Goal: Task Accomplishment & Management: Manage account settings

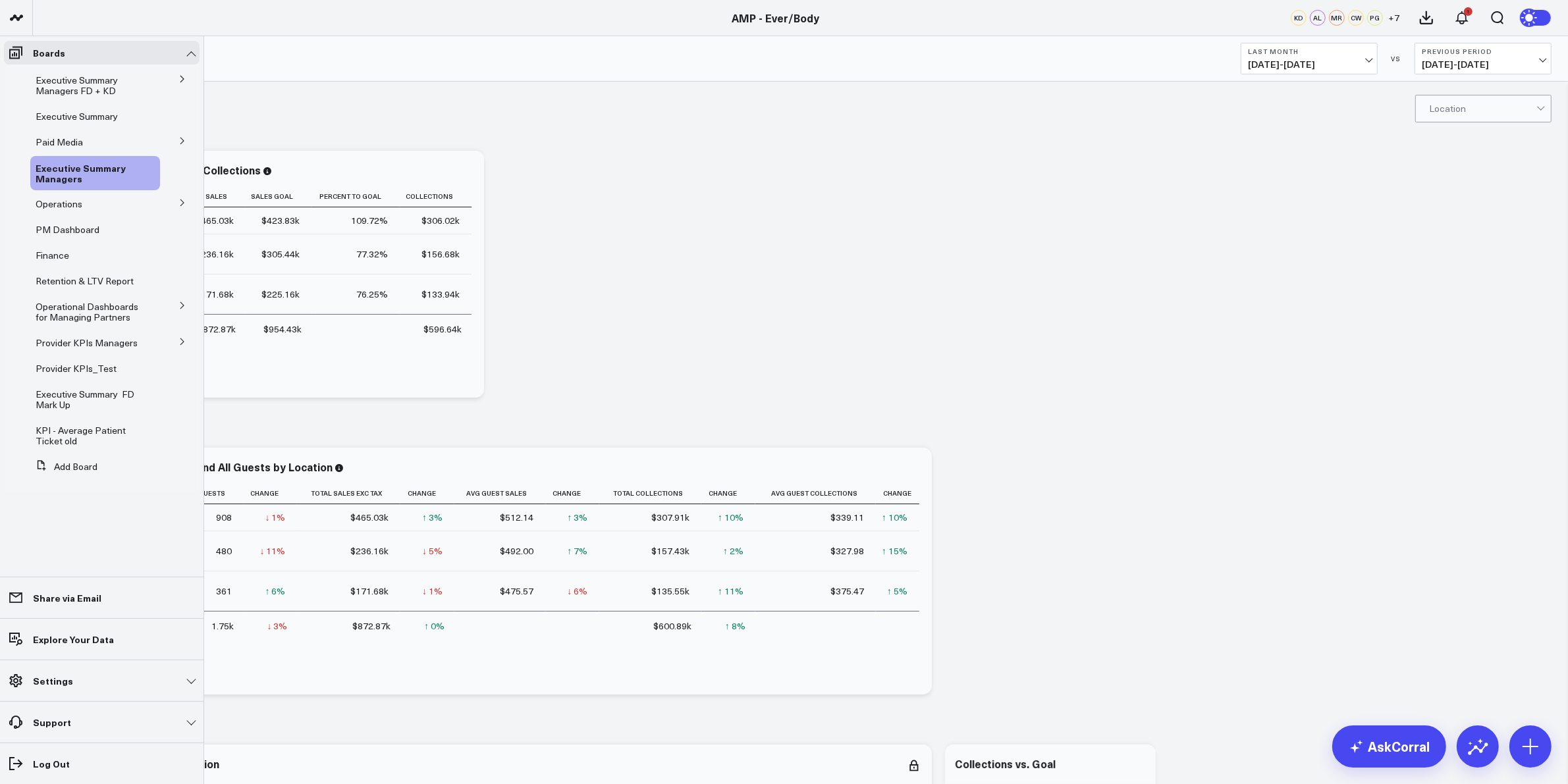
click at [182, 342] on icon at bounding box center [183, 342] width 8 height 8
click at [150, 395] on icon at bounding box center [153, 390] width 11 height 11
click at [209, 498] on button "Delete Board" at bounding box center [210, 495] width 107 height 26
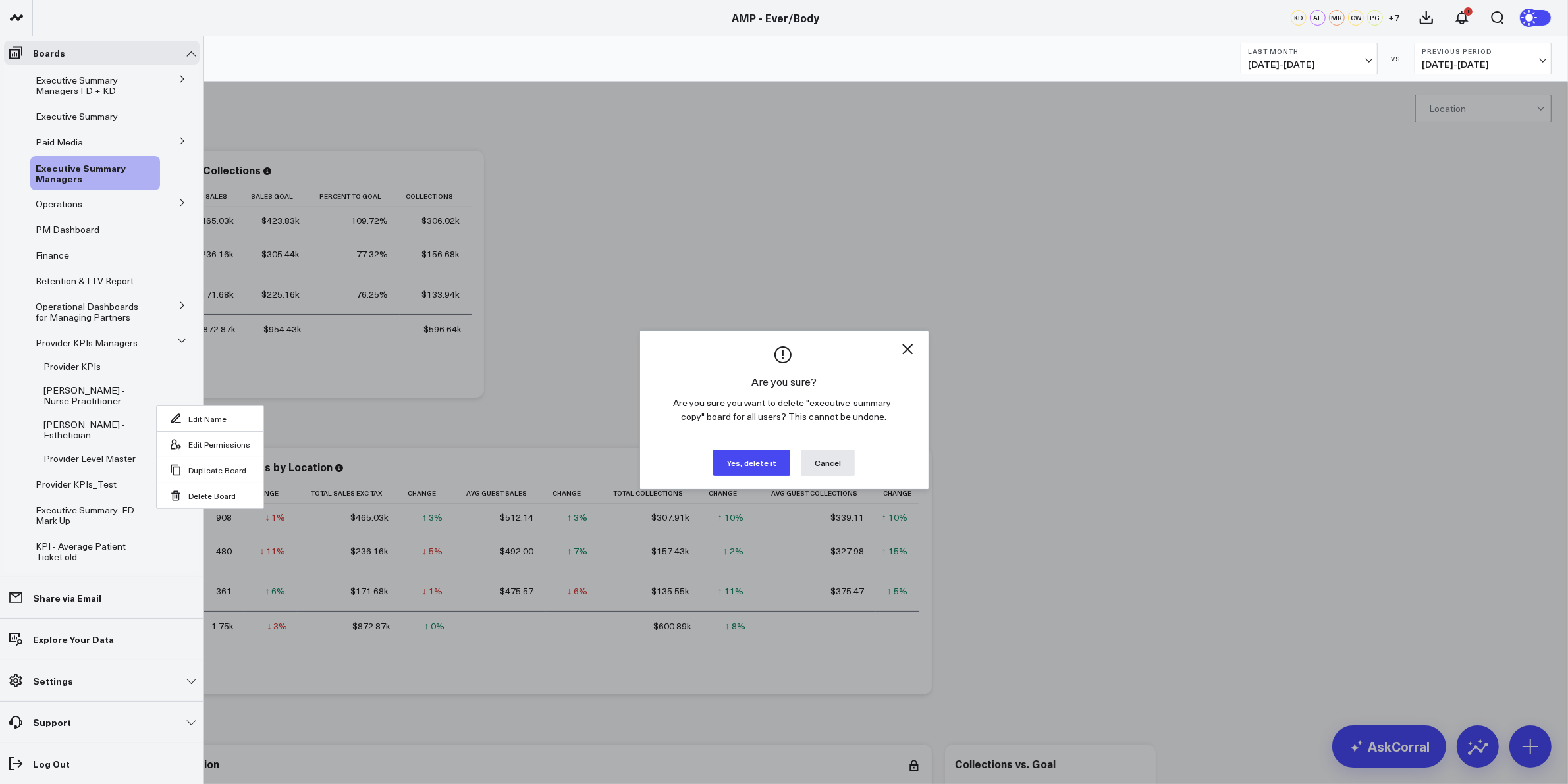
click at [753, 463] on button "Yes, delete it" at bounding box center [751, 463] width 77 height 27
click at [735, 464] on button "Yes, delete it" at bounding box center [751, 463] width 77 height 27
click at [735, 456] on button "Yes, delete it" at bounding box center [751, 463] width 77 height 27
click at [464, 352] on div at bounding box center [784, 392] width 1568 height 784
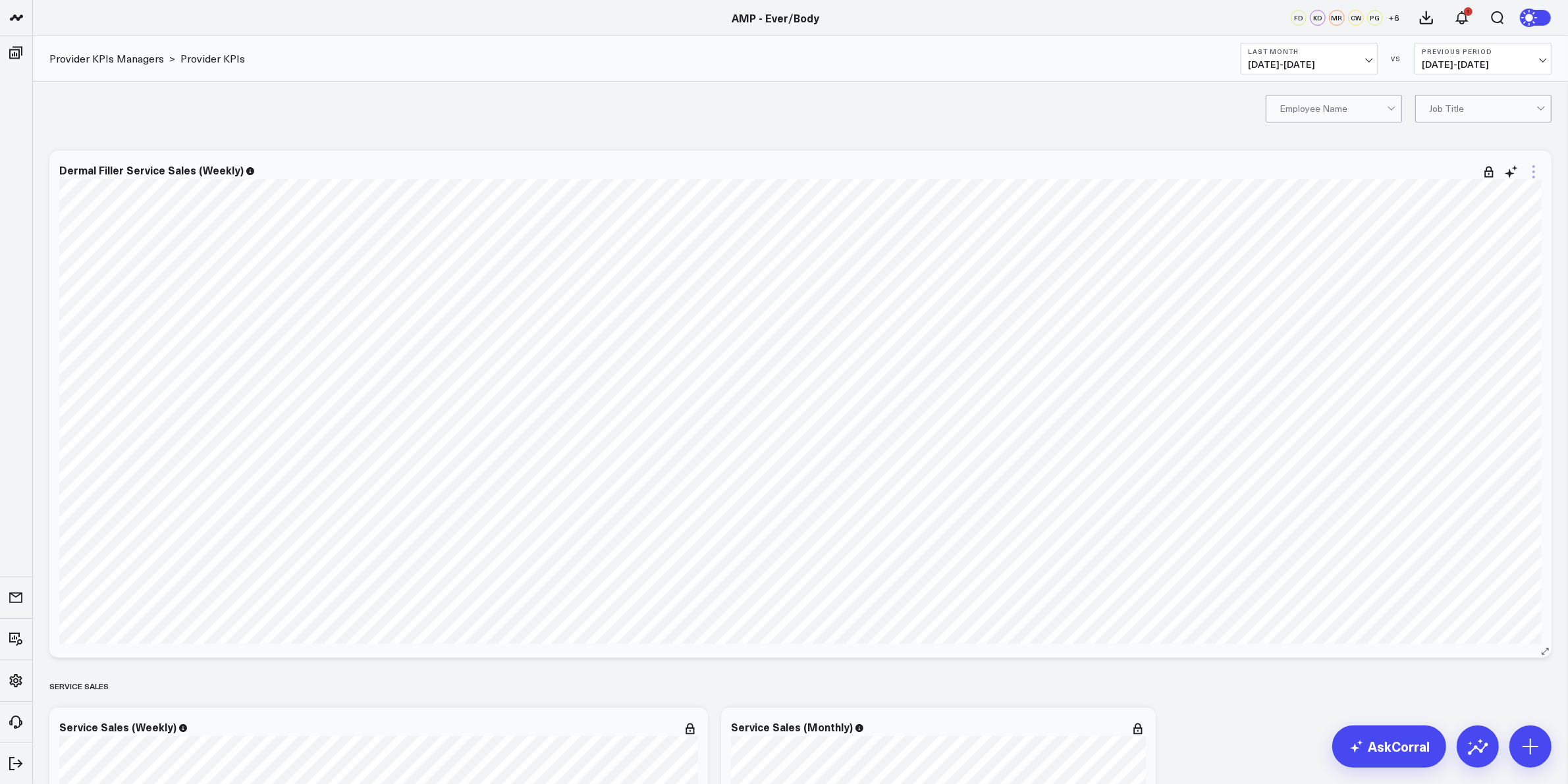
click at [1534, 171] on icon at bounding box center [1534, 172] width 3 height 3
click at [1466, 455] on button "Edit Widget" at bounding box center [1480, 450] width 96 height 11
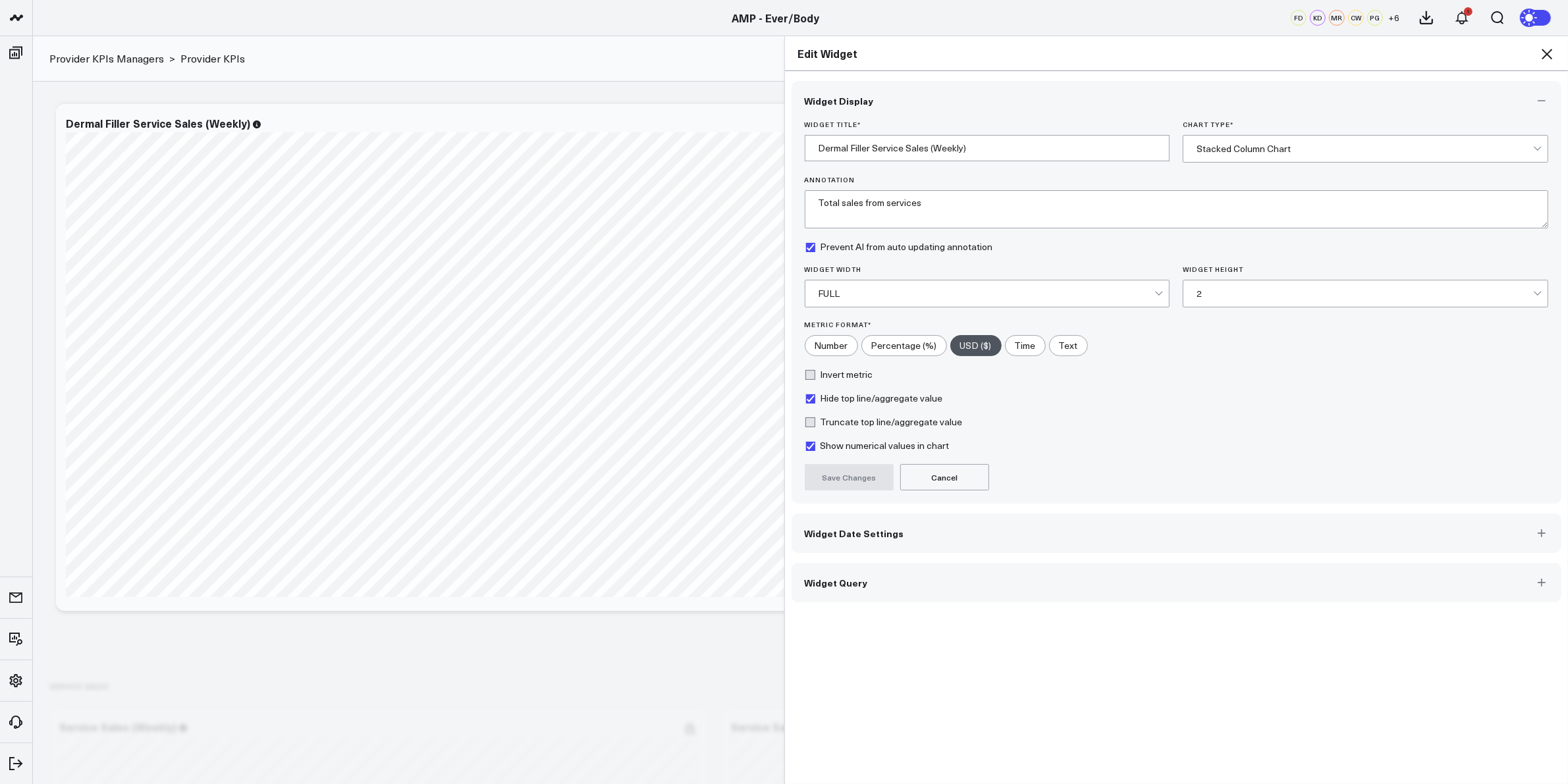
drag, startPoint x: 881, startPoint y: 585, endPoint x: 880, endPoint y: 561, distance: 24.0
click at [879, 628] on div "Widget Display Widget Title * Dermal Filler Service Sales (Weekly) Chart Type *…" at bounding box center [1177, 427] width 784 height 713
click at [888, 528] on span "Widget Date Settings" at bounding box center [854, 533] width 99 height 11
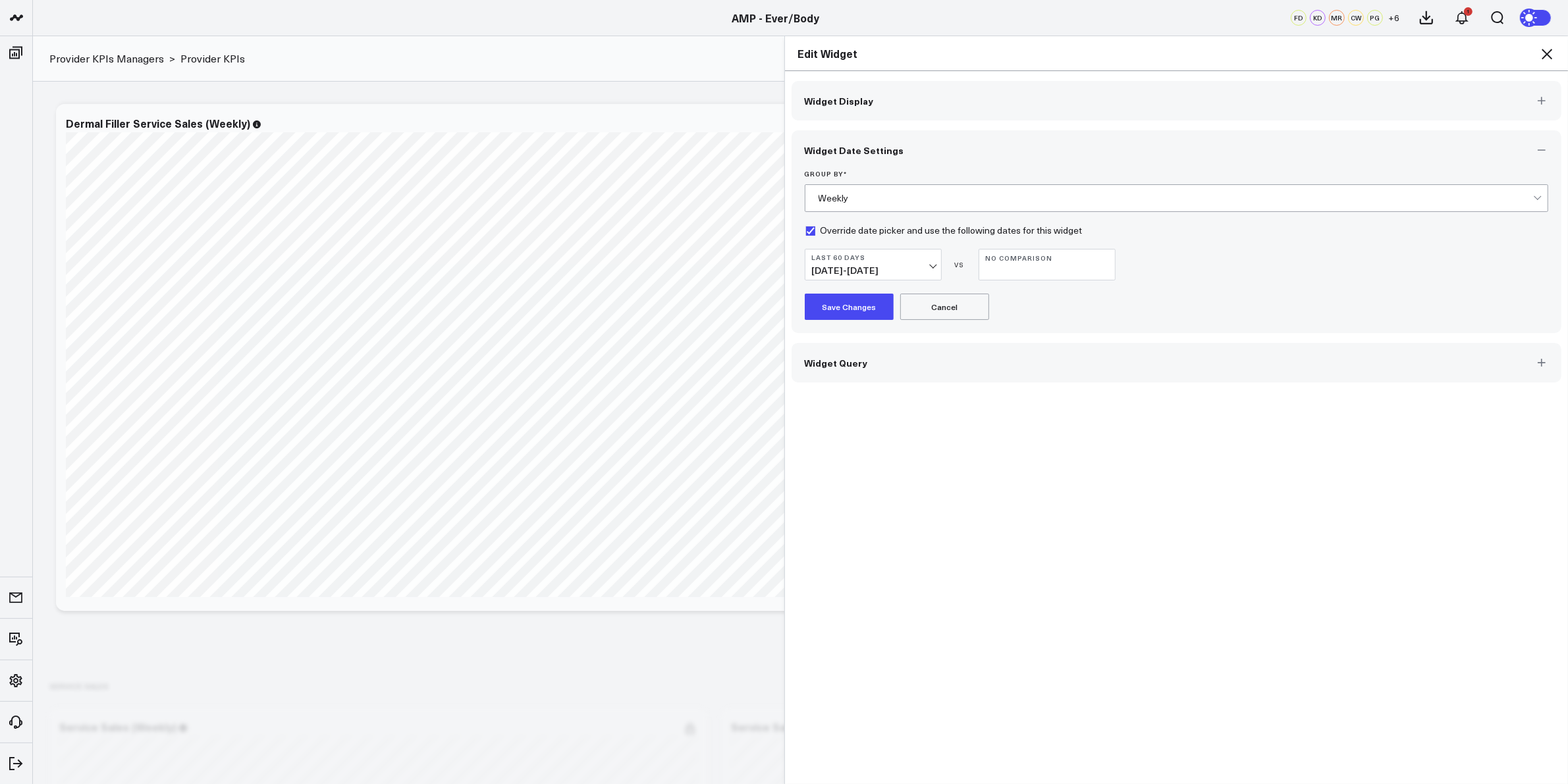
click at [936, 260] on div "Last 60 Days 07/04/25 - 09/01/25 VS No Comparison" at bounding box center [1176, 265] width 744 height 32
click at [935, 265] on div "Last 60 Days 07/04/25 - 09/01/25 VS No Comparison" at bounding box center [1176, 265] width 744 height 32
click at [931, 267] on button "Last 60 Days 07/04/25 - 09/01/25" at bounding box center [872, 265] width 137 height 32
click at [847, 630] on link "Custom Dates" at bounding box center [873, 626] width 136 height 25
select select "8"
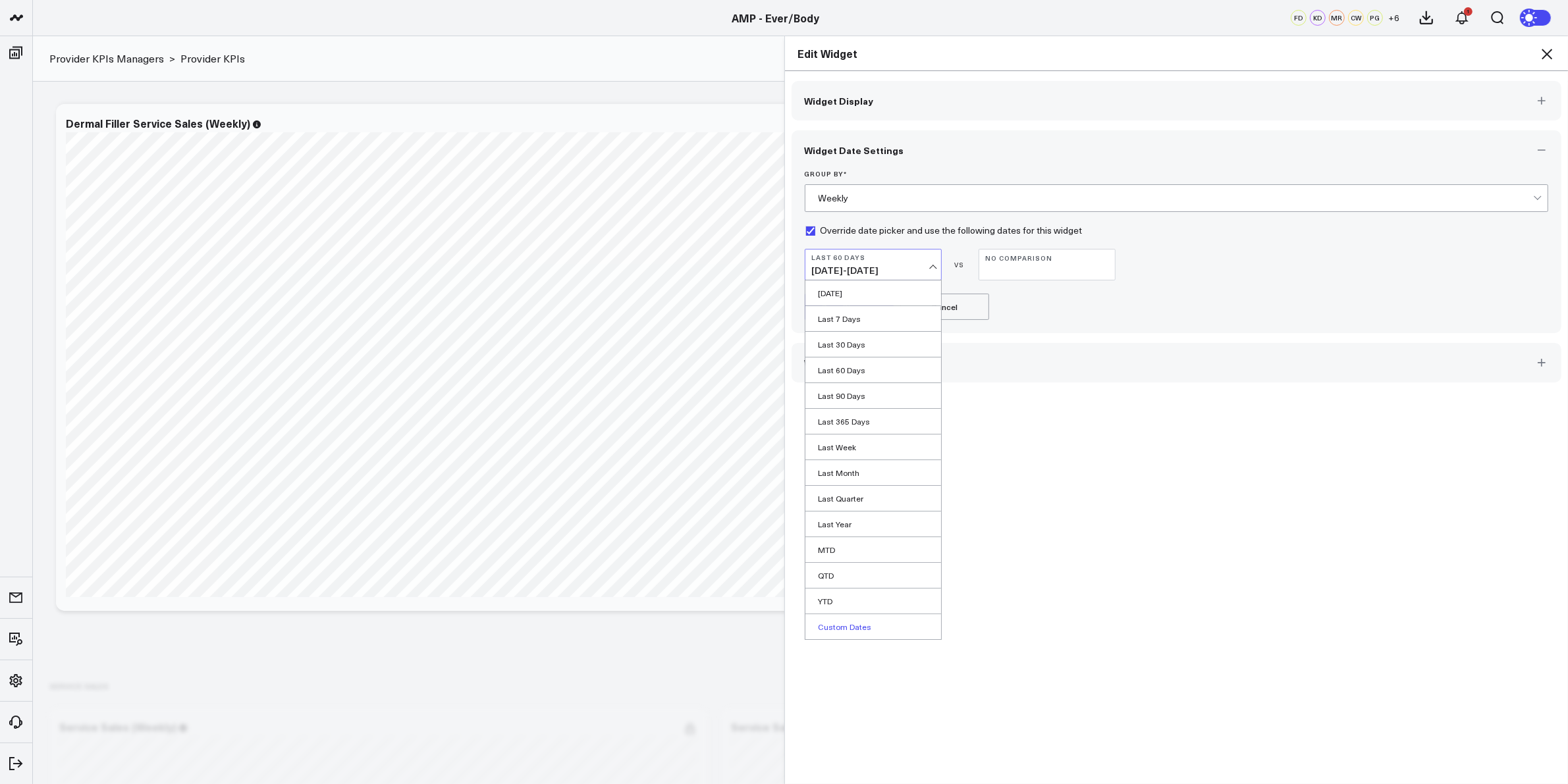
select select "2025"
click at [970, 301] on button "button" at bounding box center [977, 301] width 13 height 16
select select "7"
select select "2025"
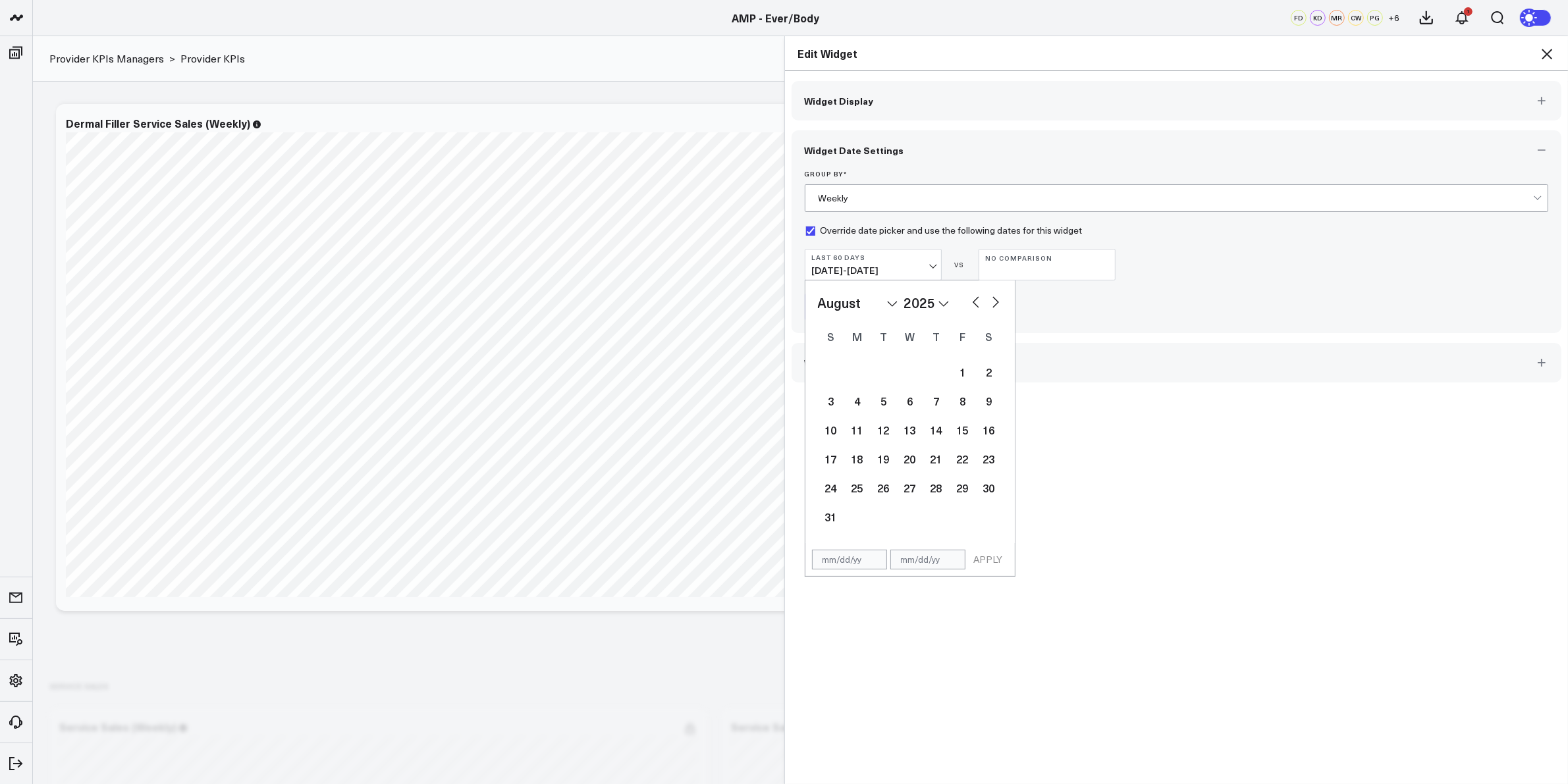
click at [970, 301] on button "button" at bounding box center [977, 301] width 13 height 16
select select "5"
select select "2025"
click at [970, 301] on button "button" at bounding box center [977, 301] width 13 height 16
select select "4"
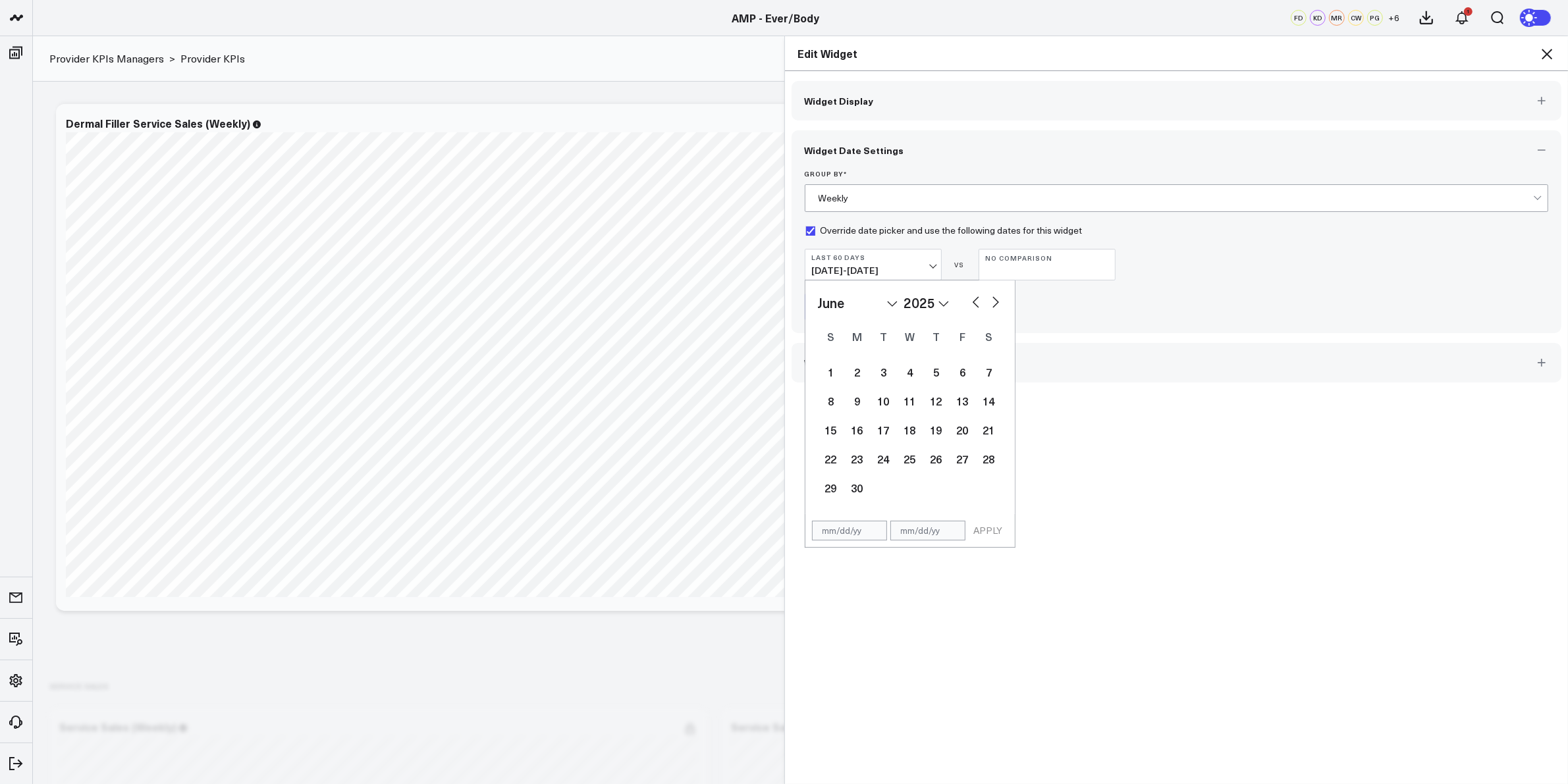
select select "2025"
click at [970, 301] on button "button" at bounding box center [977, 301] width 13 height 16
select select "3"
select select "2025"
click at [970, 301] on button "button" at bounding box center [977, 301] width 13 height 16
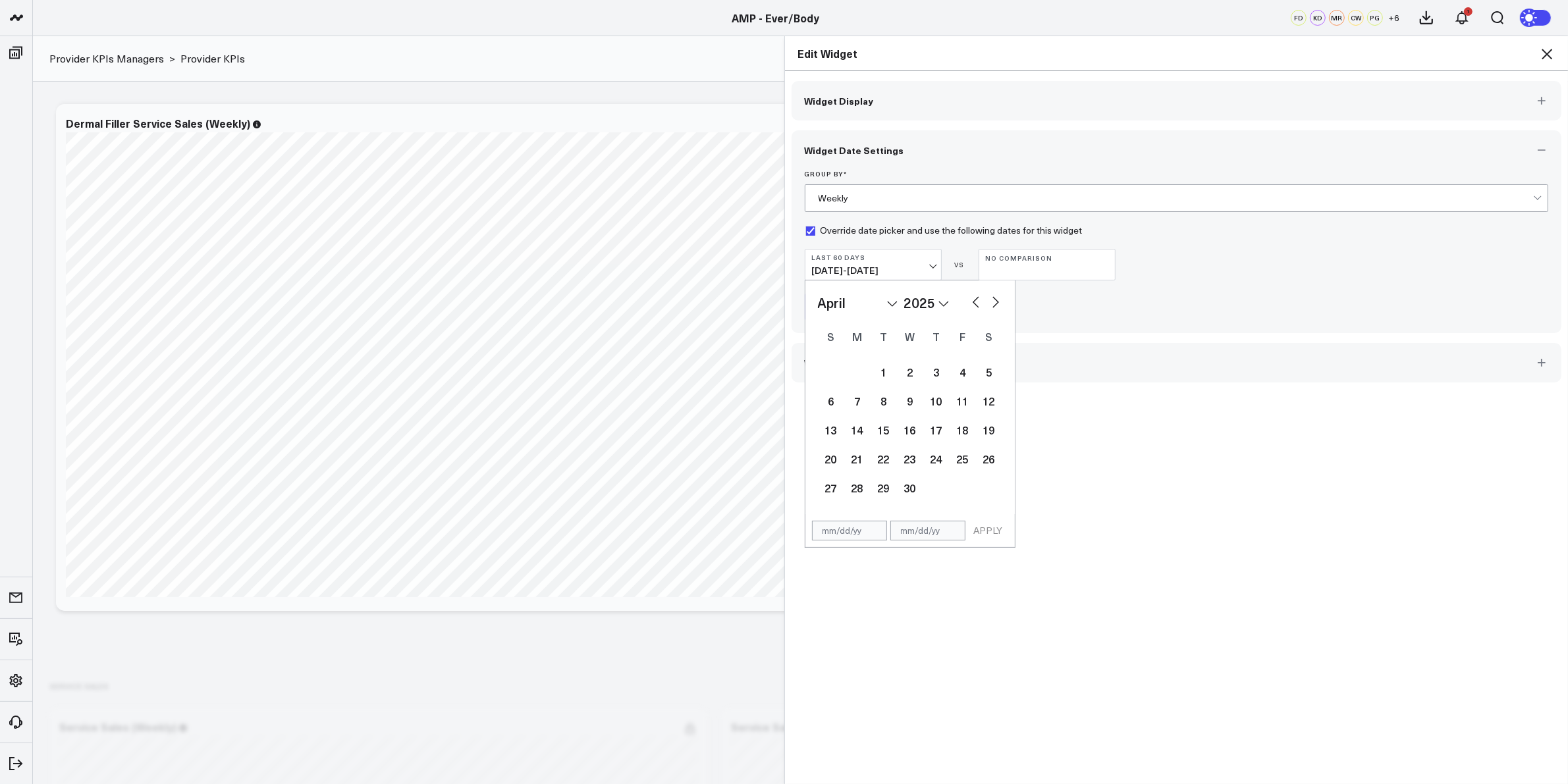
select select "2"
select select "2025"
click at [993, 304] on button "button" at bounding box center [996, 301] width 13 height 16
select select "4"
select select "2025"
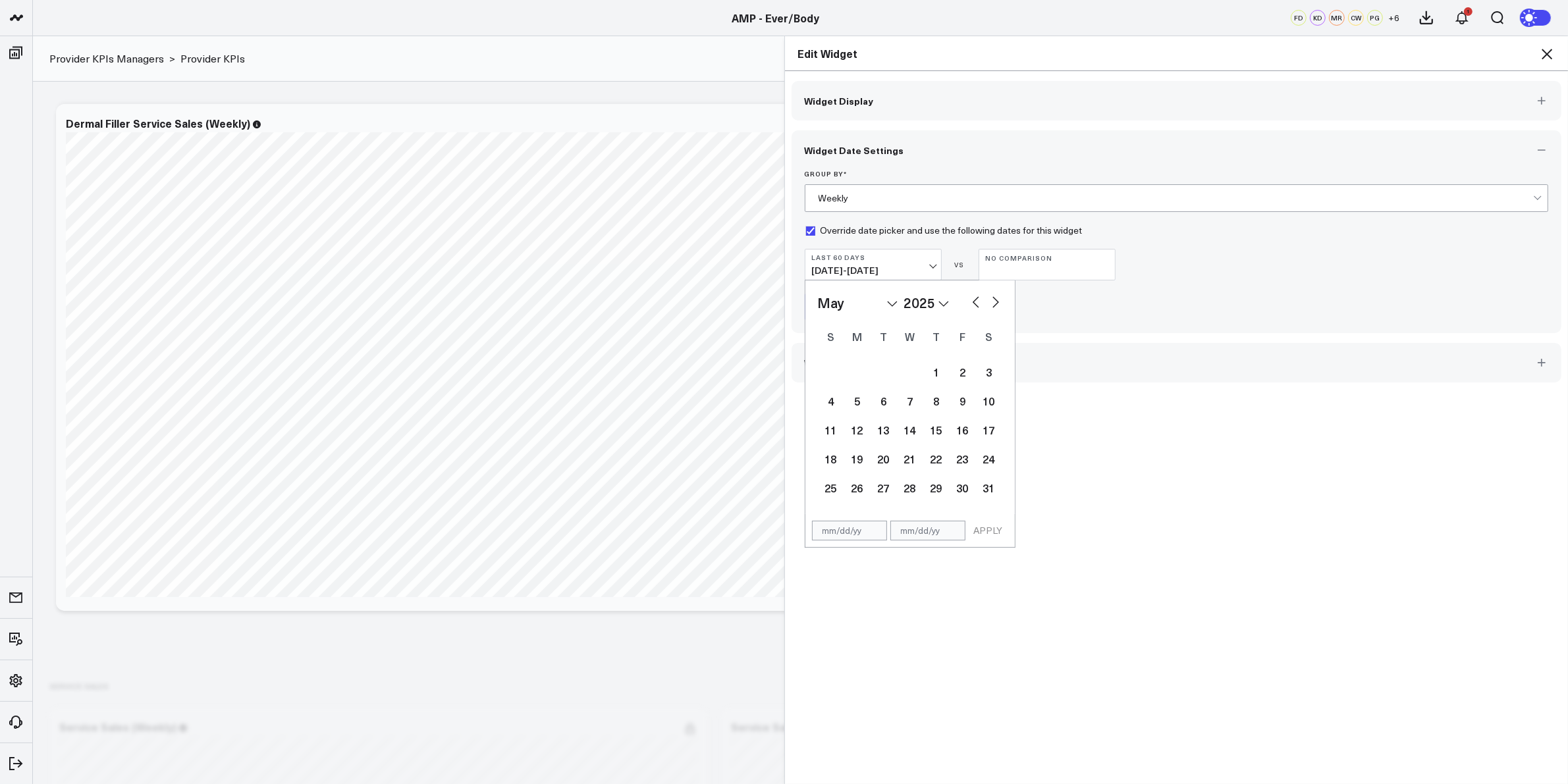
click at [993, 304] on button "button" at bounding box center [996, 301] width 13 height 16
select select "5"
select select "2025"
click at [993, 304] on button "button" at bounding box center [996, 301] width 13 height 16
select select "6"
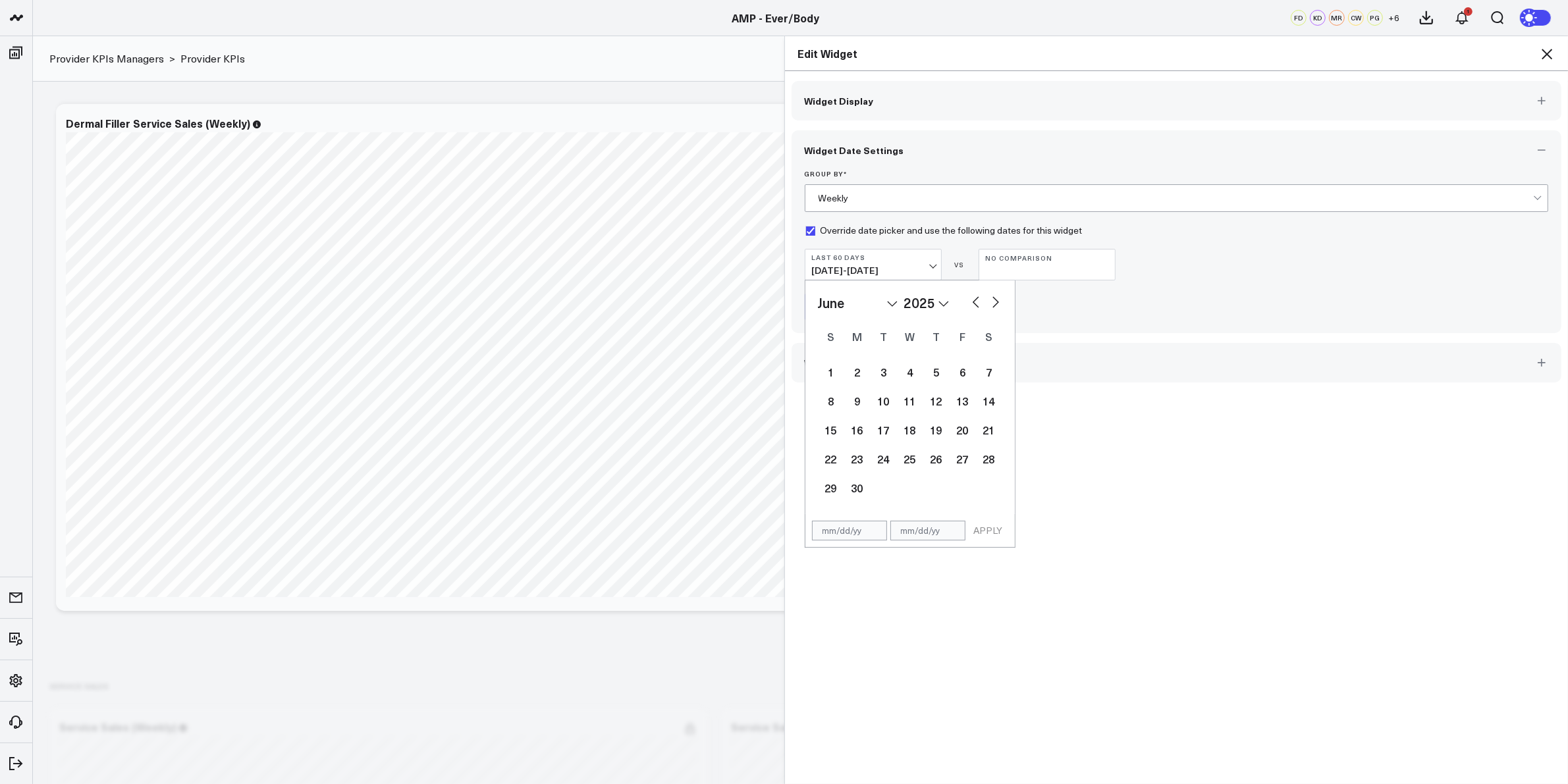
select select "2025"
click at [973, 307] on button "button" at bounding box center [977, 301] width 13 height 16
select select "5"
select select "2025"
click at [857, 469] on div "23" at bounding box center [858, 459] width 27 height 27
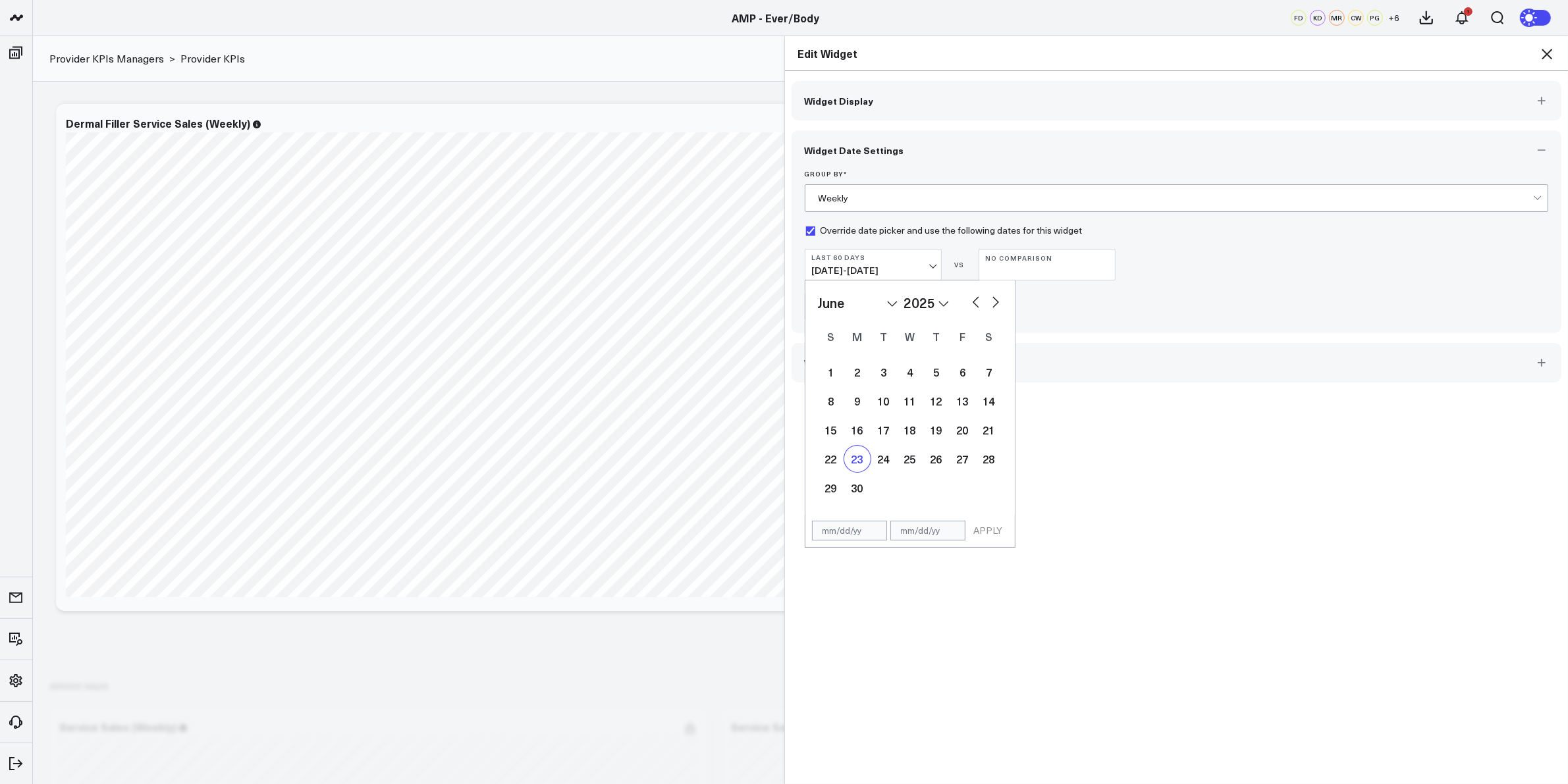
type input "06/23/25"
select select "5"
select select "2025"
click at [993, 304] on button "button" at bounding box center [996, 301] width 13 height 16
select select "6"
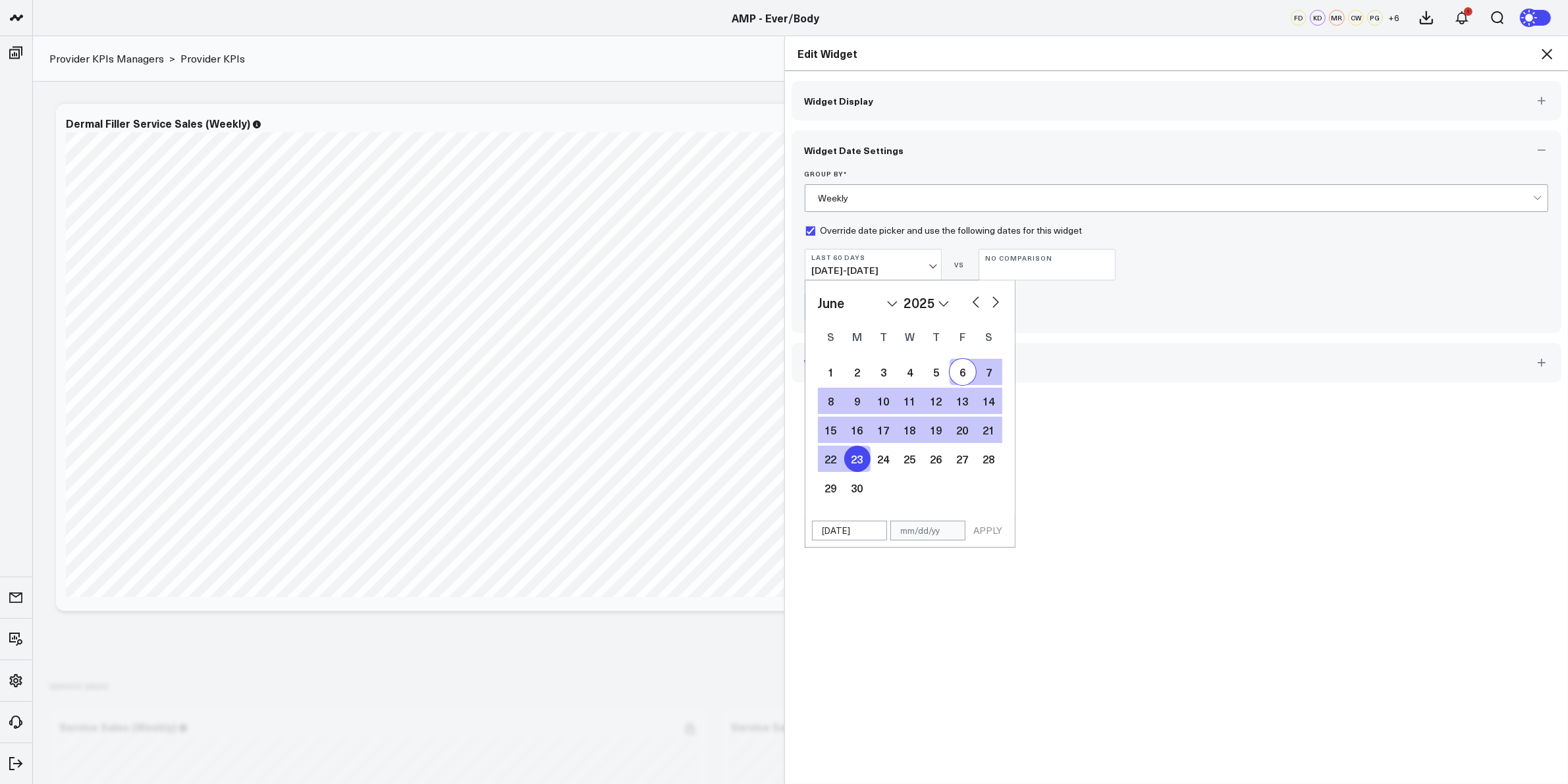
select select "2025"
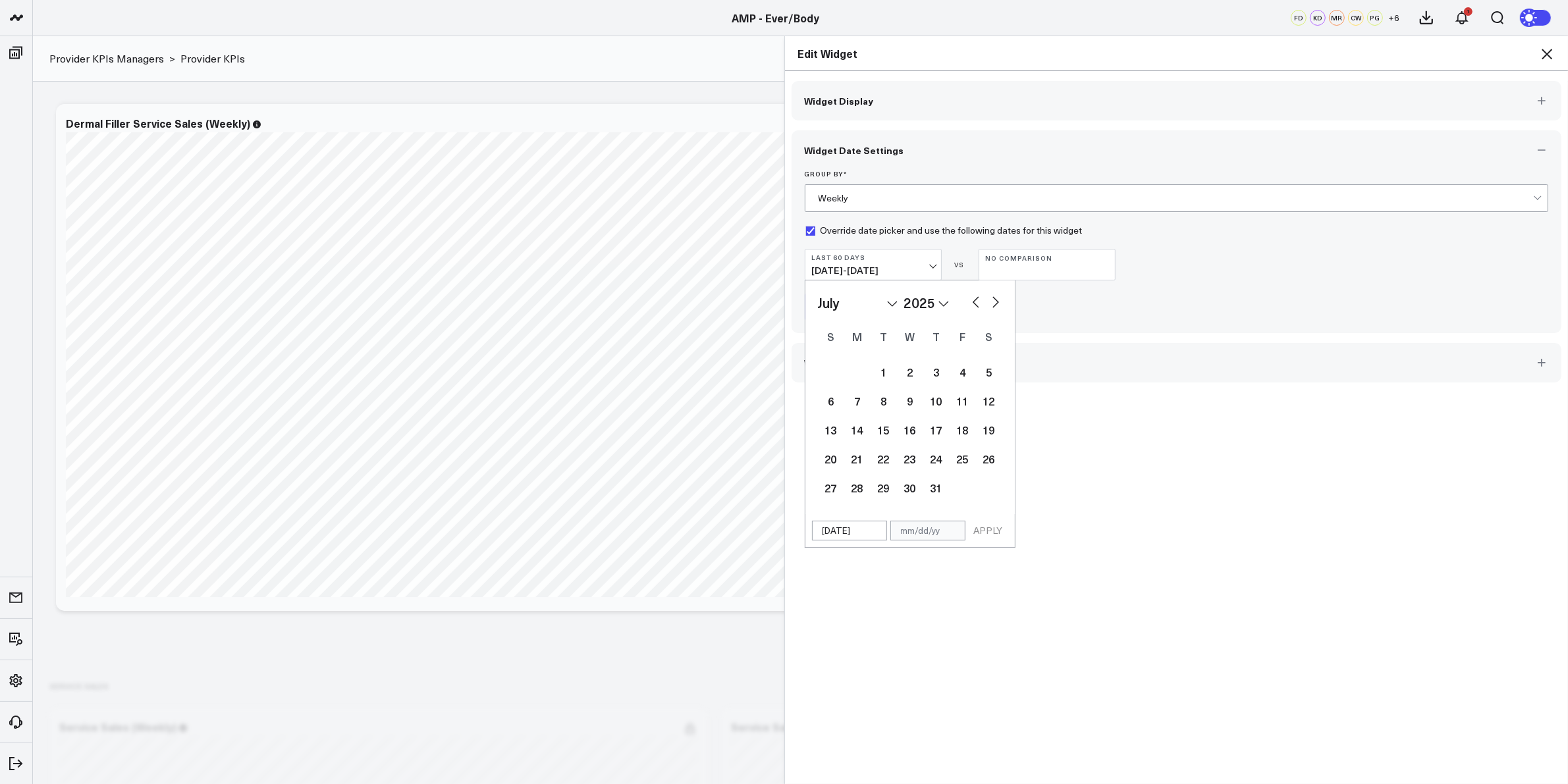
click at [993, 304] on button "button" at bounding box center [996, 301] width 13 height 16
select select "7"
select select "2025"
click at [991, 302] on button "button" at bounding box center [996, 301] width 13 height 16
select select "8"
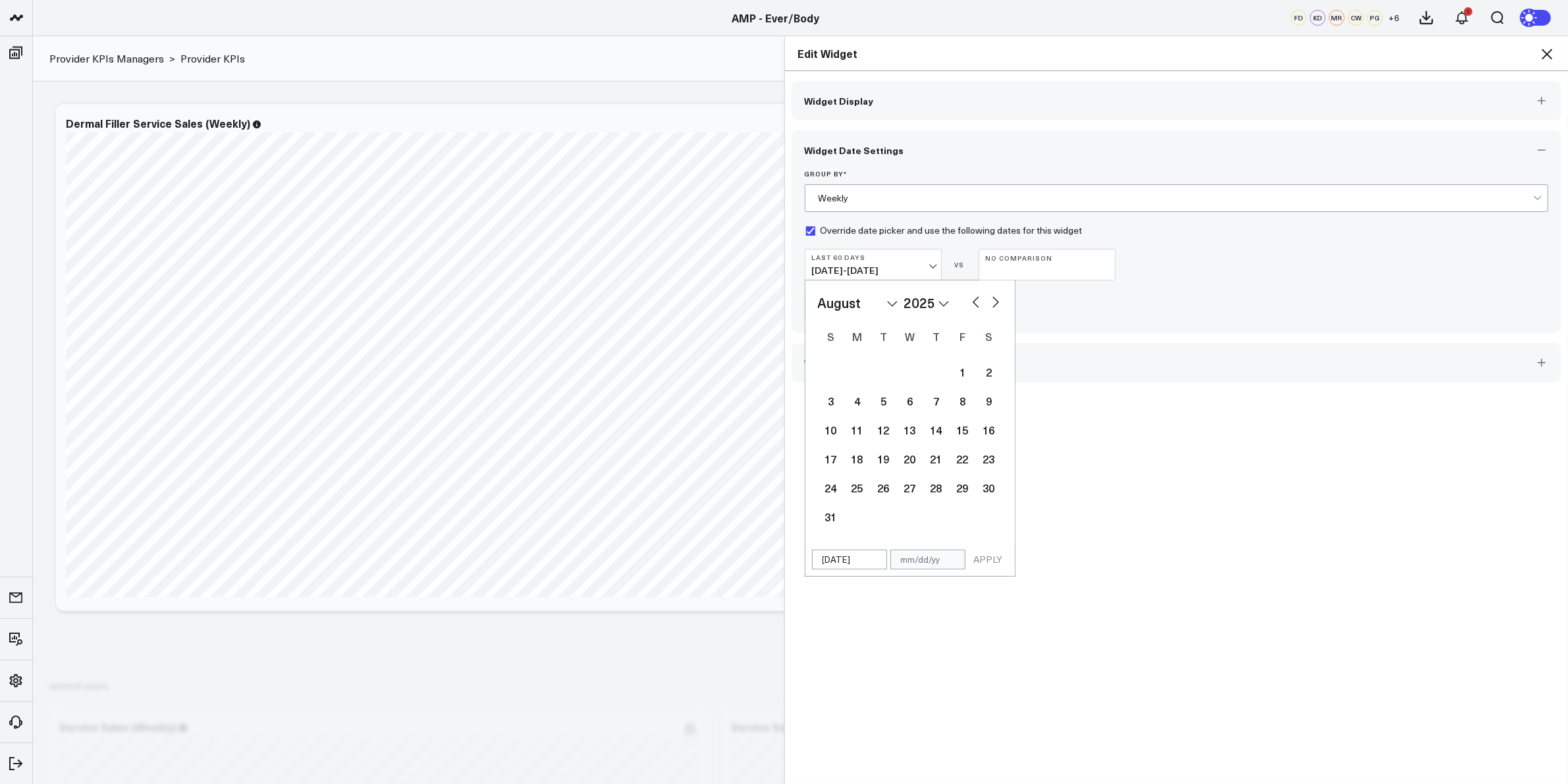
select select "2025"
click at [991, 302] on button "button" at bounding box center [996, 301] width 13 height 16
select select "9"
select select "2025"
click at [991, 302] on button "button" at bounding box center [996, 301] width 13 height 16
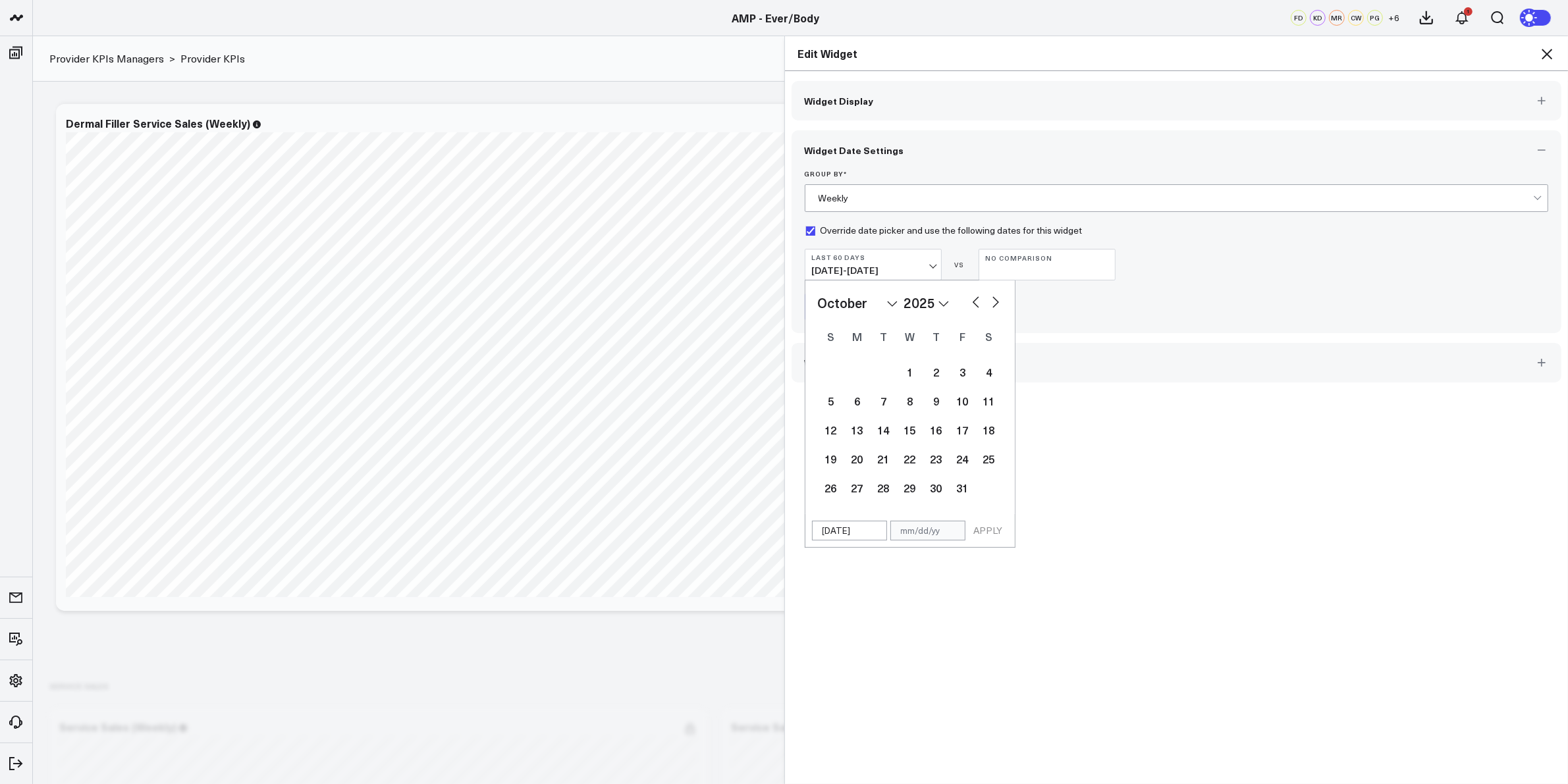
select select "11"
select select "2025"
click at [991, 302] on button "button" at bounding box center [996, 301] width 13 height 16
click at [972, 298] on button "button" at bounding box center [977, 301] width 13 height 16
select select "11"
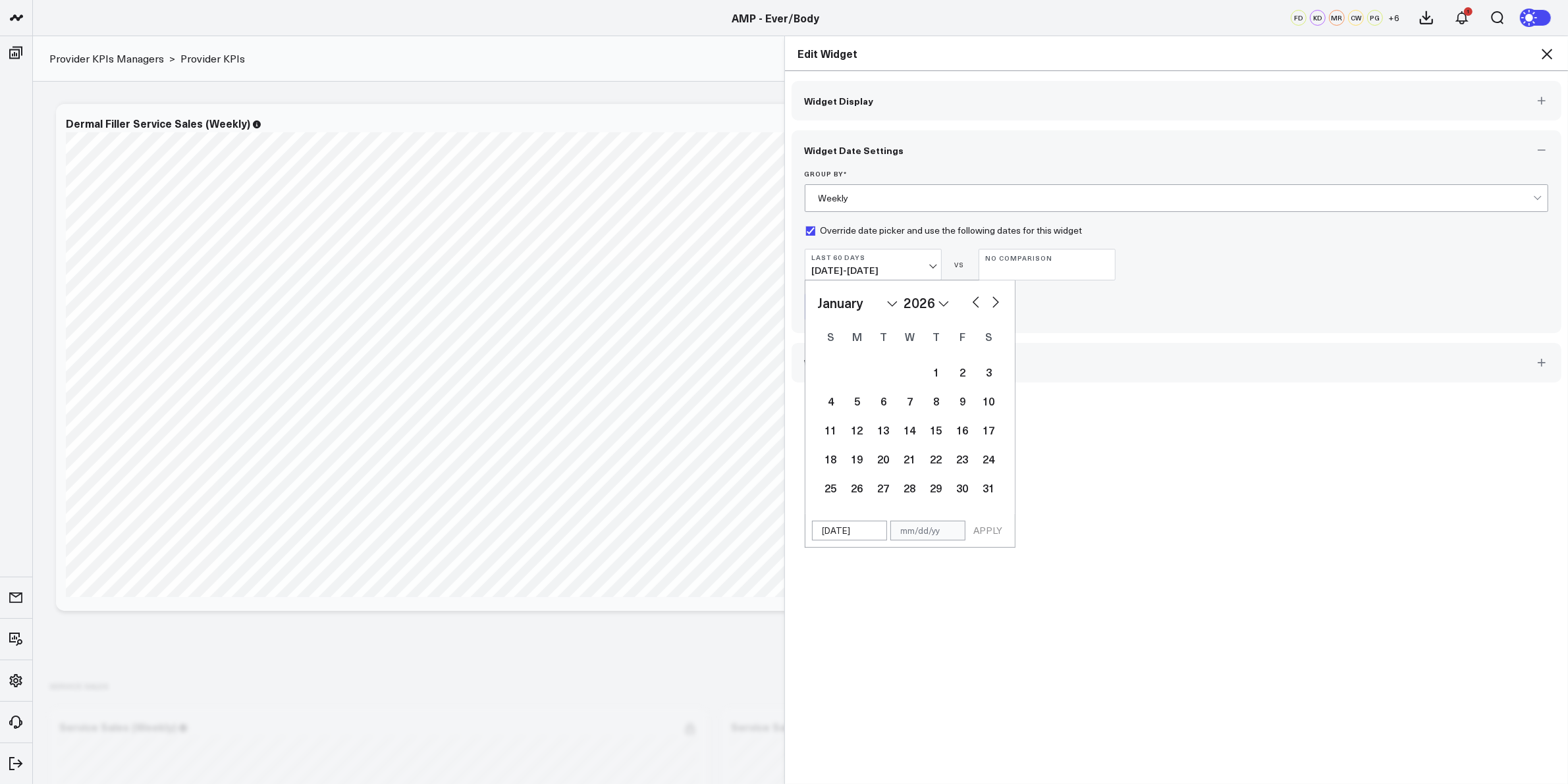
select select "2025"
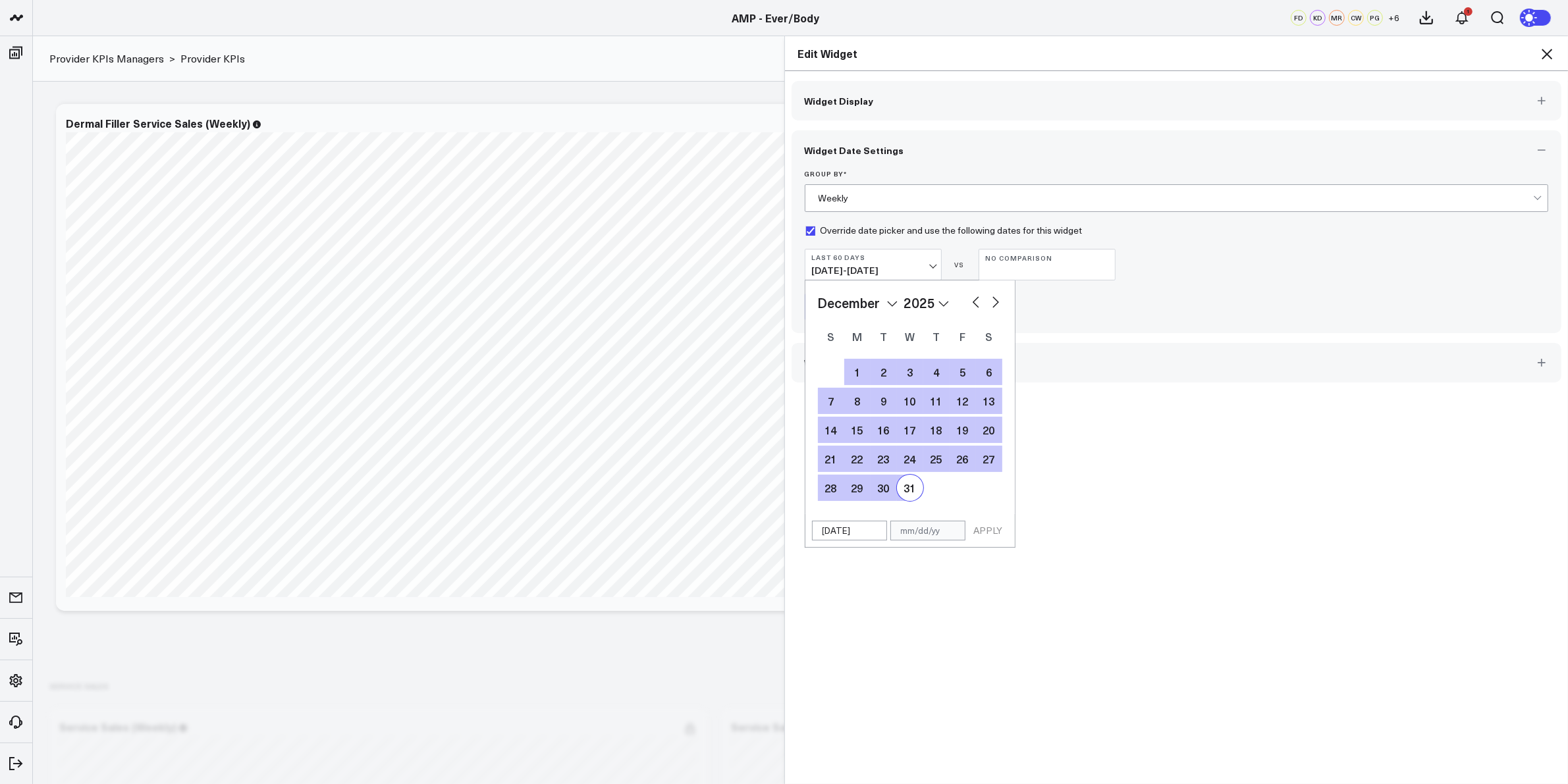
click at [911, 480] on div "31" at bounding box center [911, 488] width 27 height 27
type input "12/31/25"
select select "11"
select select "2025"
click at [981, 537] on button "APPLY" at bounding box center [988, 530] width 39 height 20
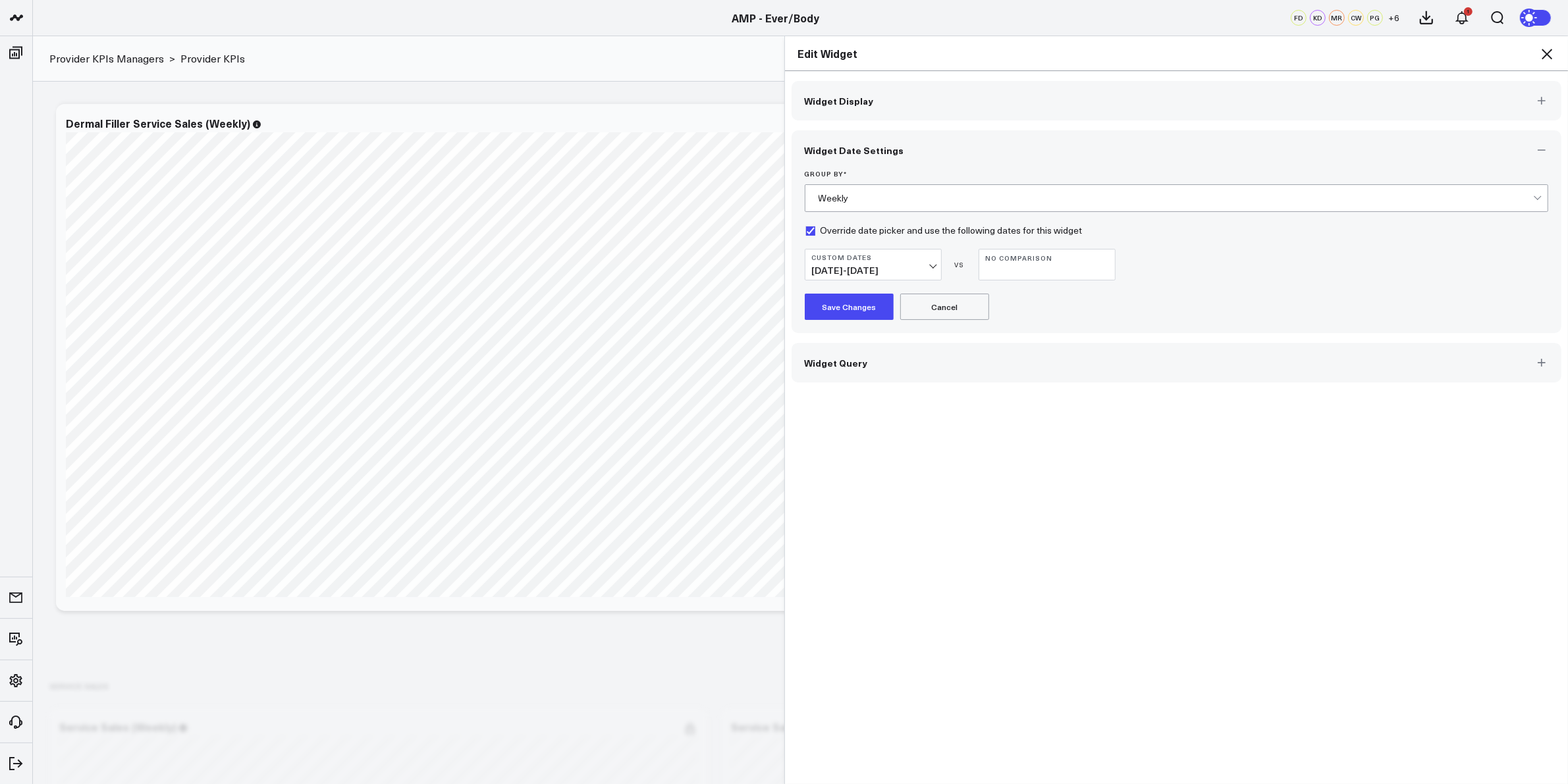
click at [855, 310] on button "Save Changes" at bounding box center [848, 307] width 89 height 27
click at [1548, 48] on icon at bounding box center [1547, 53] width 16 height 16
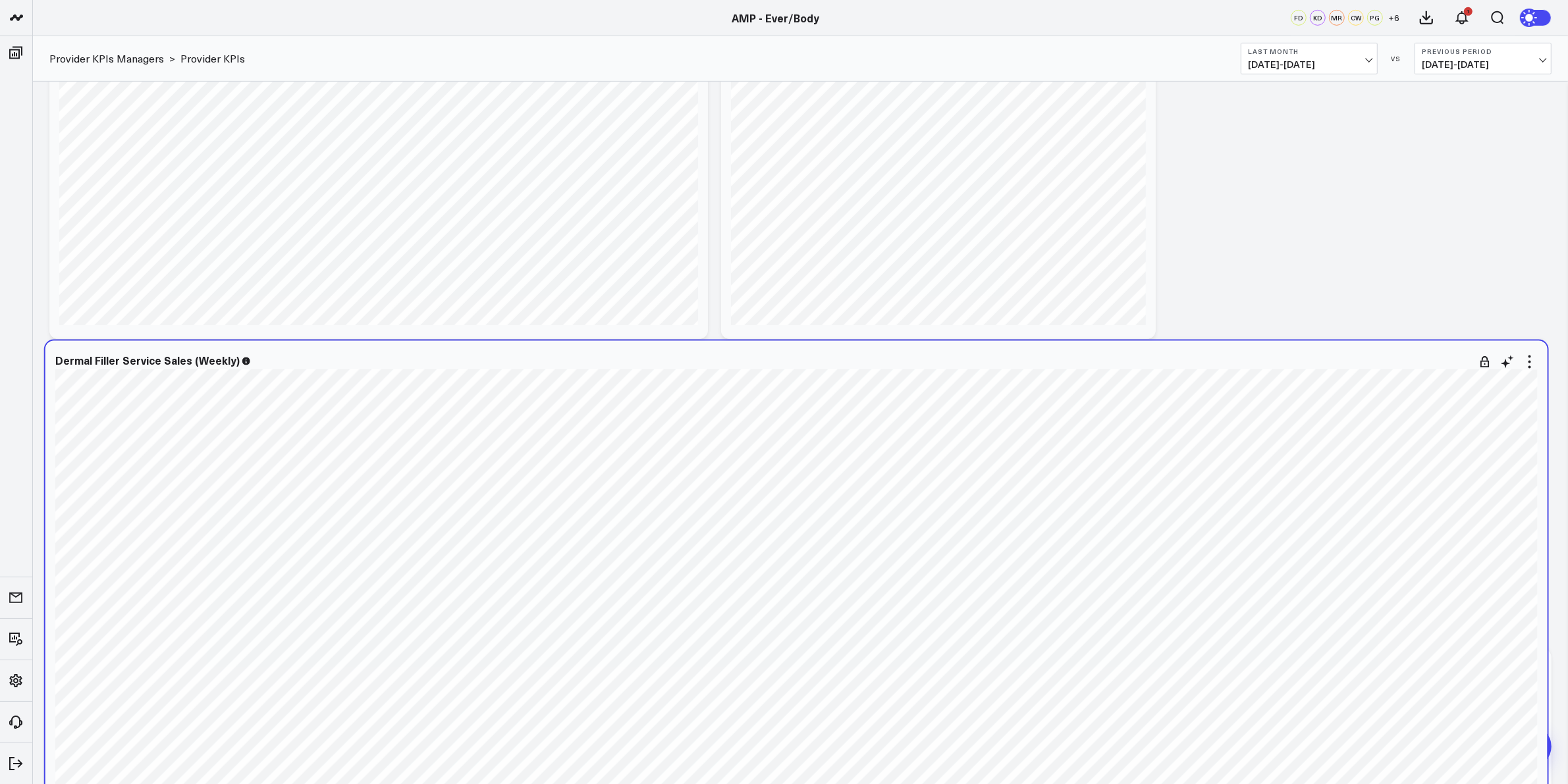
scroll to position [1070, 0]
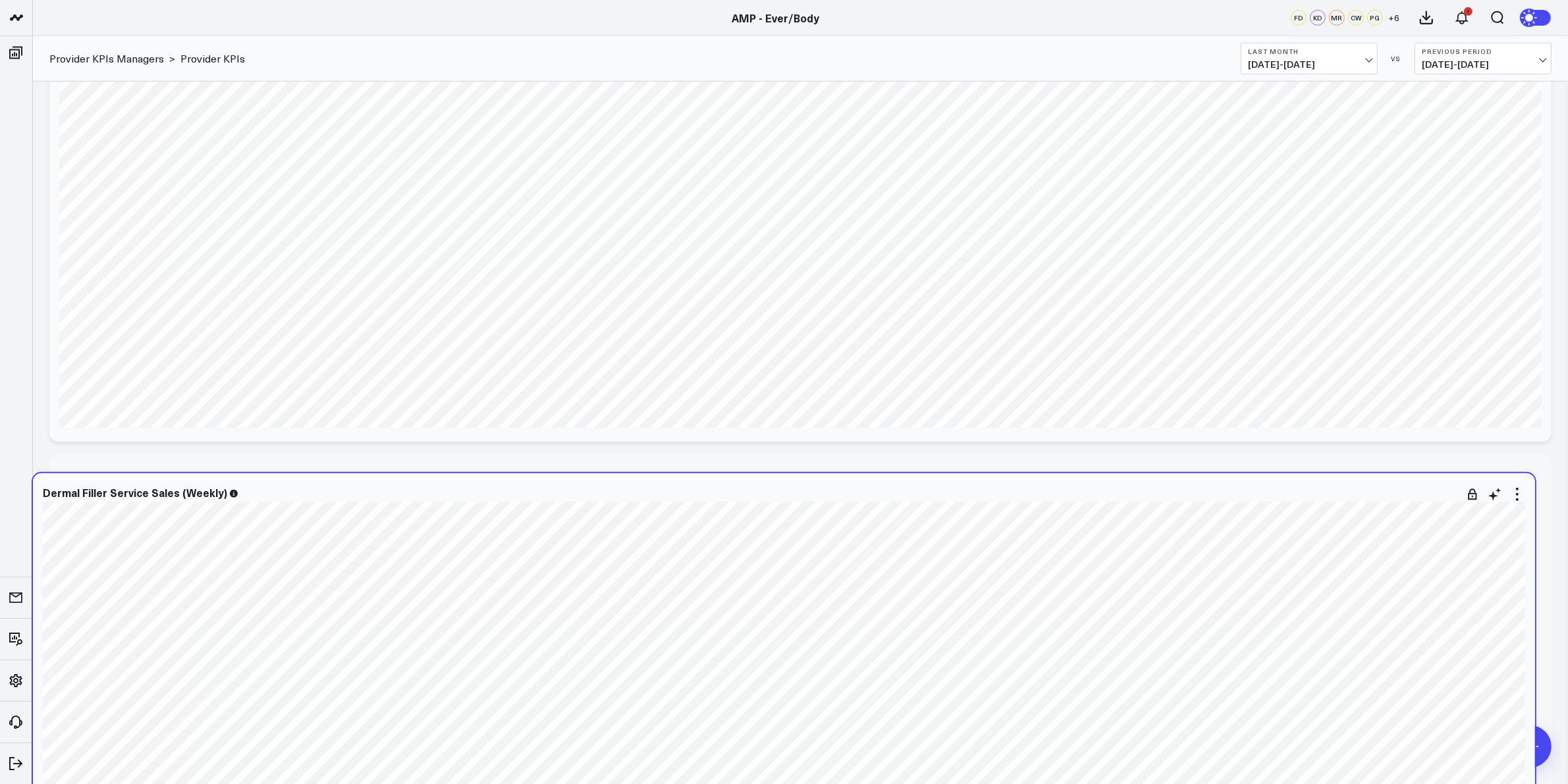
drag, startPoint x: 406, startPoint y: 159, endPoint x: 385, endPoint y: 477, distance: 318.7
click at [385, 477] on div "Dermal Filler Service Sales (Weekly) [fontSize:10px lineHeight:12px] / Agnes Wo…" at bounding box center [784, 727] width 1502 height 507
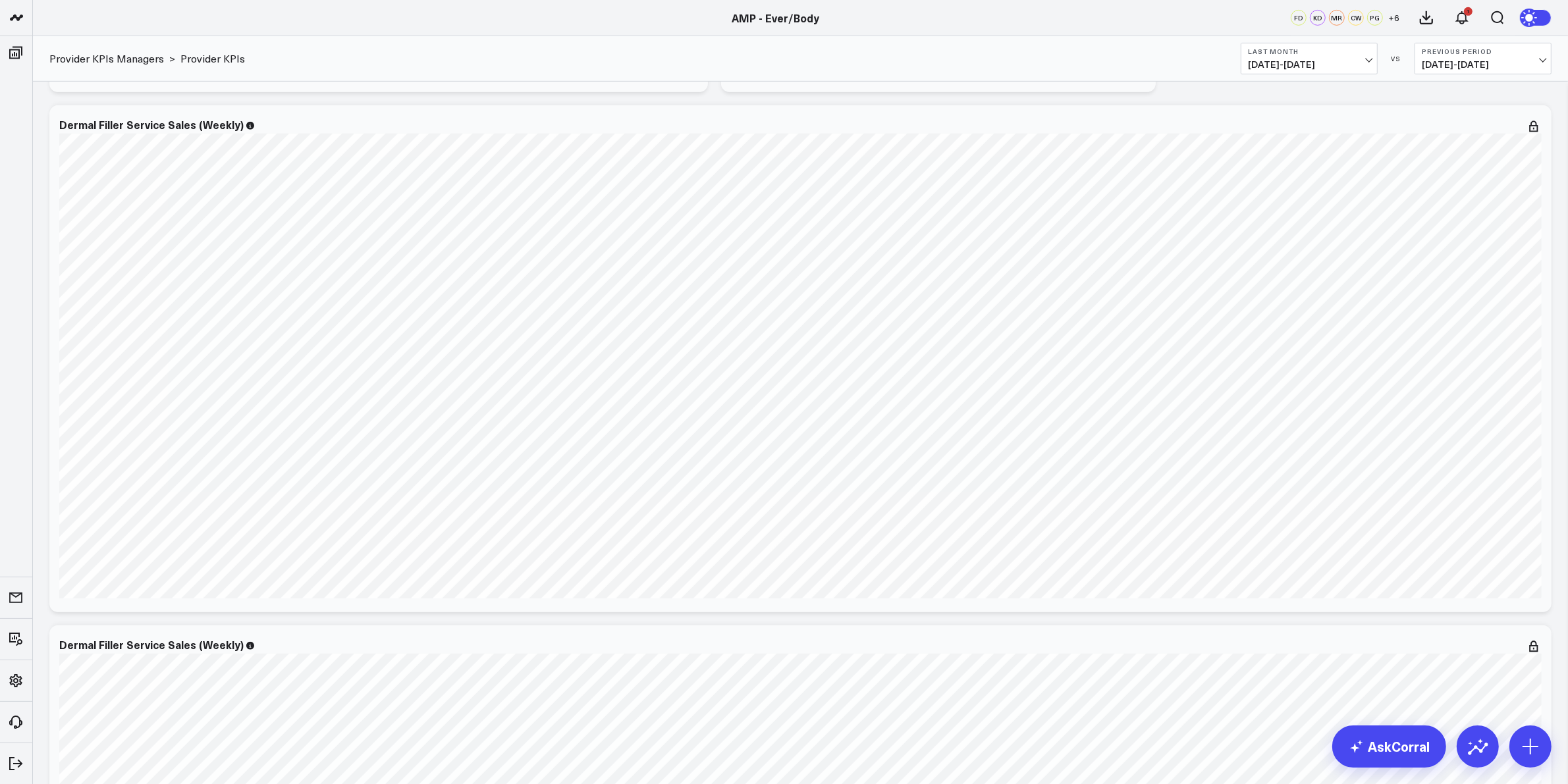
scroll to position [740, 0]
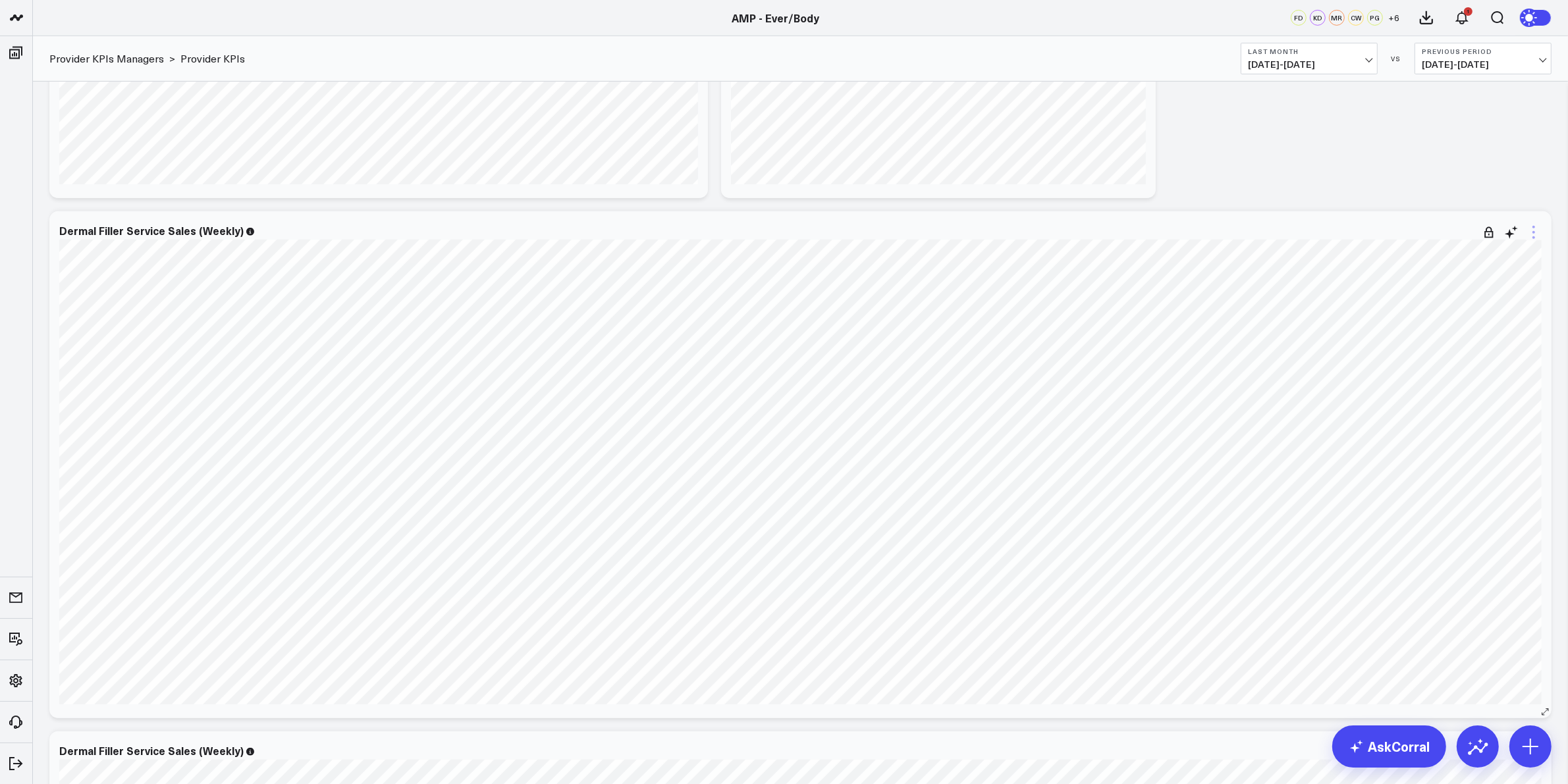
click at [1539, 232] on icon at bounding box center [1534, 232] width 16 height 16
click at [1455, 328] on button "Remove" at bounding box center [1480, 330] width 96 height 11
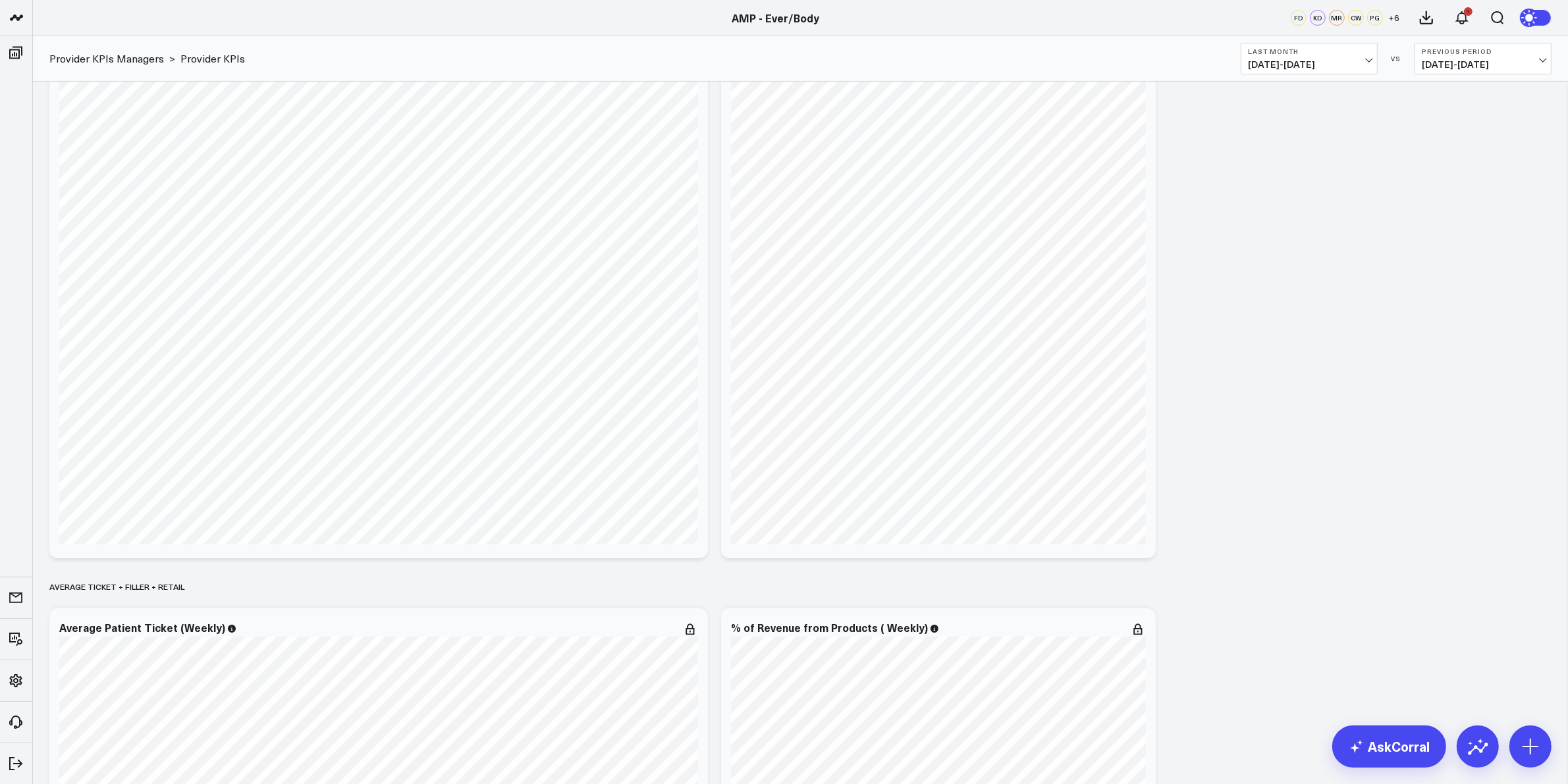
scroll to position [0, 0]
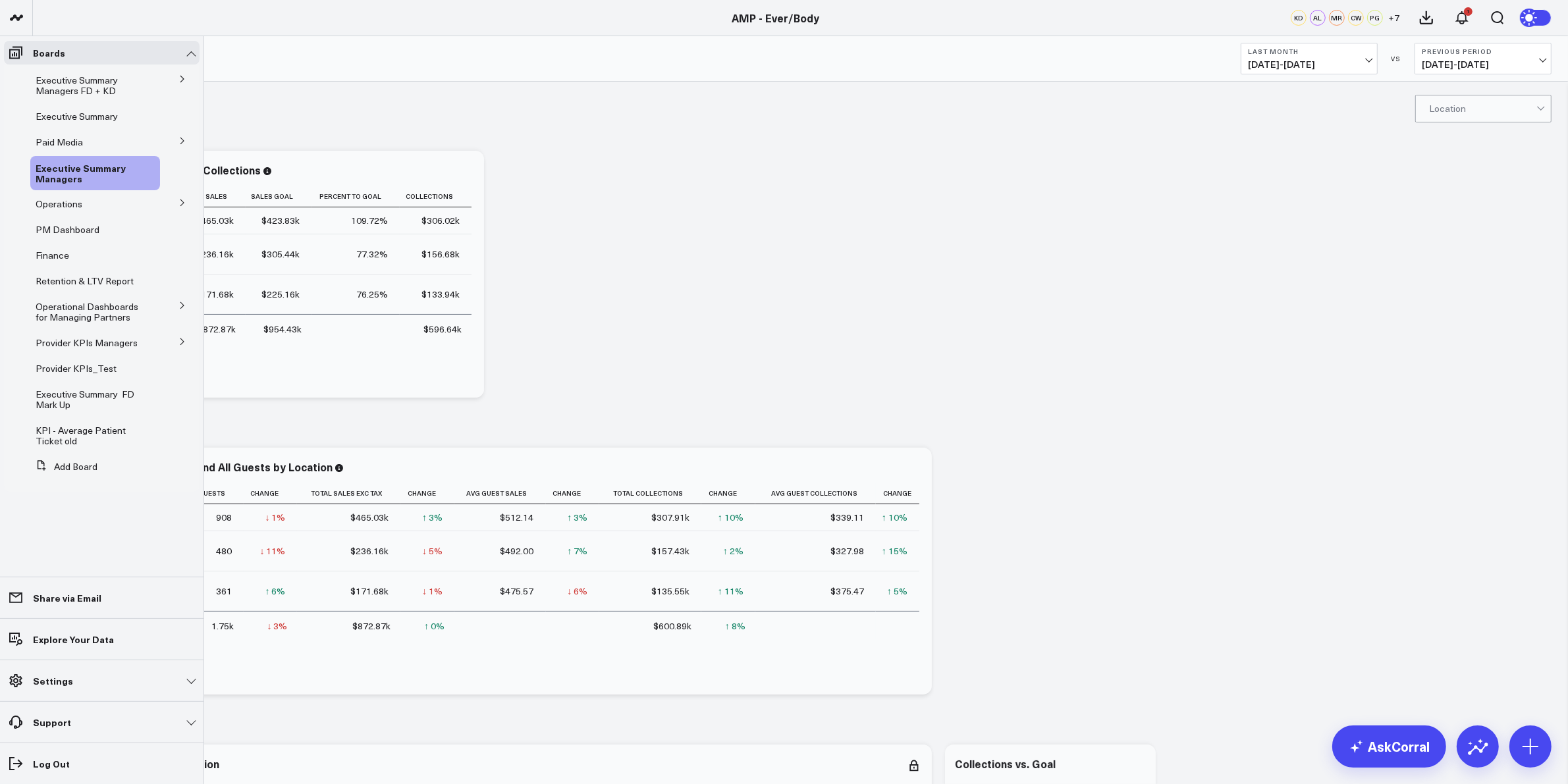
click at [175, 344] on button at bounding box center [183, 341] width 34 height 20
click at [152, 395] on icon at bounding box center [153, 390] width 11 height 11
click at [211, 501] on button "Delete Board" at bounding box center [210, 495] width 107 height 26
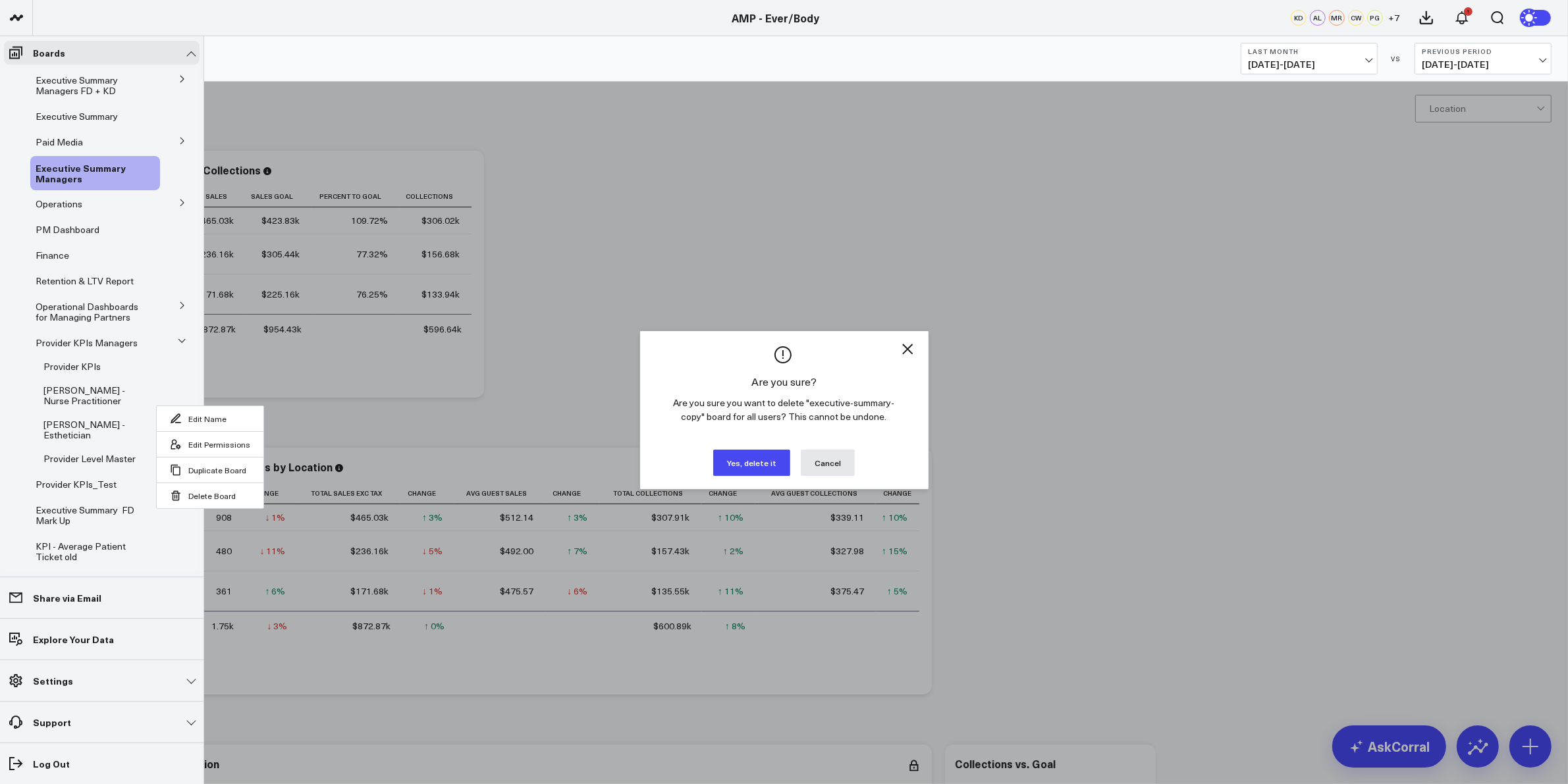
click at [761, 458] on button "Yes, delete it" at bounding box center [751, 463] width 77 height 27
click at [910, 349] on icon "Close" at bounding box center [908, 349] width 16 height 16
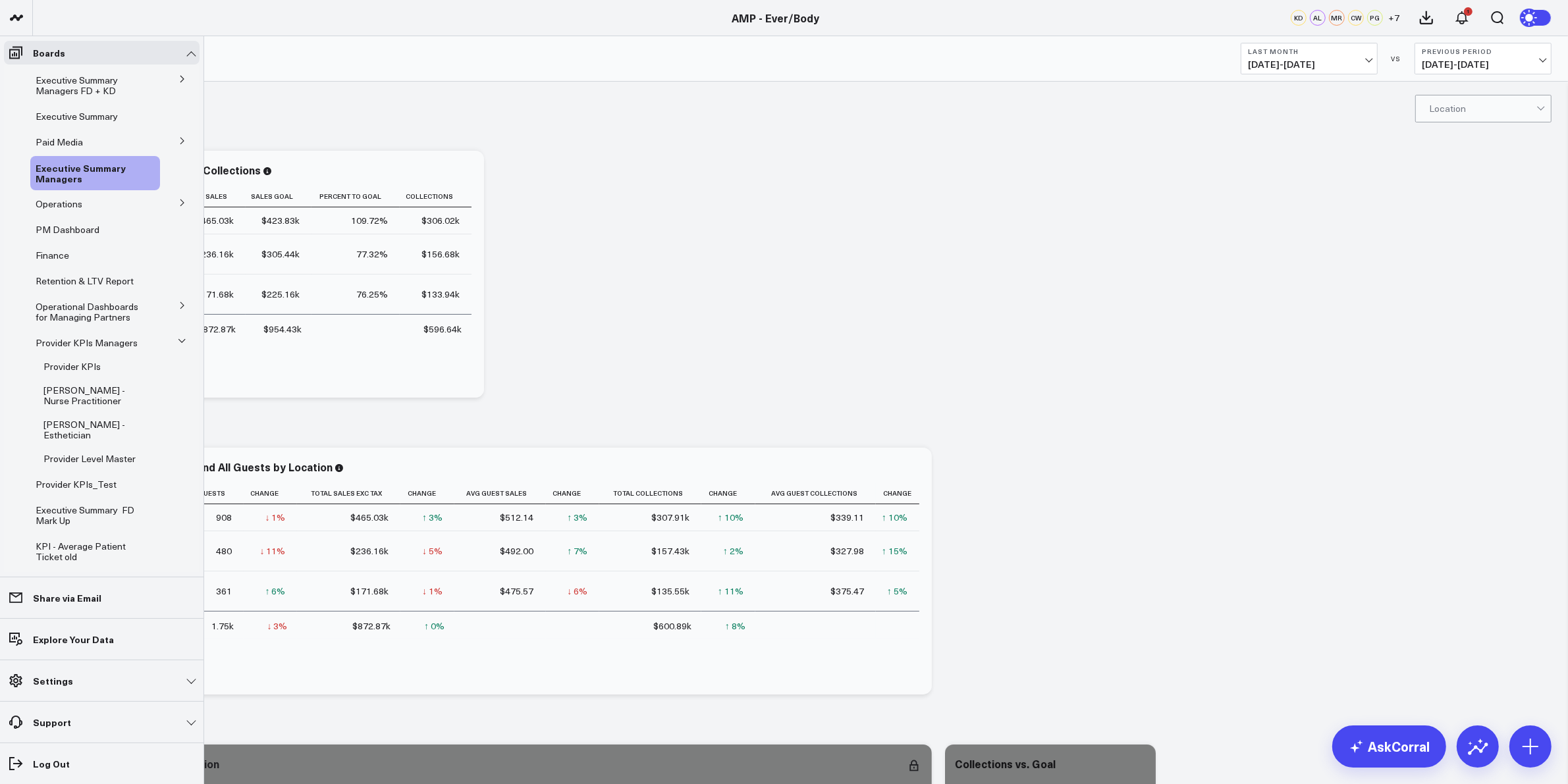
click at [1072, 708] on div "COLLECTIONS TRENDS" at bounding box center [801, 723] width 1502 height 31
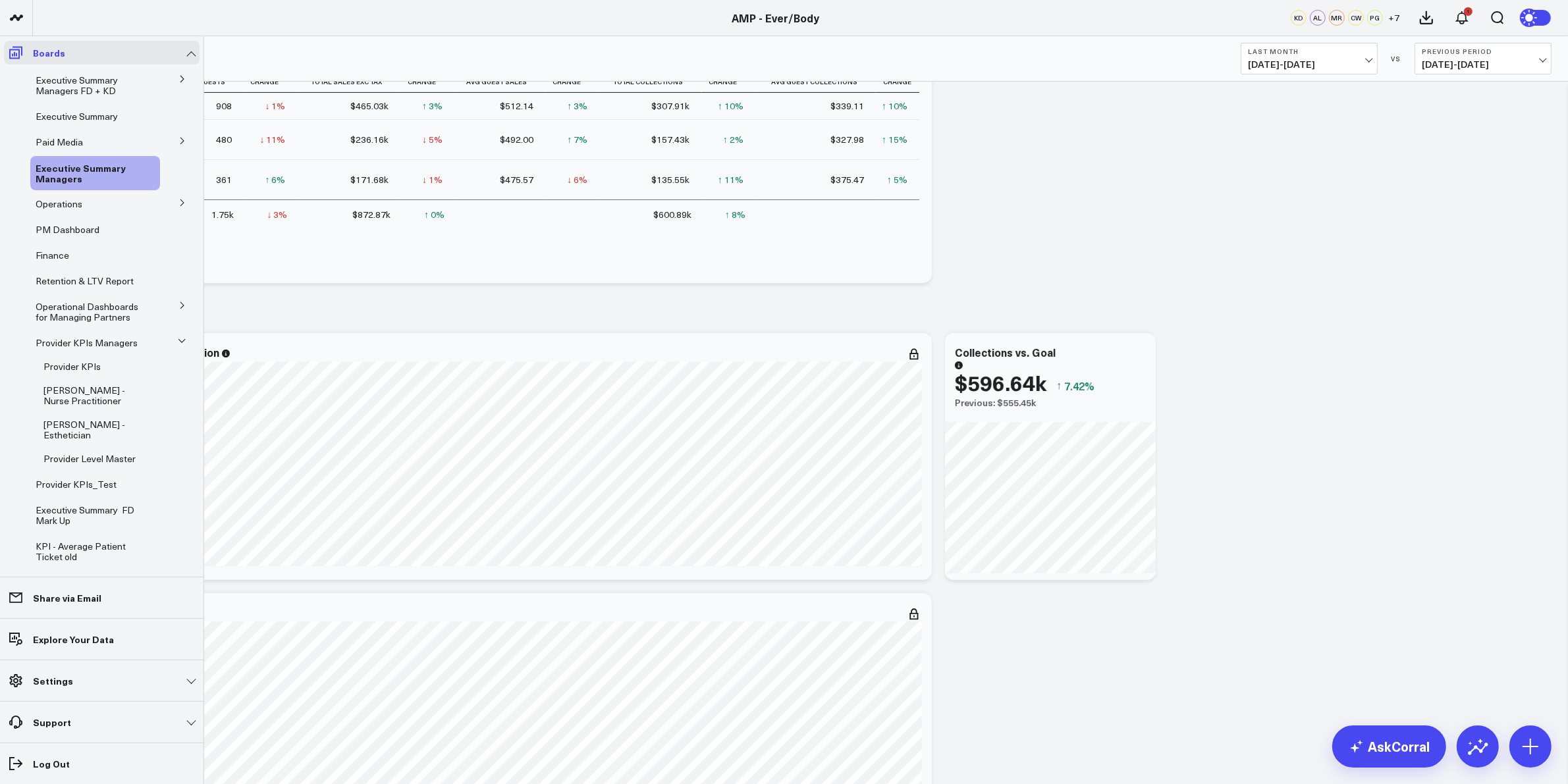
click at [192, 48] on link "Boards" at bounding box center [101, 53] width 196 height 24
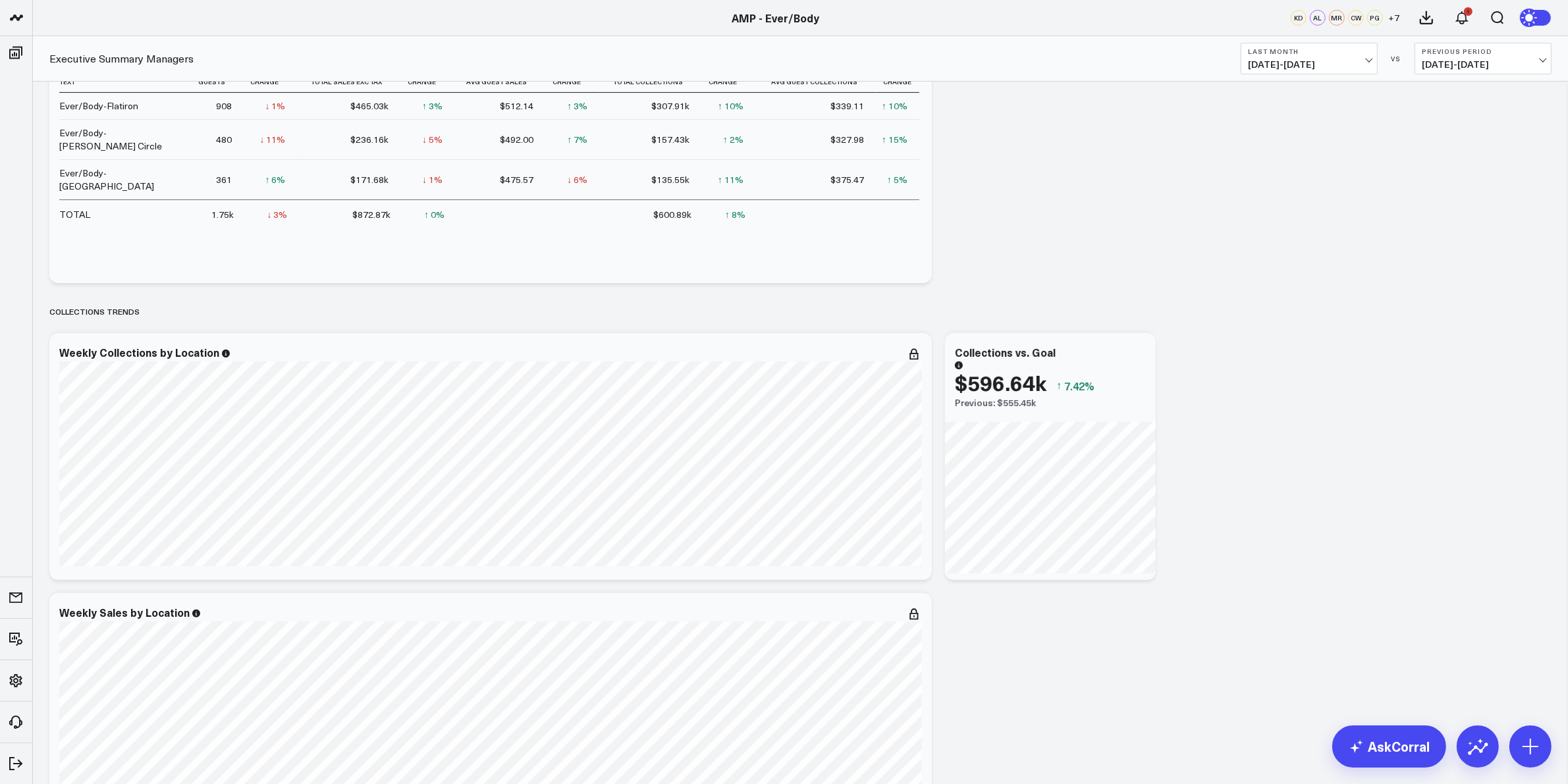
click at [266, 53] on div "Executive Summary Managers Last Month 08/01/25 - 08/31/25 VS Previous Period 07…" at bounding box center [800, 59] width 1536 height 46
click at [915, 355] on icon at bounding box center [913, 354] width 16 height 16
click at [853, 630] on button "Edit Widget" at bounding box center [861, 631] width 96 height 11
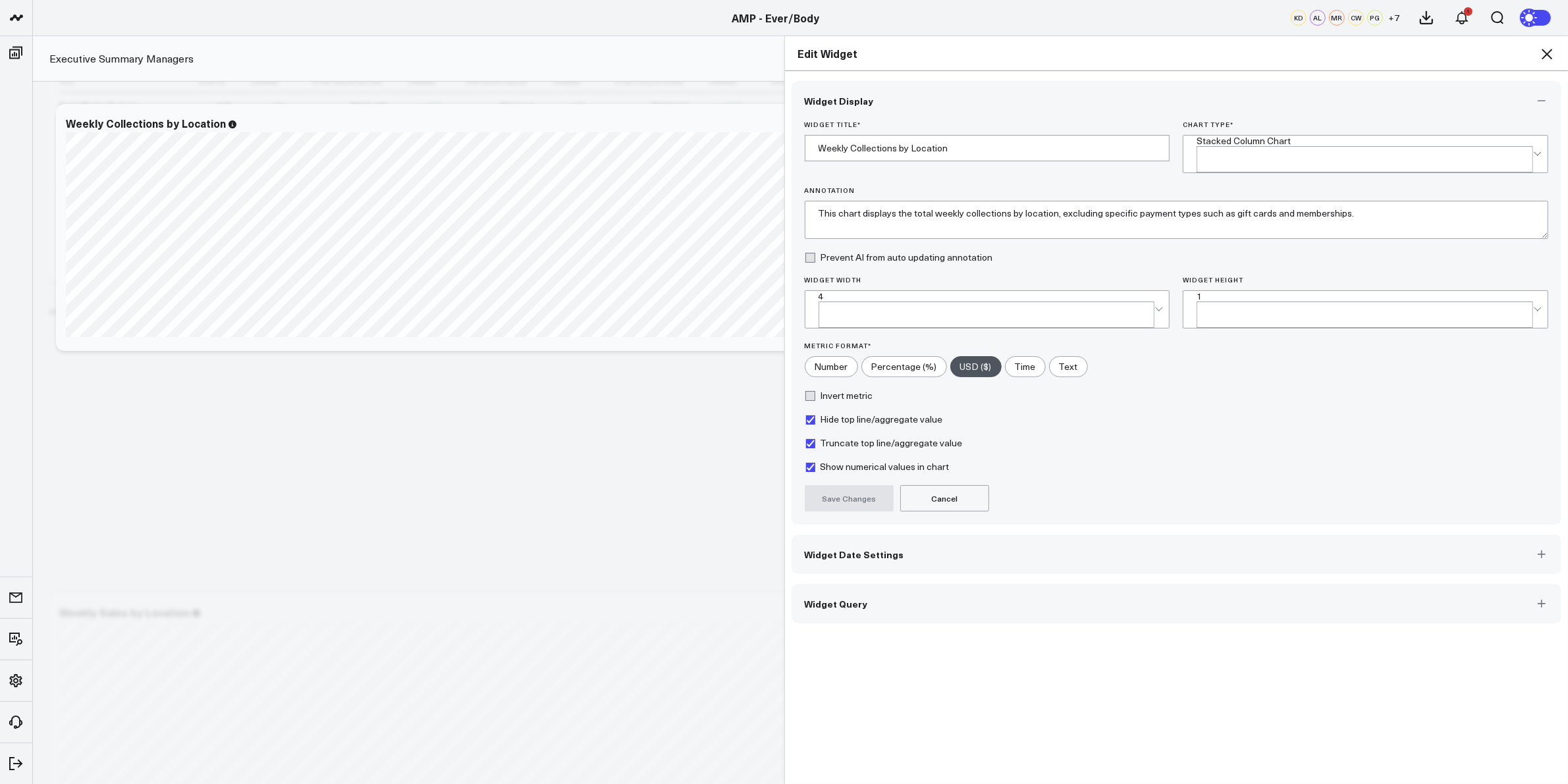
click at [845, 541] on button "Widget Date Settings" at bounding box center [1176, 554] width 770 height 39
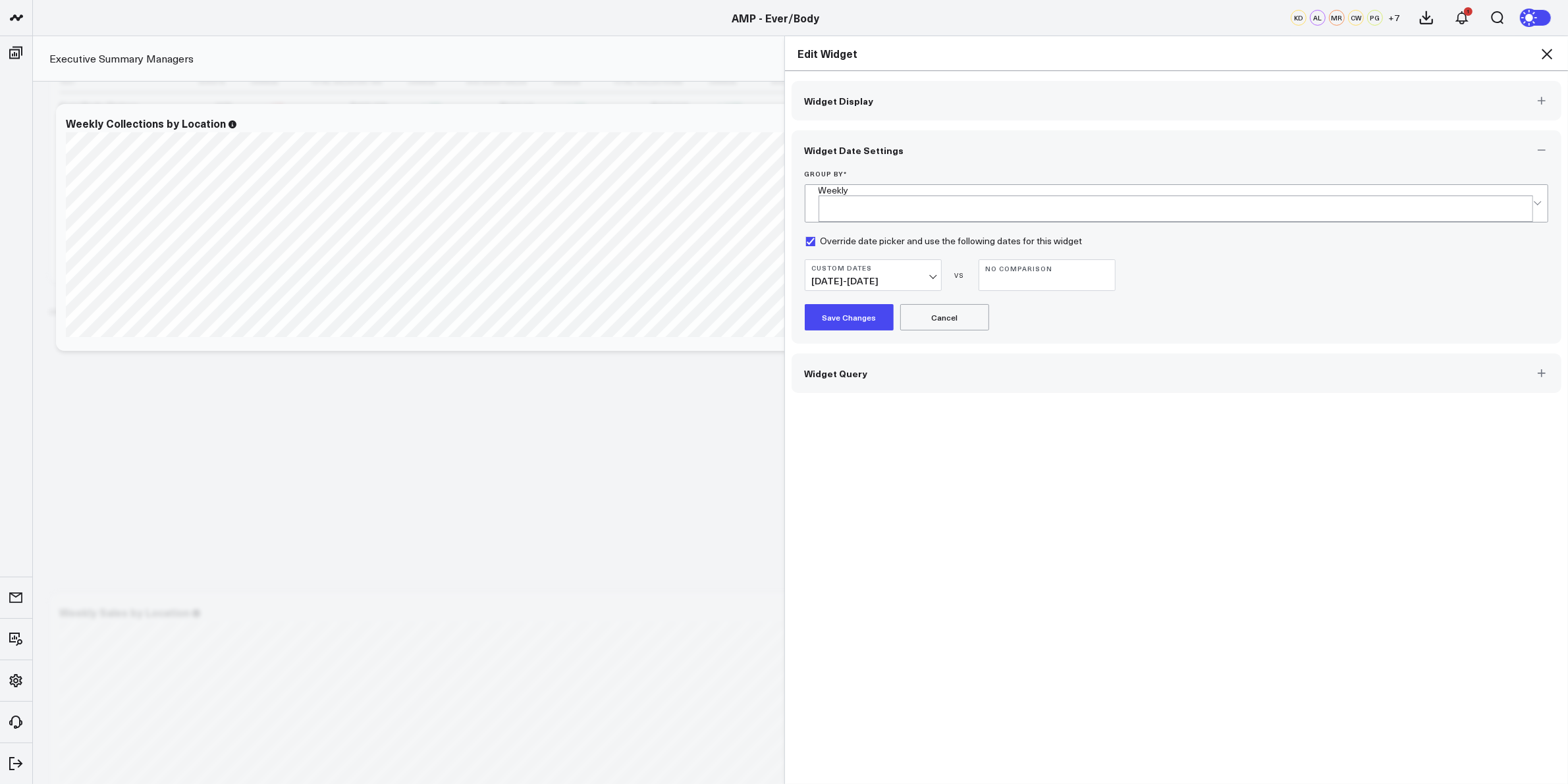
click at [932, 264] on button "Custom Dates 06/23/25 - 08/31/25" at bounding box center [872, 275] width 137 height 32
click at [833, 615] on link "YTD" at bounding box center [873, 611] width 136 height 25
click at [913, 246] on form "Group By * Weekly Override date picker and use the following dates for this wid…" at bounding box center [1176, 250] width 744 height 160
click at [902, 280] on button "YTD 01/01/25 - 09/01/25" at bounding box center [872, 275] width 137 height 32
click at [819, 625] on link "Custom Dates" at bounding box center [873, 637] width 136 height 25
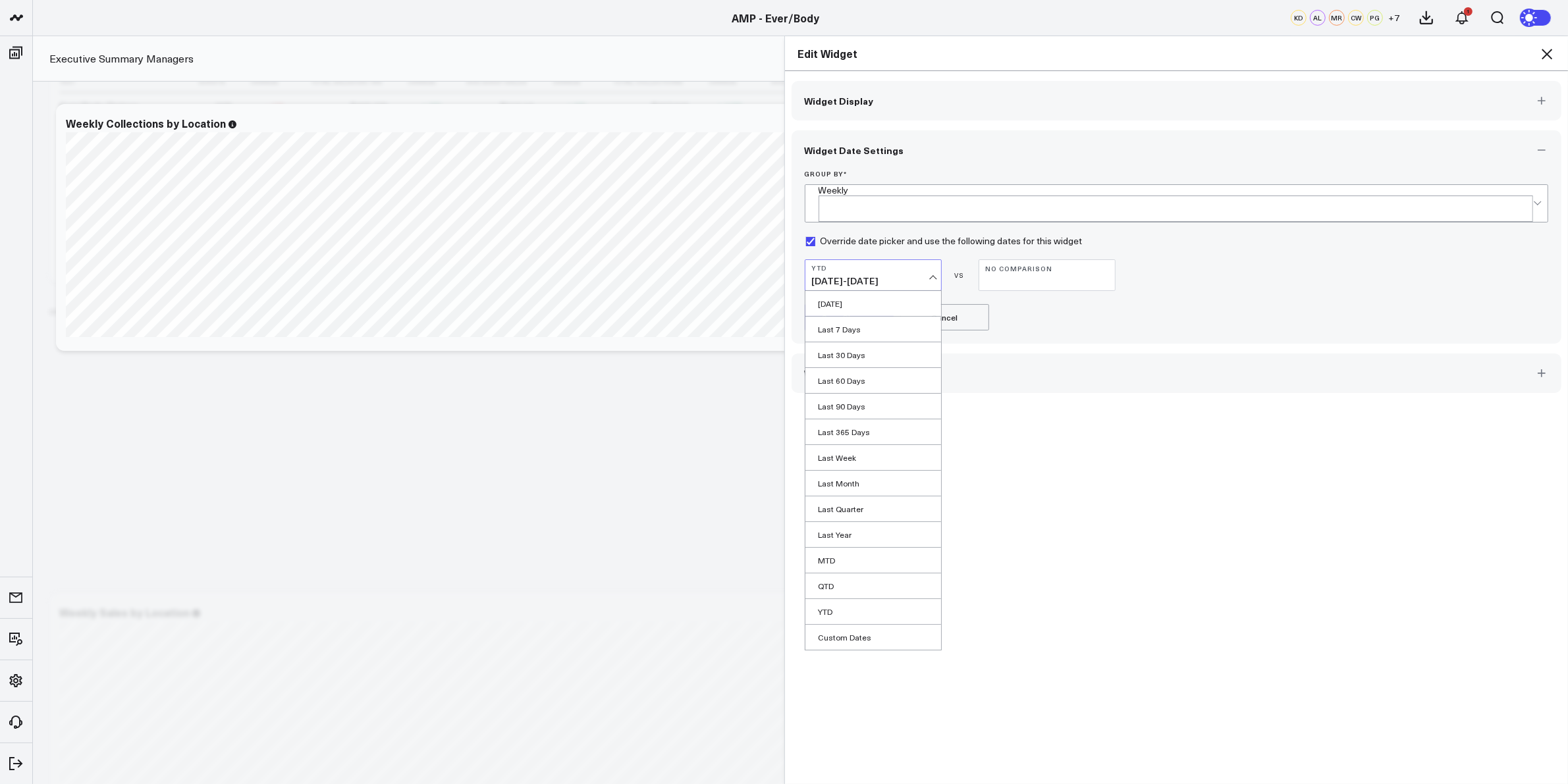
select select "8"
select select "2025"
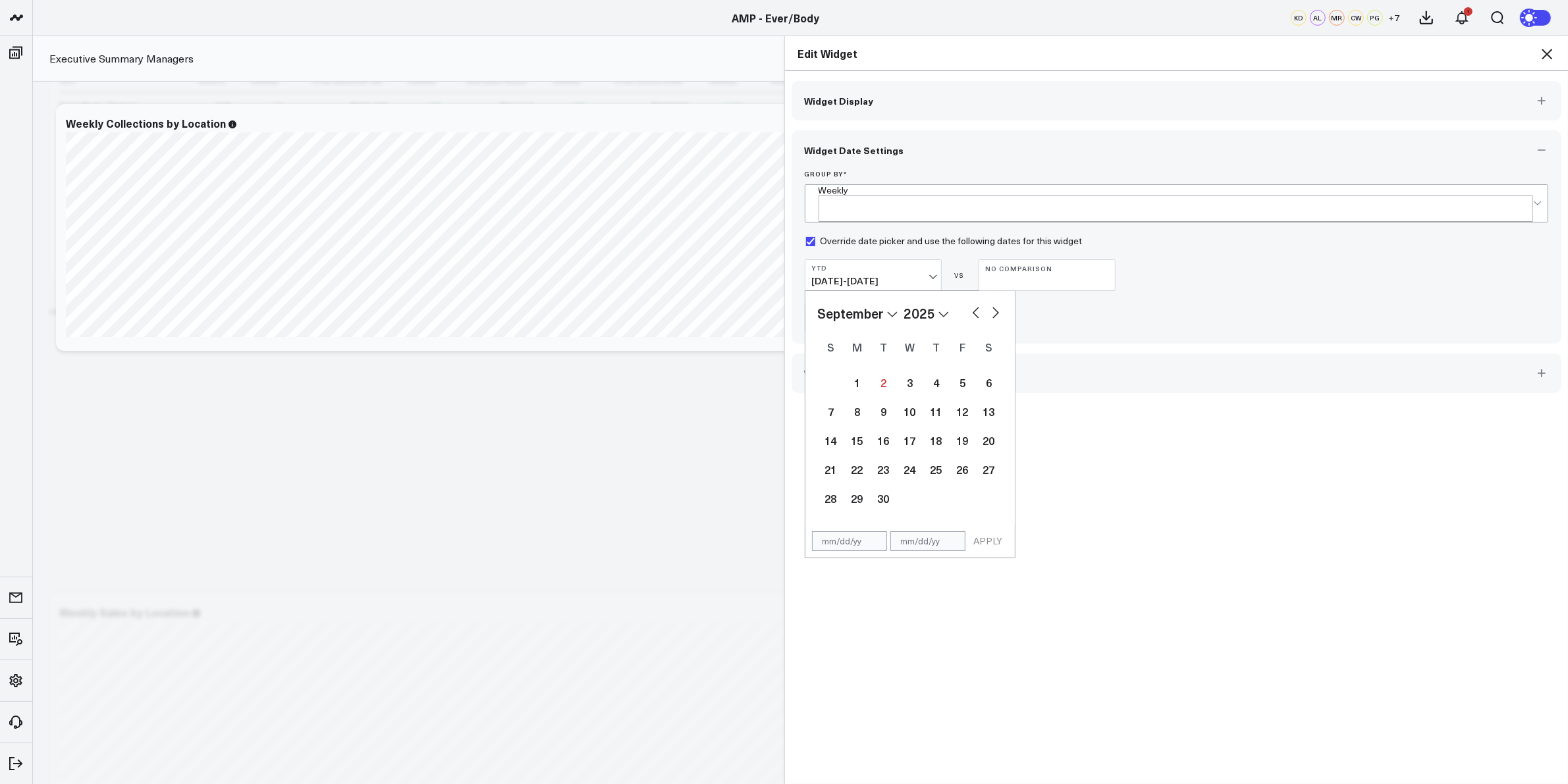
click at [973, 304] on button "button" at bounding box center [977, 311] width 13 height 16
select select "7"
select select "2025"
click at [973, 304] on button "button" at bounding box center [977, 311] width 13 height 16
select select "6"
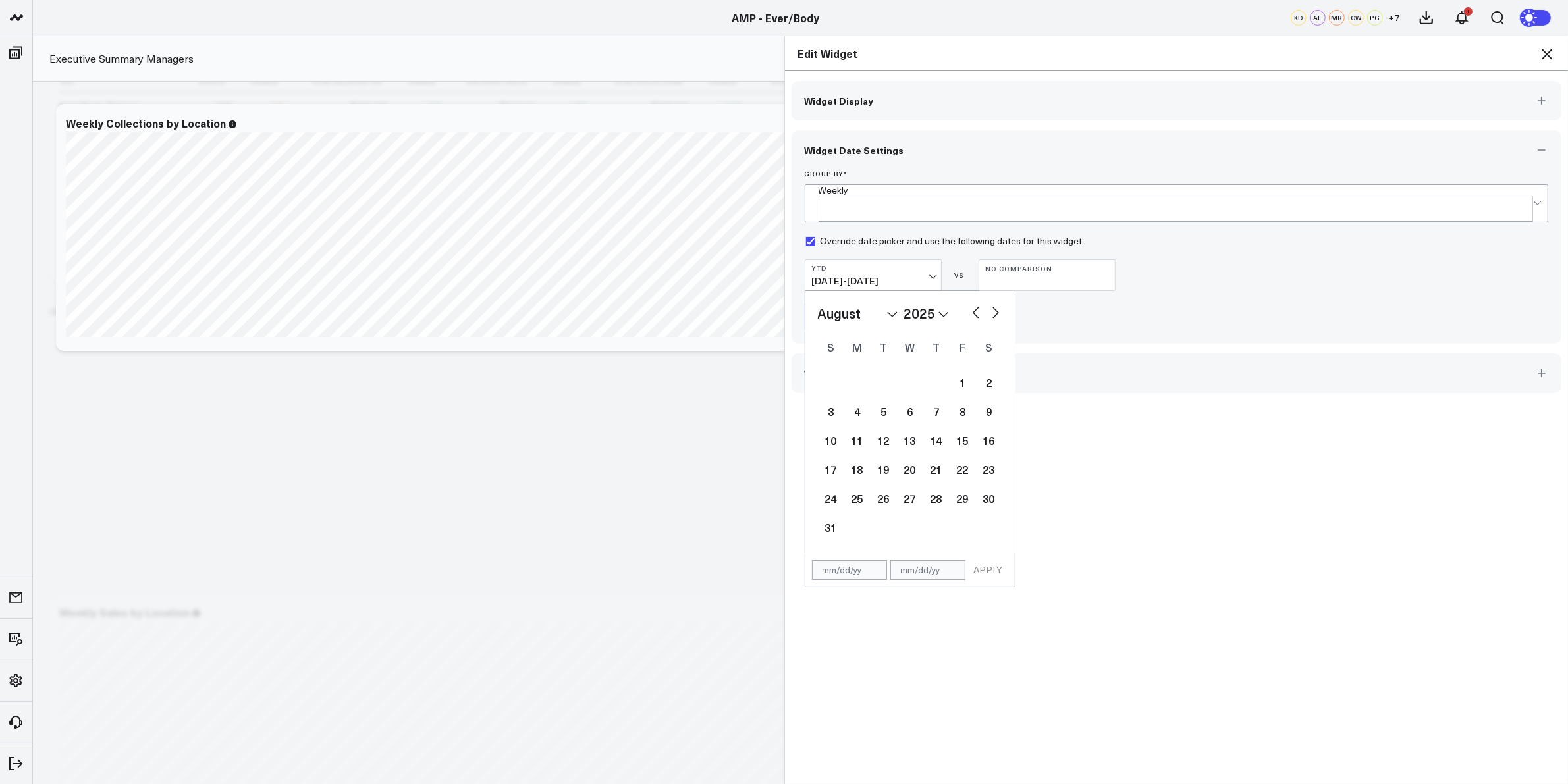
select select "2025"
click at [973, 304] on button "button" at bounding box center [977, 311] width 13 height 16
select select "5"
select select "2025"
click at [851, 466] on div "23" at bounding box center [858, 470] width 27 height 27
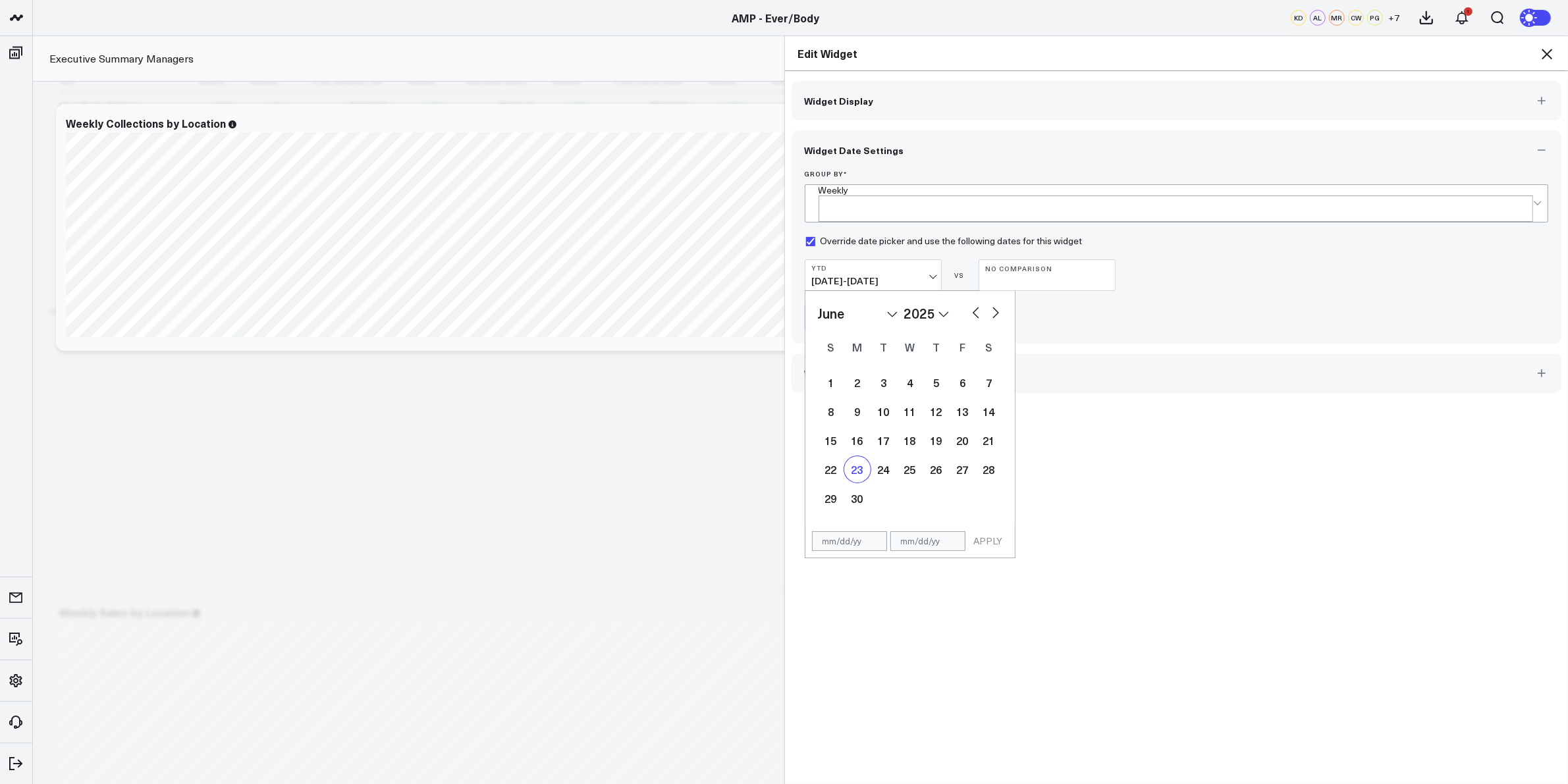
type input "06/23/25"
select select "5"
select select "2025"
click at [989, 304] on button "button" at bounding box center [996, 311] width 13 height 16
select select "6"
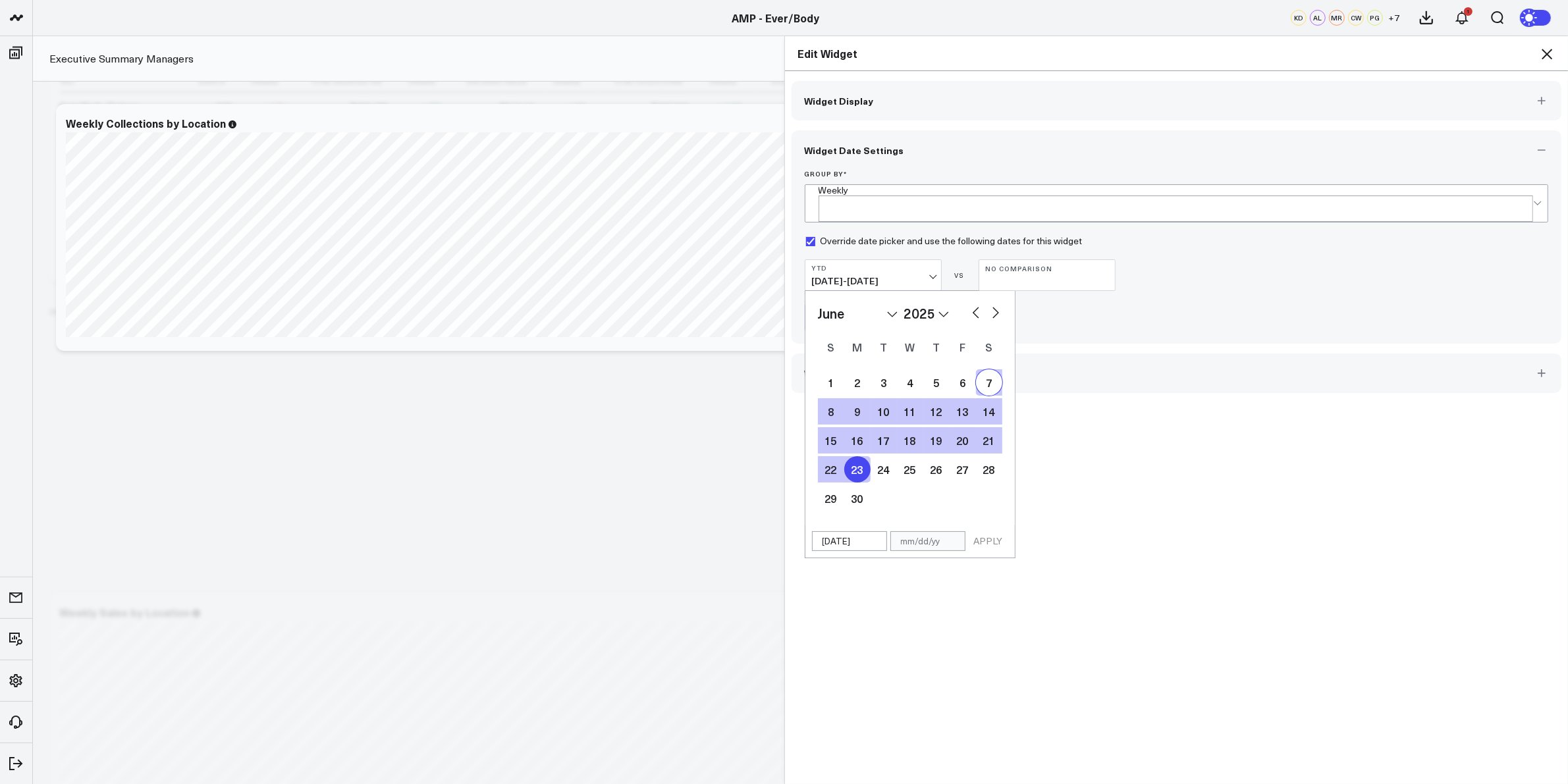
select select "2025"
click at [989, 304] on button "button" at bounding box center [996, 311] width 13 height 16
select select "7"
select select "2025"
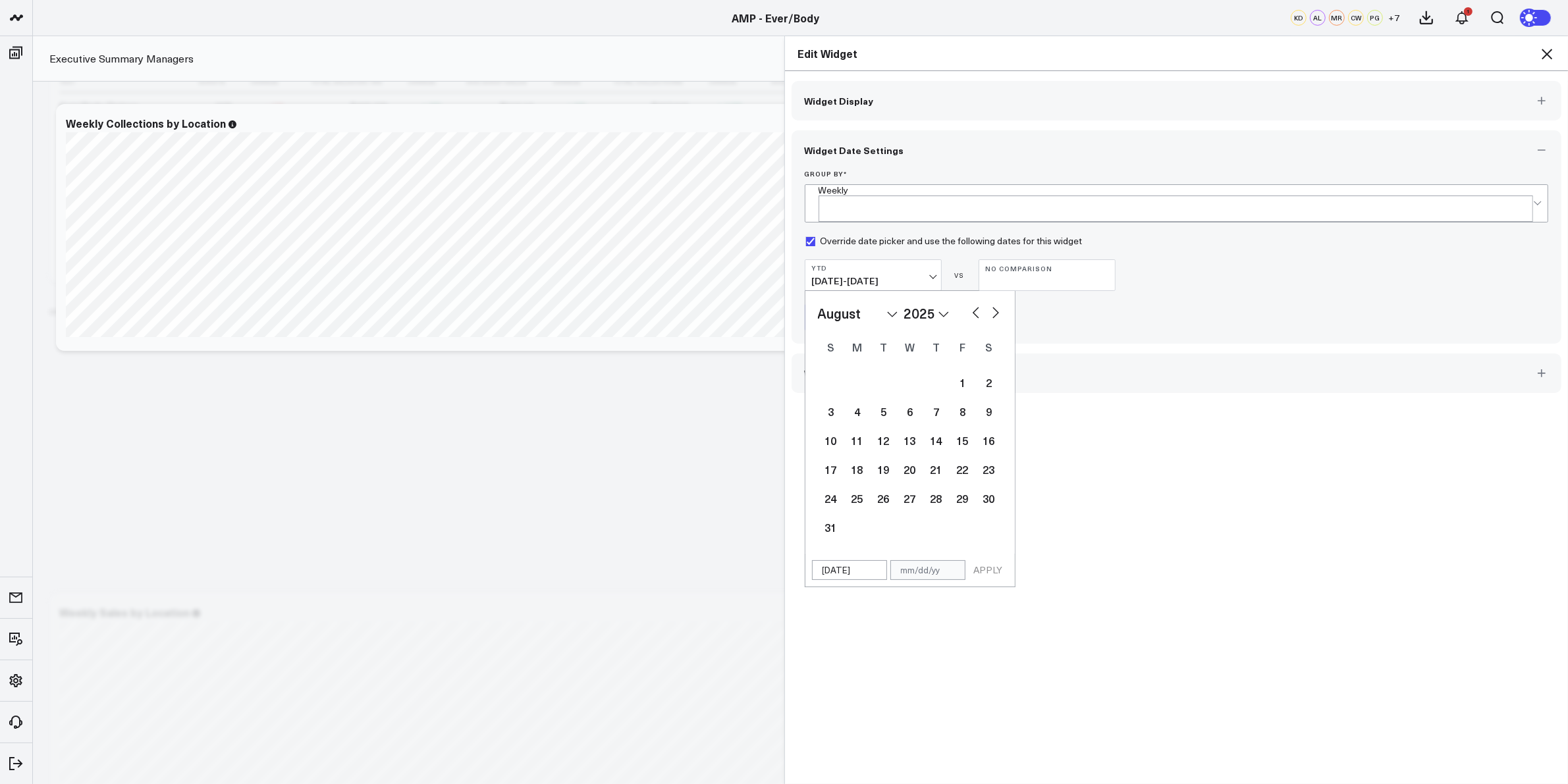
click at [989, 304] on button "button" at bounding box center [996, 311] width 13 height 16
select select "8"
select select "2025"
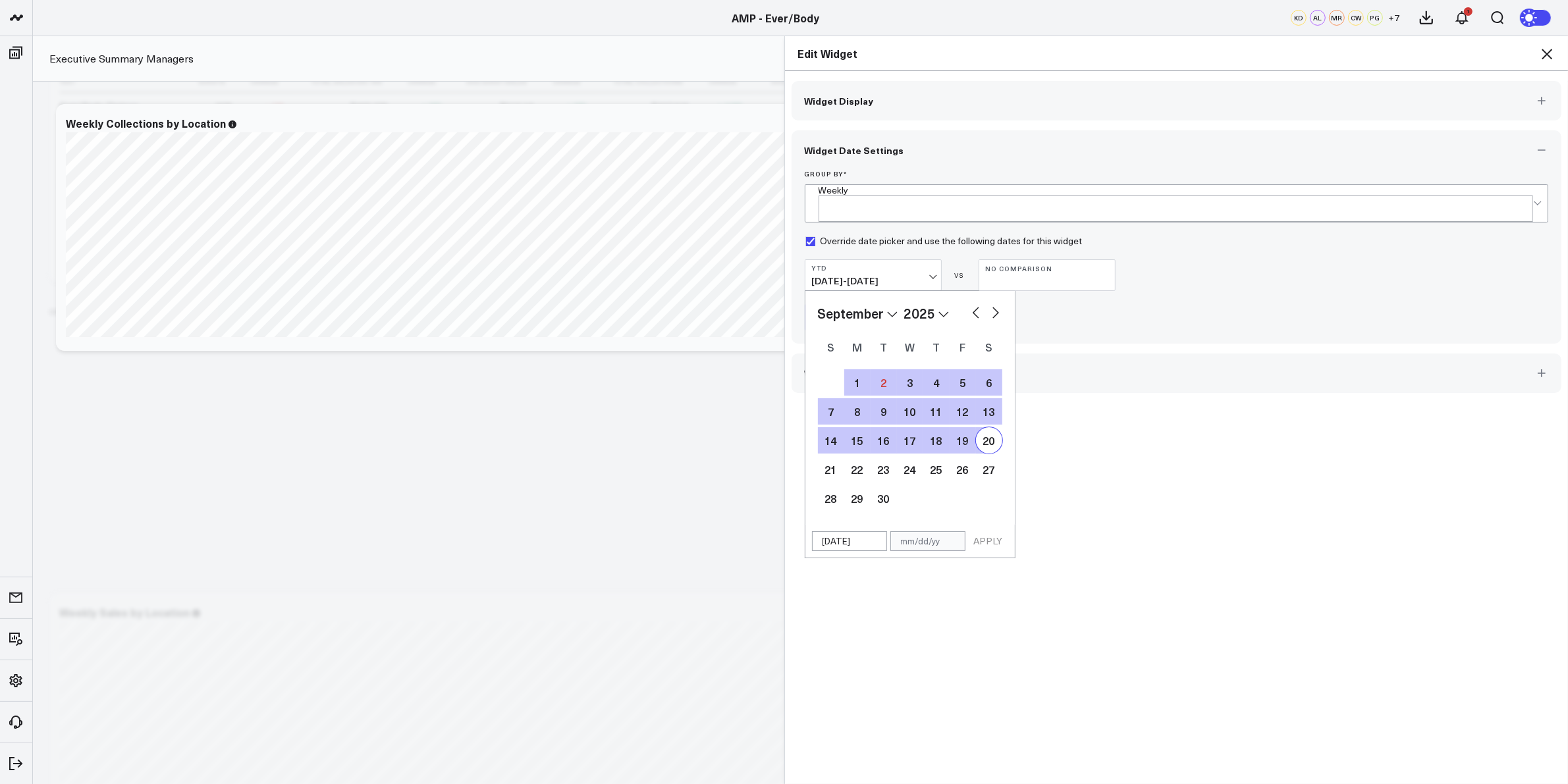
click at [995, 304] on button "button" at bounding box center [996, 311] width 13 height 16
select select "9"
select select "2025"
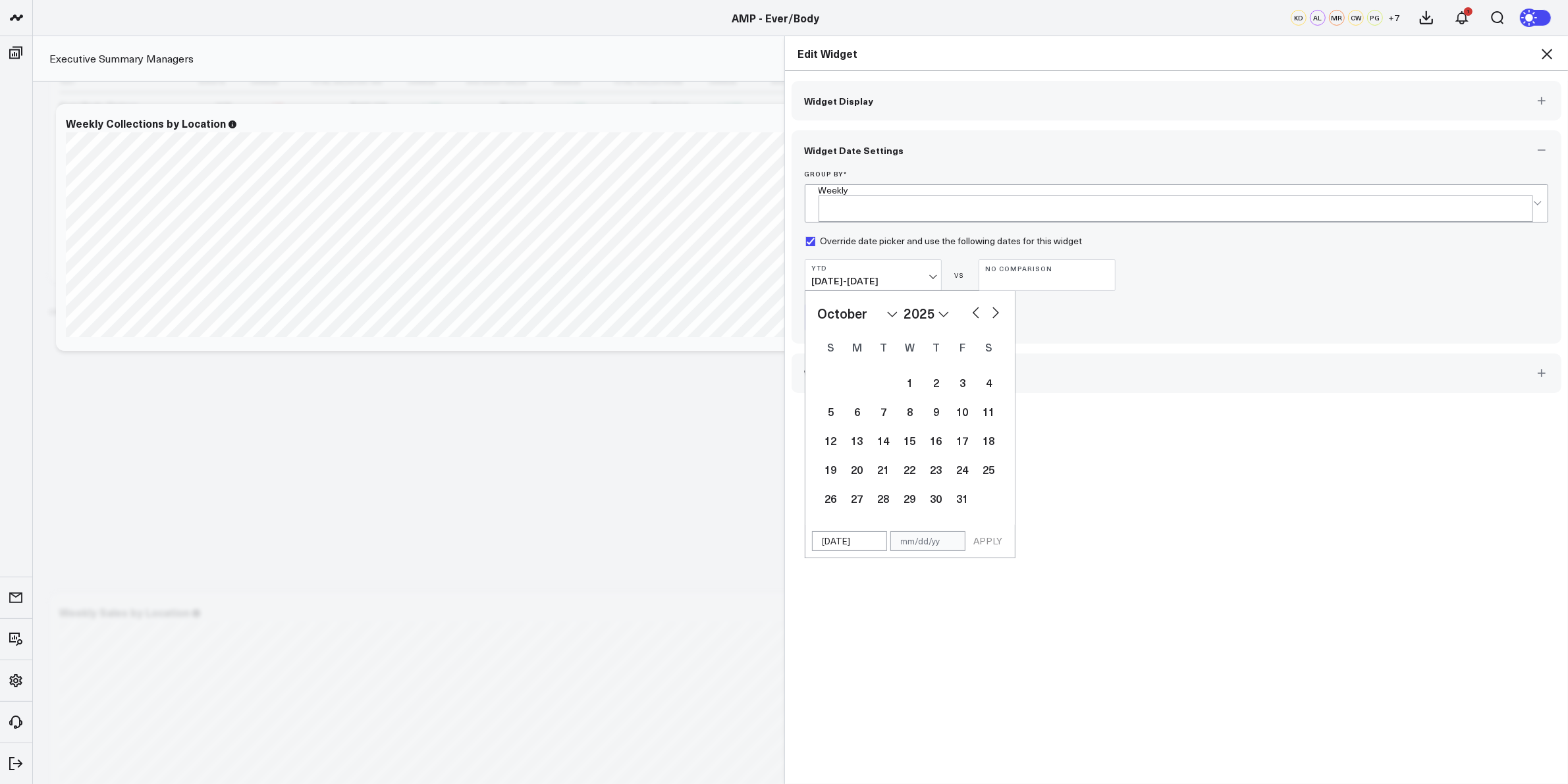
click at [995, 304] on button "button" at bounding box center [996, 311] width 13 height 16
select select "10"
select select "2025"
click at [995, 304] on button "button" at bounding box center [996, 311] width 13 height 16
select select "11"
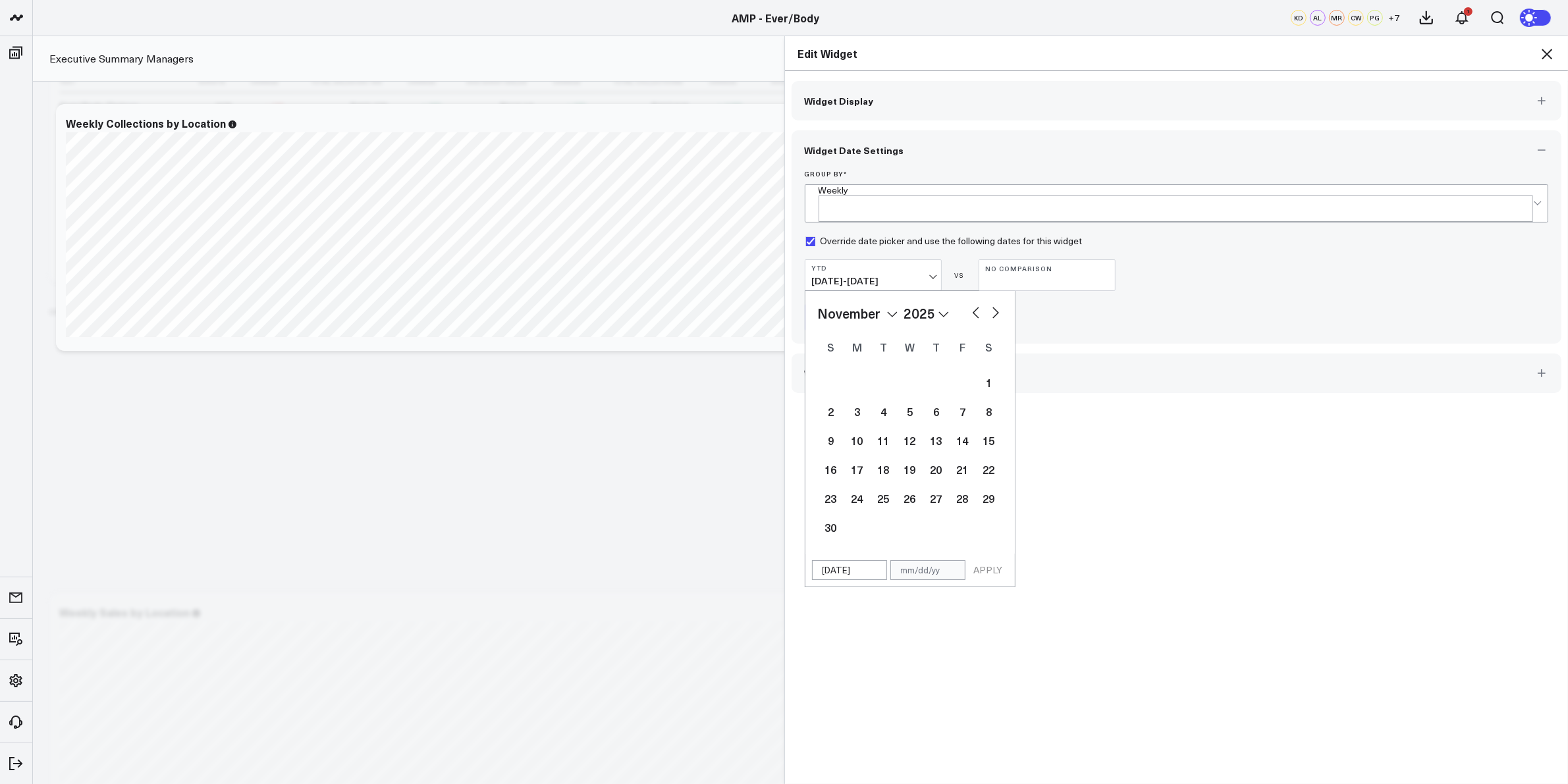
select select "2025"
click at [995, 304] on button "button" at bounding box center [996, 311] width 13 height 16
click at [970, 304] on button "button" at bounding box center [977, 311] width 13 height 16
select select "11"
select select "2025"
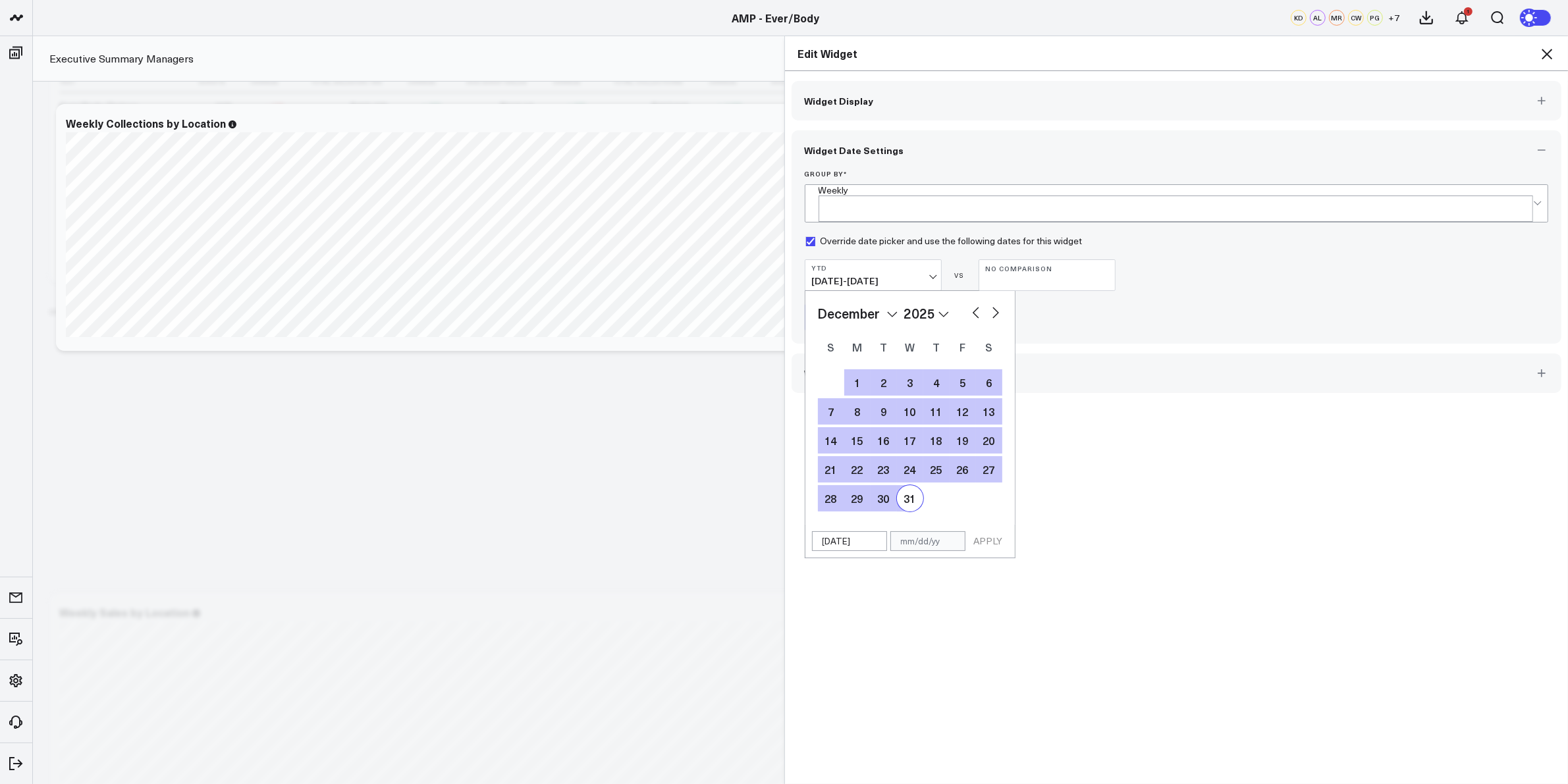
click at [913, 491] on div "31" at bounding box center [911, 498] width 27 height 27
type input "12/31/25"
select select "11"
select select "2025"
click at [989, 533] on button "APPLY" at bounding box center [988, 540] width 39 height 20
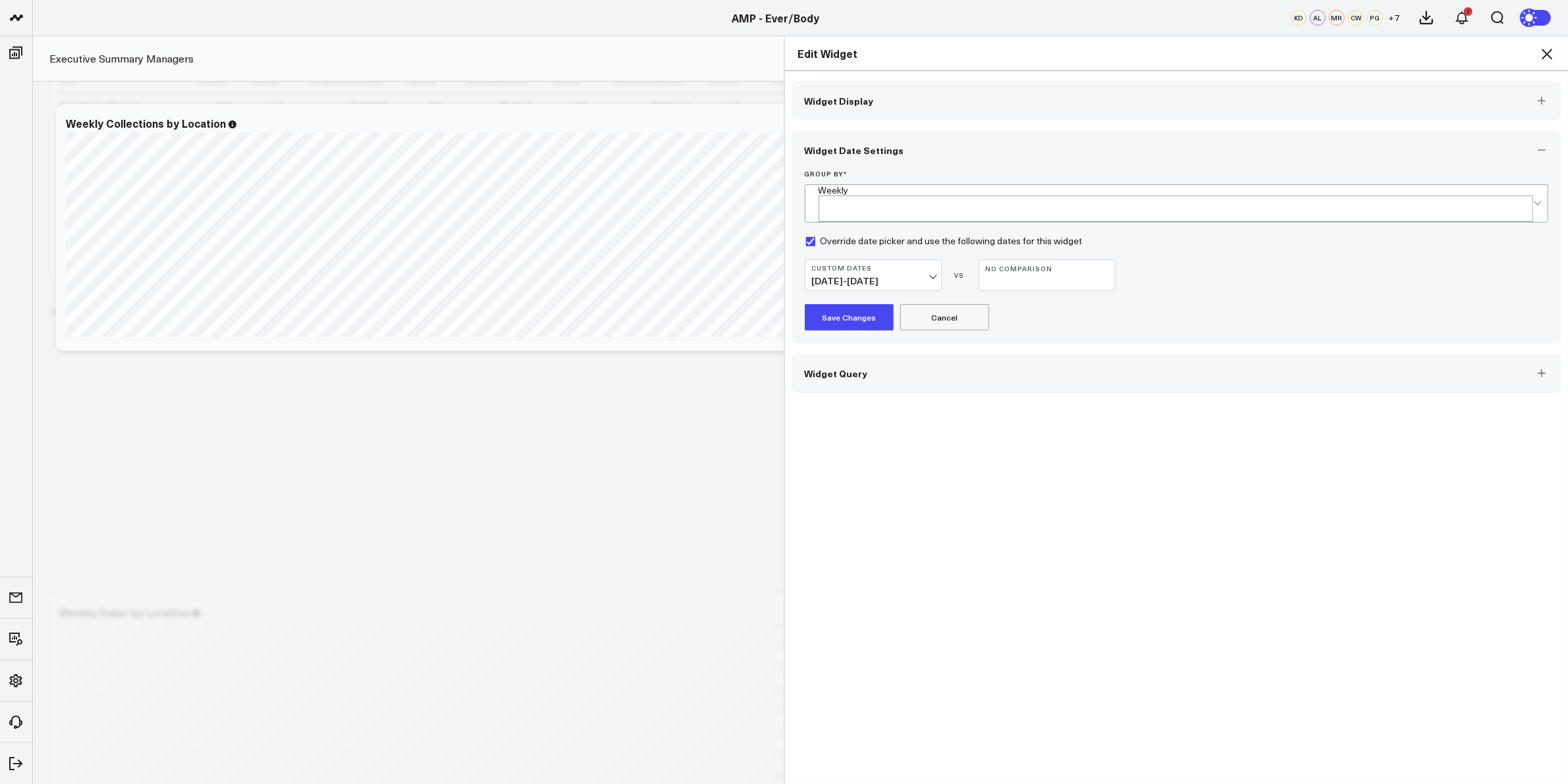
click at [843, 310] on button "Save Changes" at bounding box center [848, 317] width 89 height 27
click at [1546, 53] on icon at bounding box center [1547, 53] width 11 height 11
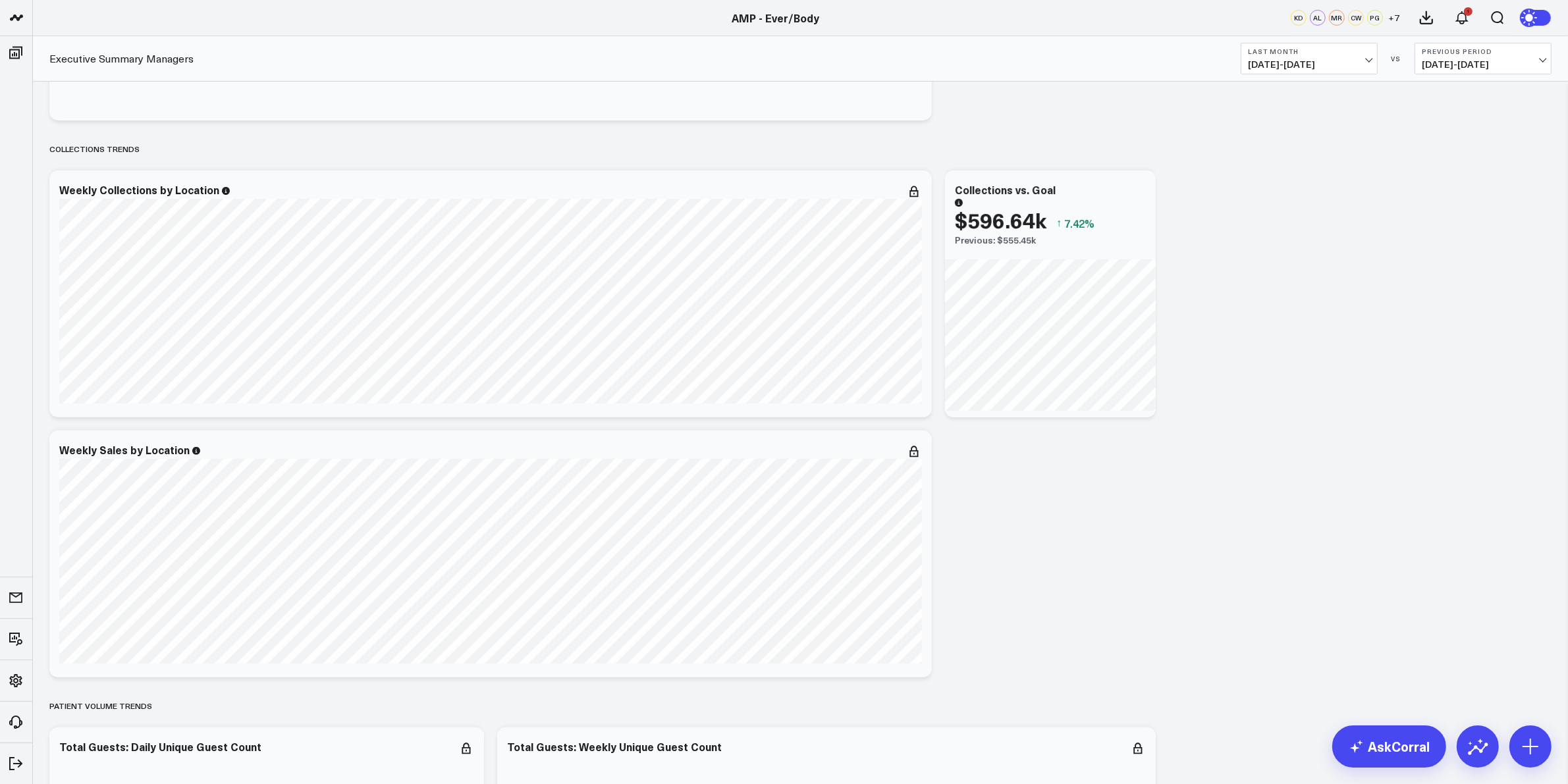
scroll to position [576, 0]
click at [908, 446] on icon at bounding box center [913, 449] width 16 height 16
click at [834, 721] on li "Edit Widget" at bounding box center [861, 727] width 122 height 26
click at [911, 446] on icon at bounding box center [913, 449] width 16 height 16
click at [844, 730] on button "Edit Widget" at bounding box center [861, 727] width 96 height 11
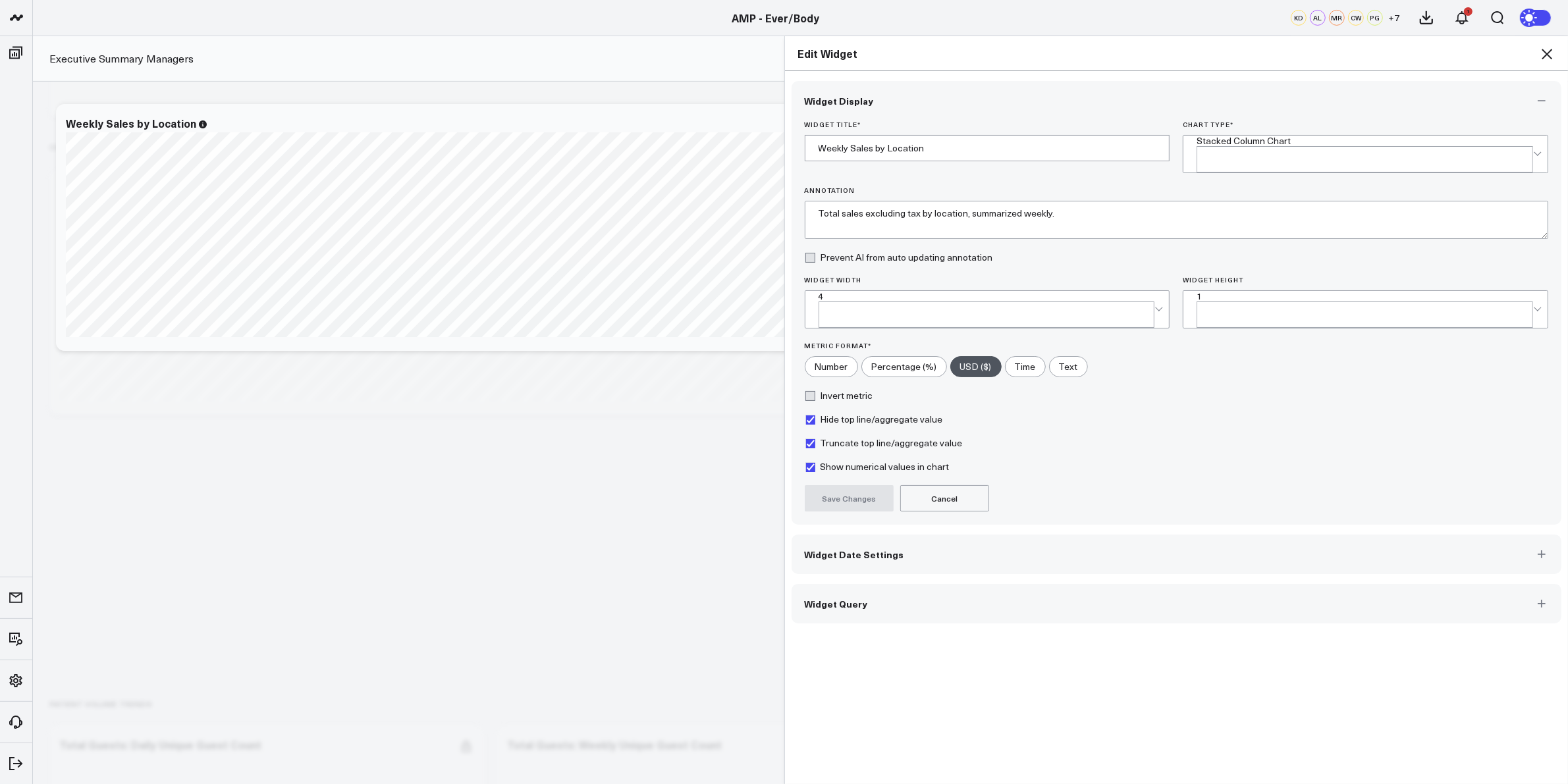
click at [838, 535] on button "Widget Date Settings" at bounding box center [1176, 554] width 770 height 39
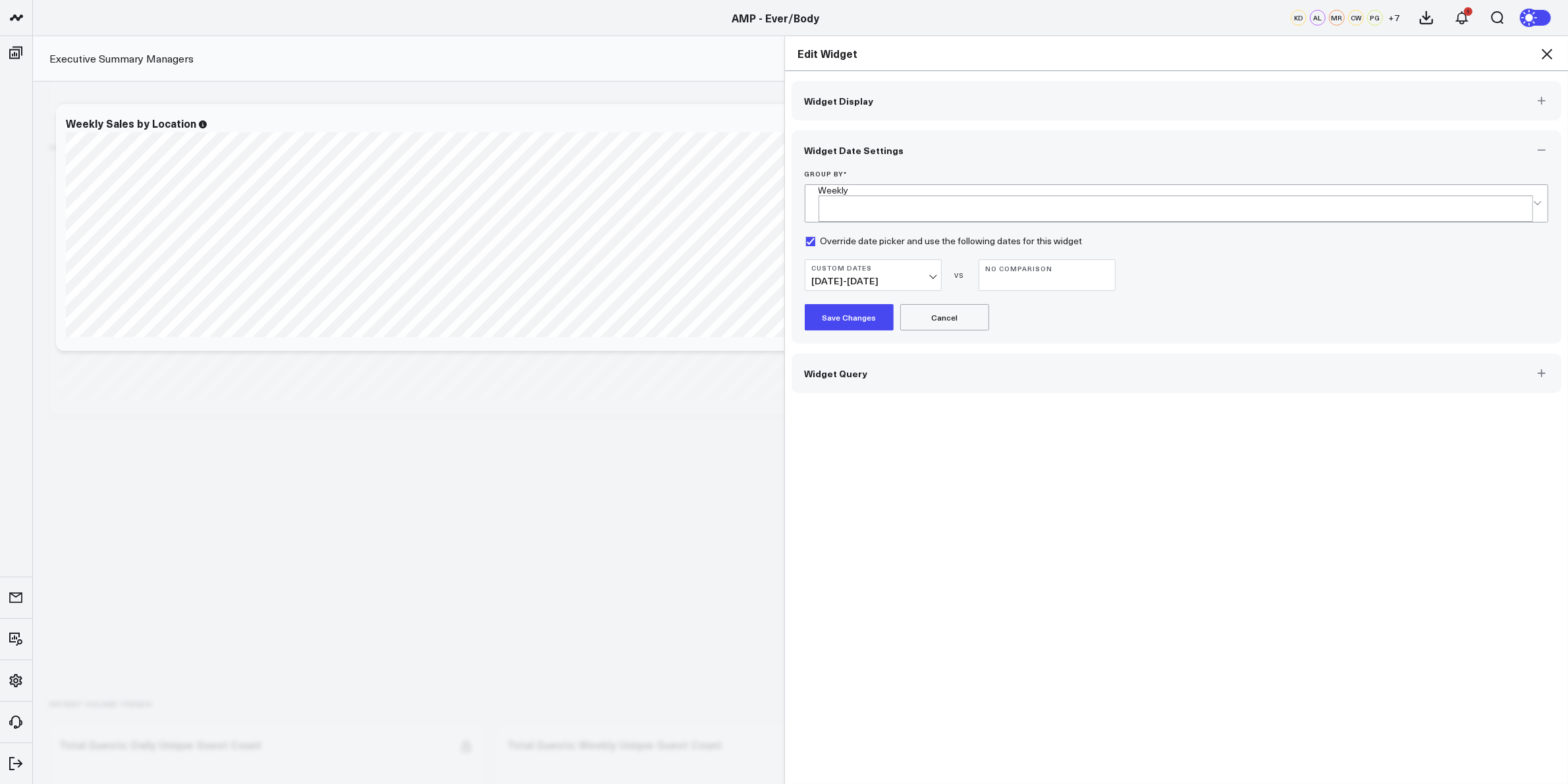
click at [927, 276] on span "06/23/25 - 08/31/25" at bounding box center [873, 281] width 122 height 11
click at [822, 625] on link "Custom Dates" at bounding box center [873, 637] width 136 height 25
select select "8"
select select "2025"
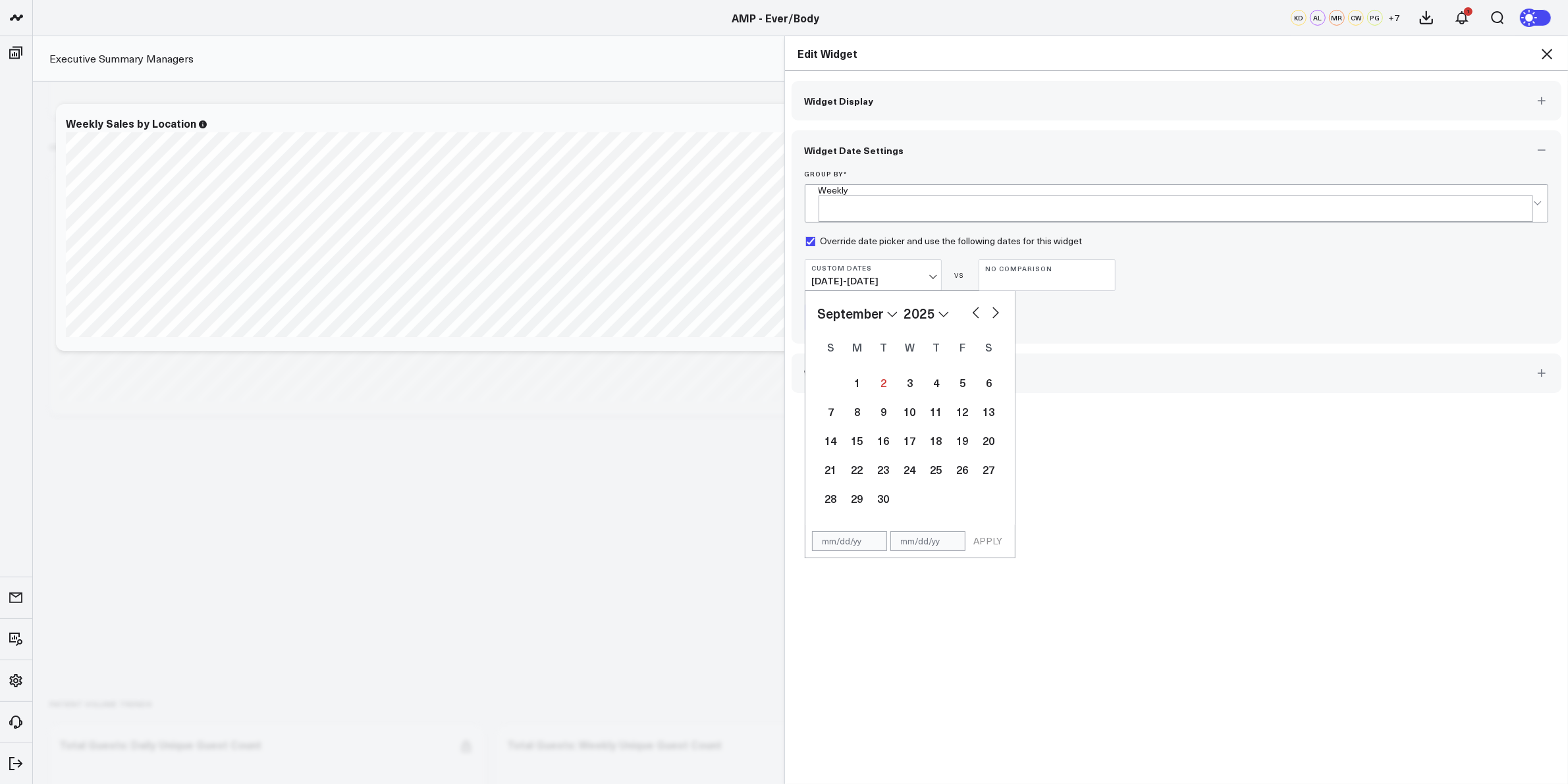
click at [970, 307] on button "button" at bounding box center [977, 311] width 13 height 16
select select "7"
select select "2025"
click at [970, 307] on button "button" at bounding box center [977, 311] width 13 height 16
select select "6"
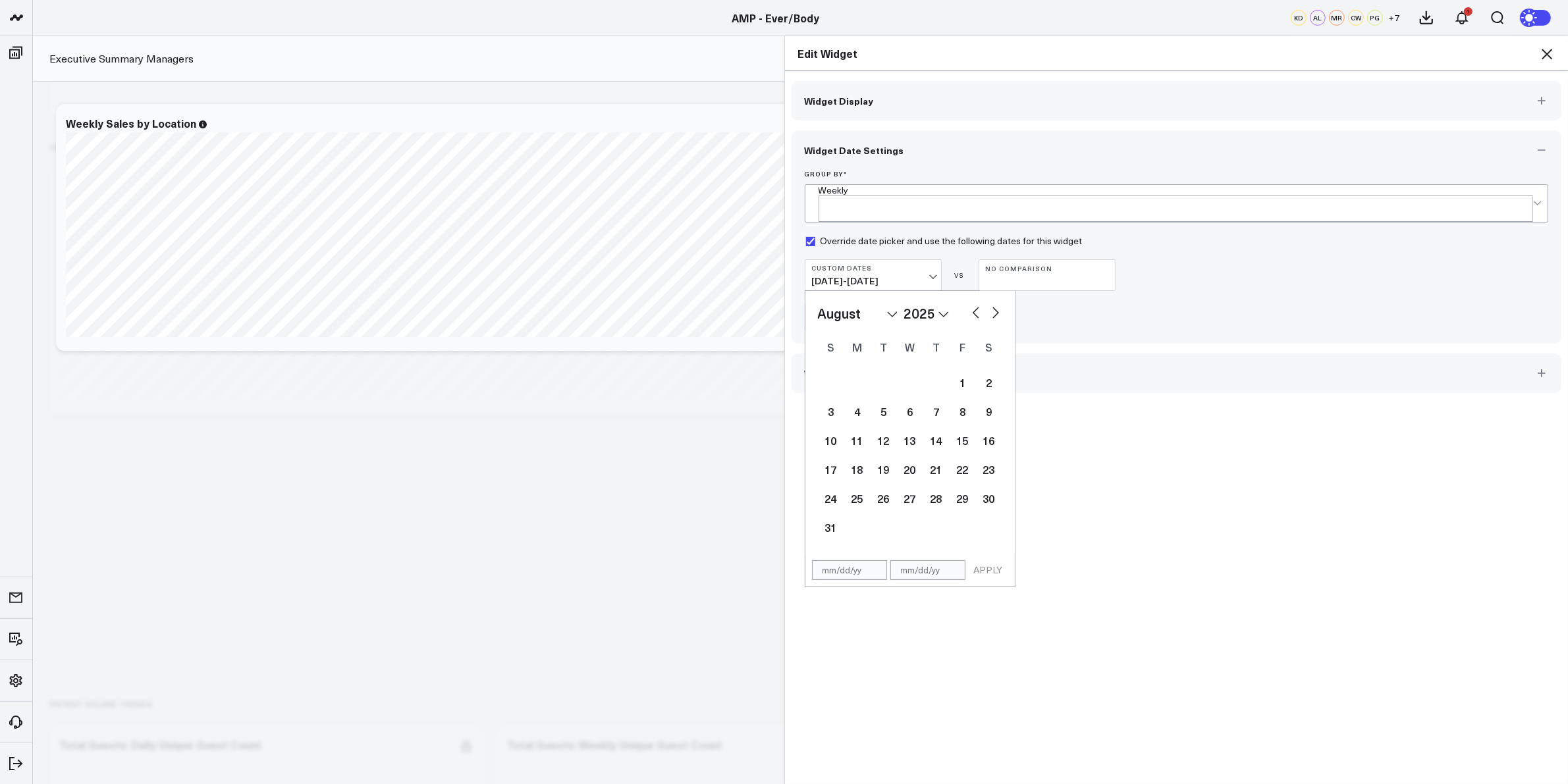
select select "2025"
click at [970, 307] on button "button" at bounding box center [977, 311] width 13 height 16
select select "5"
select select "2025"
click at [853, 458] on div "23" at bounding box center [858, 470] width 27 height 27
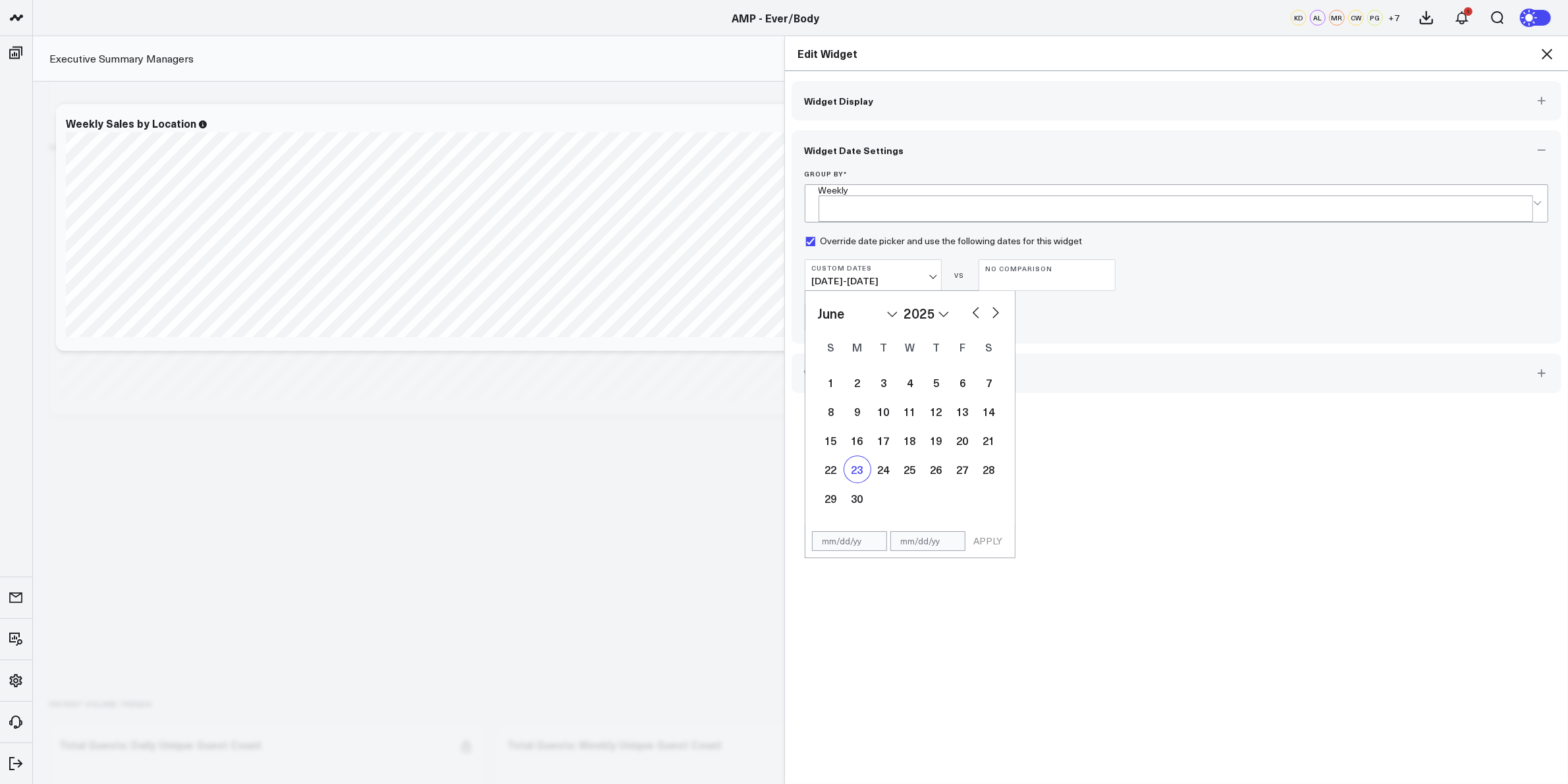
type input "06/23/25"
select select "5"
select select "2025"
click at [989, 304] on button "button" at bounding box center [996, 311] width 13 height 16
select select "6"
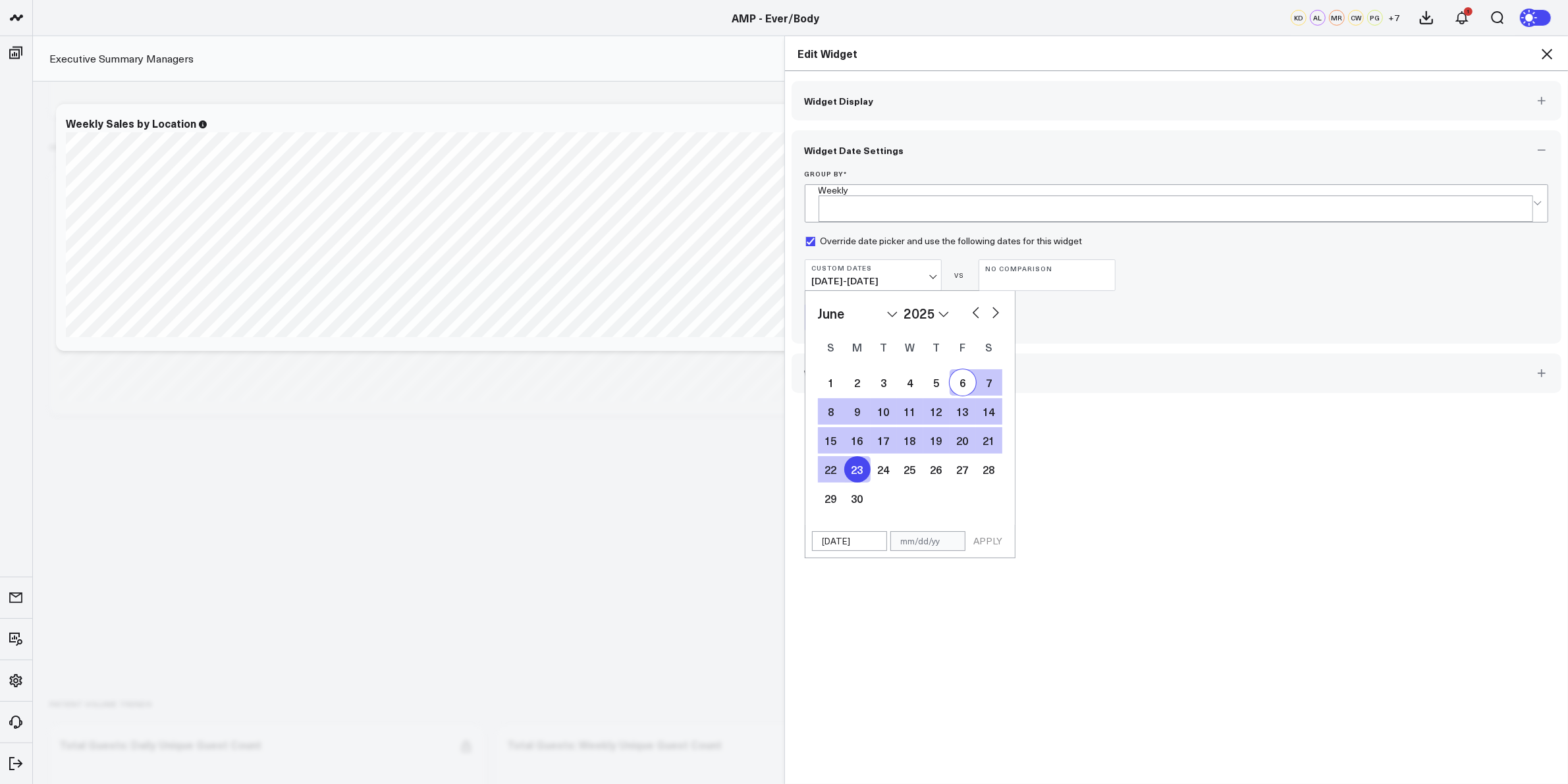
select select "2025"
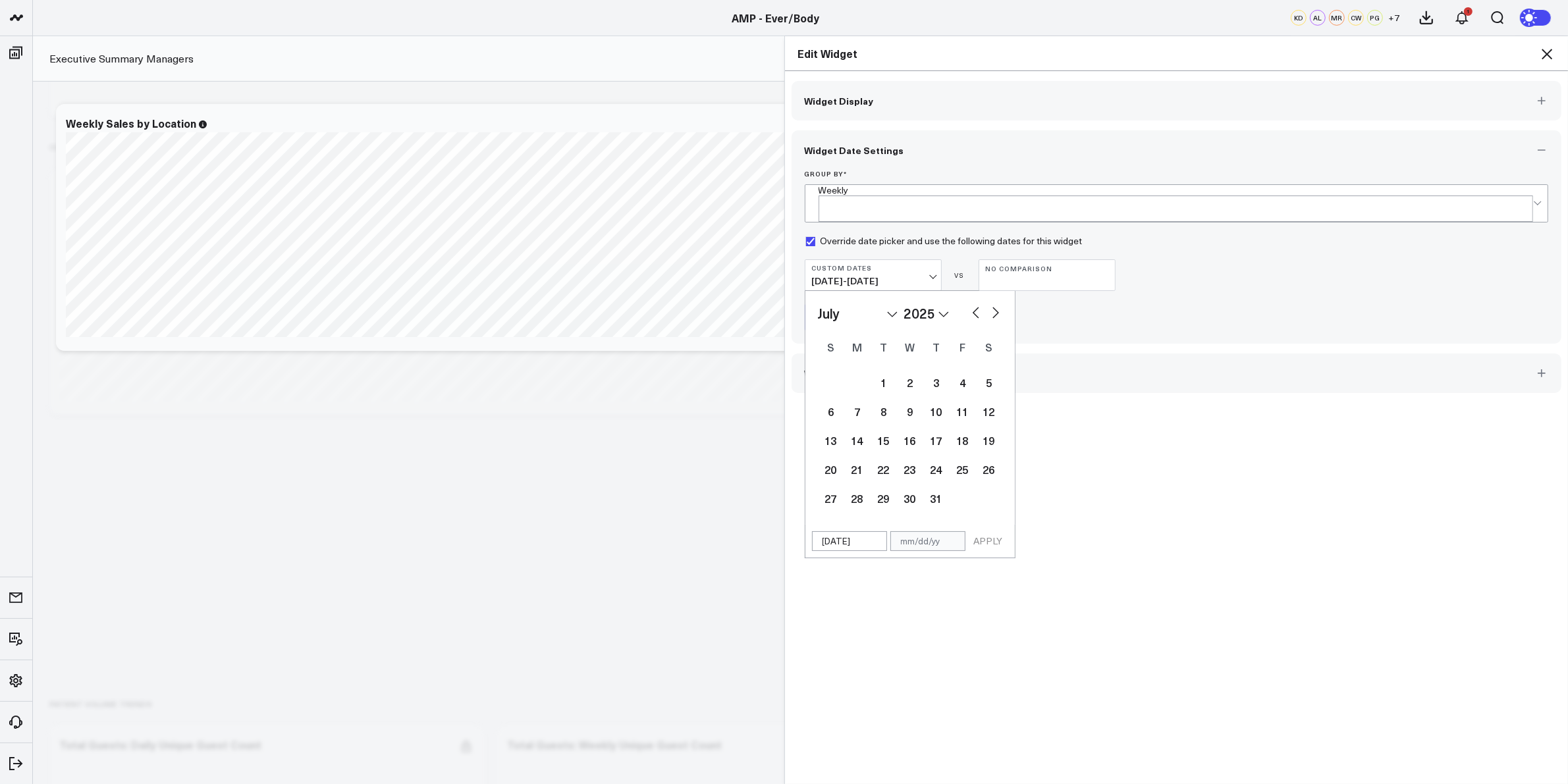
click at [989, 304] on button "button" at bounding box center [996, 311] width 13 height 16
select select "7"
select select "2025"
click at [989, 304] on button "button" at bounding box center [996, 311] width 13 height 16
select select "8"
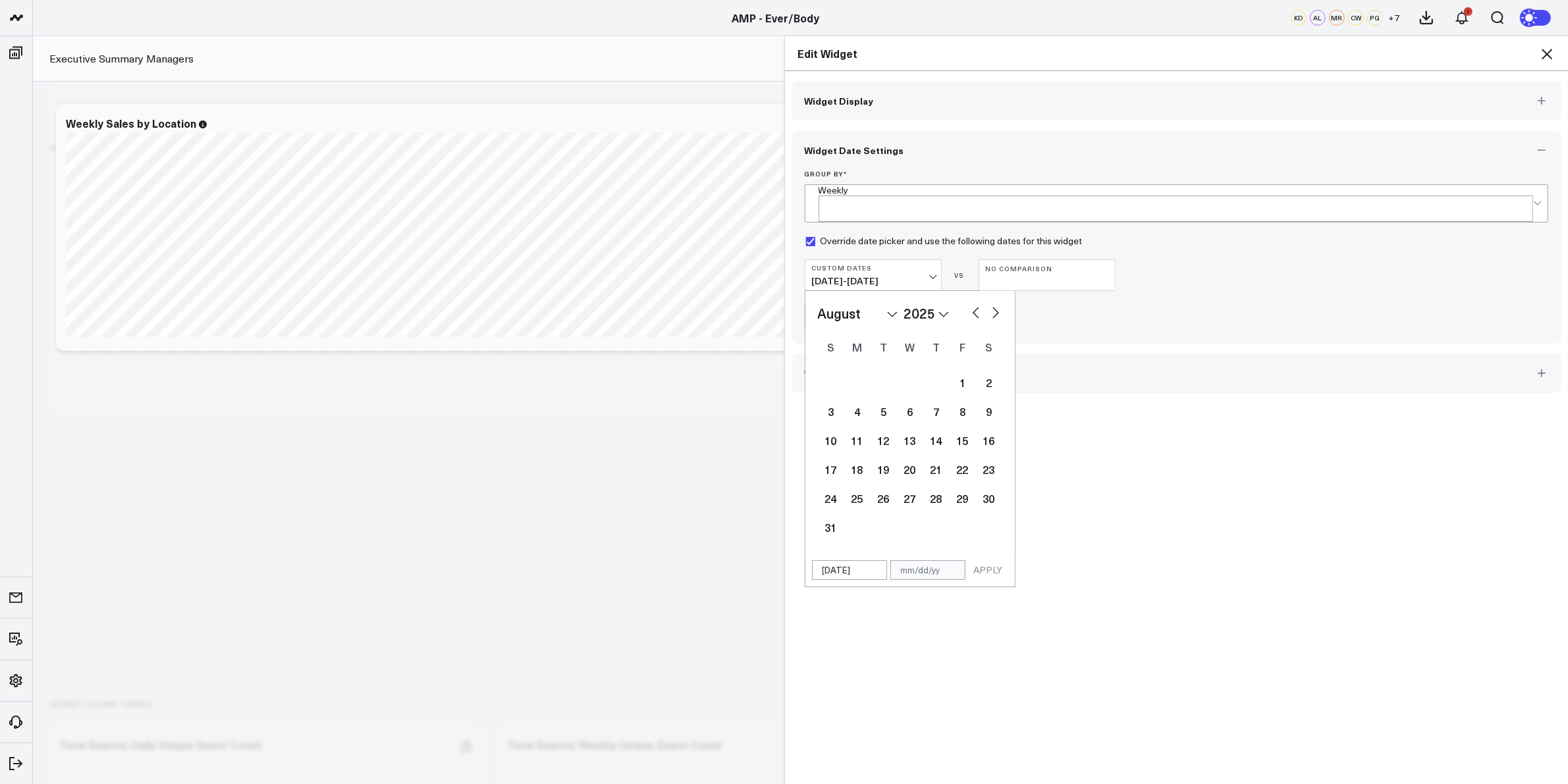
select select "2025"
click at [989, 304] on button "button" at bounding box center [996, 311] width 13 height 16
select select "9"
select select "2025"
click at [989, 304] on button "button" at bounding box center [996, 311] width 13 height 16
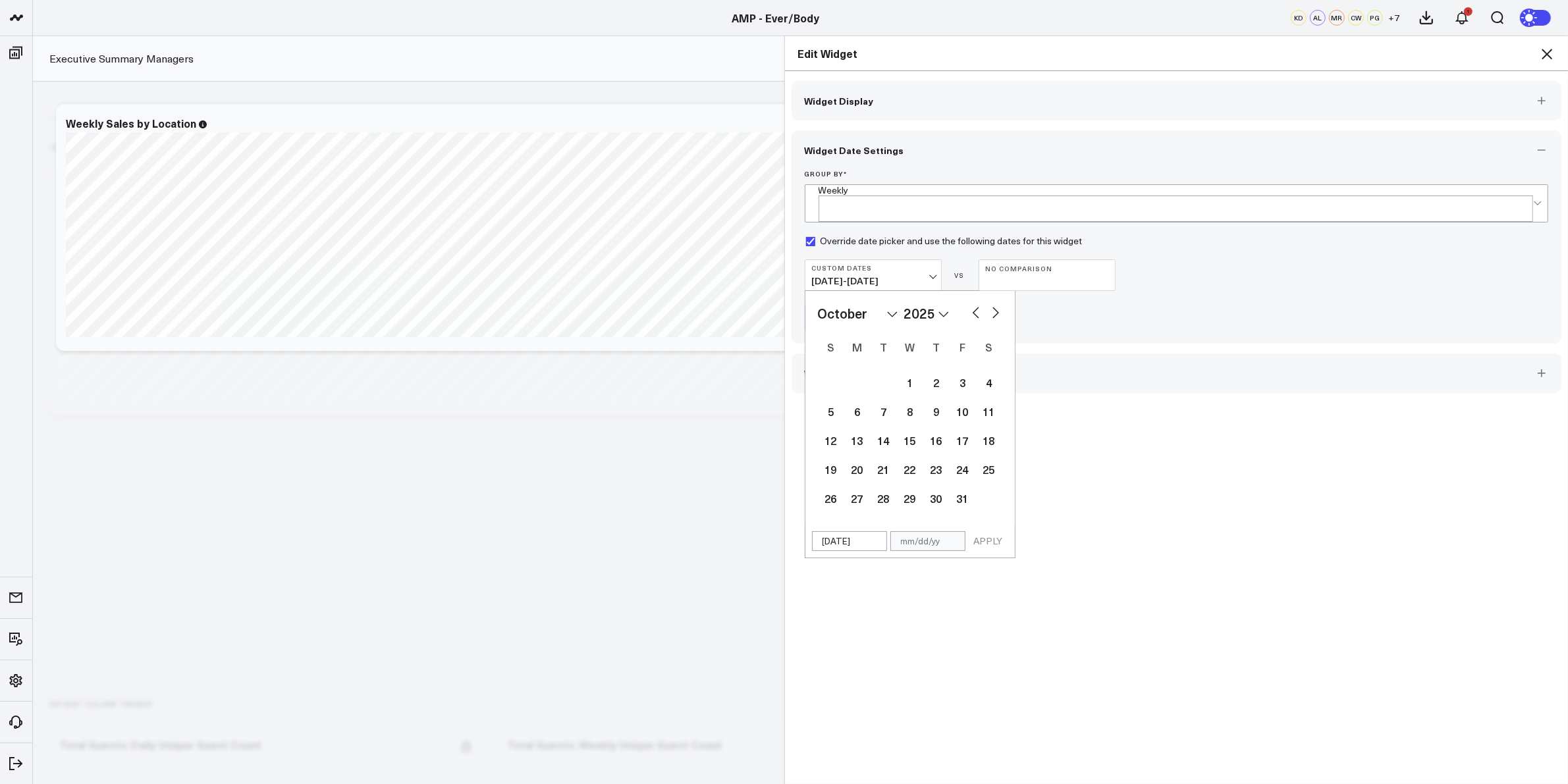
select select "10"
select select "2025"
click at [989, 304] on button "button" at bounding box center [996, 311] width 13 height 16
select select "11"
select select "2025"
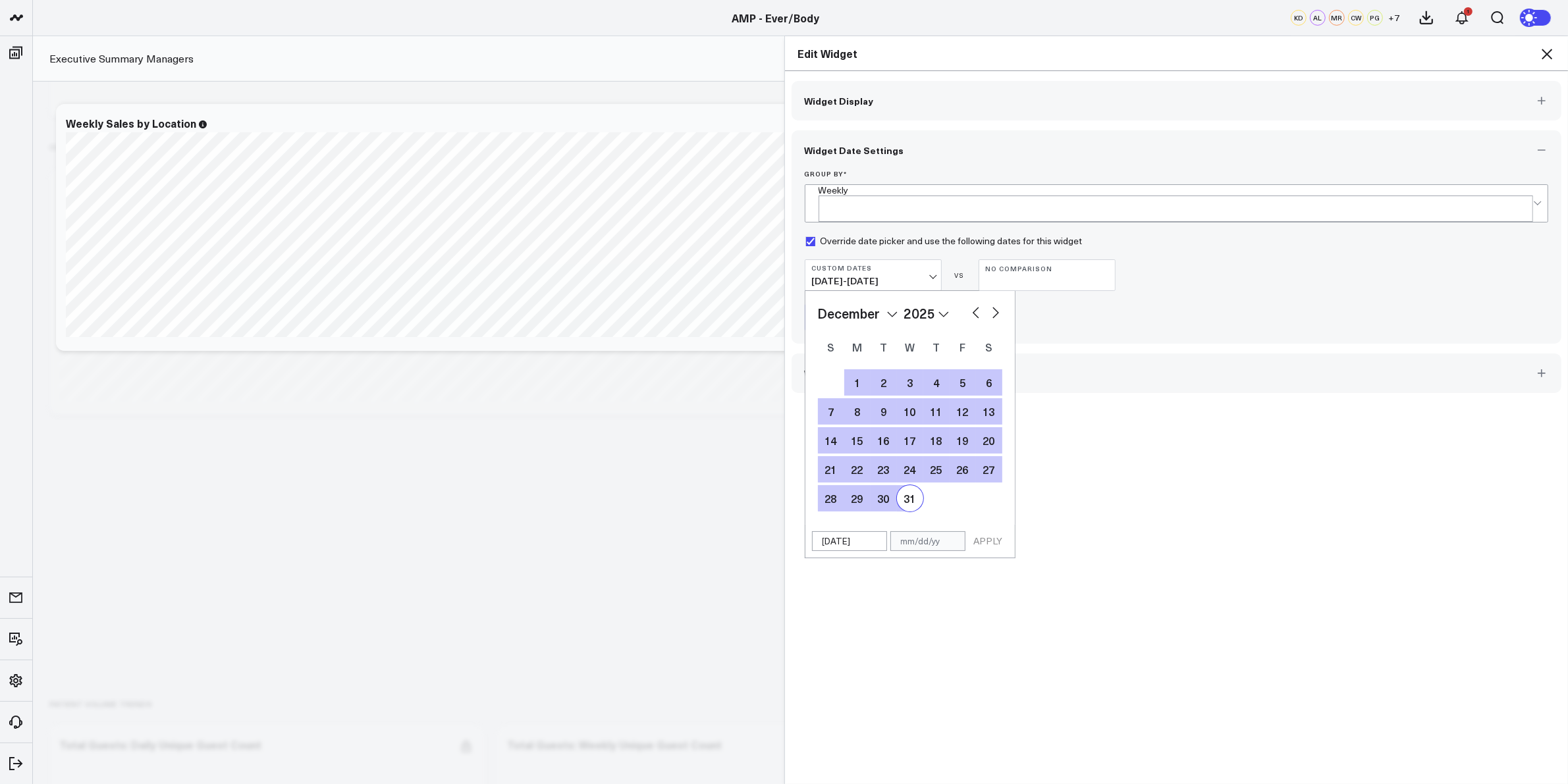
click at [906, 486] on div "31" at bounding box center [911, 498] width 27 height 27
type input "12/31/25"
select select "11"
select select "2025"
click at [978, 540] on button "APPLY" at bounding box center [988, 540] width 39 height 20
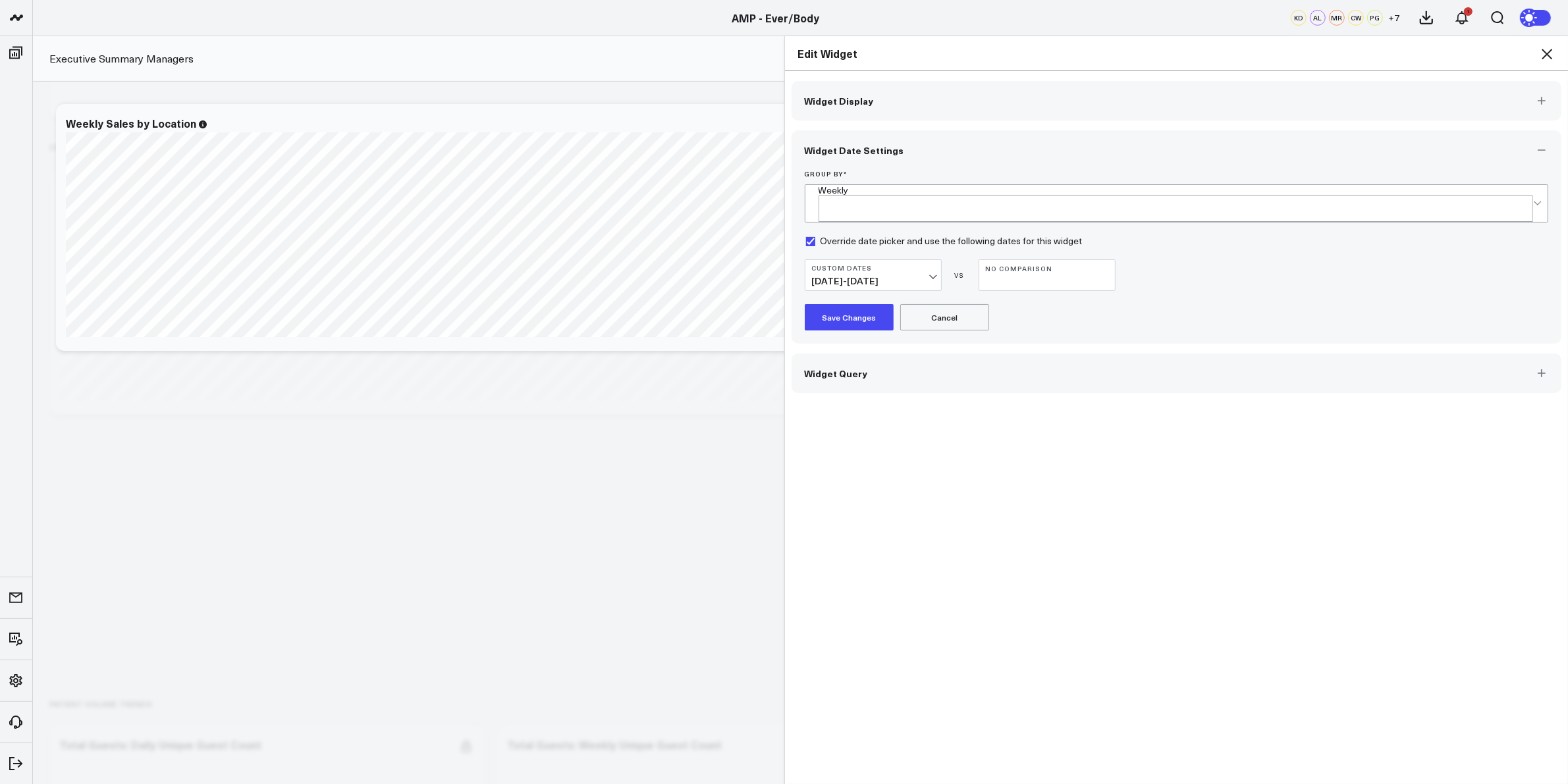
click at [834, 307] on button "Save Changes" at bounding box center [848, 317] width 89 height 27
click at [1550, 51] on icon at bounding box center [1547, 53] width 11 height 11
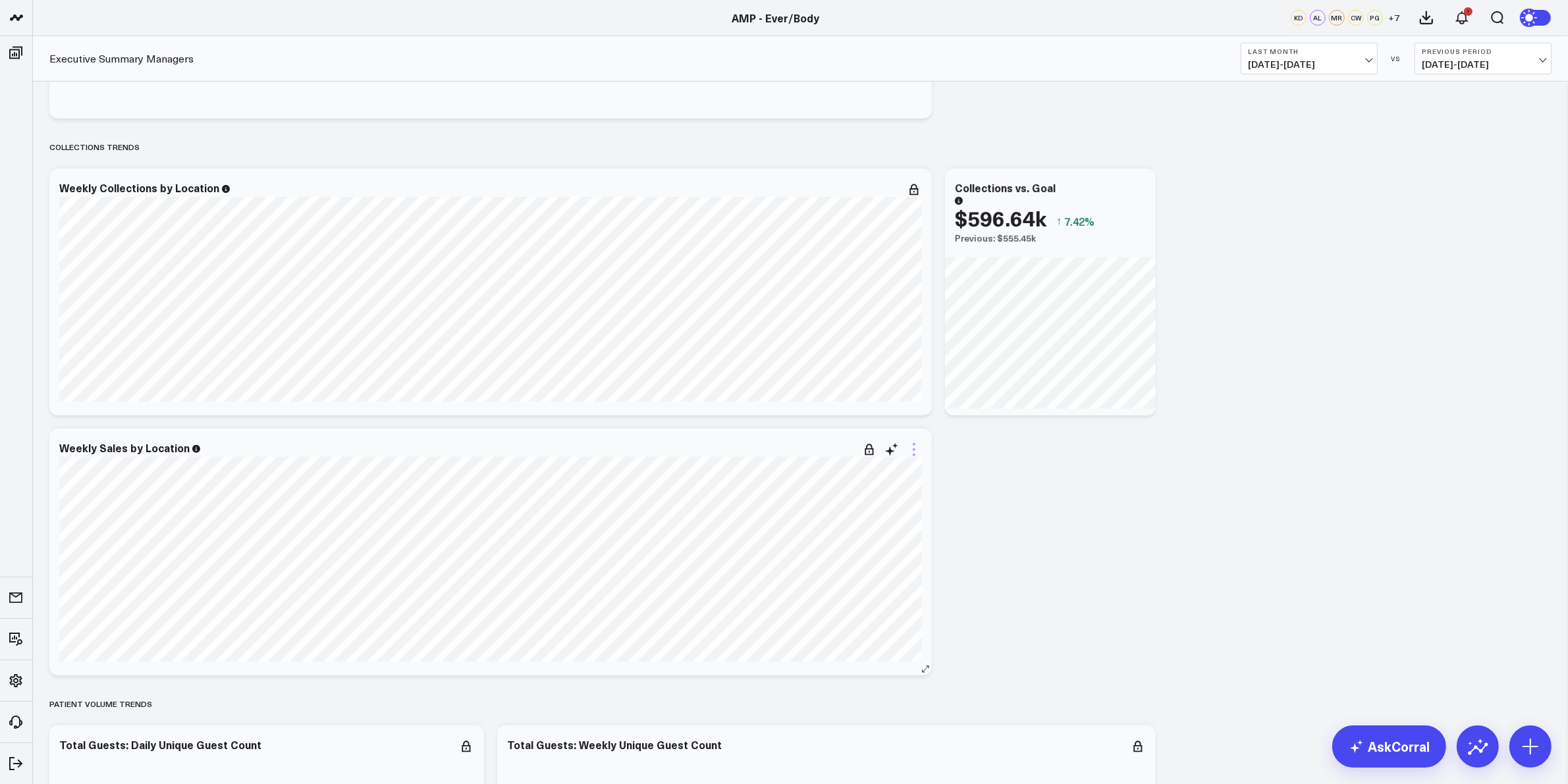
click at [920, 453] on icon at bounding box center [913, 449] width 16 height 16
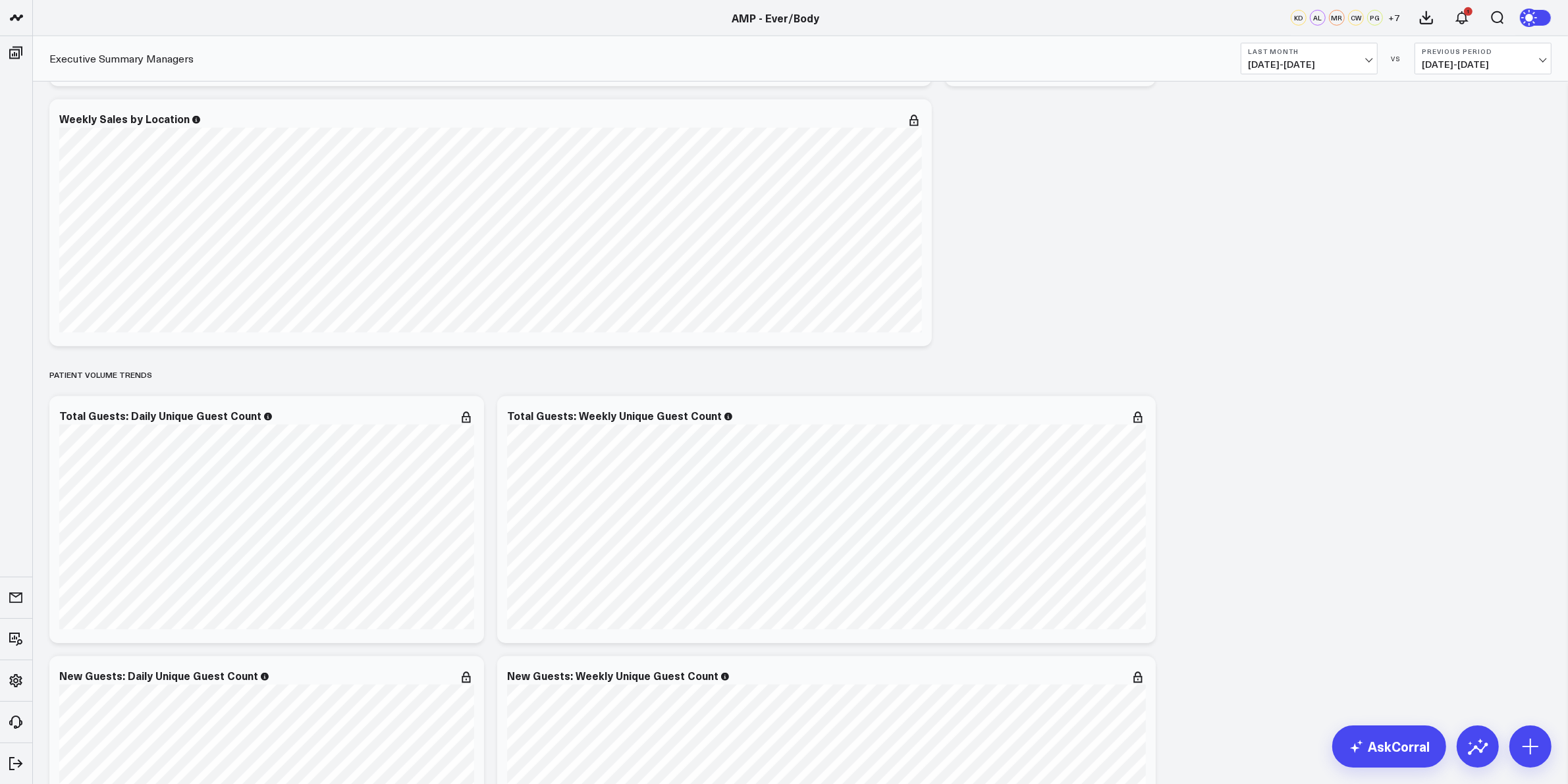
scroll to position [1070, 0]
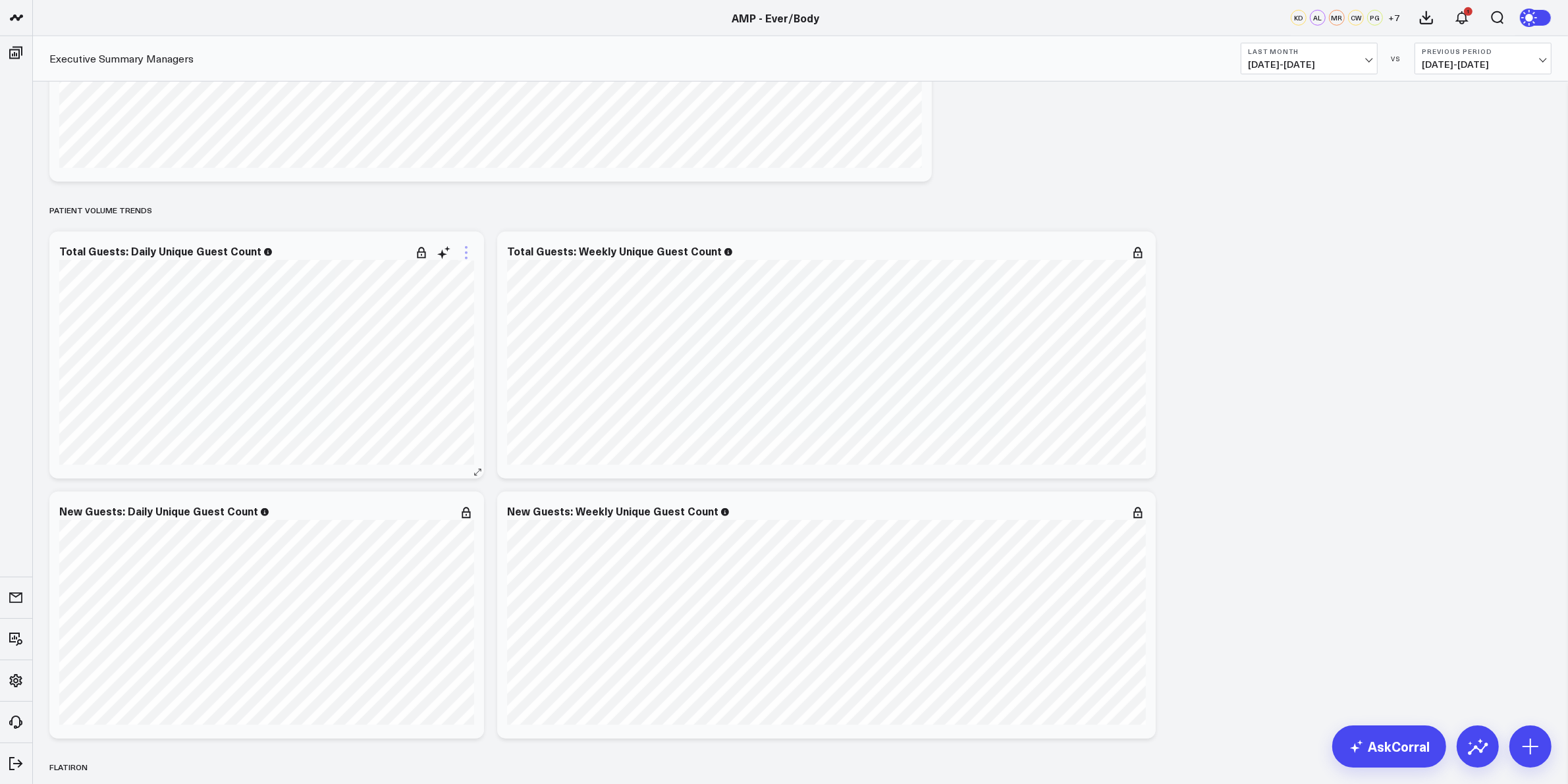
click at [465, 253] on icon at bounding box center [466, 252] width 3 height 3
click at [413, 531] on button "Edit Widget" at bounding box center [413, 530] width 96 height 11
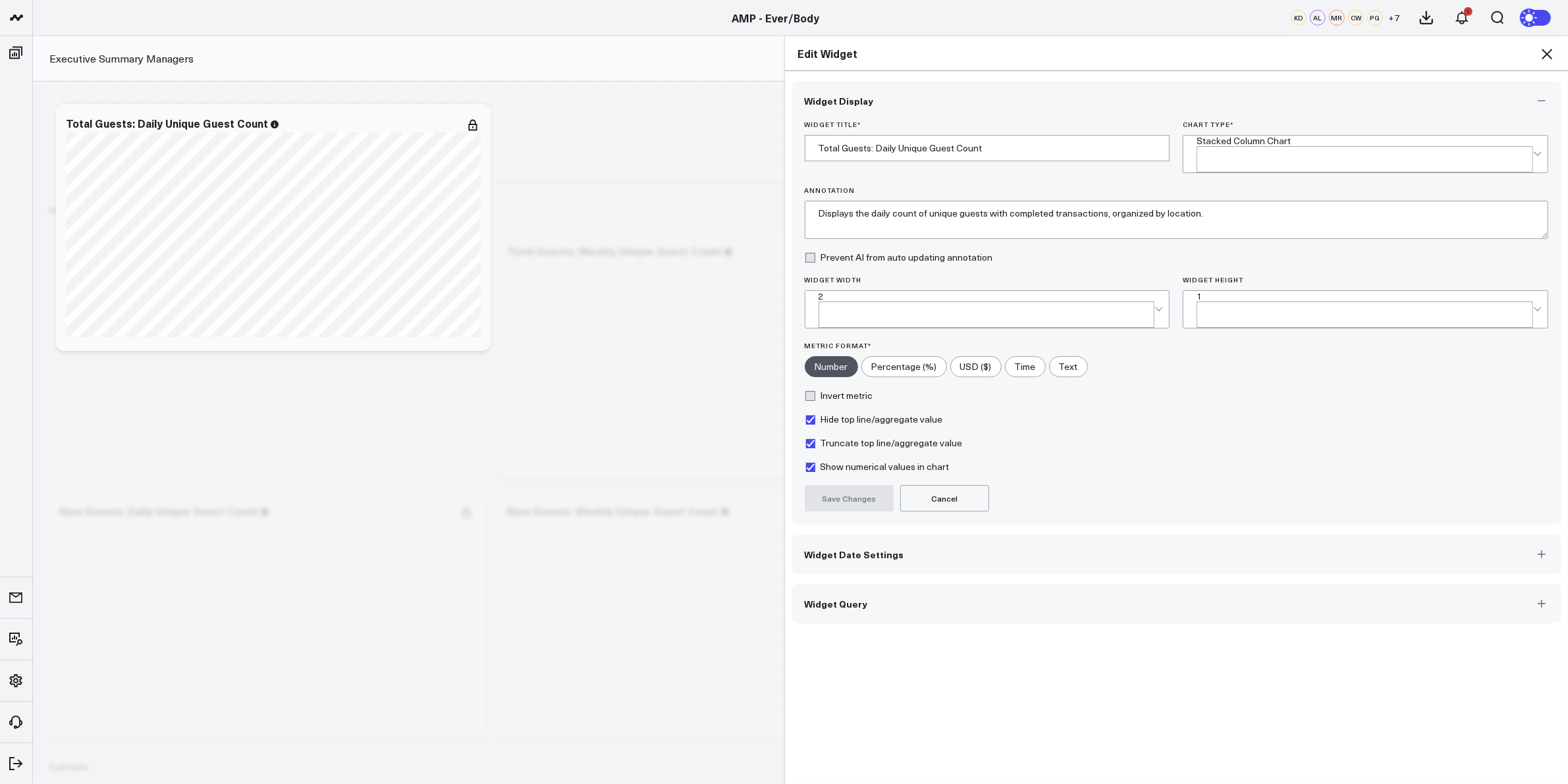
click at [851, 549] on span "Widget Date Settings" at bounding box center [854, 554] width 99 height 11
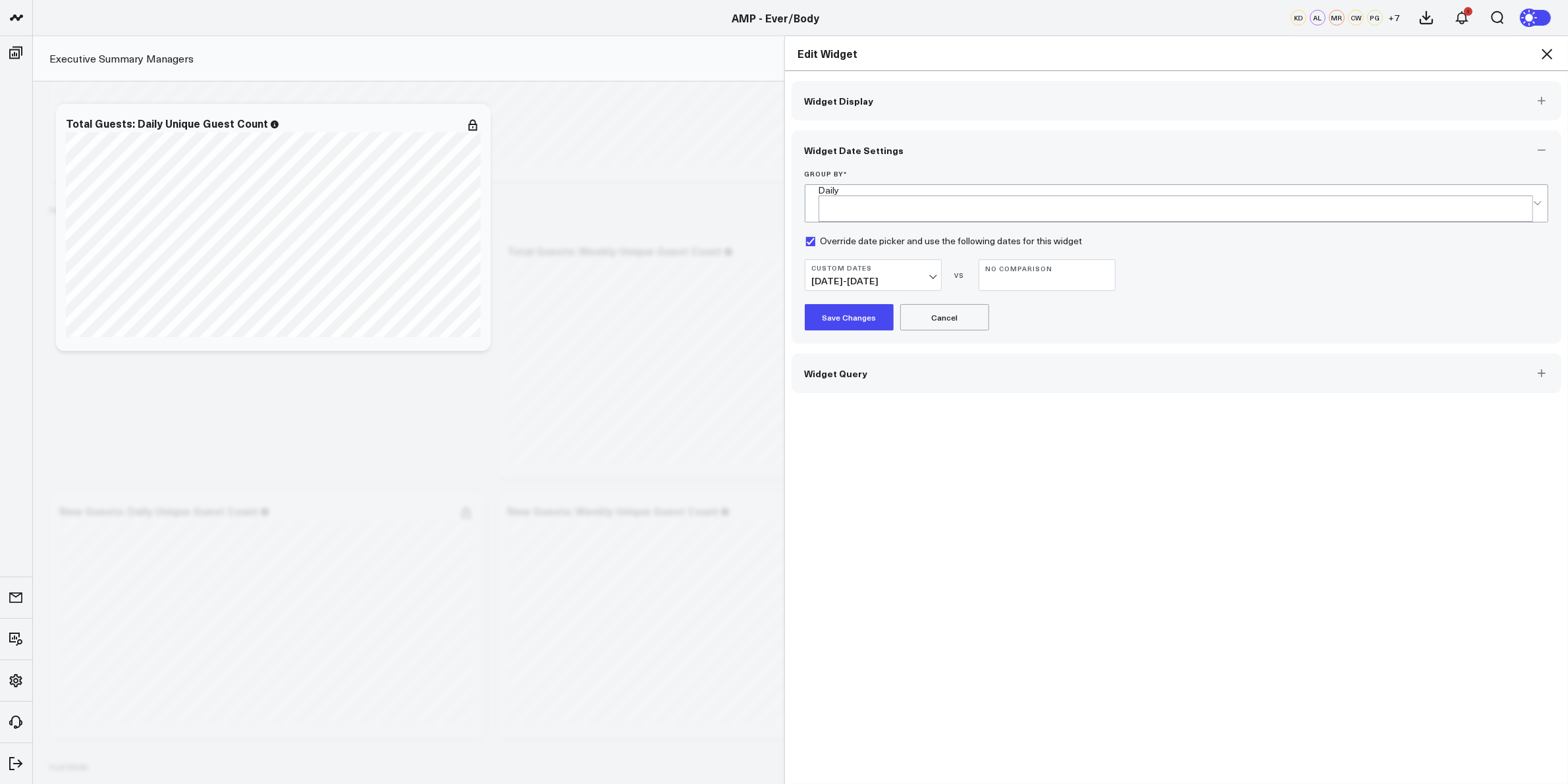
click at [927, 276] on span "06/23/25 - 09/30/25" at bounding box center [873, 281] width 122 height 11
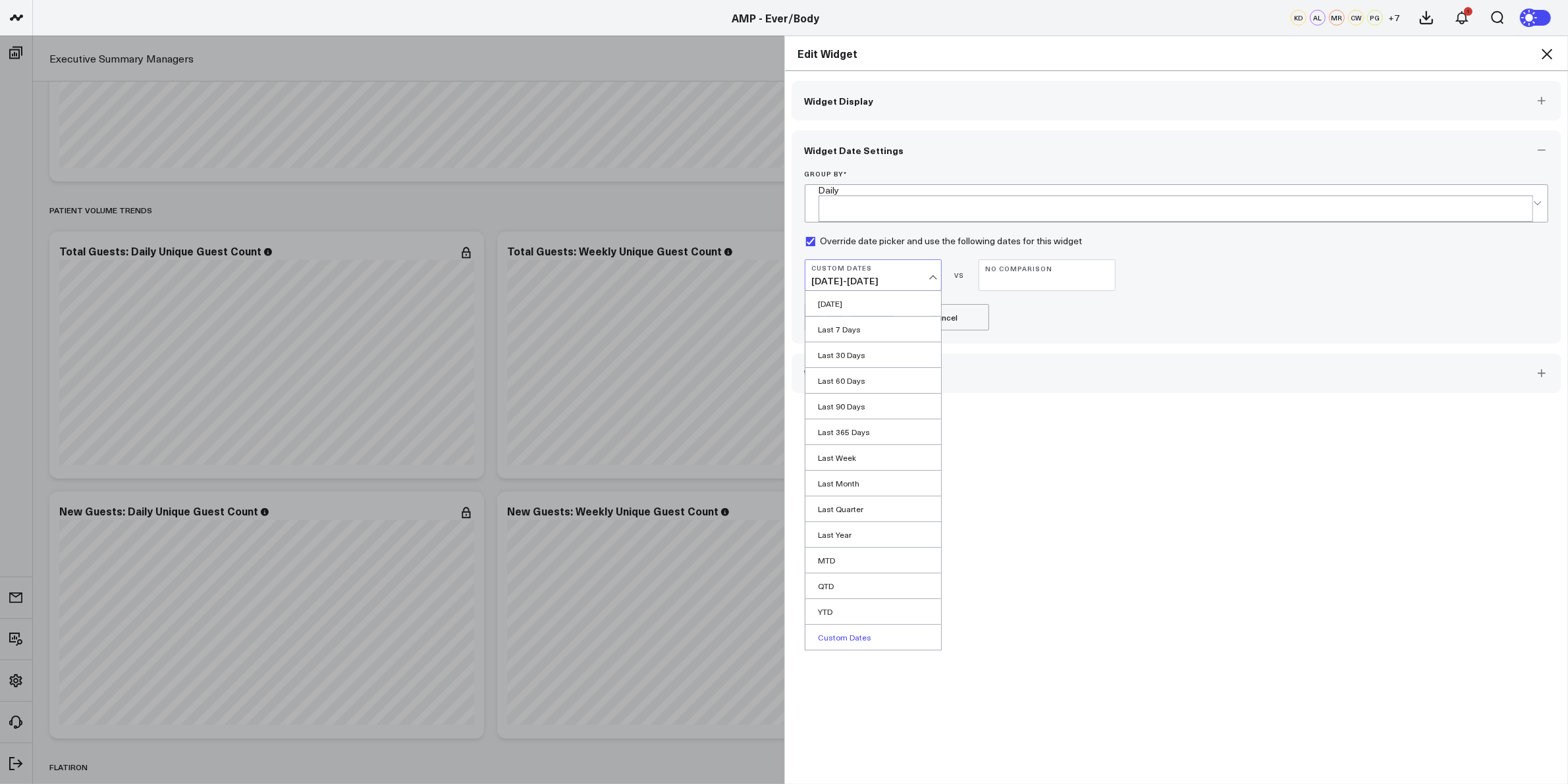
click at [840, 625] on link "Custom Dates" at bounding box center [873, 637] width 136 height 25
select select "8"
select select "2025"
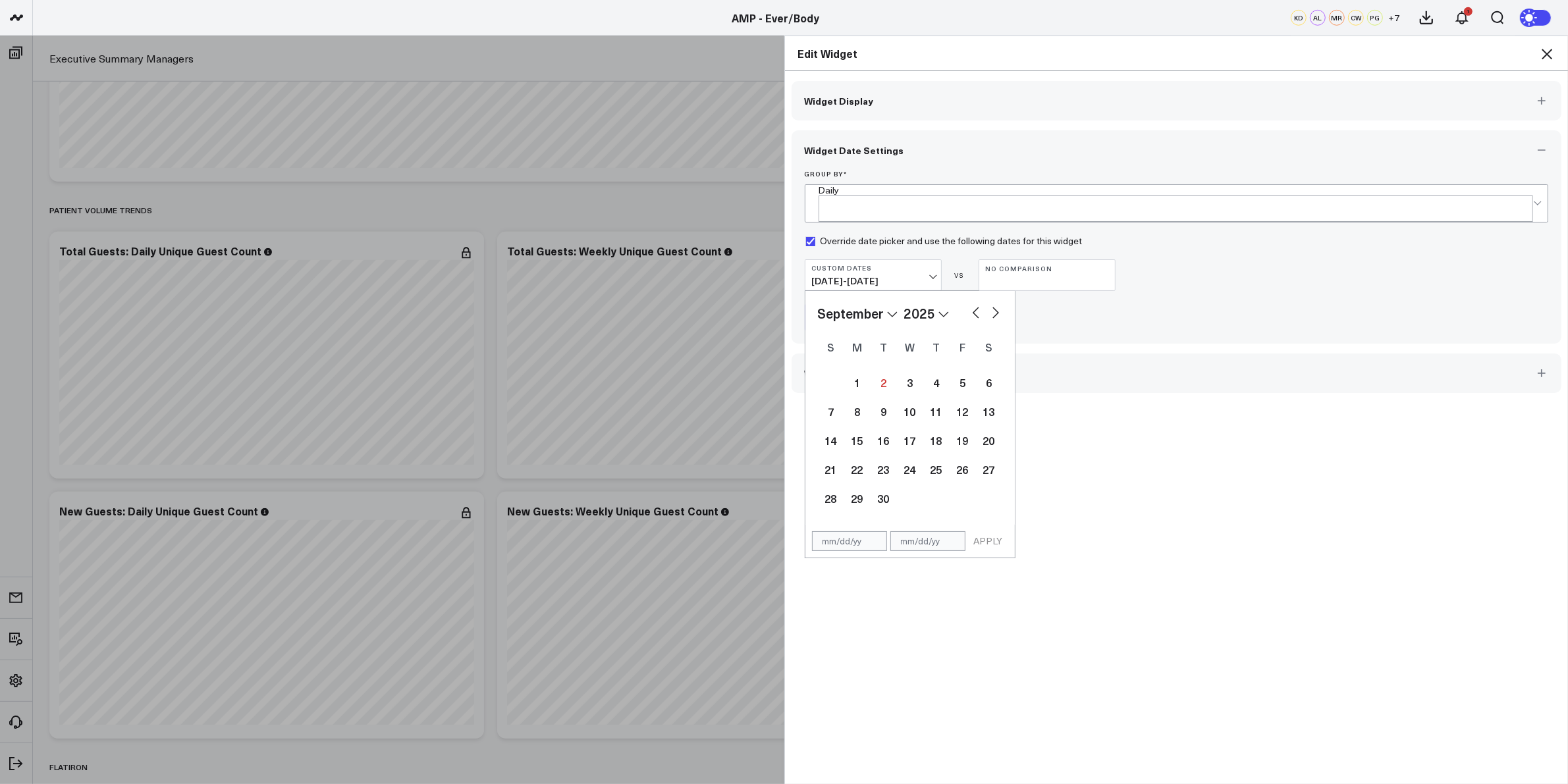
click at [970, 304] on button "button" at bounding box center [977, 311] width 13 height 16
select select "7"
select select "2025"
click at [970, 304] on button "button" at bounding box center [977, 311] width 13 height 16
select select "6"
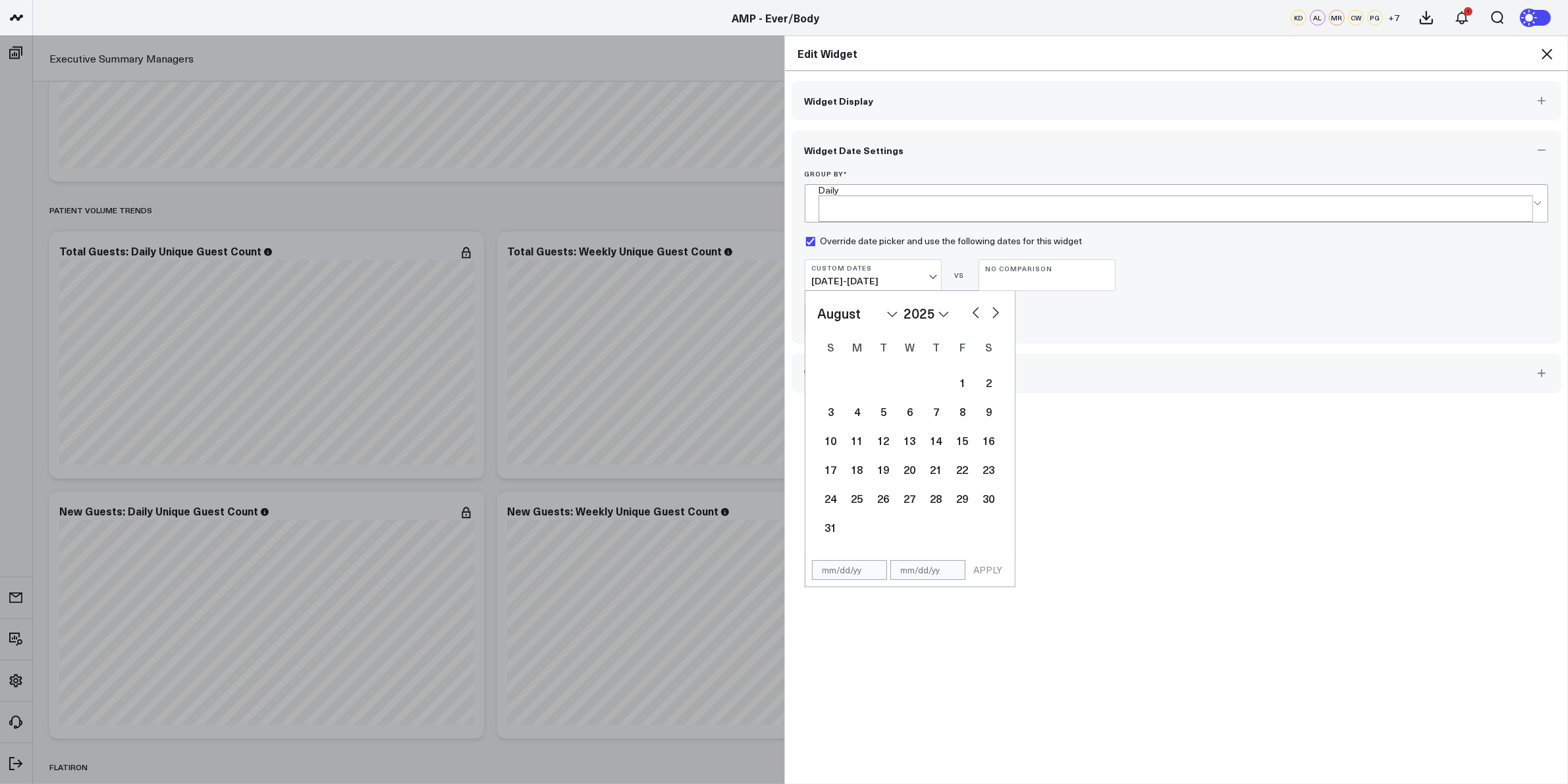
select select "2025"
click at [970, 304] on button "button" at bounding box center [977, 311] width 13 height 16
select select "4"
select select "2025"
click at [970, 304] on button "button" at bounding box center [977, 311] width 13 height 16
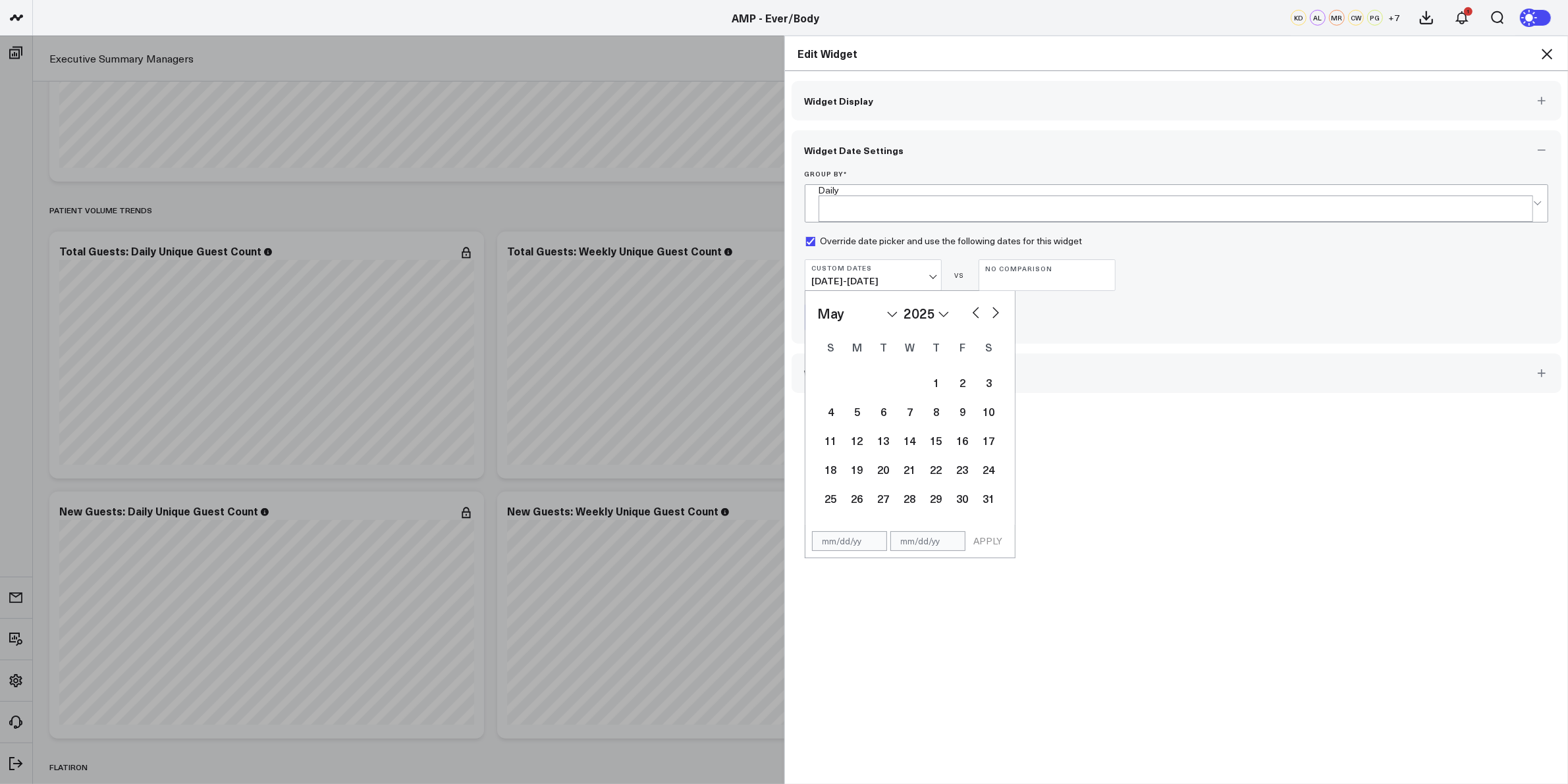
select select "3"
select select "2025"
click at [993, 307] on button "button" at bounding box center [996, 311] width 13 height 16
select select "5"
select select "2025"
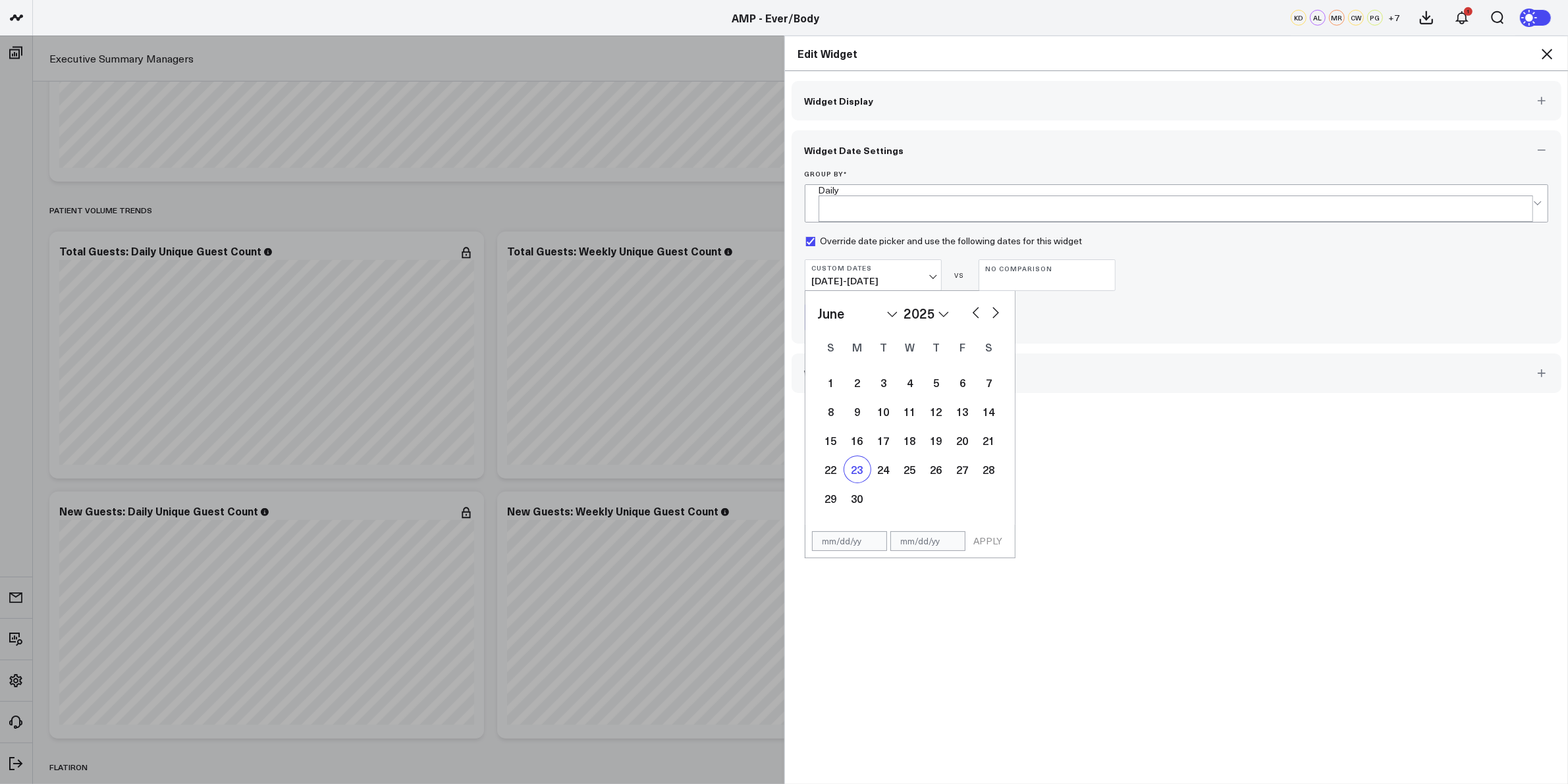
click at [857, 457] on div "23" at bounding box center [858, 470] width 27 height 27
type input "06/23/25"
select select "5"
select select "2025"
click at [989, 304] on button "button" at bounding box center [996, 311] width 13 height 16
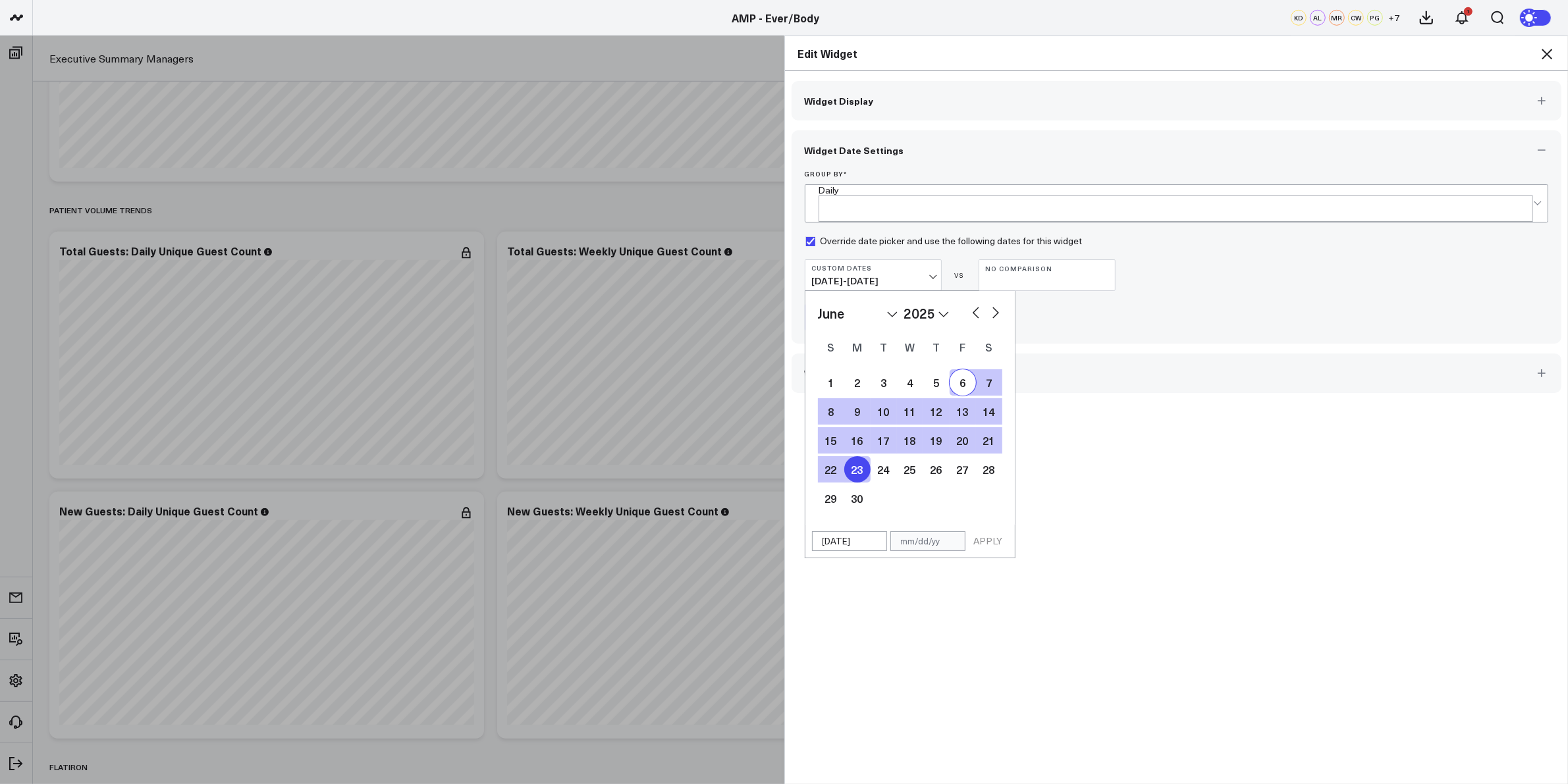
select select "7"
select select "2025"
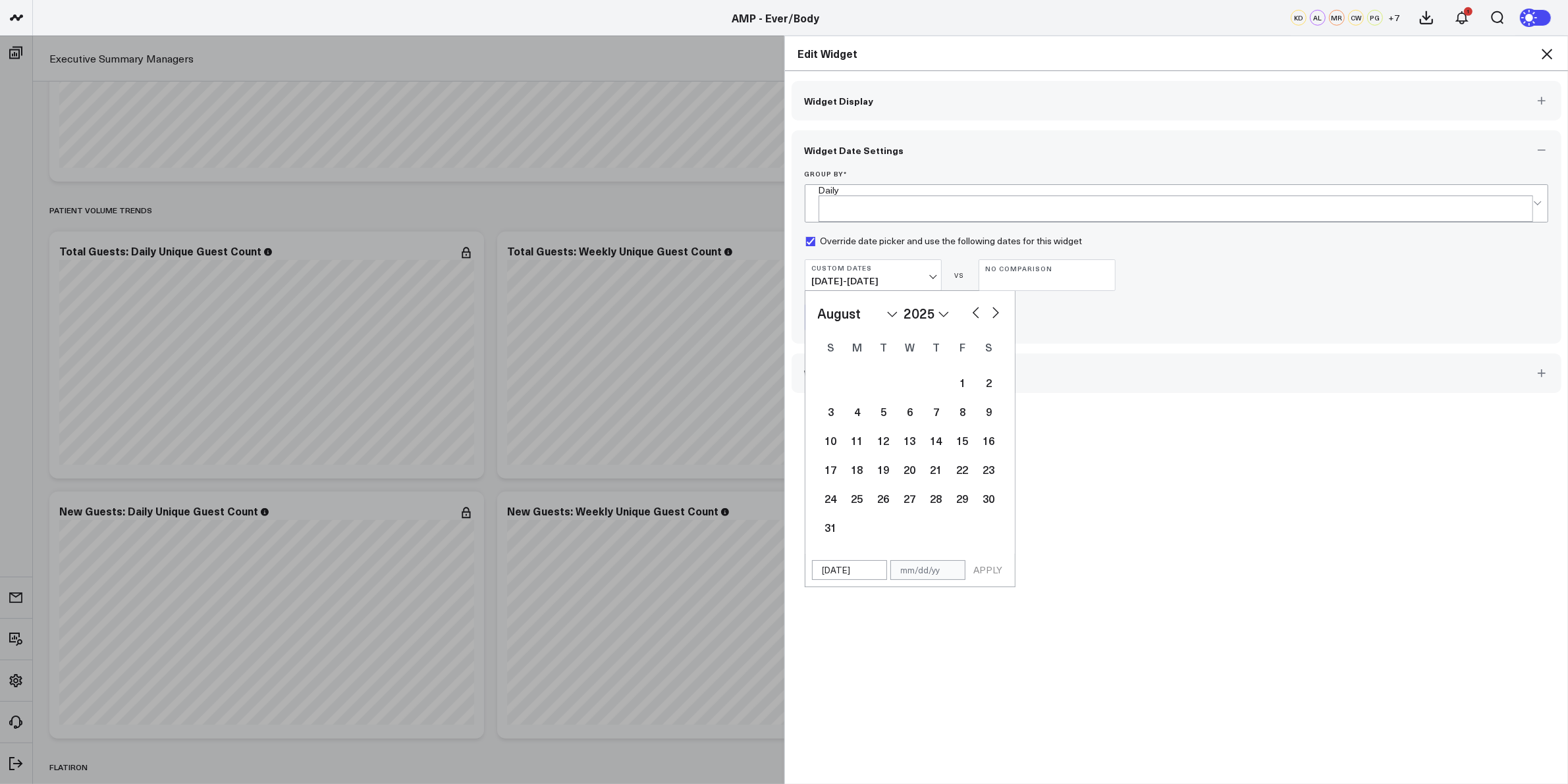
click at [989, 304] on button "button" at bounding box center [996, 311] width 13 height 16
select select "9"
select select "2025"
click at [989, 304] on button "button" at bounding box center [996, 311] width 13 height 16
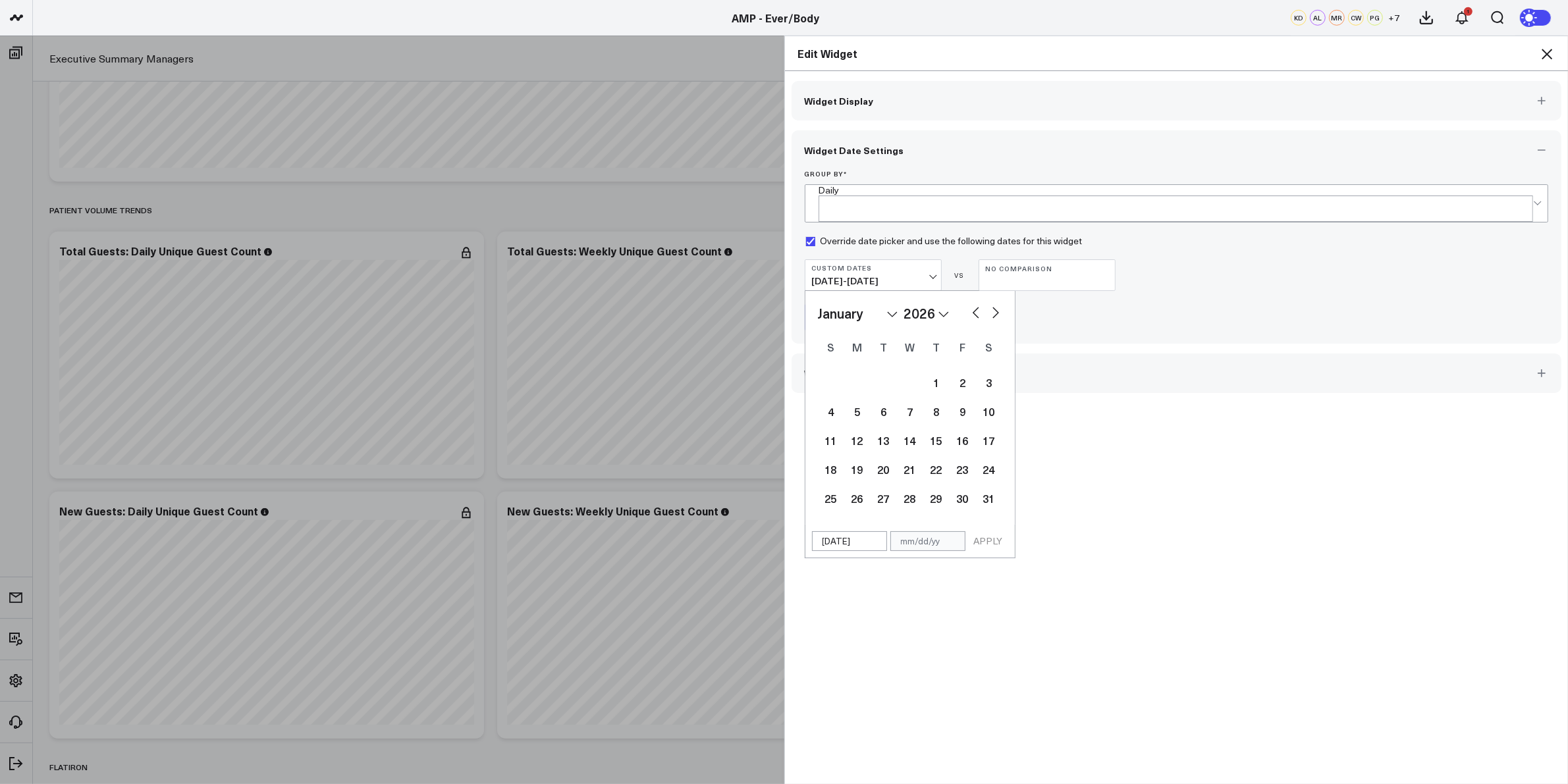
click at [970, 304] on button "button" at bounding box center [977, 311] width 13 height 16
select select "11"
select select "2025"
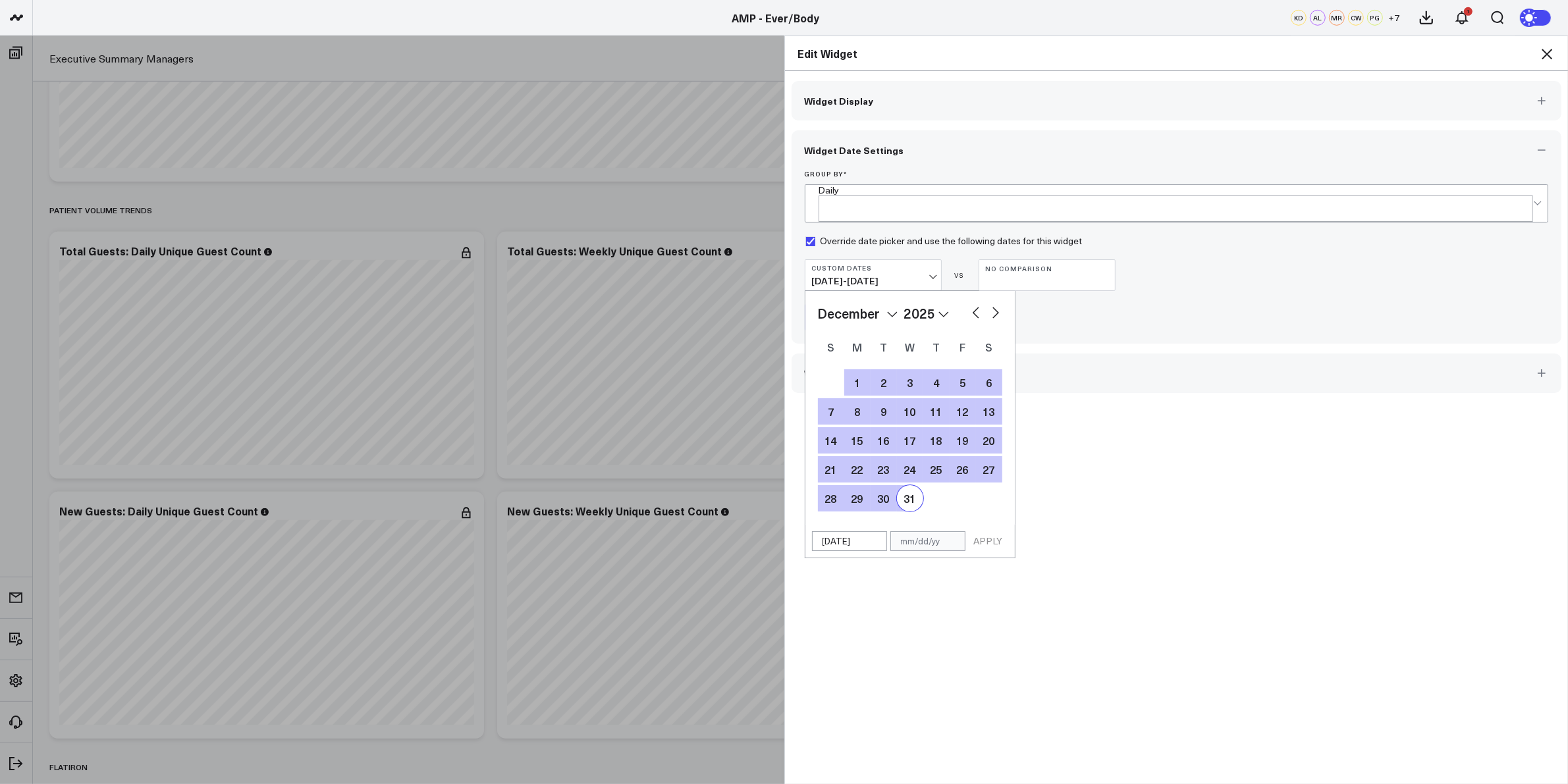
click at [900, 485] on div "31" at bounding box center [911, 498] width 27 height 27
type input "12/31/25"
select select "11"
select select "2025"
click at [992, 537] on button "APPLY" at bounding box center [988, 540] width 39 height 20
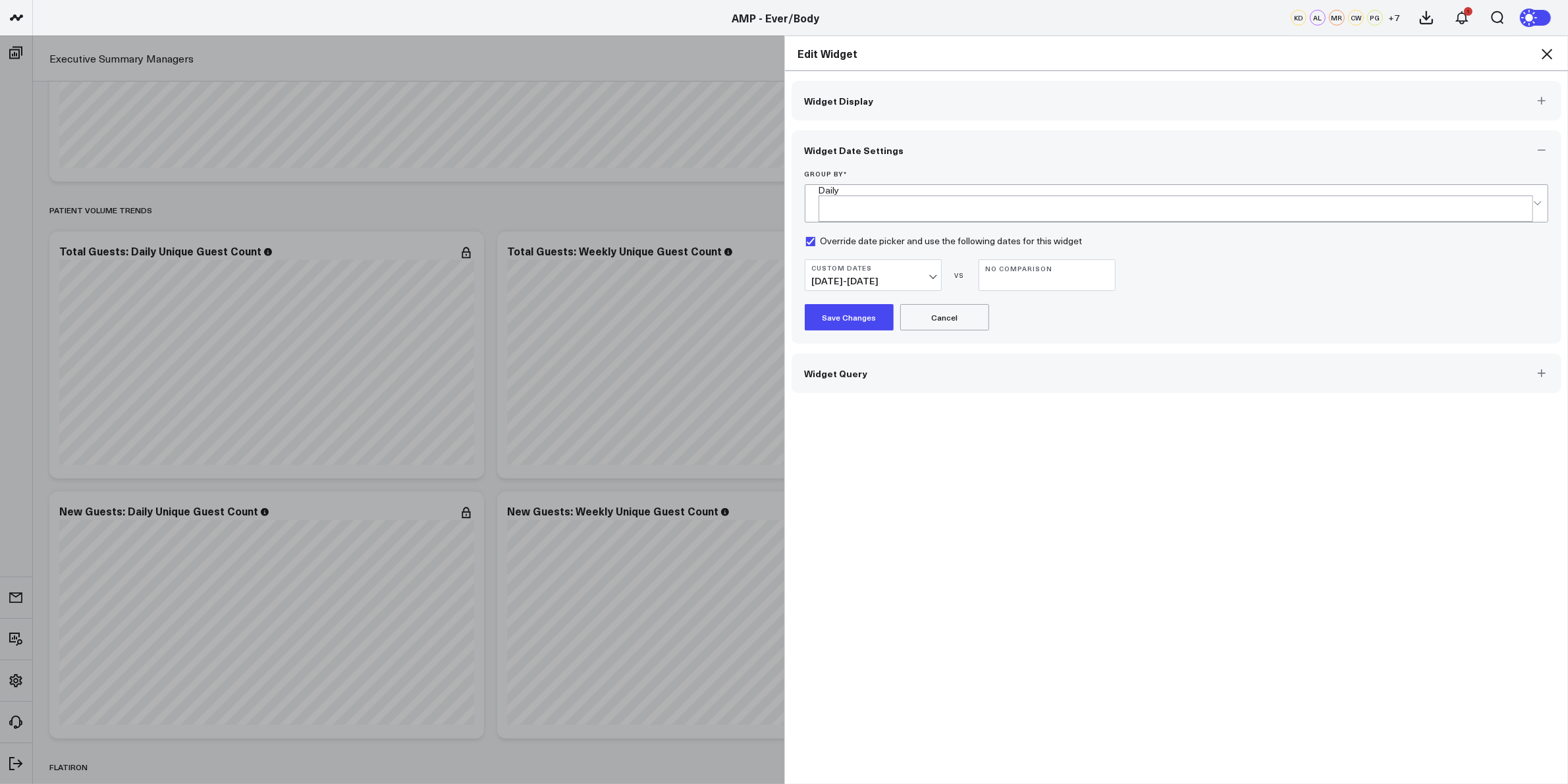
click at [857, 310] on button "Save Changes" at bounding box center [848, 317] width 89 height 27
click at [1548, 53] on icon at bounding box center [1547, 53] width 11 height 11
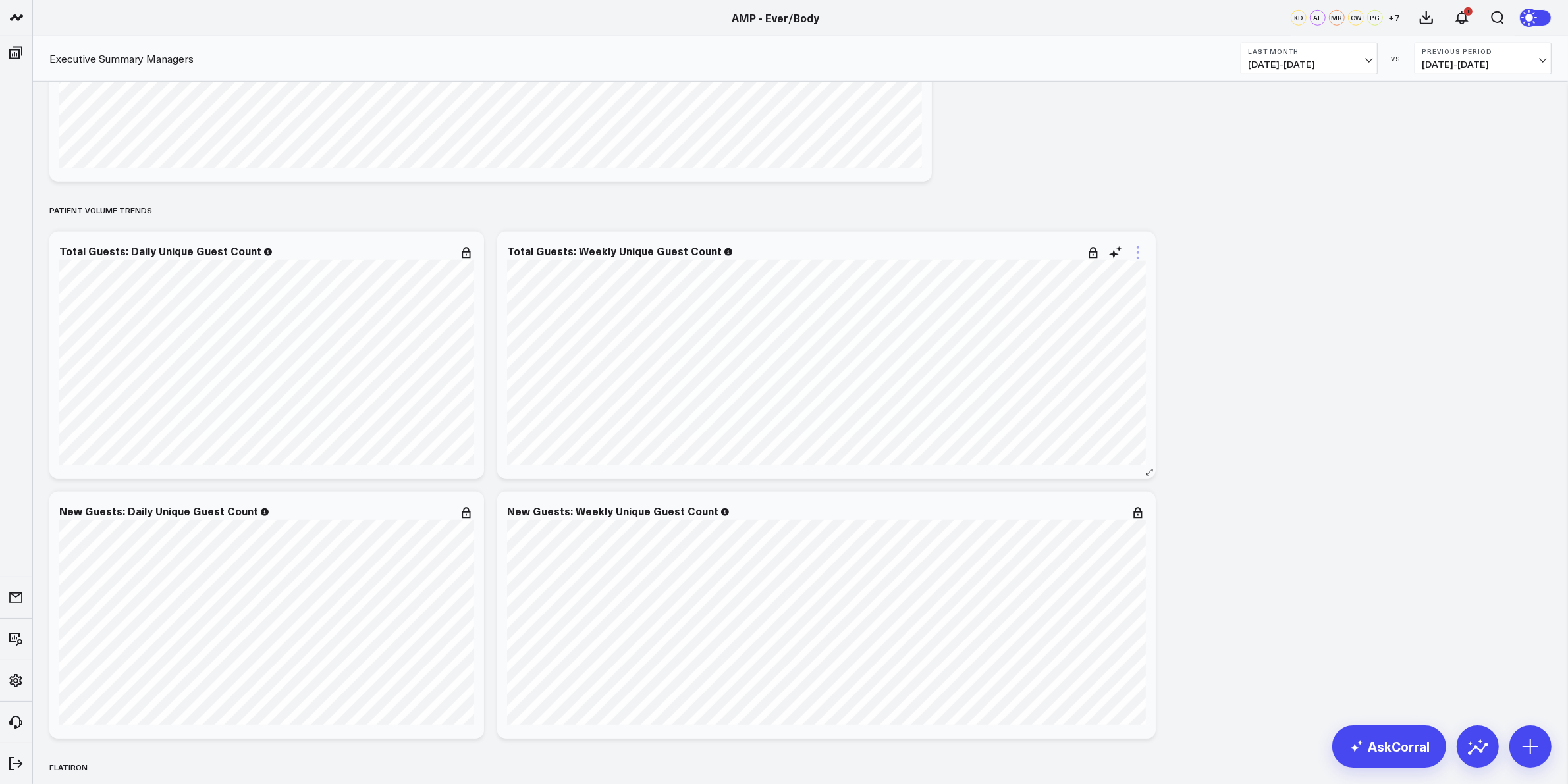
click at [1139, 253] on icon at bounding box center [1138, 252] width 16 height 16
click at [1071, 535] on button "Edit Widget" at bounding box center [1085, 530] width 96 height 11
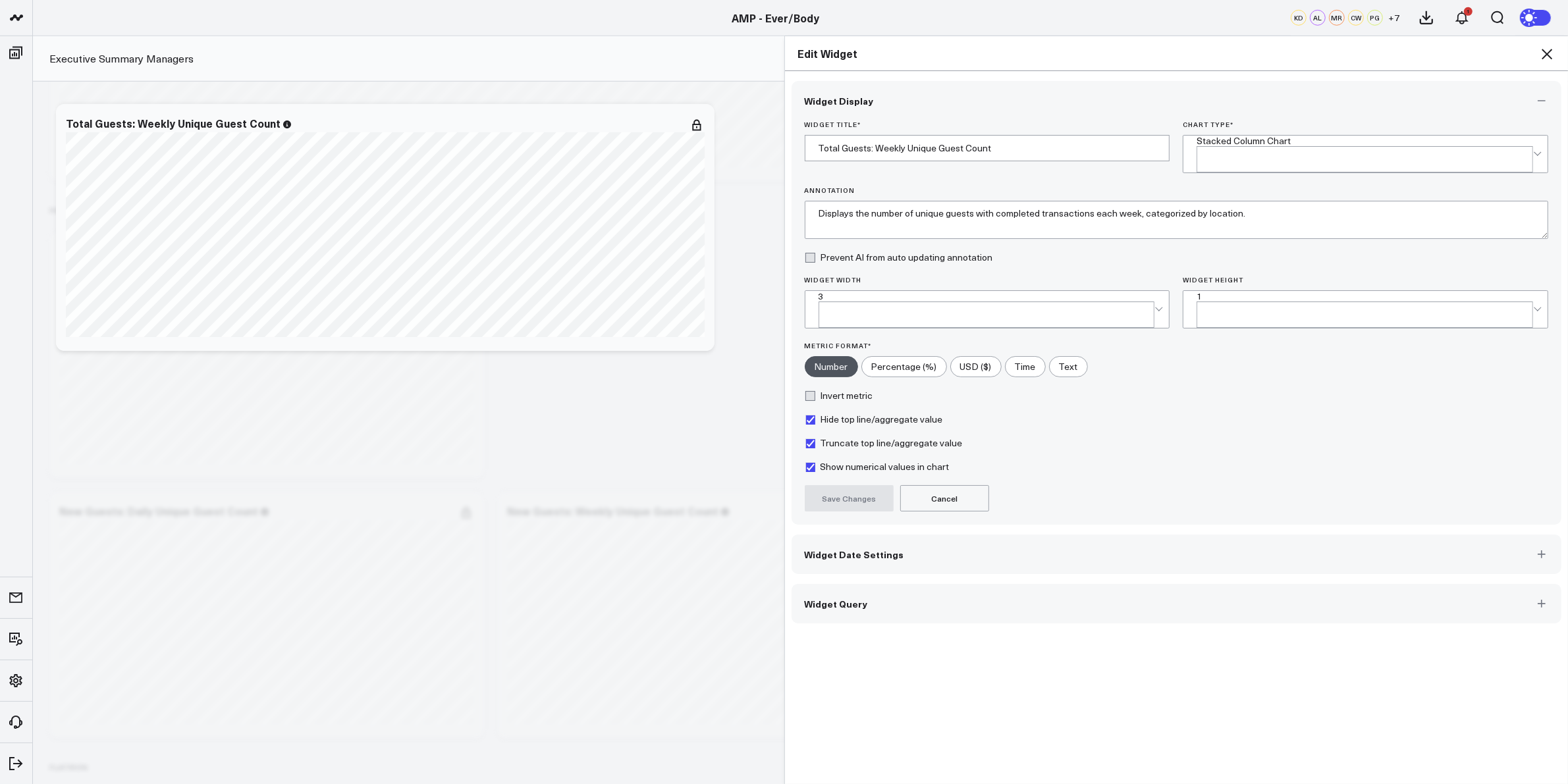
click at [924, 535] on button "Widget Date Settings" at bounding box center [1176, 554] width 770 height 39
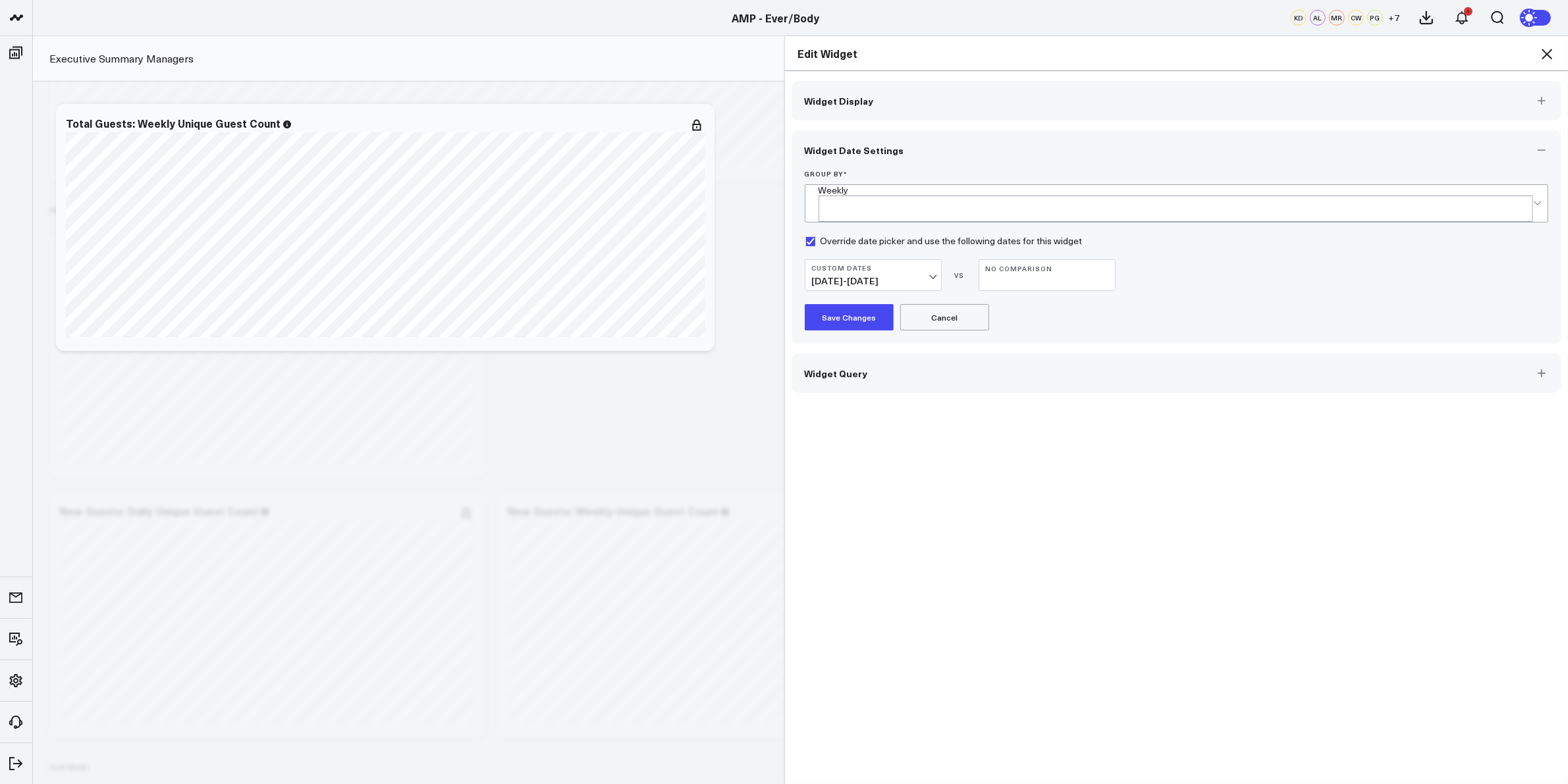
click at [913, 281] on form "Group By * Weekly Override date picker and use the following dates for this wid…" at bounding box center [1176, 250] width 744 height 160
click at [921, 276] on span "06/23/25 - 09/30/25" at bounding box center [873, 281] width 122 height 11
click at [848, 632] on link "Custom Dates" at bounding box center [873, 637] width 136 height 25
select select "8"
select select "2025"
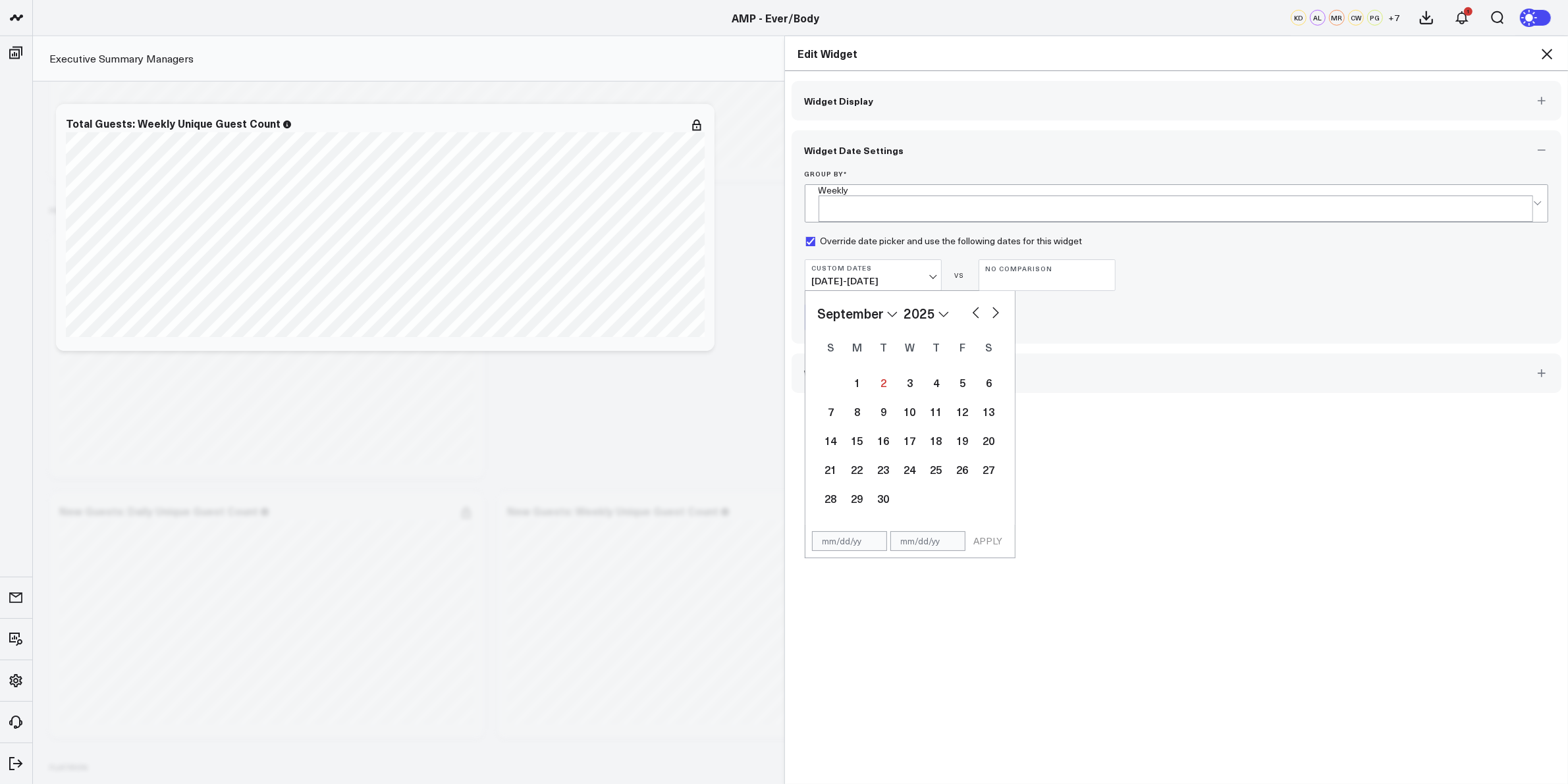
click at [972, 304] on button "button" at bounding box center [977, 311] width 13 height 16
select select "7"
select select "2025"
click at [972, 304] on button "button" at bounding box center [977, 311] width 13 height 16
select select "6"
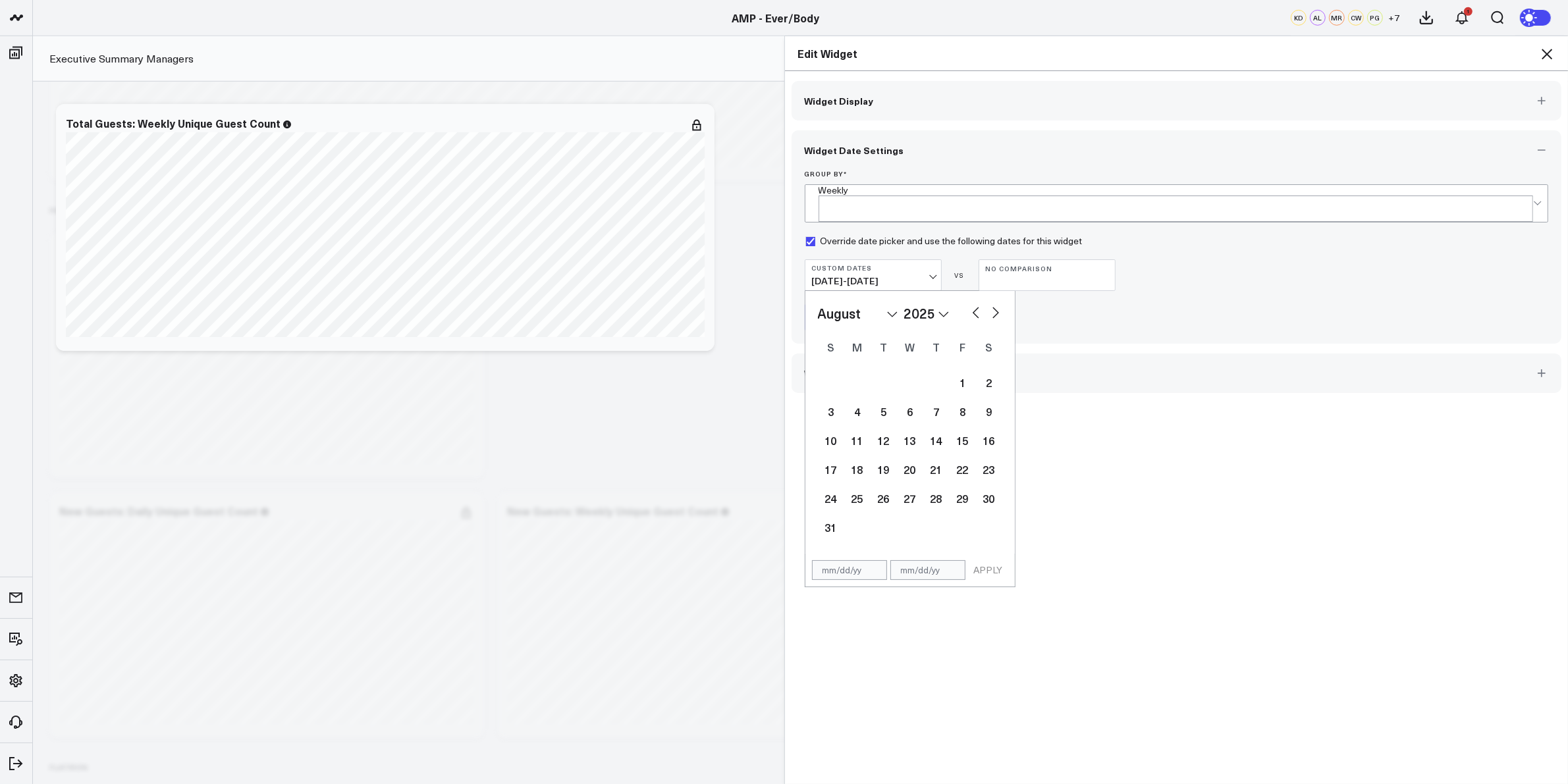
select select "2025"
click at [972, 304] on button "button" at bounding box center [977, 311] width 13 height 16
select select "5"
select select "2025"
click at [847, 461] on div "23" at bounding box center [858, 470] width 27 height 27
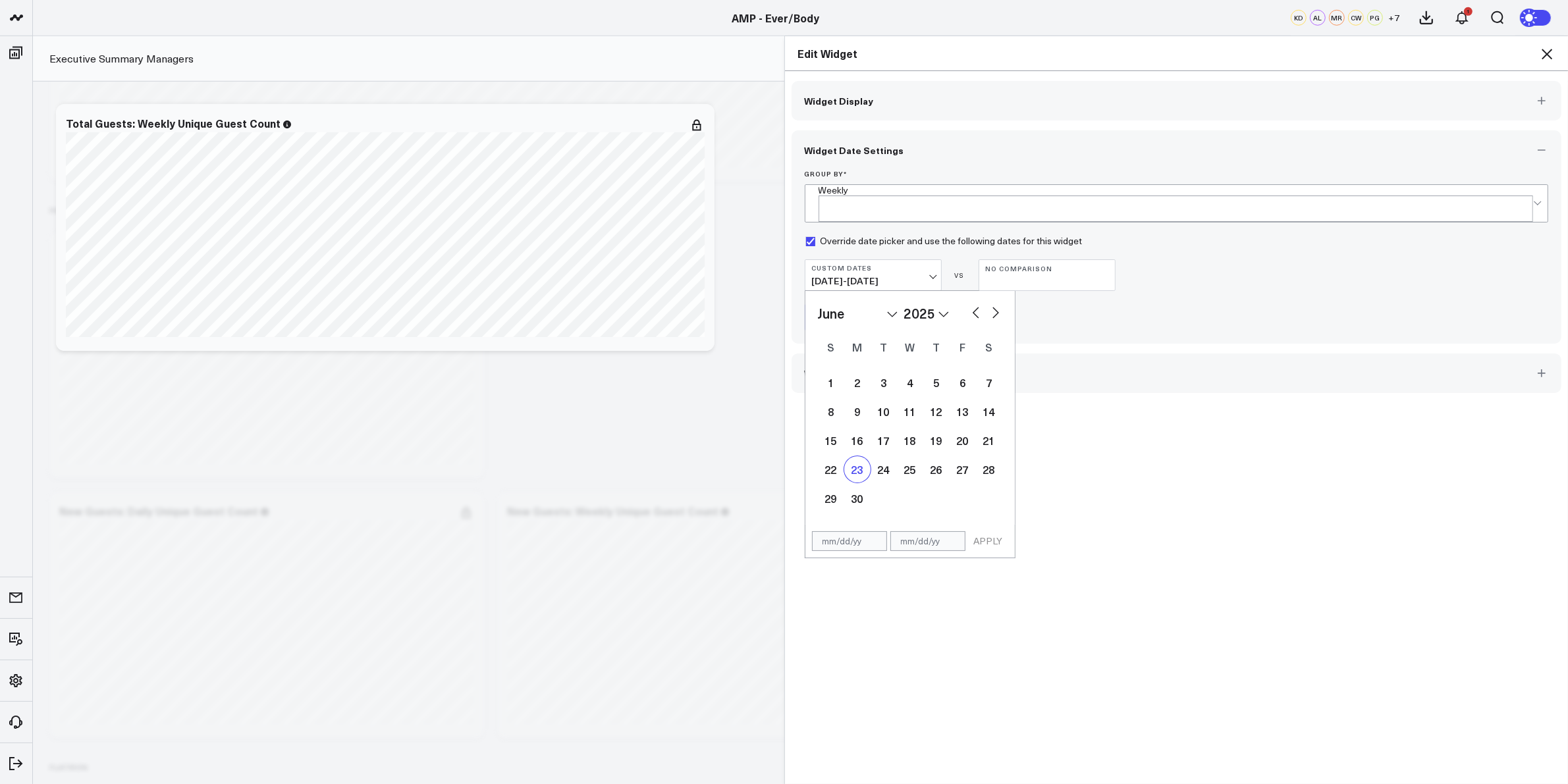
type input "06/23/25"
select select "5"
select select "2025"
click at [990, 304] on button "button" at bounding box center [996, 311] width 13 height 16
select select "7"
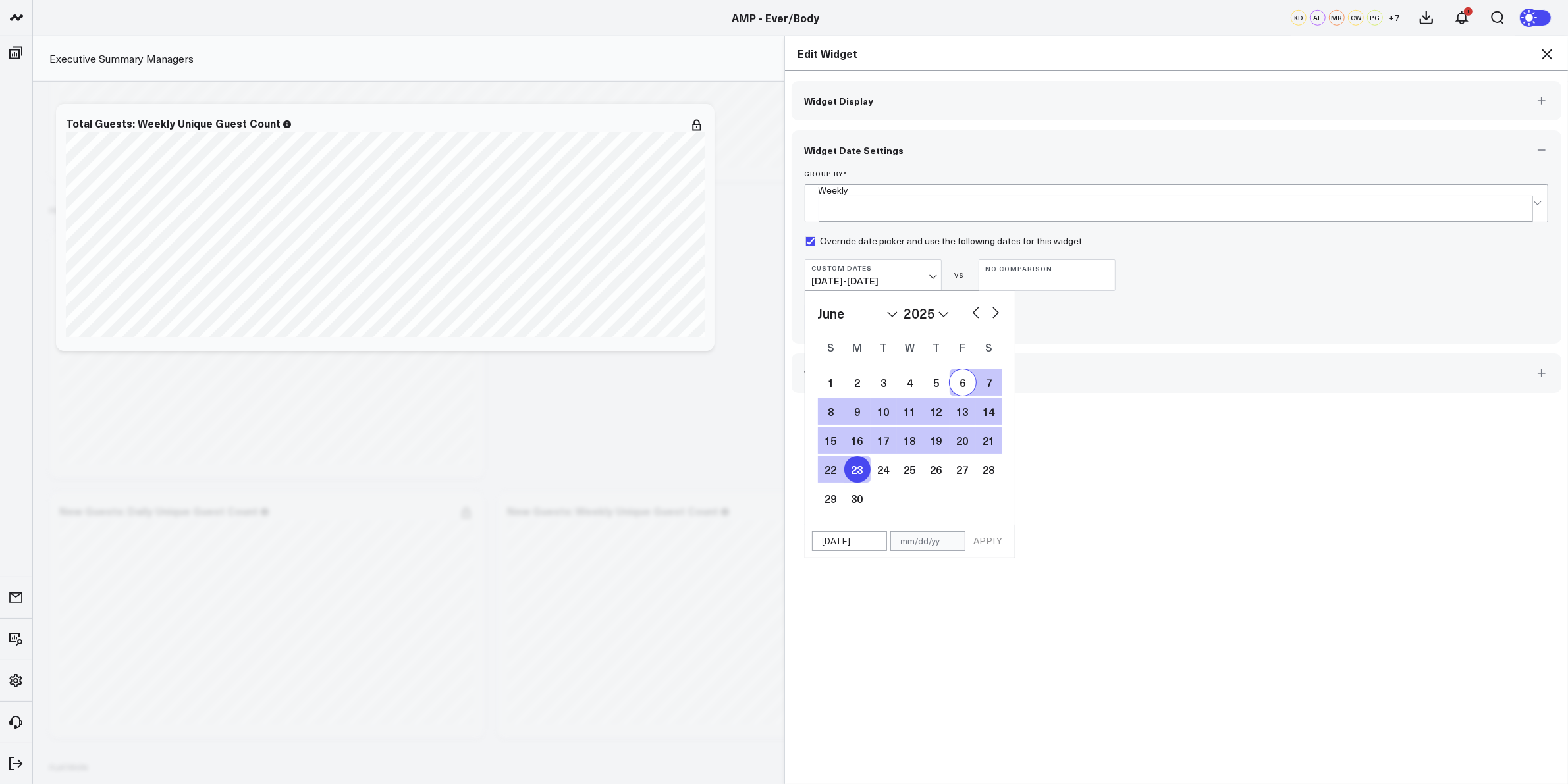
select select "2025"
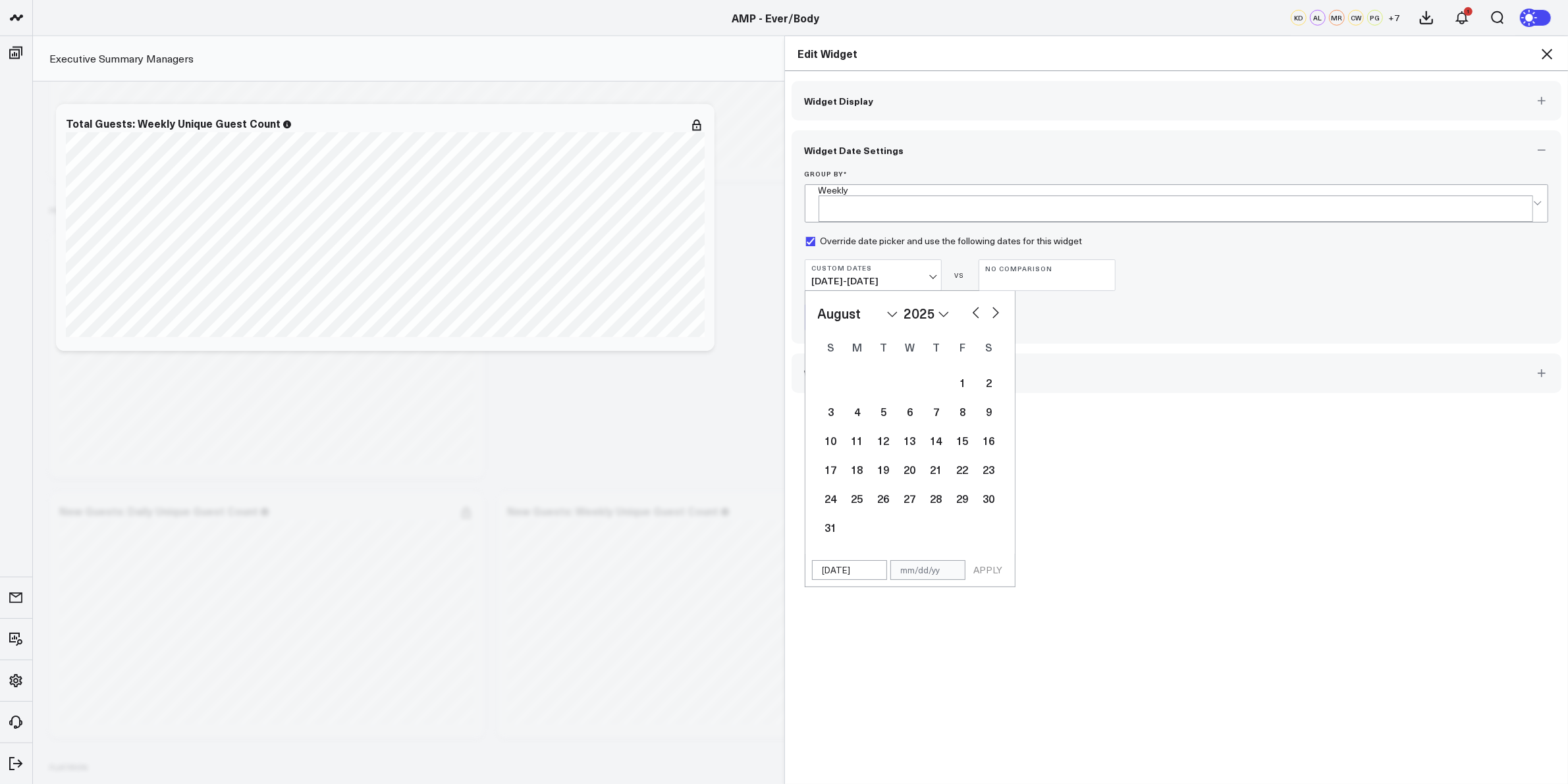
click at [990, 304] on button "button" at bounding box center [996, 311] width 13 height 16
select select "9"
select select "2025"
click at [990, 304] on button "button" at bounding box center [996, 311] width 13 height 16
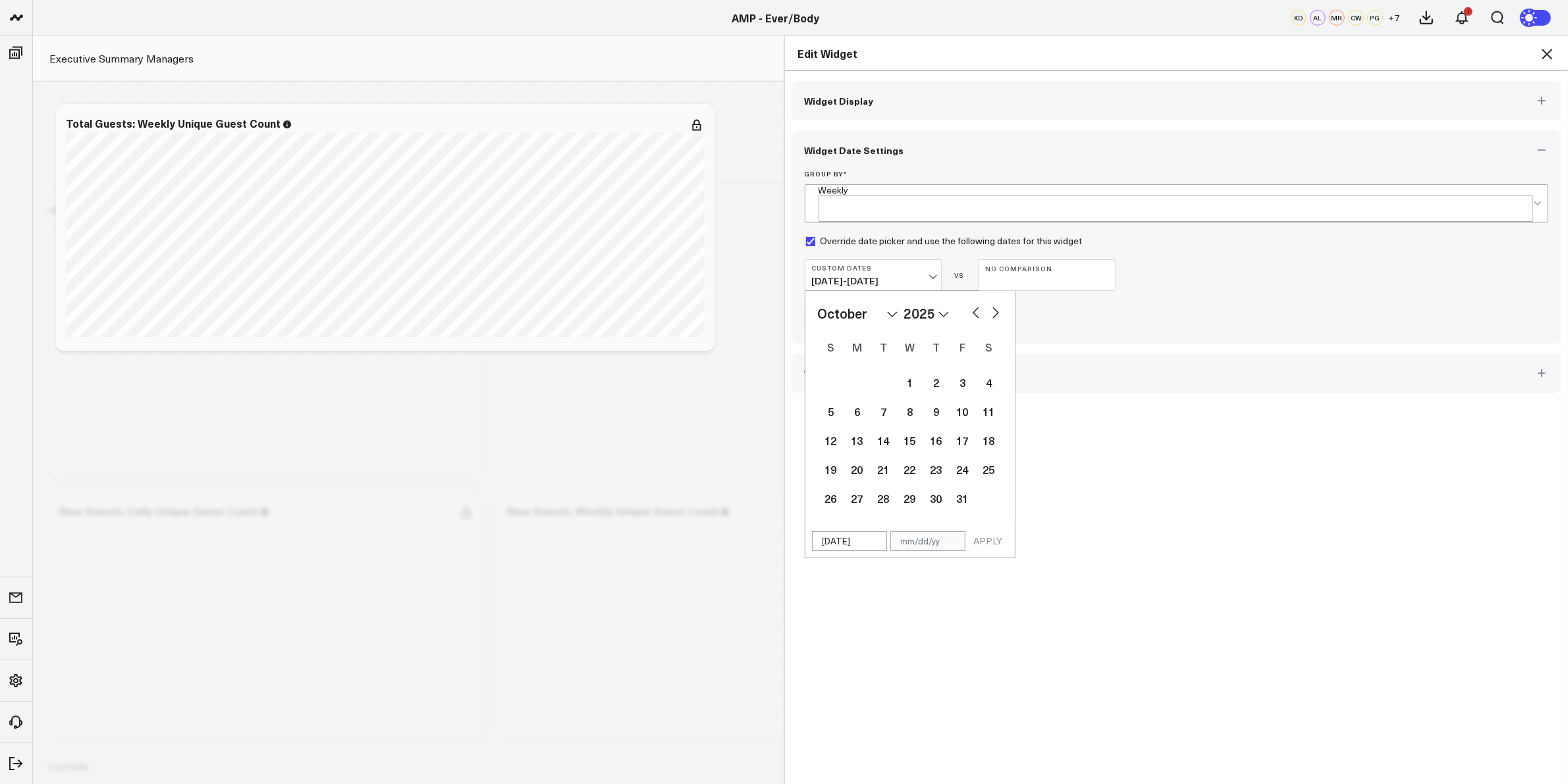
select select "10"
select select "2025"
click at [990, 304] on button "button" at bounding box center [996, 311] width 13 height 16
select select "11"
select select "2025"
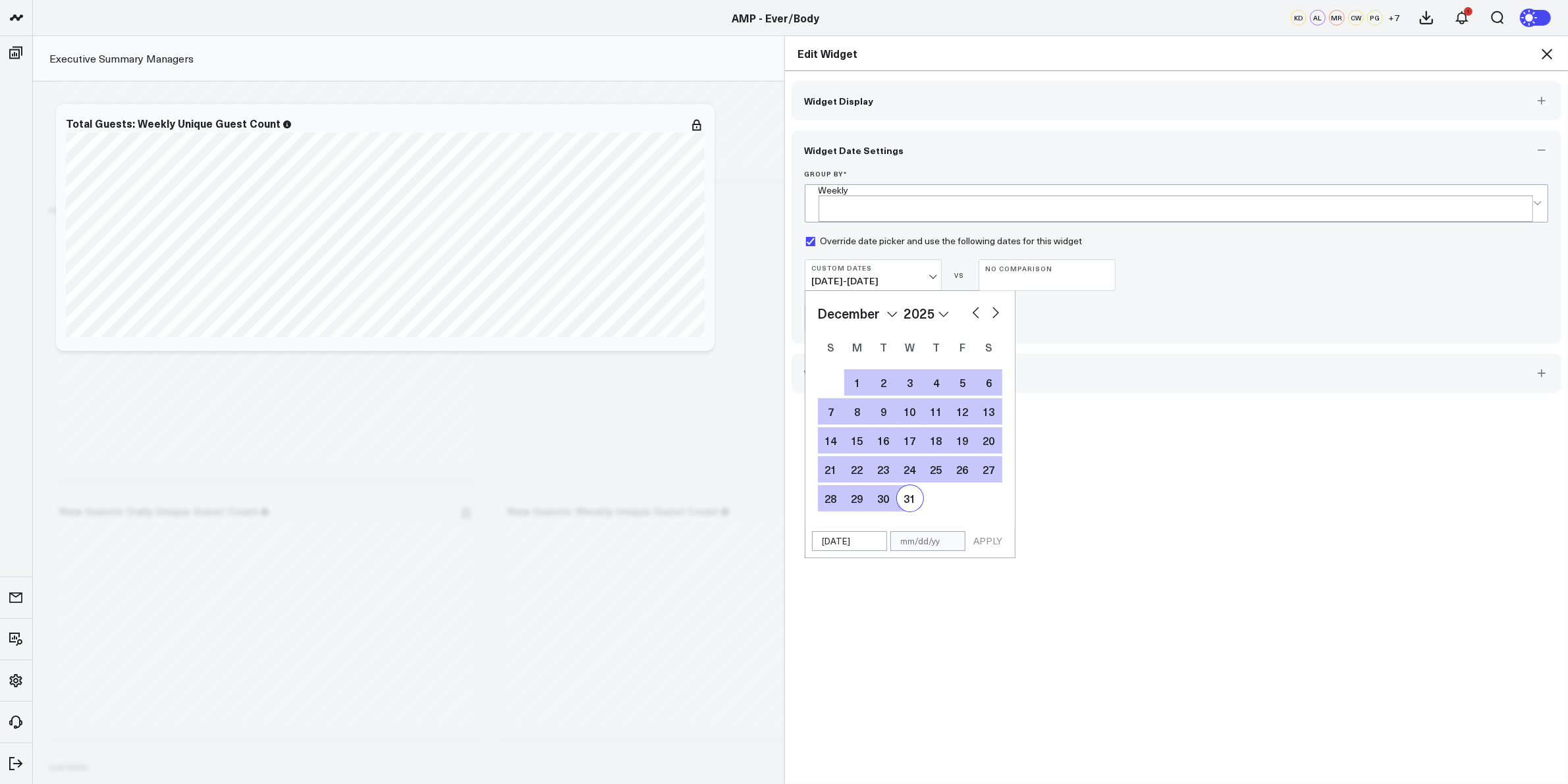
click at [904, 491] on div "31" at bounding box center [911, 498] width 27 height 27
type input "12/31/25"
select select "11"
select select "2025"
click at [976, 531] on button "APPLY" at bounding box center [988, 540] width 39 height 20
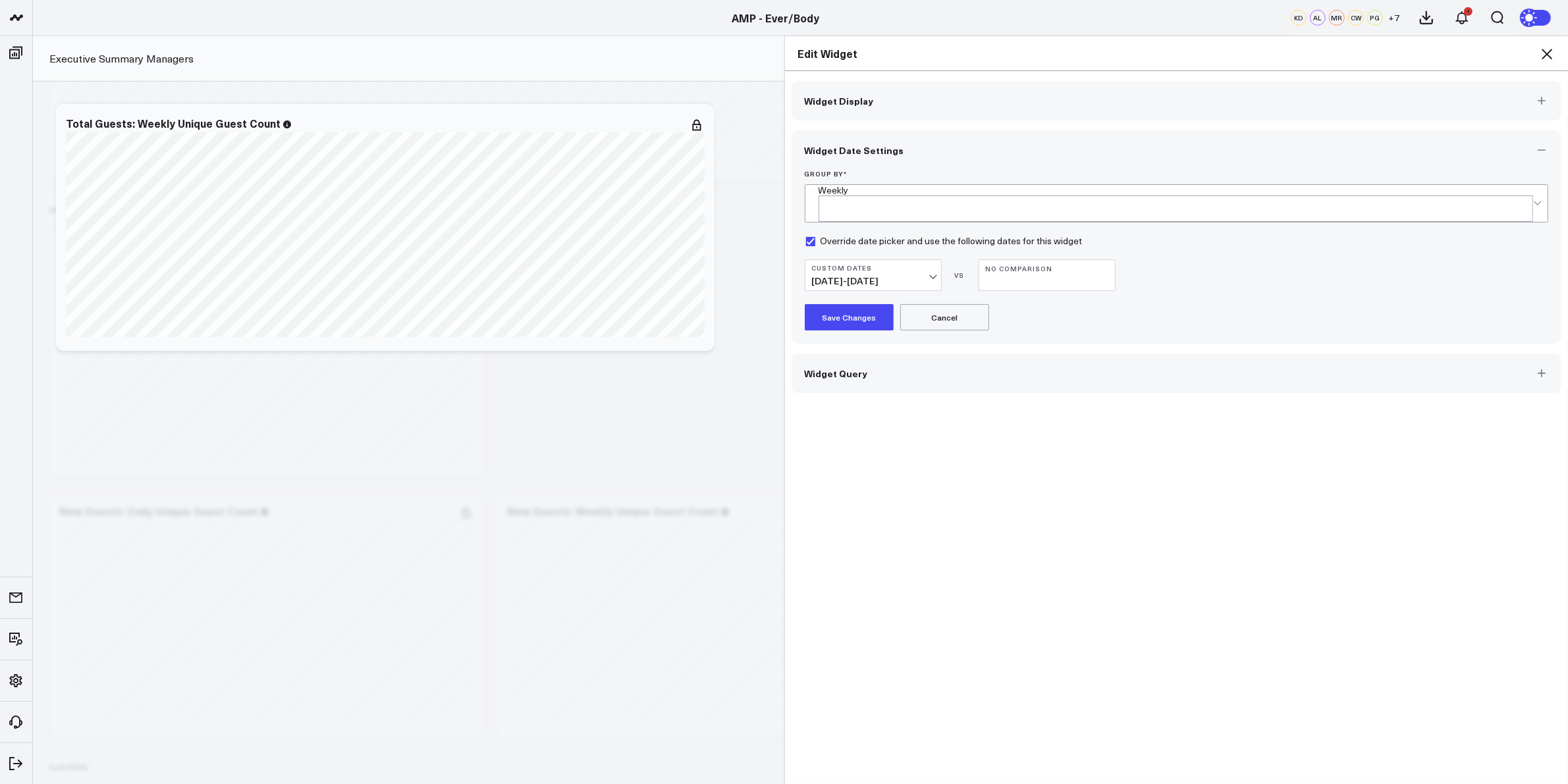
click at [834, 304] on button "Save Changes" at bounding box center [848, 317] width 89 height 27
click at [1550, 59] on icon at bounding box center [1547, 53] width 16 height 16
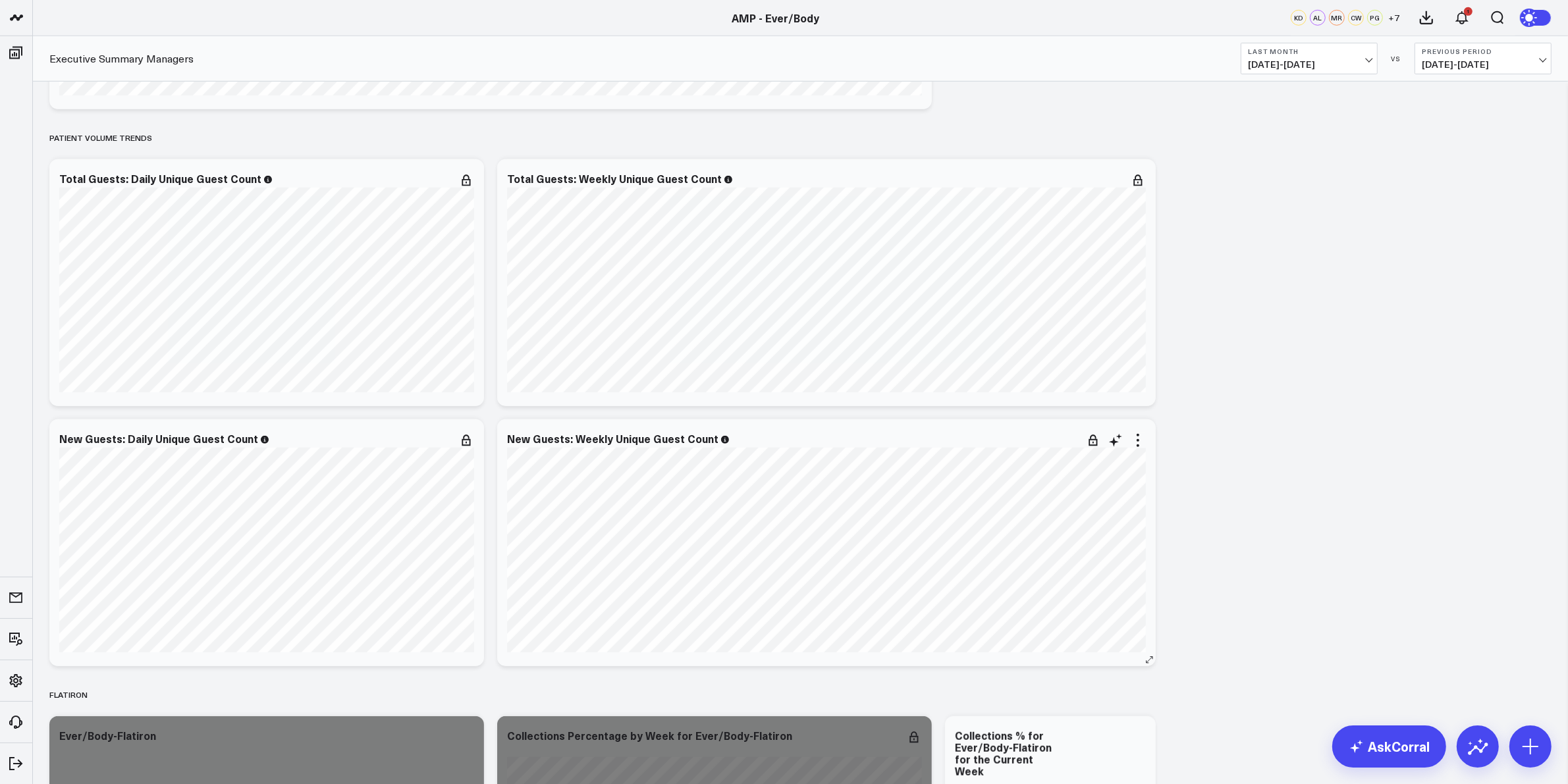
scroll to position [1152, 0]
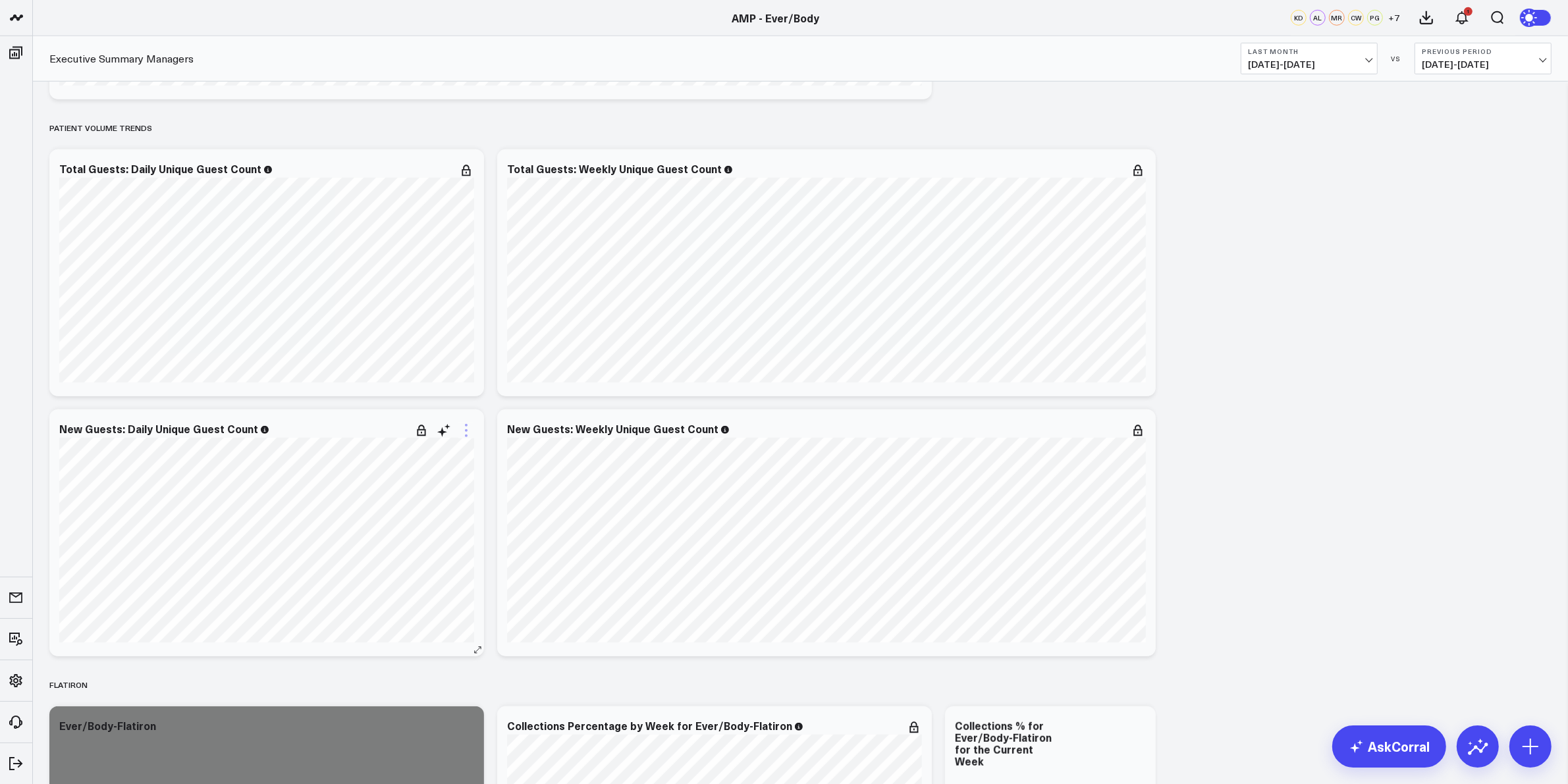
click at [468, 431] on icon at bounding box center [466, 431] width 16 height 16
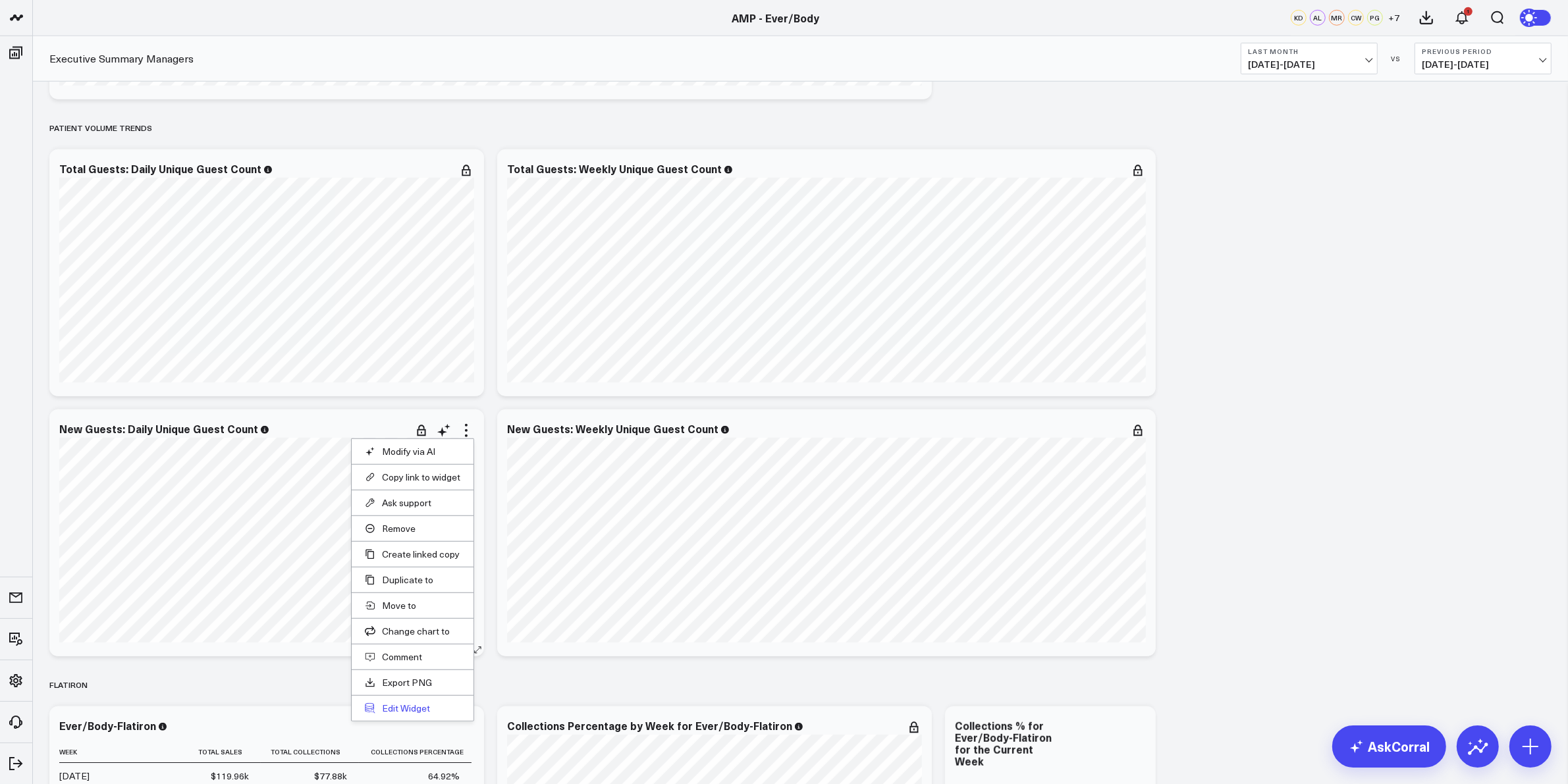
click at [393, 712] on button "Edit Widget" at bounding box center [413, 708] width 96 height 11
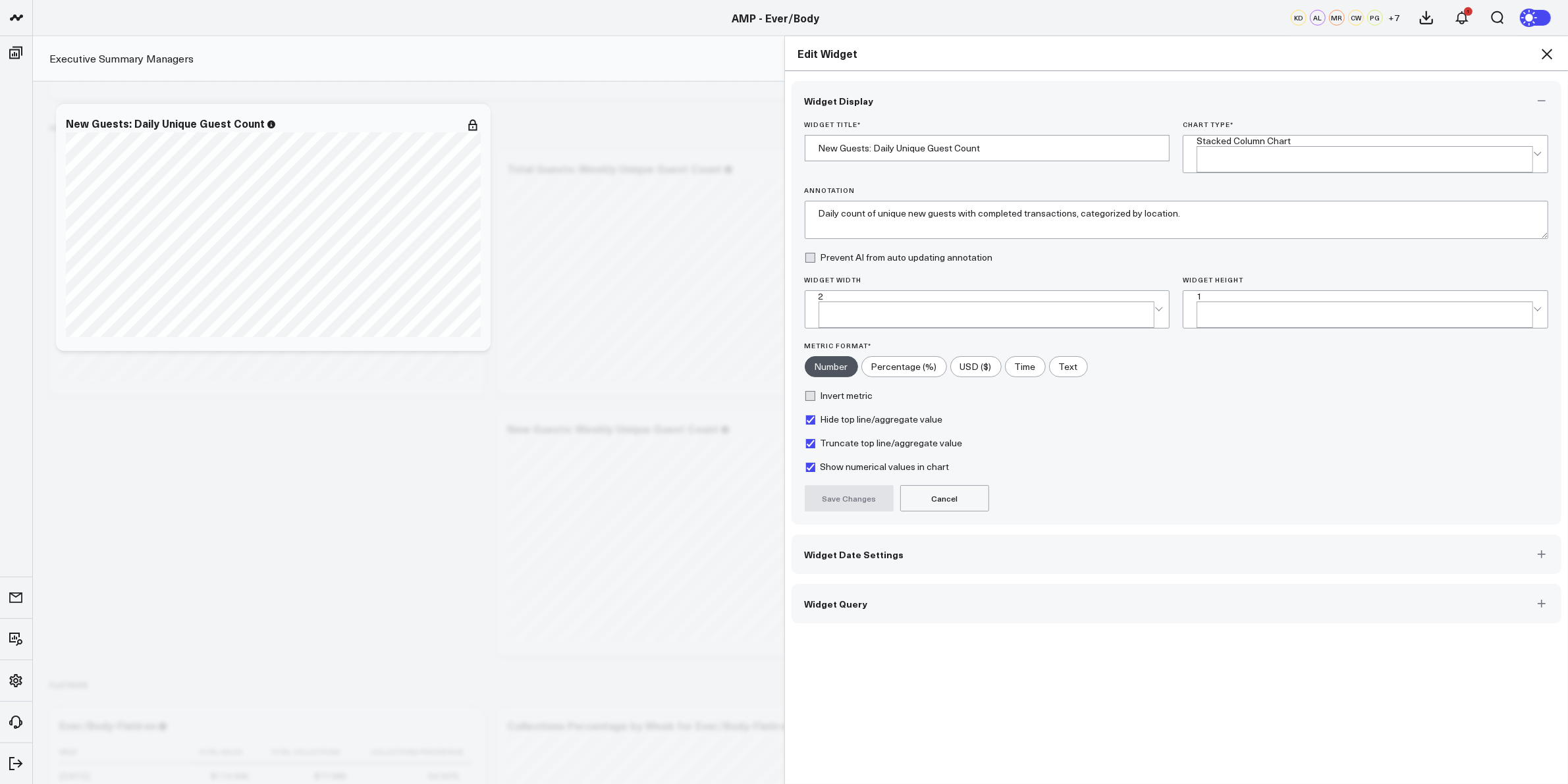
click at [858, 549] on span "Widget Date Settings" at bounding box center [854, 554] width 99 height 11
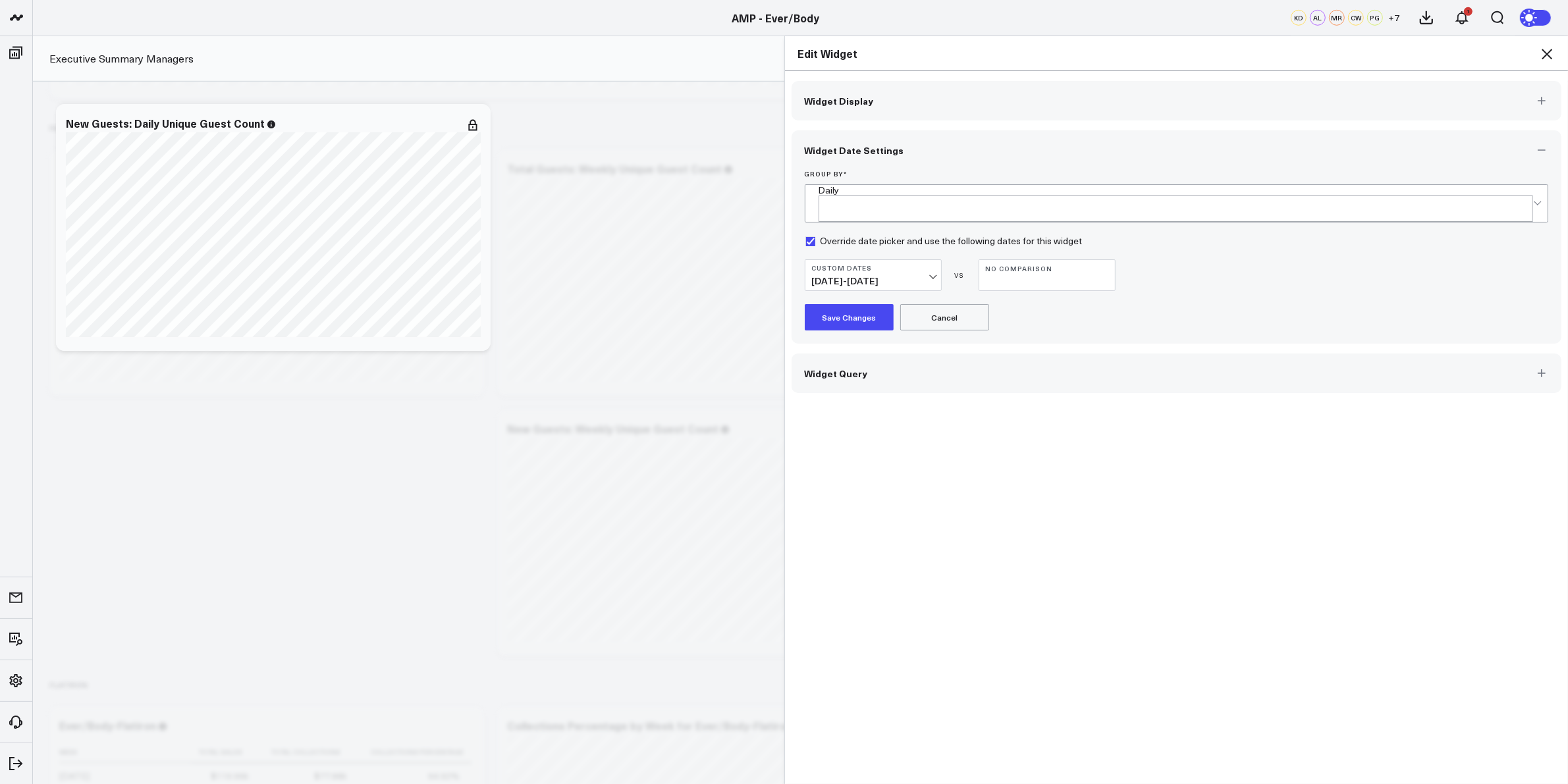
click at [913, 260] on button "Custom Dates 06/23/25 - 09/30/25" at bounding box center [872, 275] width 137 height 32
click at [848, 630] on link "Custom Dates" at bounding box center [873, 637] width 136 height 25
select select "8"
select select "2025"
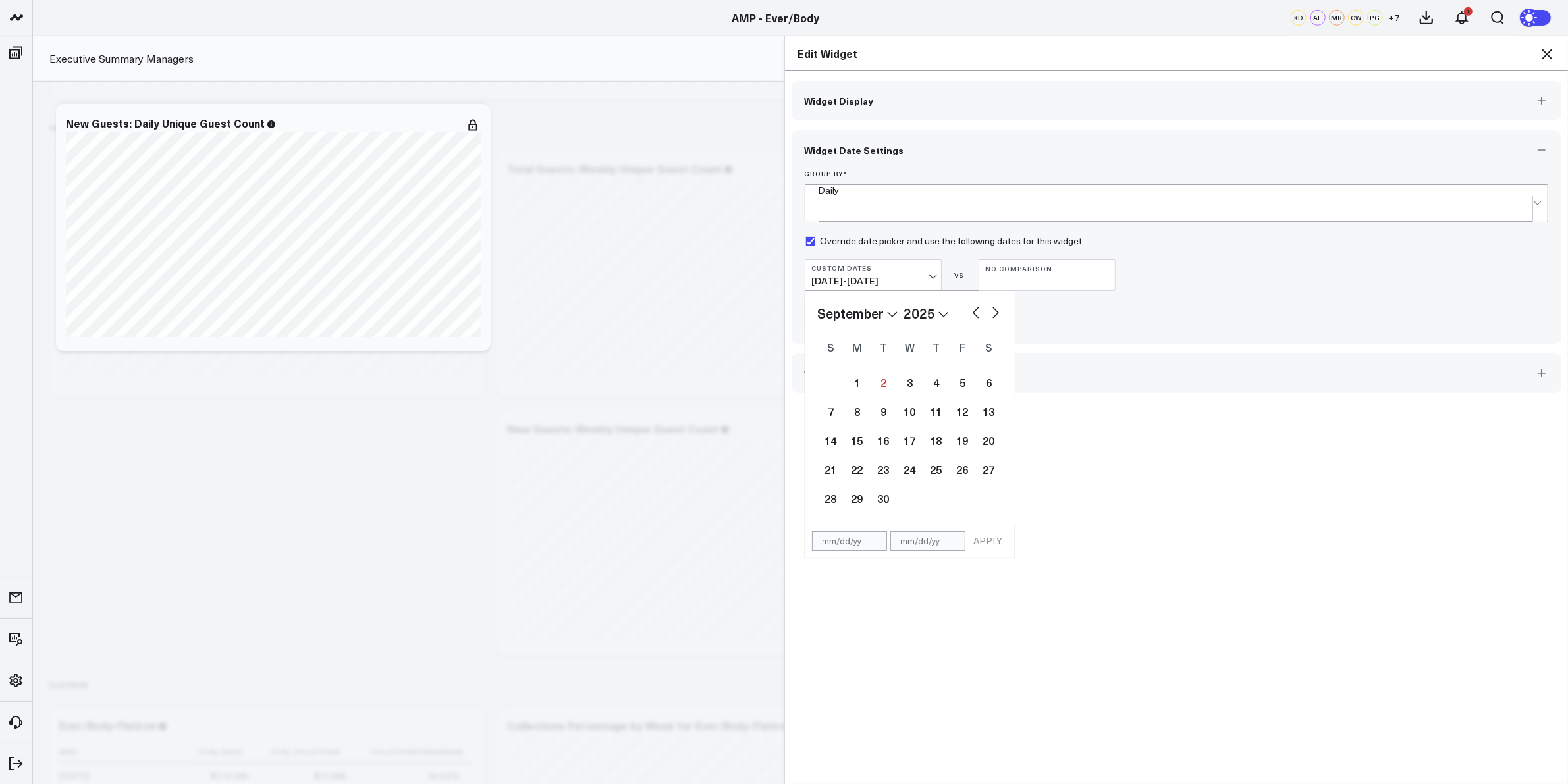
click at [972, 304] on button "button" at bounding box center [977, 311] width 13 height 16
select select "4"
select select "2025"
click at [972, 304] on button "button" at bounding box center [977, 311] width 13 height 16
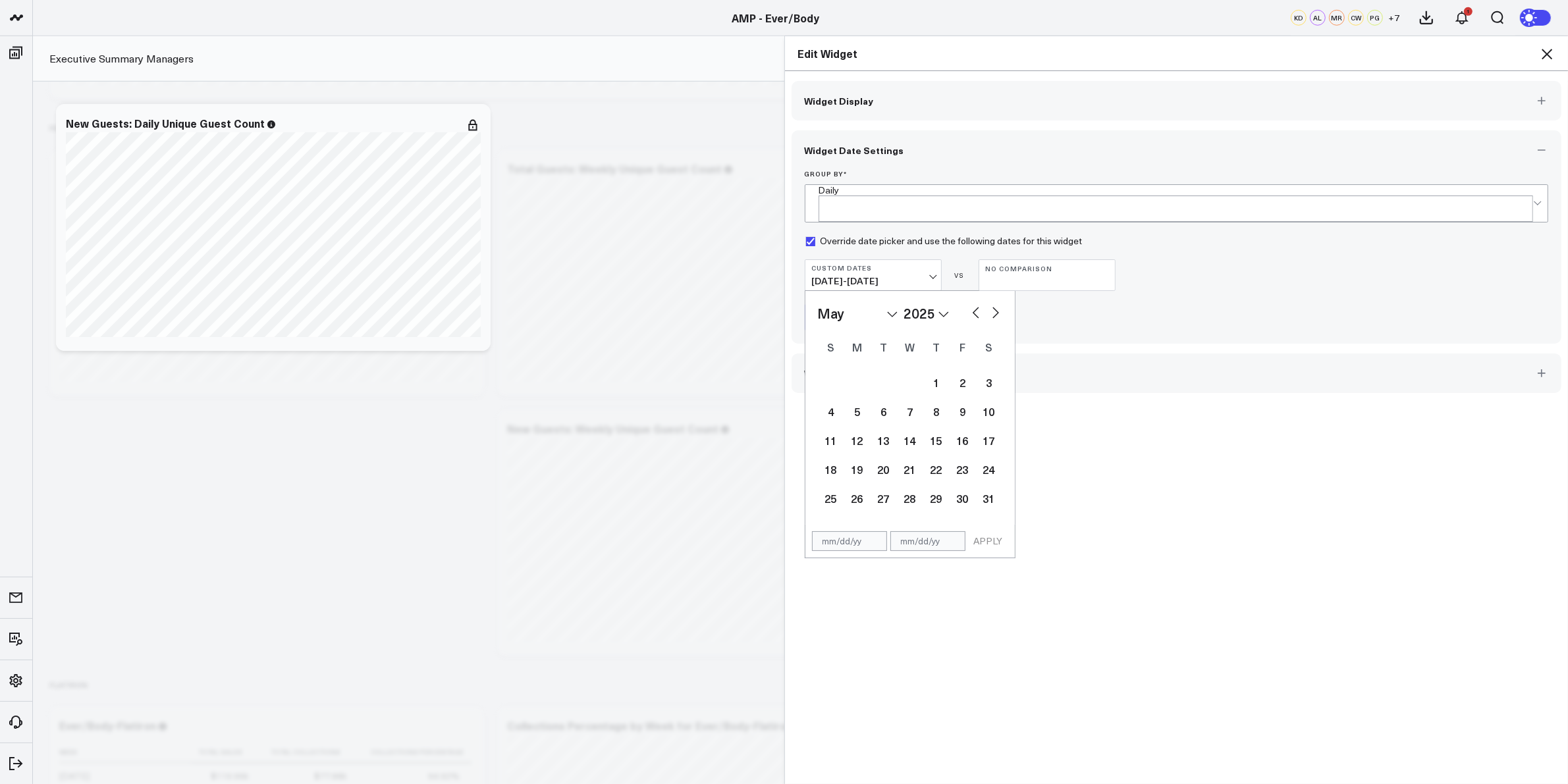
select select "3"
select select "2025"
click at [1004, 304] on div "January February March April May June July August September October November De…" at bounding box center [910, 408] width 209 height 234
click at [989, 304] on button "button" at bounding box center [996, 311] width 13 height 16
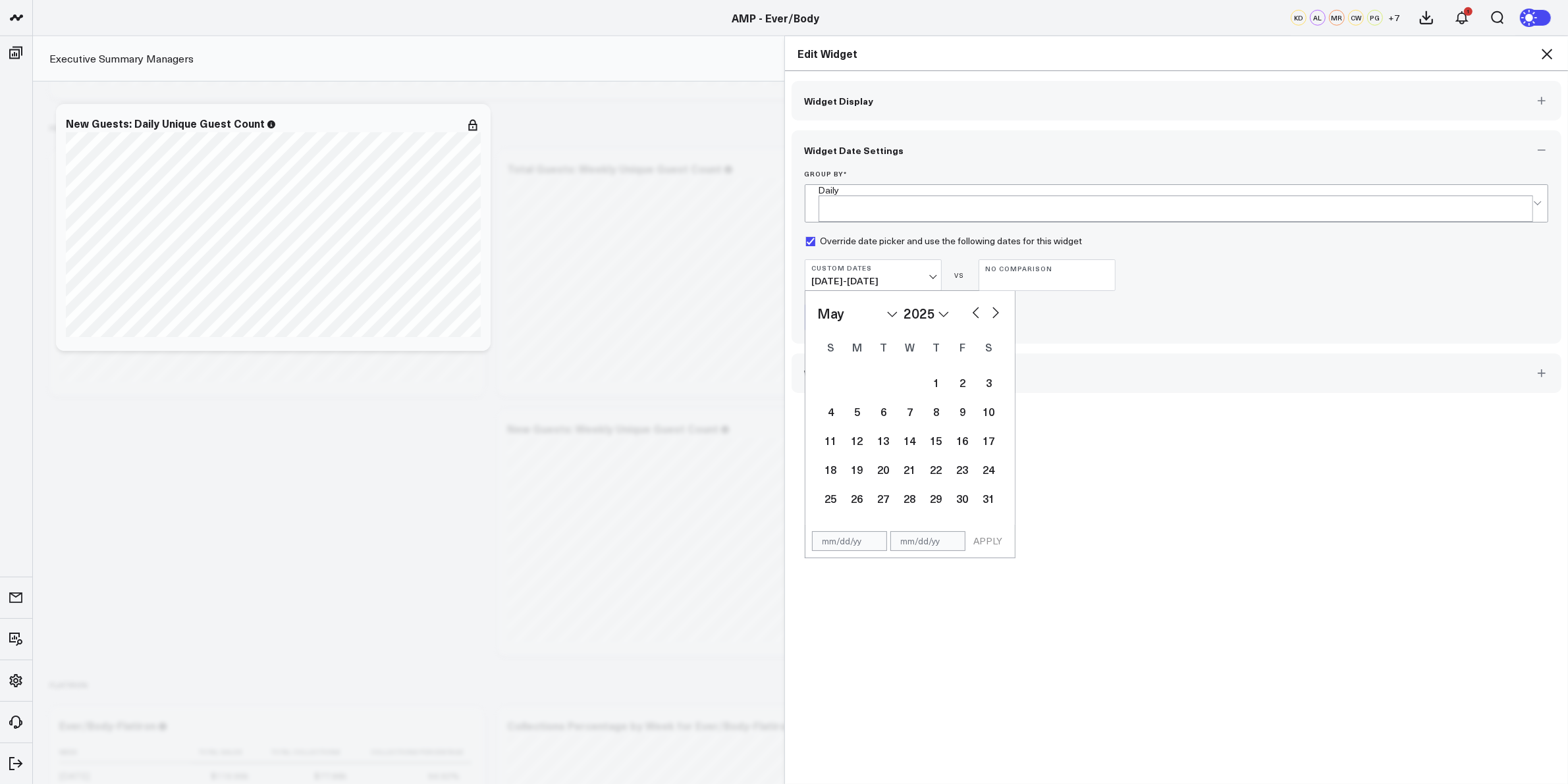
select select "5"
select select "2025"
click at [845, 464] on div "23" at bounding box center [858, 470] width 27 height 27
type input "06/23/25"
select select "5"
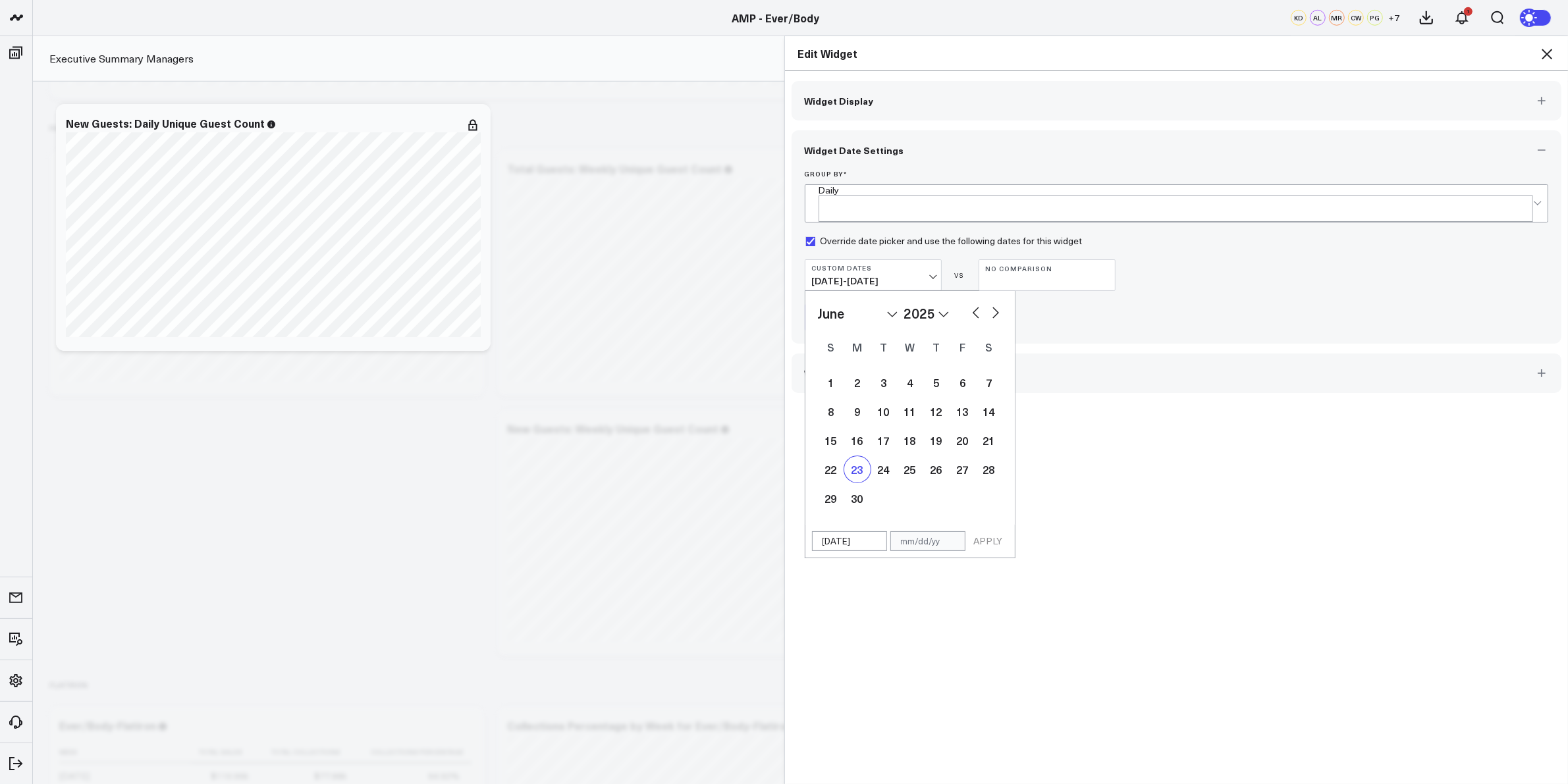
select select "2025"
click at [993, 304] on button "button" at bounding box center [996, 311] width 13 height 16
select select "6"
select select "2025"
click at [993, 304] on button "button" at bounding box center [996, 311] width 13 height 16
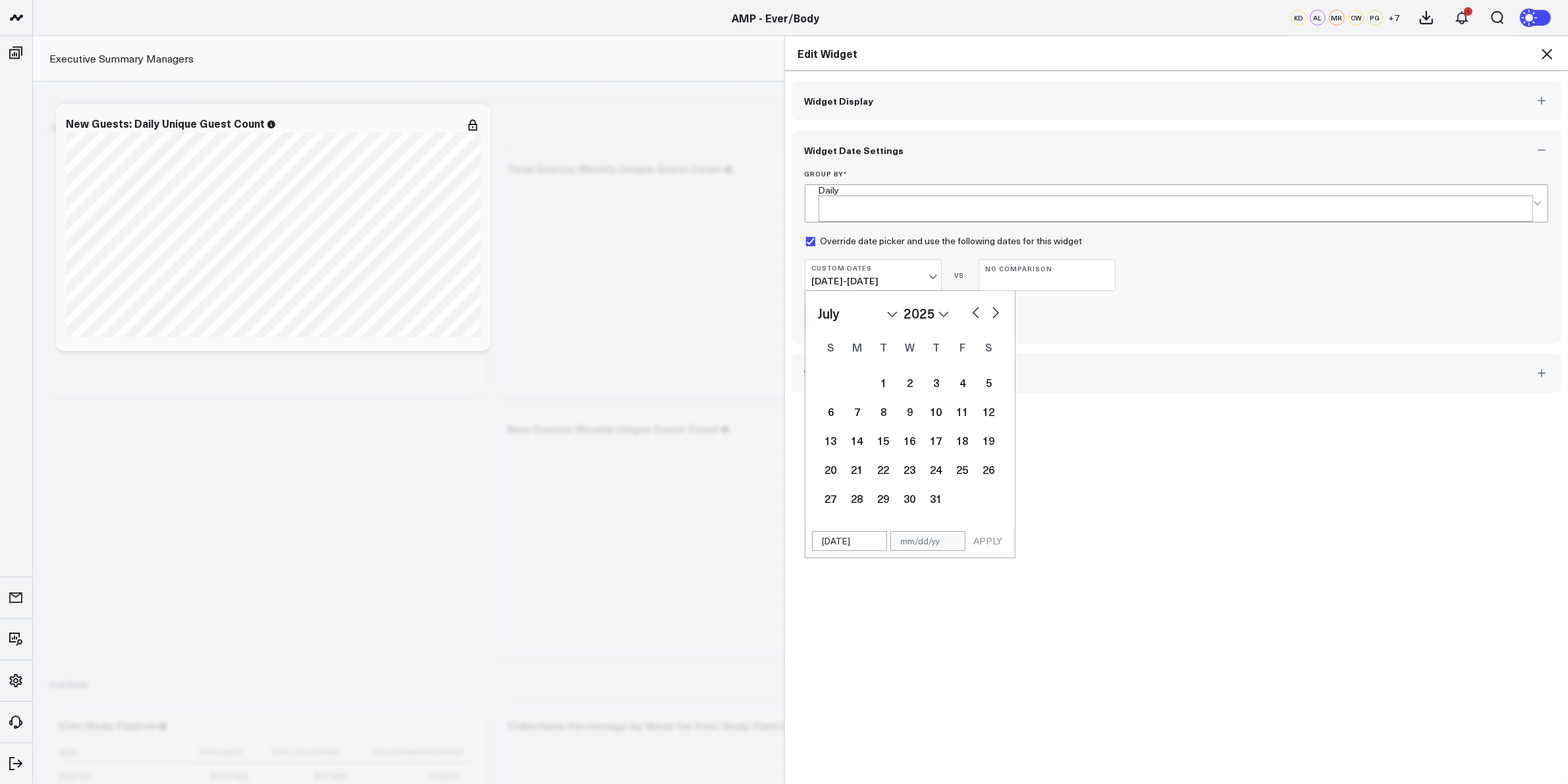
select select "8"
select select "2025"
click at [993, 304] on button "button" at bounding box center [996, 311] width 13 height 16
select select "9"
select select "2025"
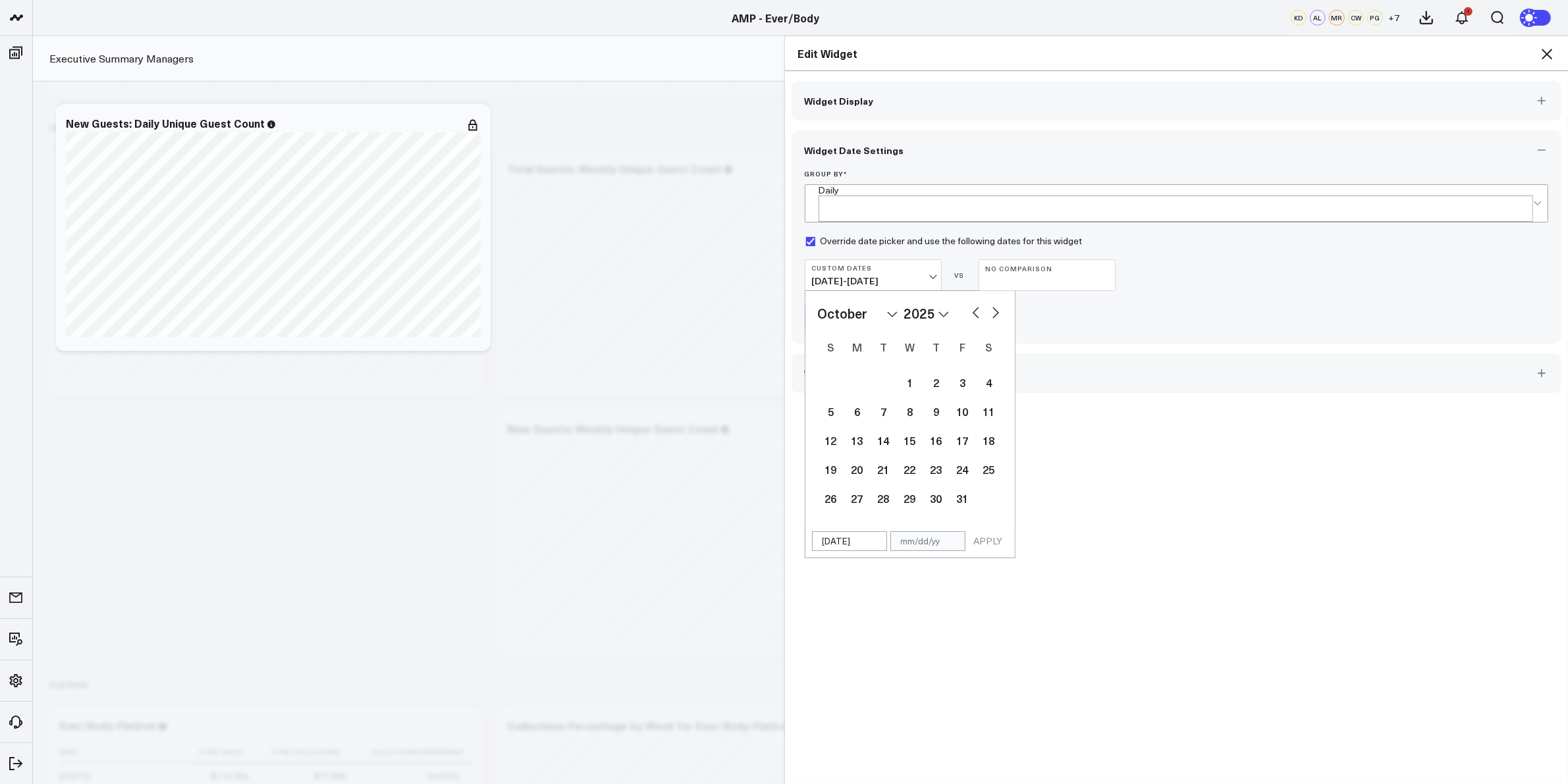
click at [993, 304] on button "button" at bounding box center [996, 311] width 13 height 16
select select "11"
select select "2025"
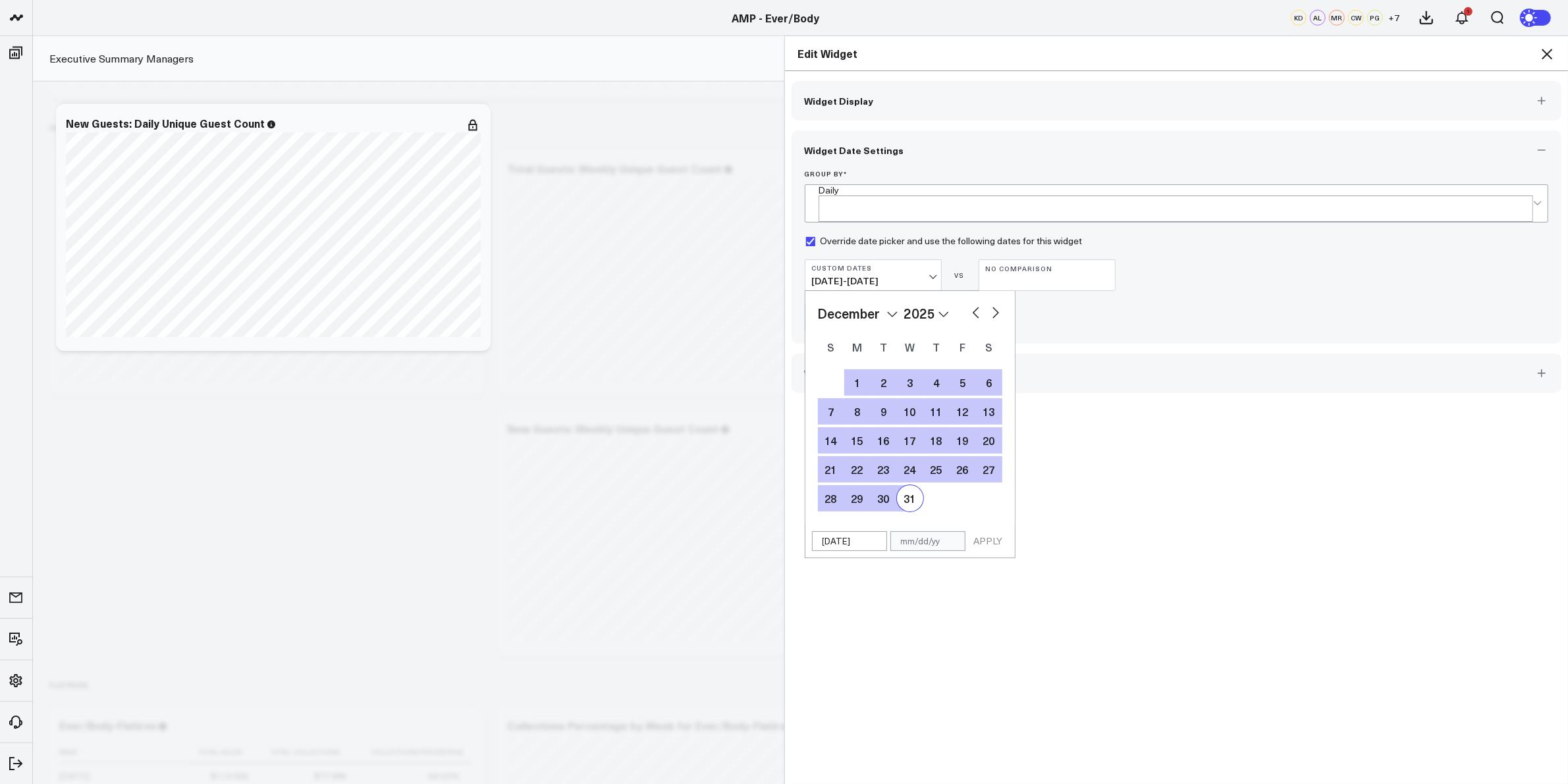
click at [904, 486] on div "31" at bounding box center [911, 498] width 27 height 27
type input "12/31/25"
select select "11"
select select "2025"
click at [973, 531] on button "APPLY" at bounding box center [988, 540] width 39 height 20
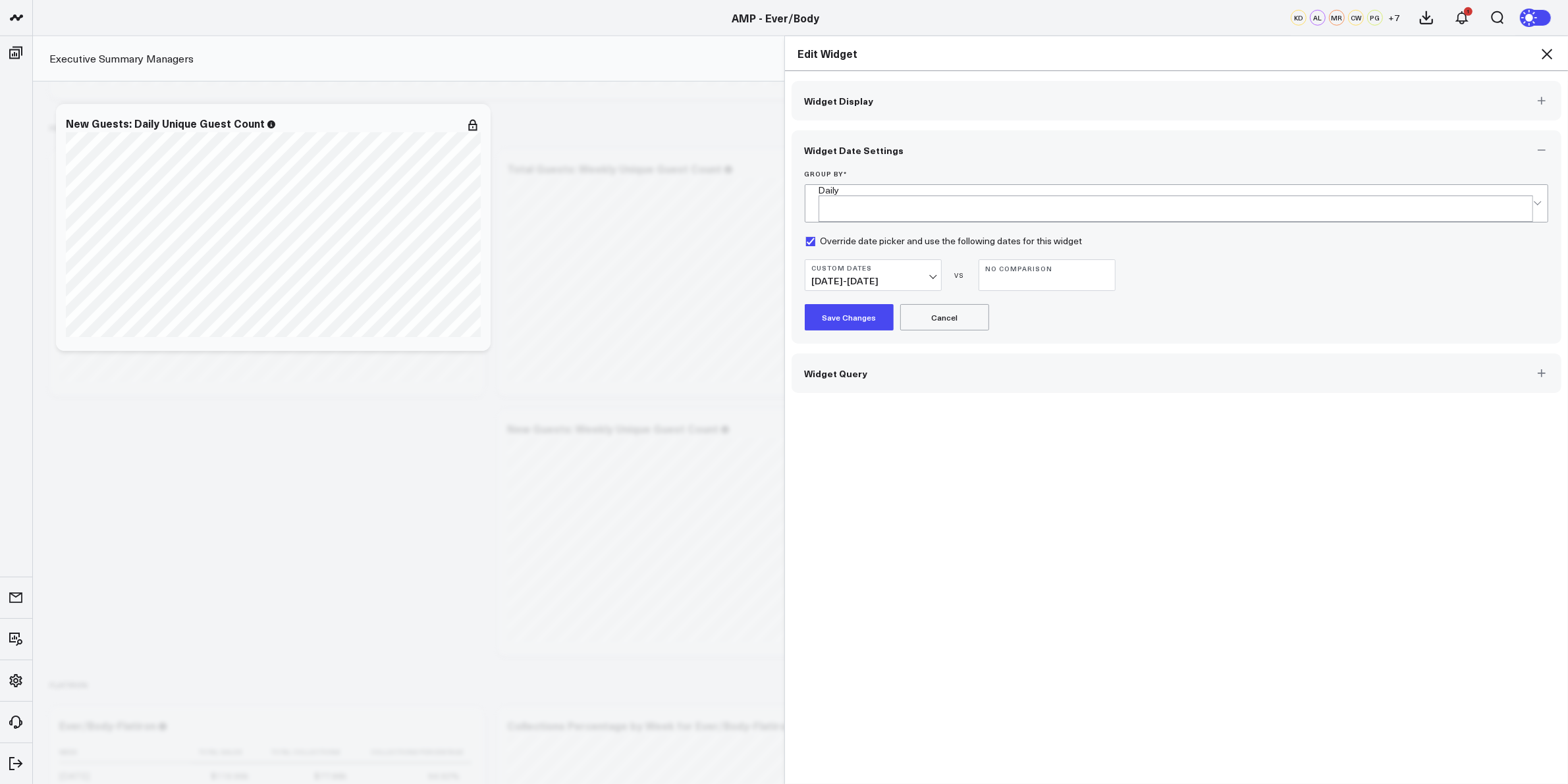
click at [847, 304] on button "Save Changes" at bounding box center [848, 317] width 89 height 27
click at [1548, 50] on icon at bounding box center [1547, 53] width 16 height 16
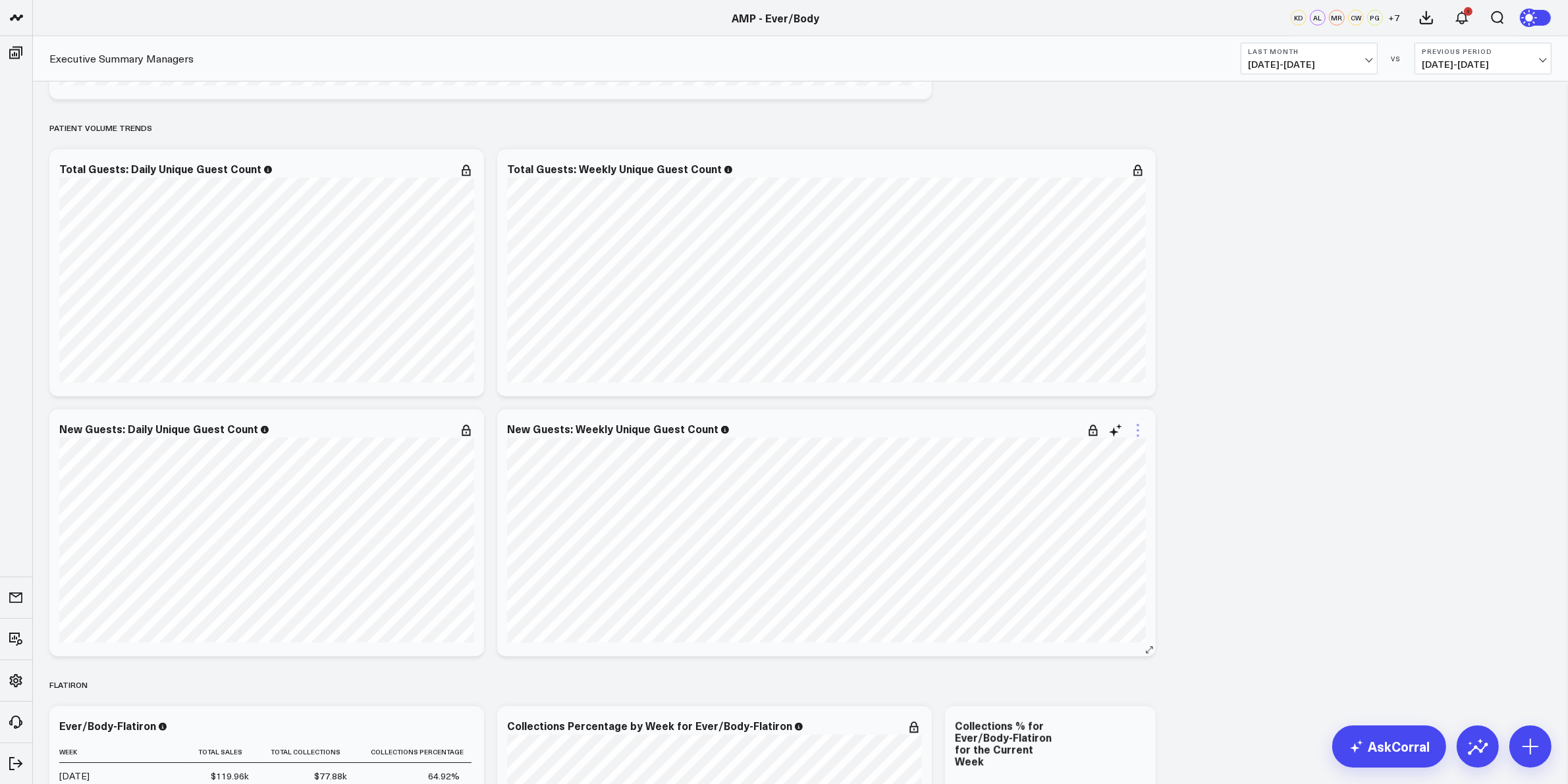
click at [1141, 425] on icon at bounding box center [1138, 431] width 16 height 16
click at [1081, 708] on button "Edit Widget" at bounding box center [1085, 708] width 96 height 11
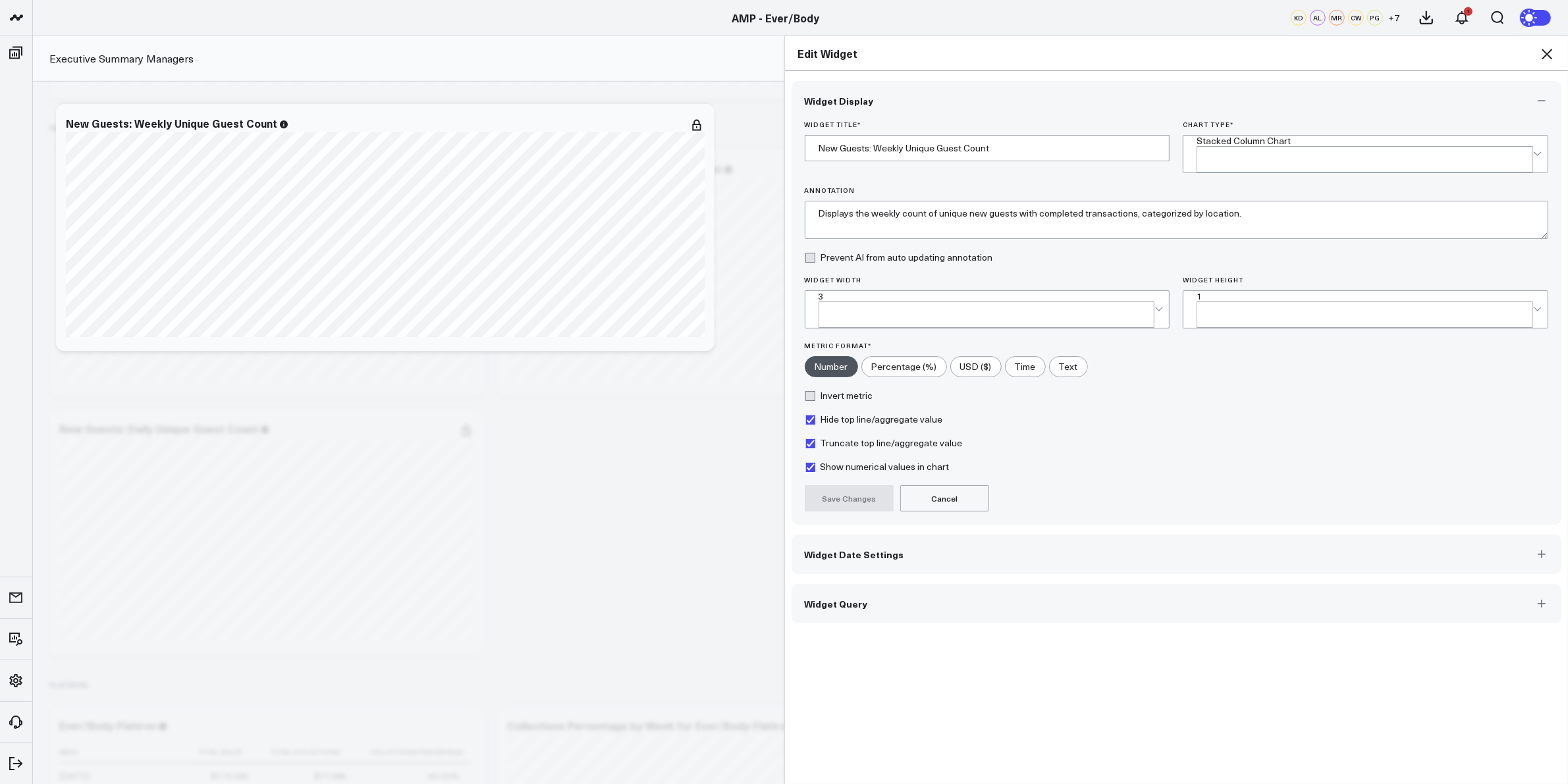
click at [892, 535] on button "Widget Date Settings" at bounding box center [1176, 554] width 770 height 39
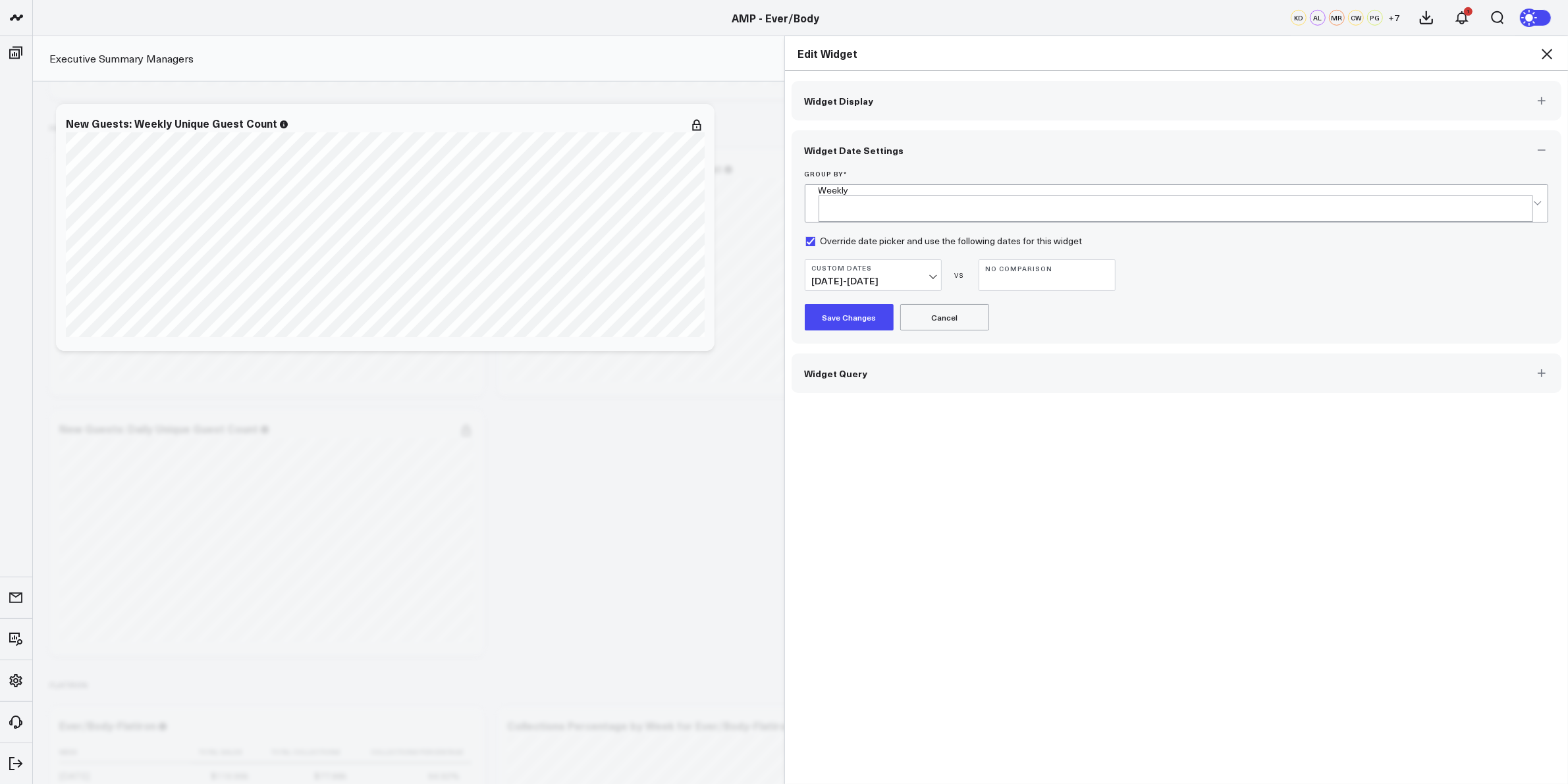
click at [865, 264] on b "Custom Dates" at bounding box center [873, 267] width 122 height 8
click at [857, 625] on link "Custom Dates" at bounding box center [873, 637] width 136 height 25
select select "8"
select select "2025"
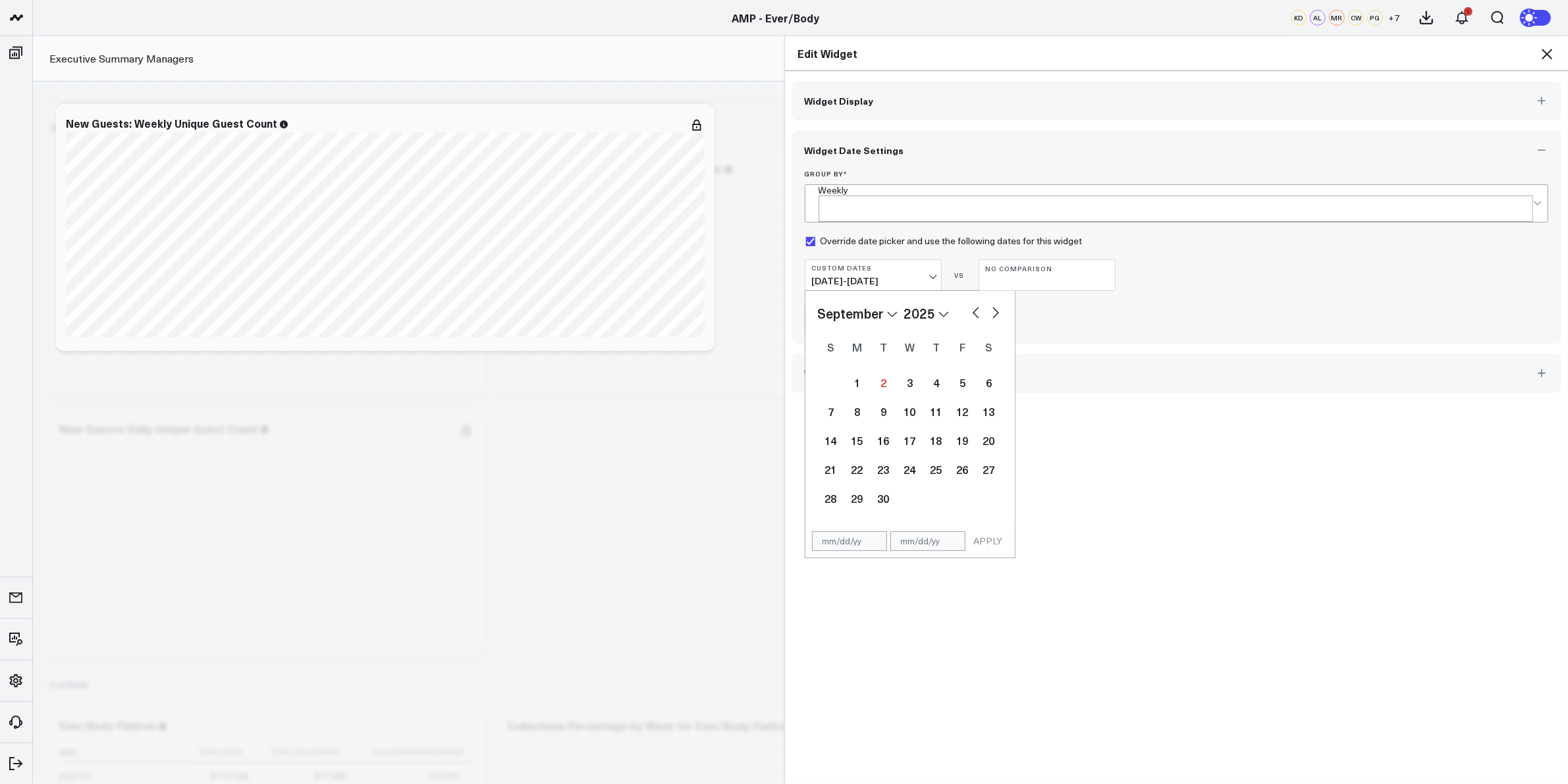
click at [970, 304] on button "button" at bounding box center [977, 311] width 13 height 16
select select "6"
select select "2025"
click at [970, 304] on button "button" at bounding box center [977, 311] width 13 height 16
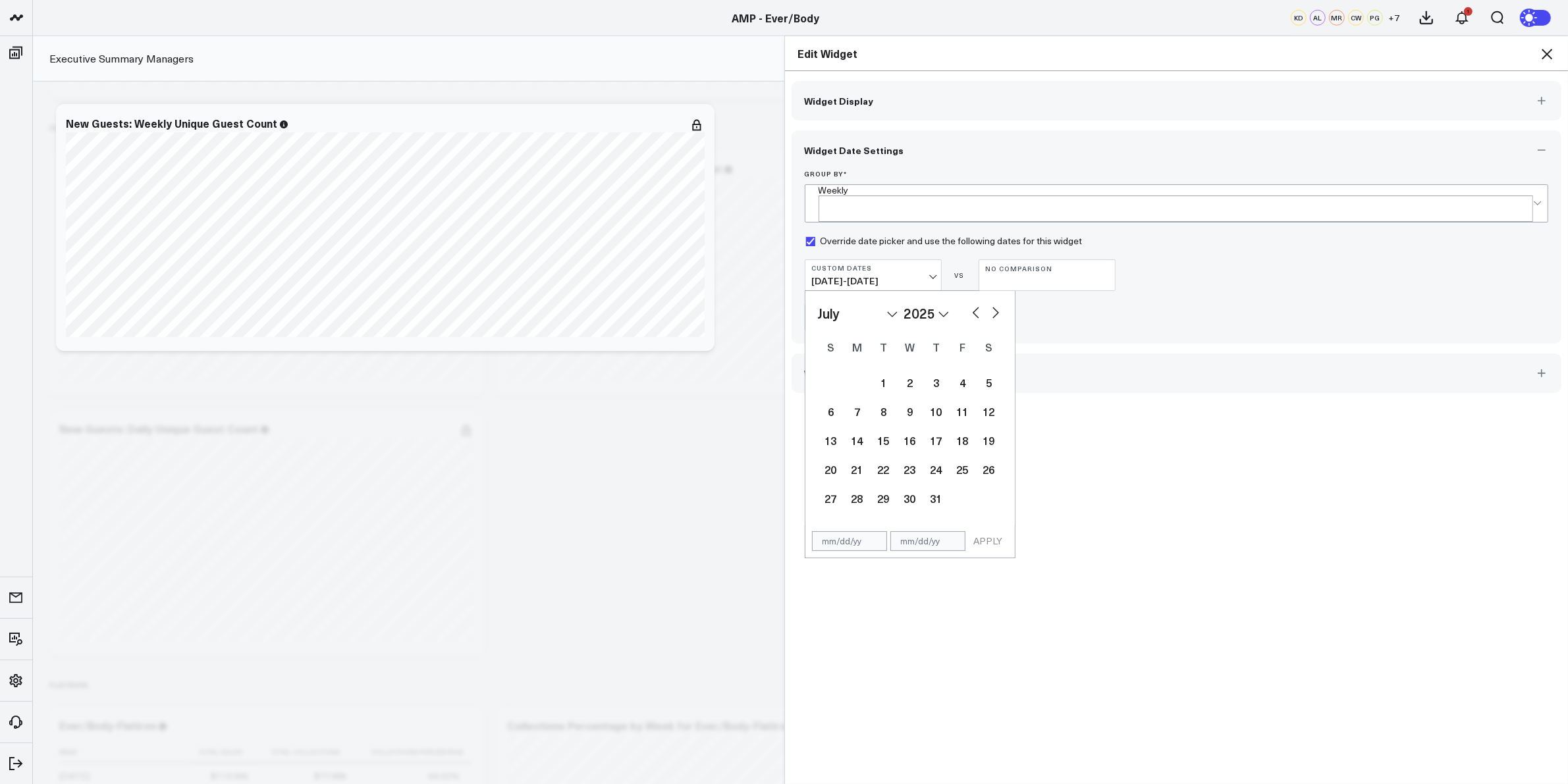
select select "5"
select select "2025"
click at [857, 459] on div "23" at bounding box center [858, 470] width 27 height 27
type input "06/23/25"
select select "5"
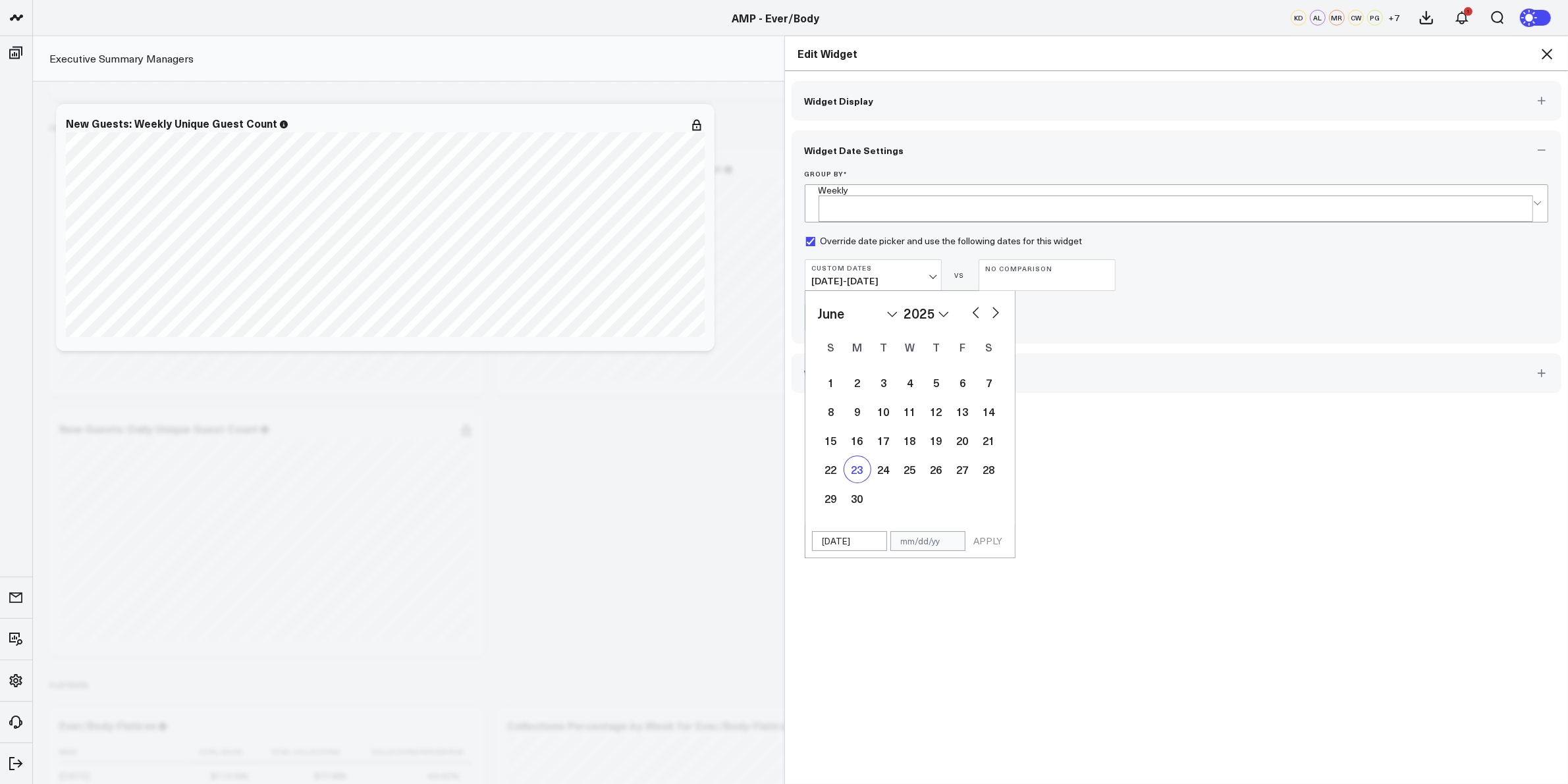
select select "2025"
click at [990, 304] on button "button" at bounding box center [996, 311] width 13 height 16
select select "6"
select select "2025"
click at [990, 304] on button "button" at bounding box center [996, 311] width 13 height 16
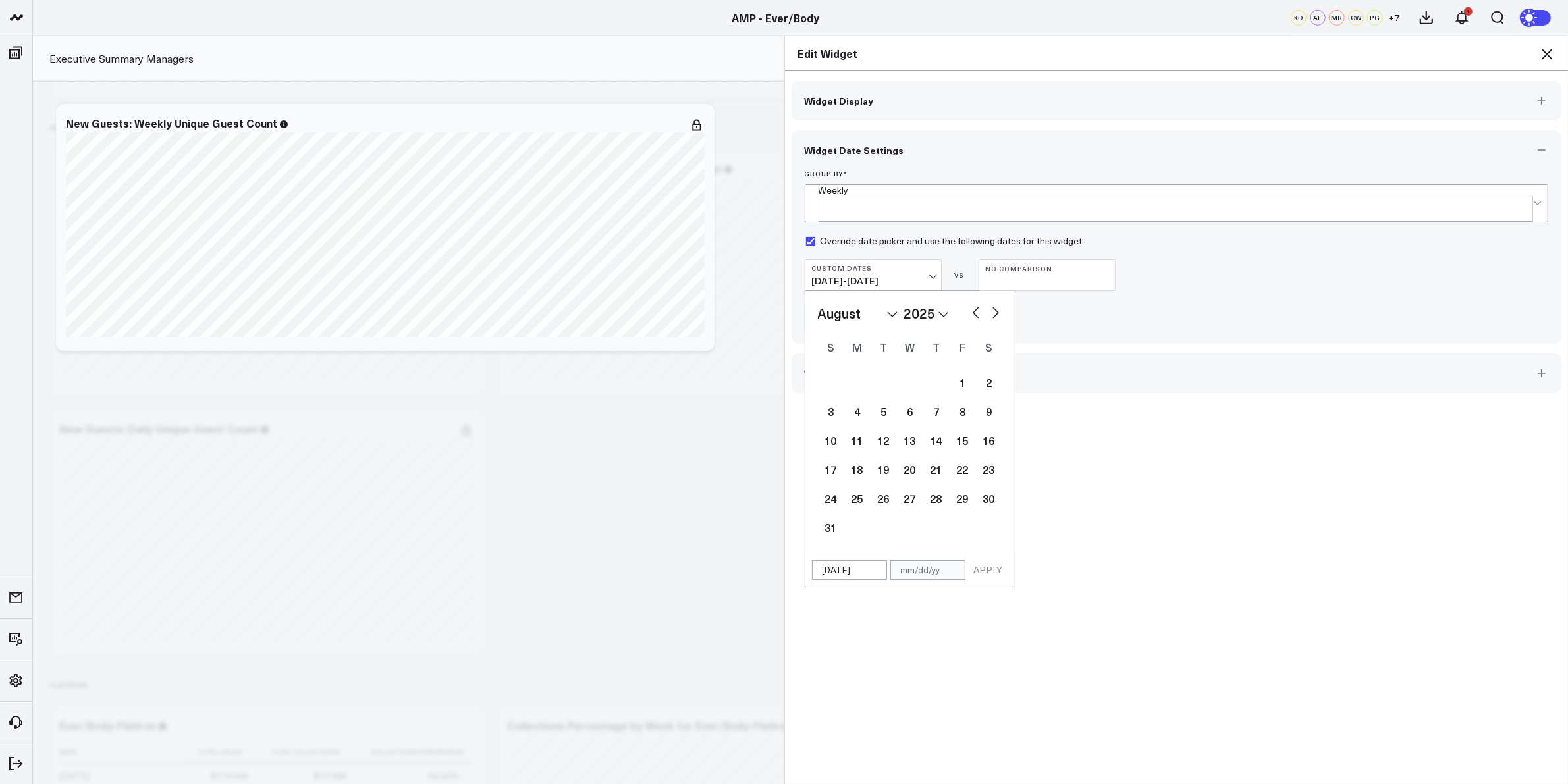
click at [990, 304] on button "button" at bounding box center [996, 311] width 13 height 16
select select "8"
select select "2025"
click at [991, 304] on button "button" at bounding box center [996, 311] width 13 height 16
select select "10"
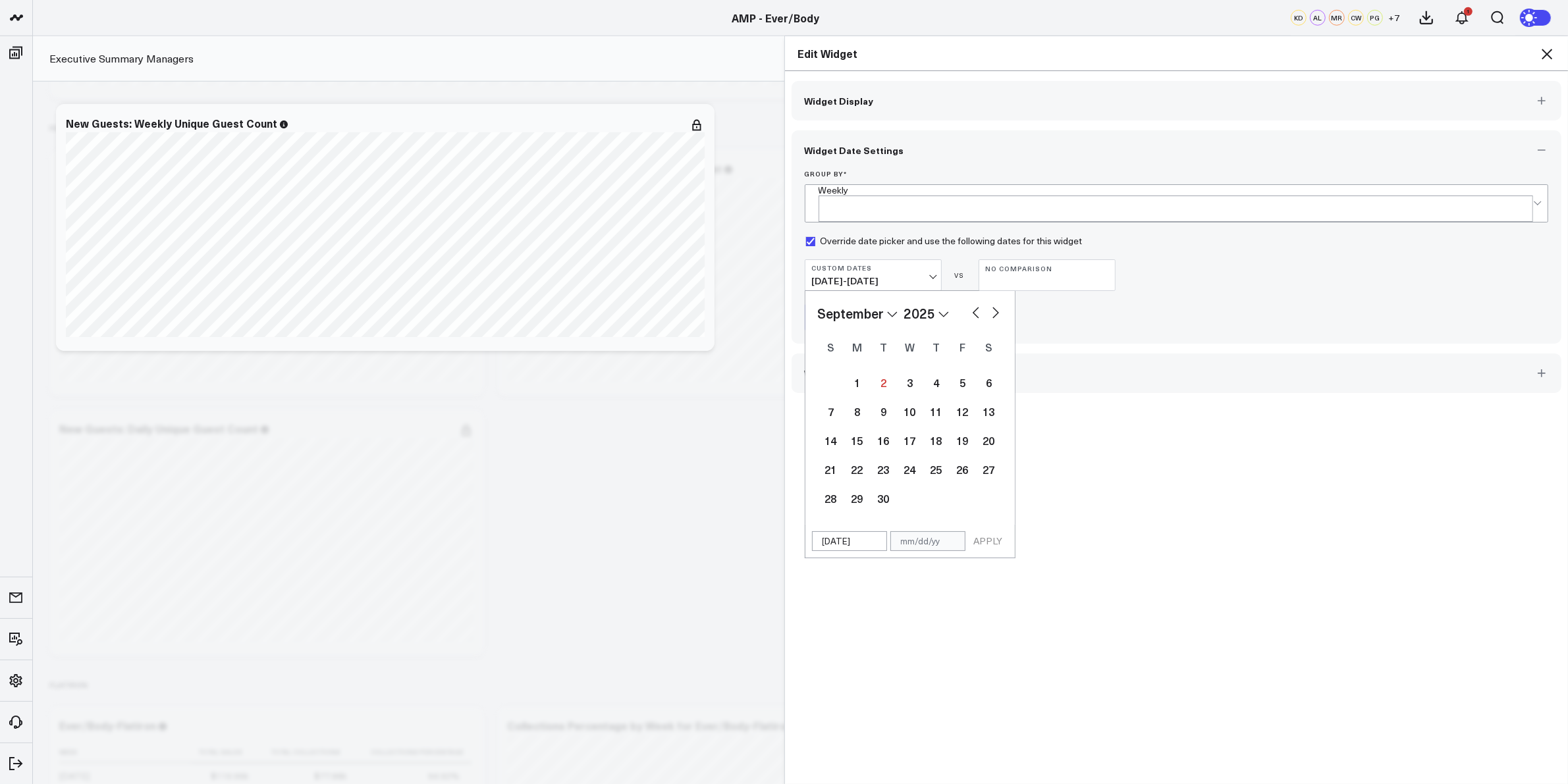
select select "2025"
click at [991, 304] on button "button" at bounding box center [996, 311] width 13 height 16
select select "11"
select select "2025"
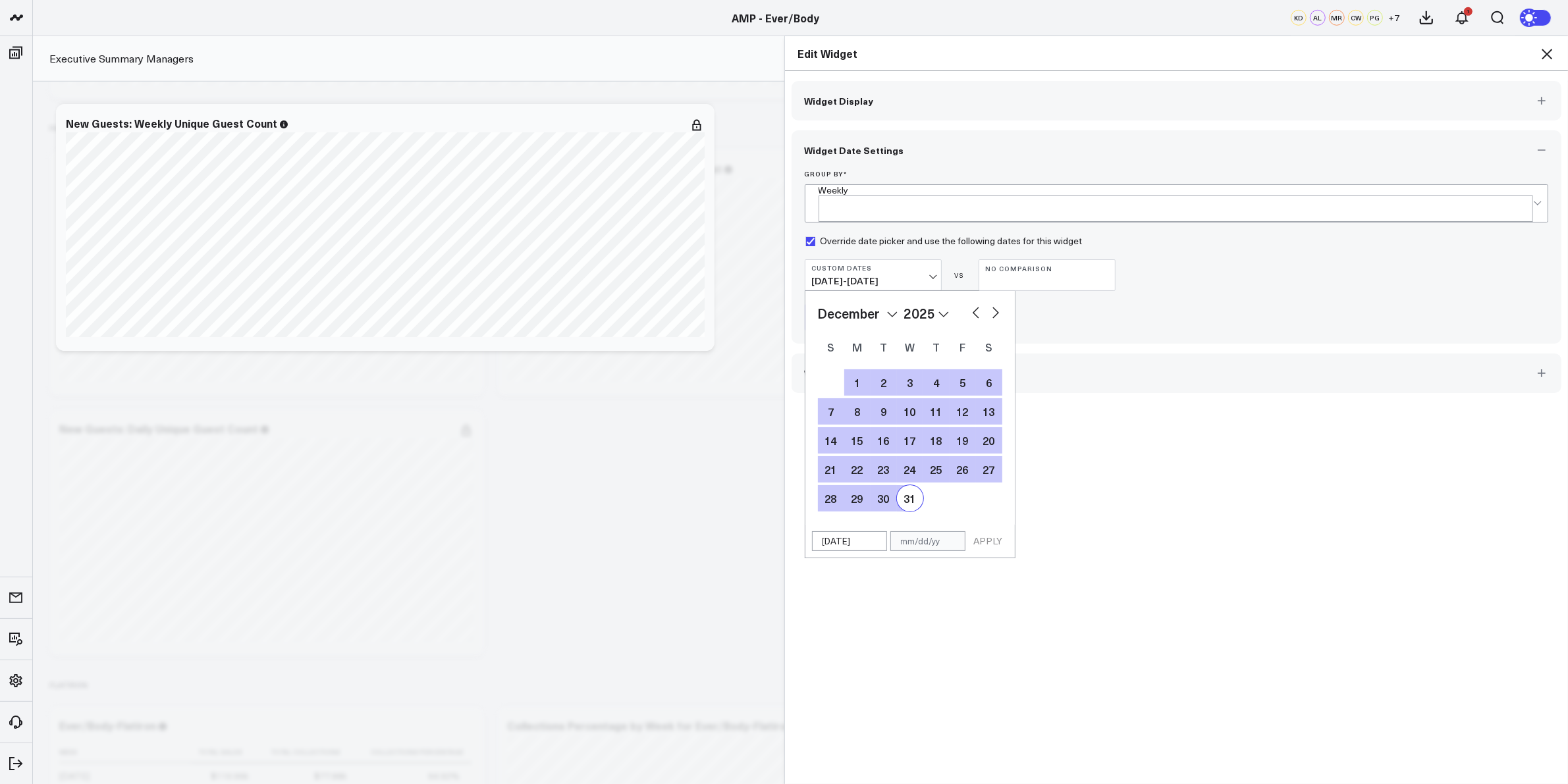
click at [904, 494] on div "31" at bounding box center [911, 498] width 27 height 27
type input "12/31/25"
select select "11"
select select "2025"
click at [990, 531] on button "APPLY" at bounding box center [988, 540] width 39 height 20
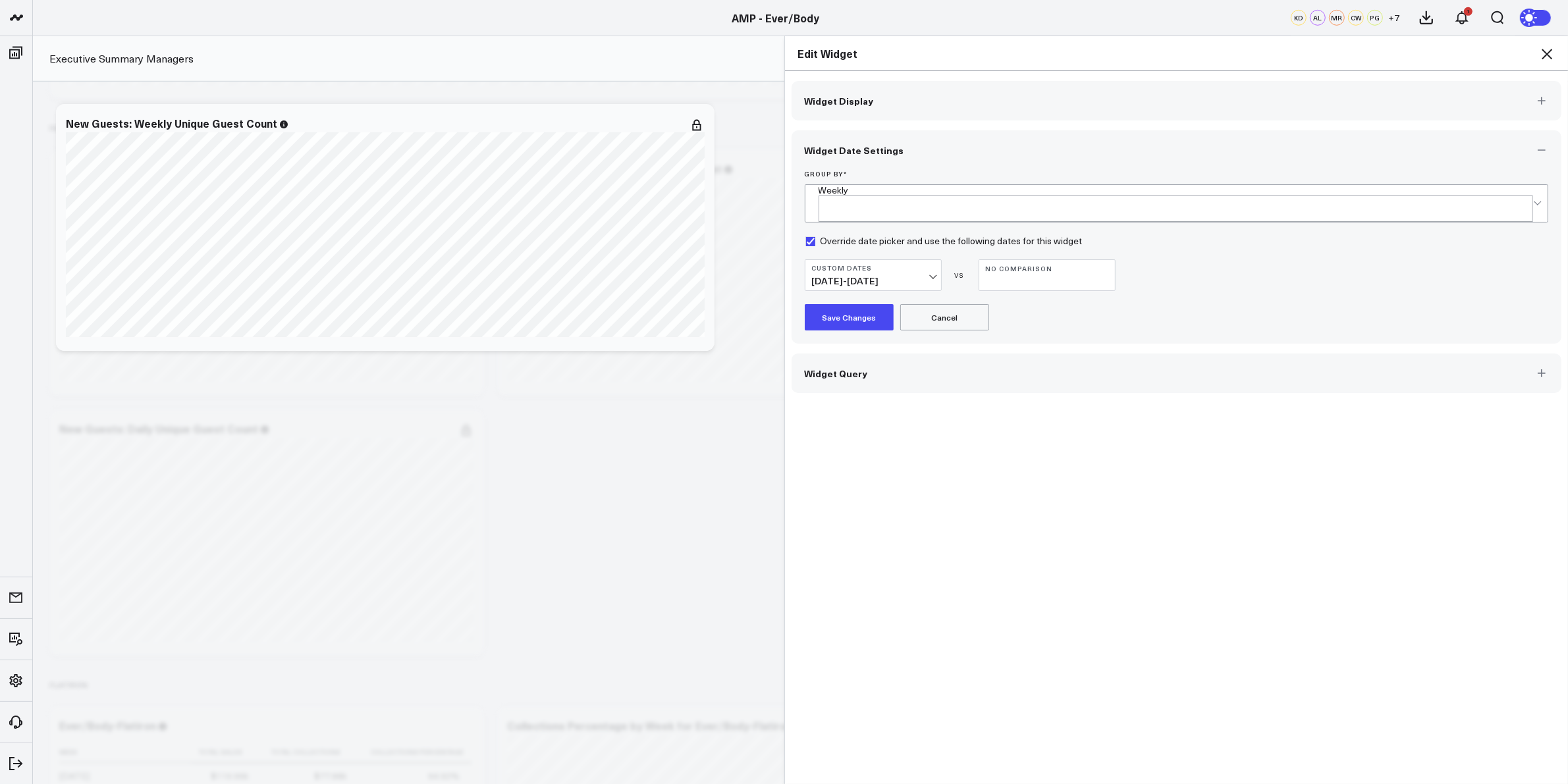
click at [822, 304] on button "Save Changes" at bounding box center [848, 317] width 89 height 27
click at [1552, 52] on icon at bounding box center [1547, 53] width 16 height 16
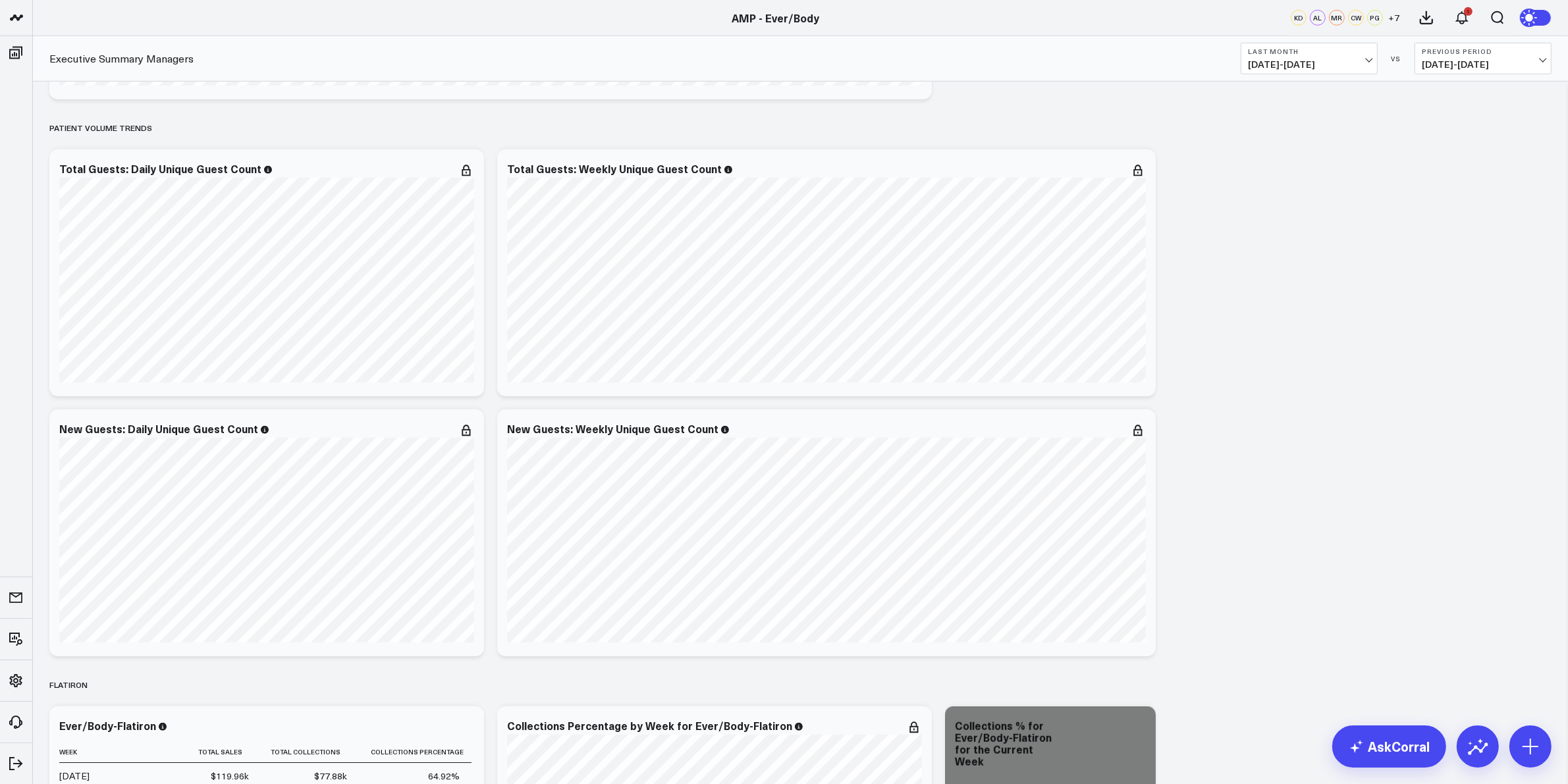
scroll to position [1317, 0]
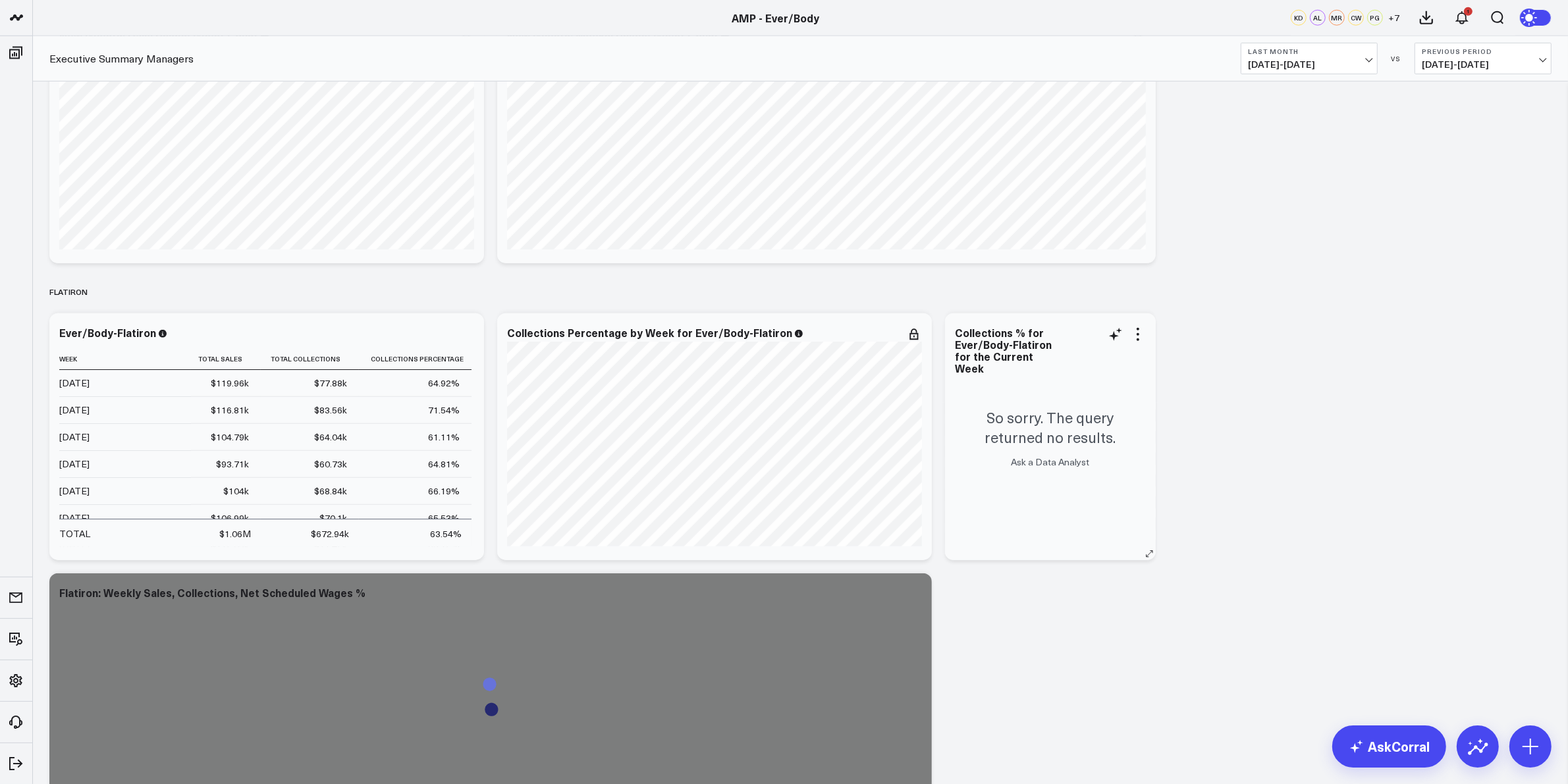
scroll to position [1563, 0]
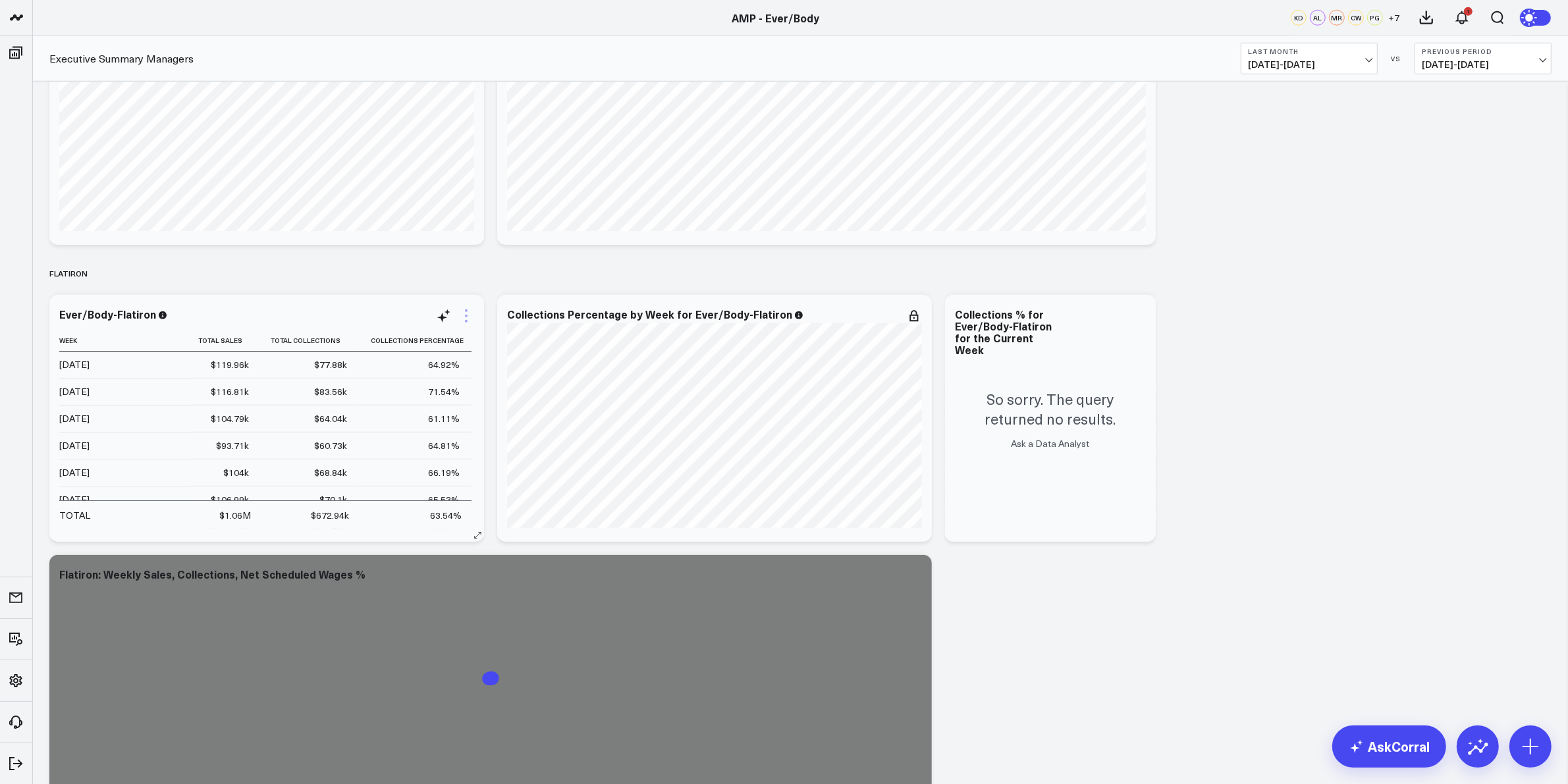
click at [465, 312] on icon at bounding box center [466, 316] width 16 height 16
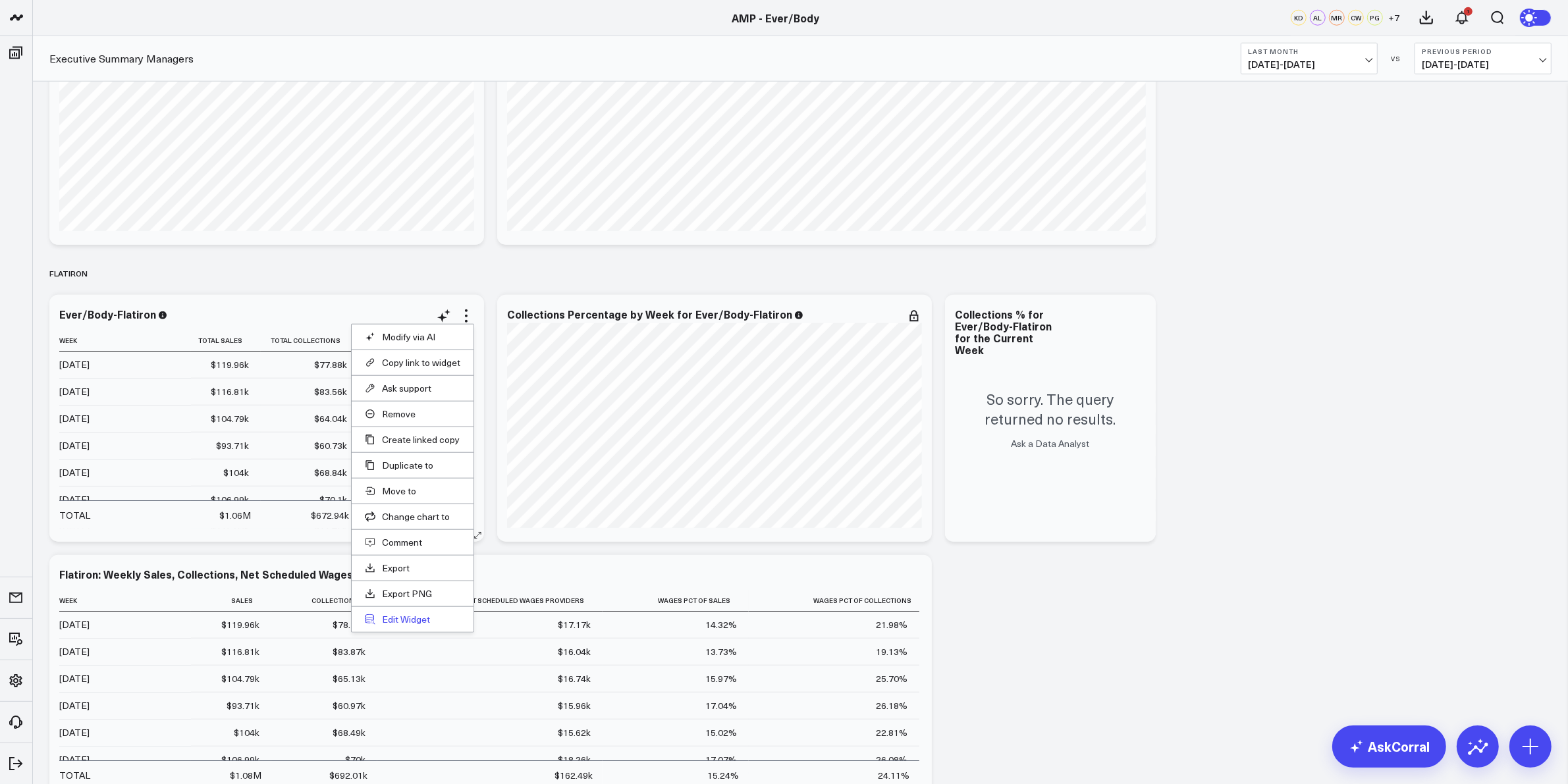
click at [403, 618] on button "Edit Widget" at bounding box center [413, 619] width 96 height 11
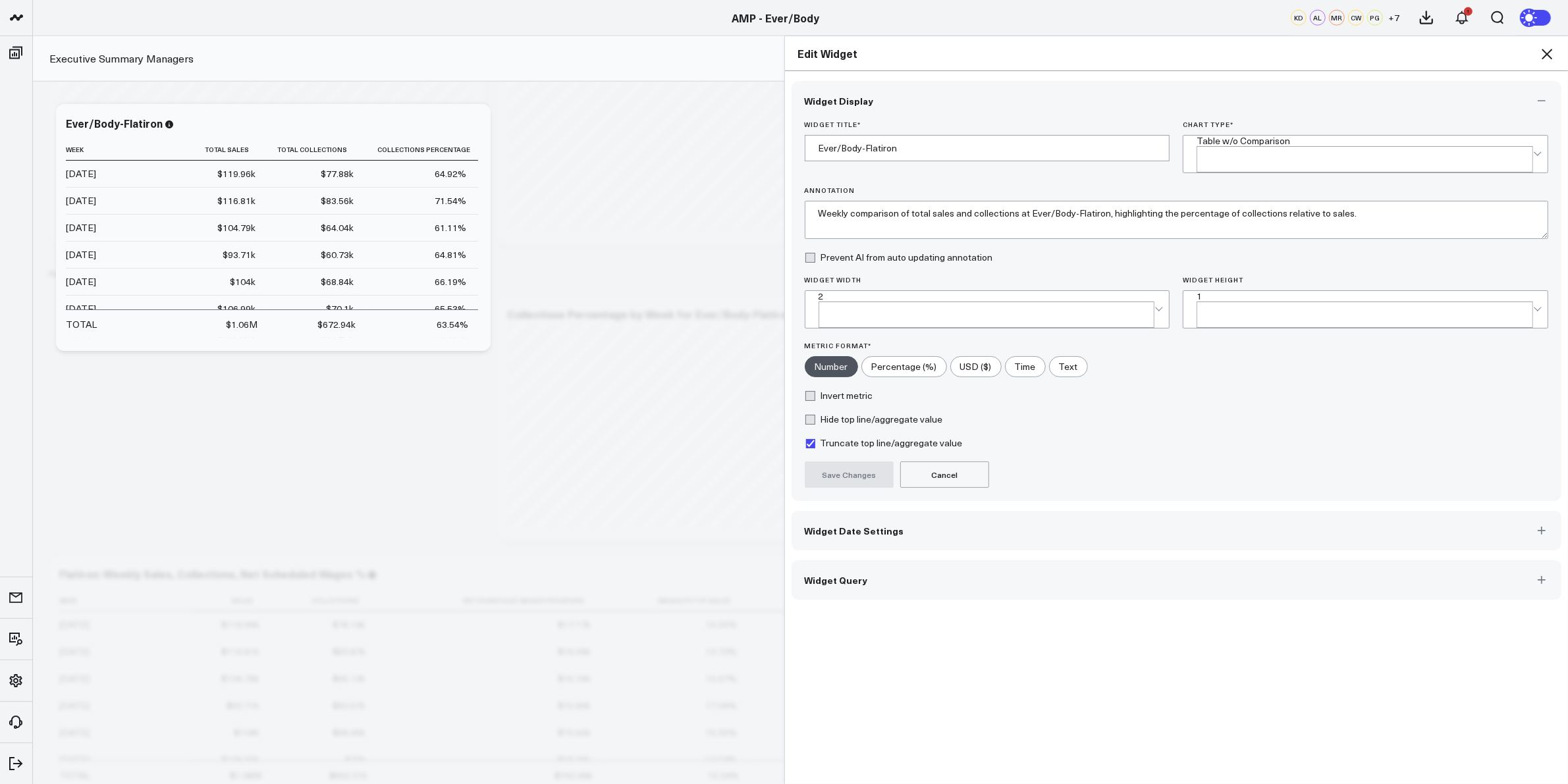
click at [913, 519] on button "Widget Date Settings" at bounding box center [1176, 530] width 770 height 39
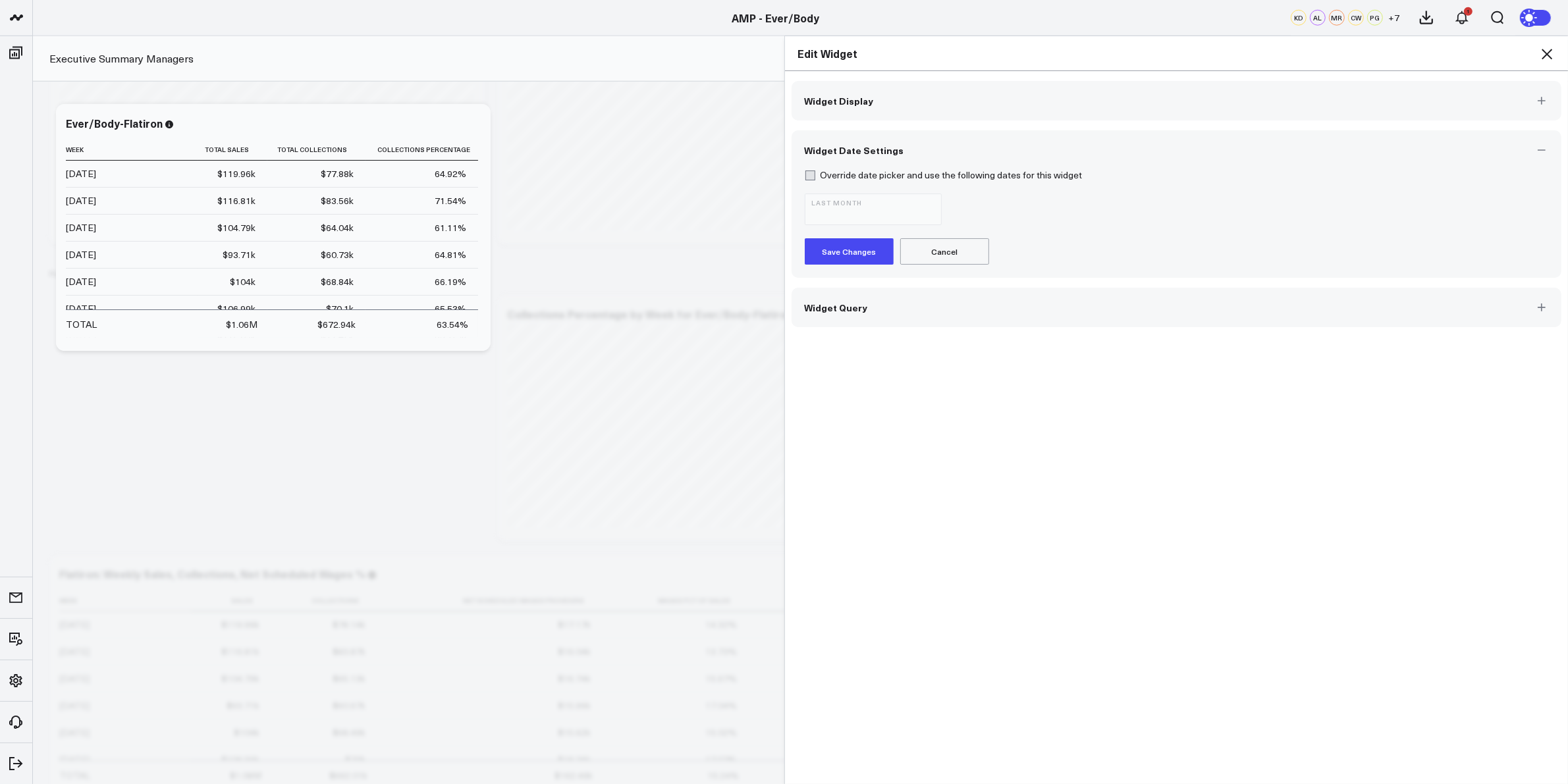
click at [891, 162] on button "Widget Date Settings" at bounding box center [1176, 149] width 770 height 39
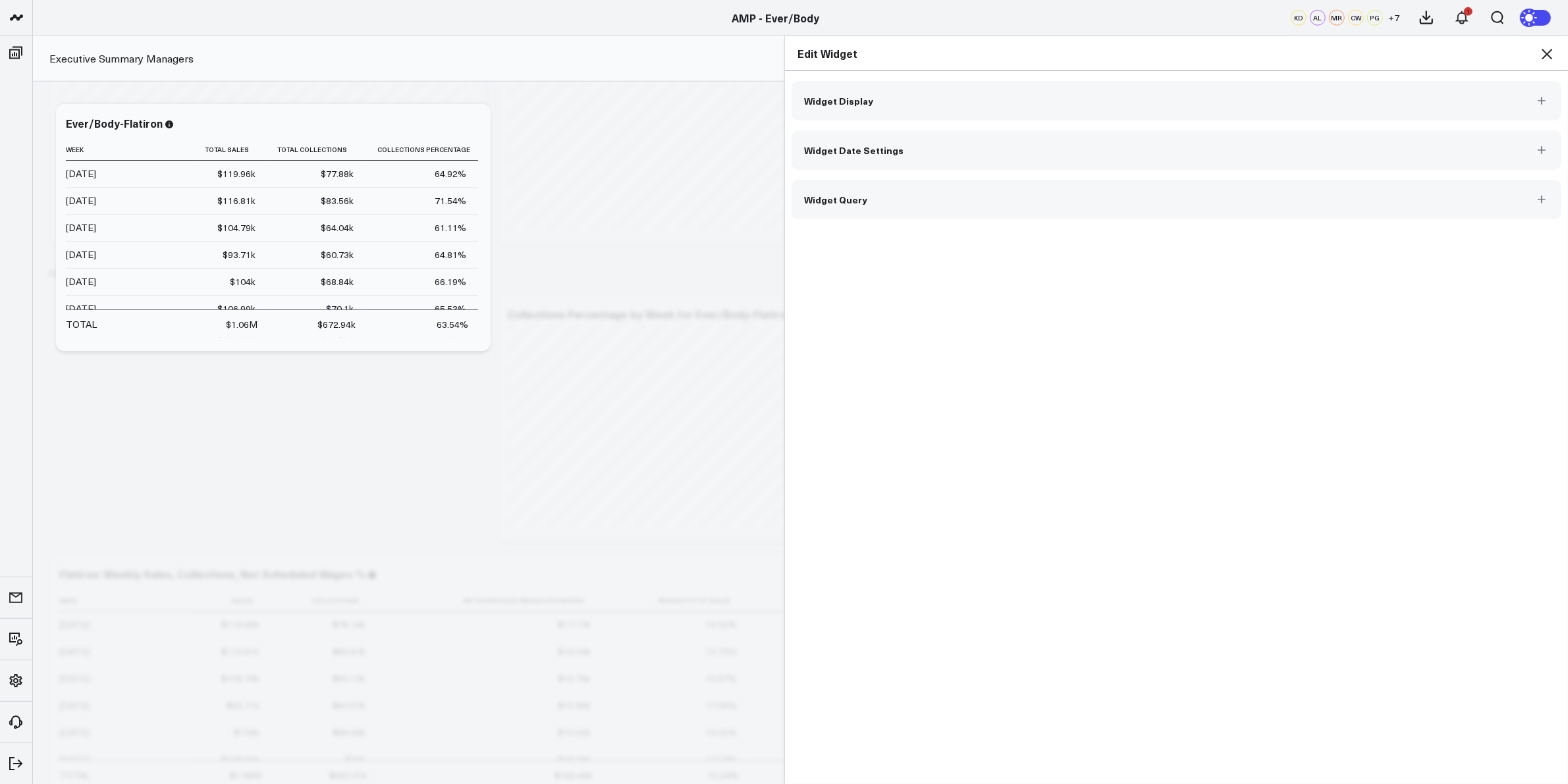
click at [891, 162] on button "Widget Date Settings" at bounding box center [1176, 149] width 770 height 39
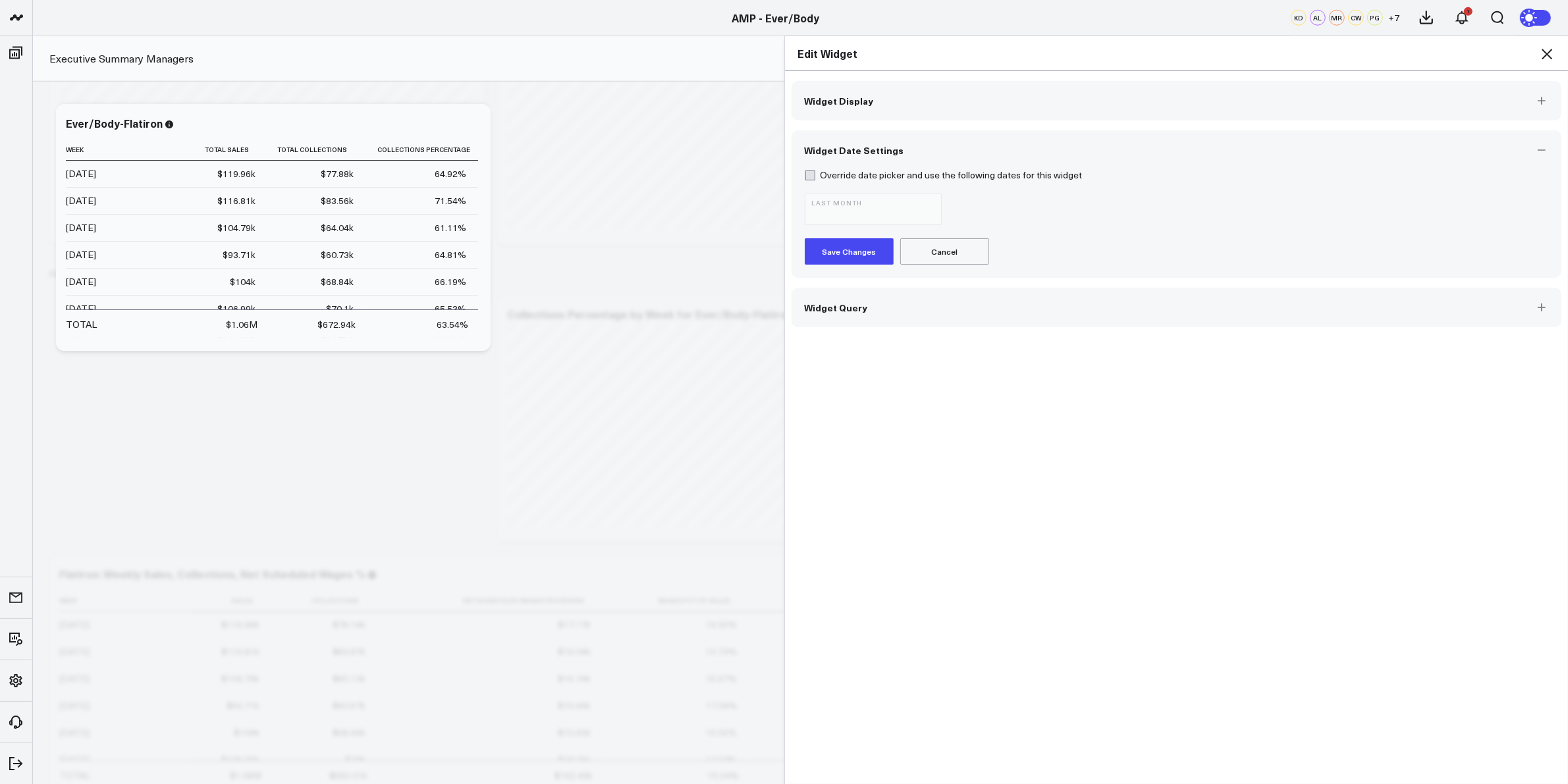
click at [1543, 47] on icon at bounding box center [1547, 53] width 16 height 16
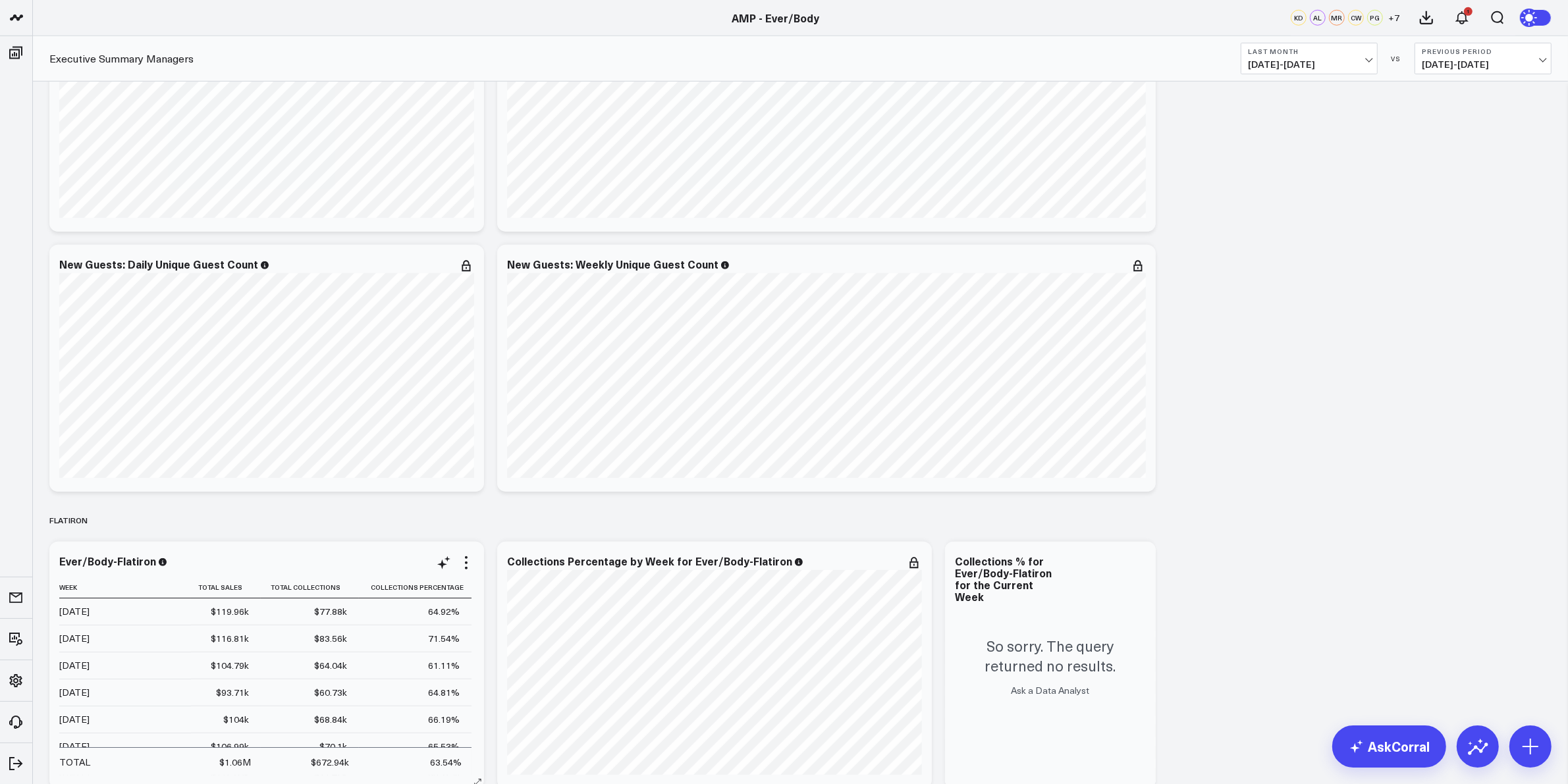
scroll to position [1481, 0]
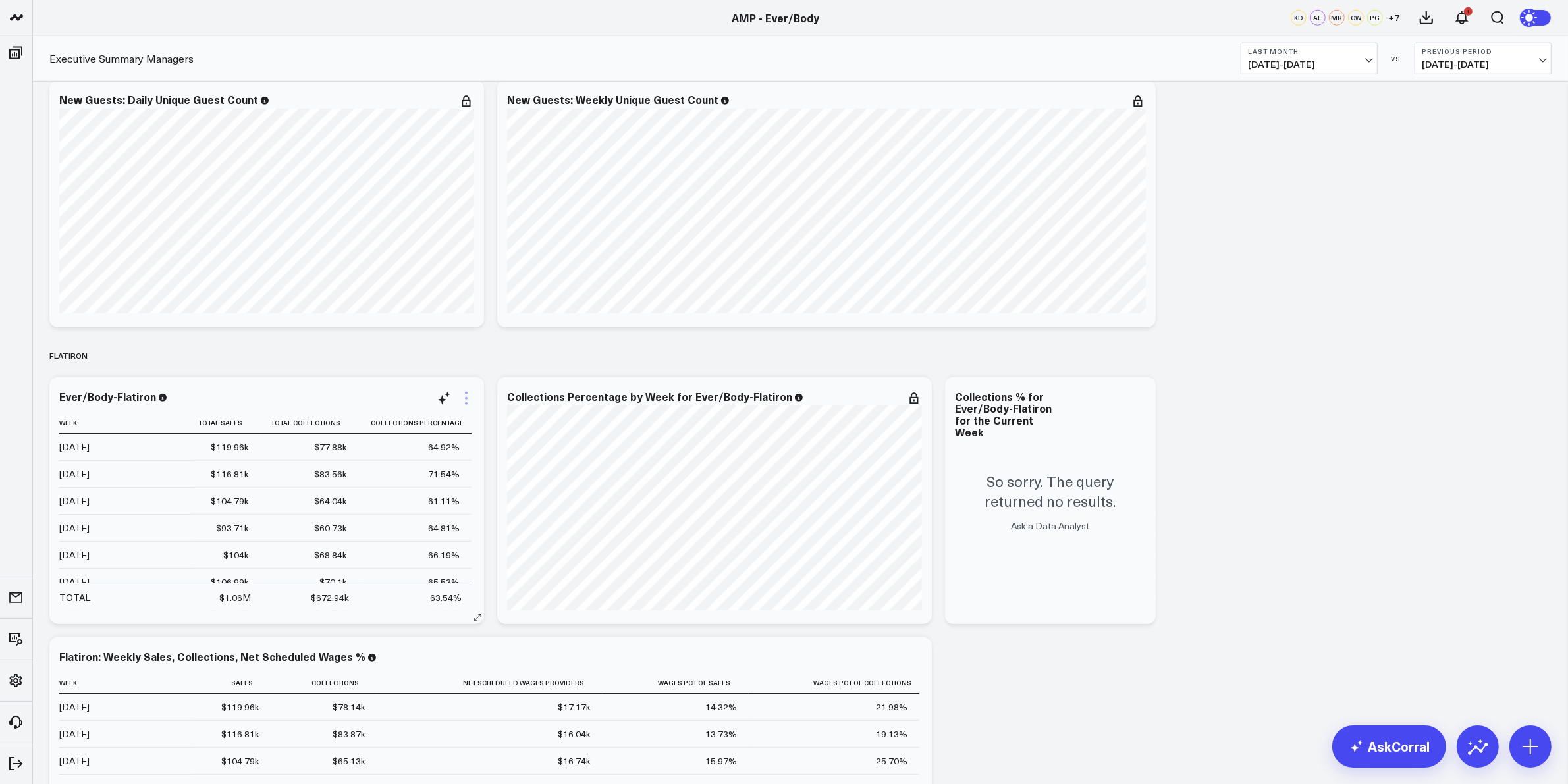
click at [473, 402] on icon at bounding box center [466, 398] width 16 height 16
click at [1360, 60] on span "08/01/25 - 08/31/25" at bounding box center [1309, 64] width 122 height 11
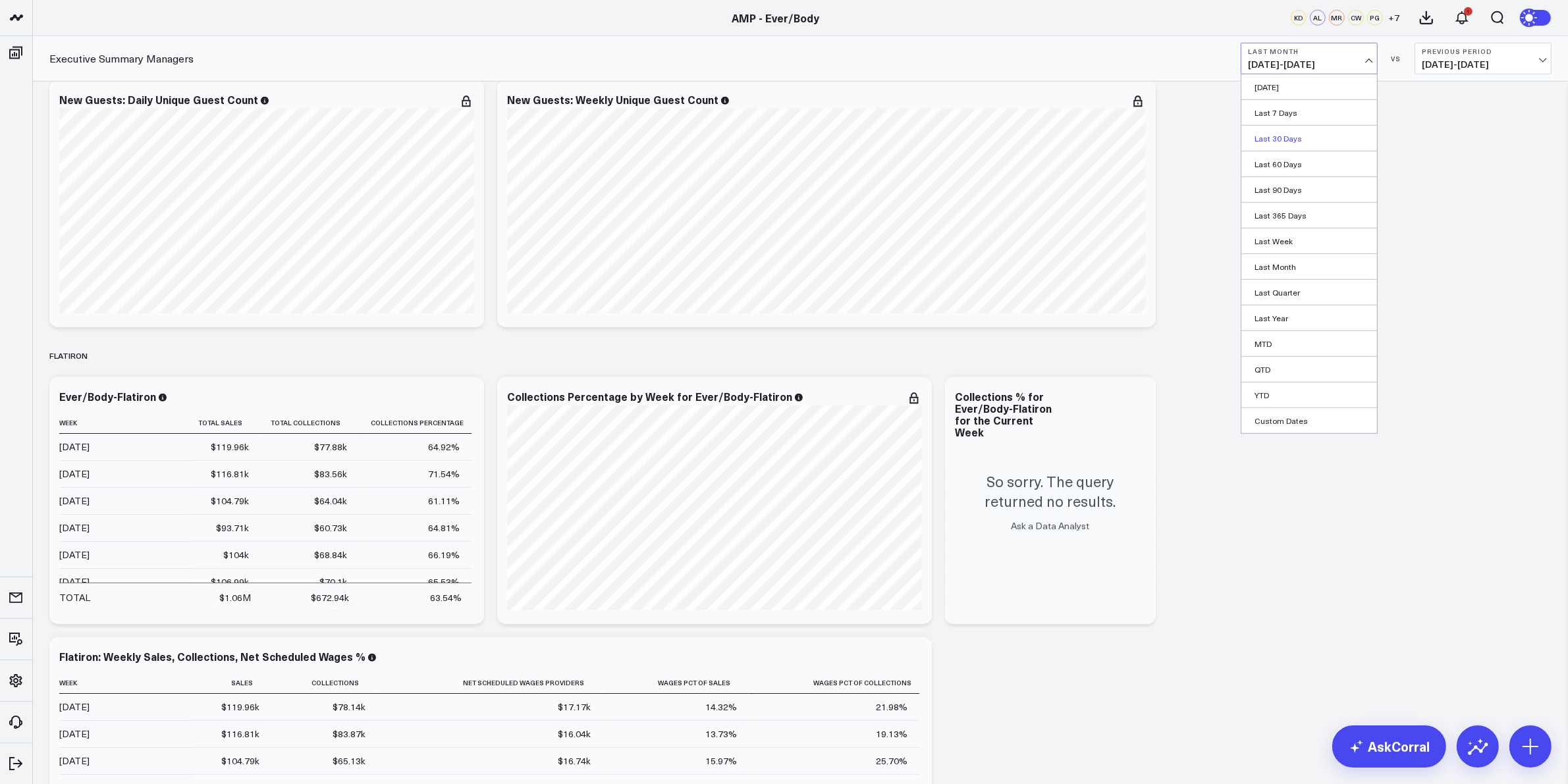
click at [1289, 138] on link "Last 30 Days" at bounding box center [1309, 138] width 136 height 25
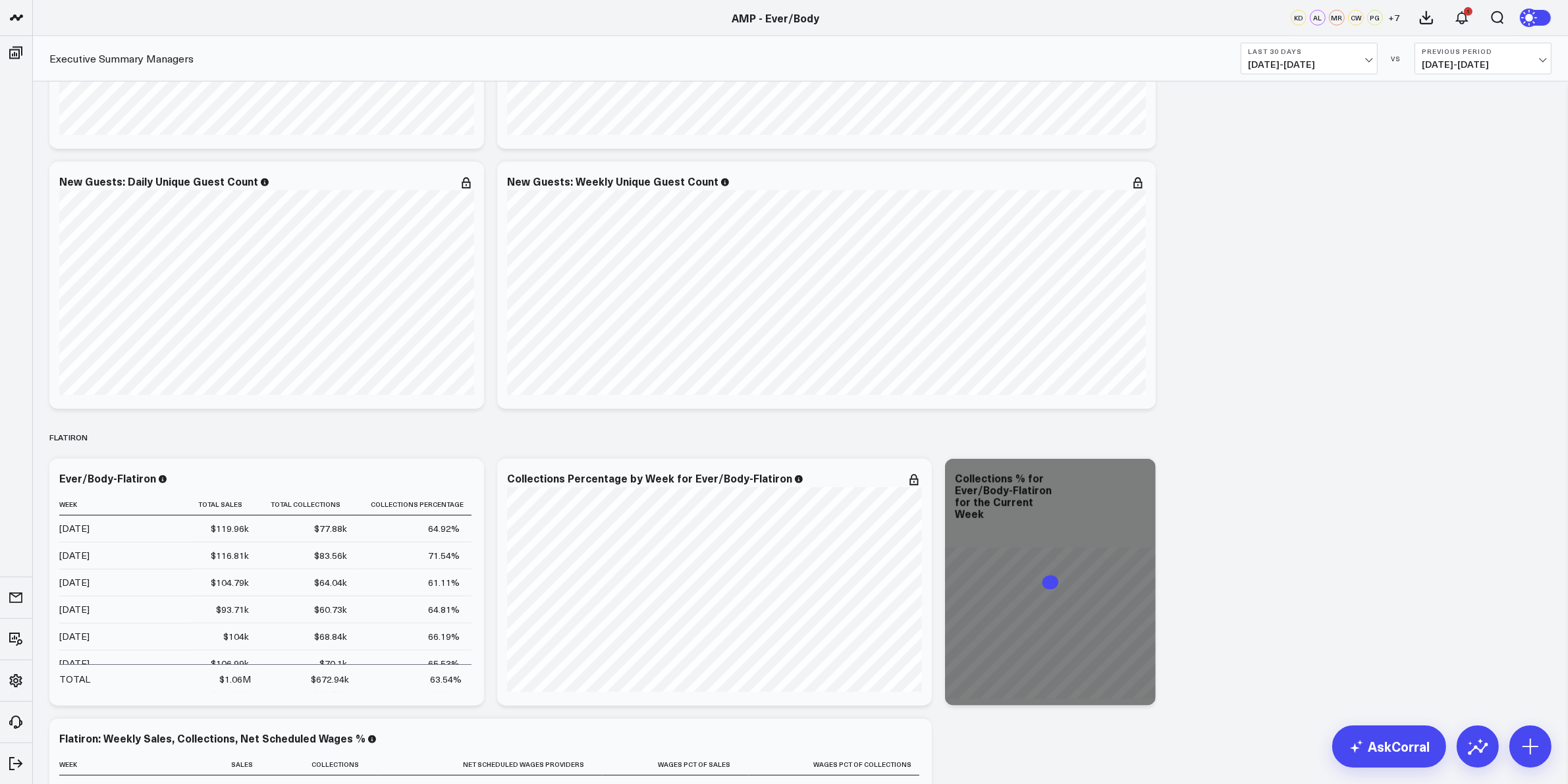
scroll to position [1399, 0]
click at [463, 474] on icon at bounding box center [466, 480] width 16 height 16
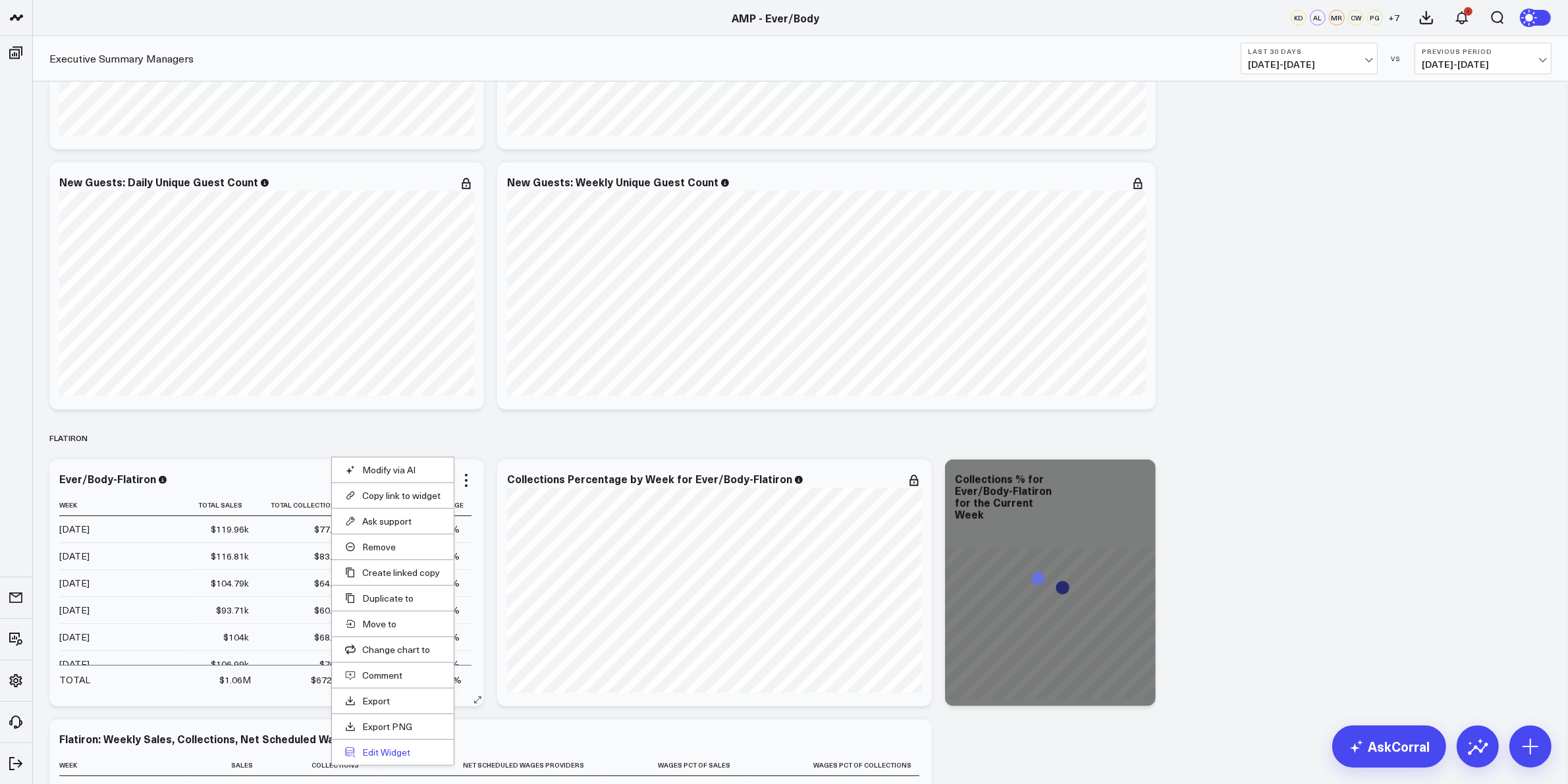
click at [392, 749] on button "Edit Widget" at bounding box center [393, 752] width 96 height 11
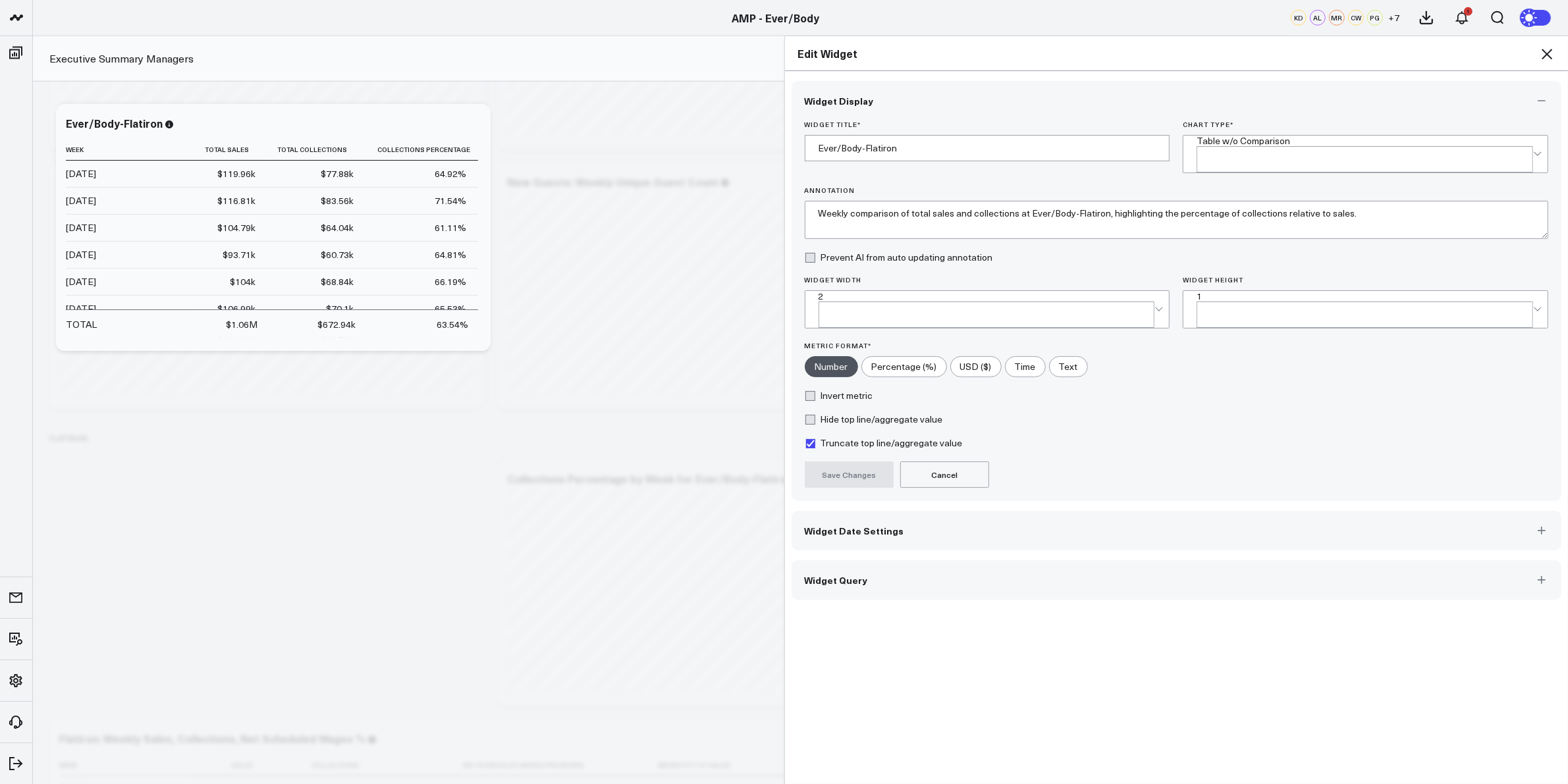
click at [870, 511] on button "Widget Date Settings" at bounding box center [1176, 530] width 770 height 39
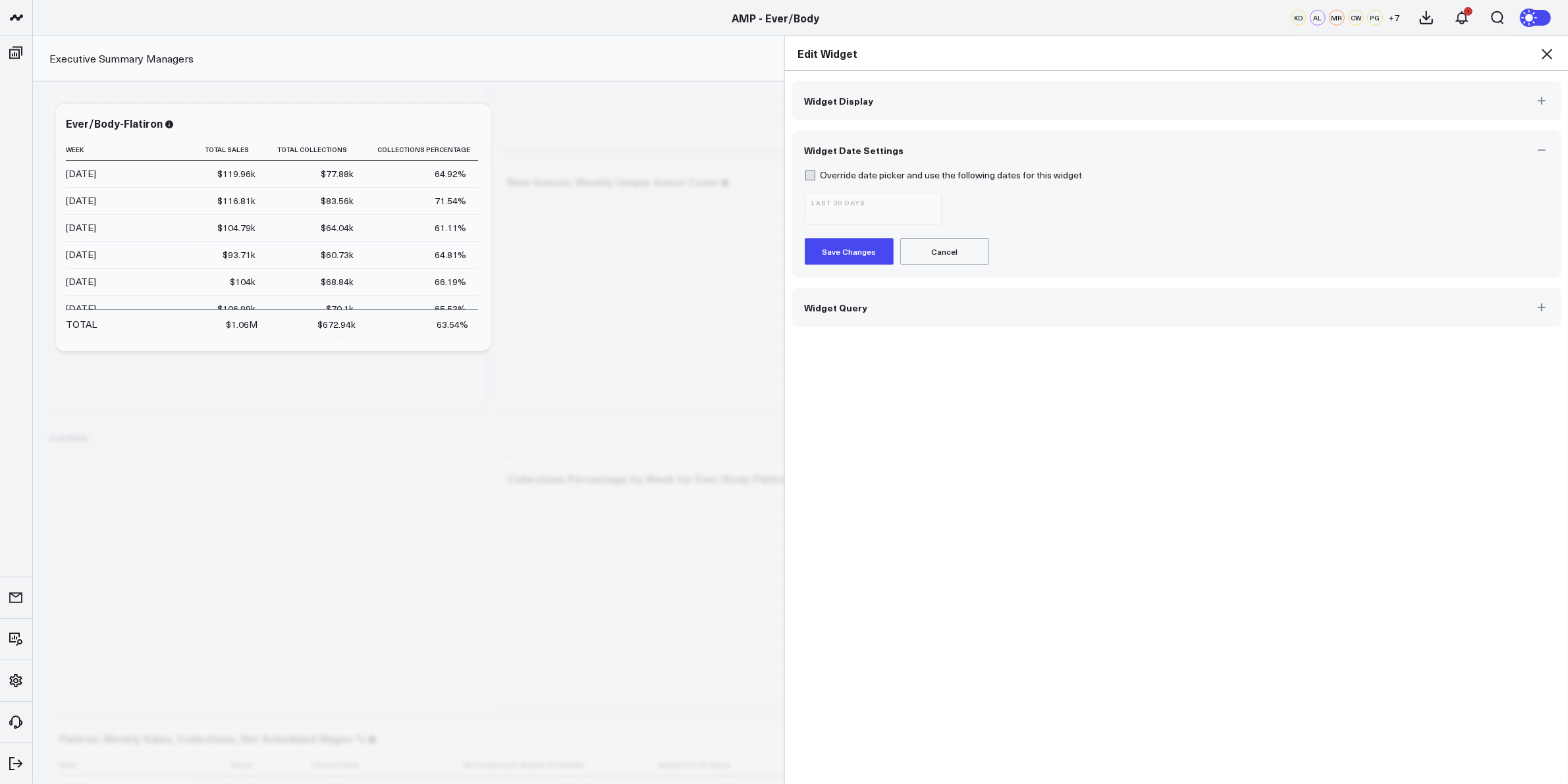
click at [817, 166] on button "Widget Date Settings" at bounding box center [1176, 149] width 770 height 39
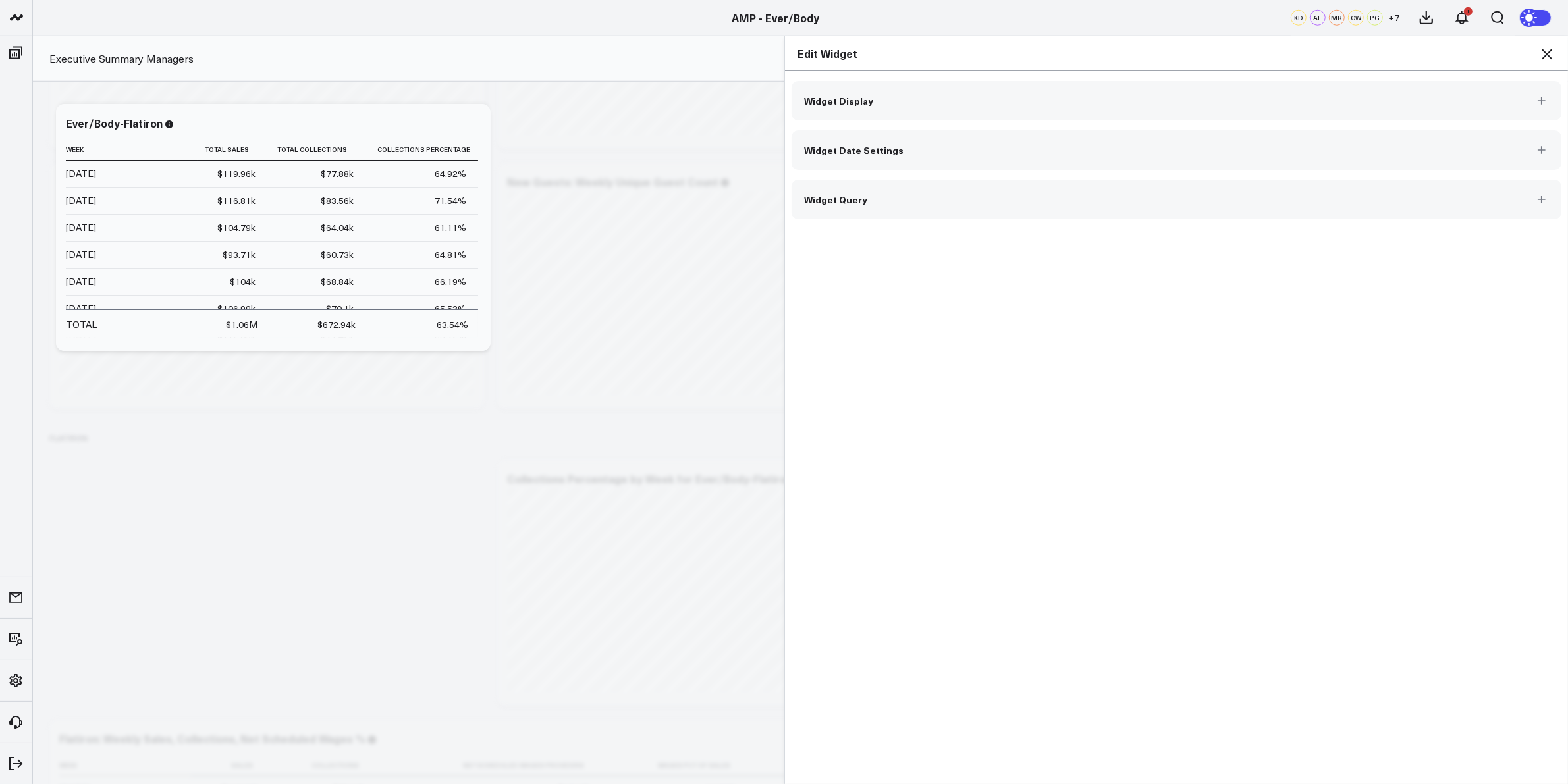
click at [872, 157] on button "Widget Date Settings" at bounding box center [1176, 149] width 770 height 39
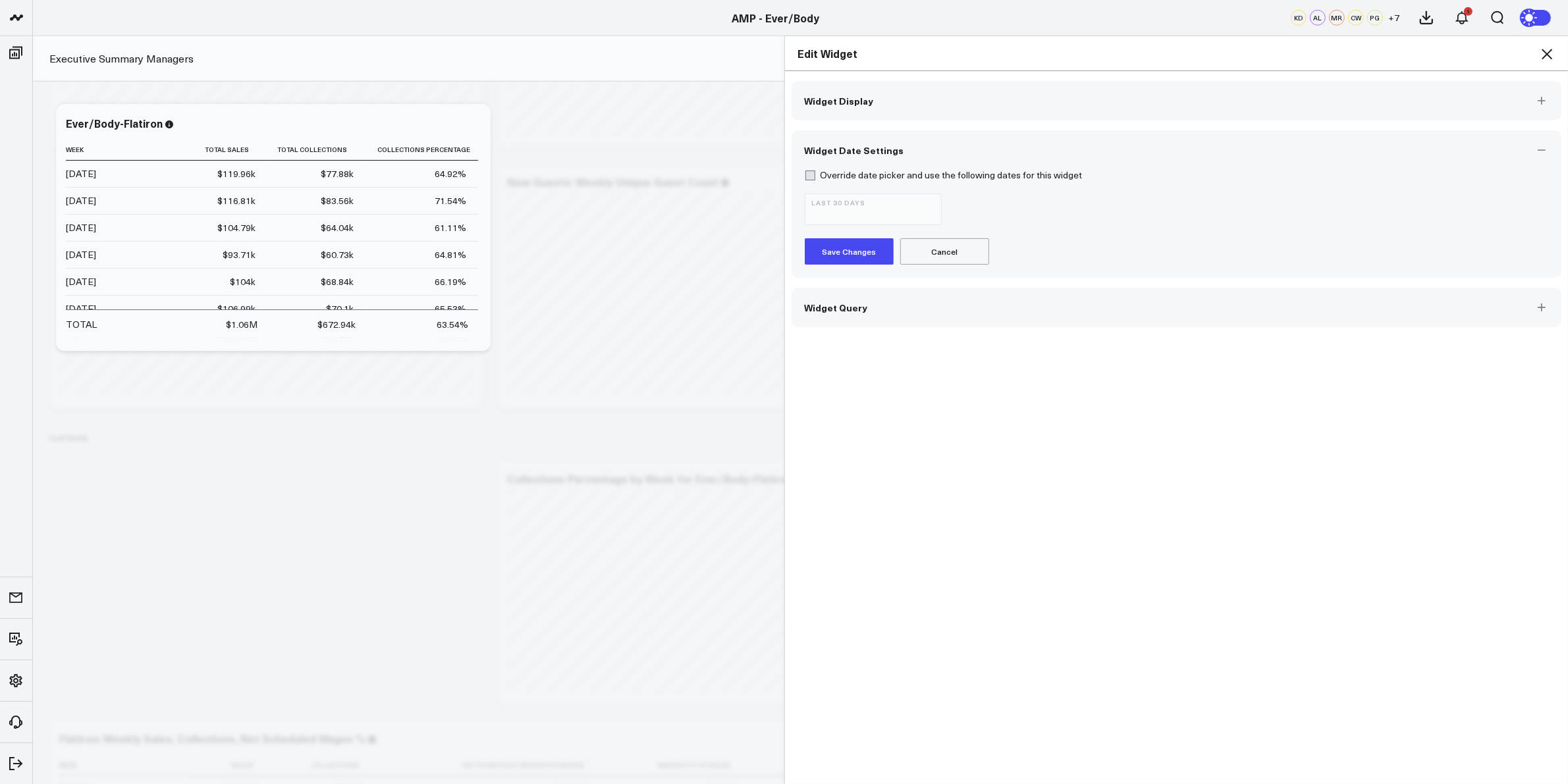
click at [805, 176] on label "Override date picker and use the following dates for this widget" at bounding box center [943, 175] width 278 height 11
click at [805, 176] on input "Override date picker and use the following dates for this widget" at bounding box center [809, 175] width 11 height 11
click at [805, 176] on label "Override date picker and use the following dates for this widget" at bounding box center [943, 175] width 278 height 11
click at [805, 176] on input "Override date picker and use the following dates for this widget" at bounding box center [809, 175] width 11 height 11
checkbox input "false"
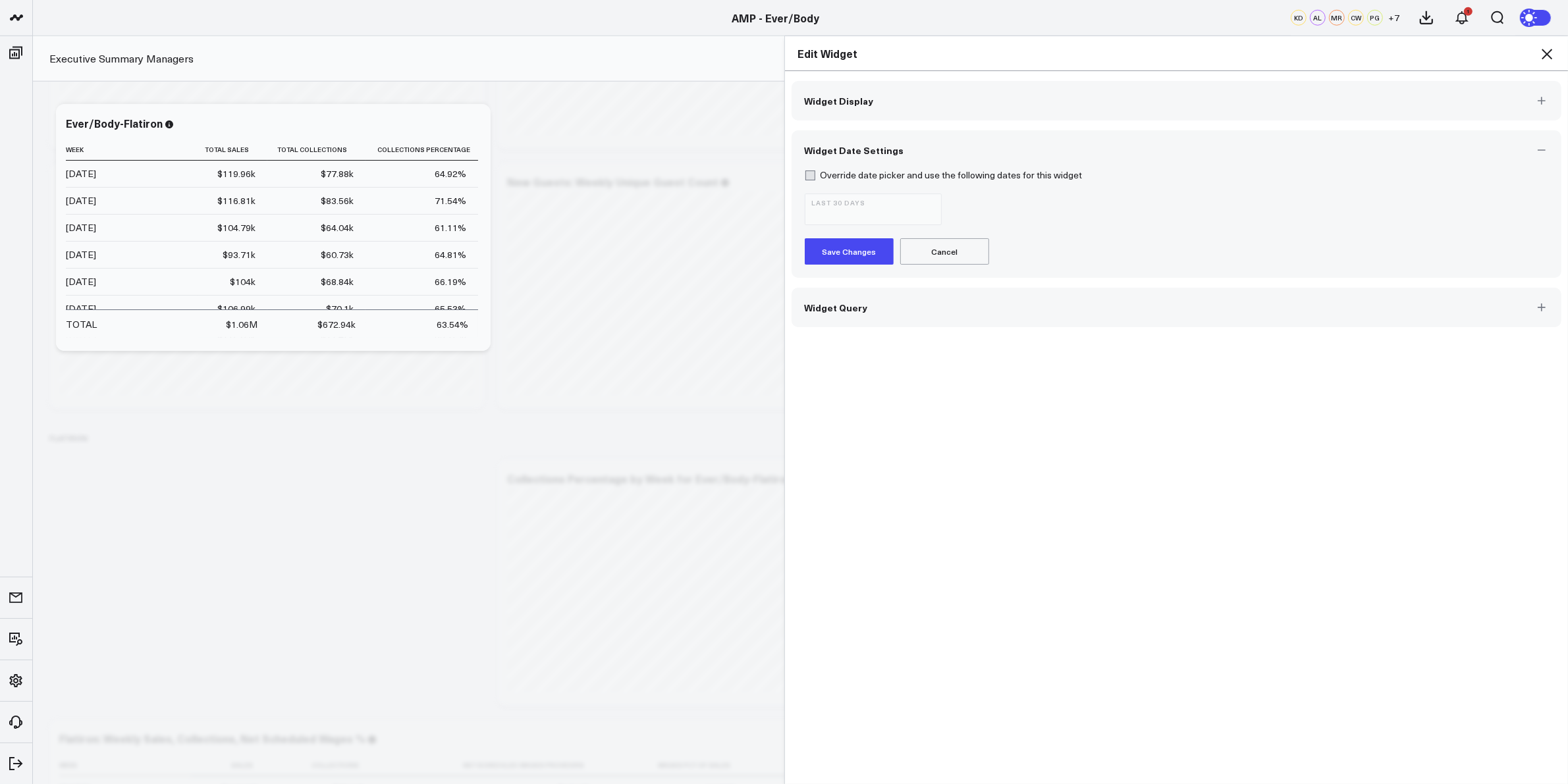
click at [870, 91] on button "Widget Display" at bounding box center [1176, 100] width 770 height 39
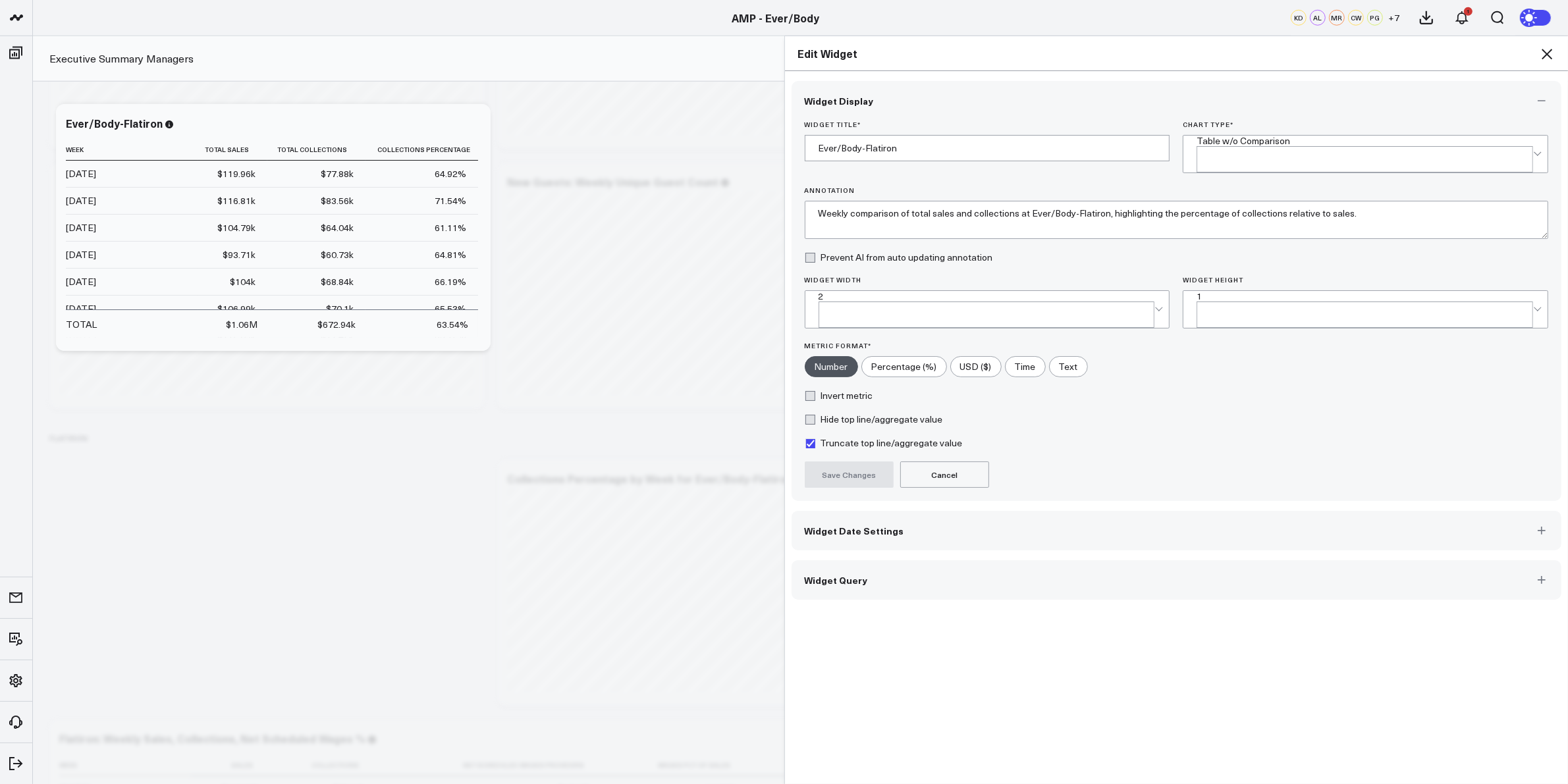
click at [1539, 54] on icon at bounding box center [1547, 53] width 16 height 16
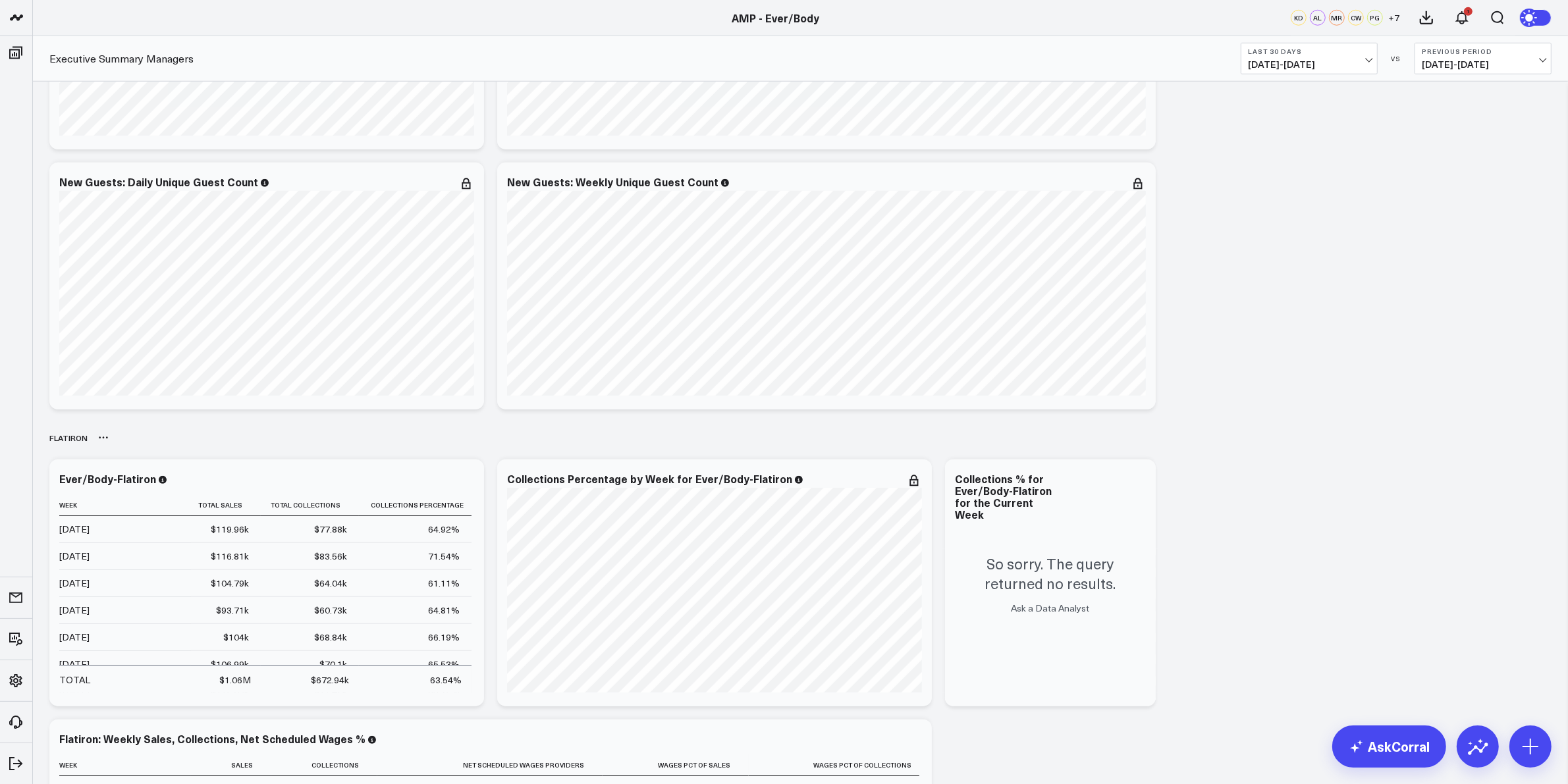
scroll to position [1810, 0]
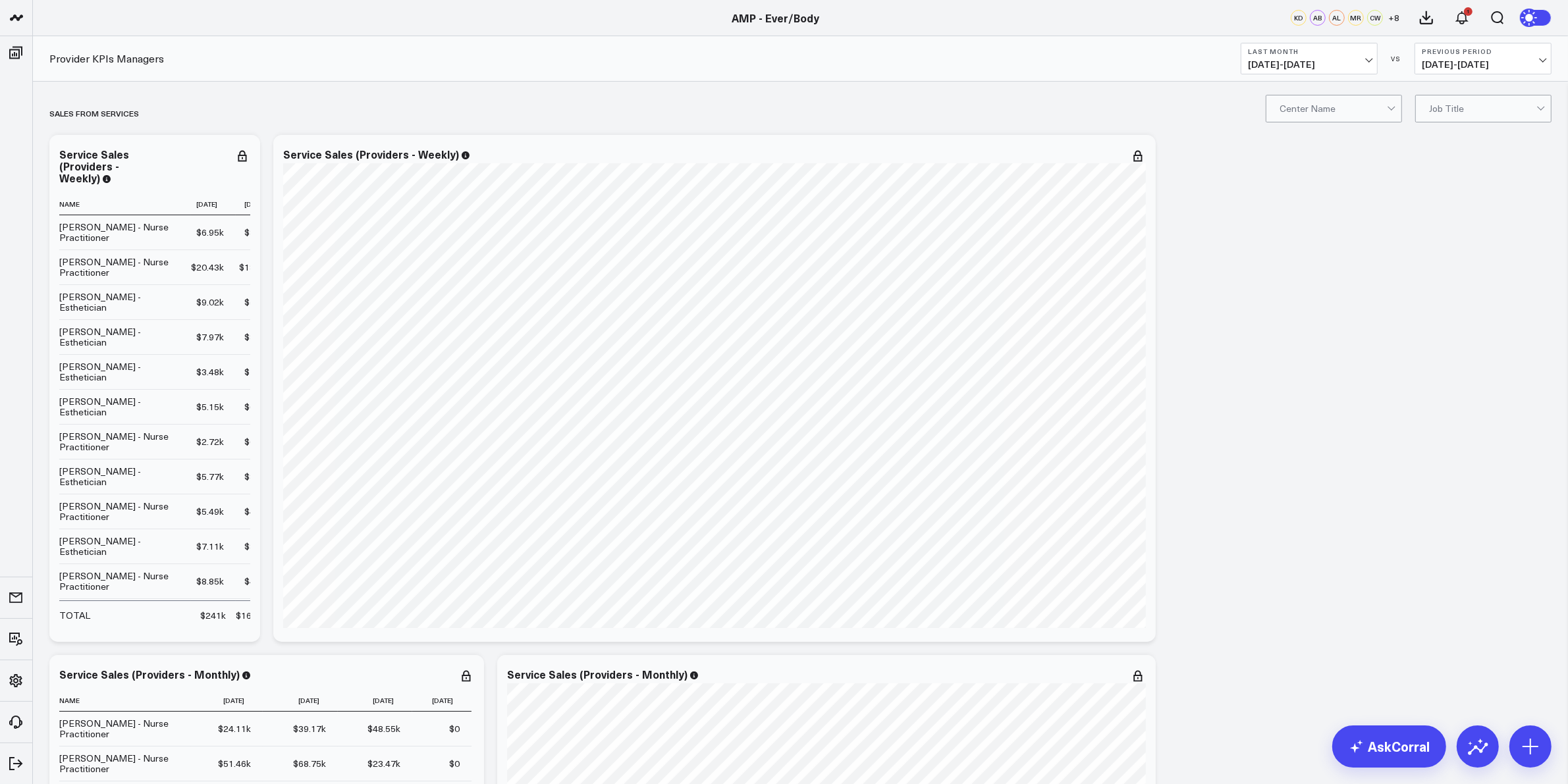
click at [1355, 48] on b "Last Month" at bounding box center [1309, 52] width 122 height 8
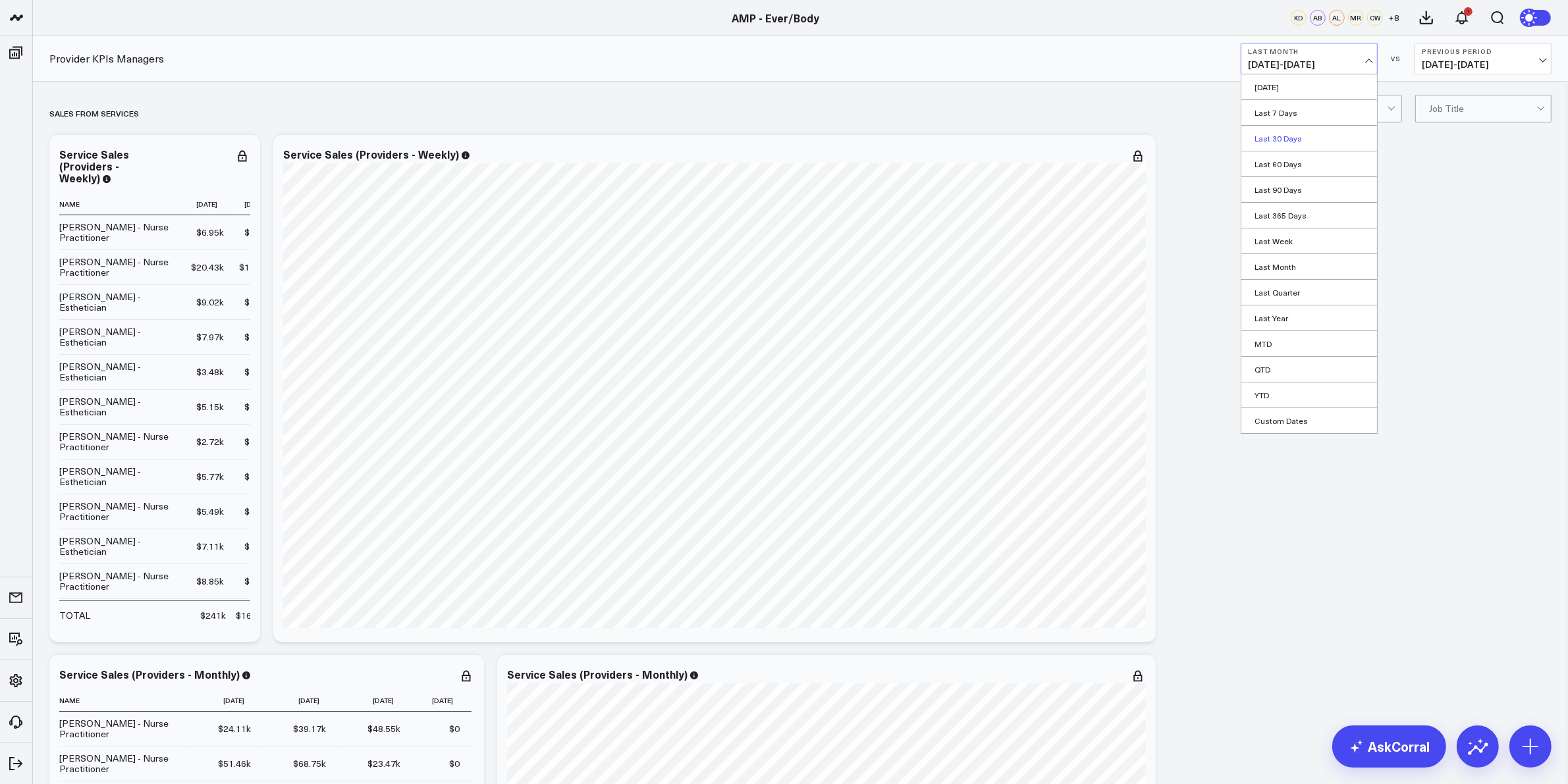
click at [1278, 146] on link "Last 30 Days" at bounding box center [1309, 138] width 136 height 25
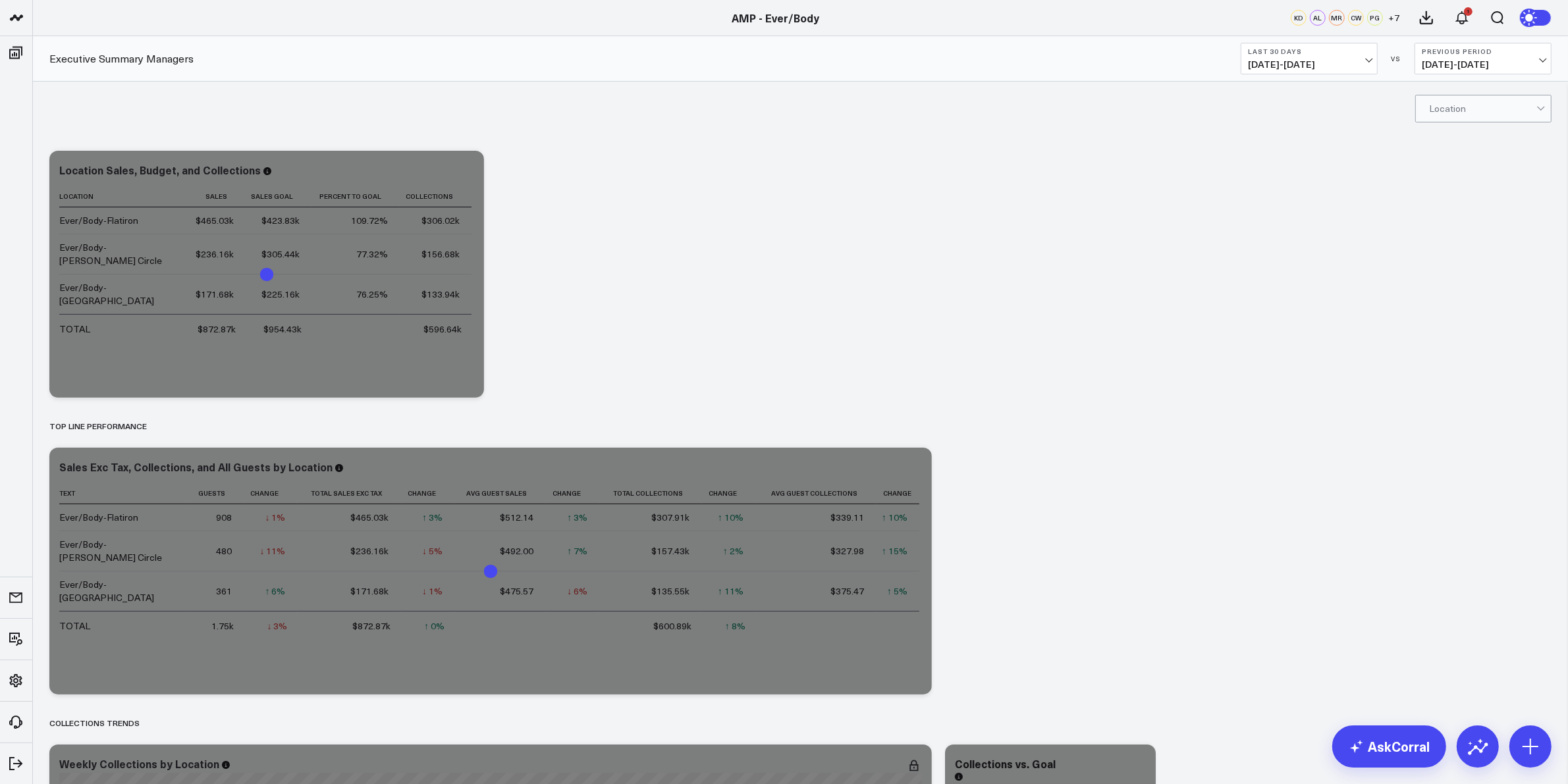
drag, startPoint x: 1071, startPoint y: 613, endPoint x: 982, endPoint y: 179, distance: 443.0
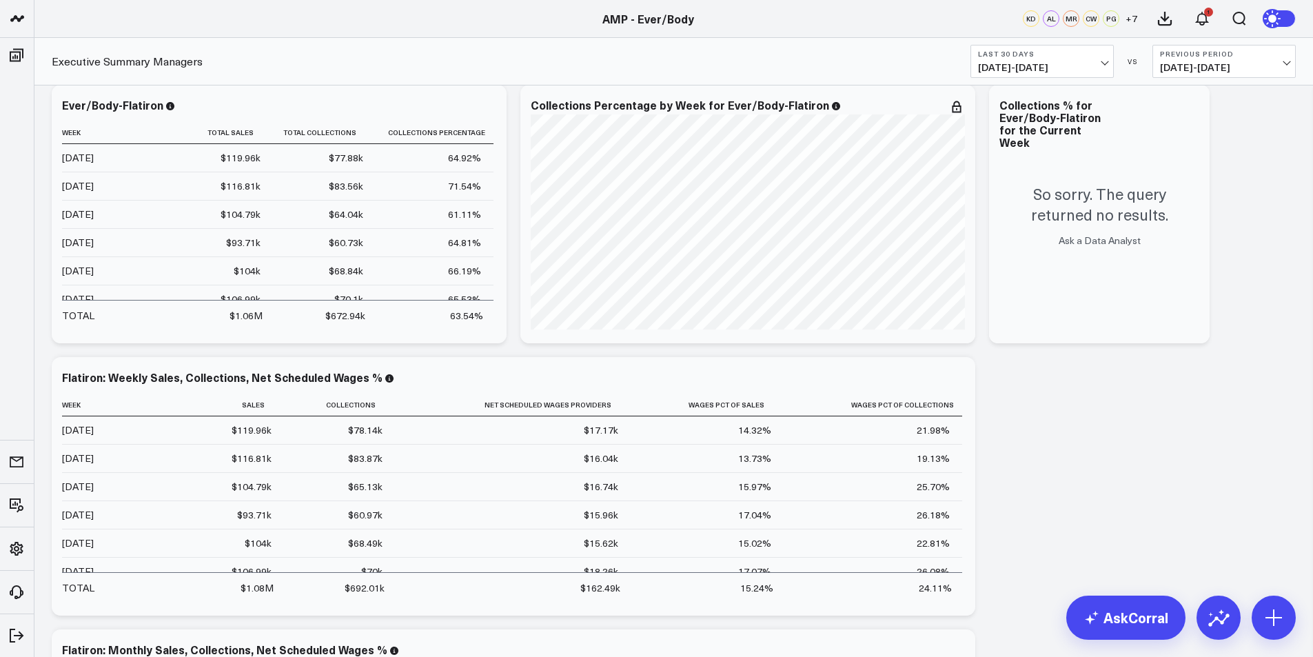
scroll to position [1930, 0]
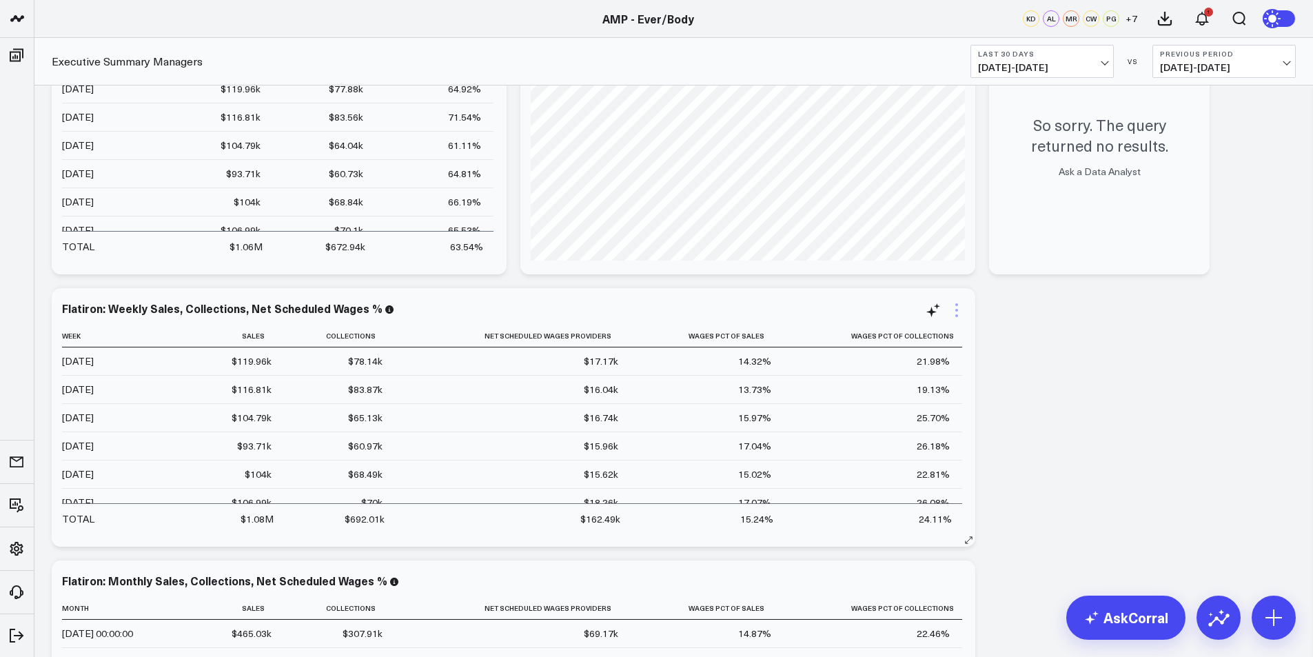
click at [955, 314] on icon at bounding box center [956, 310] width 17 height 17
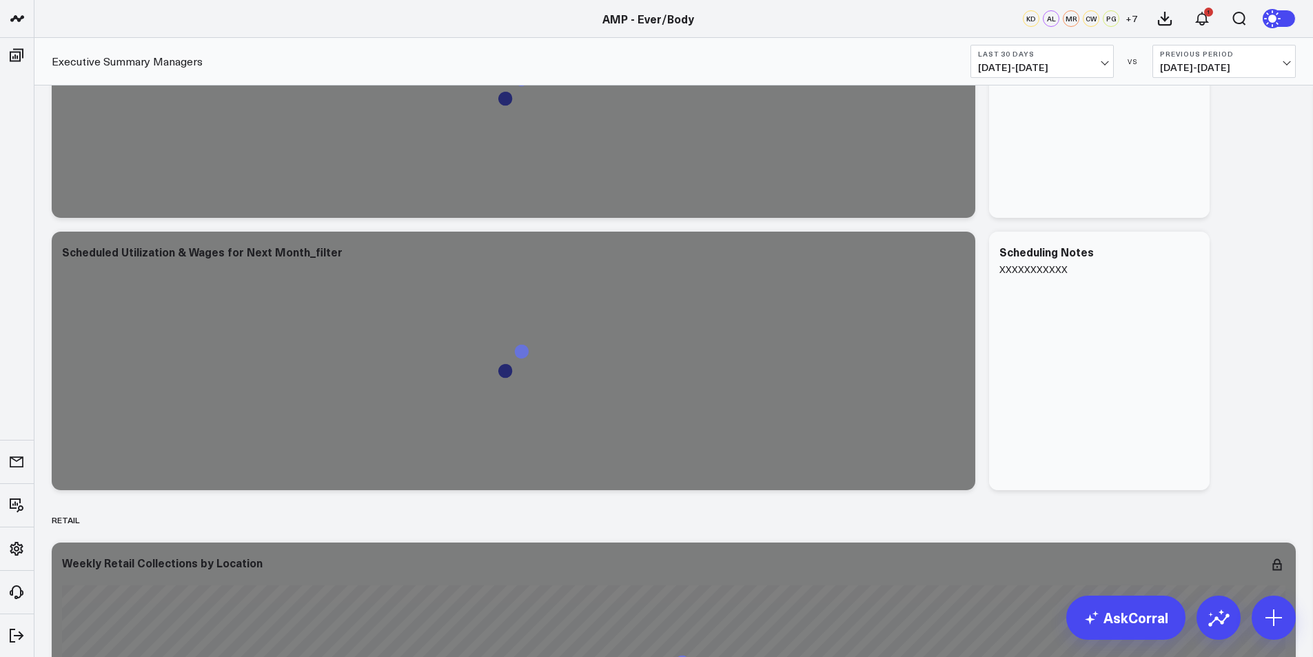
scroll to position [5101, 0]
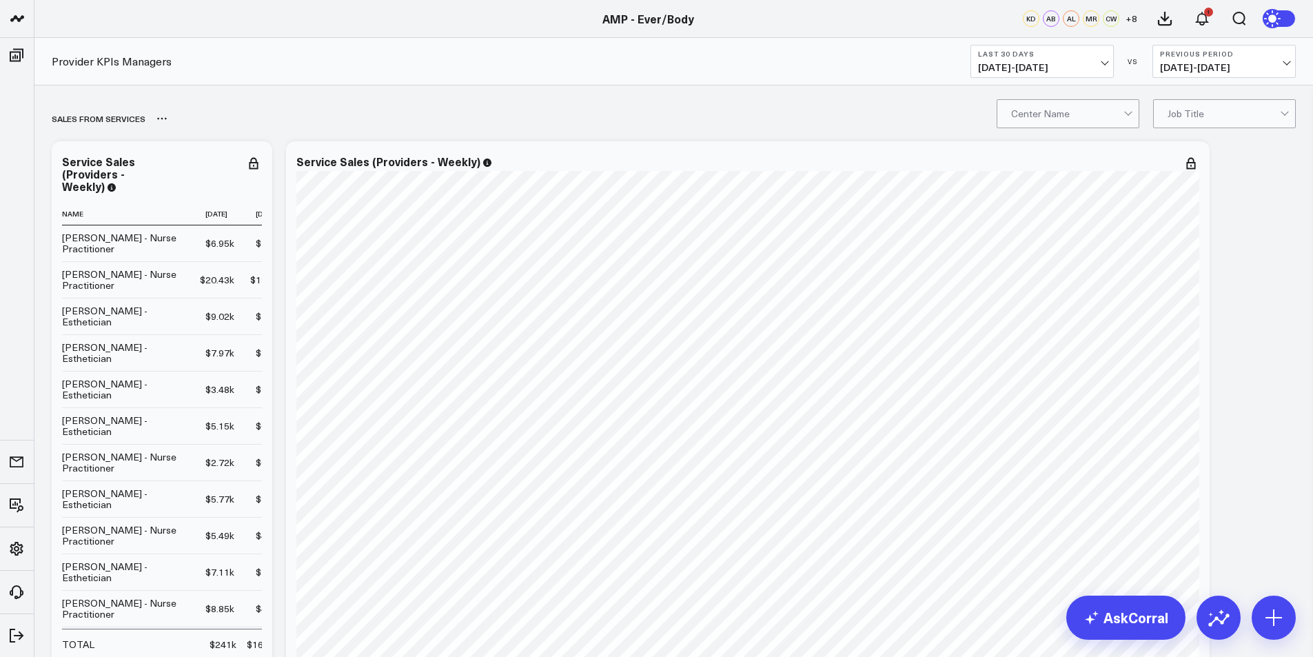
click at [1103, 131] on div "SALES FROM SERVICES" at bounding box center [595, 119] width 1086 height 32
click at [1079, 61] on button "Last 30 Days [DATE] - [DATE]" at bounding box center [1041, 61] width 143 height 33
click at [1024, 281] on link "Last Month" at bounding box center [1042, 279] width 142 height 26
click at [1086, 149] on div "Ever/Body-Flatiron" at bounding box center [1067, 143] width 141 height 28
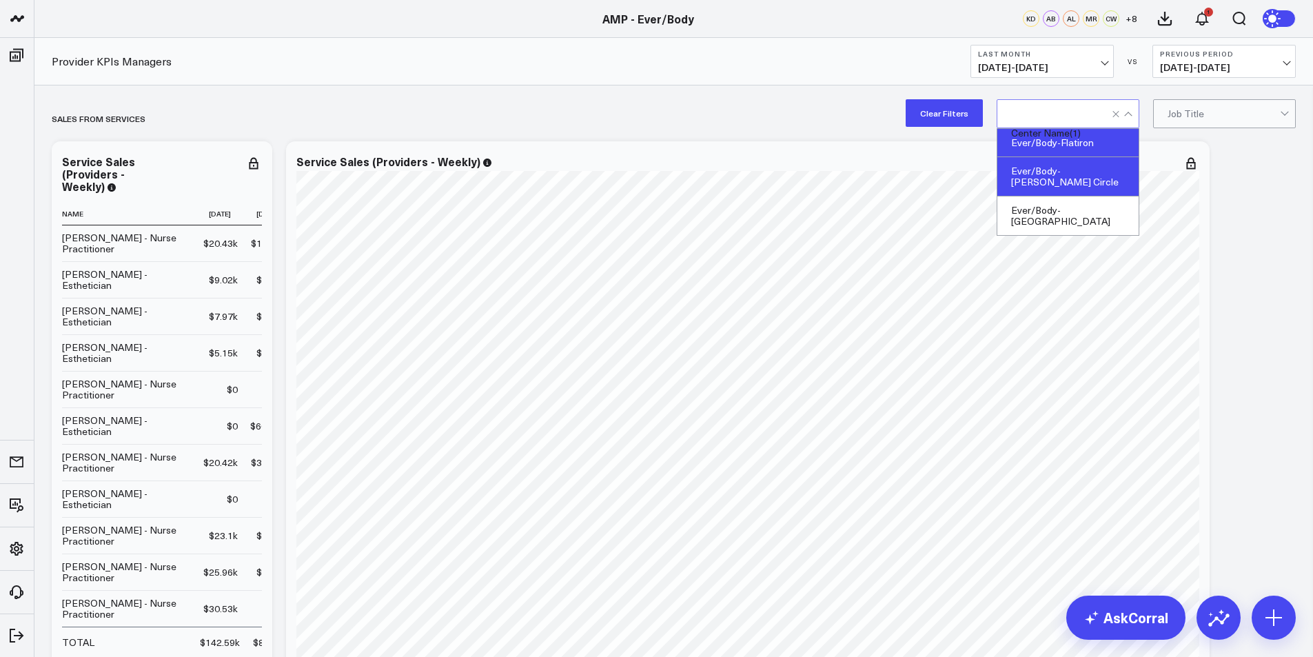
click at [1083, 175] on div "Ever/Body-[PERSON_NAME] Circle" at bounding box center [1067, 176] width 141 height 39
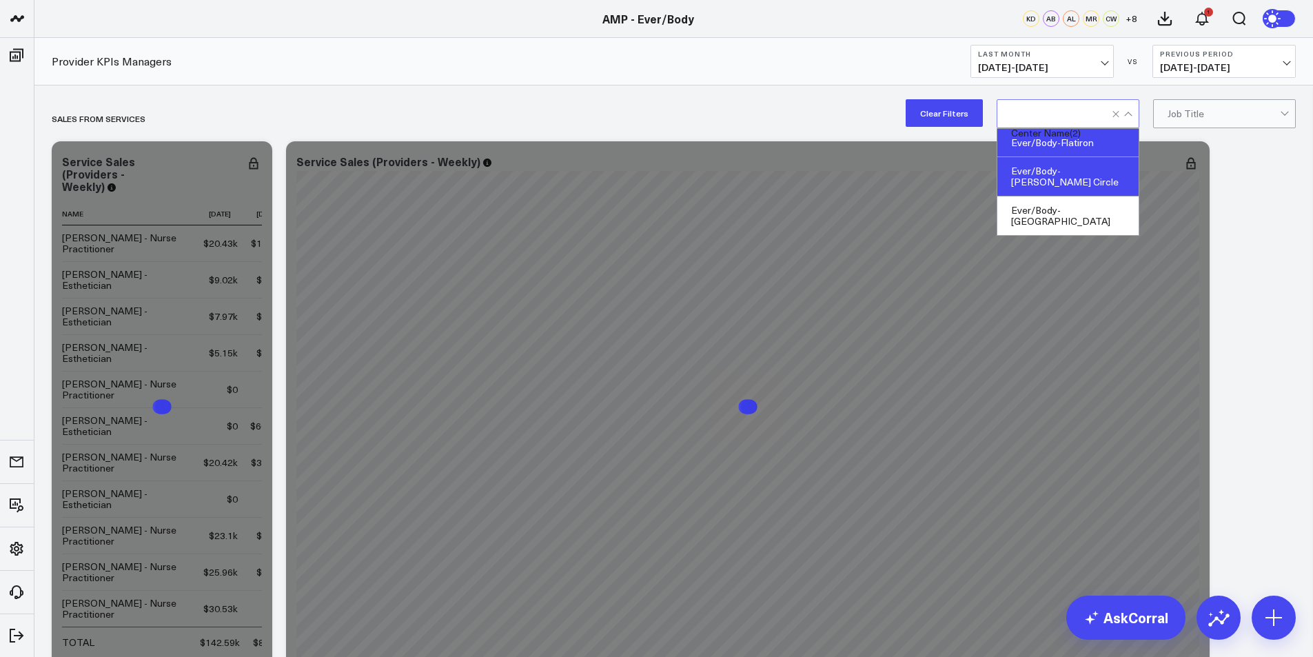
click at [1088, 140] on div "Ever/Body-Flatiron" at bounding box center [1067, 143] width 141 height 28
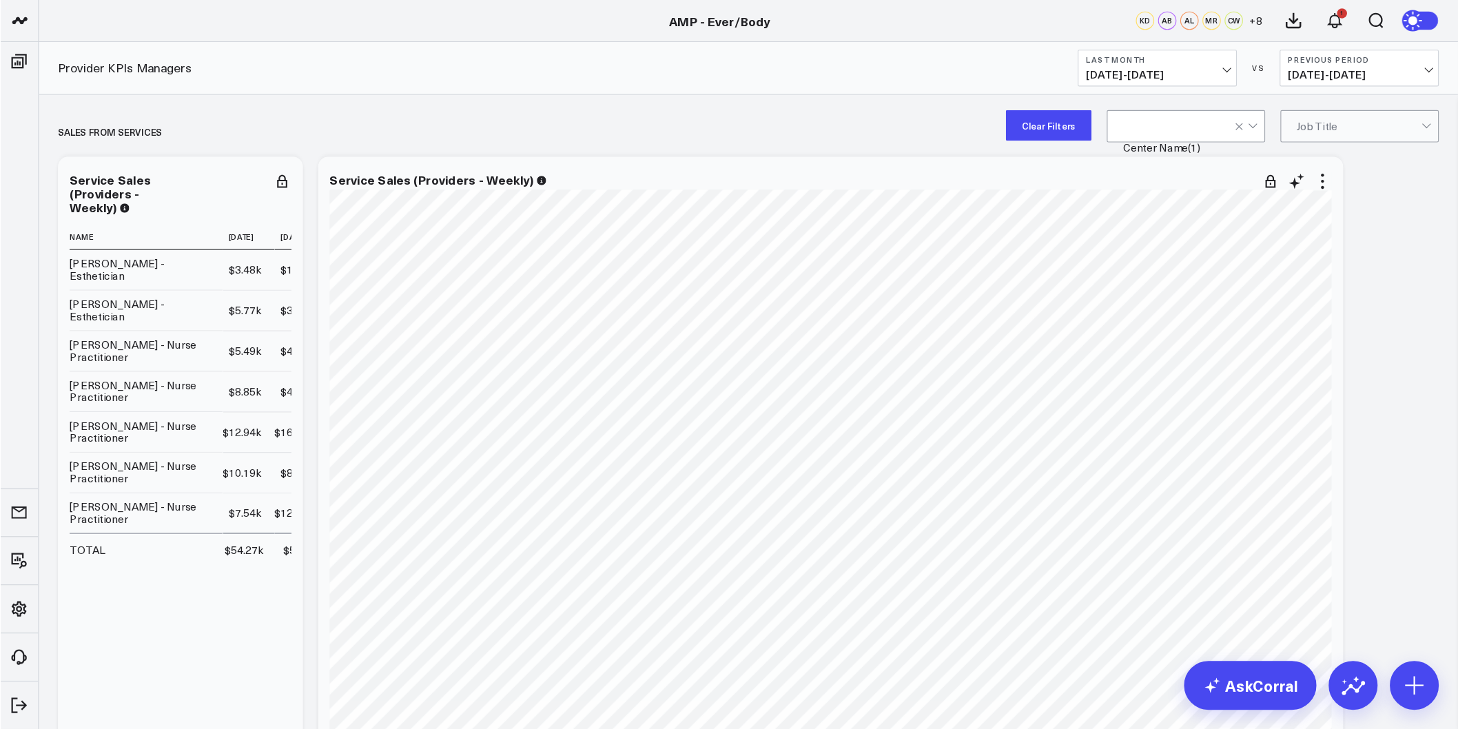
scroll to position [69, 0]
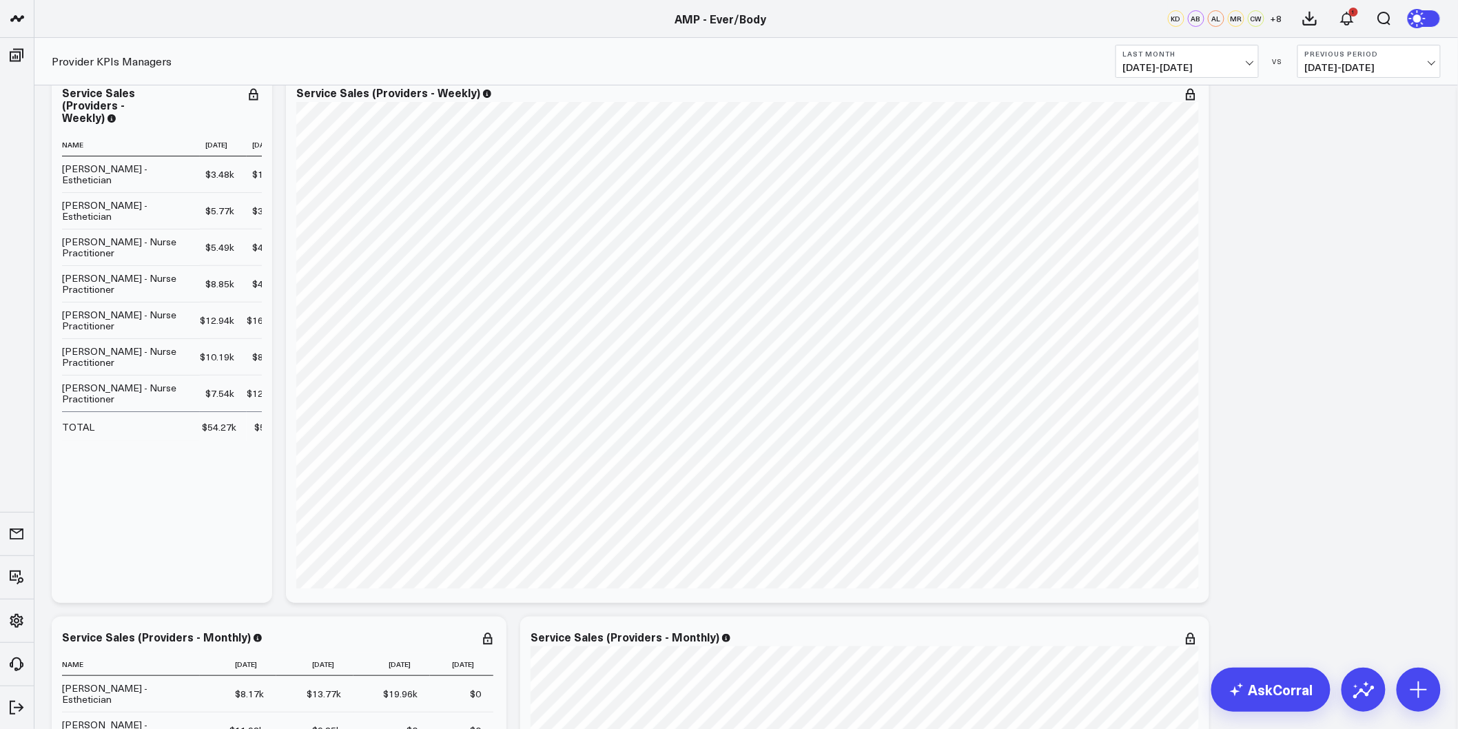
drag, startPoint x: 1303, startPoint y: 1, endPoint x: 1405, endPoint y: 617, distance: 623.9
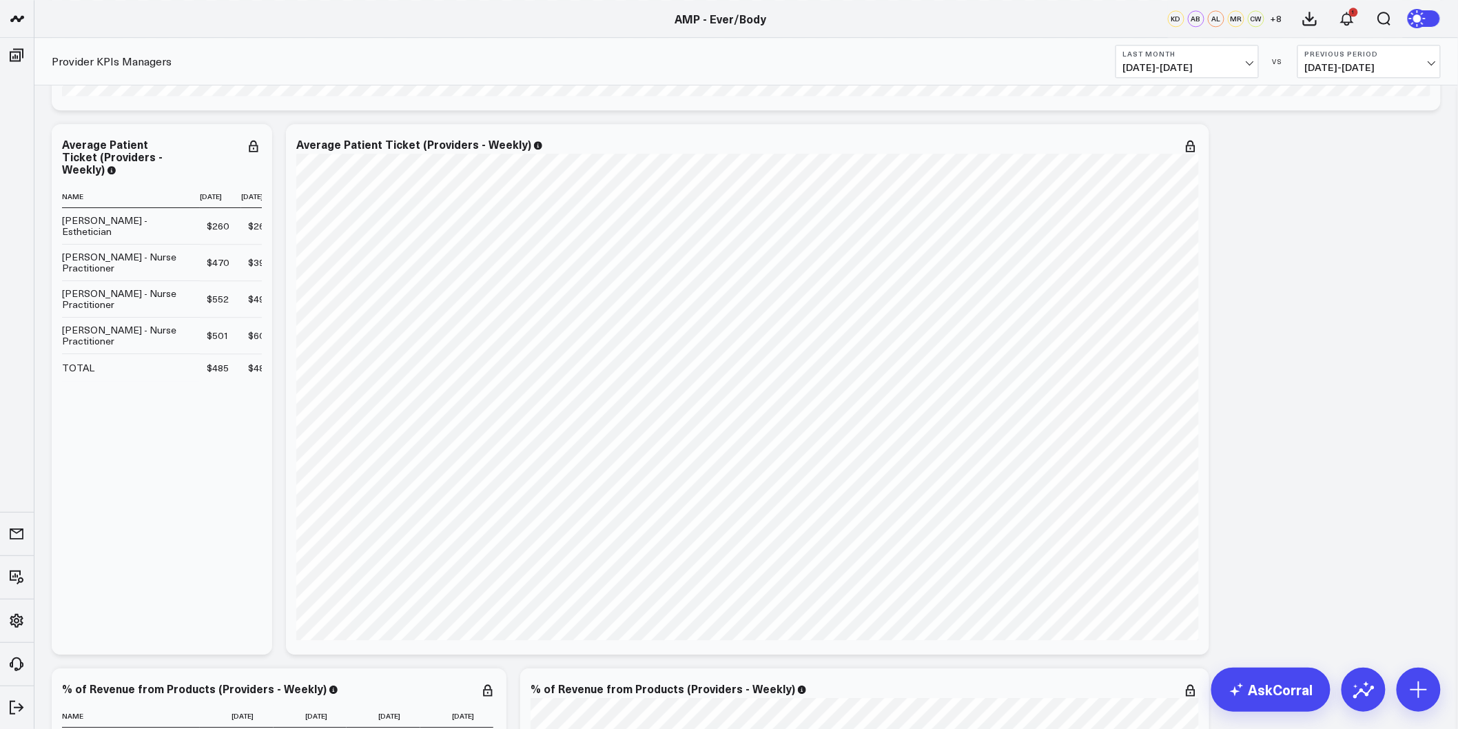
scroll to position [1761, 0]
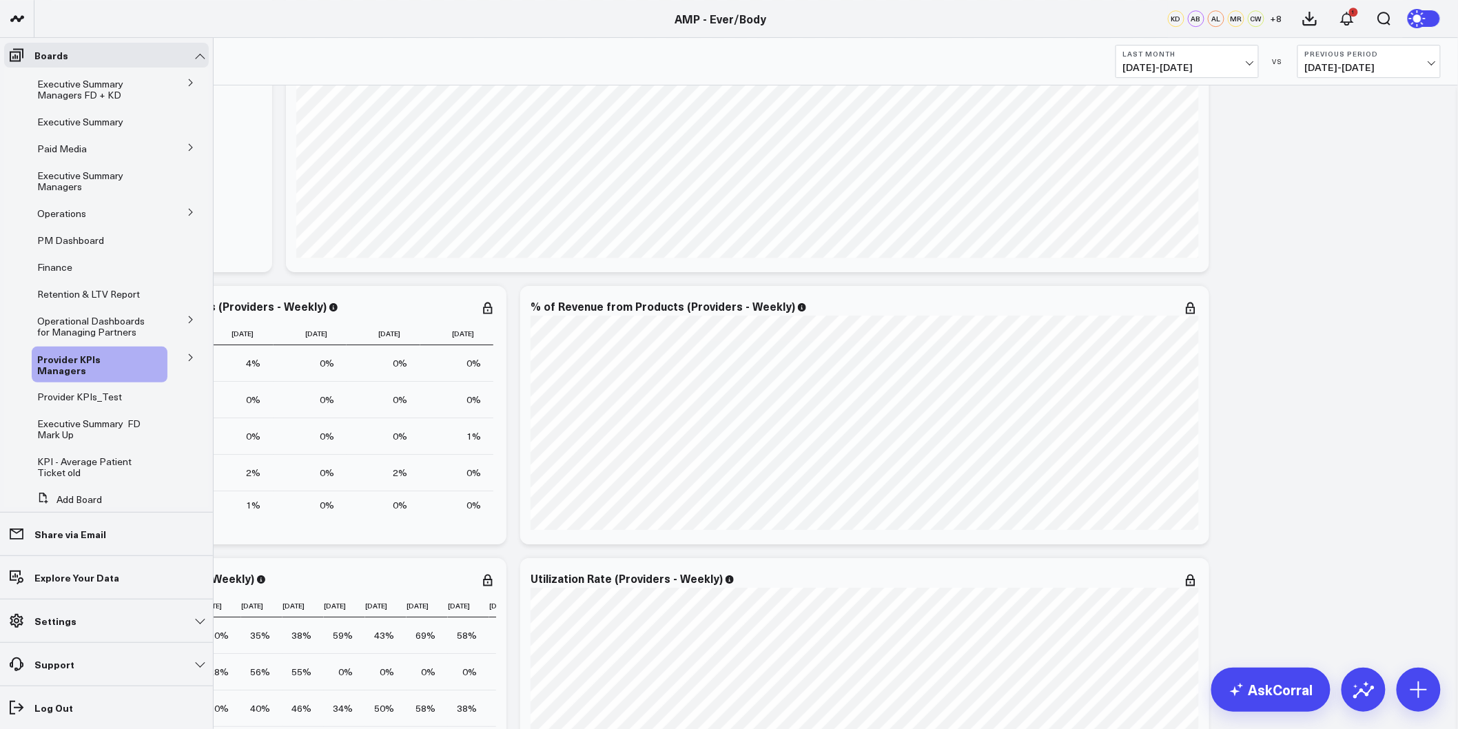
click at [187, 354] on icon at bounding box center [191, 358] width 8 height 8
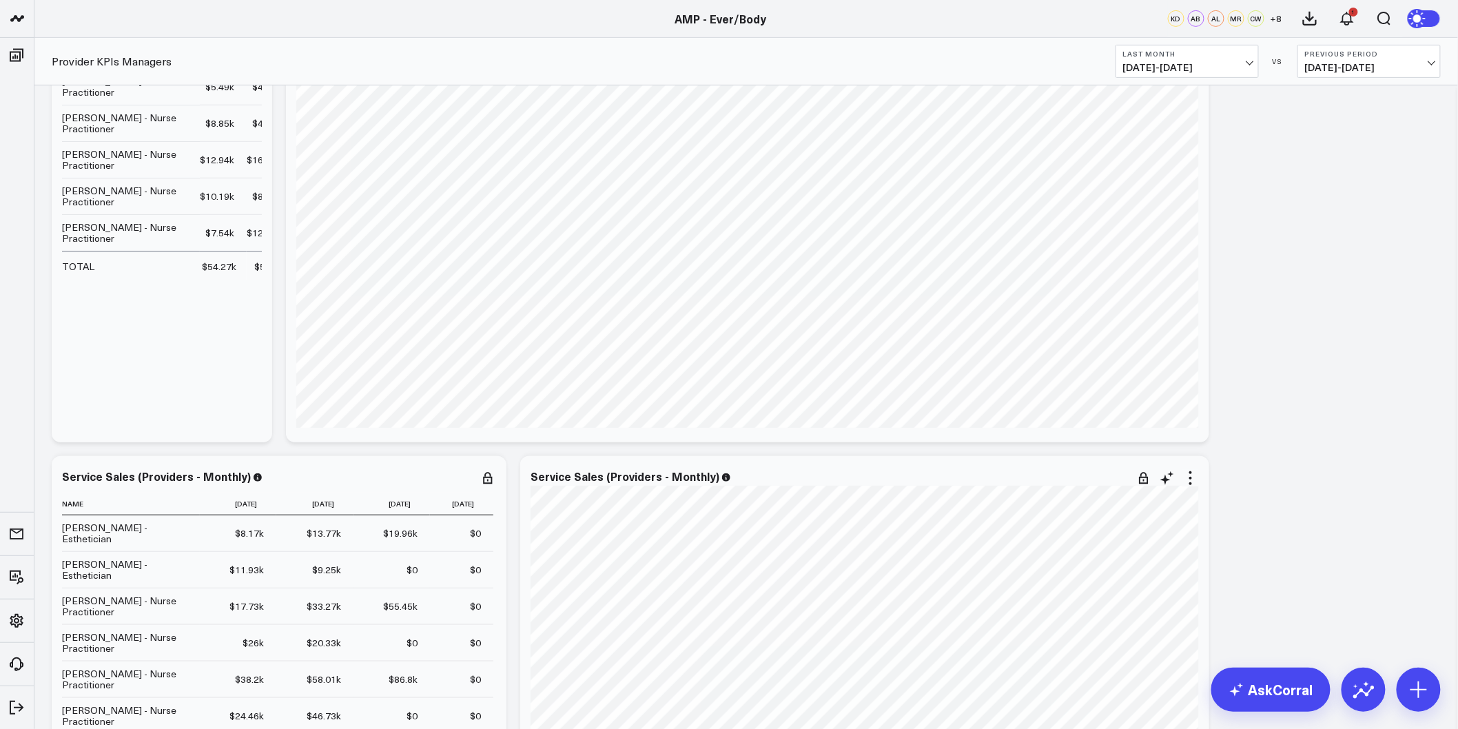
scroll to position [0, 0]
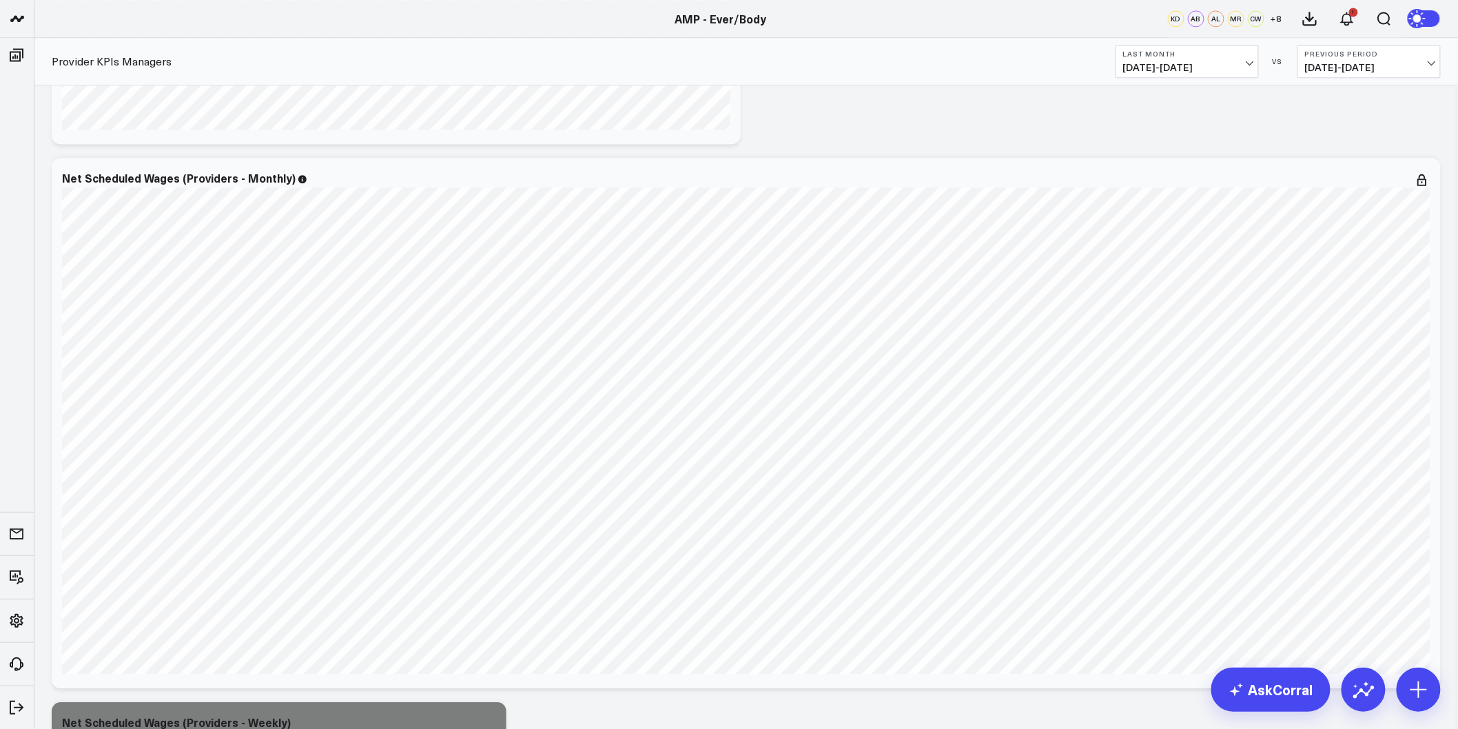
scroll to position [3829, 0]
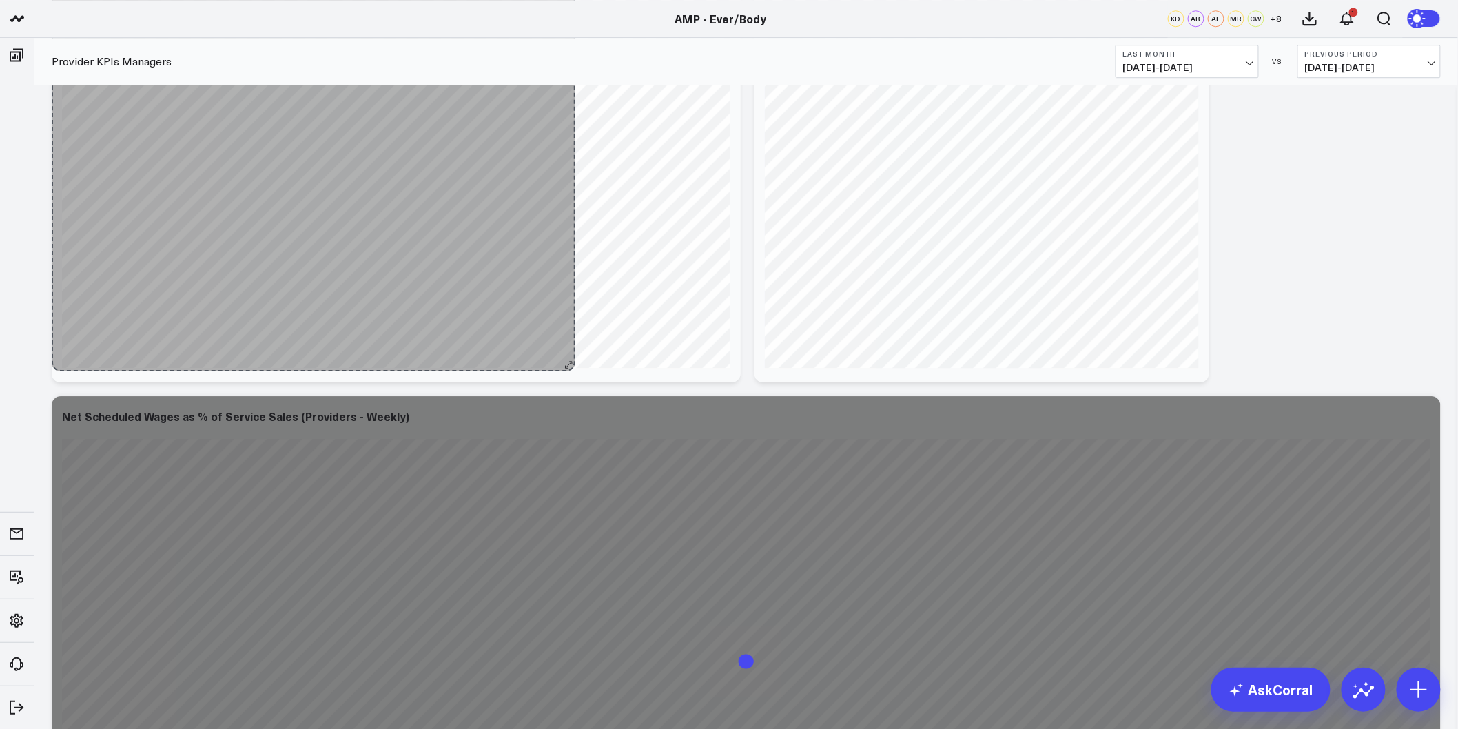
click at [568, 358] on div "Net Scheduled Wages (Providers - Monthly) [fontSize:10px lineHeight:12px] / Jes…" at bounding box center [396, 117] width 689 height 531
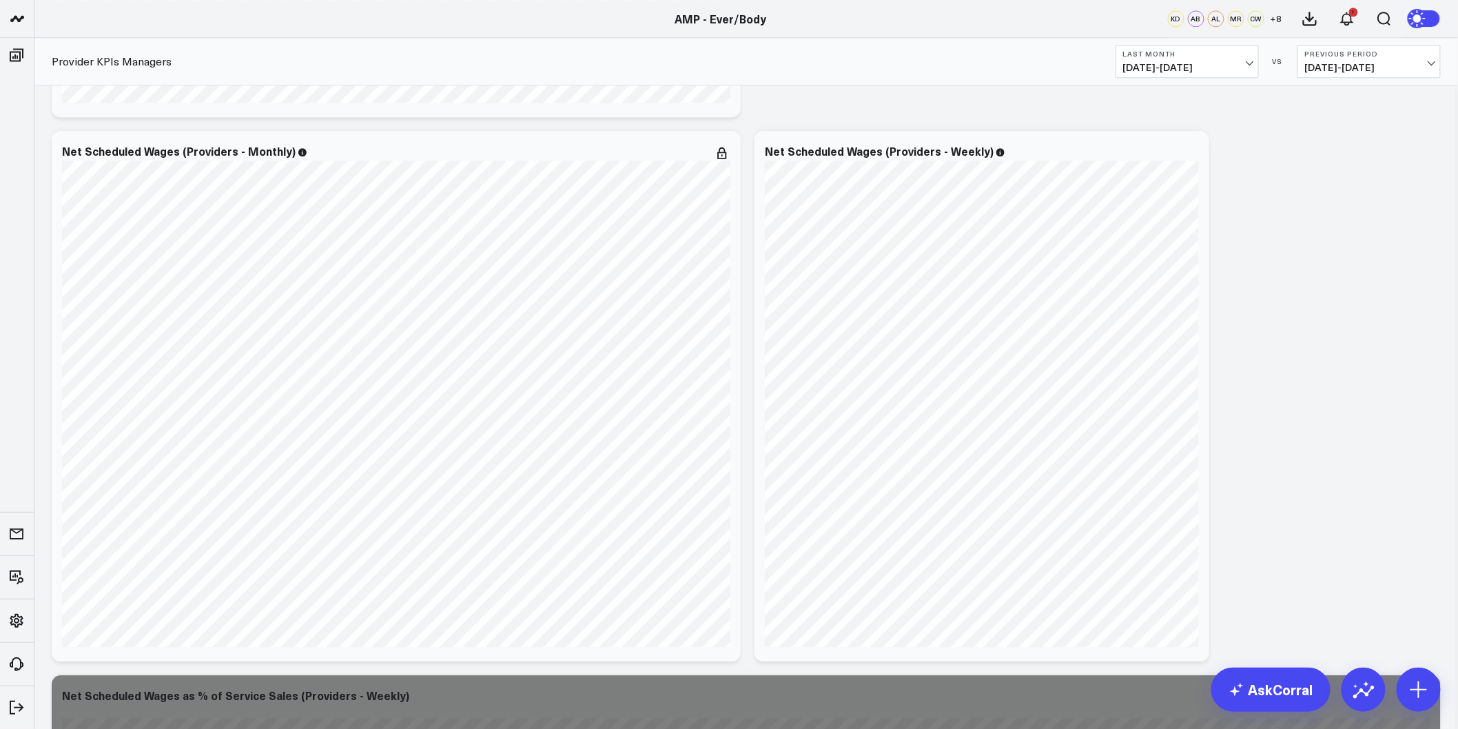
scroll to position [3905, 0]
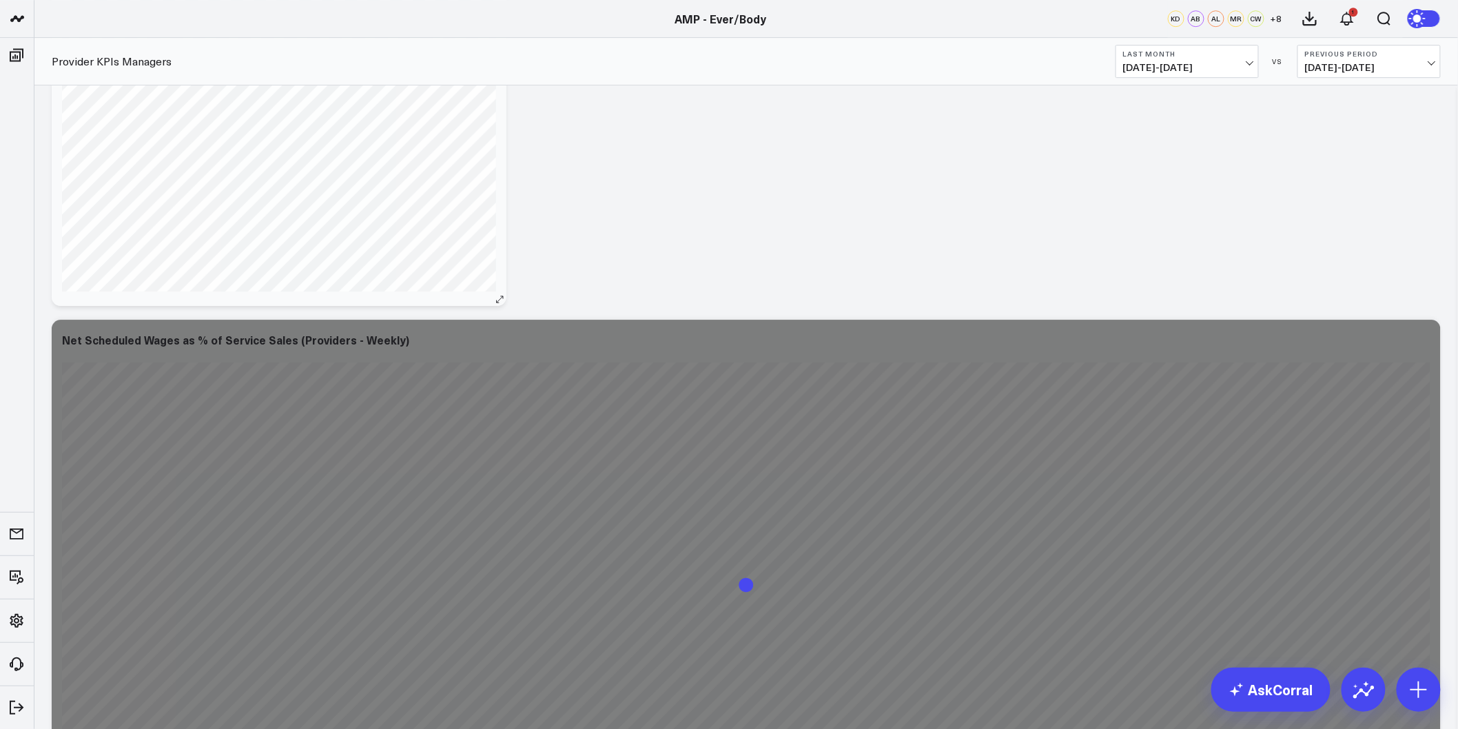
drag, startPoint x: 739, startPoint y: 298, endPoint x: 449, endPoint y: 296, distance: 289.5
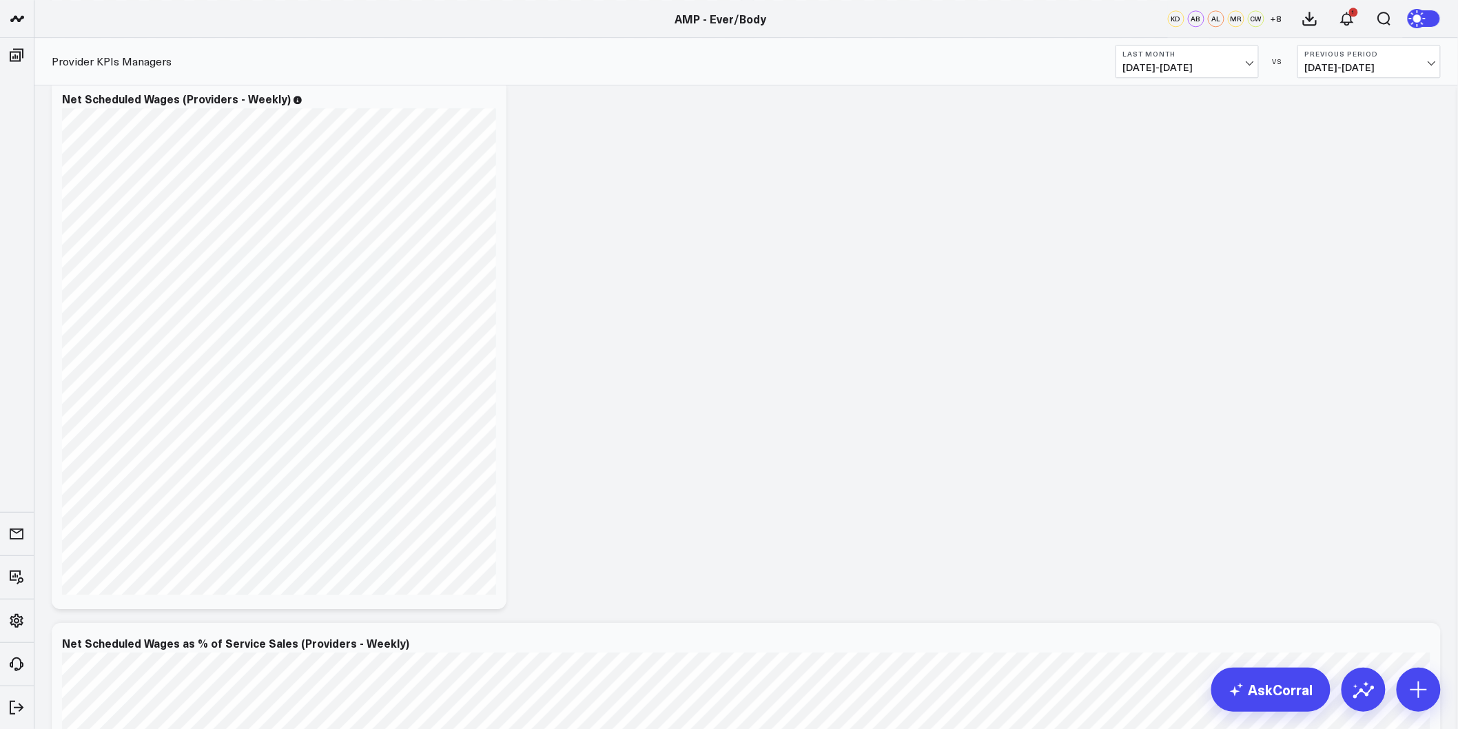
scroll to position [3752, 0]
drag, startPoint x: 508, startPoint y: 447, endPoint x: 673, endPoint y: 387, distance: 175.7
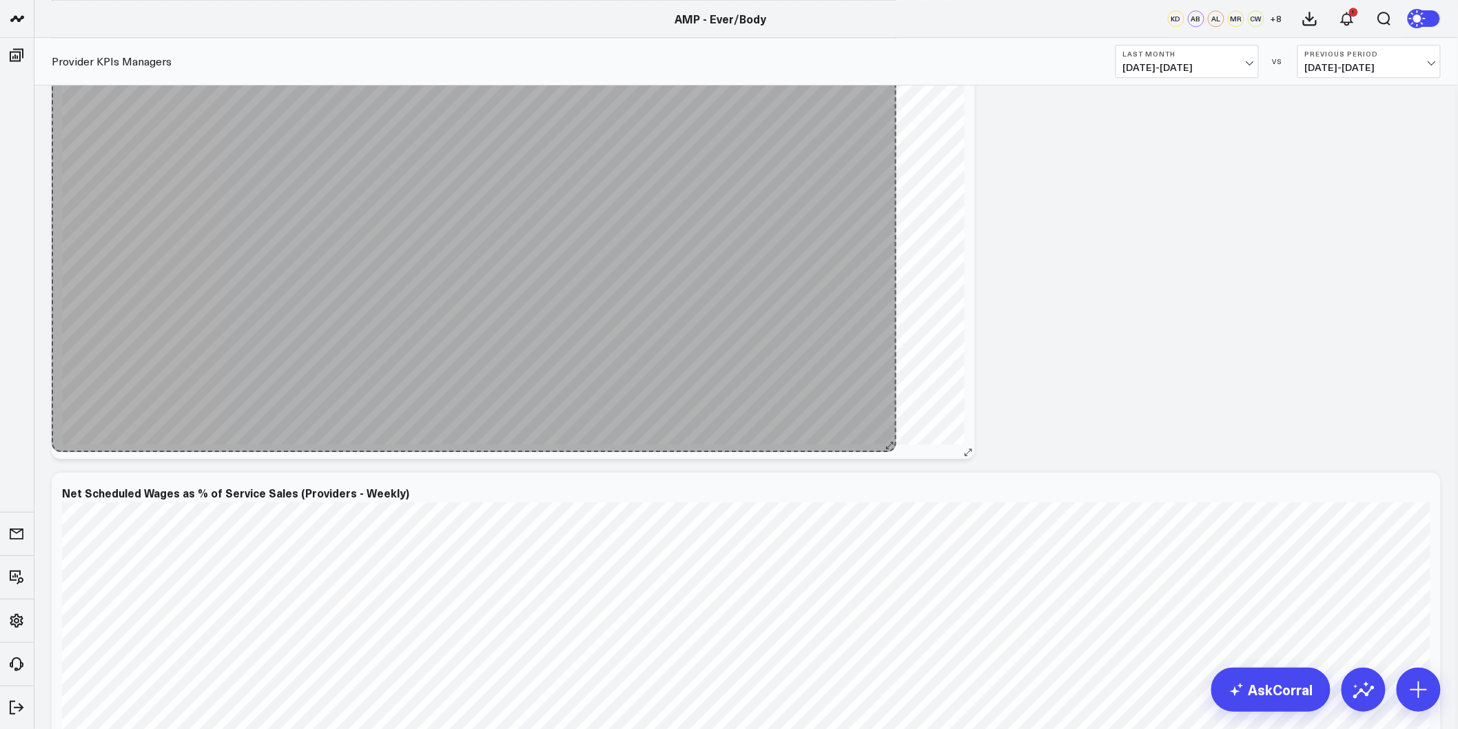
click at [819, 439] on div "Net Scheduled Wages (Providers - Weekly) So sorry. The query returned no result…" at bounding box center [514, 193] width 924 height 531
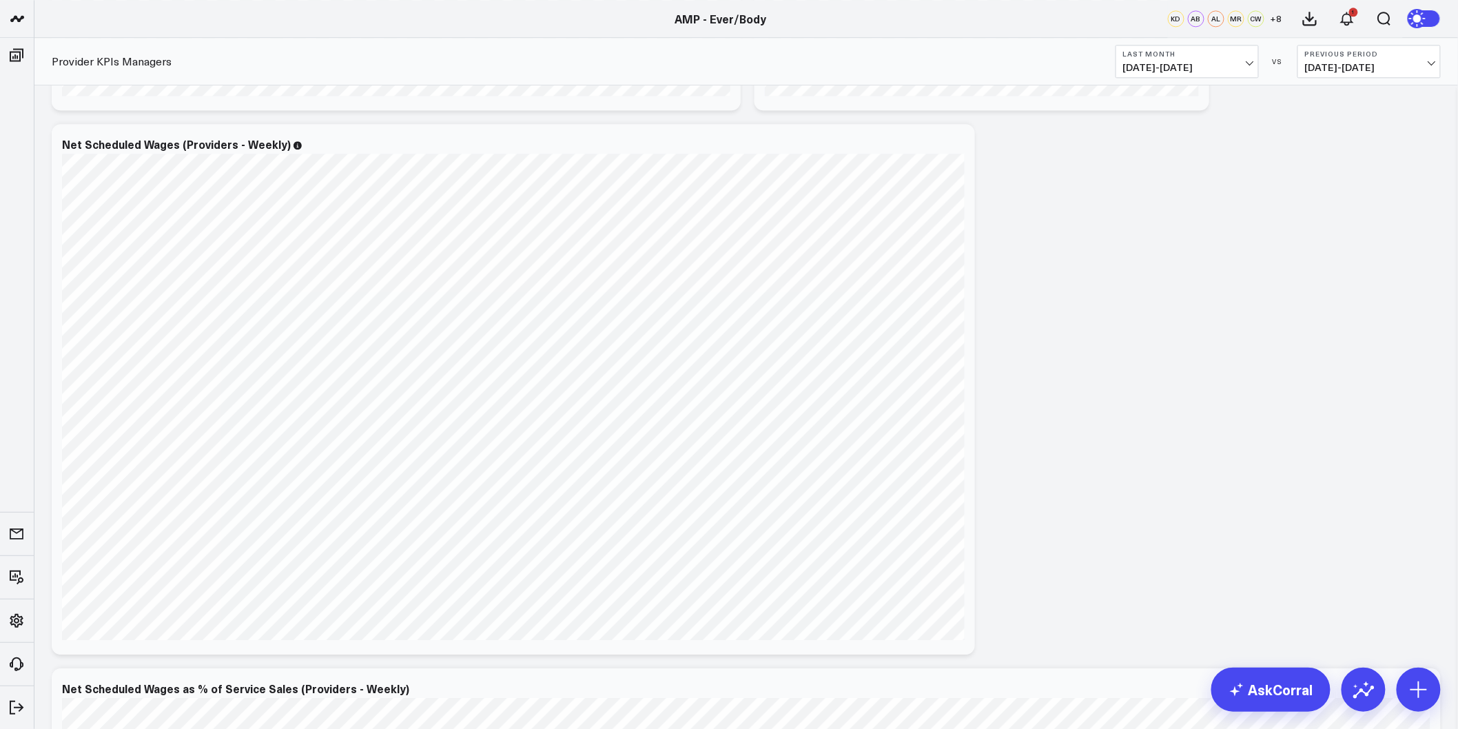
scroll to position [3523, 0]
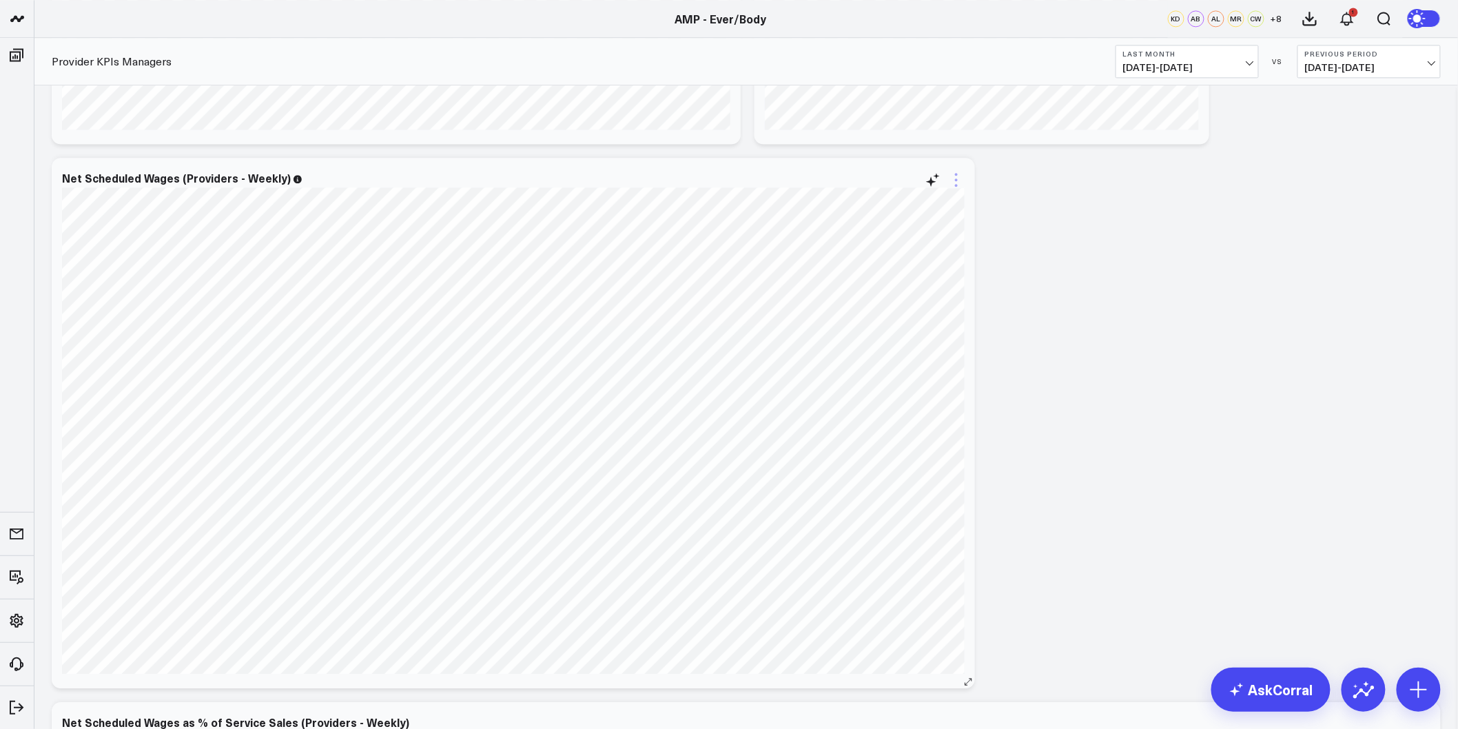
click at [959, 180] on icon at bounding box center [956, 180] width 17 height 17
click at [896, 474] on button "Edit Widget" at bounding box center [901, 471] width 100 height 12
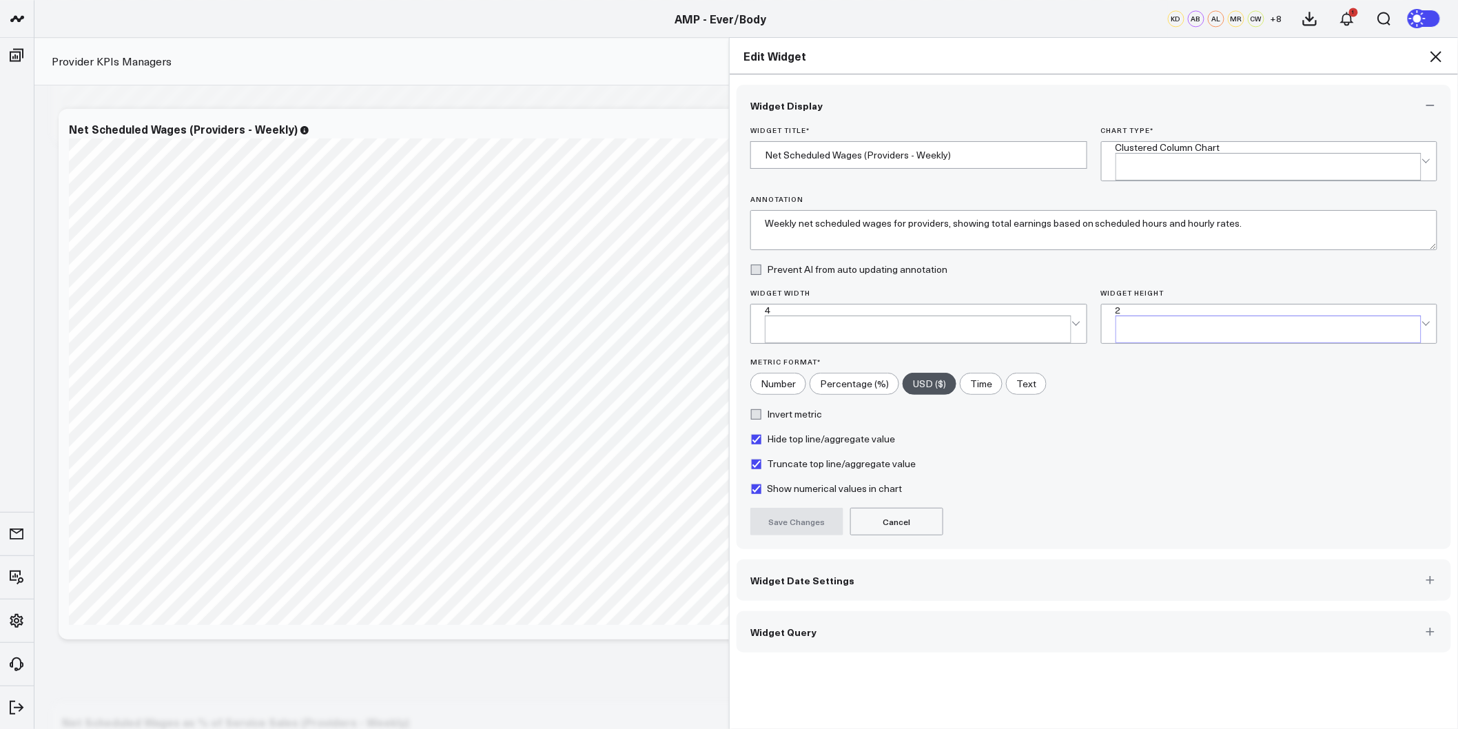
click at [1118, 305] on div "2" at bounding box center [1269, 310] width 307 height 11
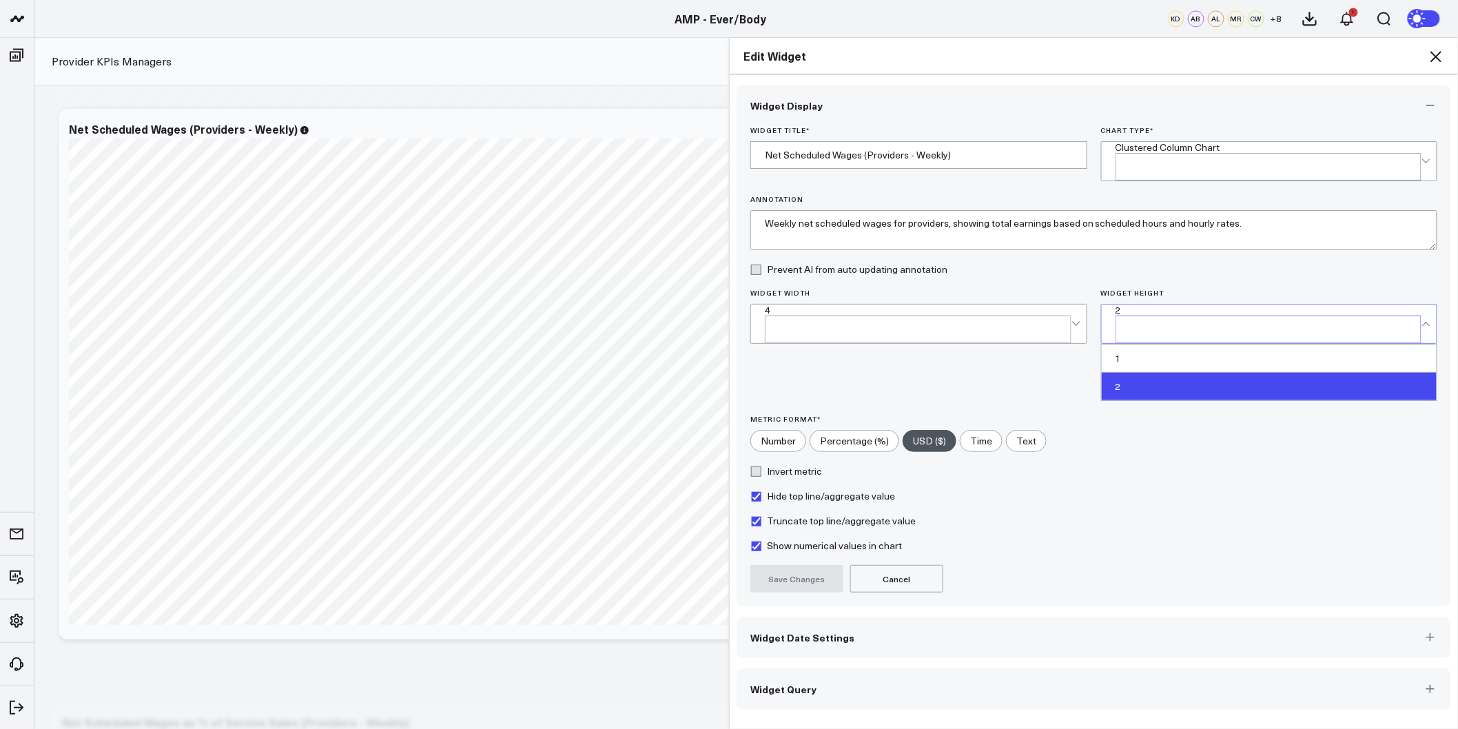
click at [1123, 373] on div "2" at bounding box center [1270, 387] width 336 height 28
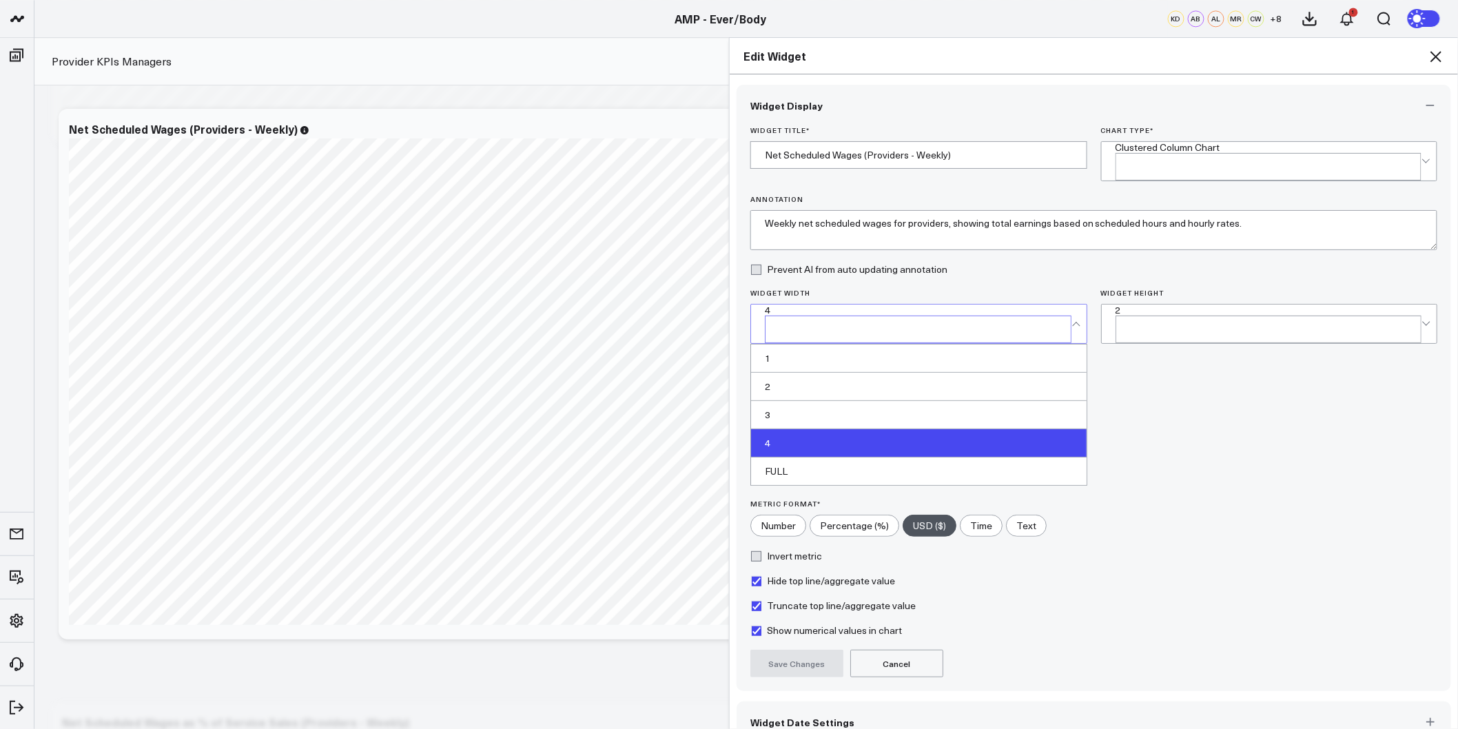
click at [917, 310] on div "4" at bounding box center [918, 310] width 307 height 11
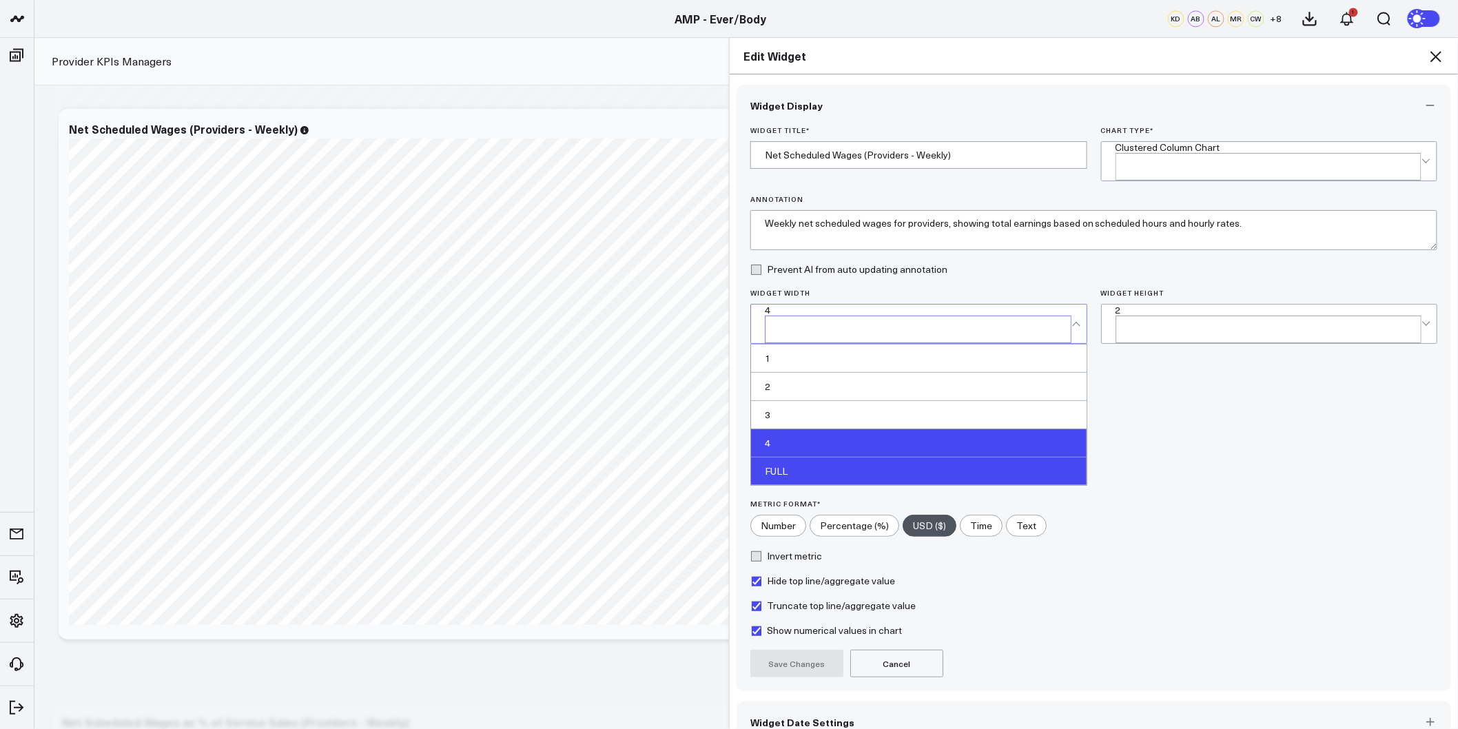
click at [858, 458] on div "FULL" at bounding box center [919, 472] width 336 height 28
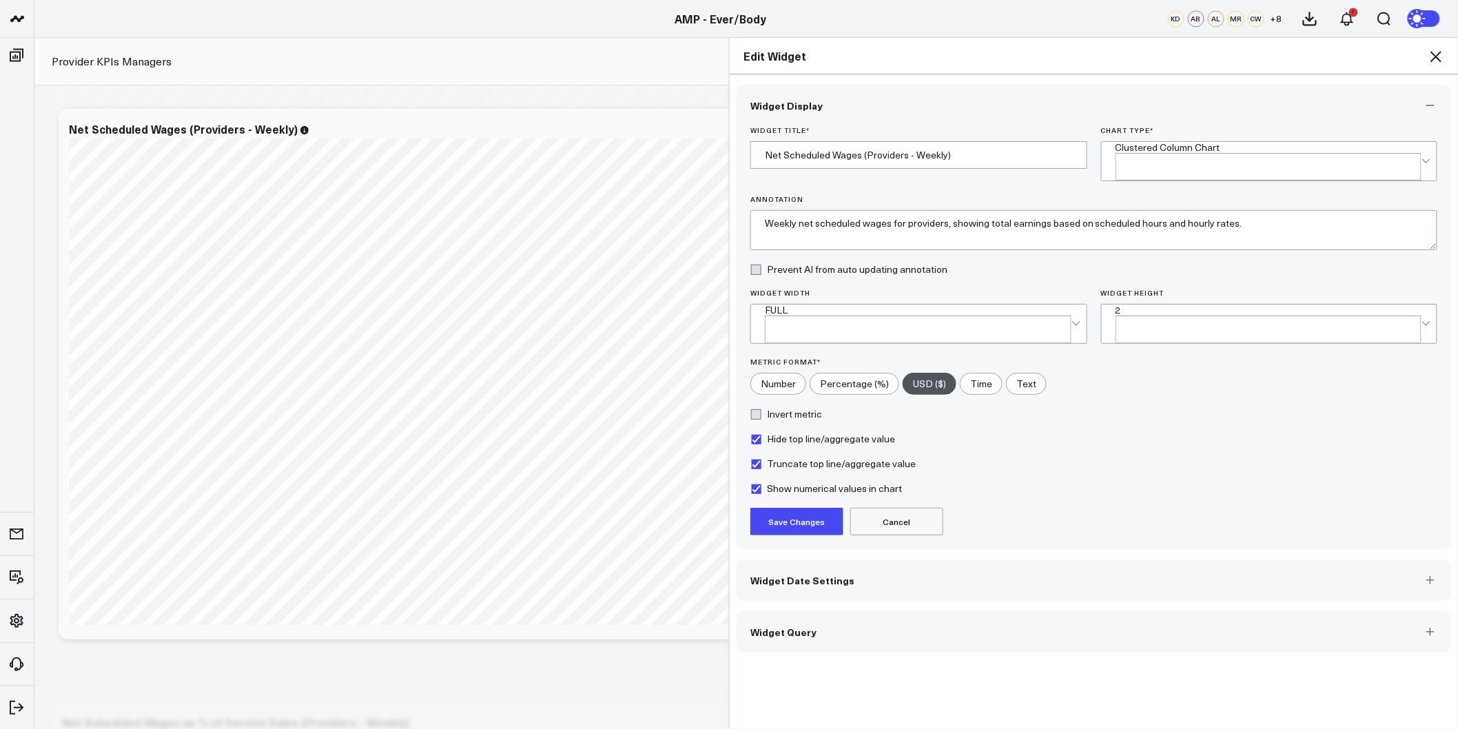
click at [824, 508] on button "Save Changes" at bounding box center [797, 522] width 93 height 28
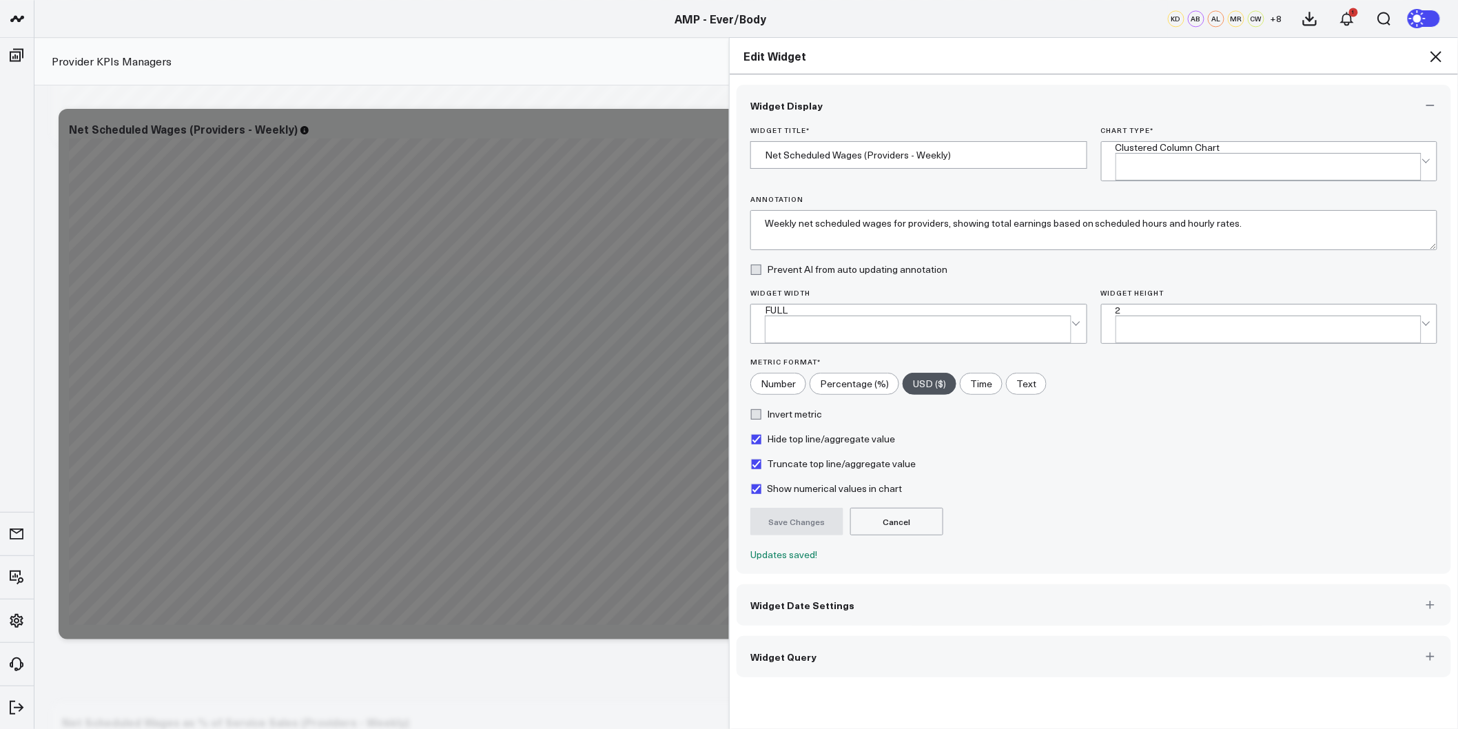
click at [1437, 60] on icon at bounding box center [1436, 56] width 17 height 17
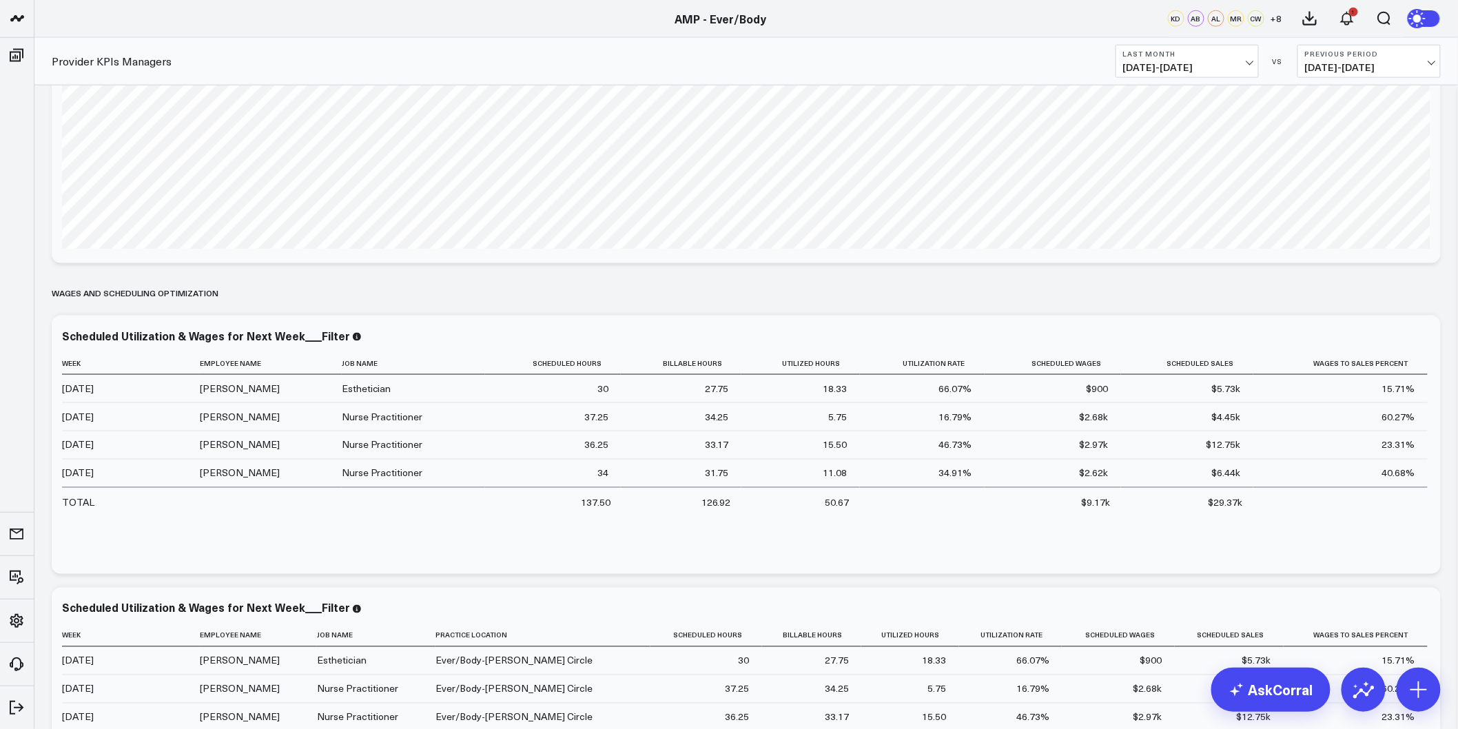
scroll to position [5054, 0]
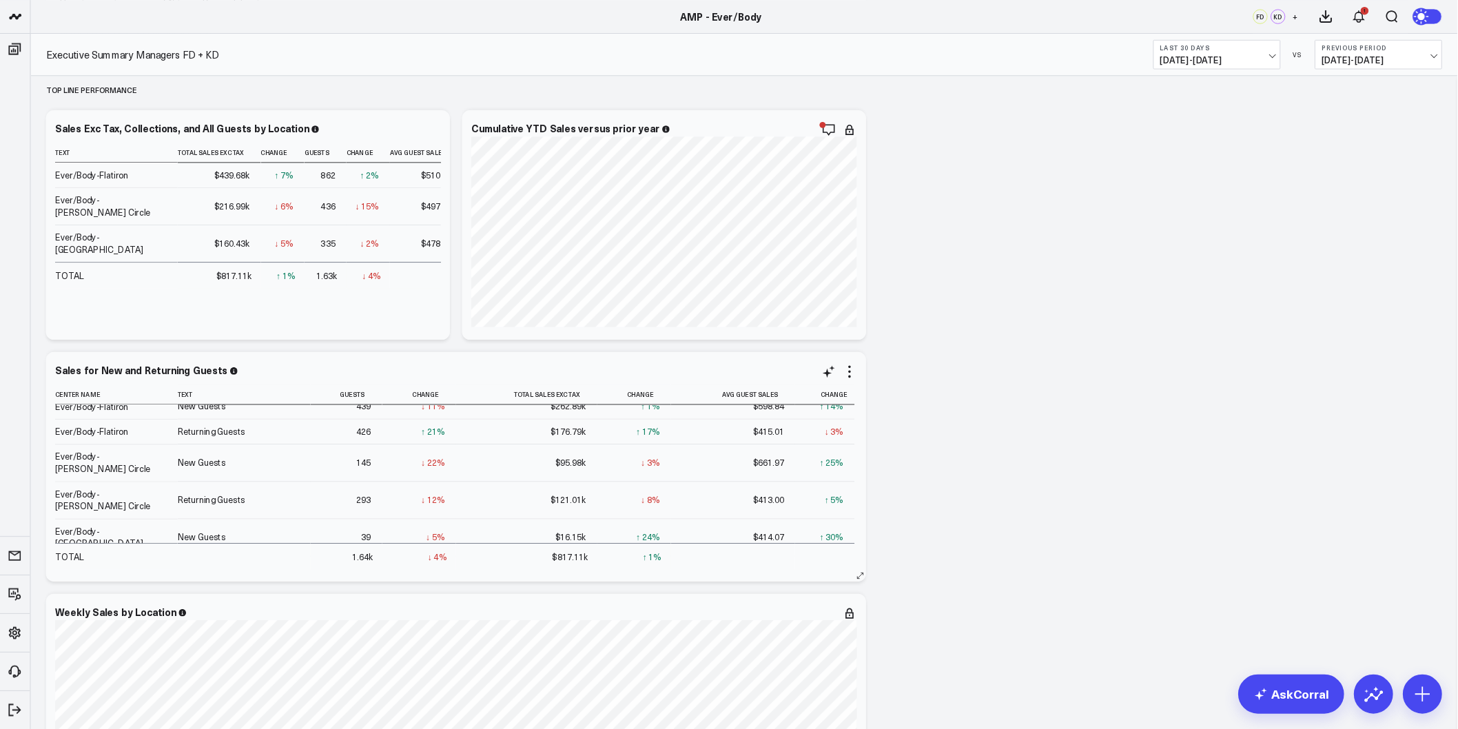
scroll to position [14, 0]
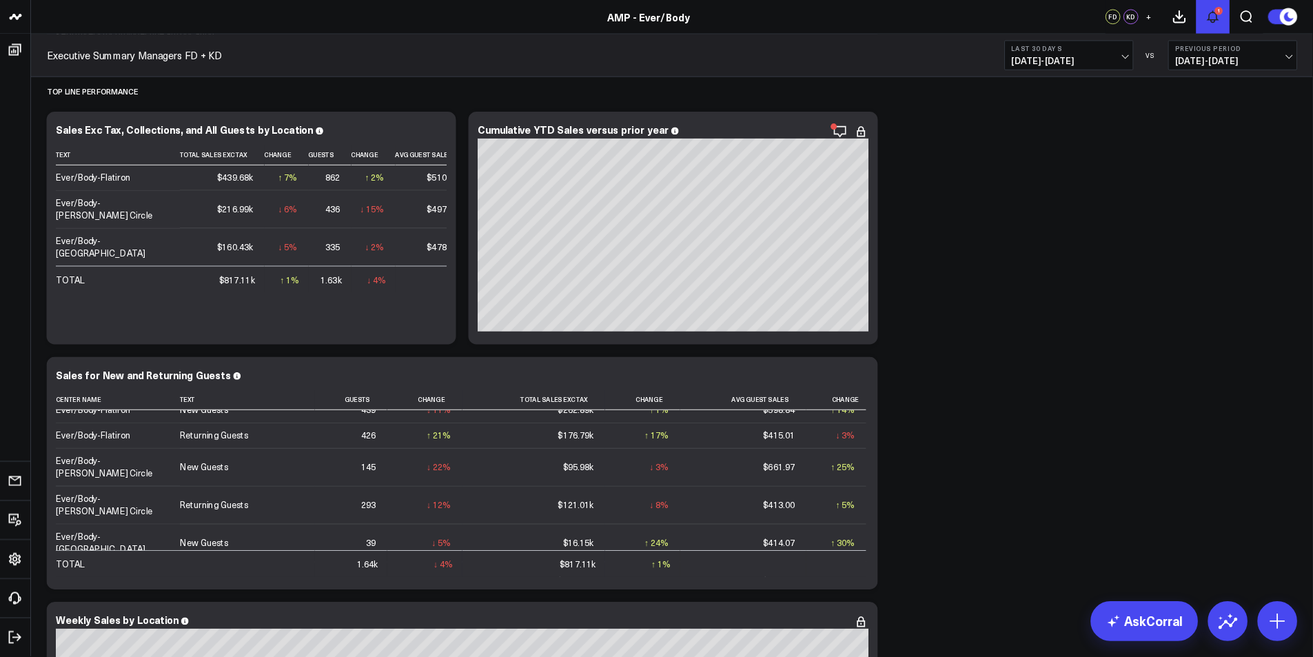
scroll to position [13, 0]
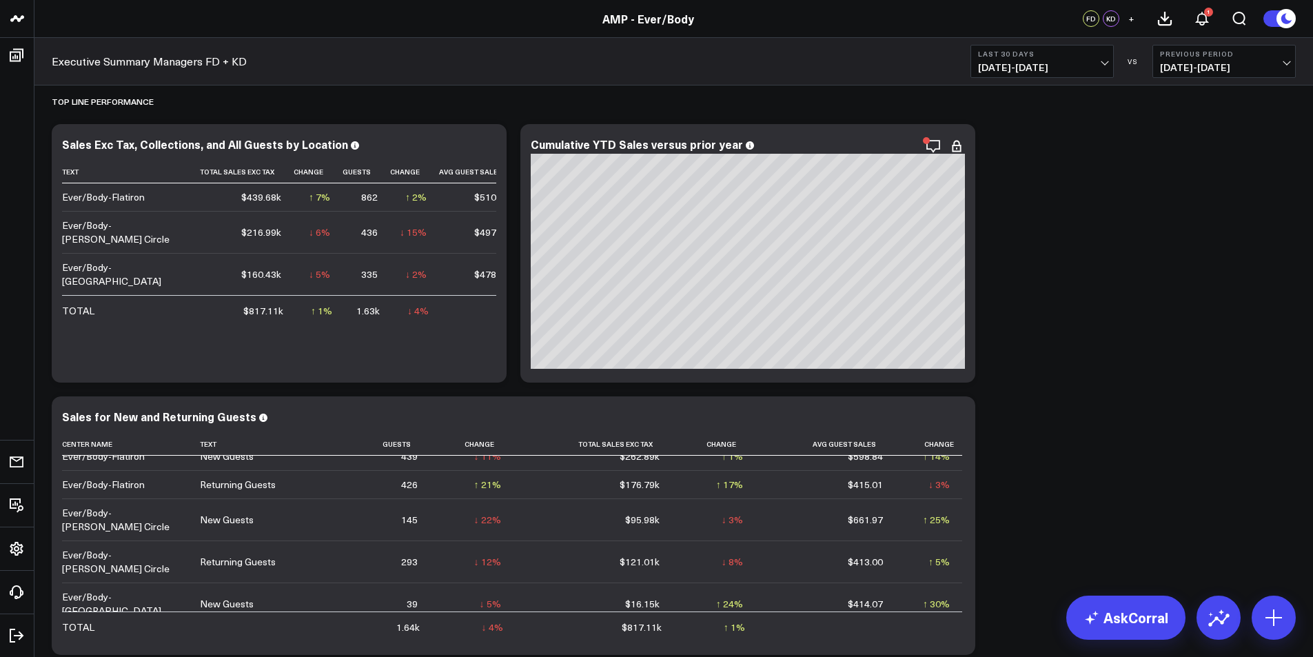
drag, startPoint x: 1530, startPoint y: 2, endPoint x: 1012, endPoint y: 196, distance: 553.3
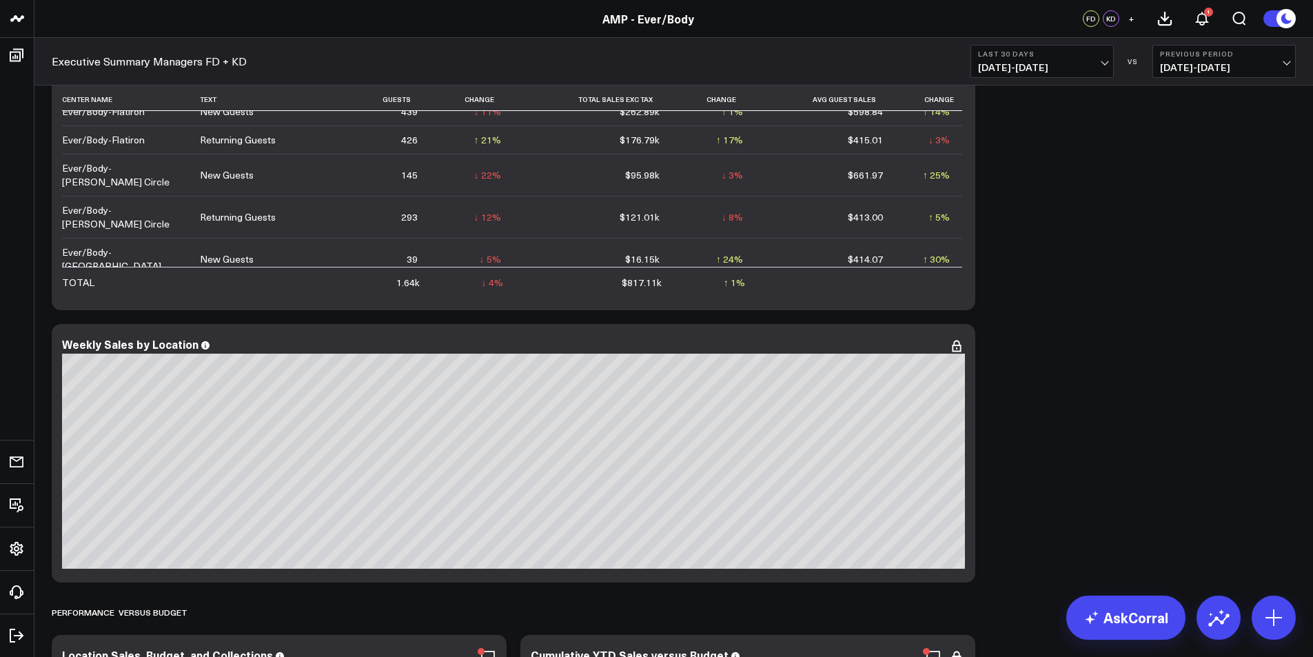
scroll to position [965, 0]
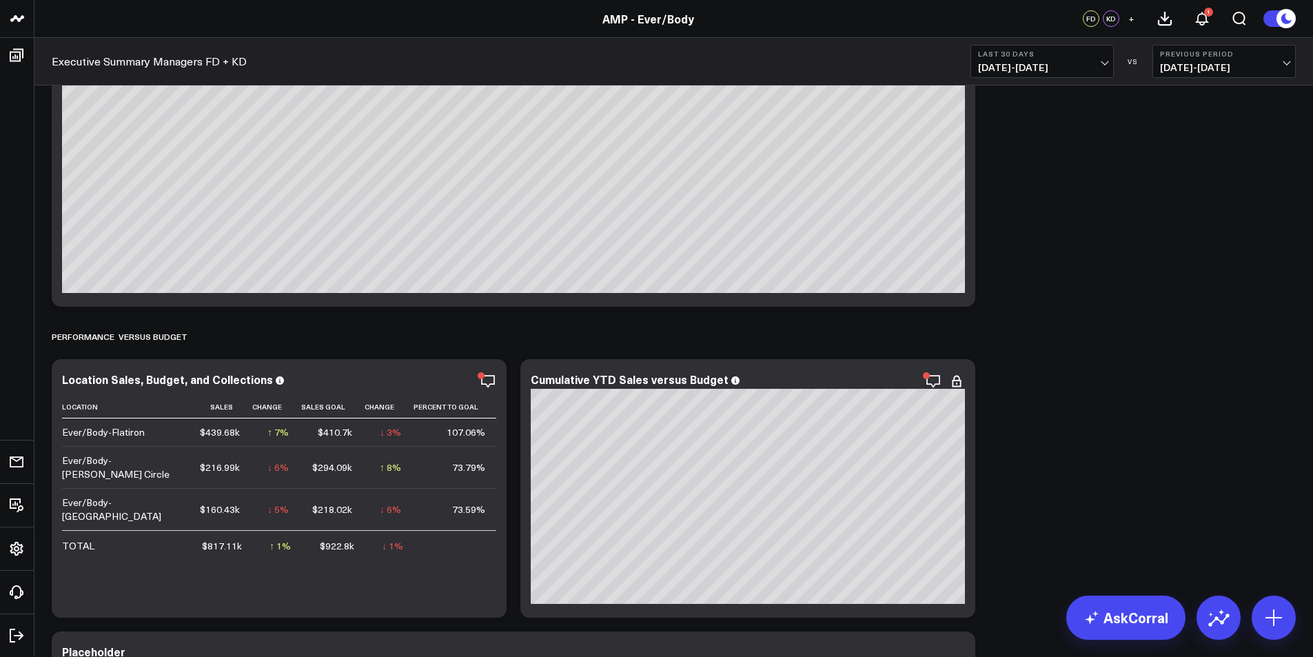
click at [1061, 65] on span "08/03/25 - 09/01/25" at bounding box center [1042, 67] width 128 height 11
click at [1025, 283] on link "Last Month" at bounding box center [1042, 279] width 142 height 26
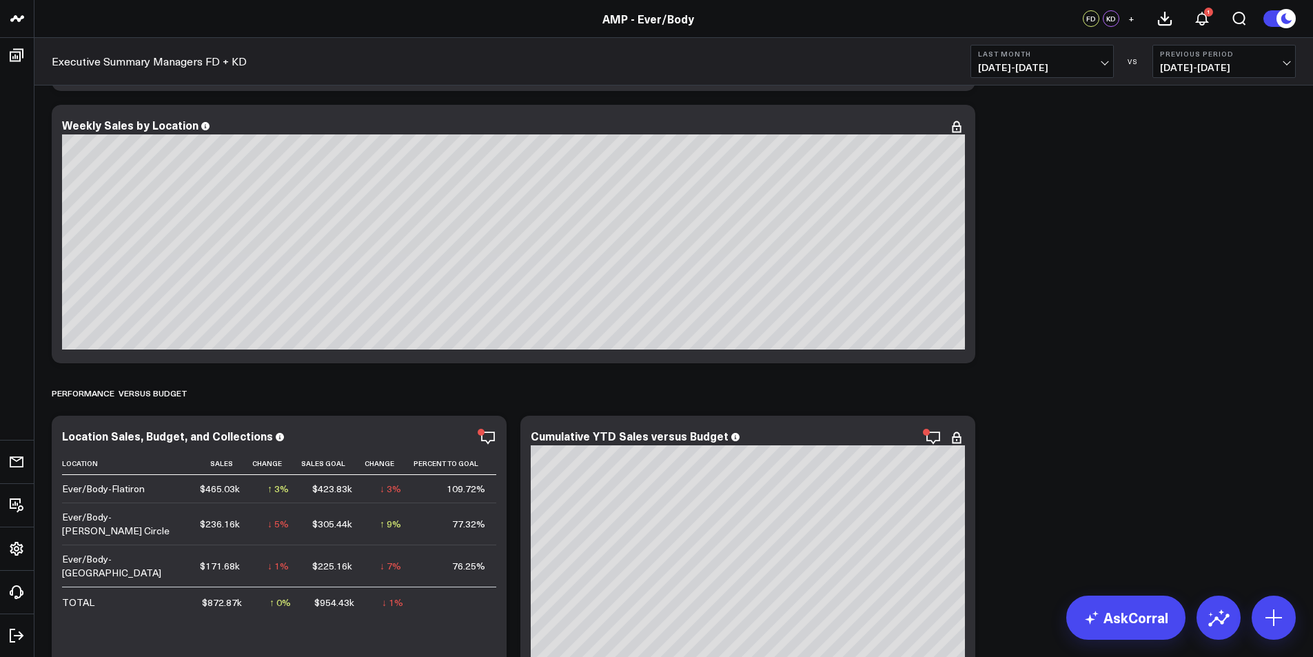
scroll to position [827, 0]
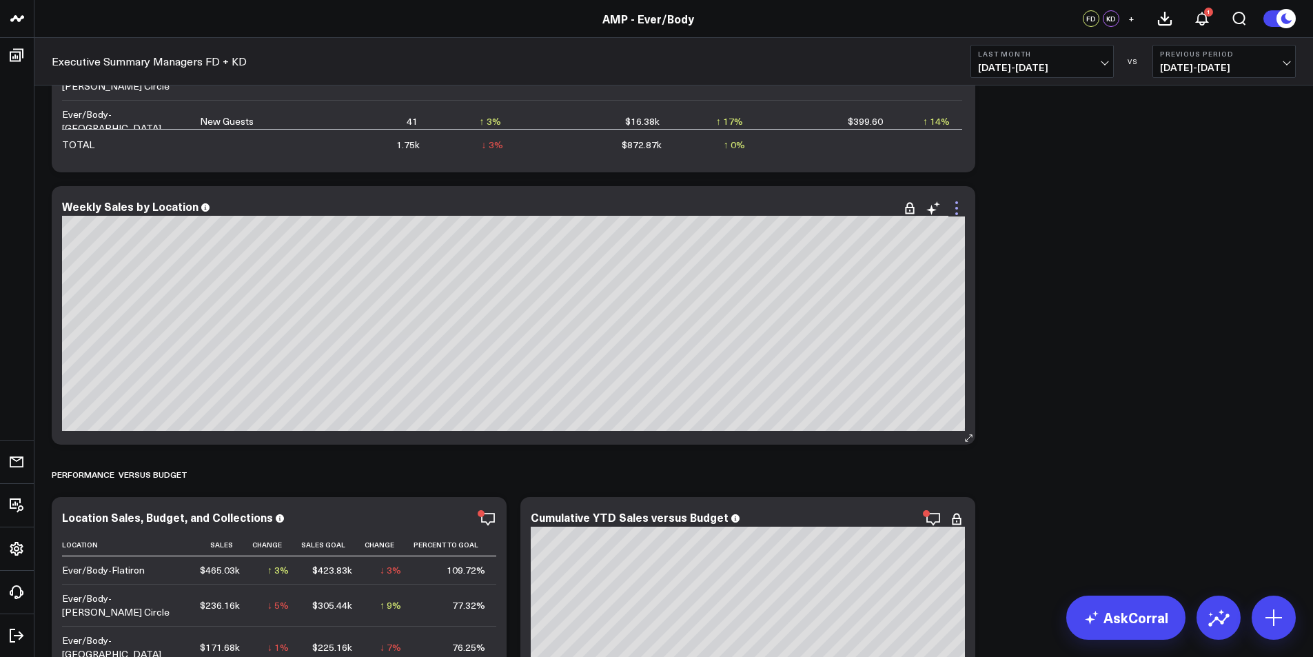
click at [962, 212] on icon at bounding box center [956, 208] width 17 height 17
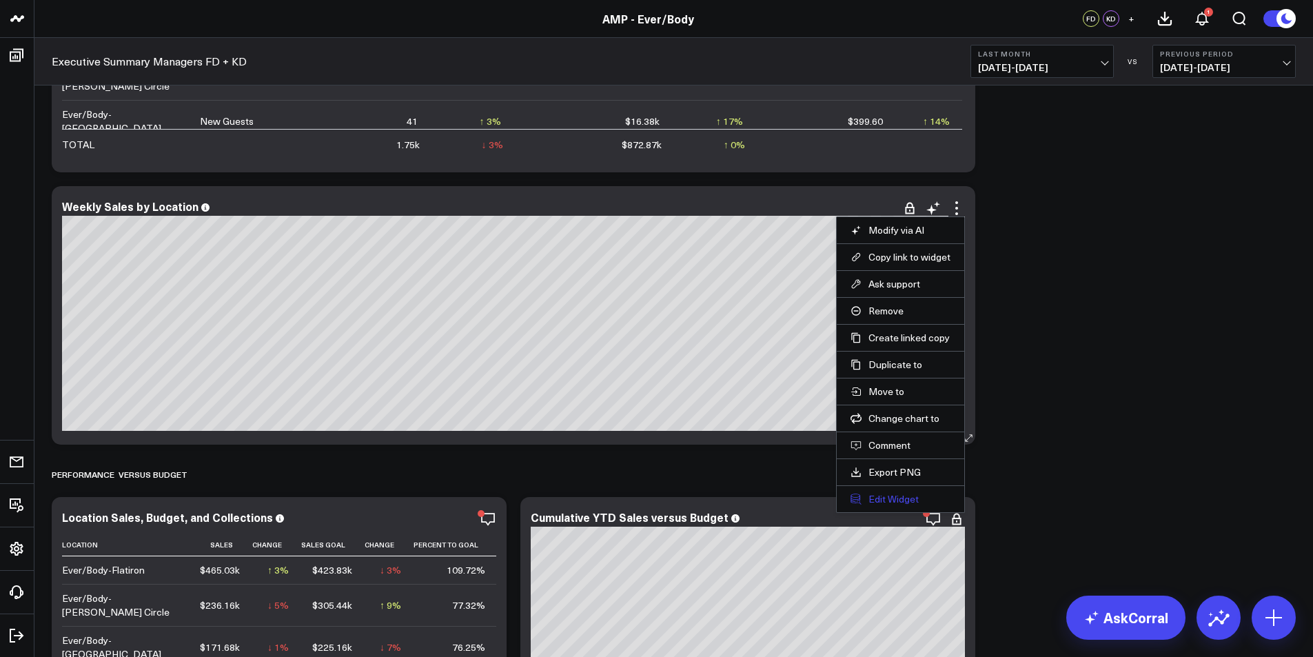
click at [901, 505] on button "Edit Widget" at bounding box center [901, 499] width 100 height 12
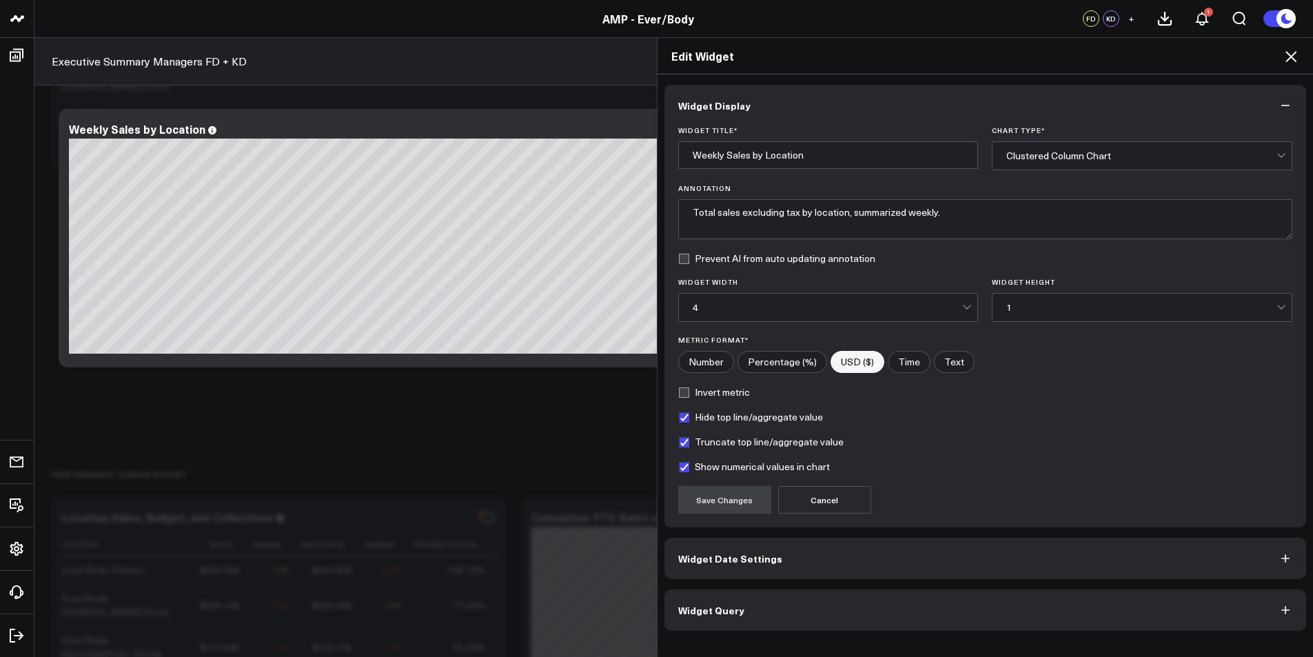
click at [726, 567] on button "Widget Date Settings" at bounding box center [985, 558] width 642 height 41
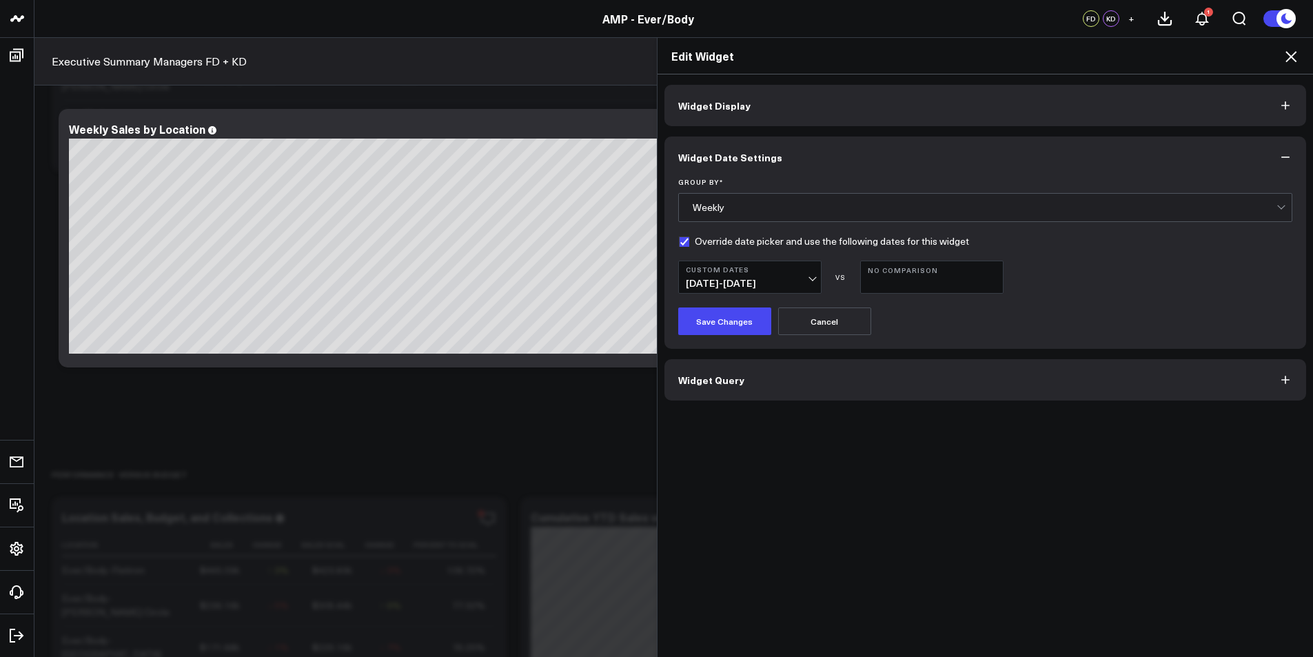
click at [1293, 55] on icon at bounding box center [1290, 56] width 11 height 11
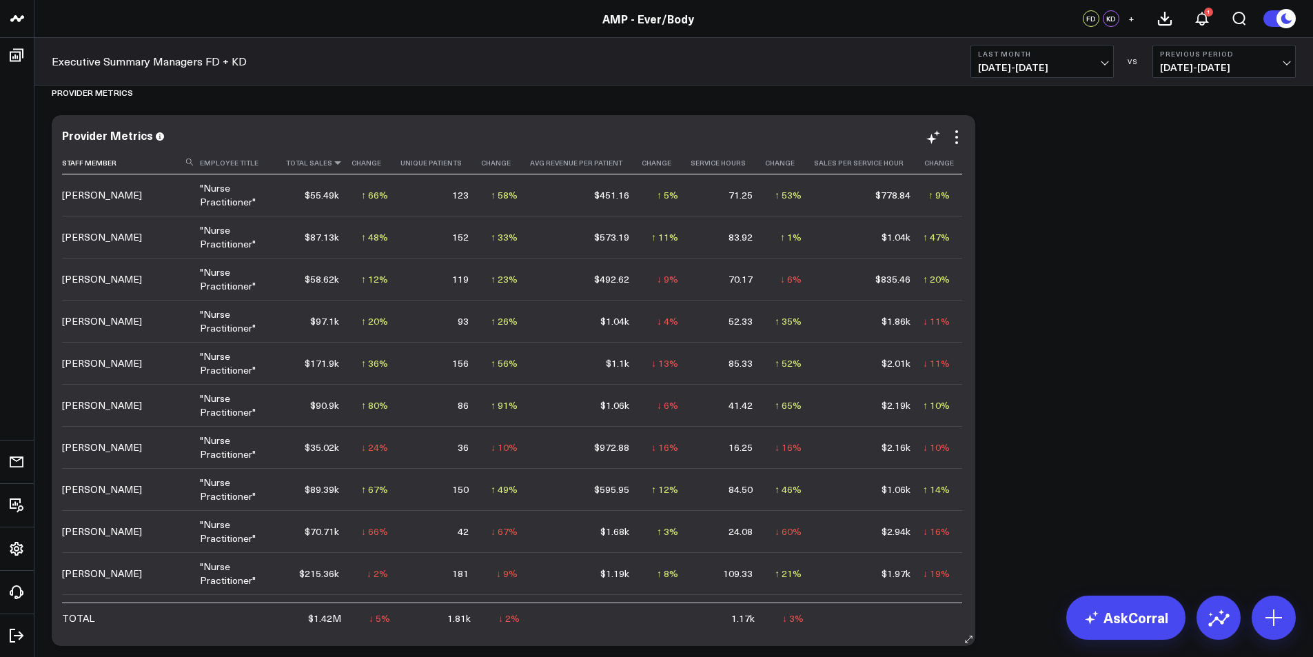
click at [338, 161] on icon at bounding box center [337, 163] width 11 height 8
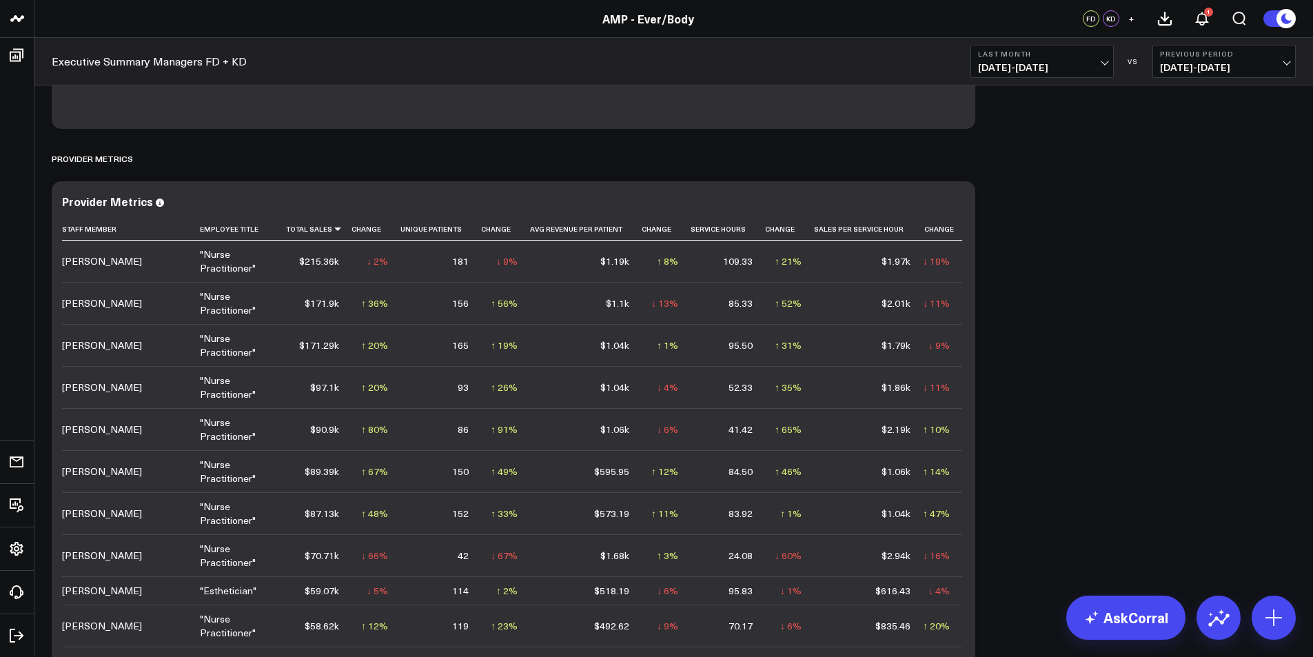
scroll to position [1792, 0]
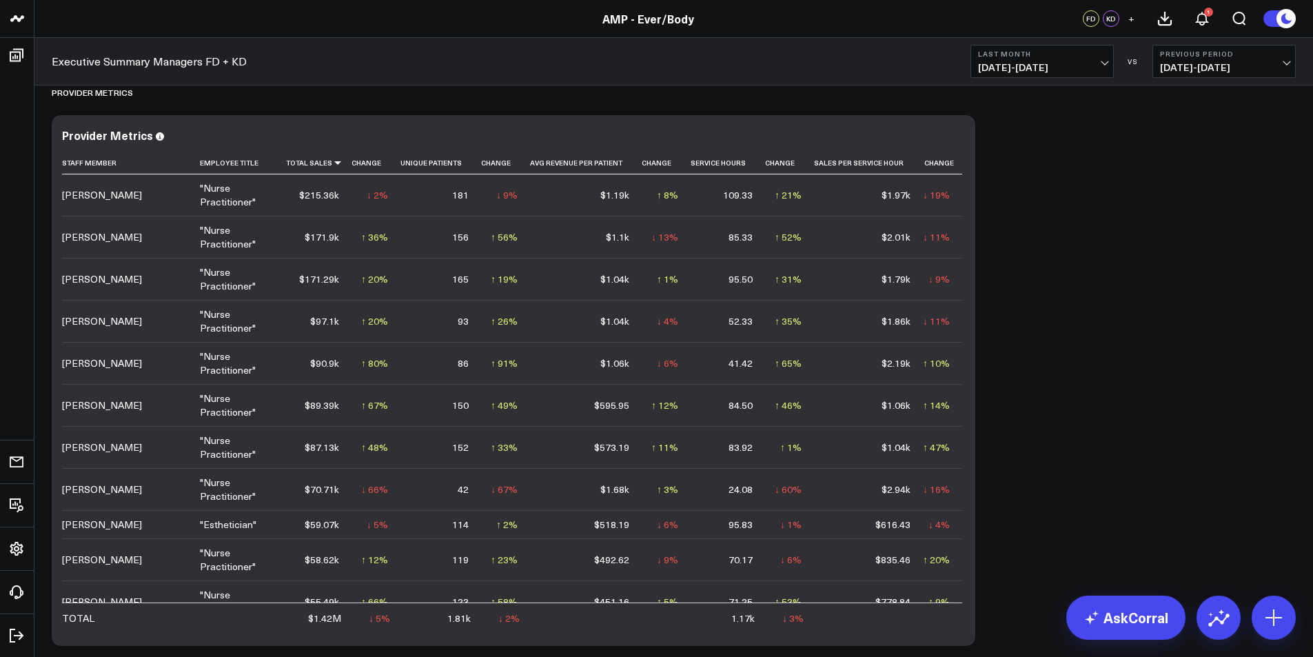
click at [1071, 70] on span "08/01/25 - 08/31/25" at bounding box center [1042, 67] width 128 height 11
click at [343, 162] on icon at bounding box center [337, 163] width 11 height 8
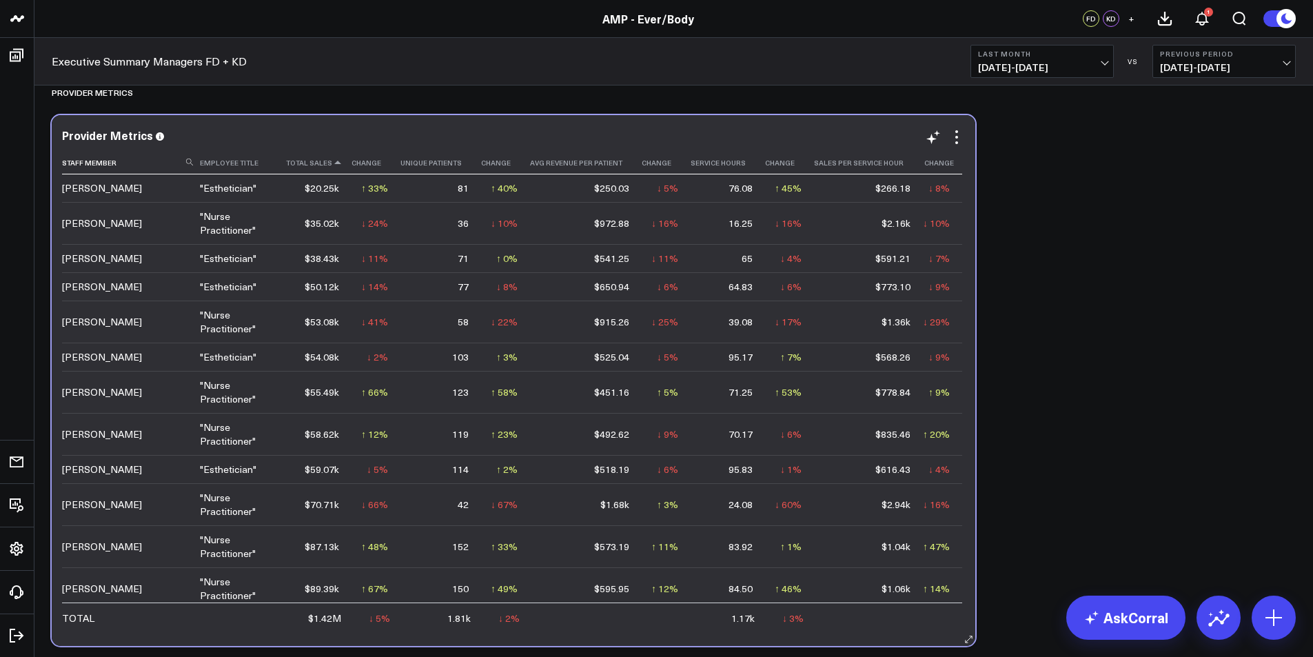
click at [343, 162] on icon at bounding box center [337, 163] width 11 height 8
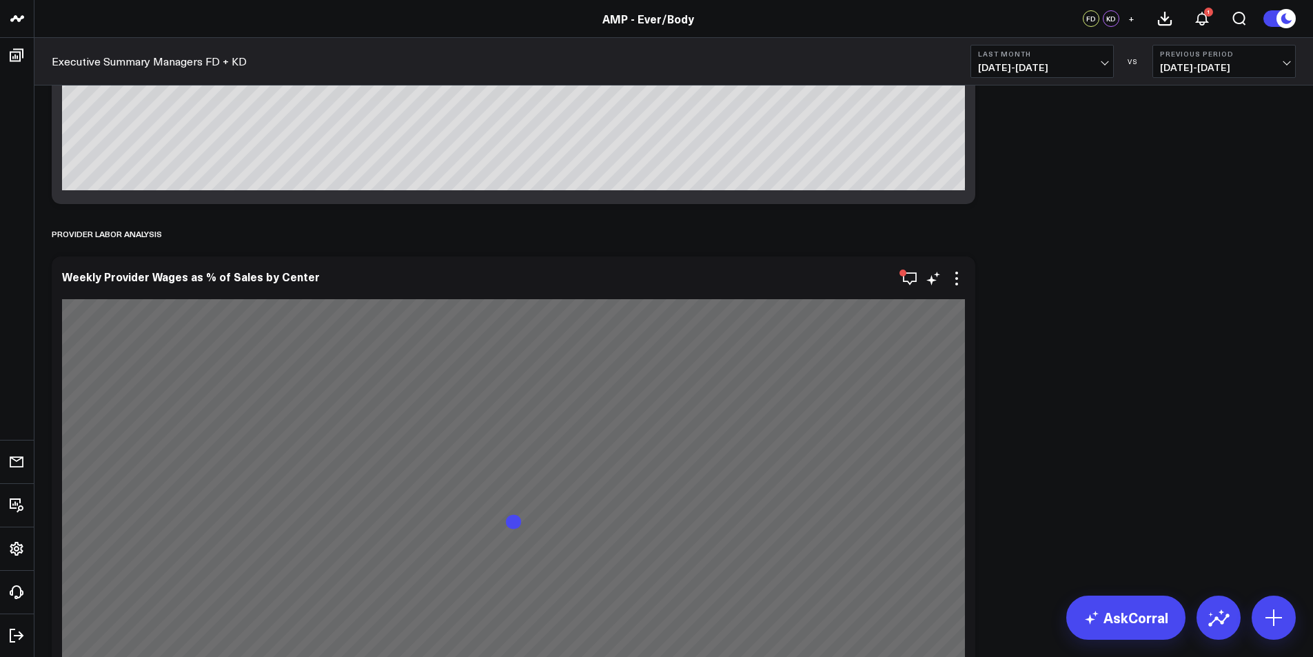
scroll to position [3171, 0]
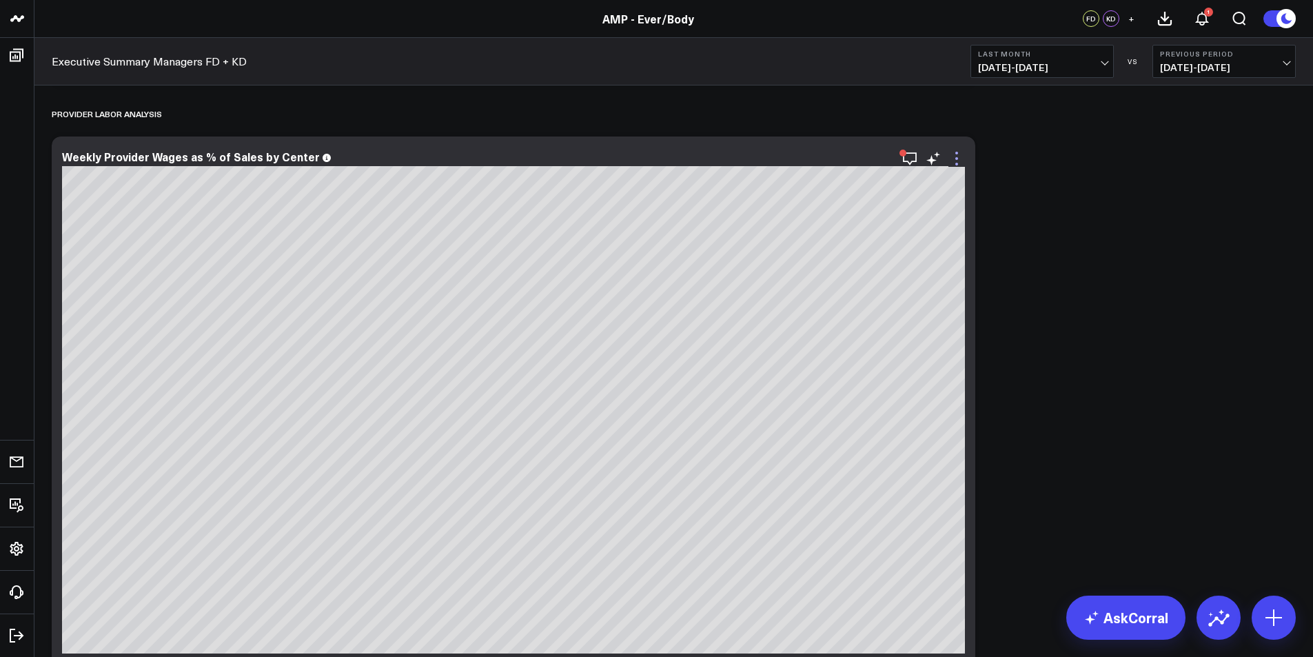
click at [957, 158] on icon at bounding box center [956, 158] width 3 height 3
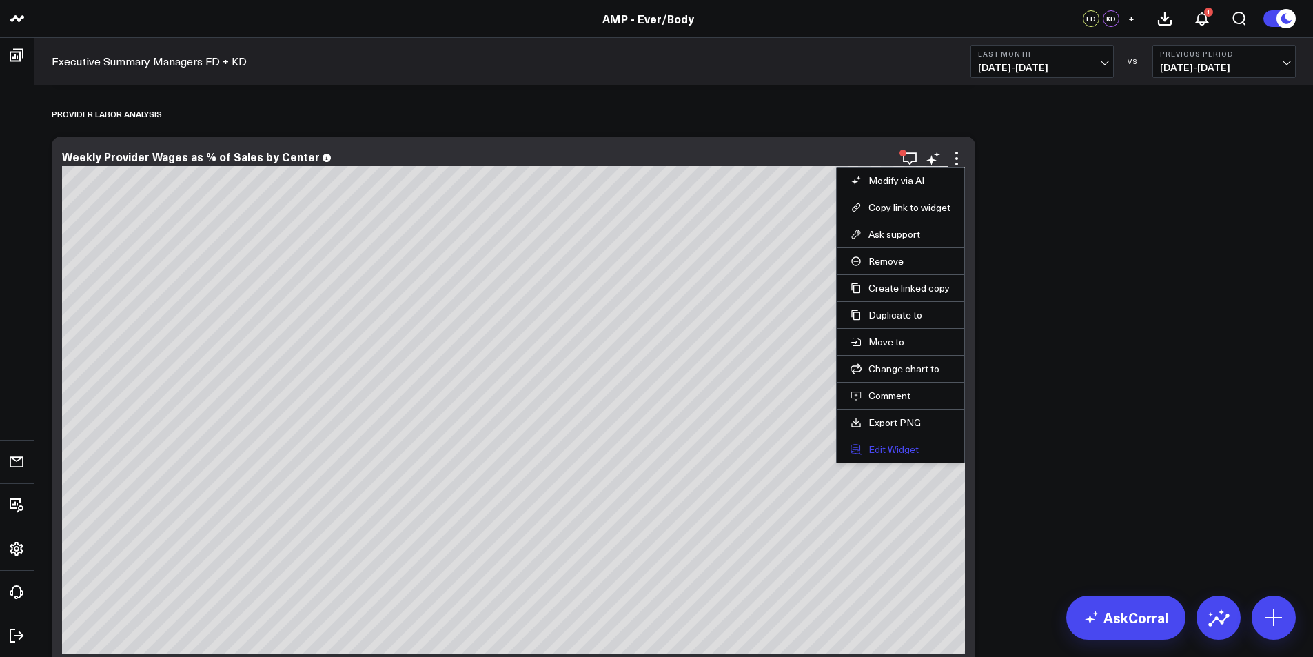
click at [882, 444] on button "Edit Widget" at bounding box center [901, 449] width 100 height 12
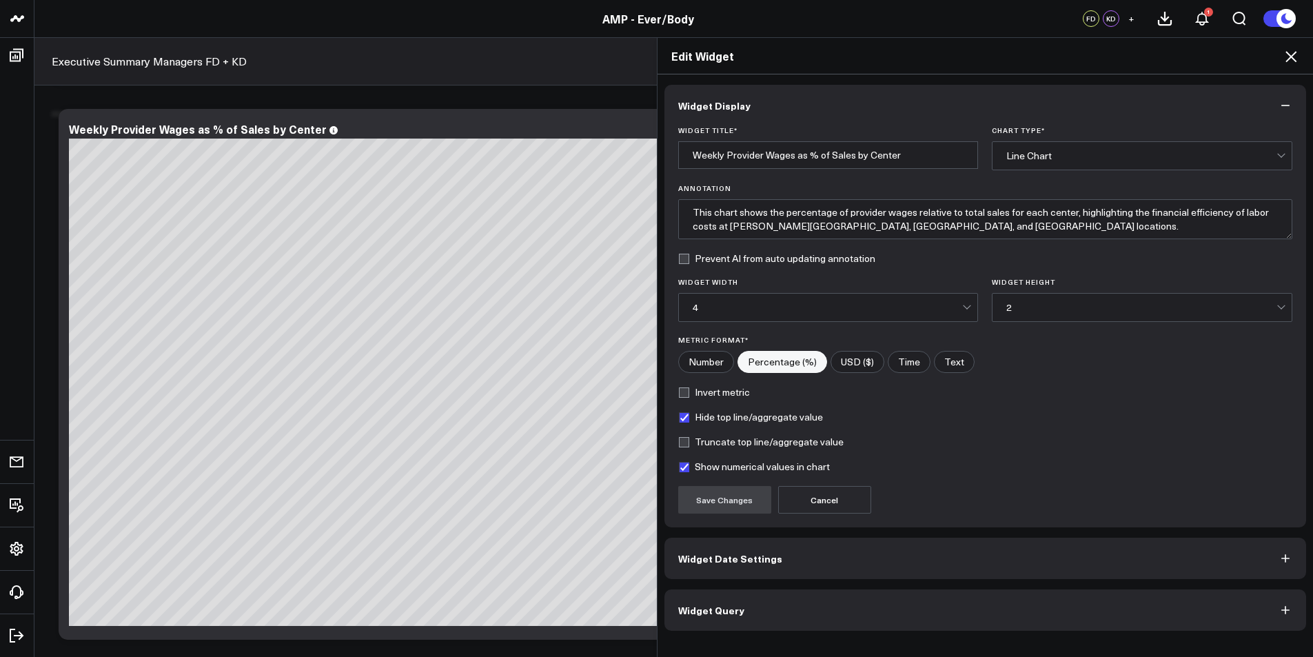
click at [1088, 155] on div "Line Chart" at bounding box center [1141, 155] width 270 height 11
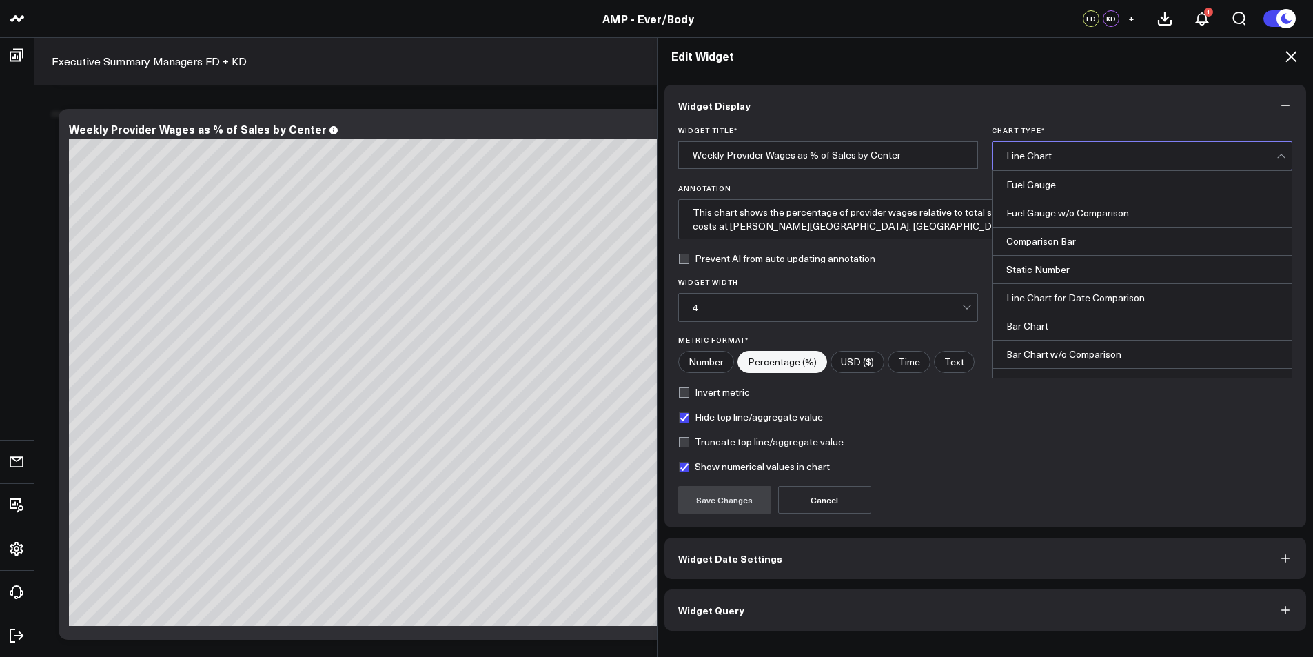
scroll to position [283, 0]
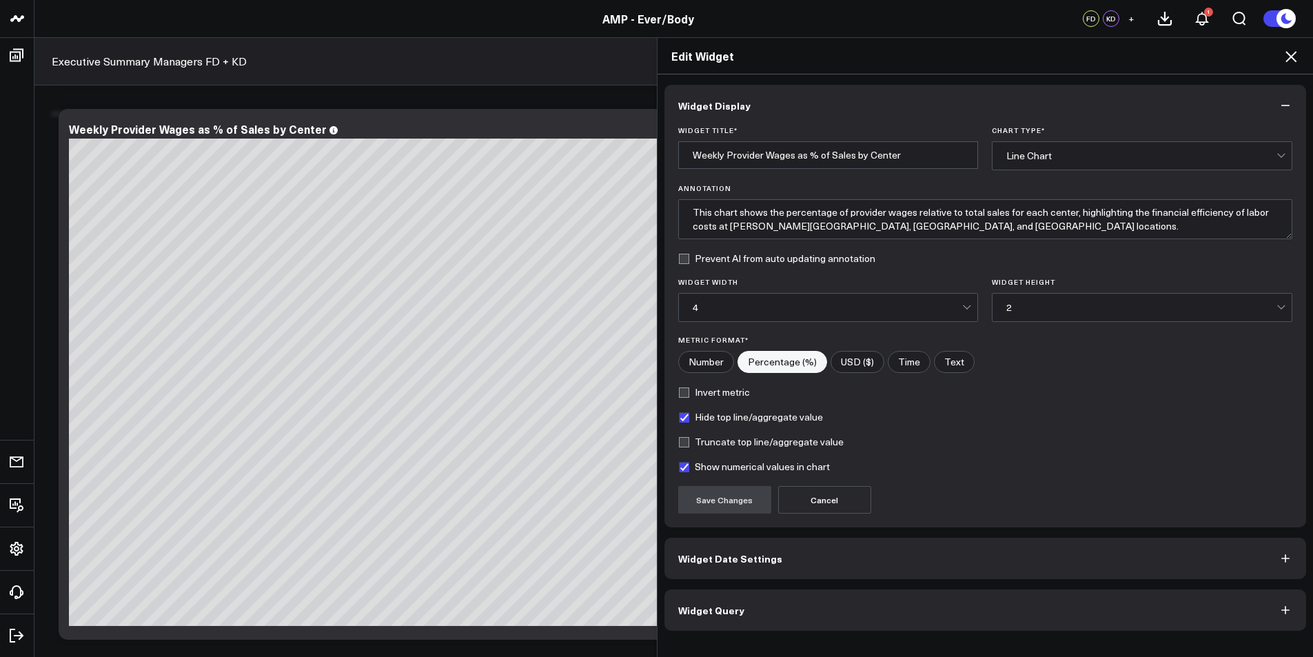
click at [946, 109] on button "Widget Display" at bounding box center [985, 105] width 642 height 41
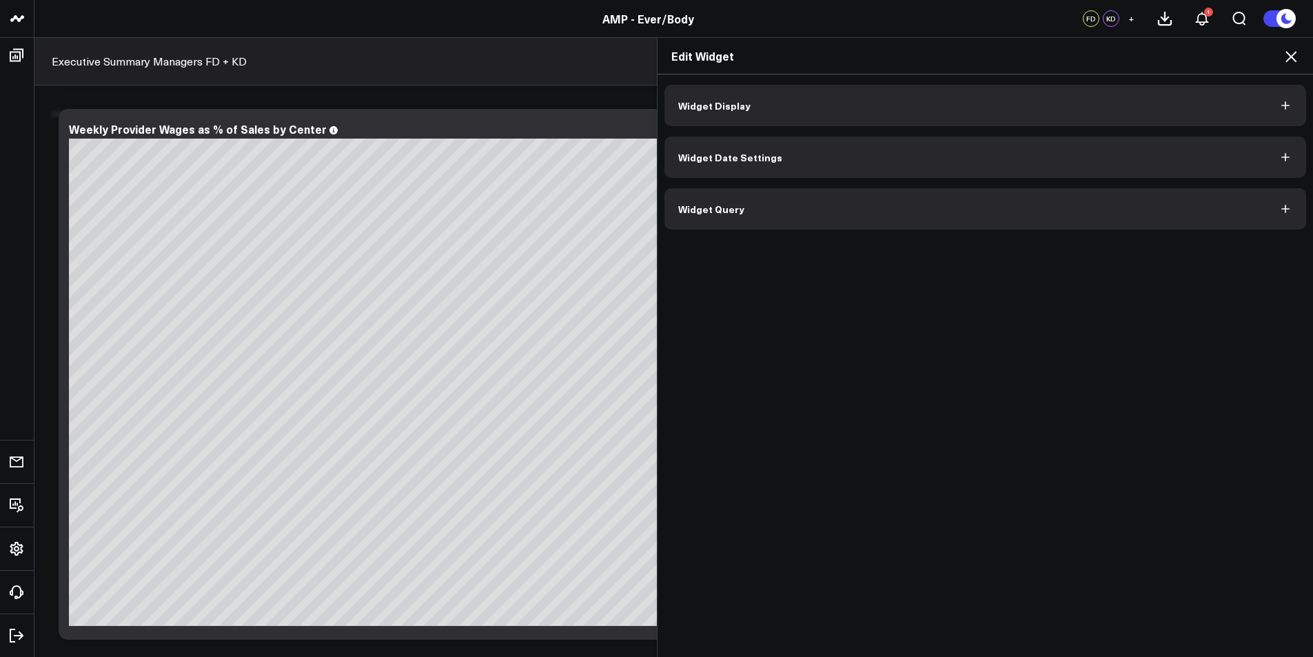
click at [820, 159] on button "Widget Date Settings" at bounding box center [985, 156] width 642 height 41
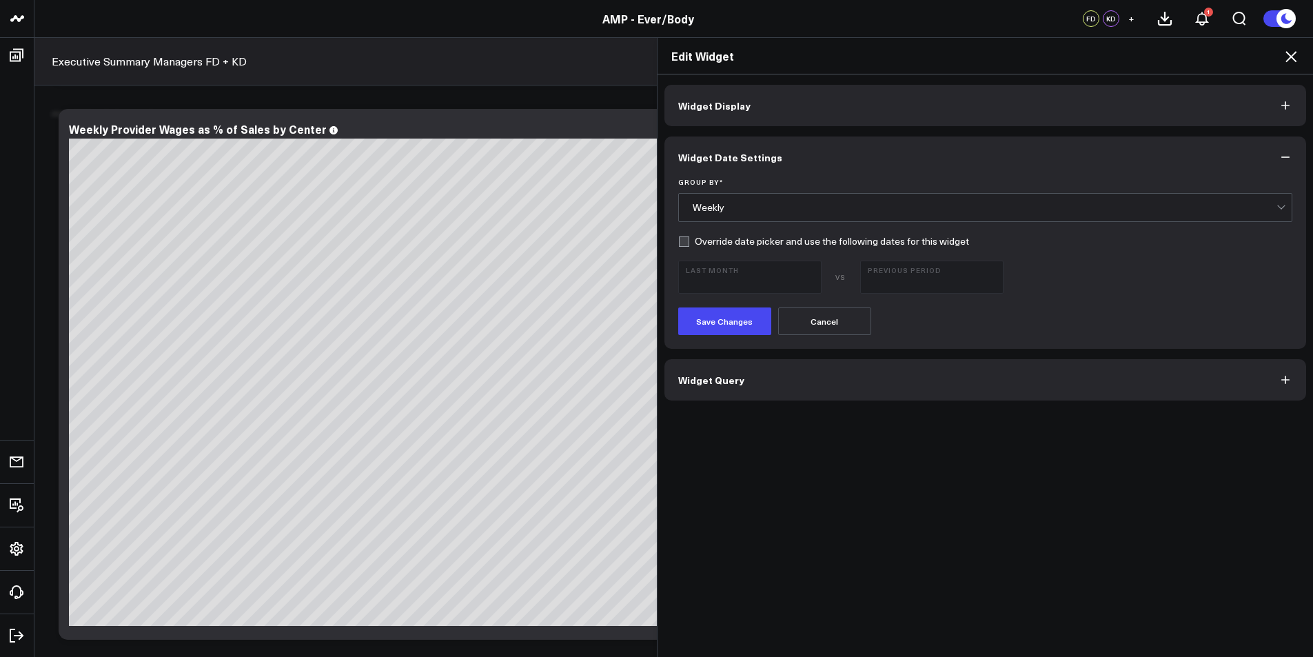
click at [722, 243] on label "Override date picker and use the following dates for this widget" at bounding box center [823, 241] width 291 height 11
click at [689, 243] on input "Override date picker and use the following dates for this widget" at bounding box center [683, 241] width 11 height 11
click at [678, 243] on label "Override date picker and use the following dates for this widget" at bounding box center [823, 241] width 291 height 11
click at [678, 243] on input "Override date picker and use the following dates for this widget" at bounding box center [683, 241] width 11 height 11
click at [683, 243] on label "Override date picker and use the following dates for this widget" at bounding box center [823, 241] width 291 height 11
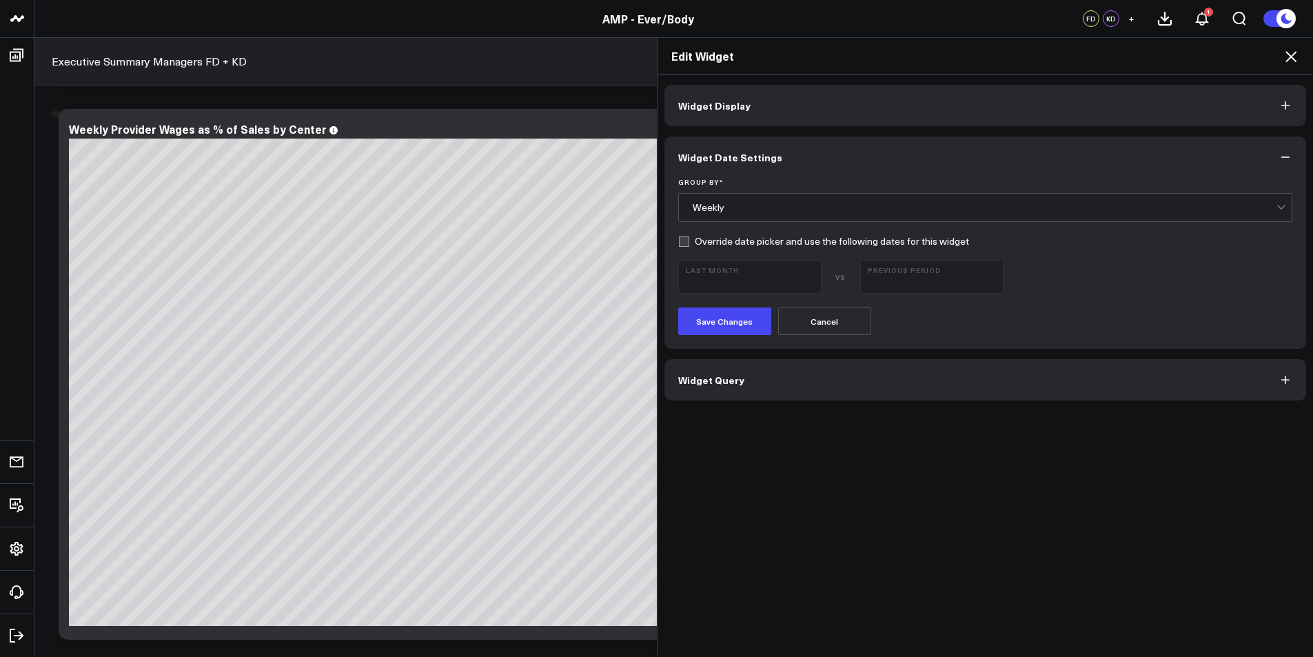
click at [683, 243] on input "Override date picker and use the following dates for this widget" at bounding box center [683, 241] width 11 height 11
checkbox input "true"
click at [791, 287] on span "08/01/25 - 08/31/25" at bounding box center [750, 283] width 128 height 11
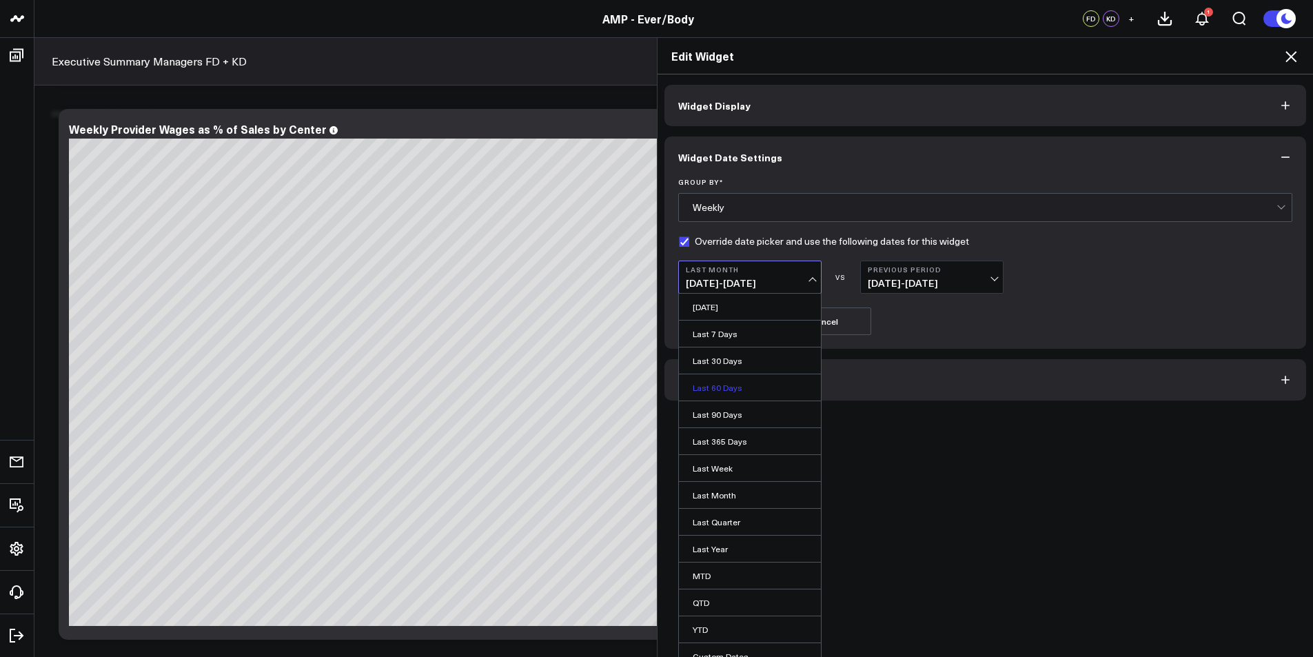
click at [717, 383] on link "Last 60 Days" at bounding box center [750, 387] width 142 height 26
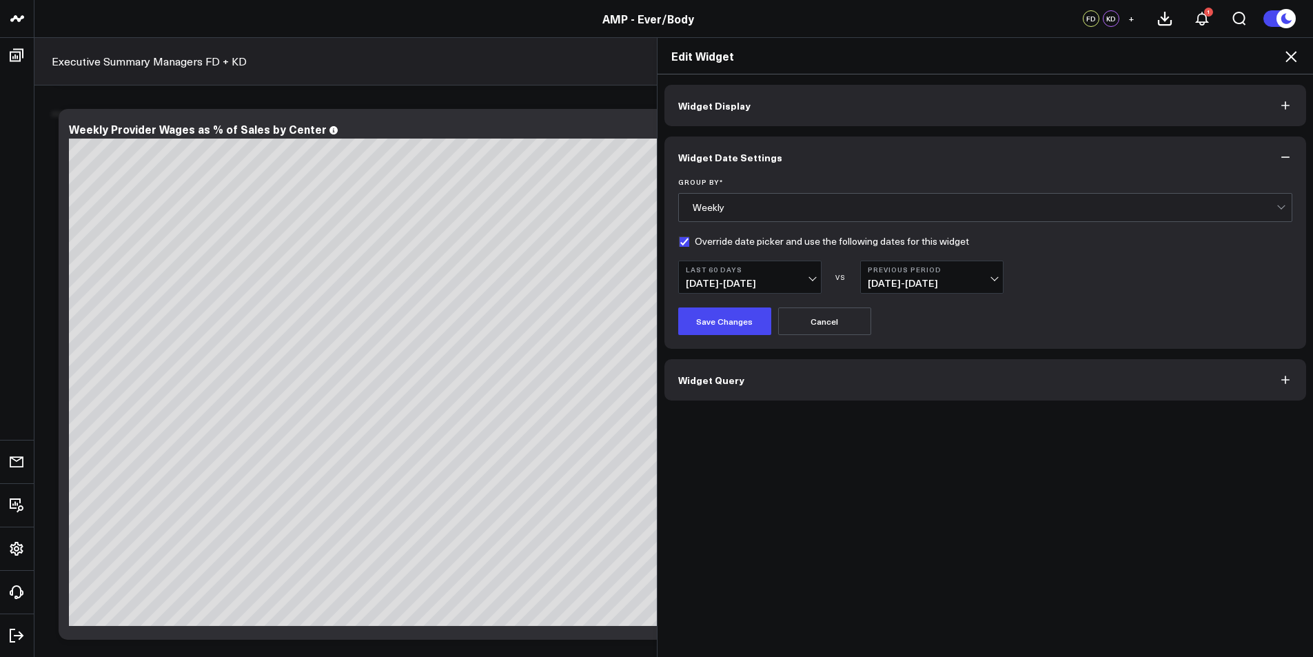
drag, startPoint x: 744, startPoint y: 321, endPoint x: 908, endPoint y: 305, distance: 164.7
click at [908, 305] on form "Group By * Weekly Override date picker and use the following dates for this wid…" at bounding box center [985, 256] width 615 height 157
click at [913, 274] on button "Previous Period 05/05/25 - 07/03/25" at bounding box center [931, 277] width 143 height 33
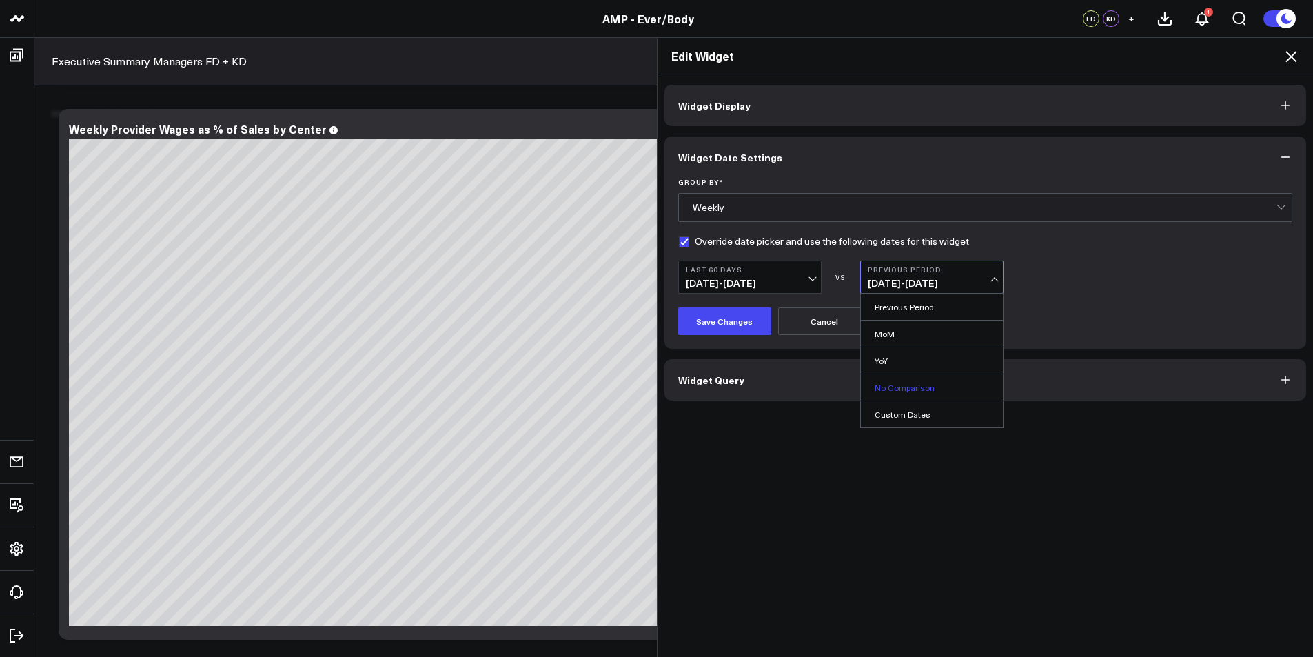
click at [899, 388] on link "No Comparison" at bounding box center [932, 387] width 142 height 26
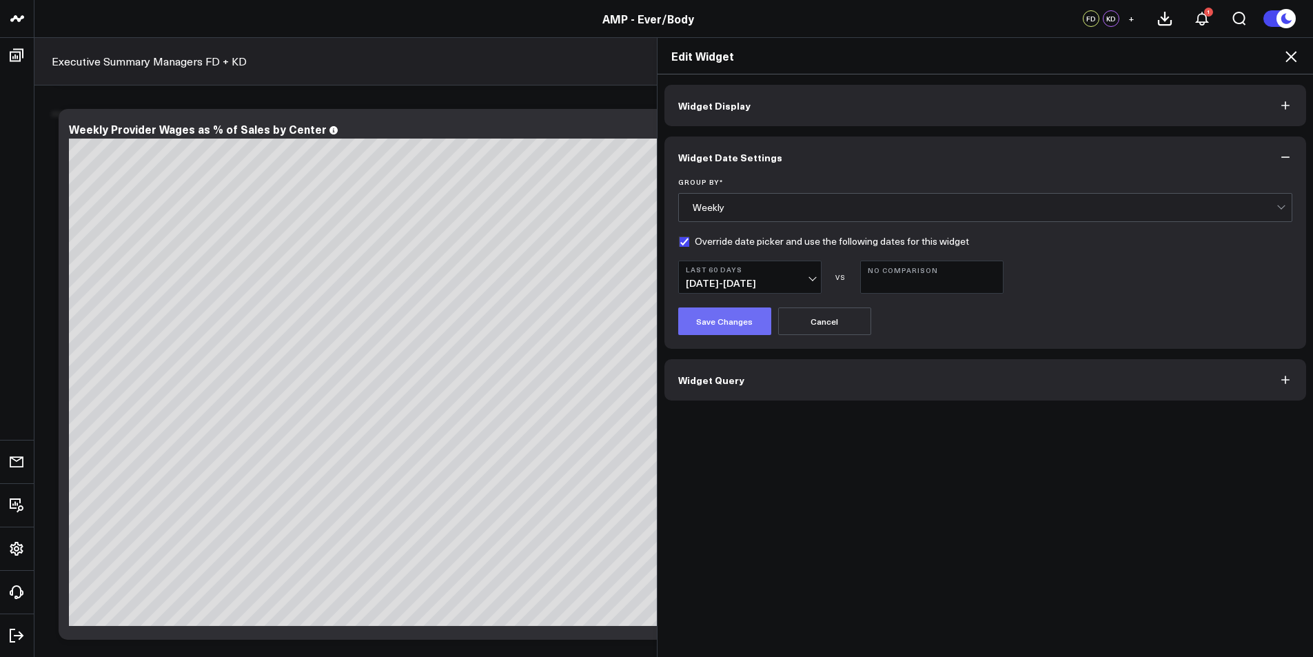
click at [690, 312] on button "Save Changes" at bounding box center [724, 321] width 93 height 28
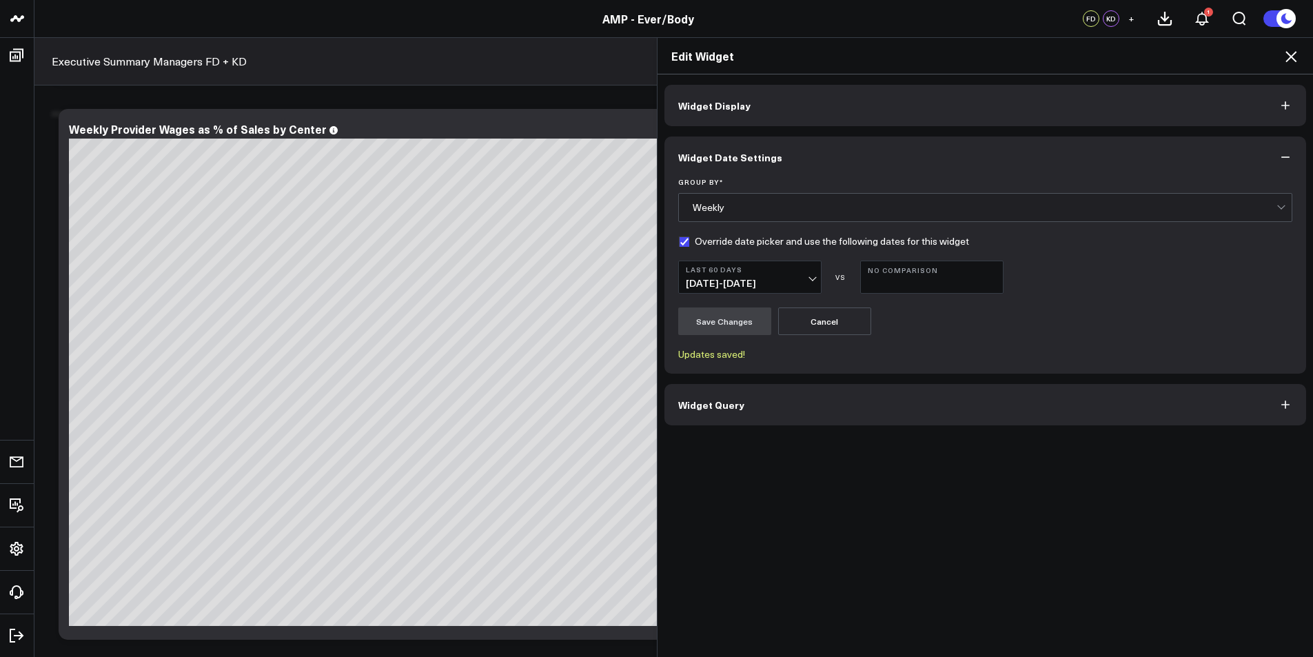
click at [1296, 57] on icon at bounding box center [1291, 56] width 17 height 17
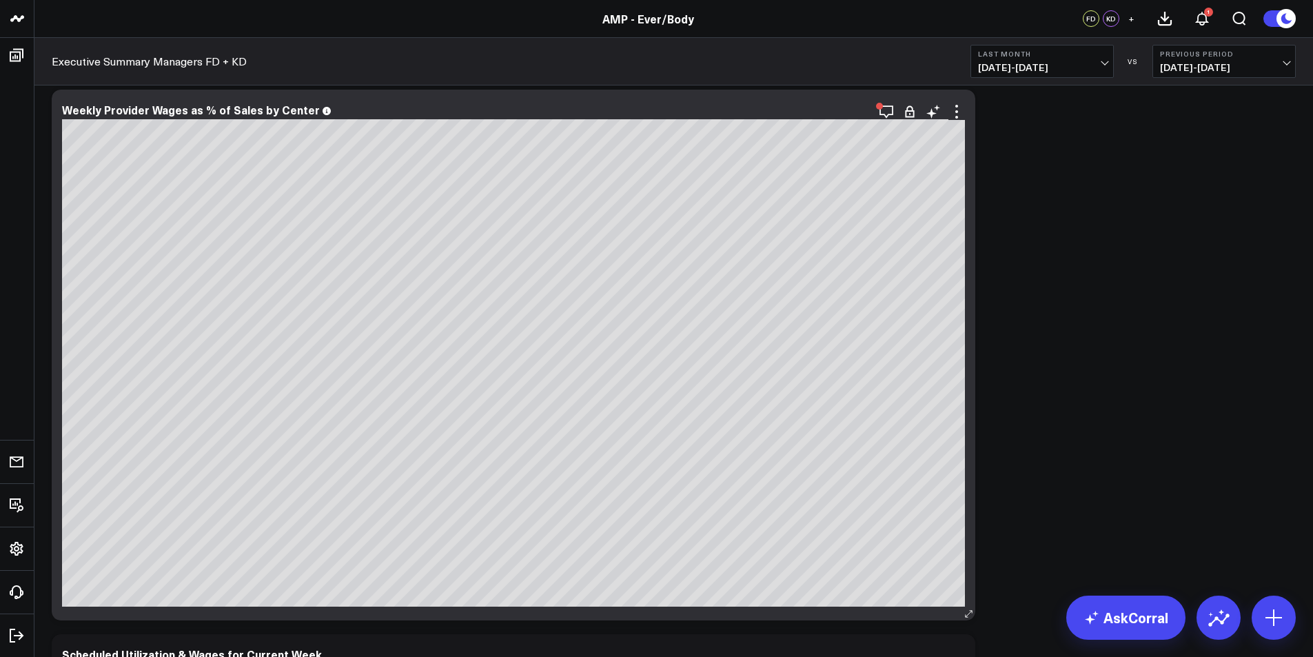
scroll to position [3240, 0]
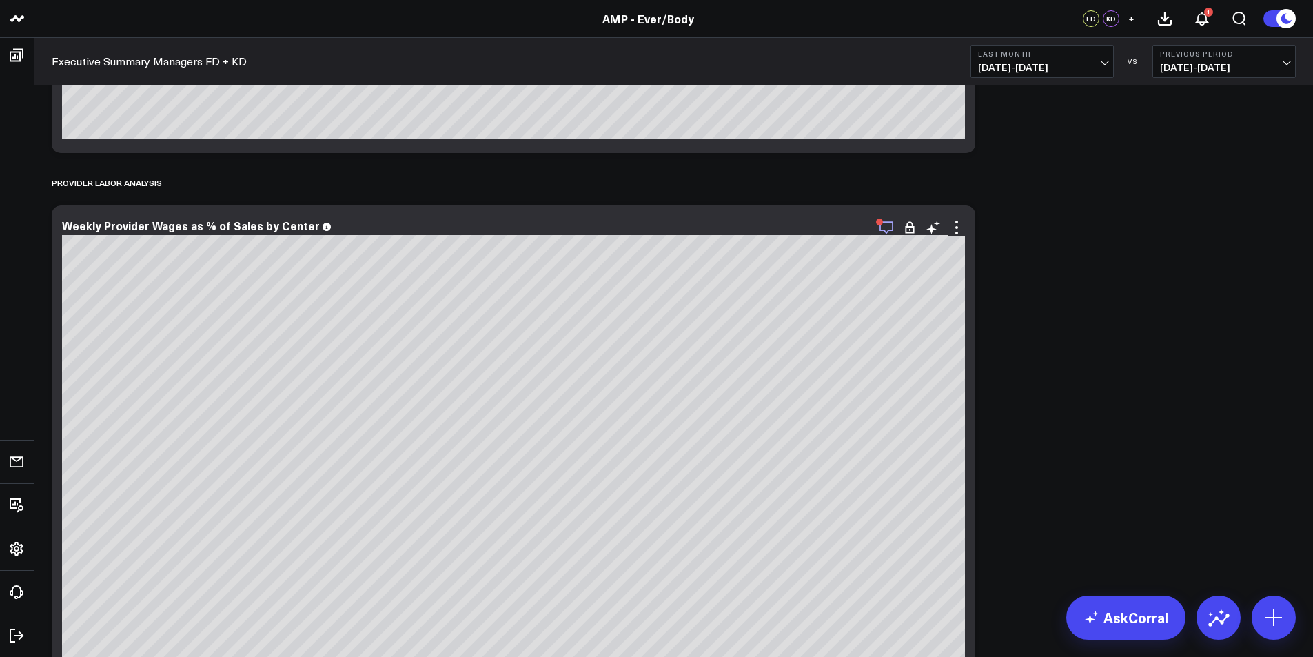
click at [890, 231] on icon "button" at bounding box center [886, 227] width 17 height 17
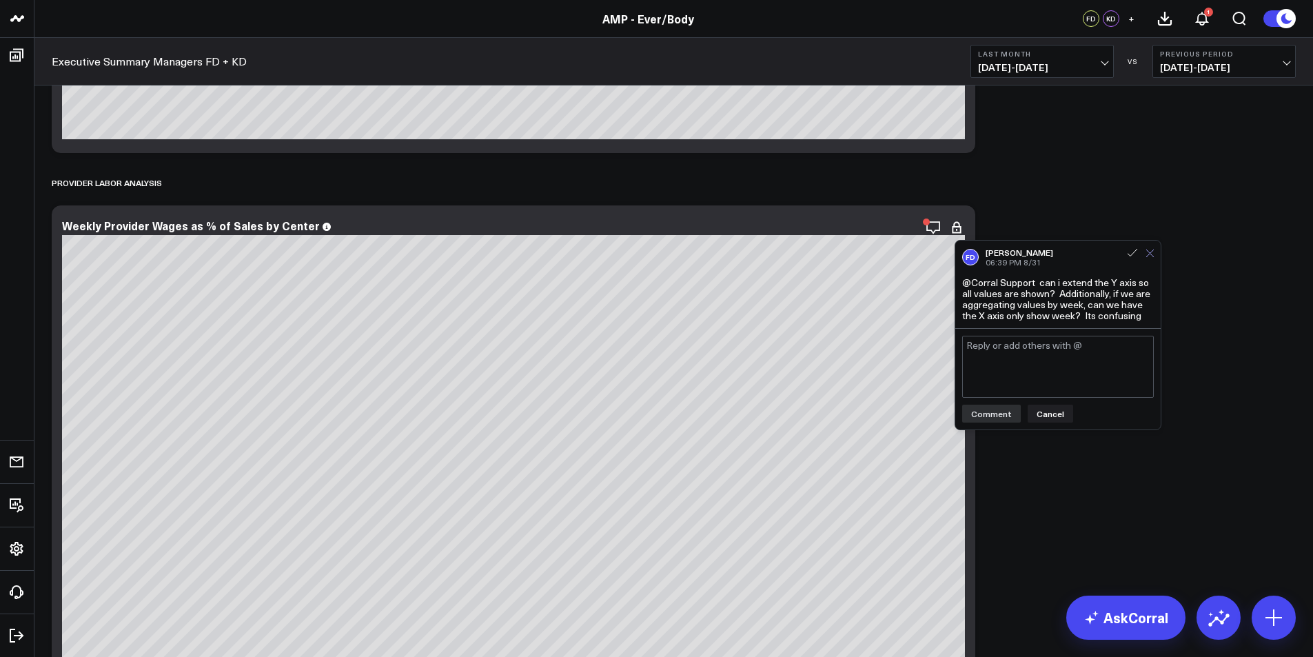
click at [1150, 254] on icon at bounding box center [1150, 254] width 8 height 8
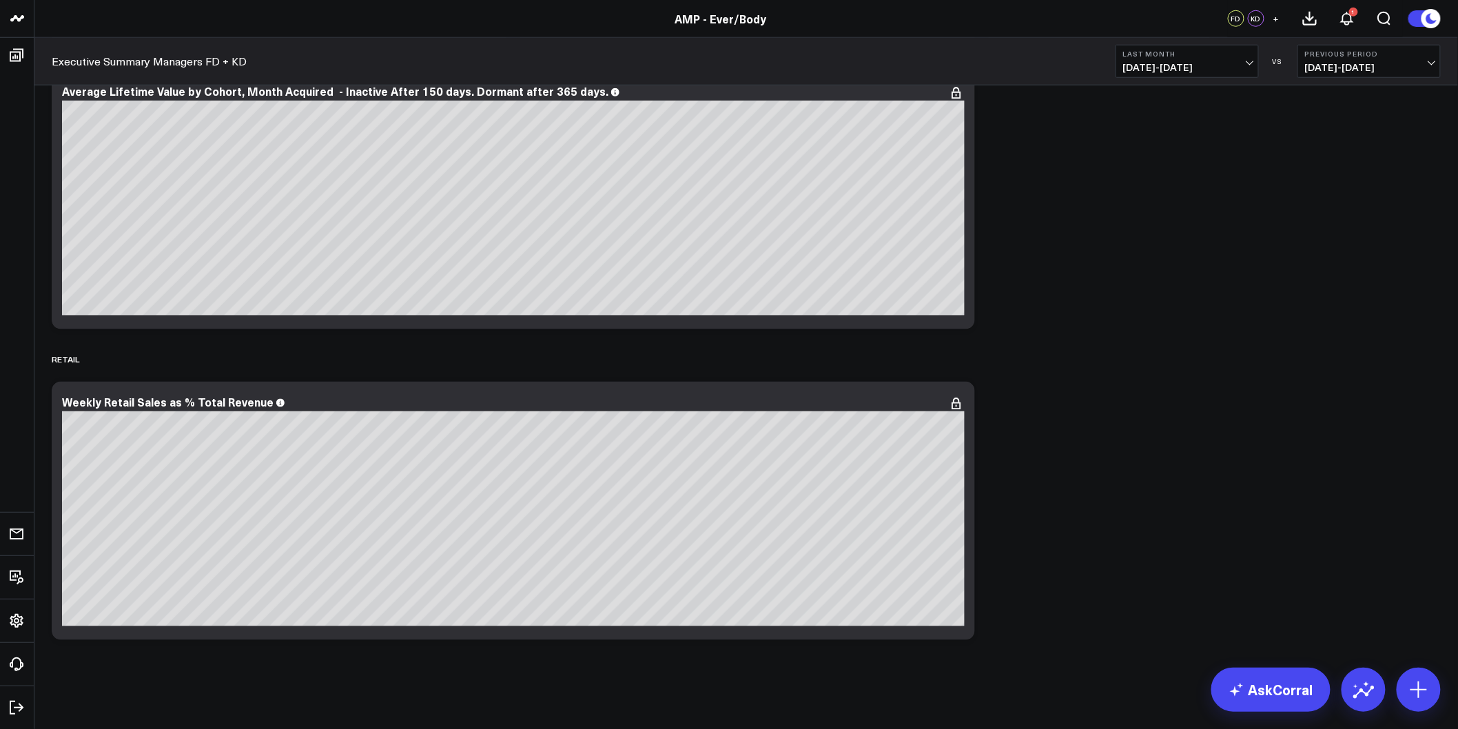
scroll to position [207, 0]
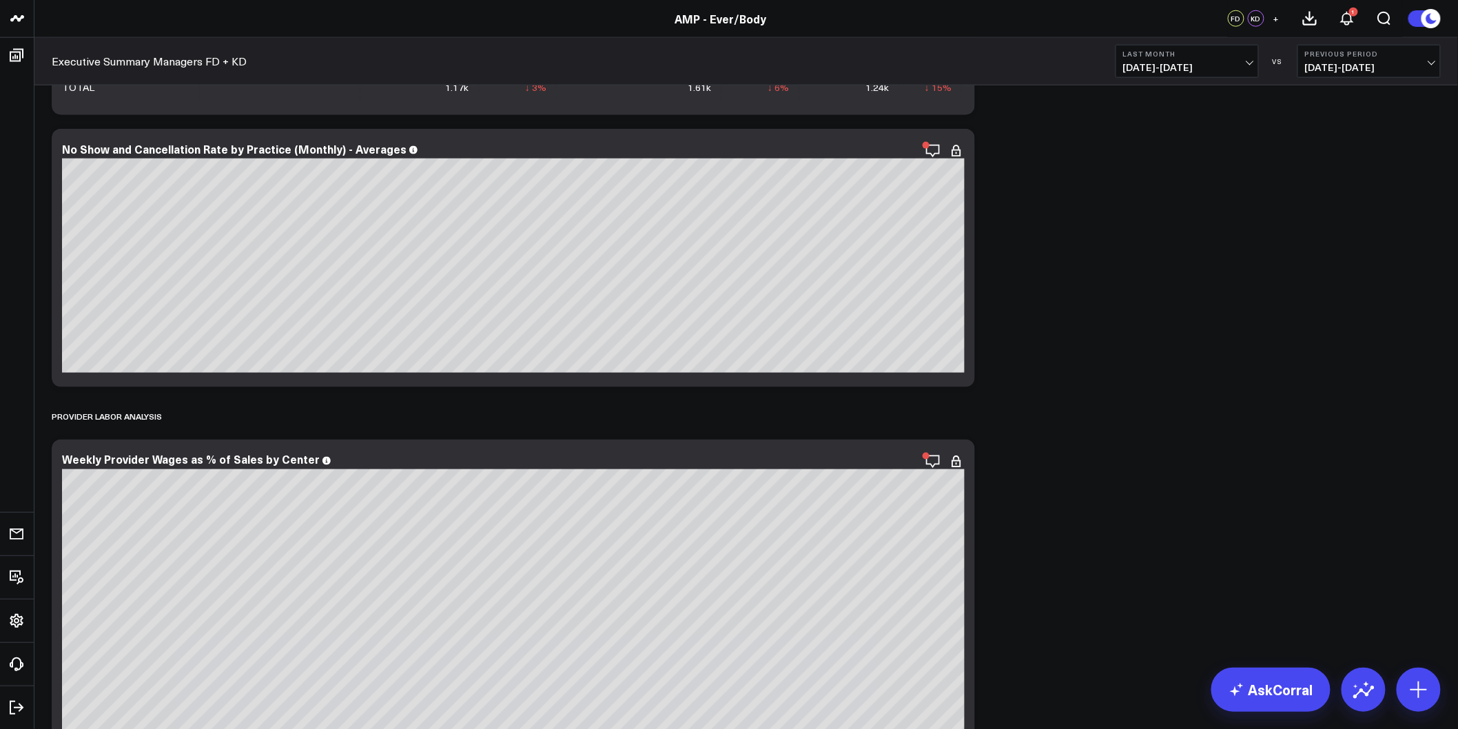
scroll to position [0, 0]
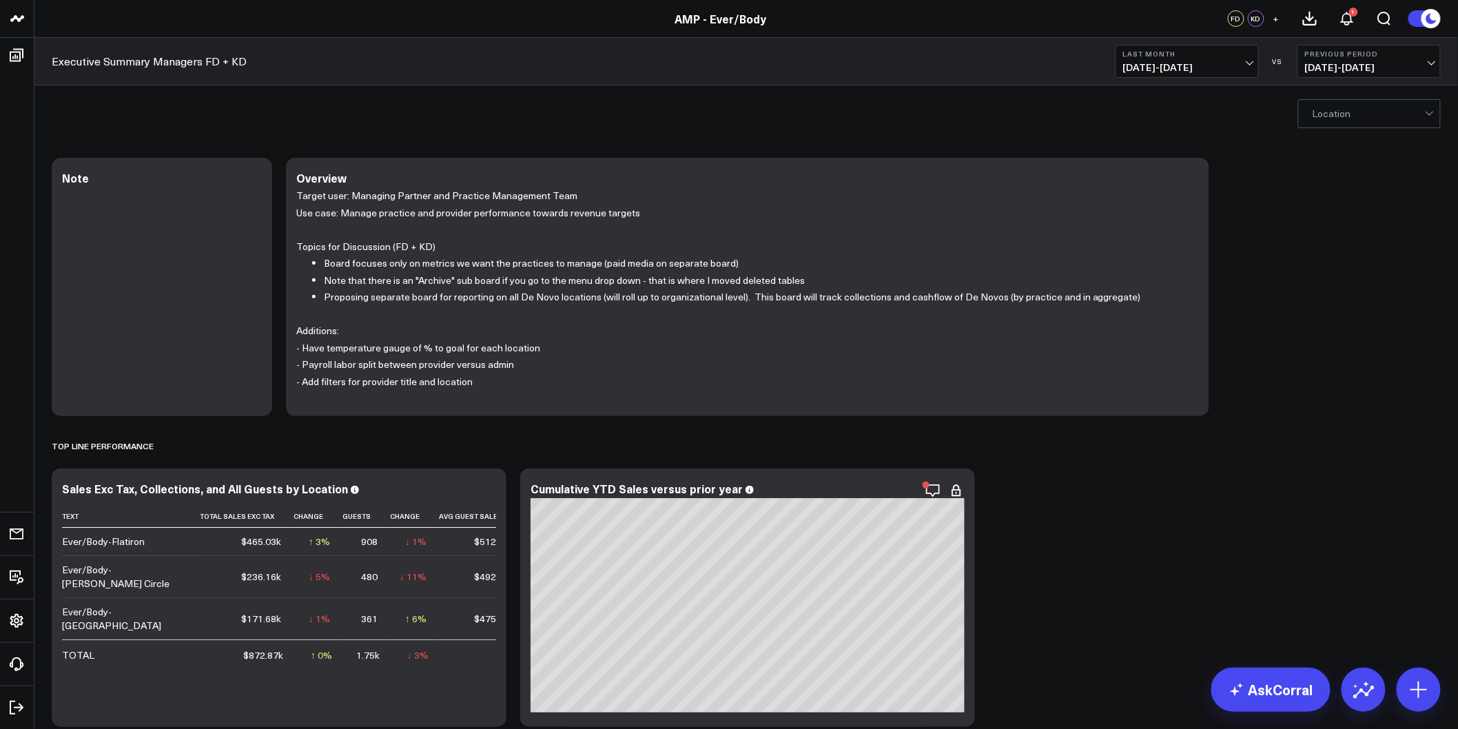
drag, startPoint x: 1057, startPoint y: 568, endPoint x: 1045, endPoint y: 216, distance: 351.7
drag, startPoint x: 1006, startPoint y: 454, endPoint x: 962, endPoint y: 164, distance: 292.9
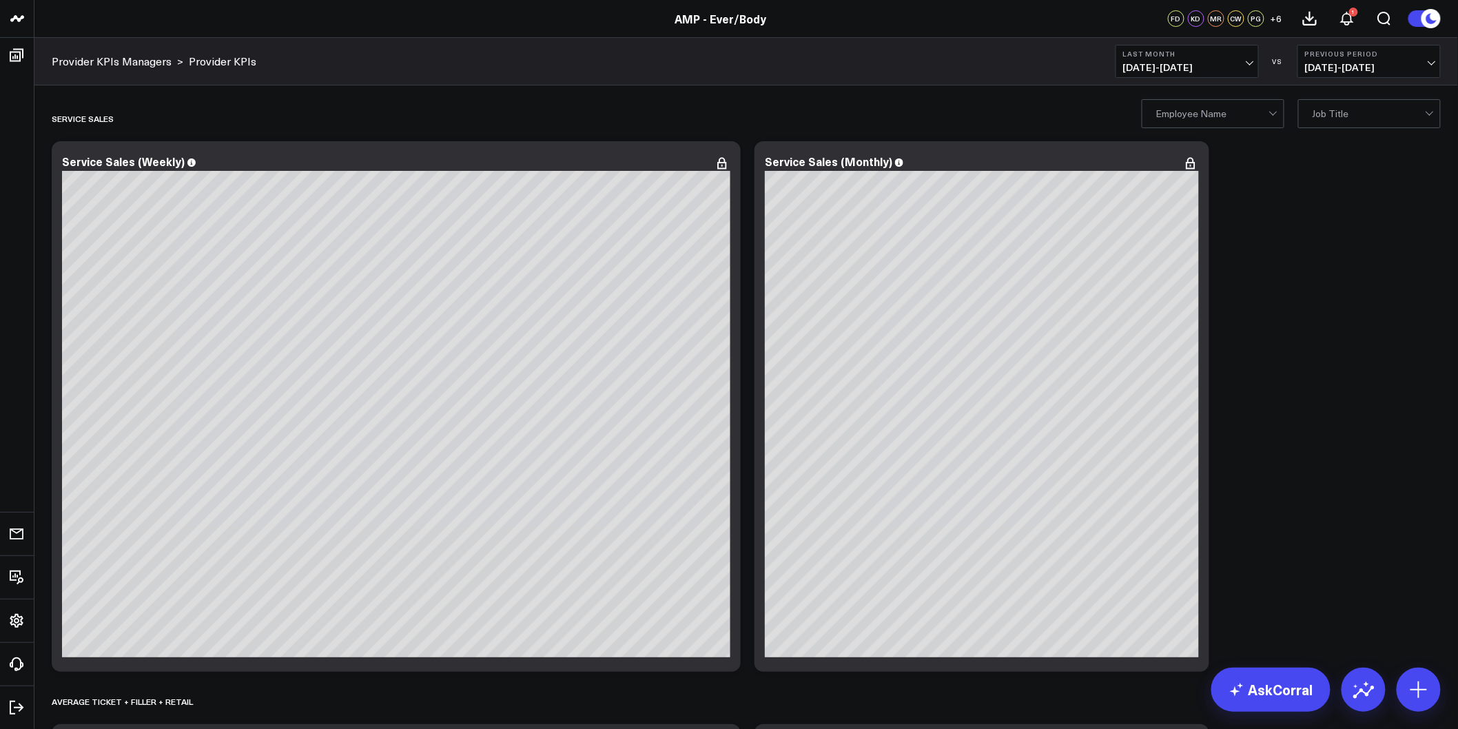
click at [1429, 21] on icon at bounding box center [1432, 18] width 10 height 10
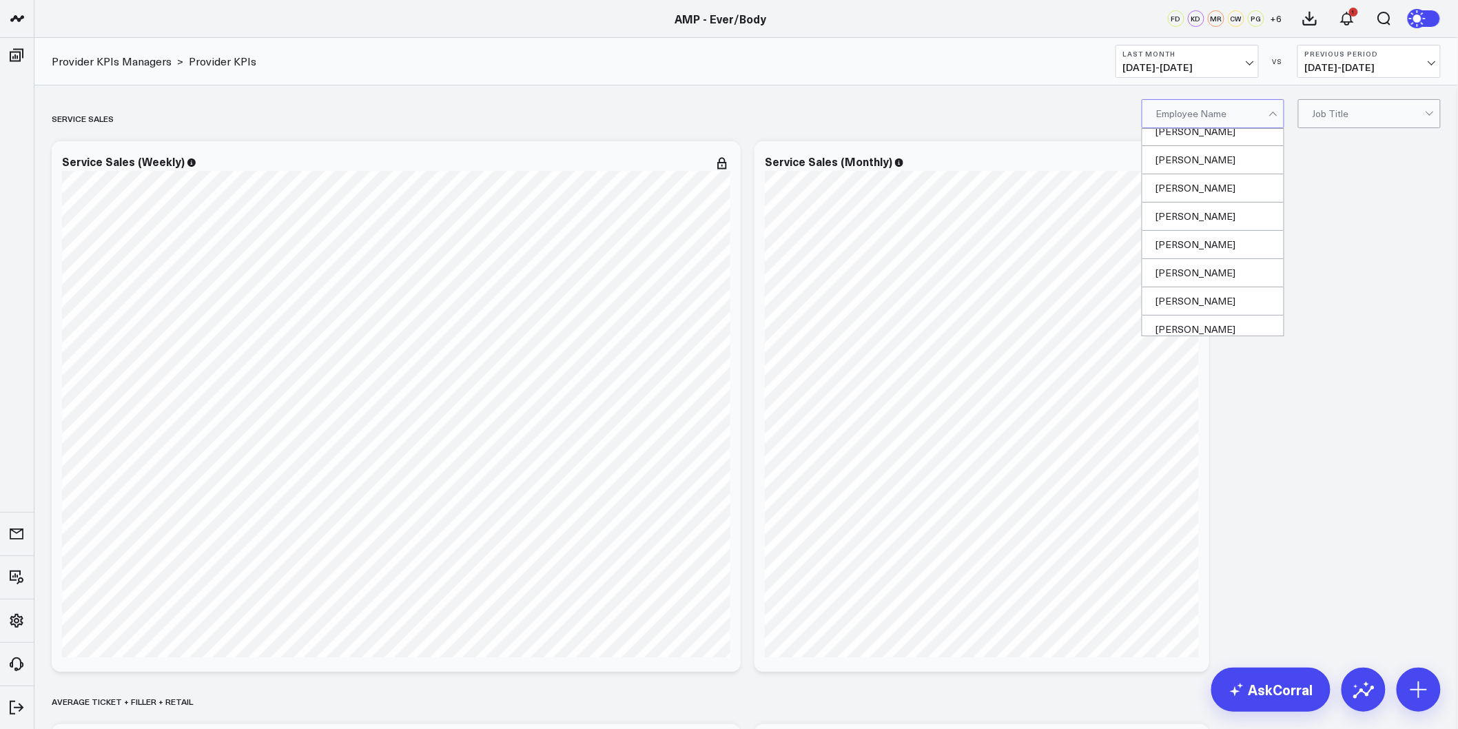
scroll to position [153, 0]
click at [1223, 164] on div "[PERSON_NAME]" at bounding box center [1213, 159] width 141 height 28
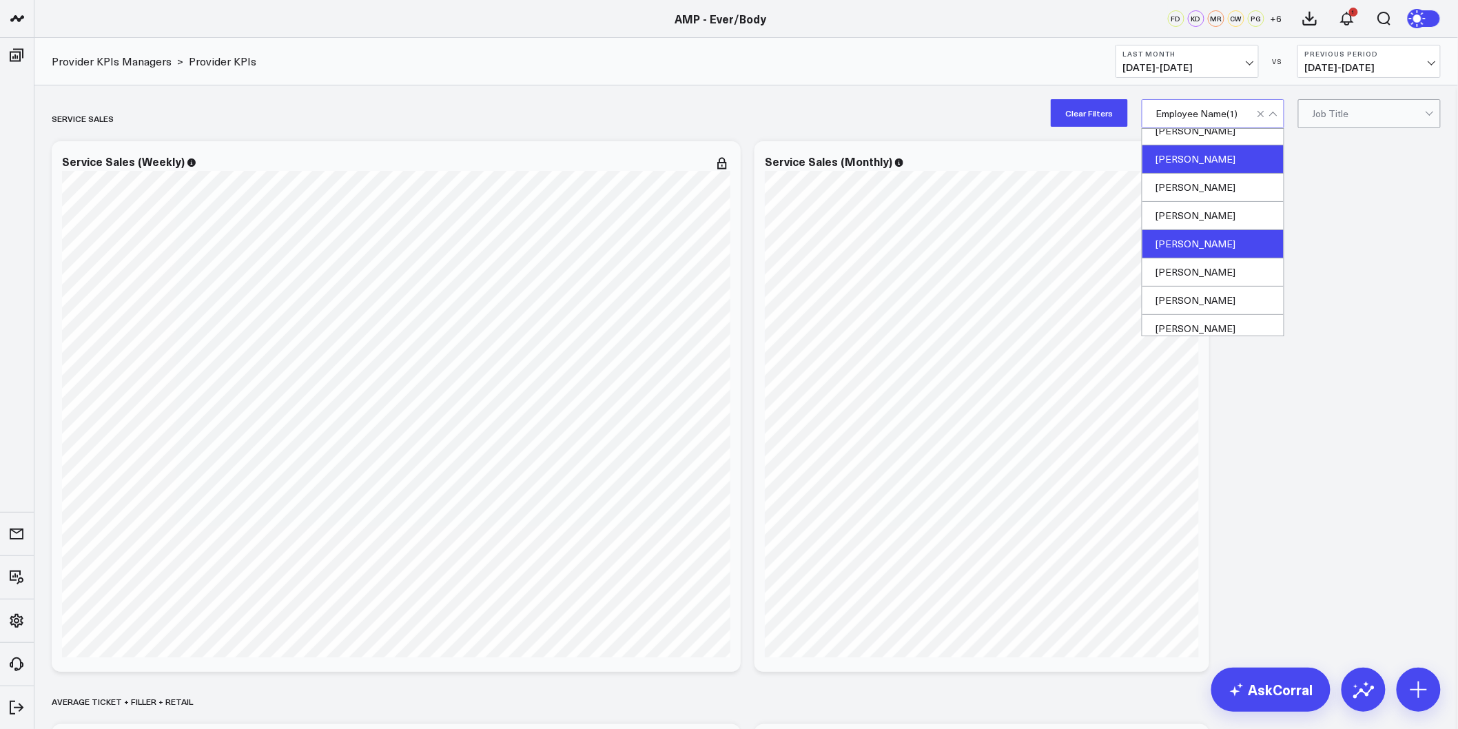
scroll to position [230, 0]
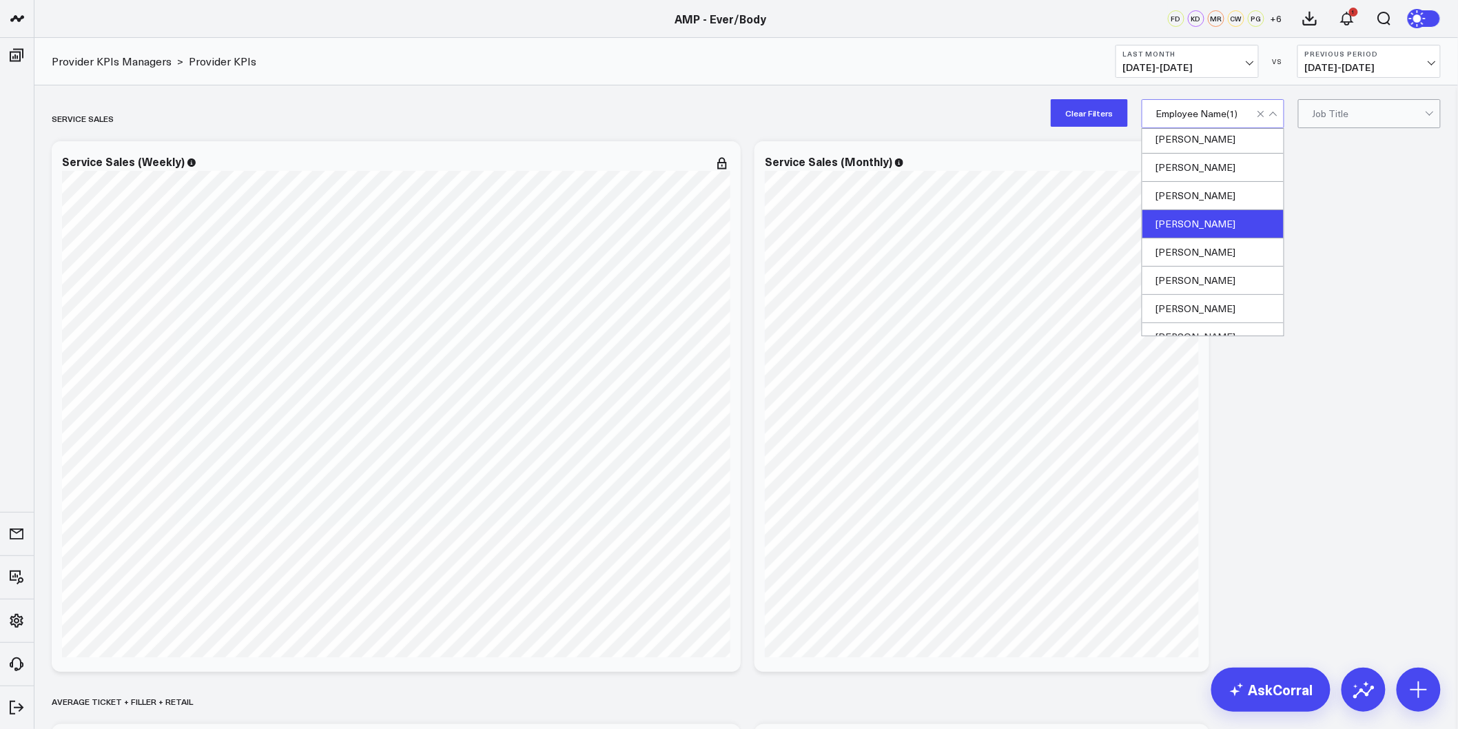
click at [1212, 219] on div "Grace Rodlauer" at bounding box center [1213, 224] width 141 height 28
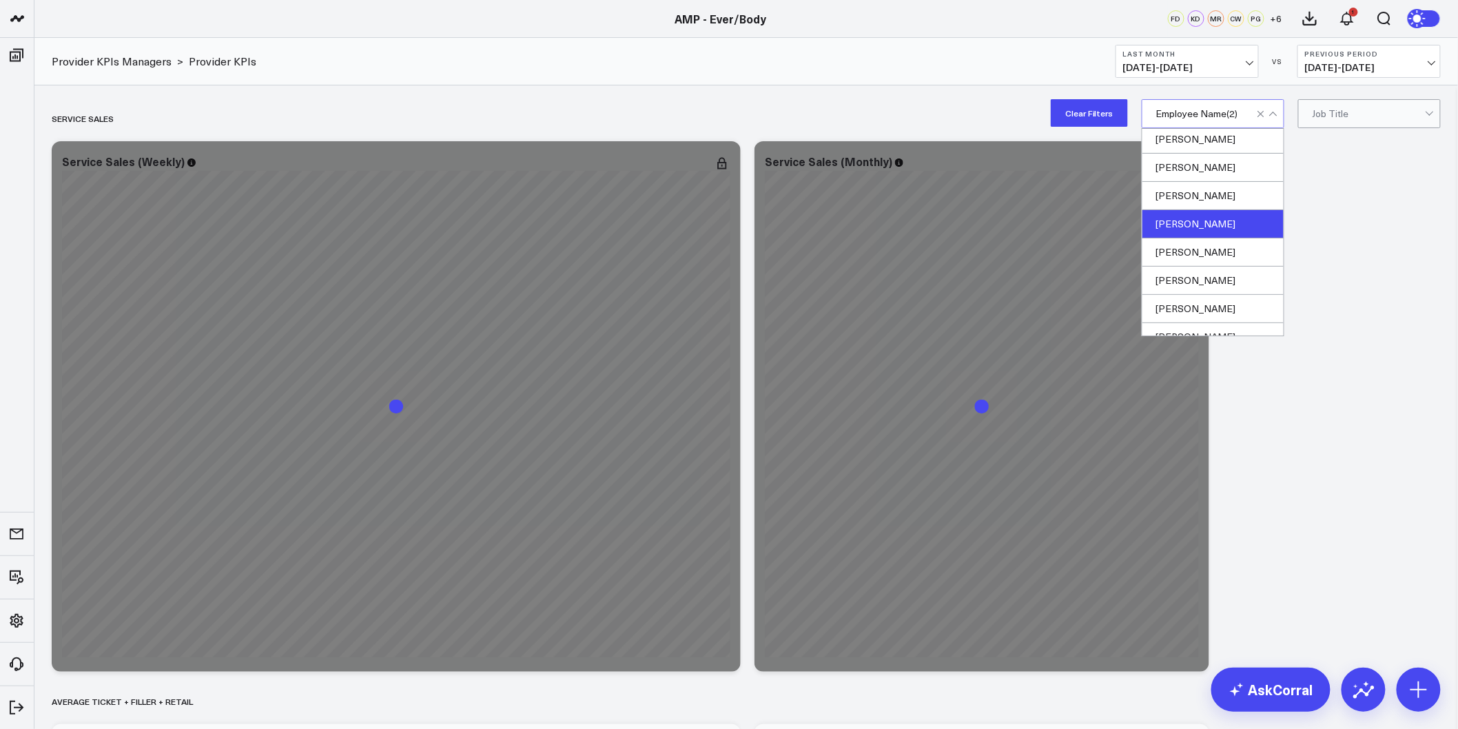
click at [1214, 227] on div "Grace Rodlauer" at bounding box center [1213, 224] width 141 height 28
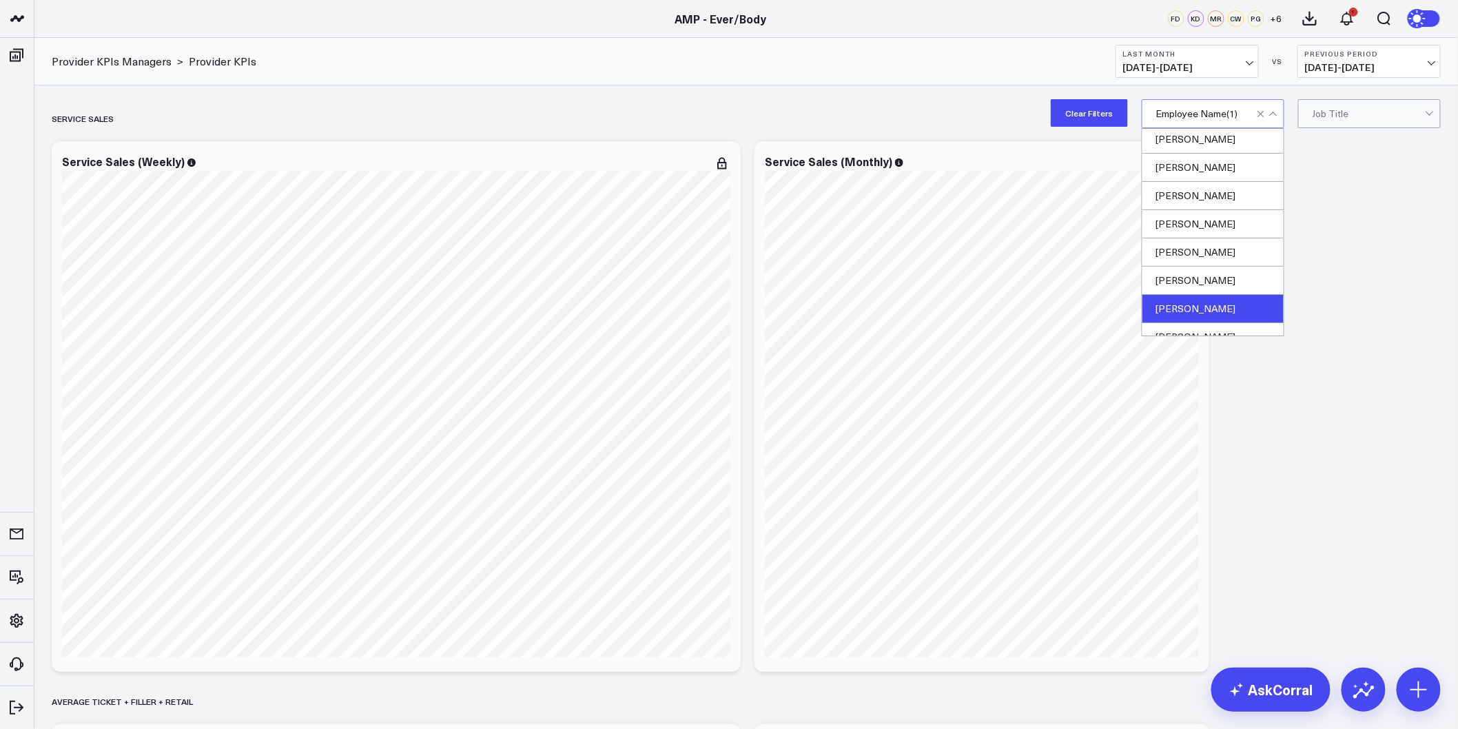
click at [1196, 304] on div "[PERSON_NAME]" at bounding box center [1213, 309] width 141 height 28
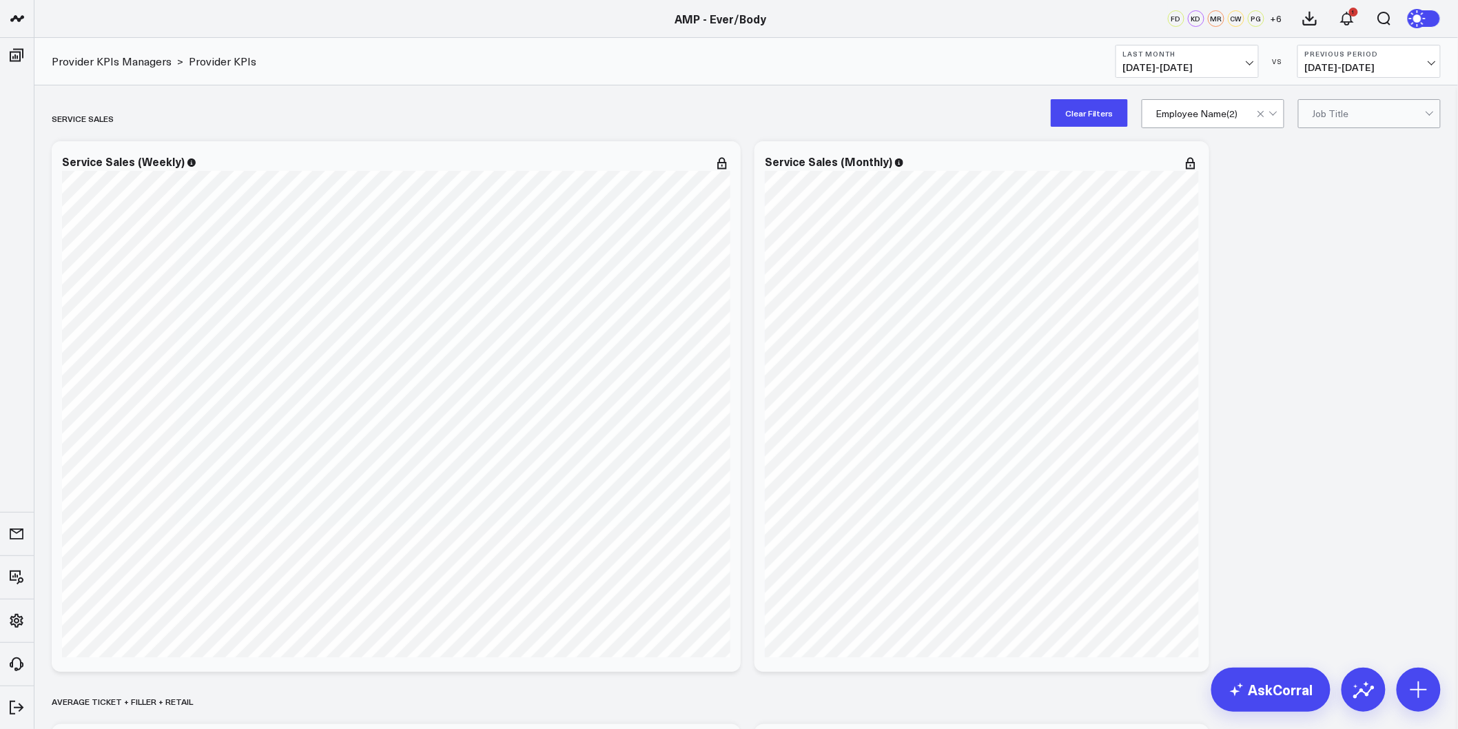
click at [1096, 119] on button "Clear Filters" at bounding box center [1089, 113] width 77 height 28
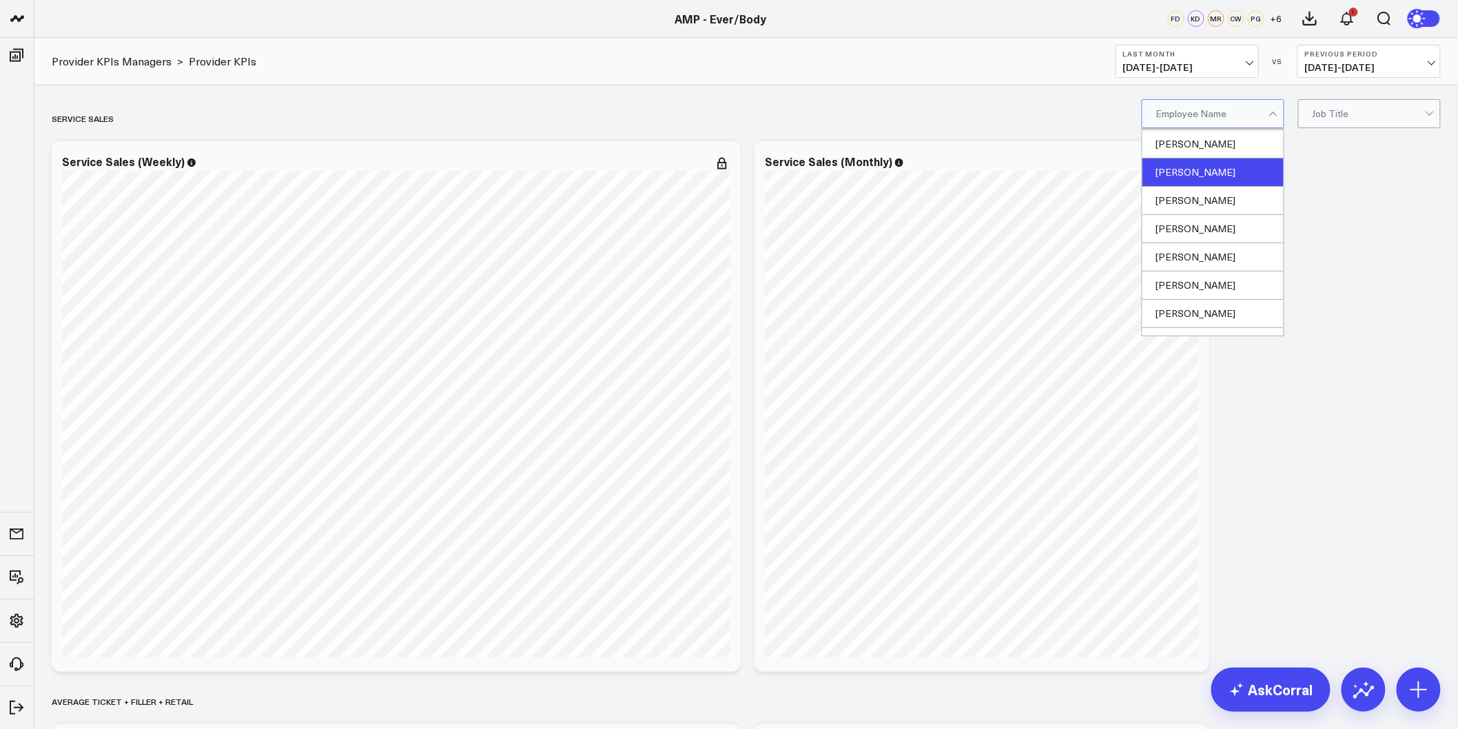
scroll to position [77, 0]
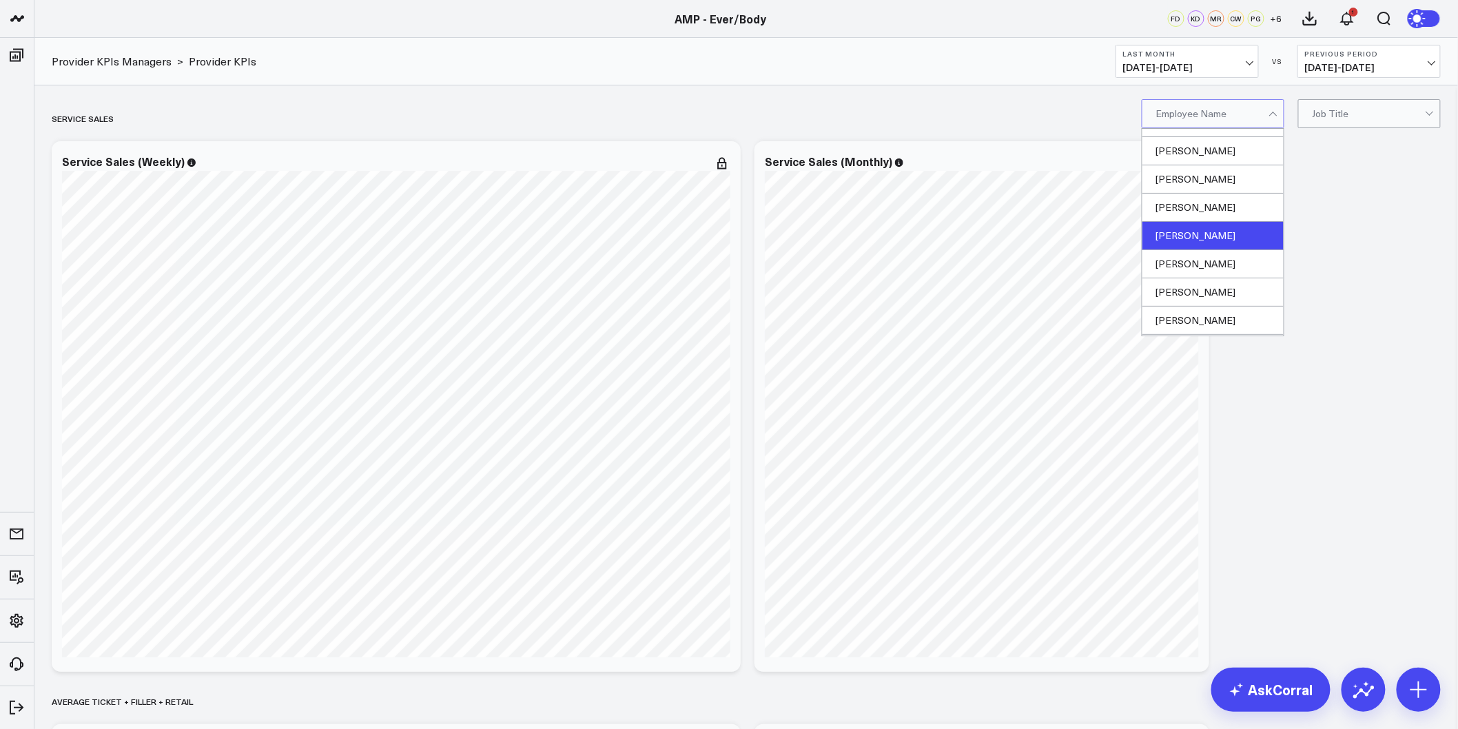
click at [1239, 230] on div "Christopher Blaisdell" at bounding box center [1213, 236] width 141 height 28
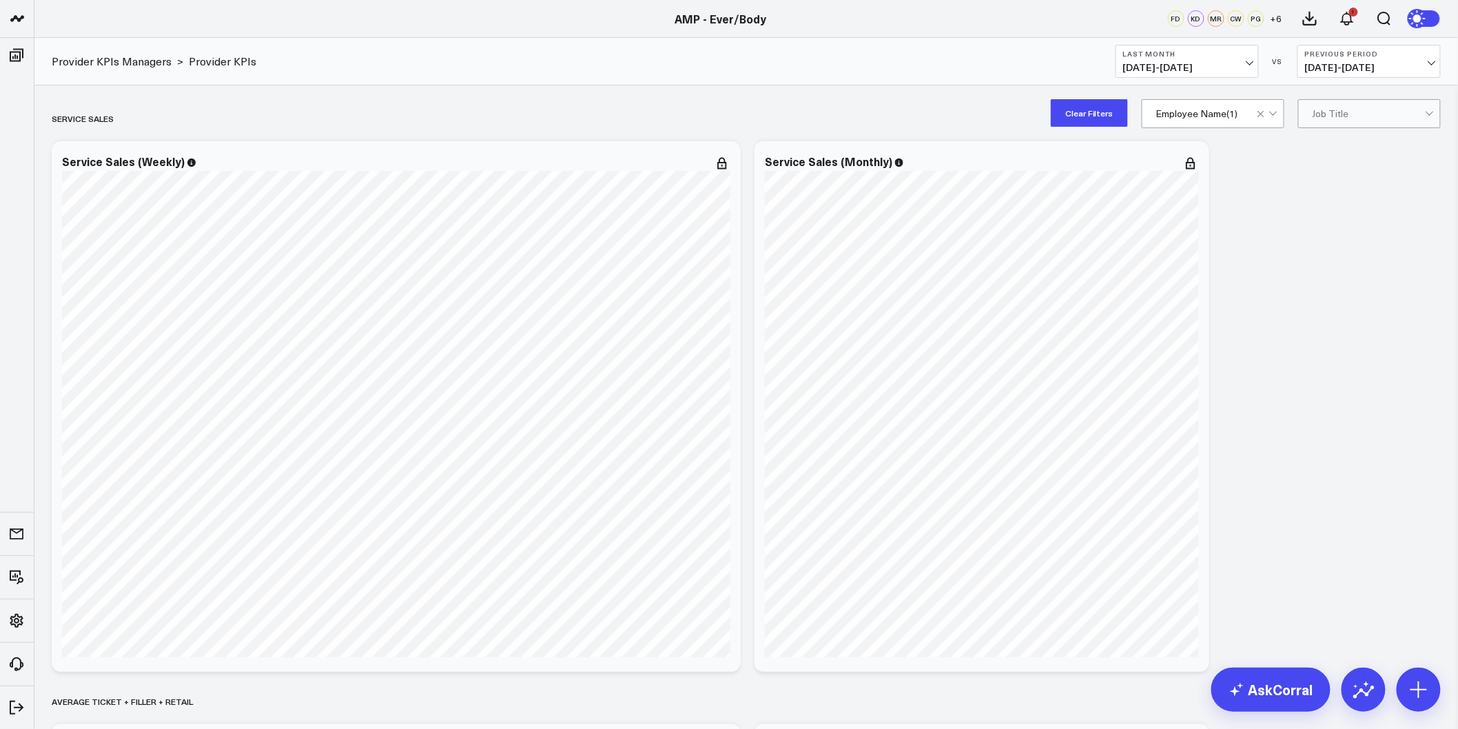
click at [1278, 119] on div at bounding box center [1268, 114] width 23 height 28
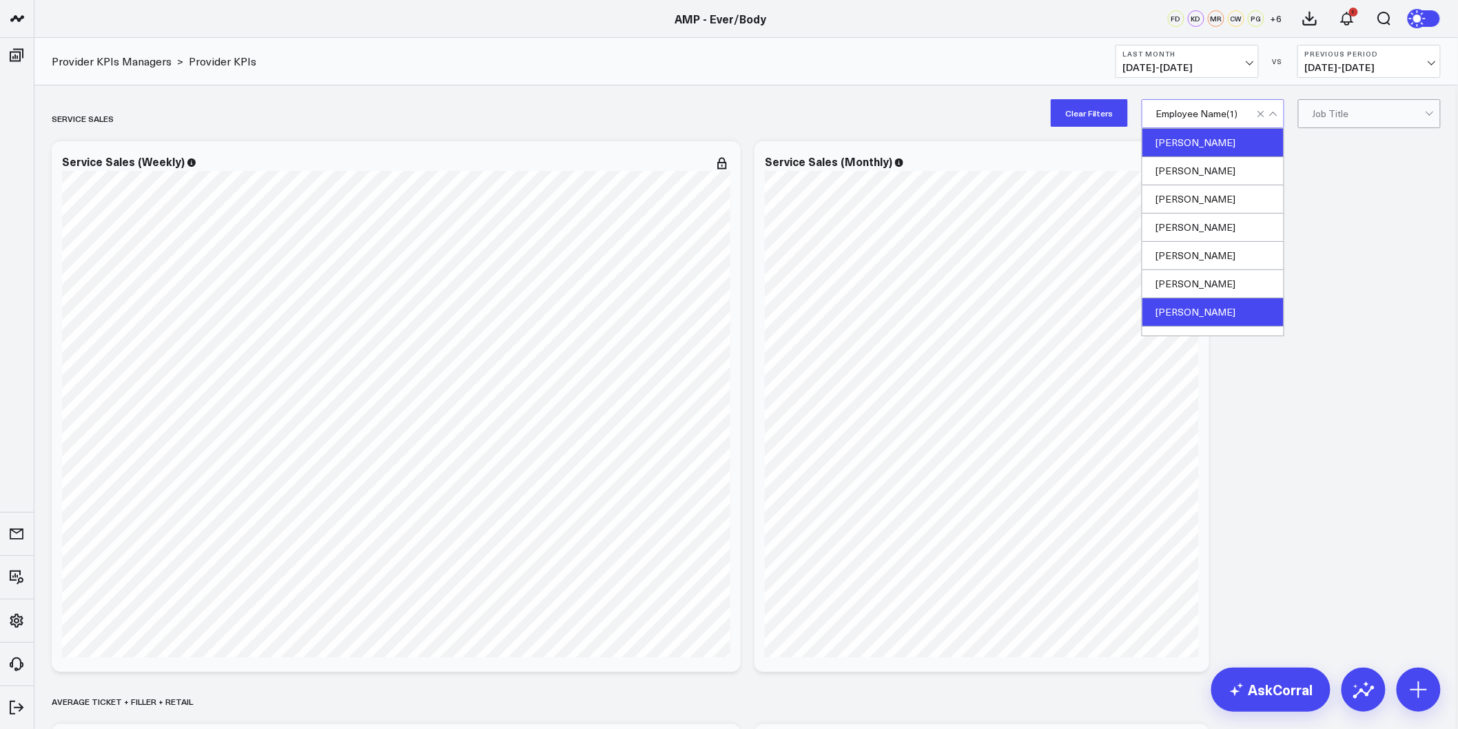
click at [1236, 141] on div "Agnes Wong" at bounding box center [1213, 143] width 141 height 28
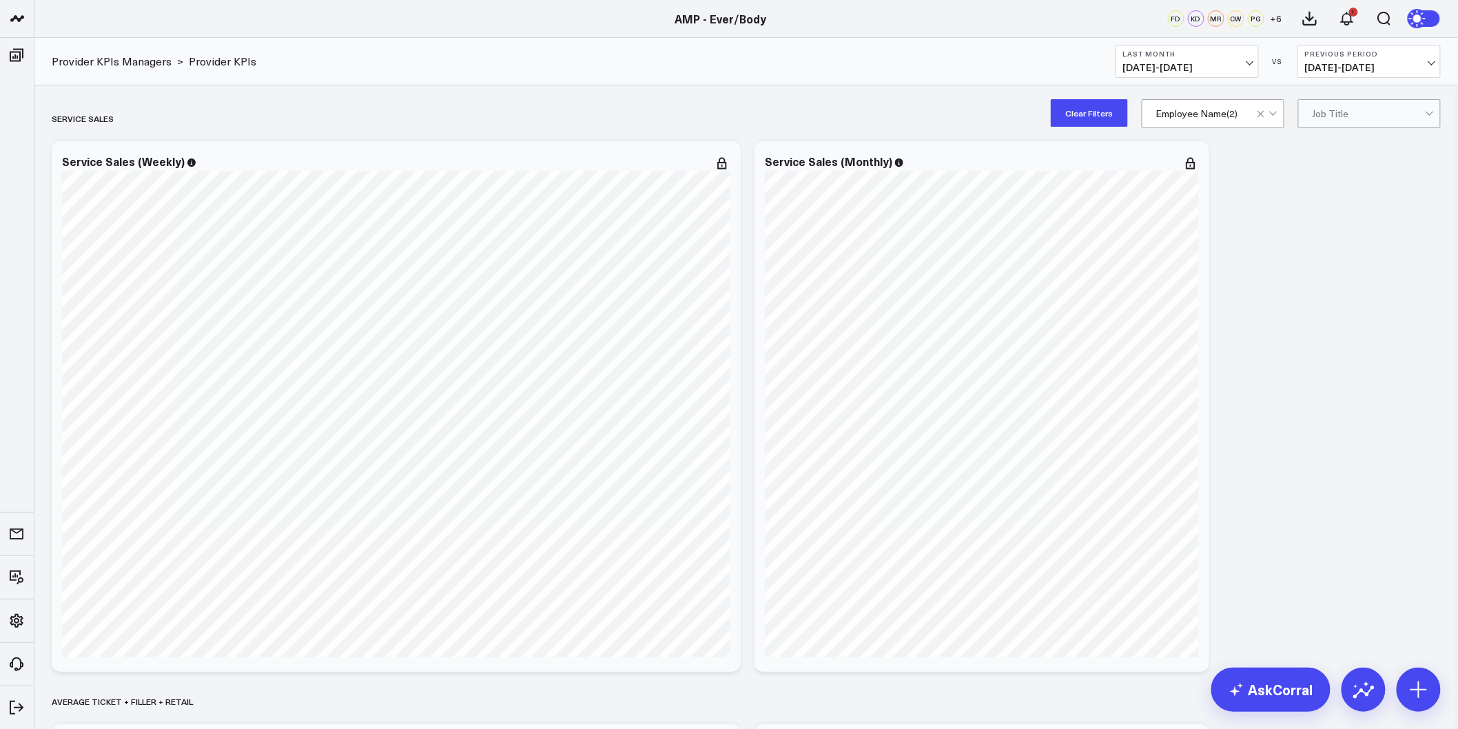
click at [1100, 119] on button "Clear Filters" at bounding box center [1089, 113] width 77 height 28
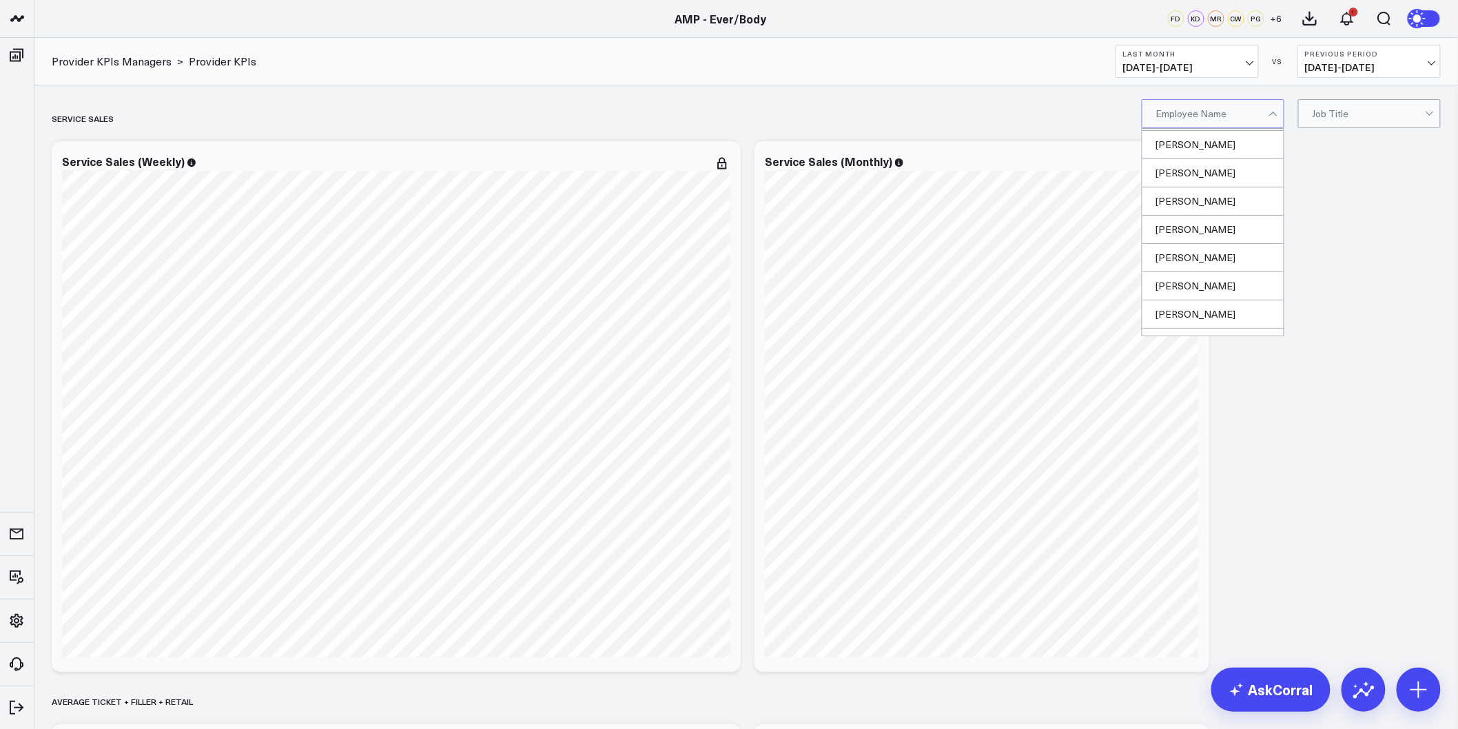
scroll to position [416, 0]
click at [1216, 283] on div "[PERSON_NAME]" at bounding box center [1213, 294] width 141 height 28
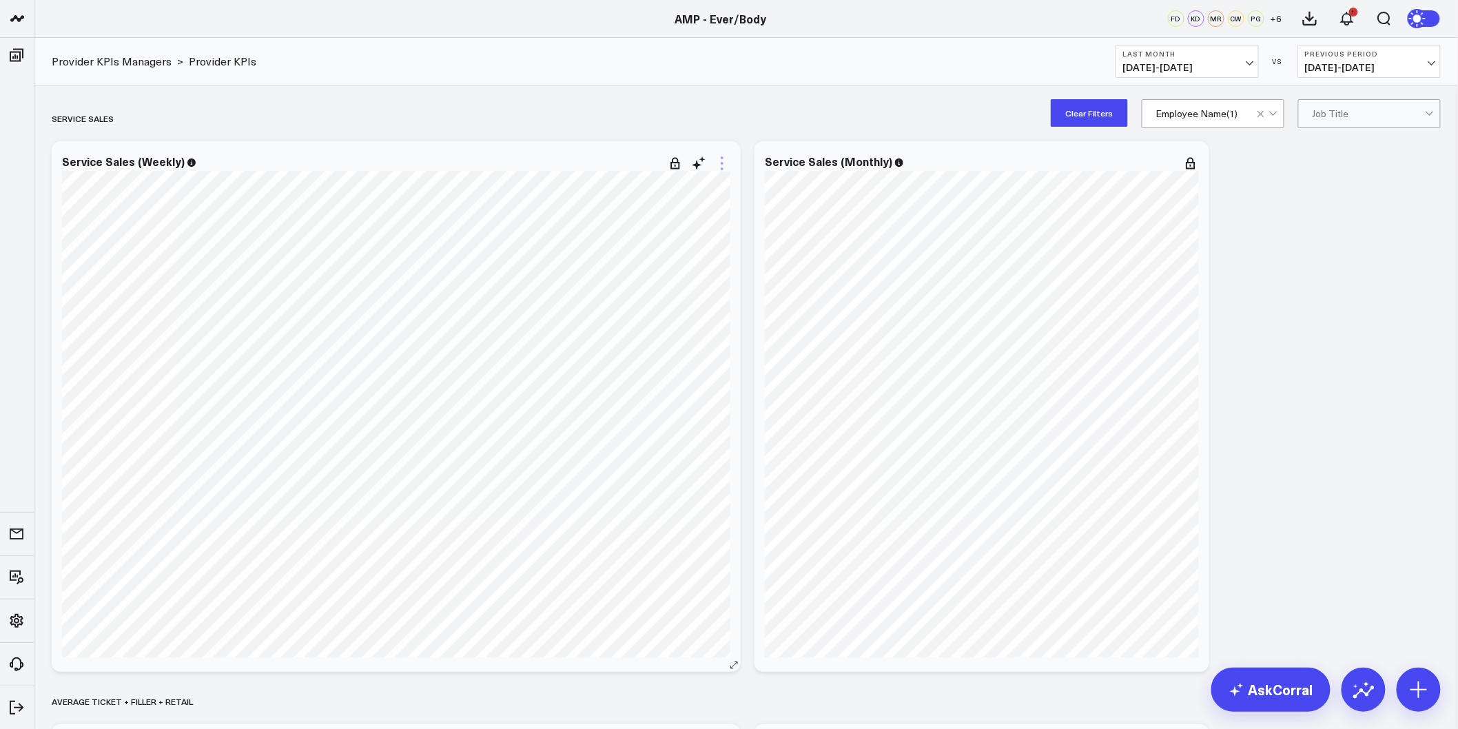
click at [724, 160] on icon at bounding box center [722, 163] width 17 height 17
click at [719, 165] on icon at bounding box center [722, 163] width 17 height 17
click at [662, 453] on button "Edit Widget" at bounding box center [666, 454] width 100 height 12
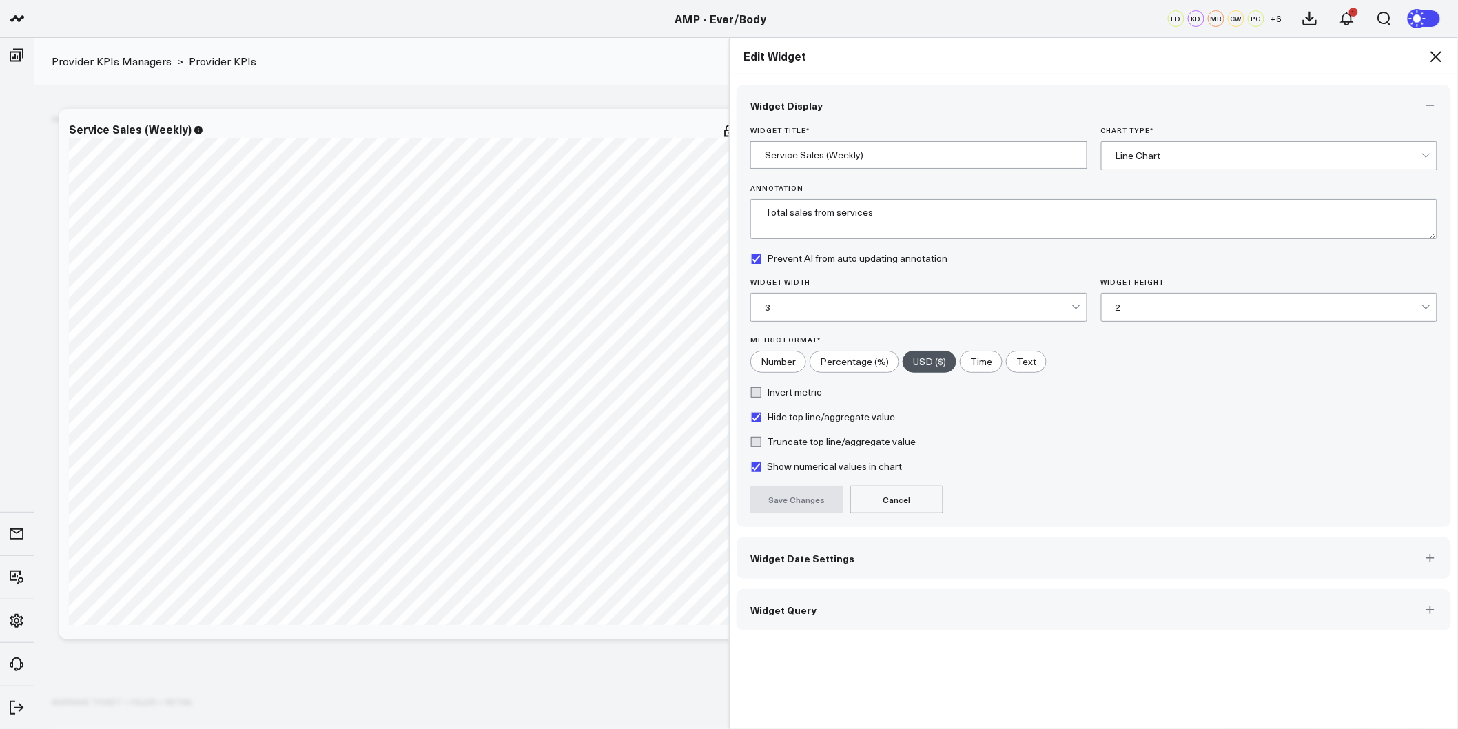
click at [818, 557] on span "Widget Date Settings" at bounding box center [803, 558] width 104 height 11
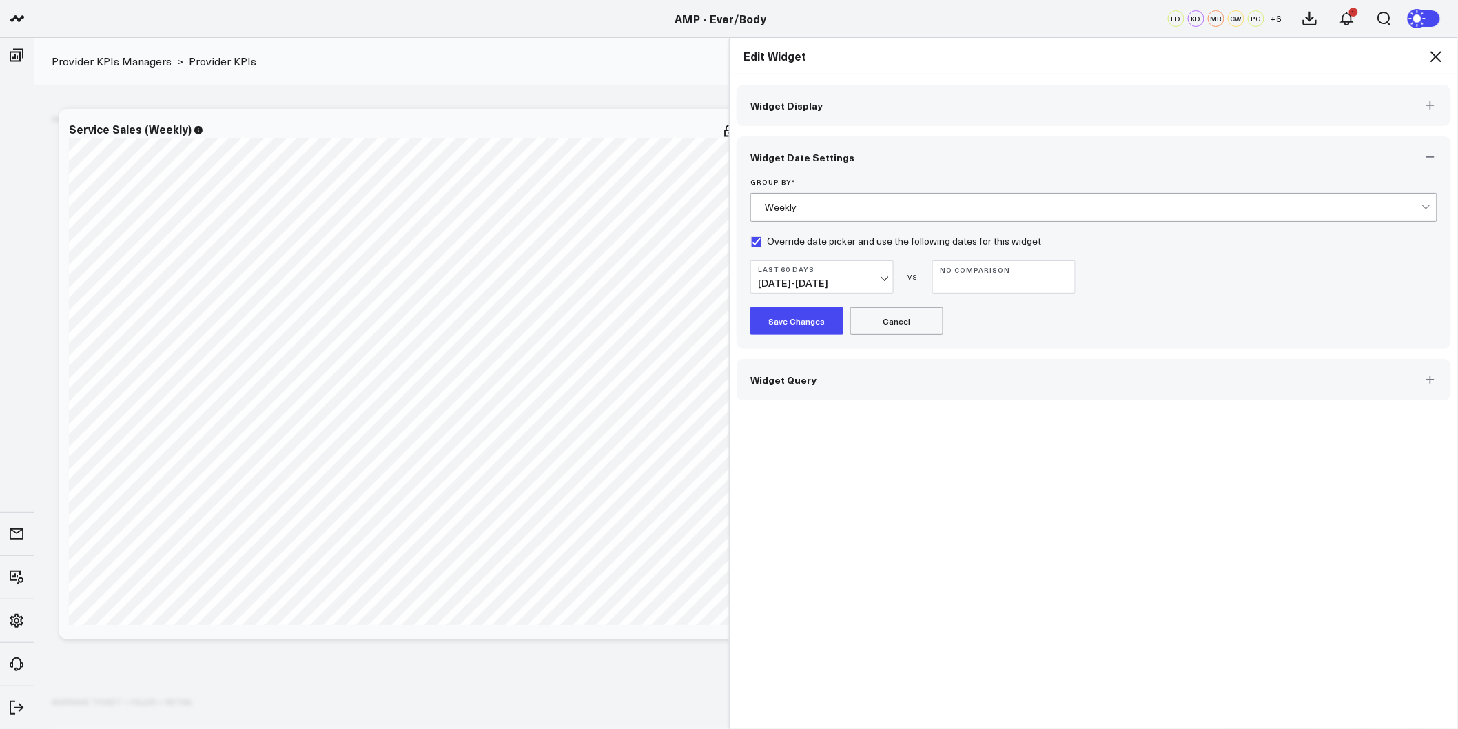
click at [864, 281] on span "07/04/25 - 09/01/25" at bounding box center [822, 283] width 128 height 11
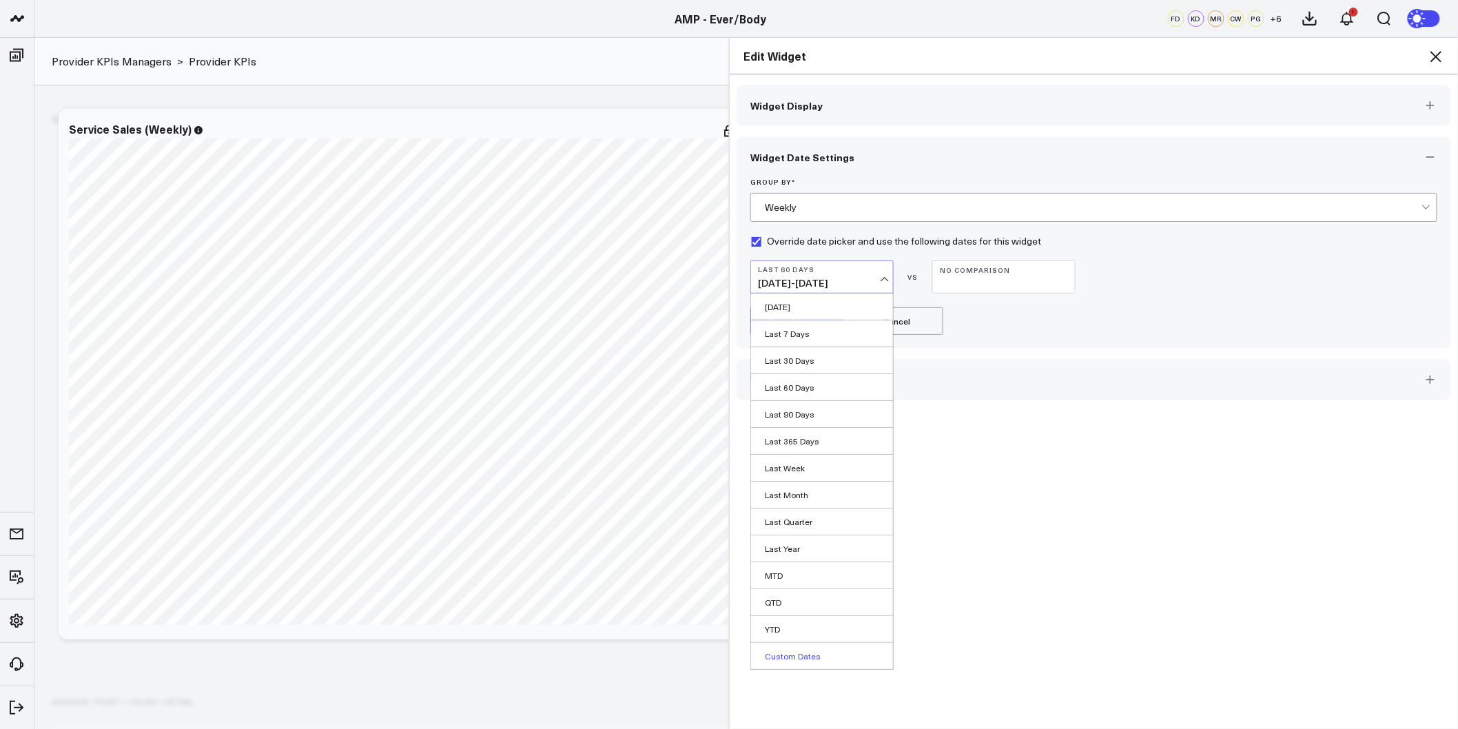
click at [777, 665] on link "Custom Dates" at bounding box center [822, 656] width 142 height 26
select select "8"
select select "2025"
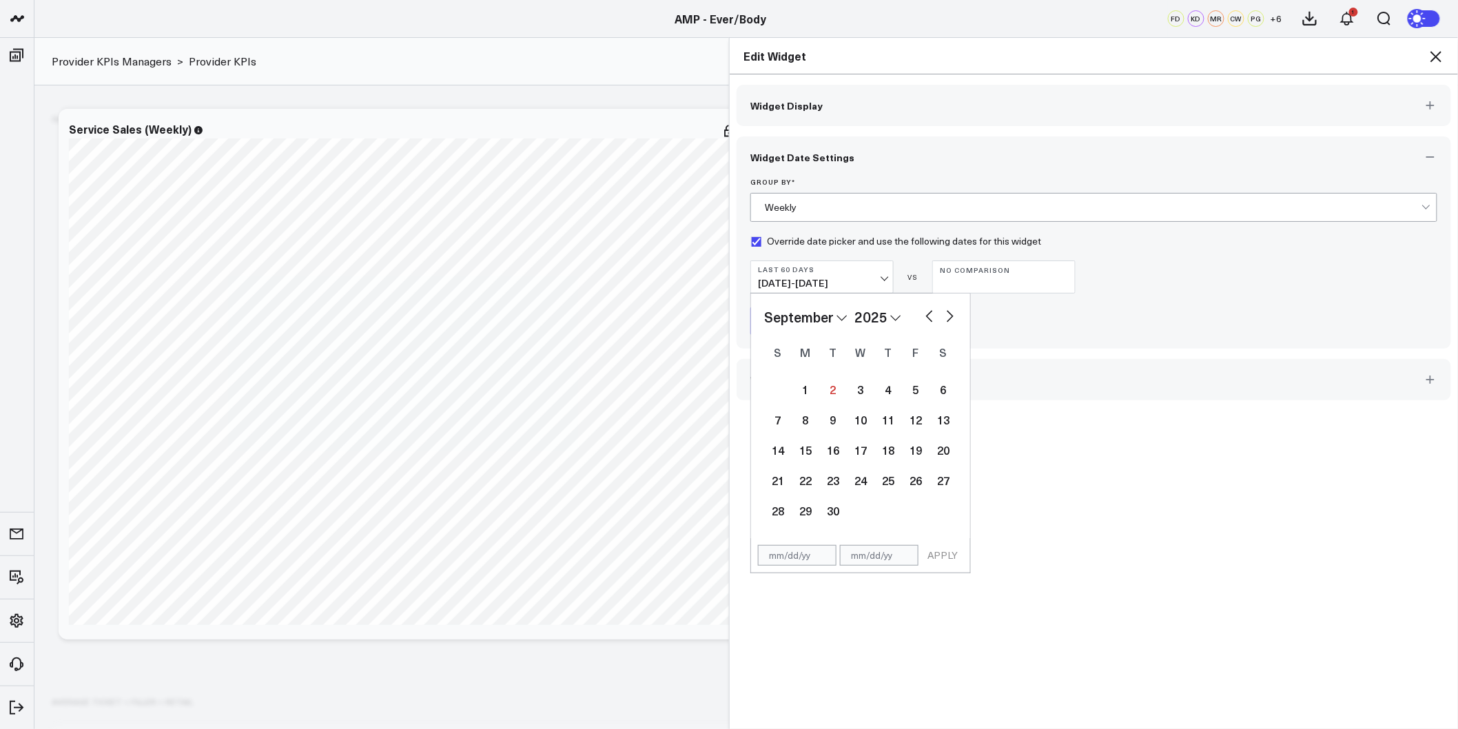
click at [928, 316] on button "button" at bounding box center [930, 315] width 14 height 17
select select "7"
select select "2025"
click at [928, 316] on button "button" at bounding box center [930, 315] width 14 height 17
select select "6"
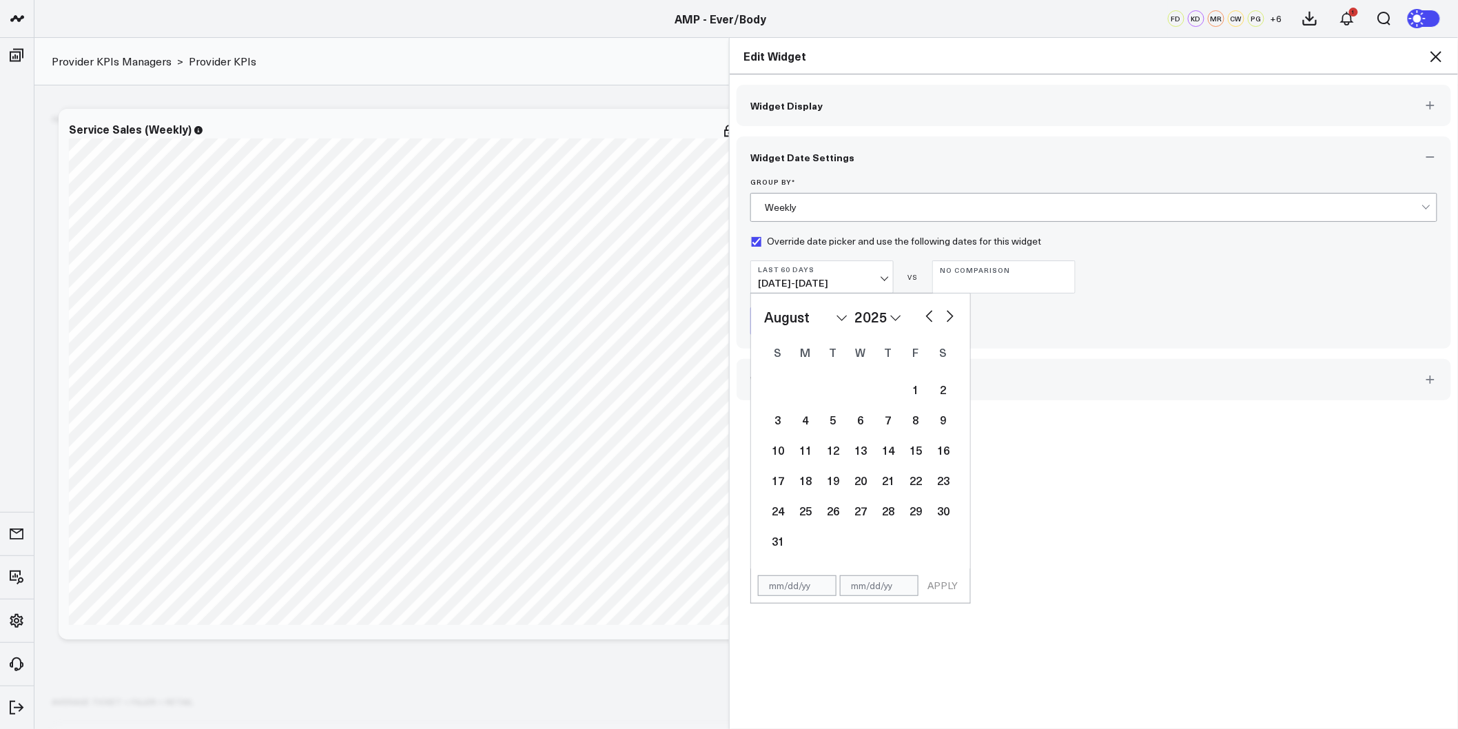
select select "2025"
click at [928, 316] on button "button" at bounding box center [930, 315] width 14 height 17
select select "5"
select select "2025"
click at [794, 478] on div "23" at bounding box center [806, 481] width 28 height 28
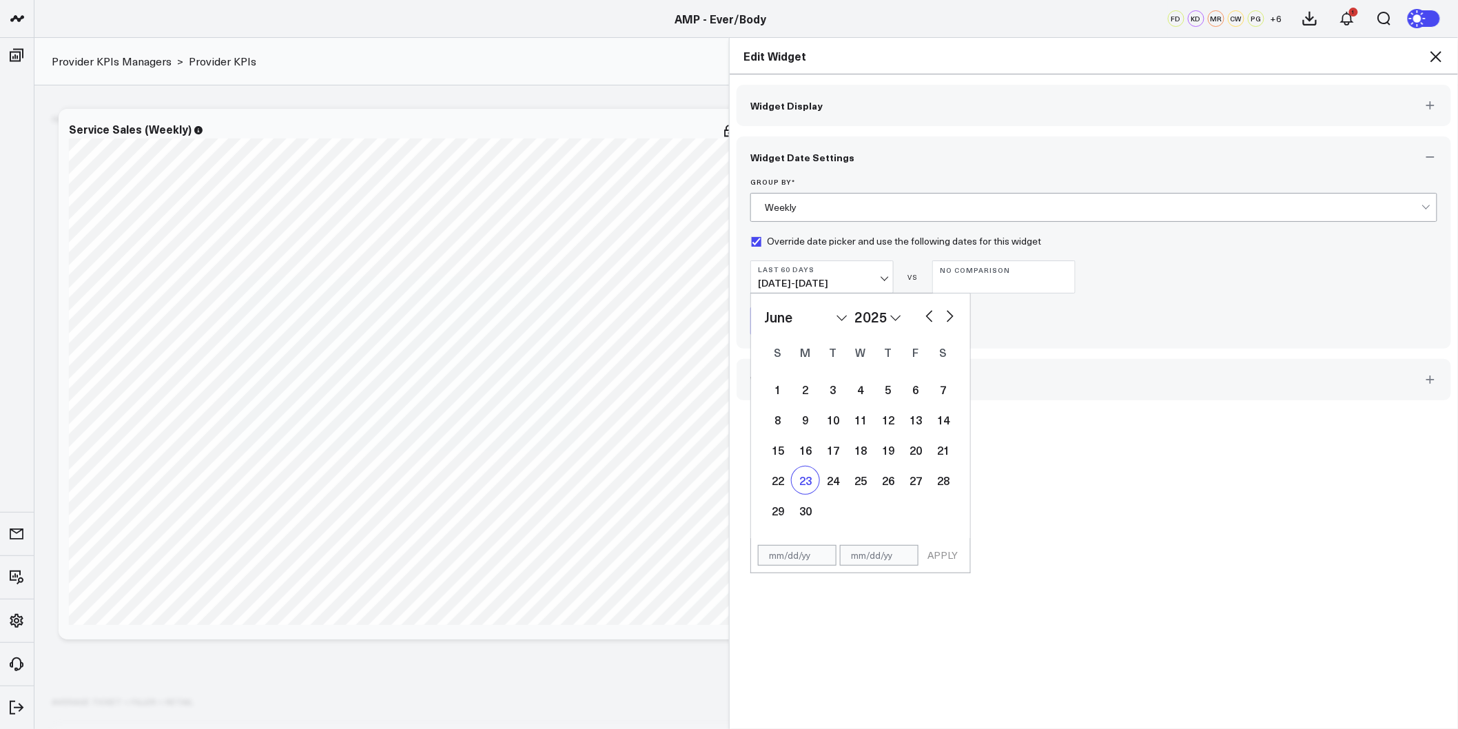
type input "06/23/25"
select select "5"
select select "2025"
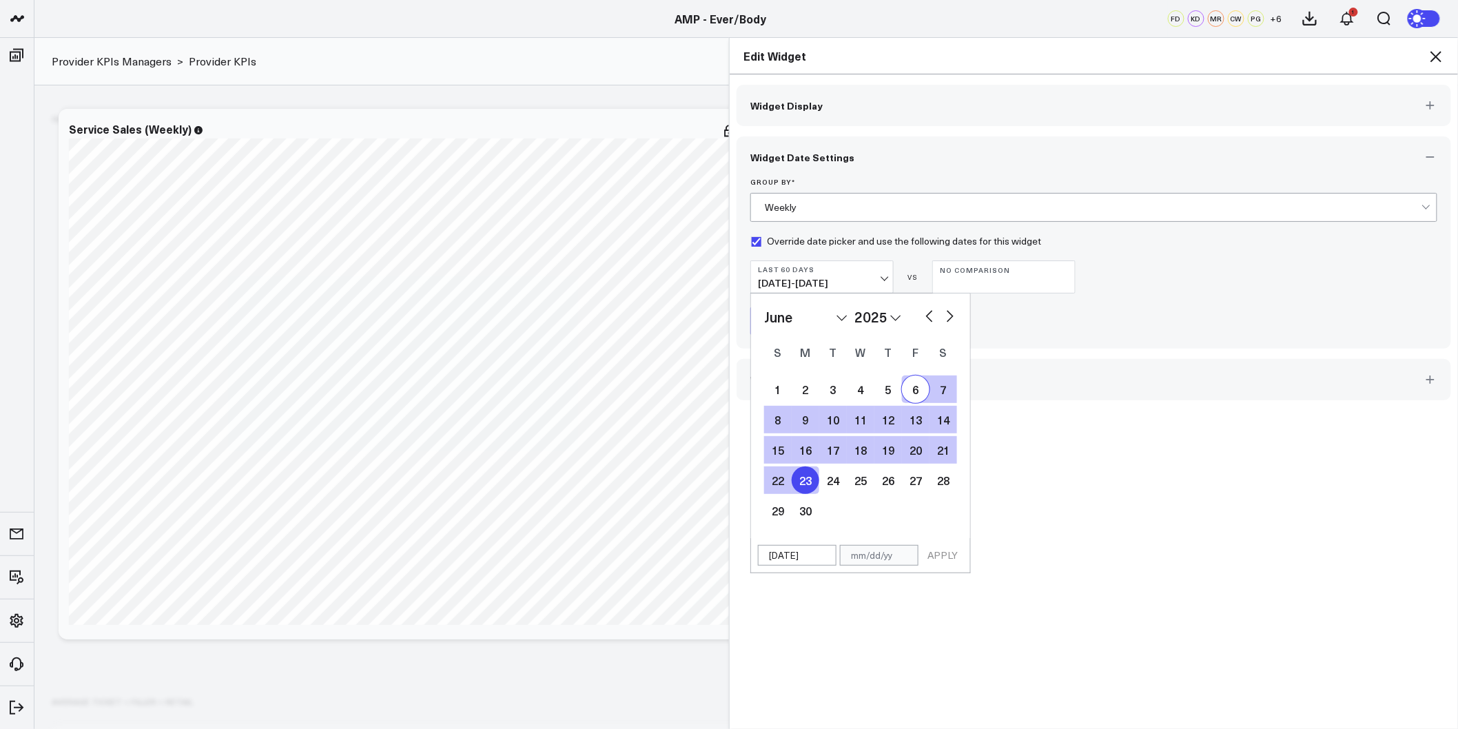
click at [944, 320] on button "button" at bounding box center [951, 315] width 14 height 17
select select "7"
select select "2025"
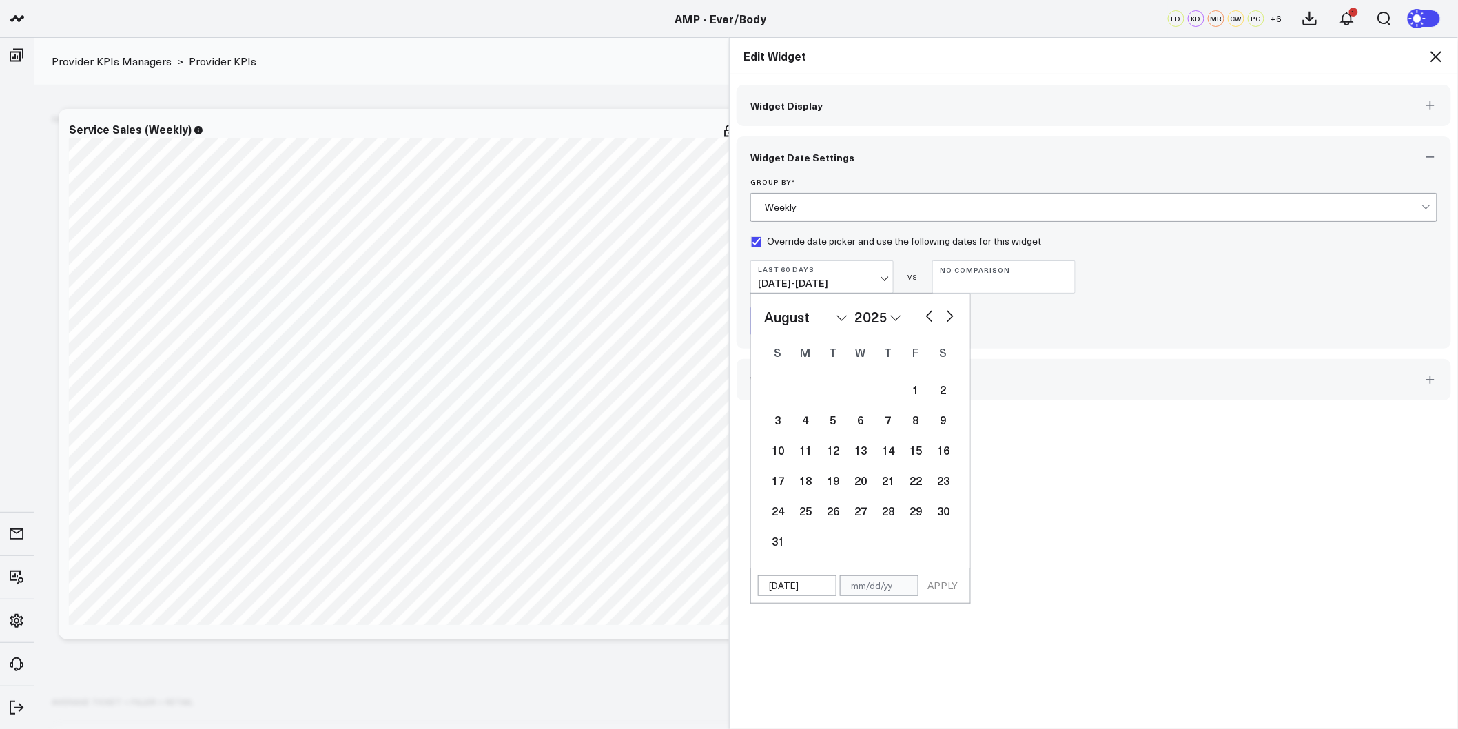
click at [944, 320] on button "button" at bounding box center [951, 315] width 14 height 17
select select "9"
select select "2025"
click at [944, 320] on button "button" at bounding box center [951, 315] width 14 height 17
select select "10"
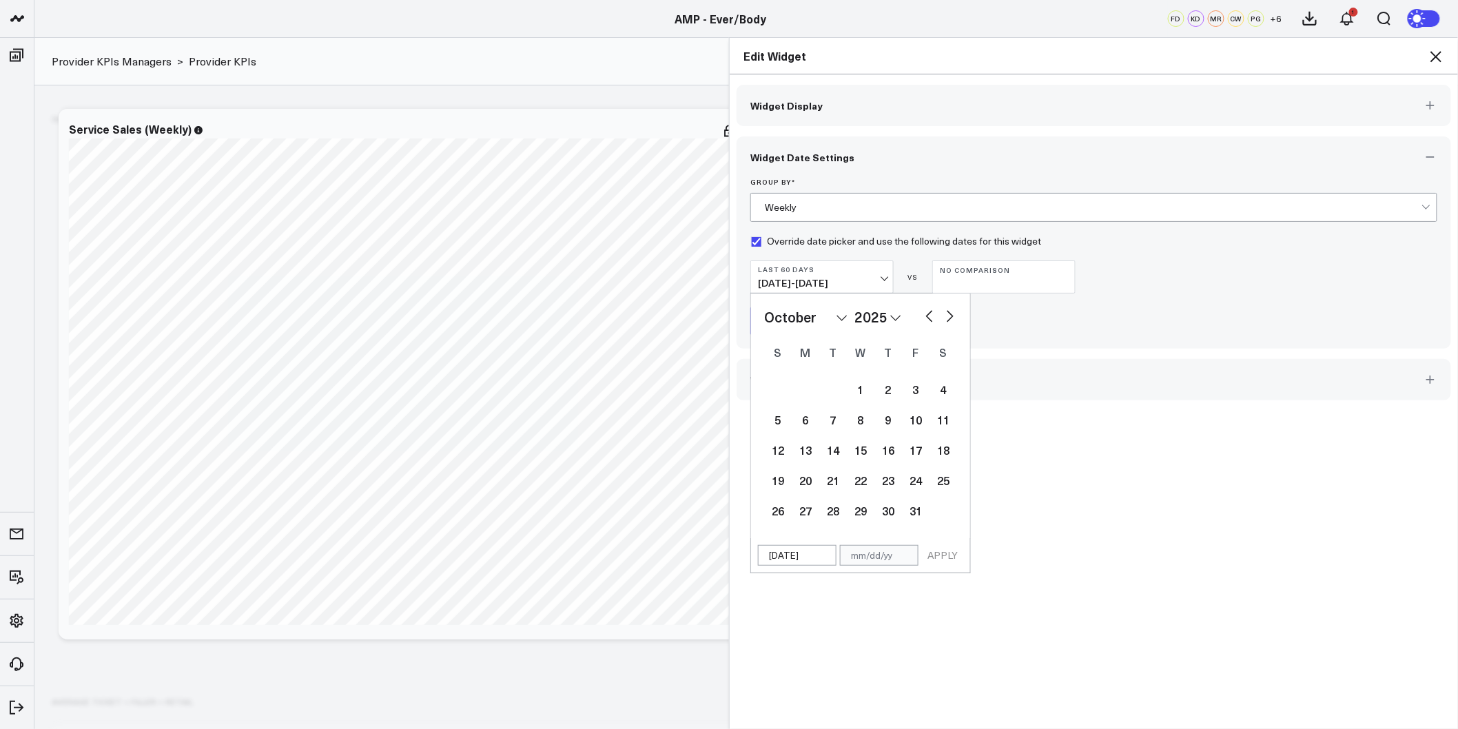
select select "2025"
click at [944, 320] on button "button" at bounding box center [951, 315] width 14 height 17
click at [925, 314] on button "button" at bounding box center [930, 315] width 14 height 17
select select "11"
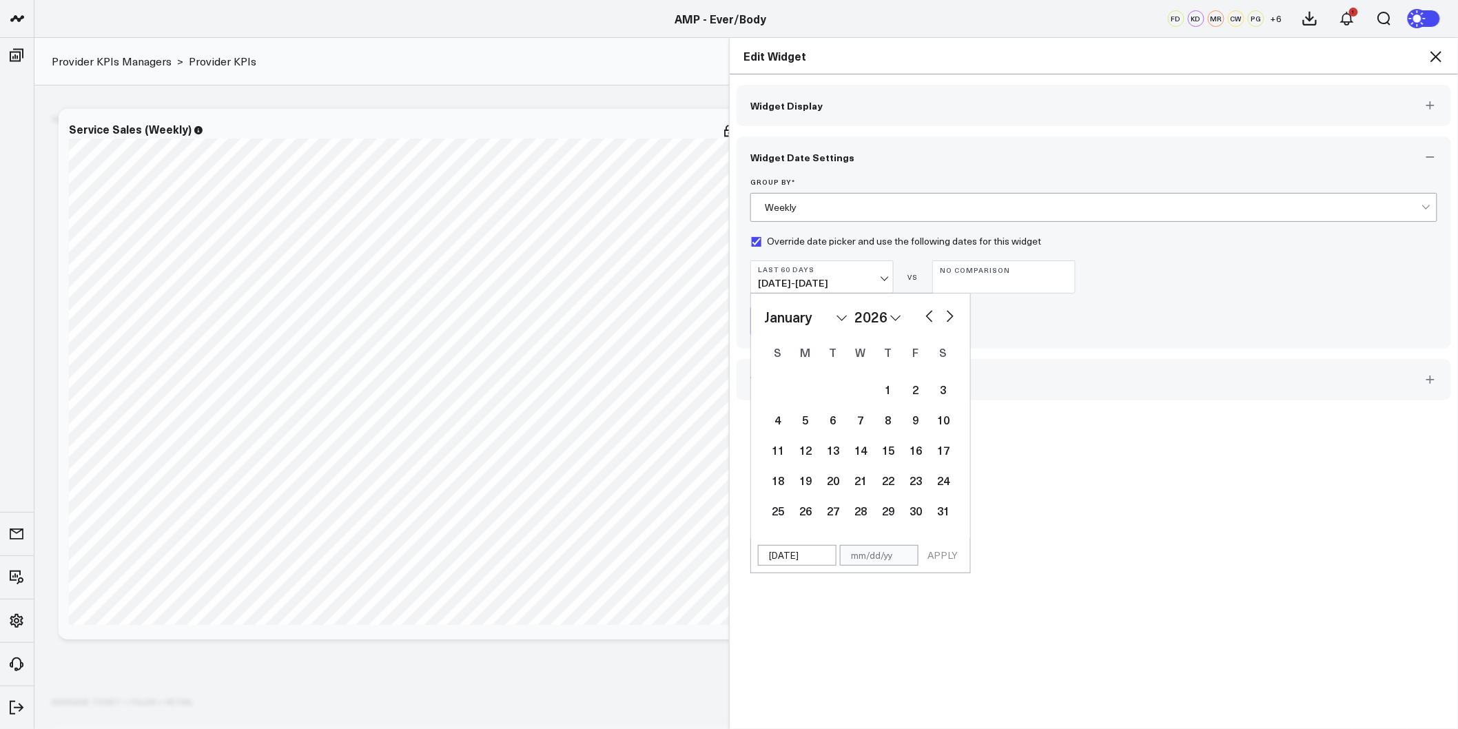
select select "2025"
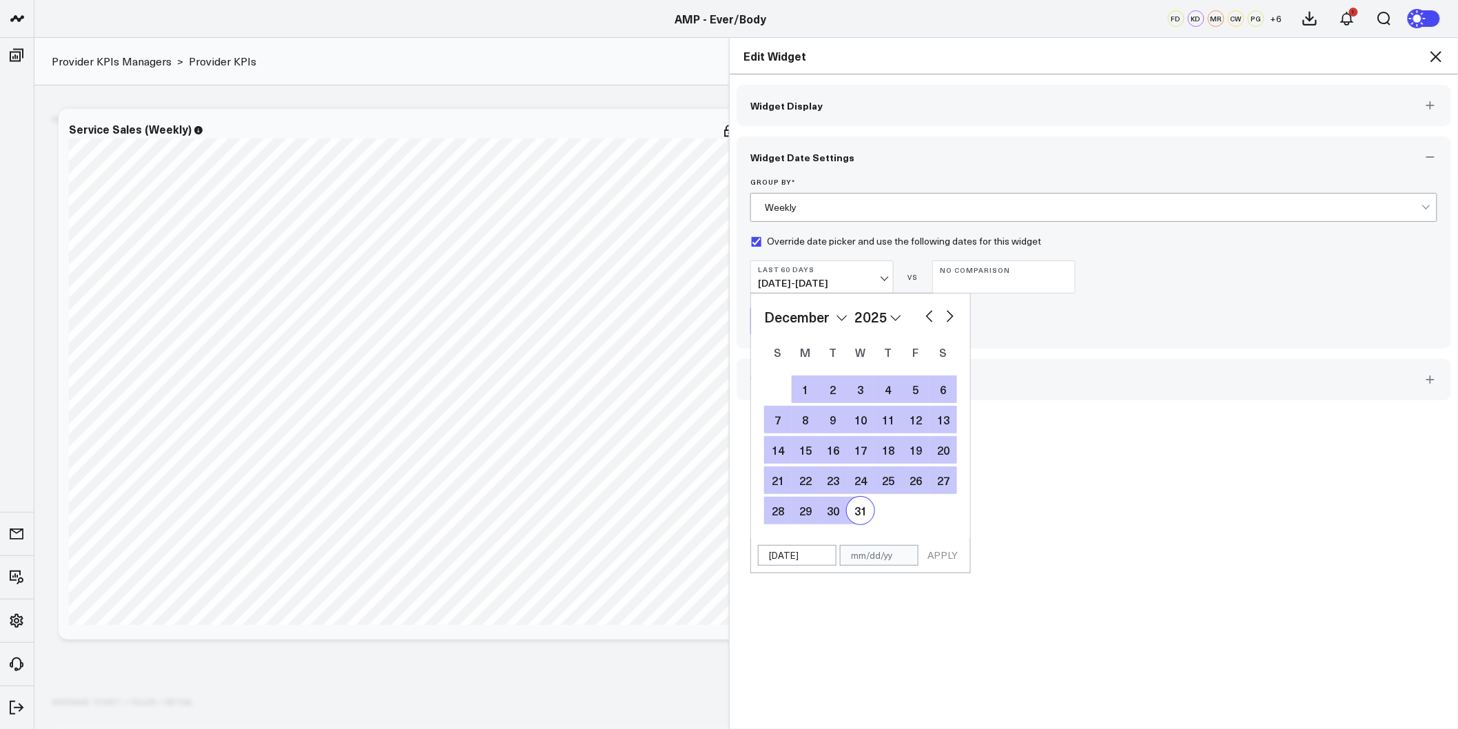
click at [862, 511] on div "31" at bounding box center [861, 511] width 28 height 28
type input "12/31/25"
select select "11"
select select "2025"
click at [946, 560] on button "APPLY" at bounding box center [942, 555] width 41 height 21
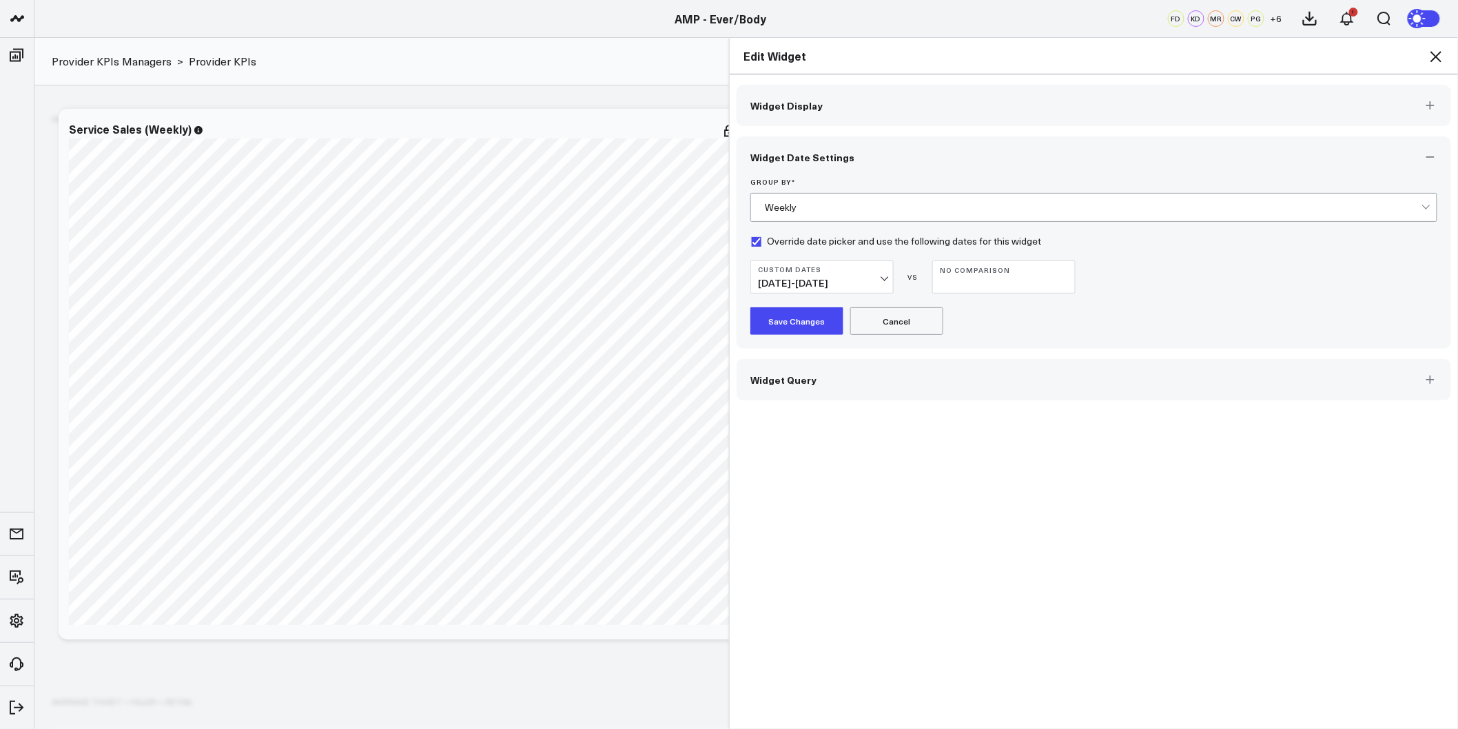
click at [801, 318] on button "Save Changes" at bounding box center [797, 321] width 93 height 28
click at [1441, 51] on icon at bounding box center [1436, 56] width 17 height 17
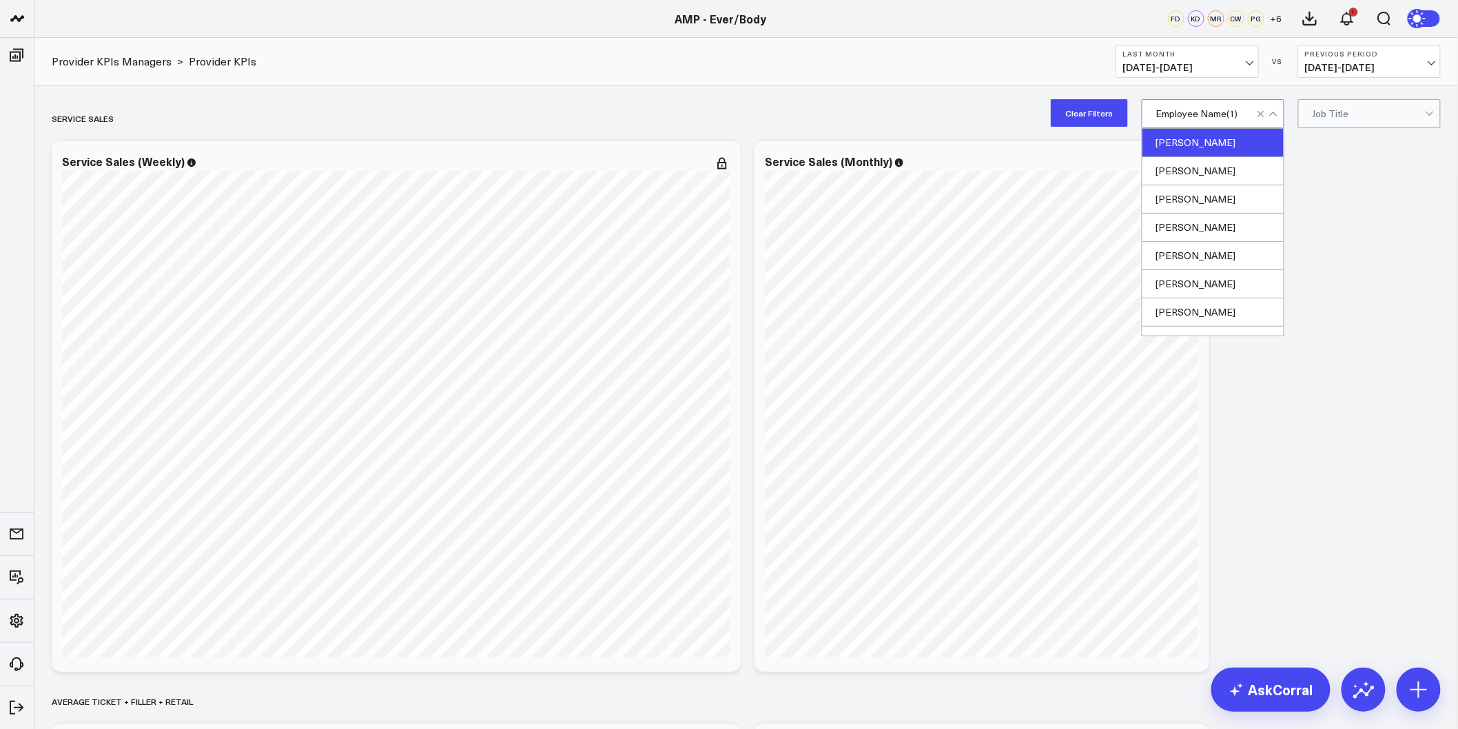
click at [1208, 135] on div "Agnes Wong" at bounding box center [1213, 143] width 141 height 28
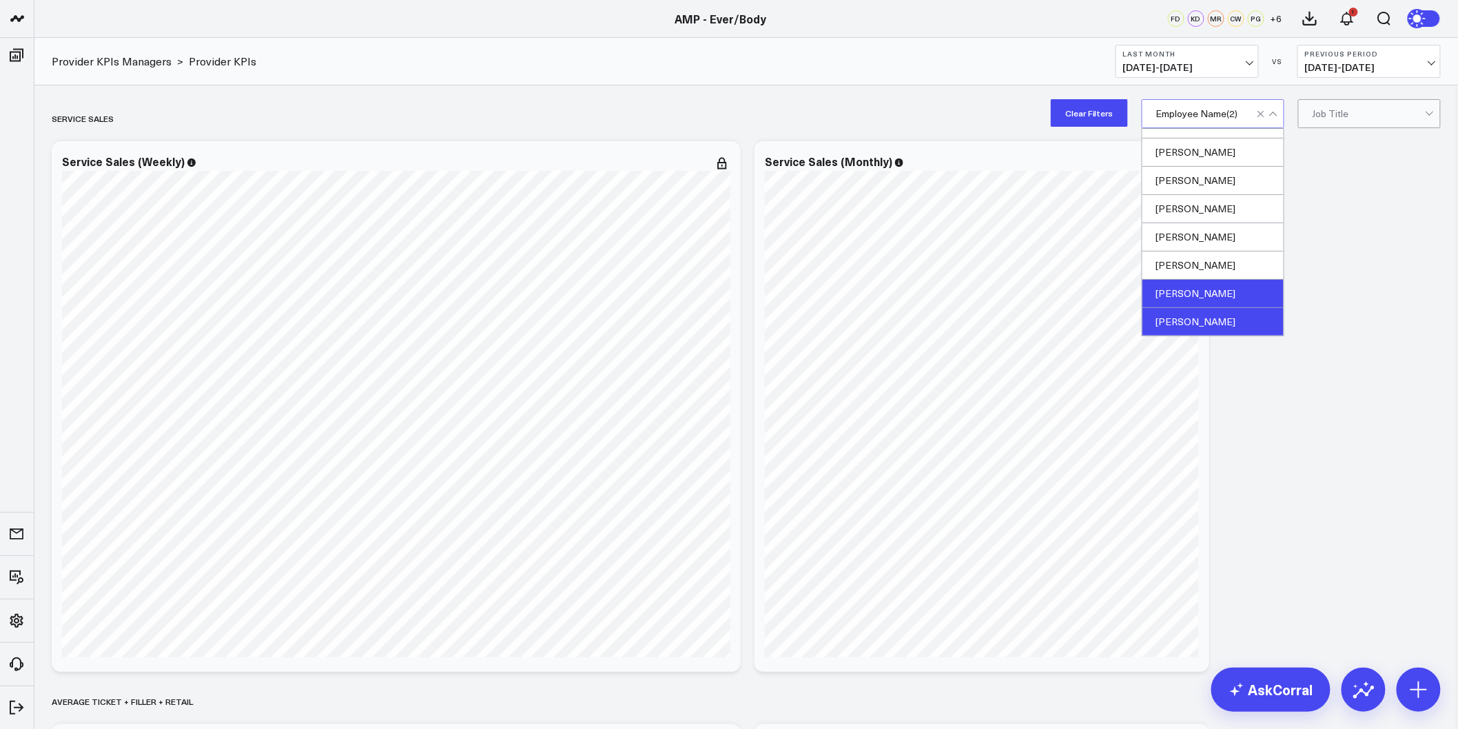
click at [1182, 314] on div "Tracy Carrella" at bounding box center [1213, 322] width 141 height 28
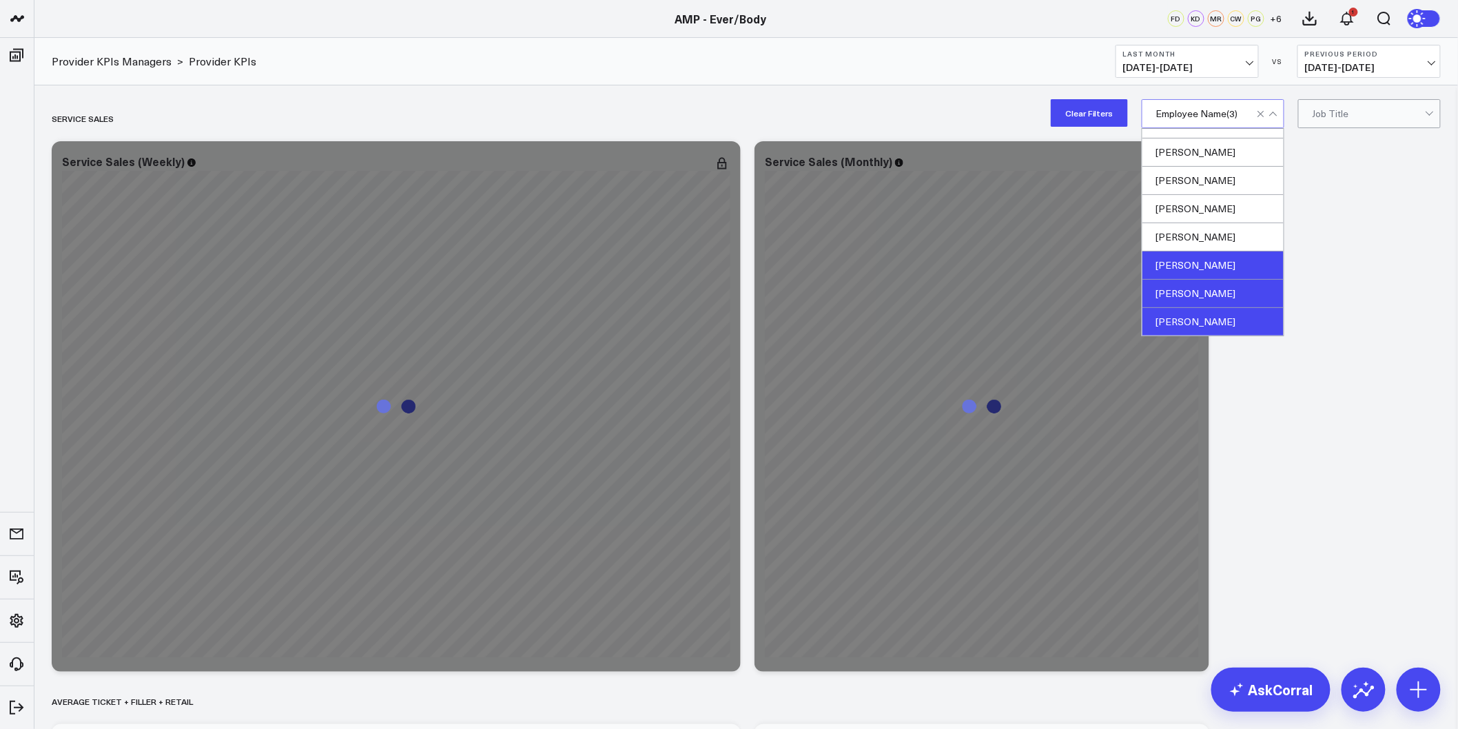
click at [1217, 269] on div "Rosangela Fontana" at bounding box center [1213, 266] width 141 height 28
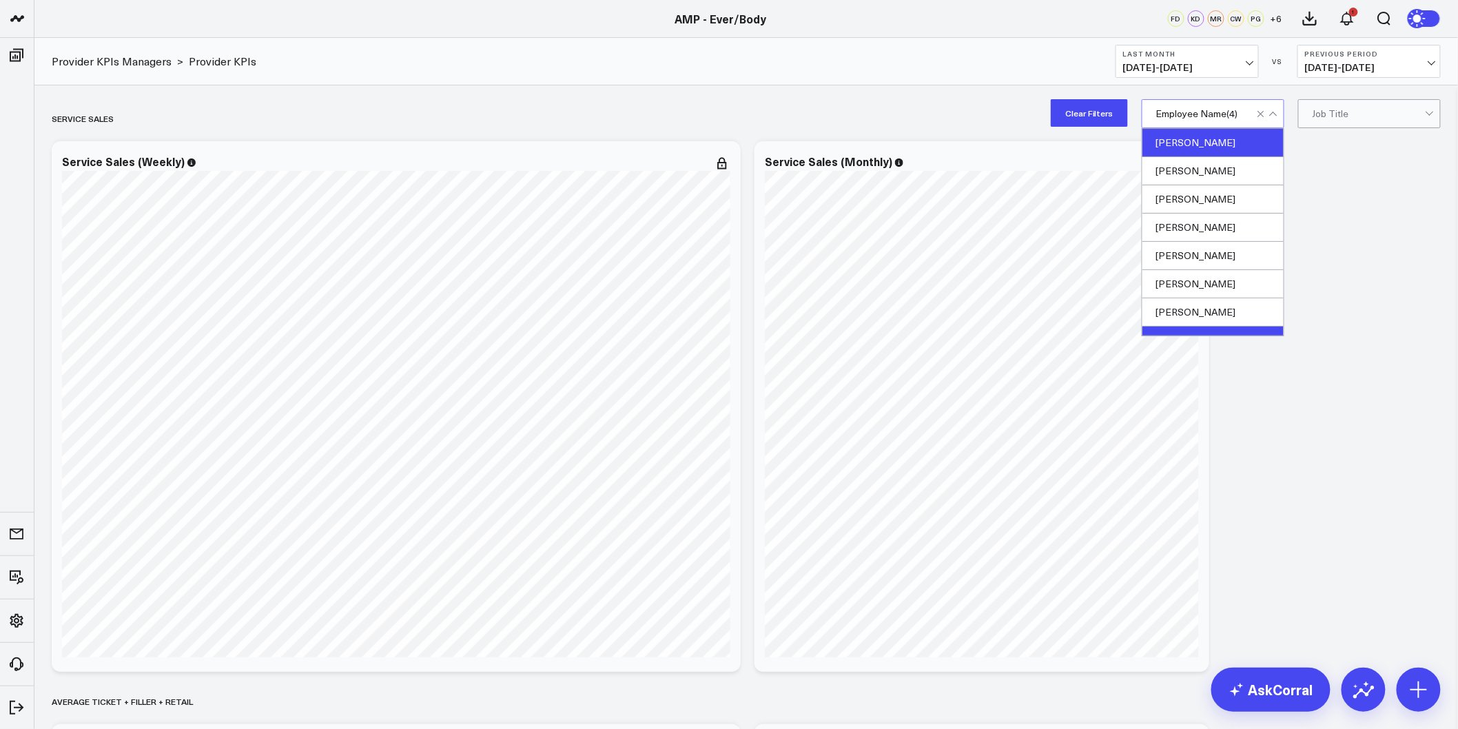
scroll to position [416, 0]
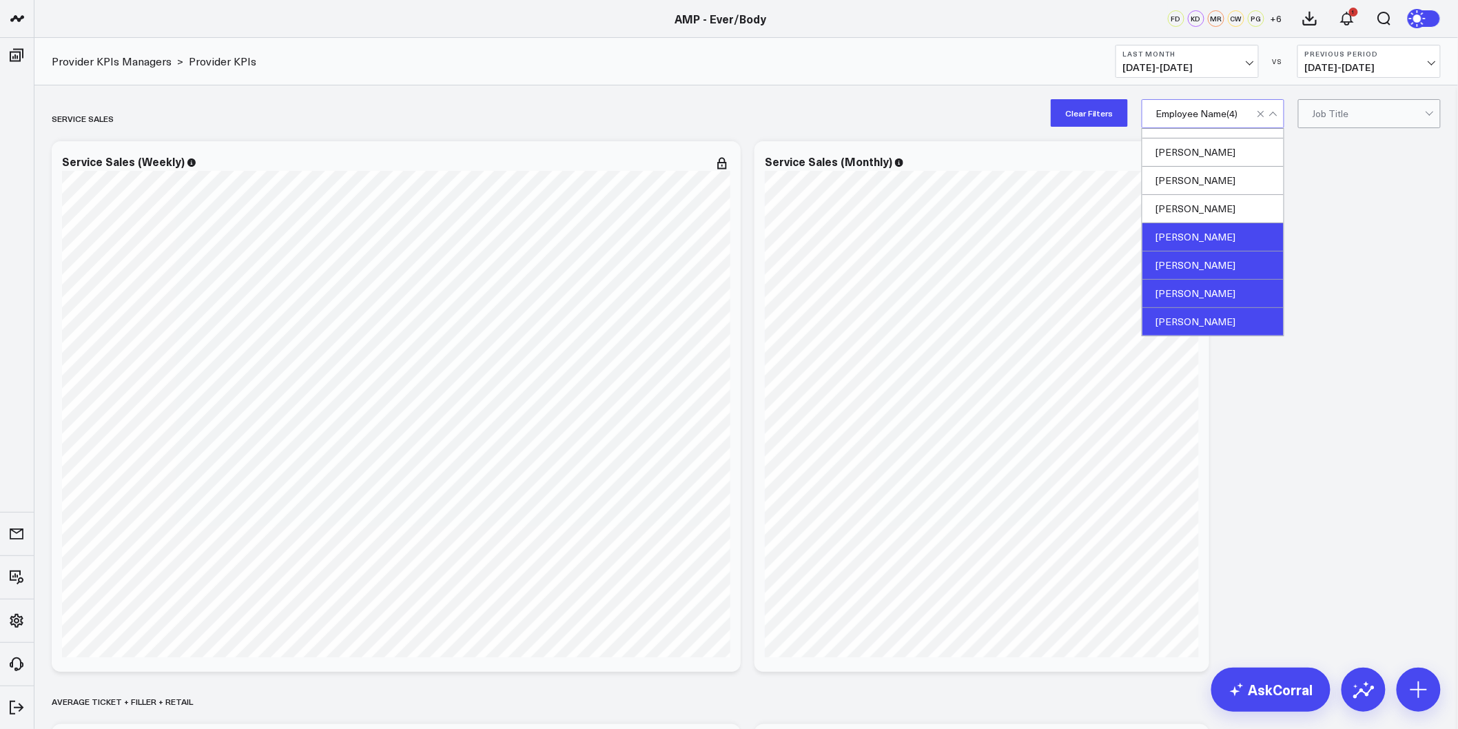
click at [1213, 232] on div "Lauren Moody" at bounding box center [1213, 237] width 141 height 28
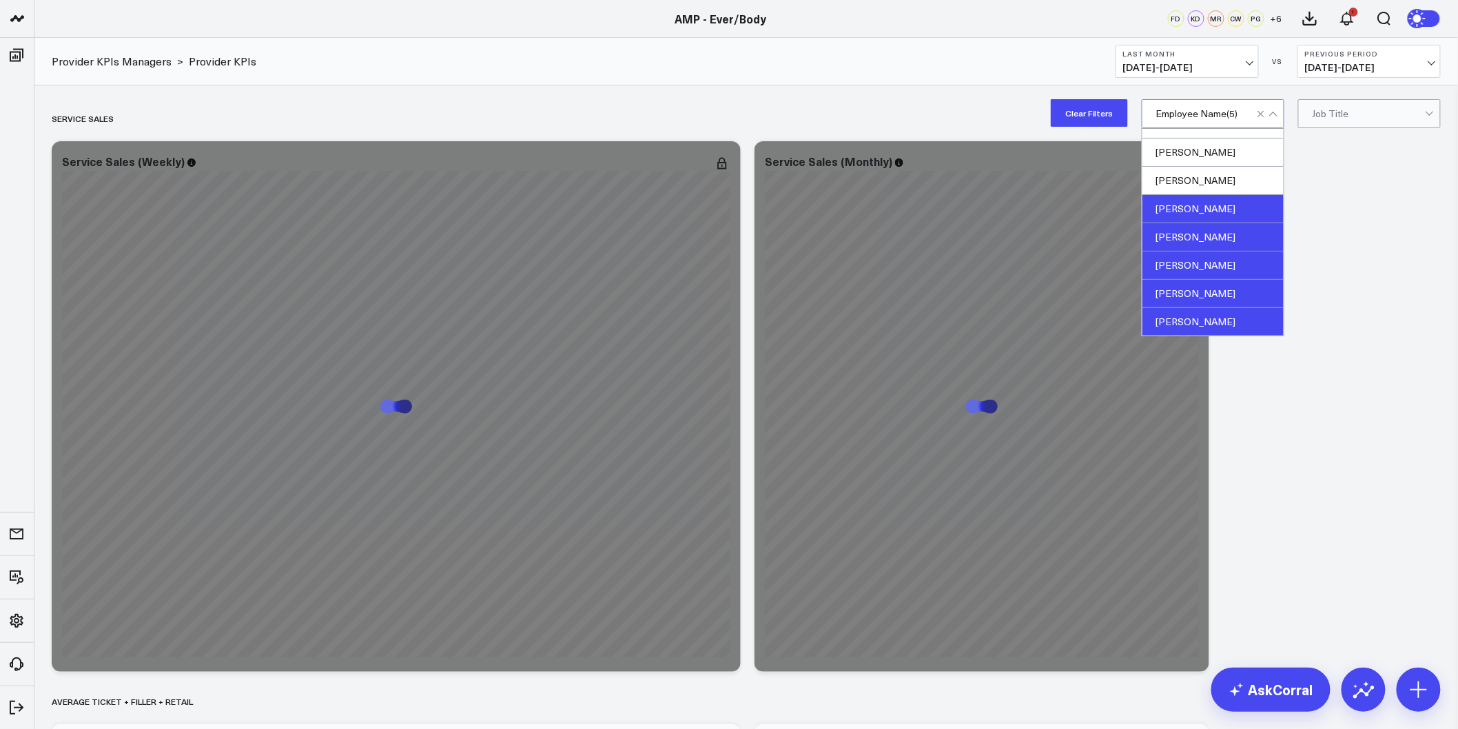
scroll to position [339, 0]
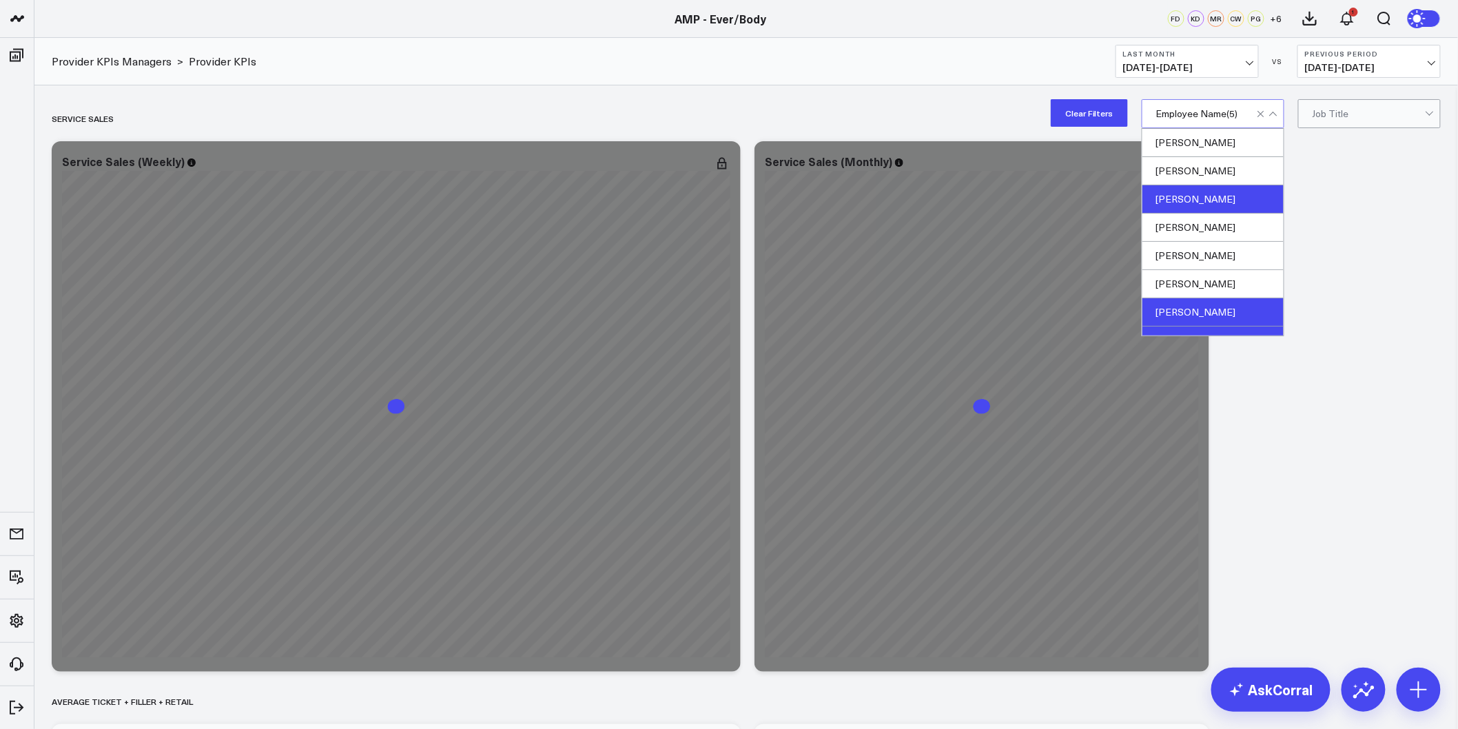
click at [1215, 201] on div "Jessica Beaugris" at bounding box center [1213, 199] width 141 height 28
click at [1204, 178] on div "Janna Sheire" at bounding box center [1213, 171] width 141 height 28
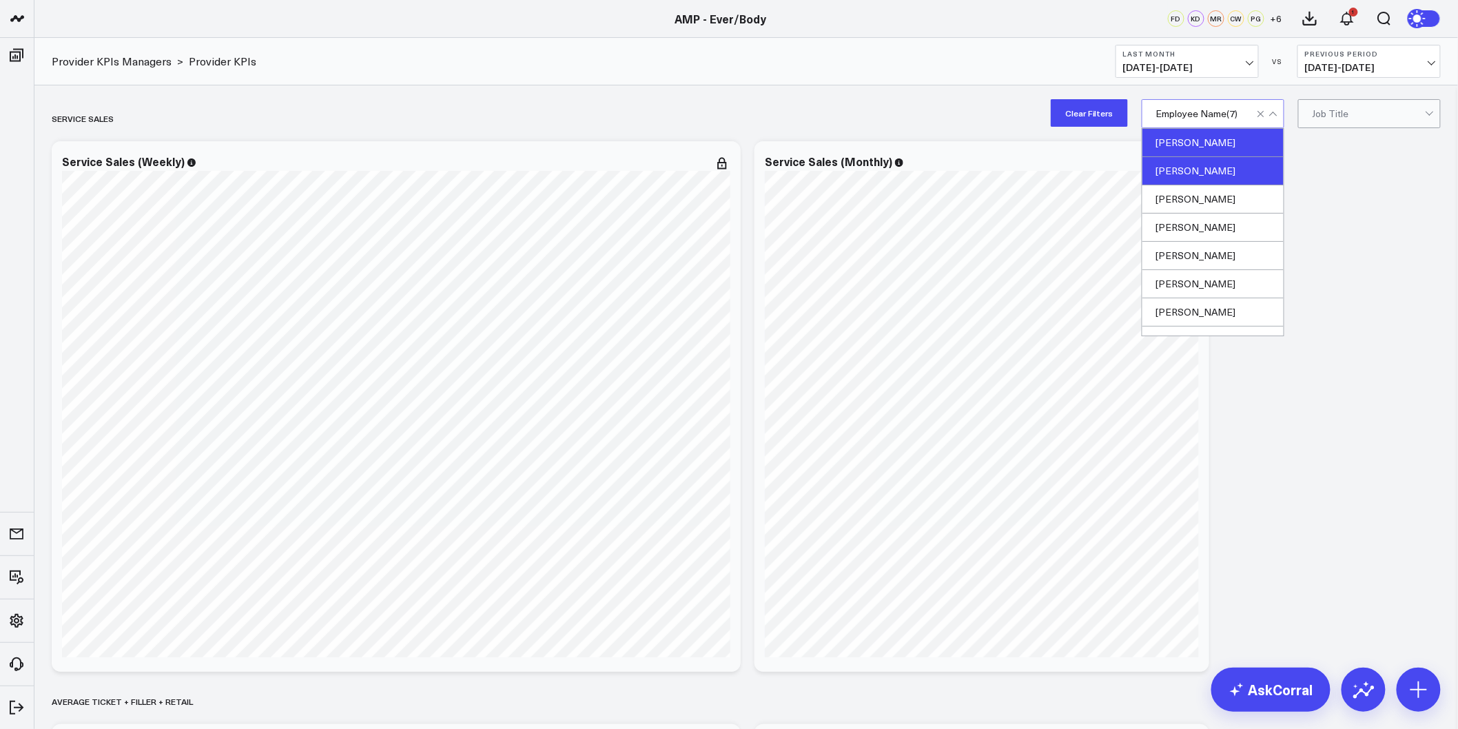
click at [1223, 176] on div "Andrea Endo" at bounding box center [1213, 171] width 141 height 28
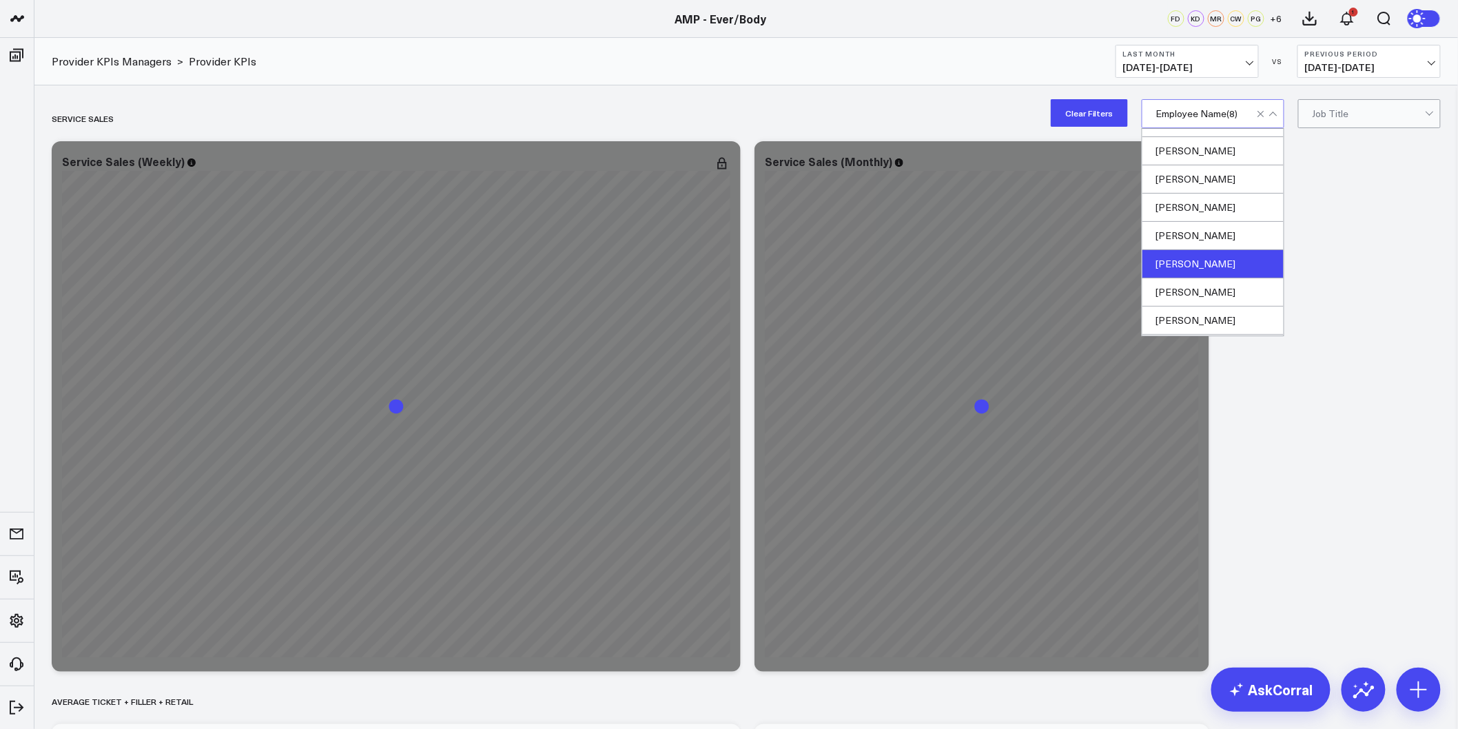
scroll to position [153, 0]
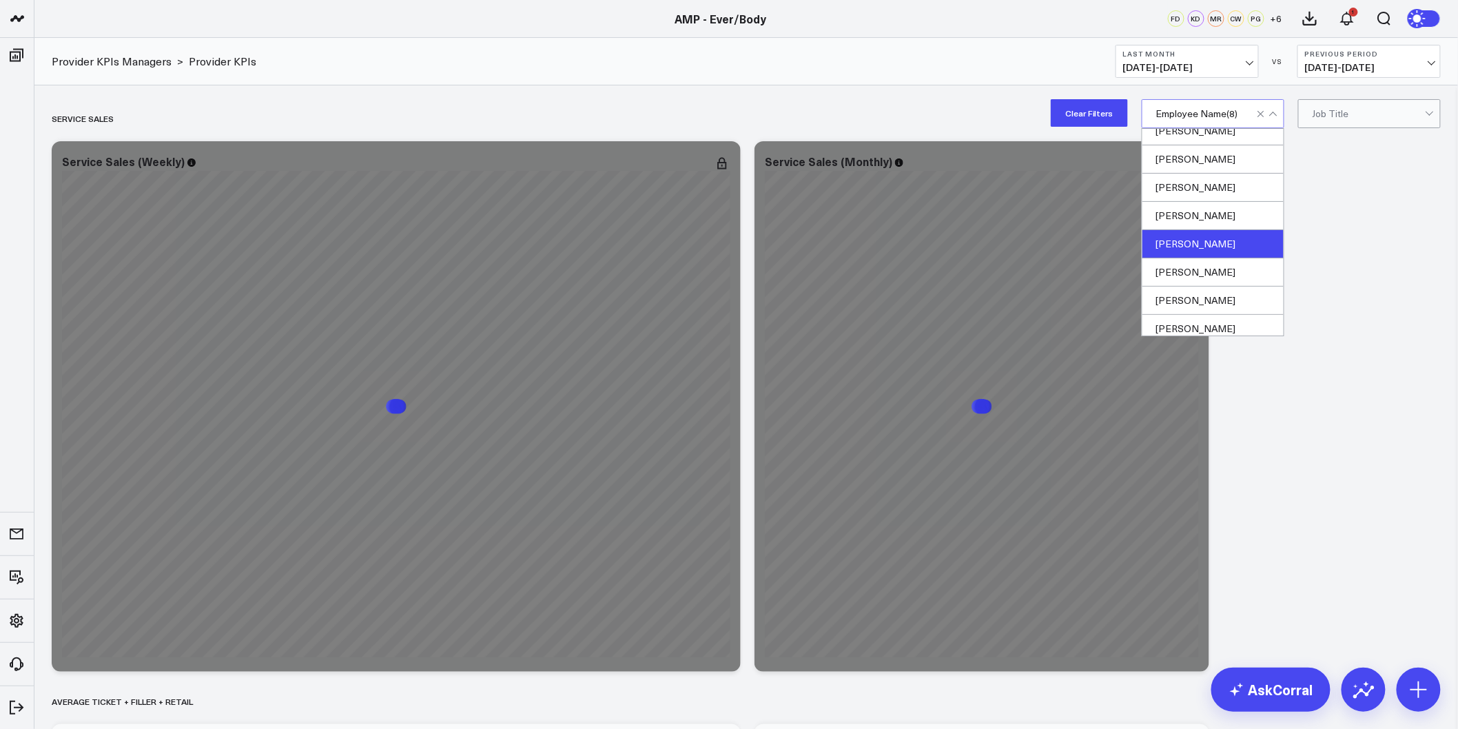
click at [1201, 252] on div "Emily Drain" at bounding box center [1213, 244] width 141 height 28
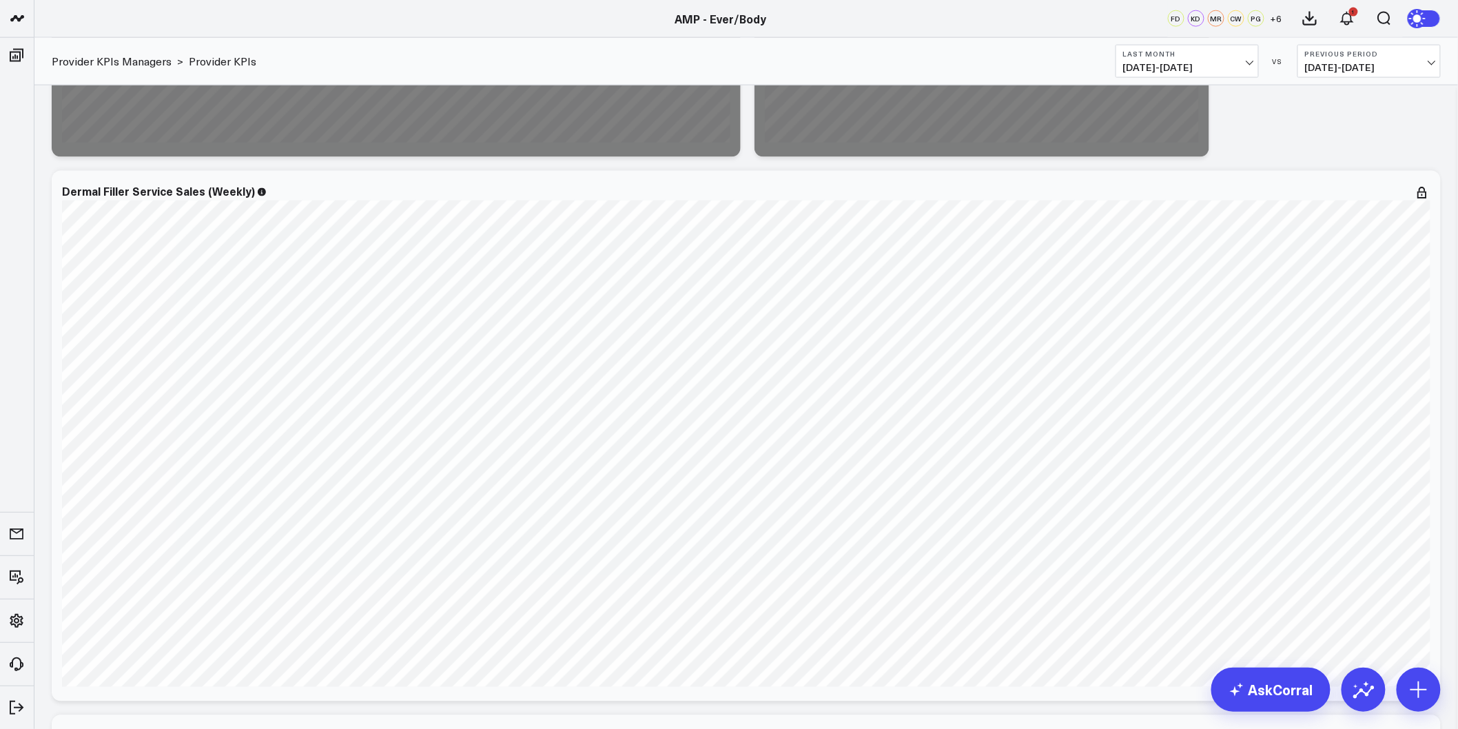
scroll to position [842, 0]
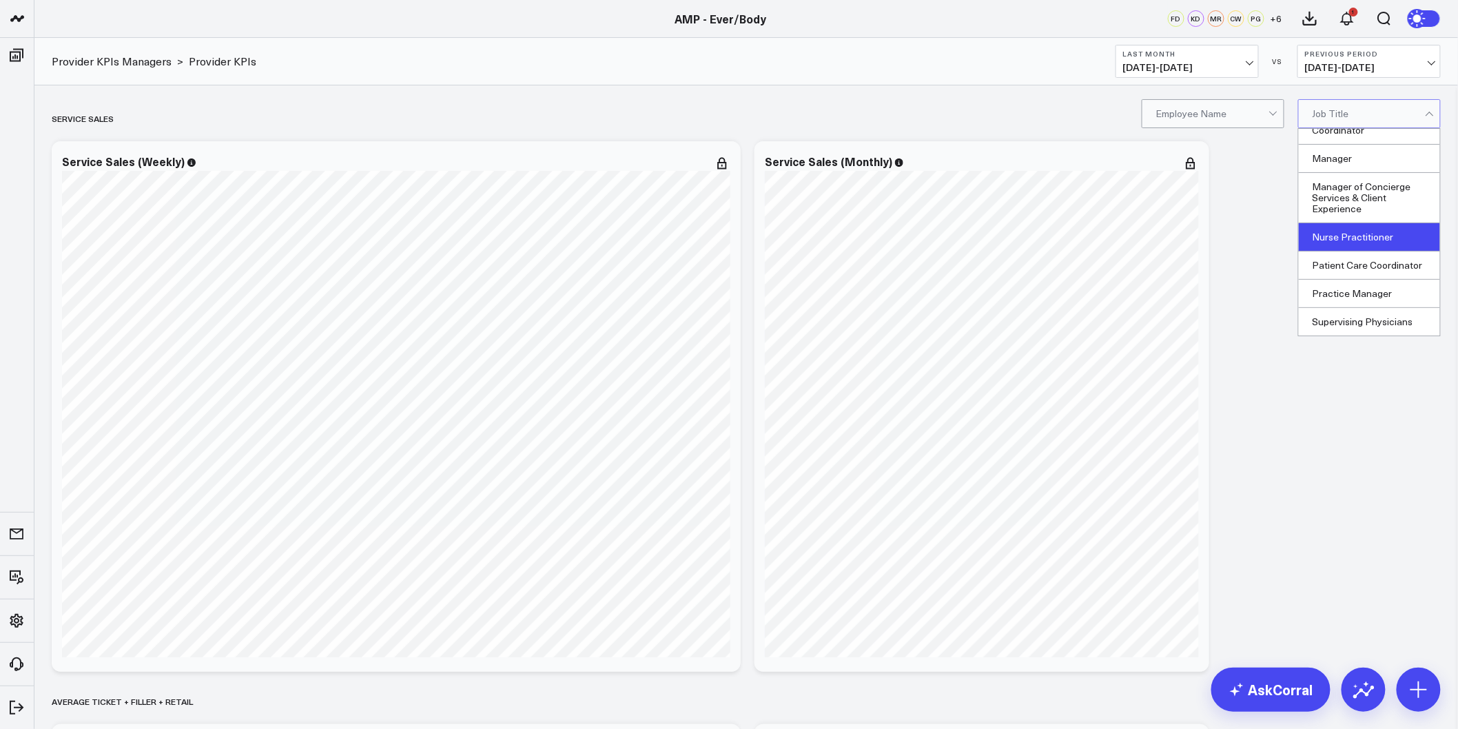
scroll to position [92, 0]
click at [1367, 229] on div "Nurse Practitioner" at bounding box center [1369, 237] width 141 height 28
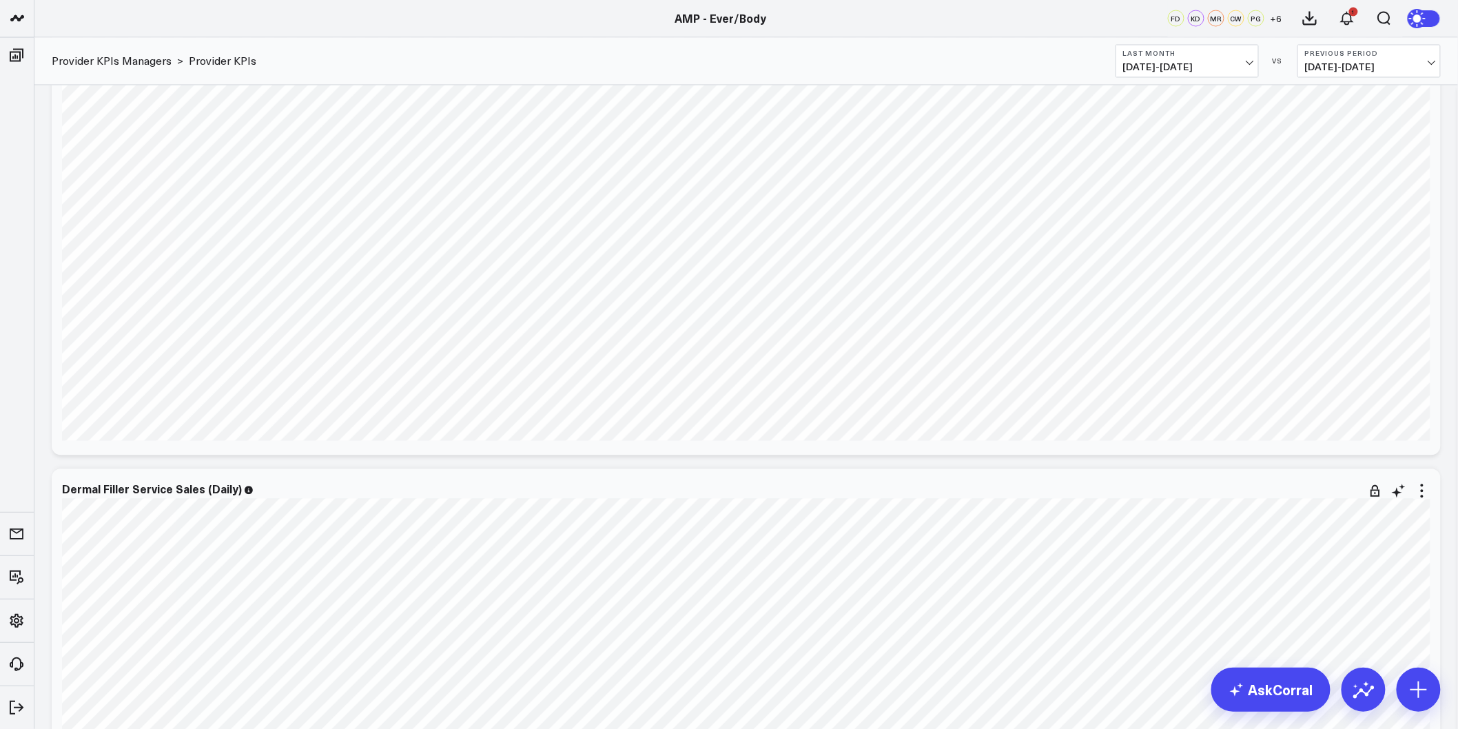
scroll to position [919, 0]
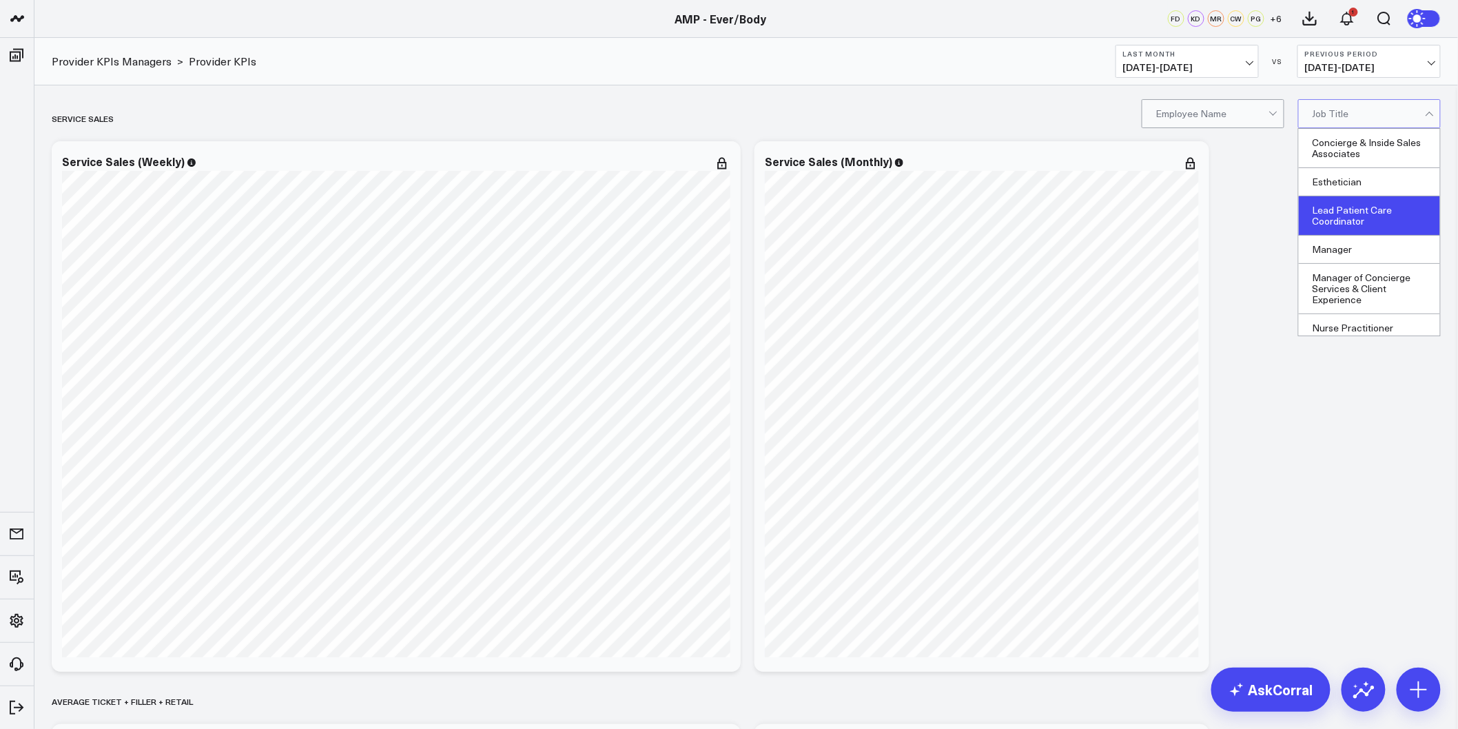
scroll to position [92, 0]
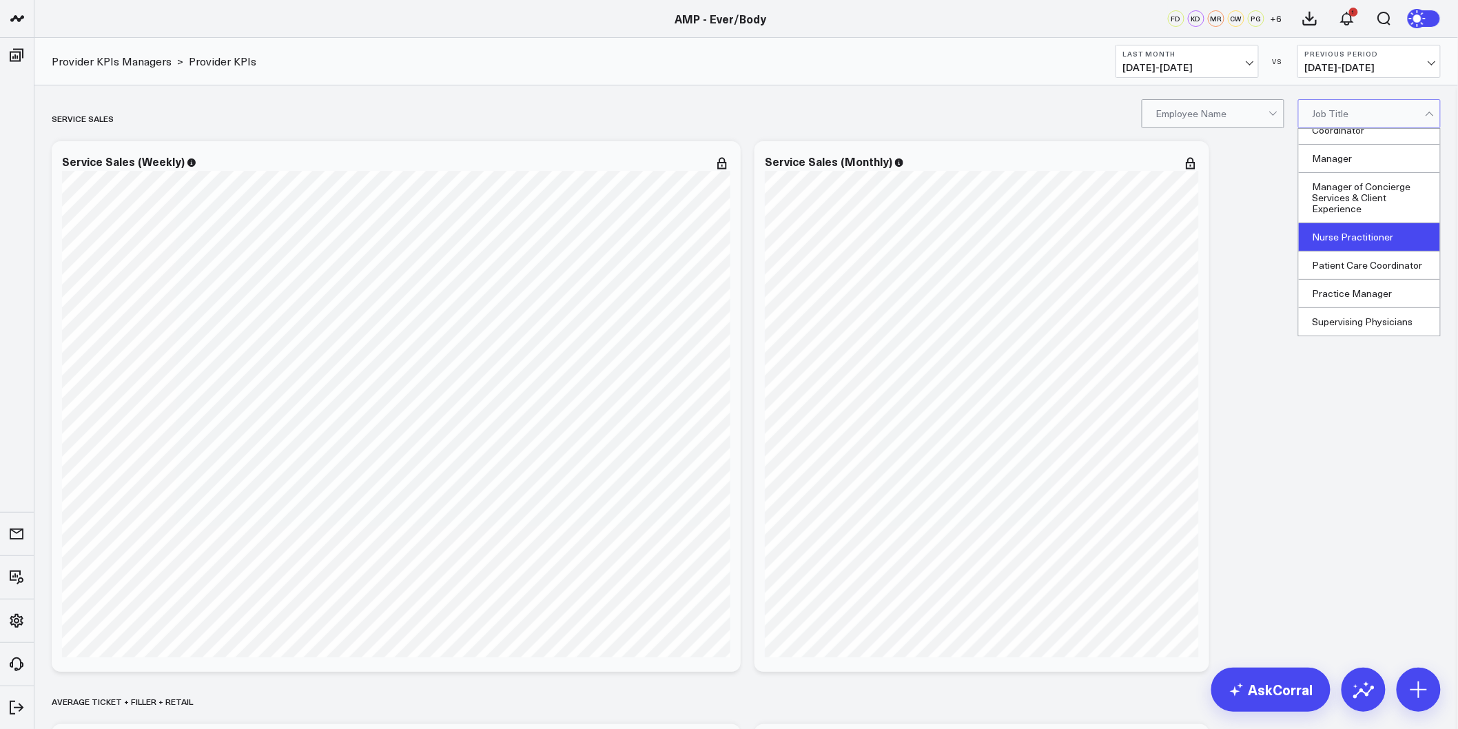
click at [1352, 239] on div "Nurse Practitioner" at bounding box center [1369, 237] width 141 height 28
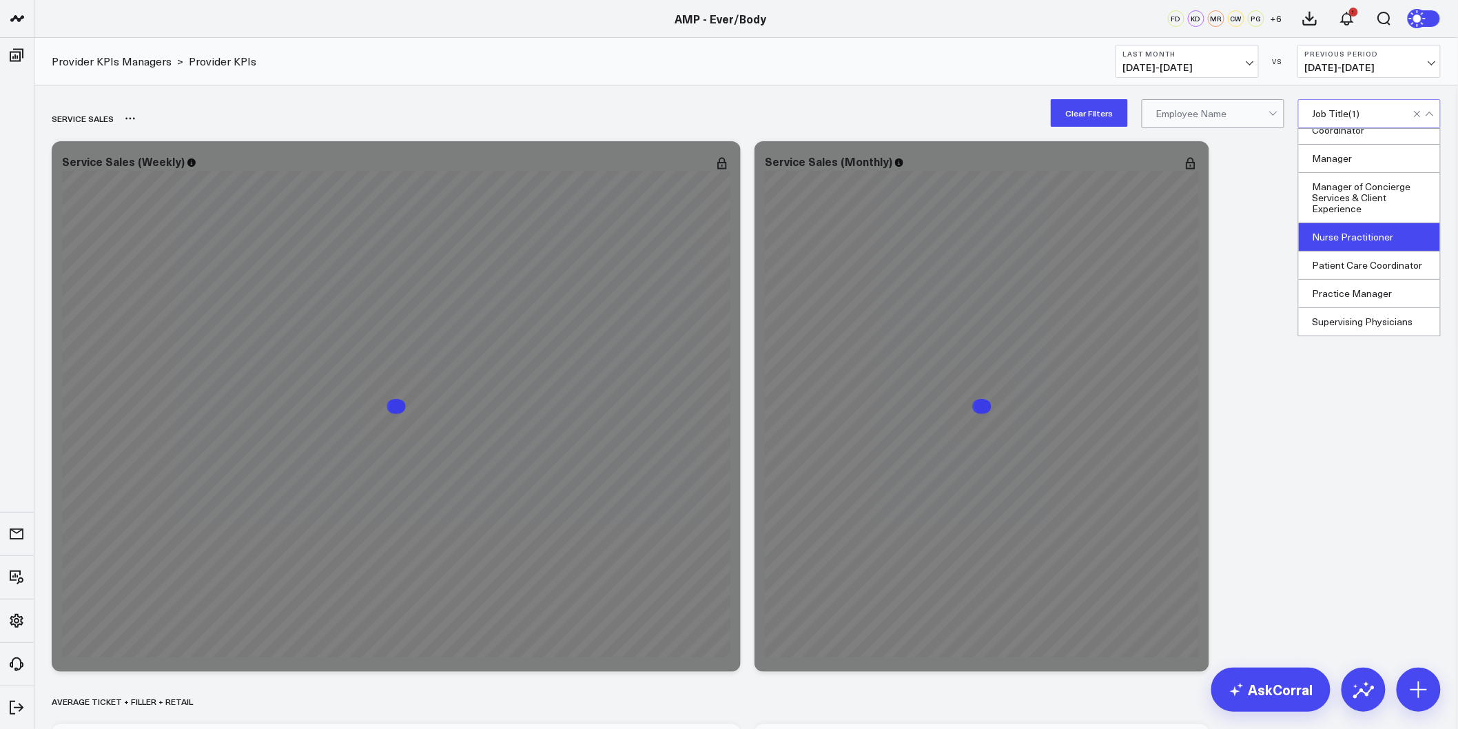
click at [555, 126] on div "Service Sales" at bounding box center [667, 119] width 1231 height 32
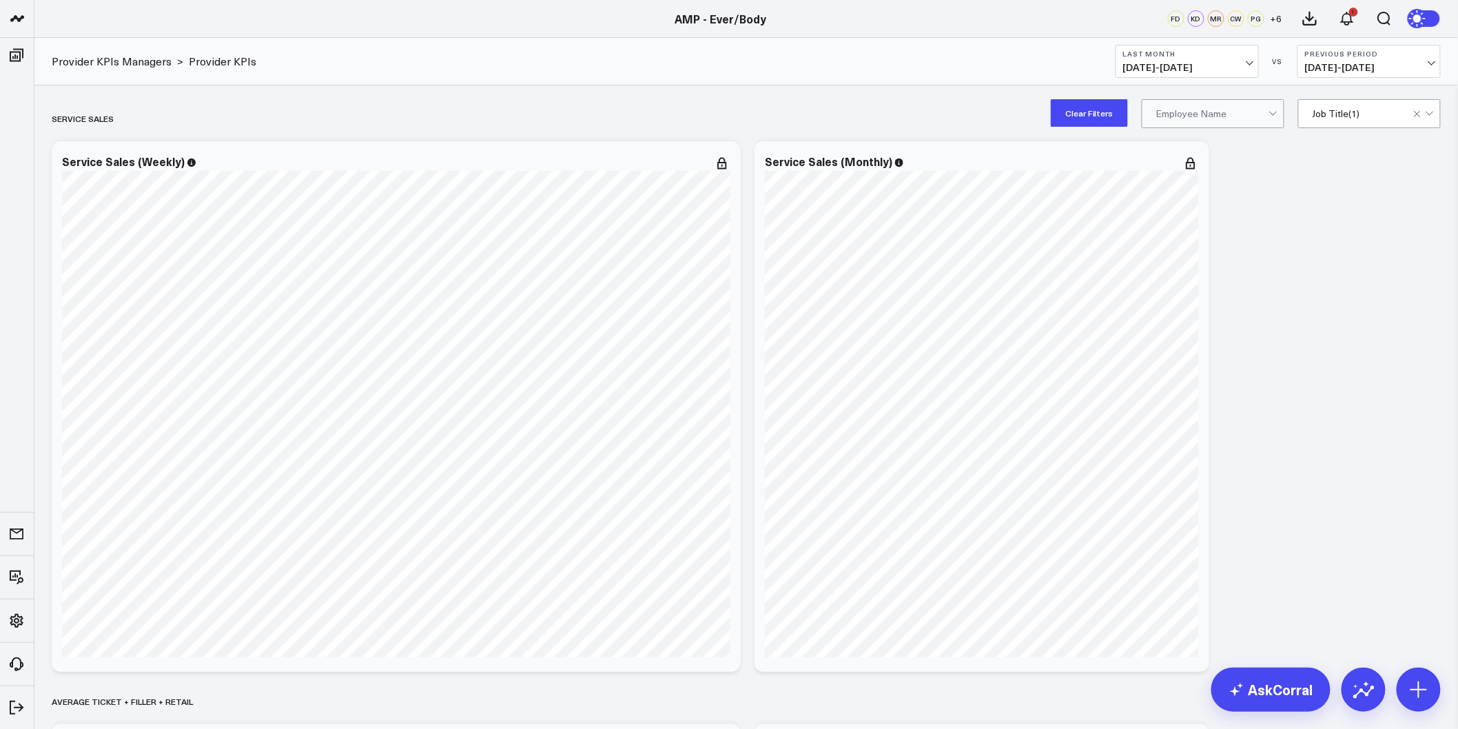
click at [1434, 19] on icon at bounding box center [1421, 18] width 25 height 25
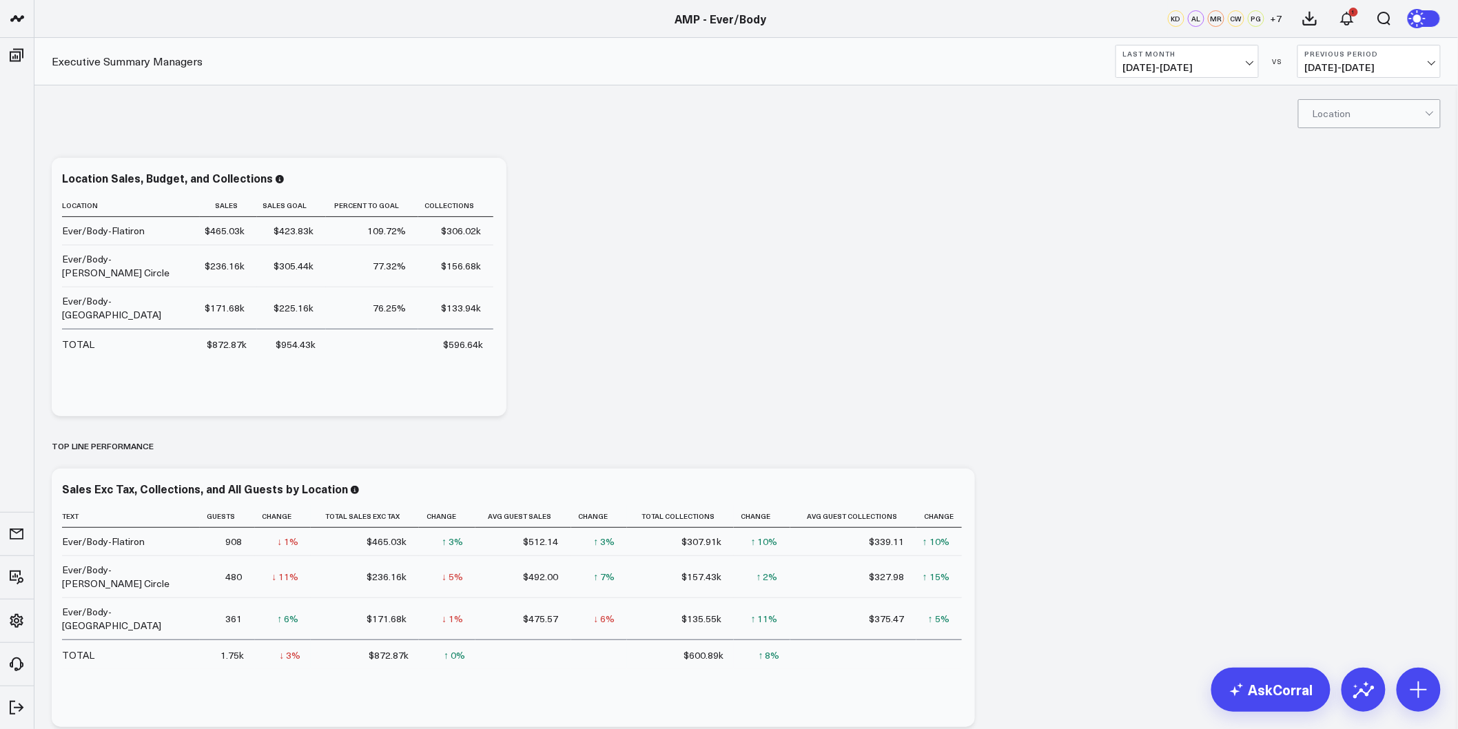
click at [1430, 15] on icon at bounding box center [1421, 18] width 25 height 25
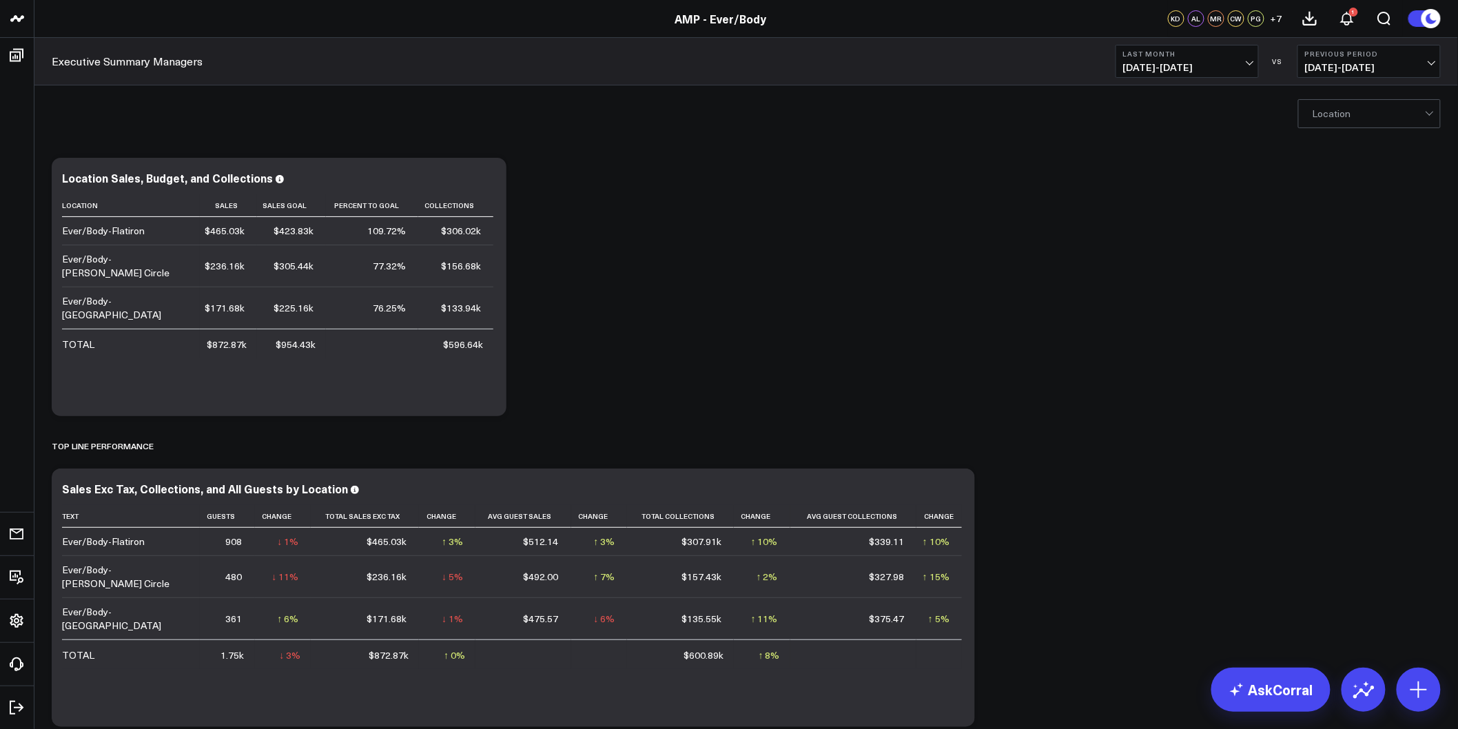
click at [1367, 686] on icon at bounding box center [1362, 686] width 16 height 8
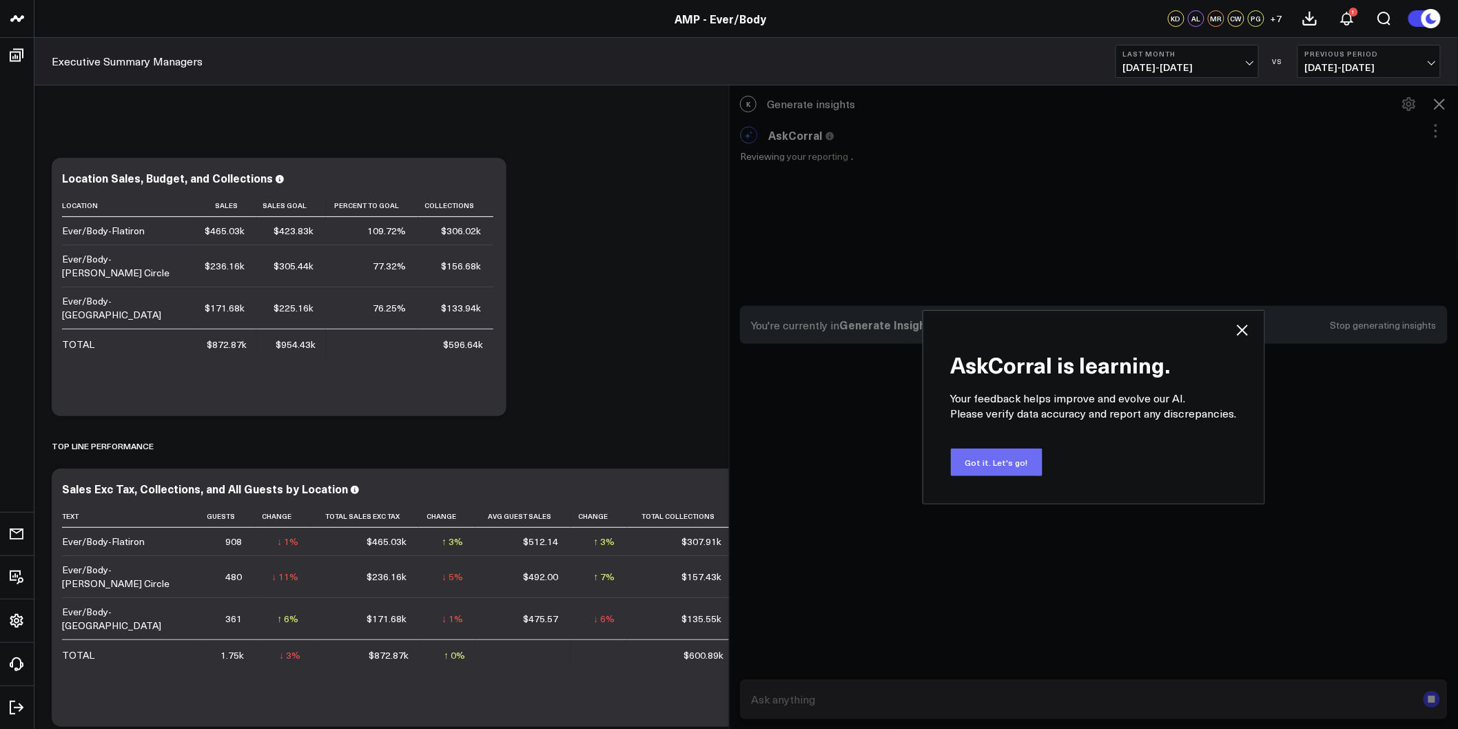
click at [987, 460] on button "Got it. Let's go!" at bounding box center [997, 463] width 92 height 28
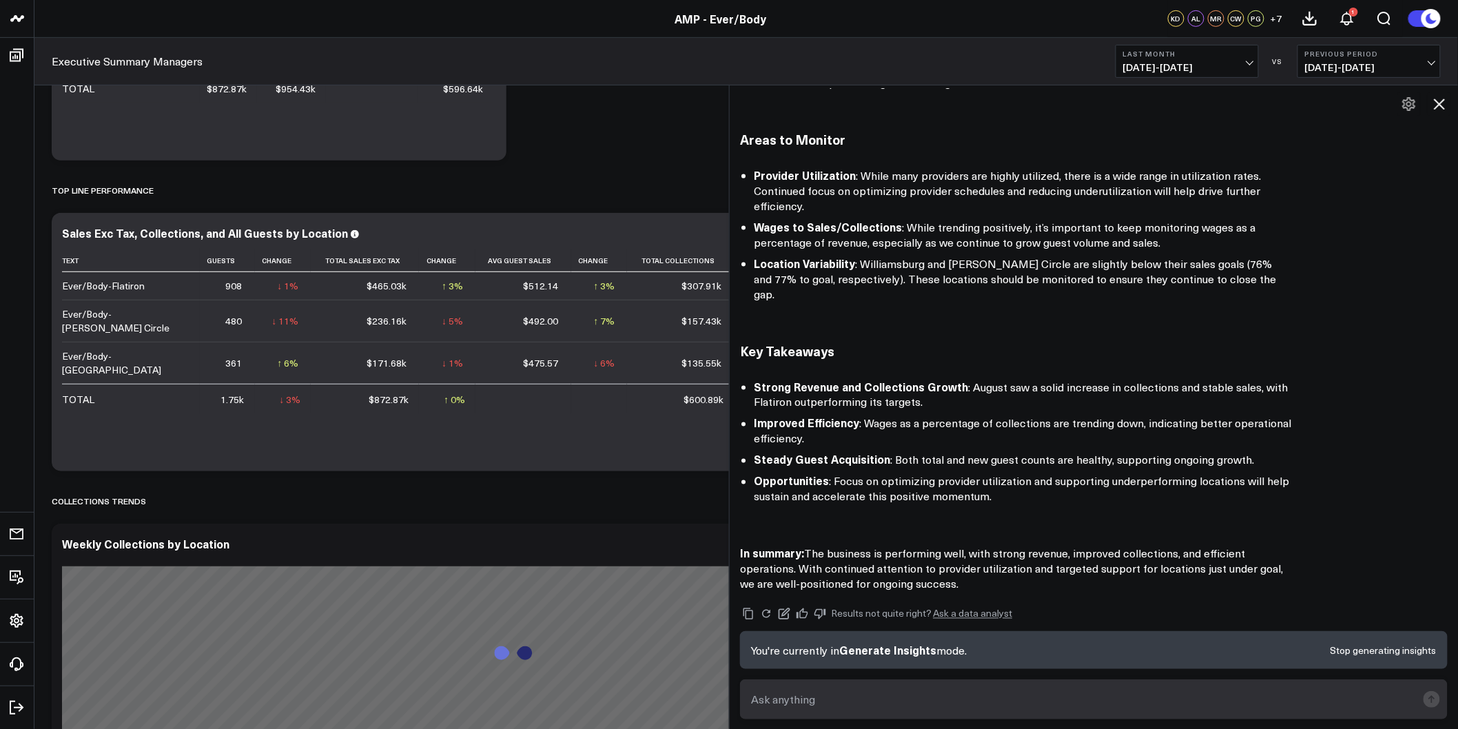
scroll to position [306, 0]
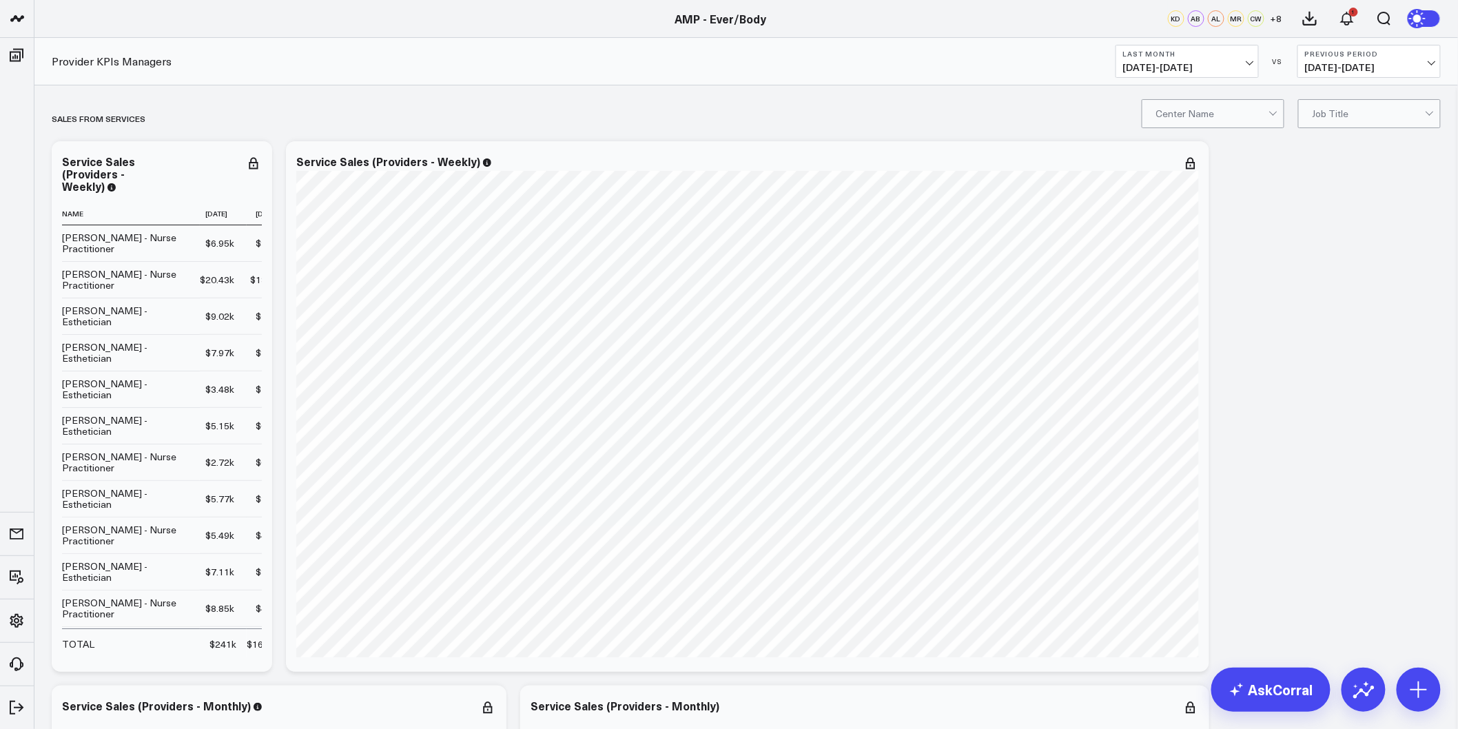
click at [1201, 128] on div "Center Name" at bounding box center [1213, 113] width 143 height 29
click at [1196, 196] on div "Ever/Body-[GEOGRAPHIC_DATA]" at bounding box center [1213, 215] width 141 height 39
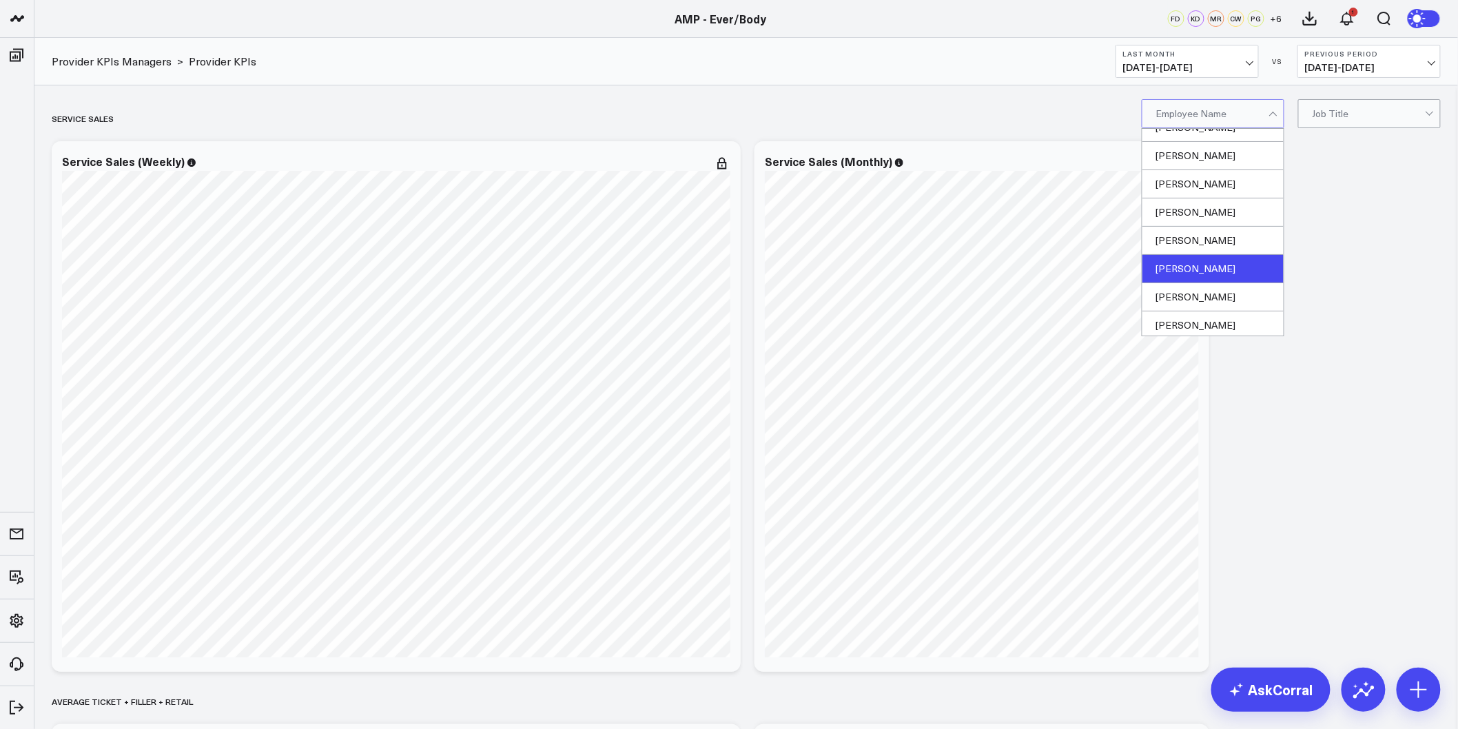
scroll to position [416, 0]
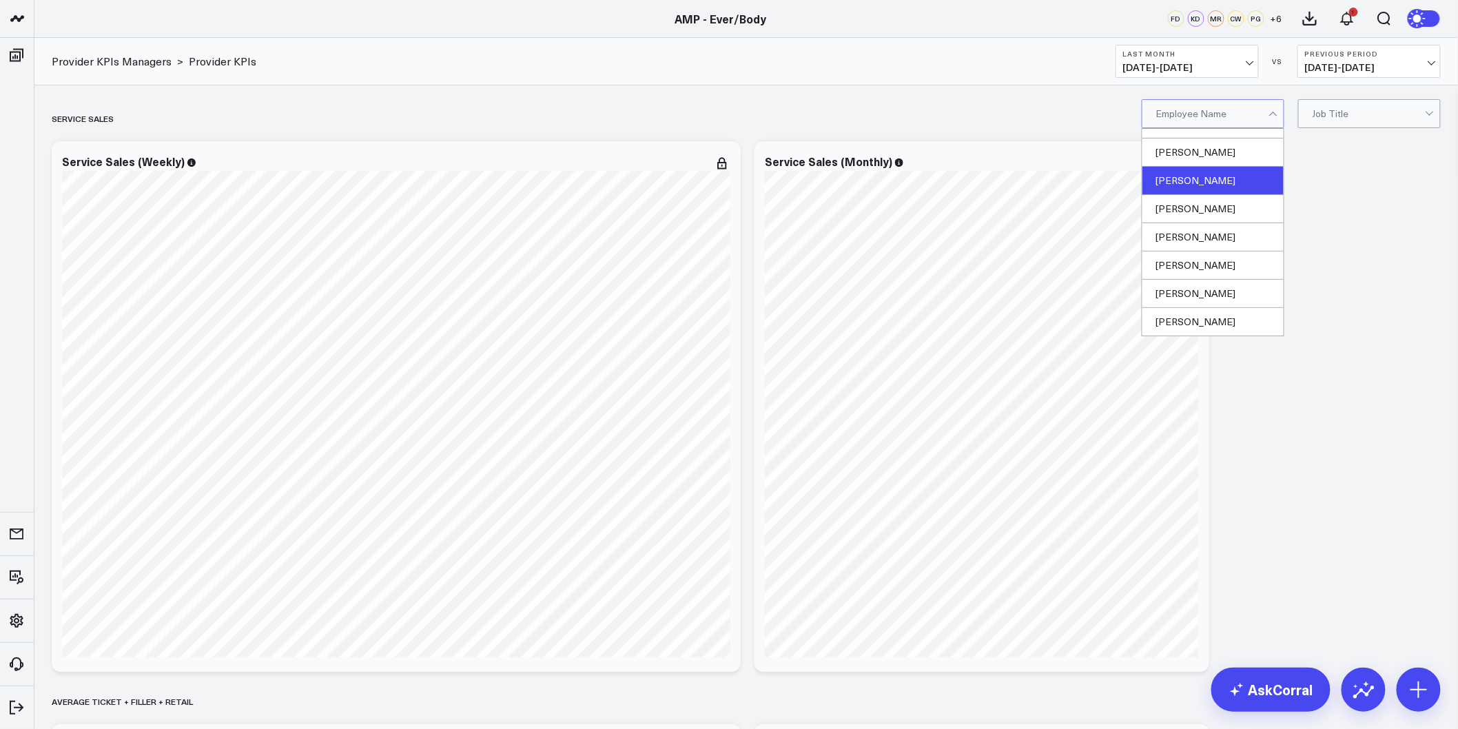
click at [1203, 177] on div "[PERSON_NAME]" at bounding box center [1213, 181] width 141 height 28
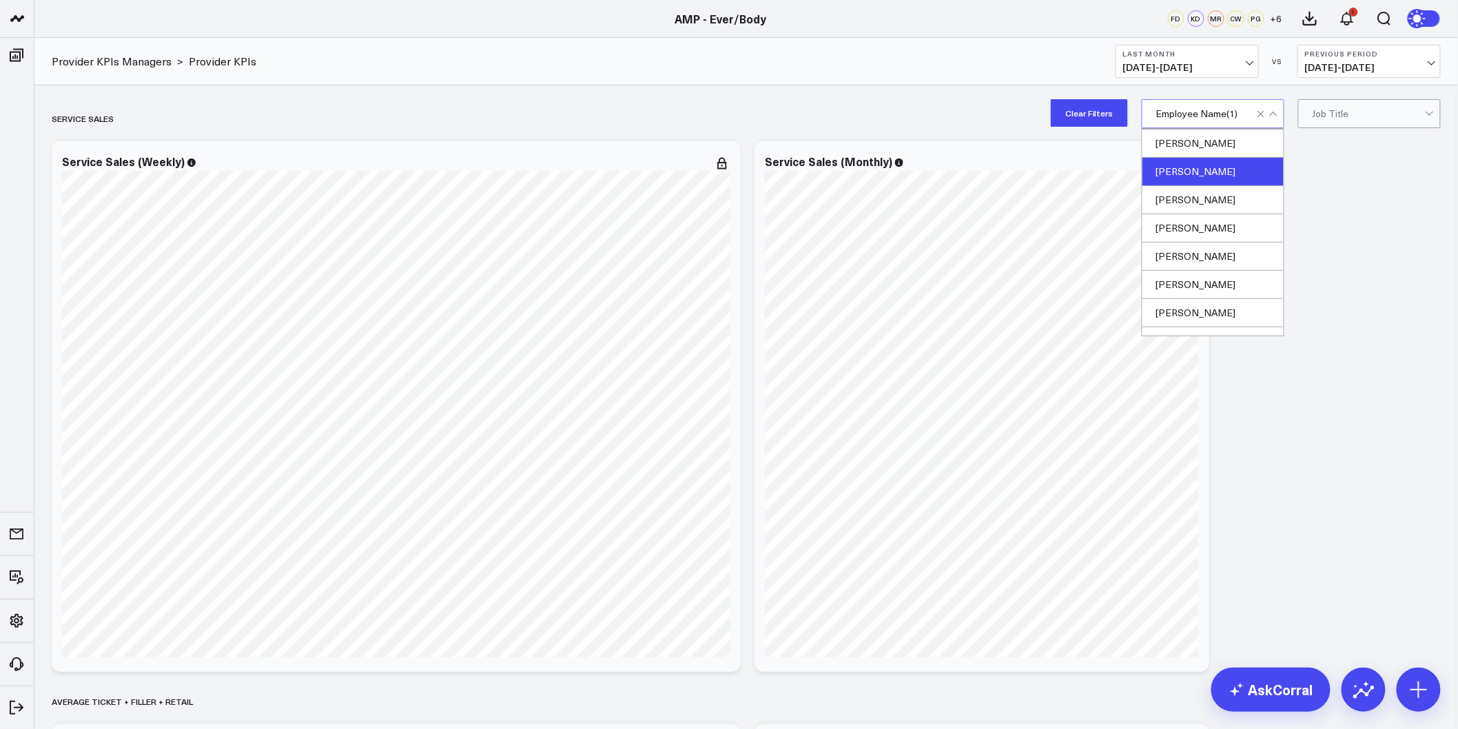
scroll to position [77, 0]
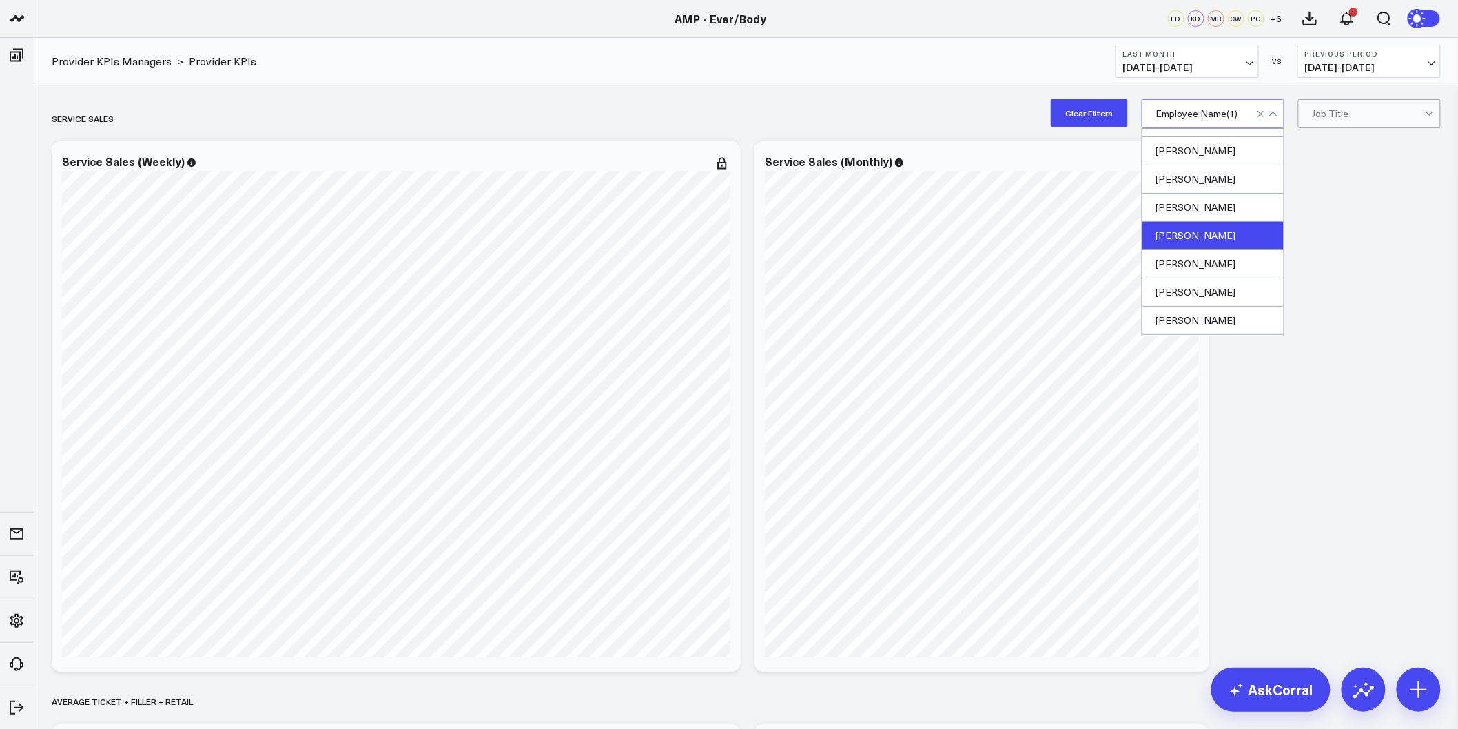
click at [1212, 238] on div "[PERSON_NAME]" at bounding box center [1213, 236] width 141 height 28
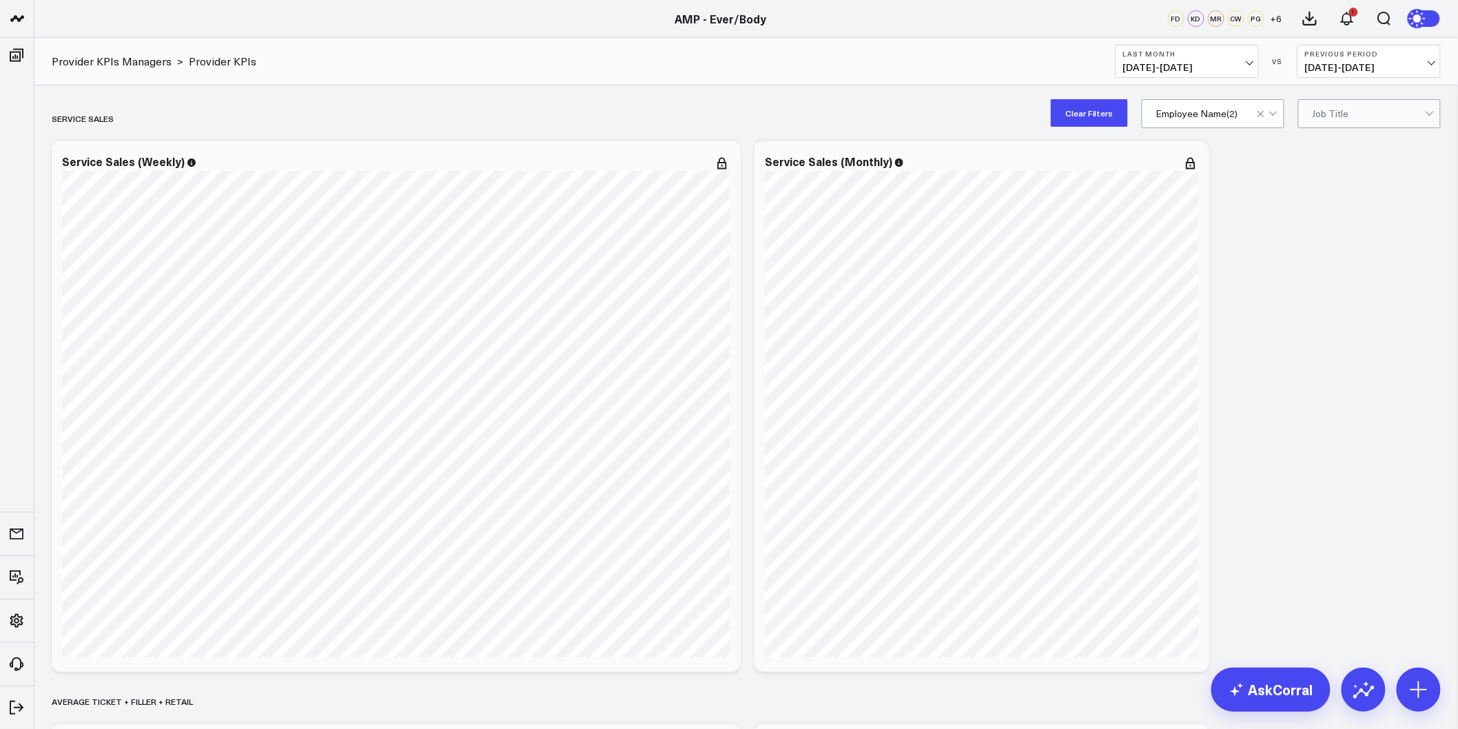
click at [1104, 112] on button "Clear Filters" at bounding box center [1089, 113] width 77 height 28
click at [1304, 121] on div "Job Title" at bounding box center [1370, 113] width 143 height 29
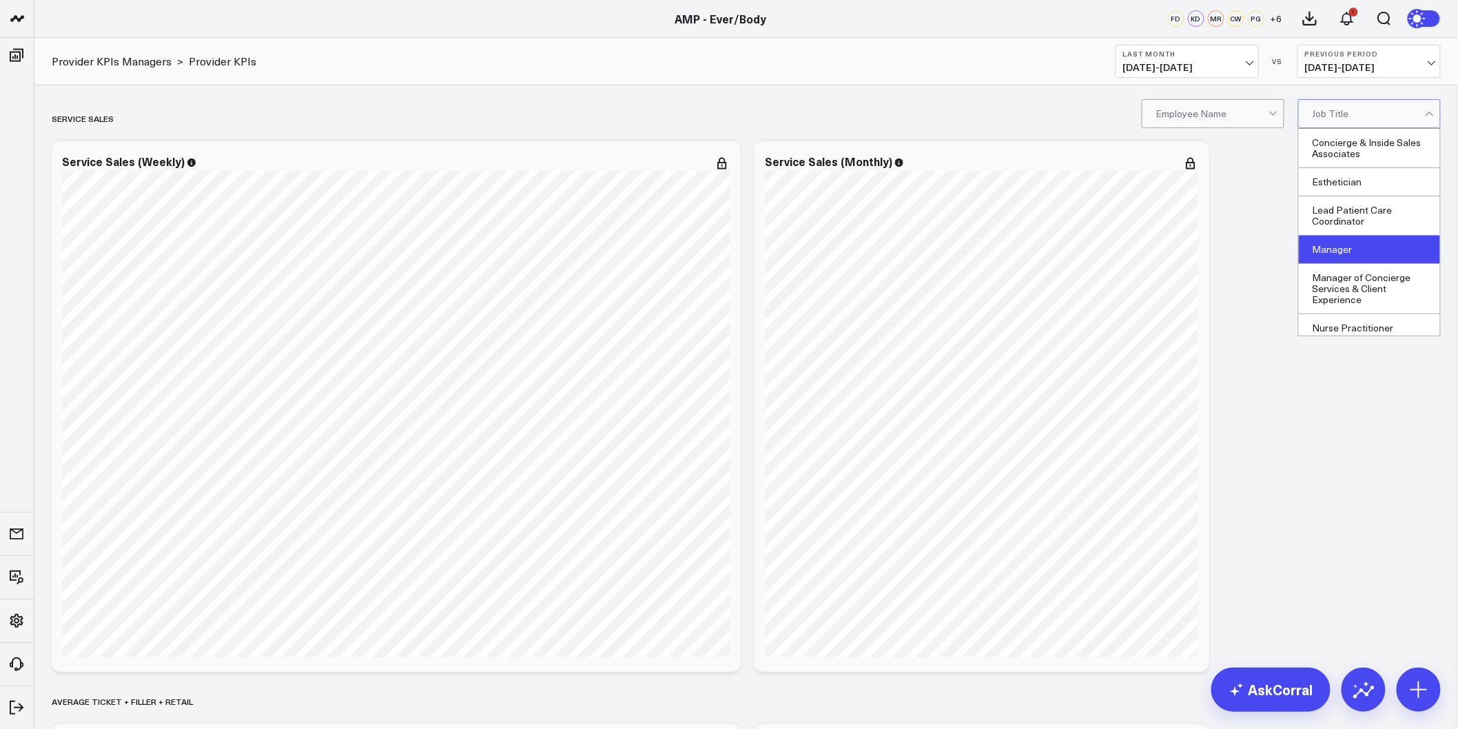
scroll to position [91, 0]
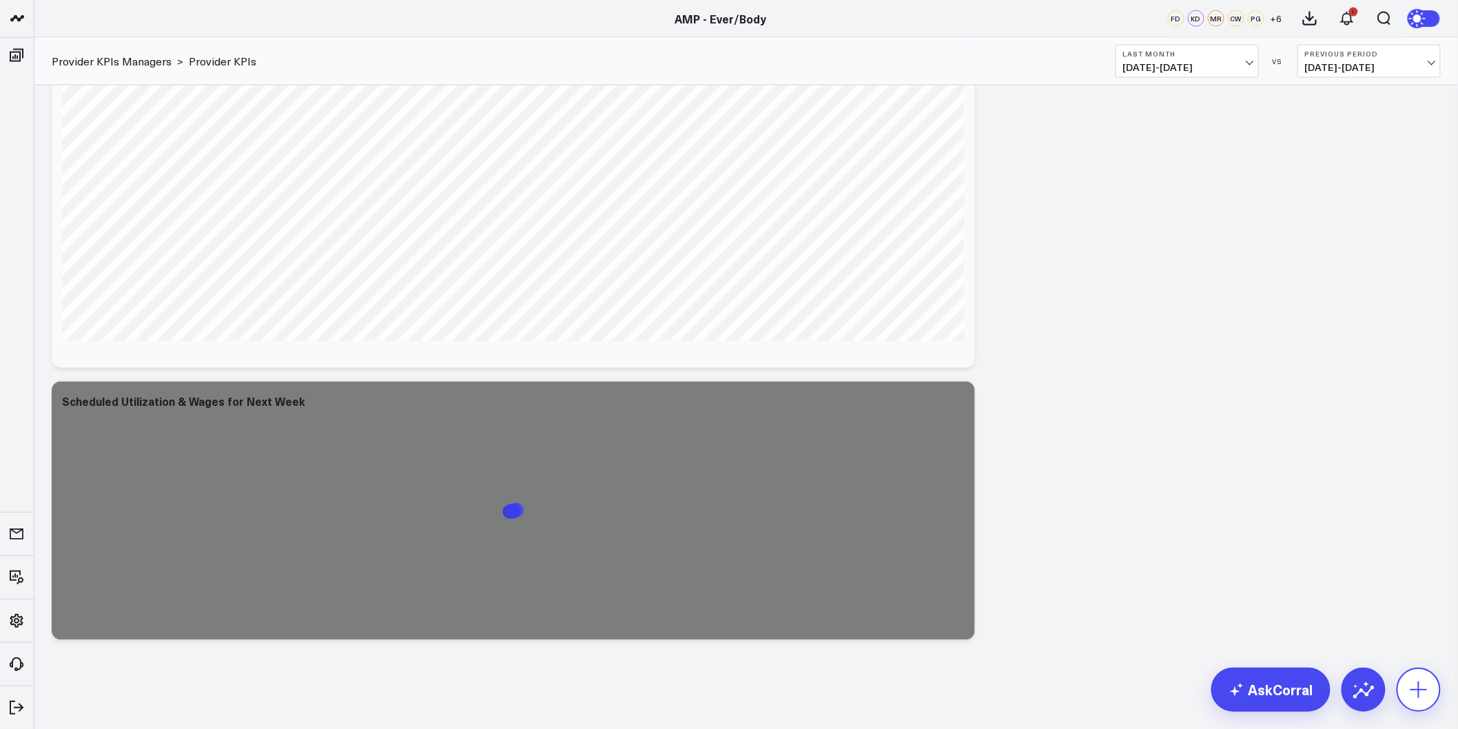
scroll to position [3091, 0]
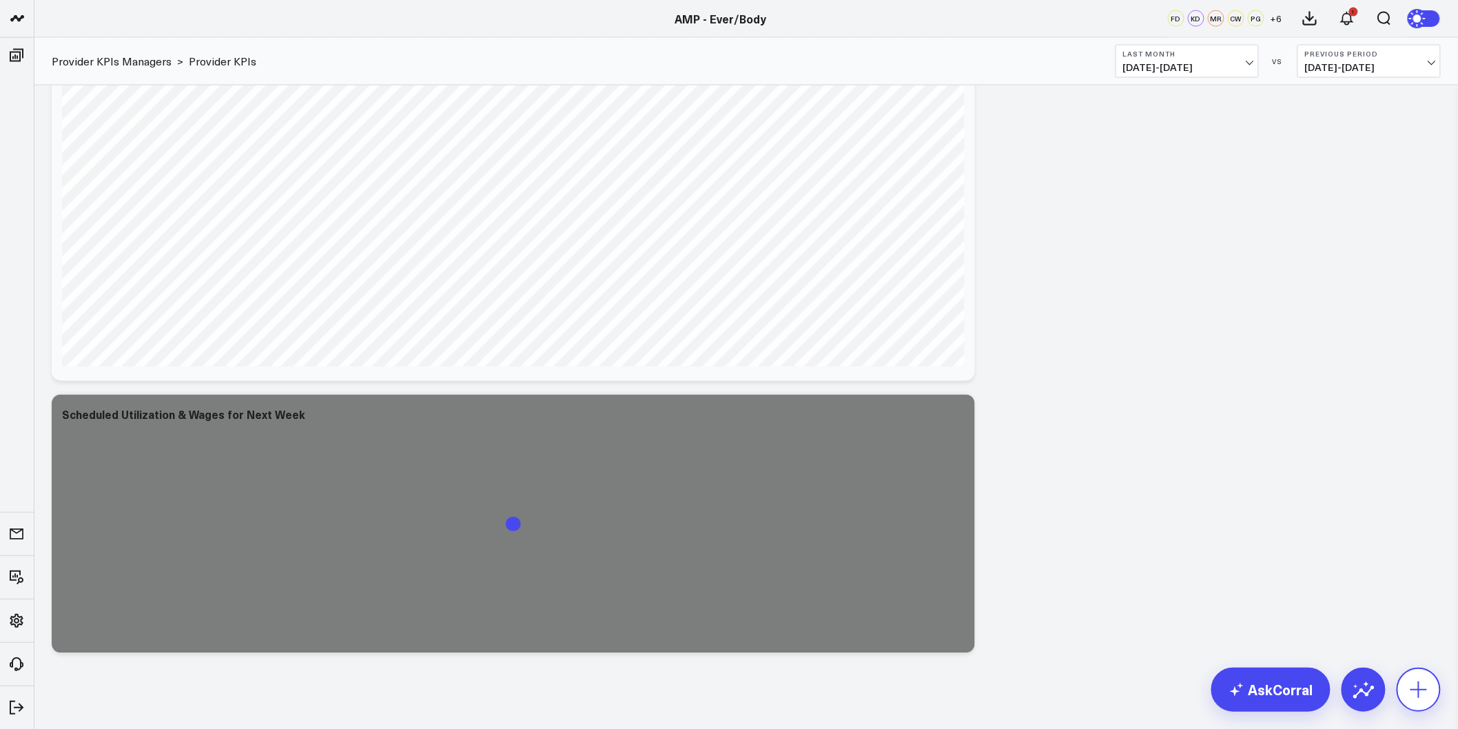
click at [1425, 694] on icon at bounding box center [1419, 690] width 22 height 22
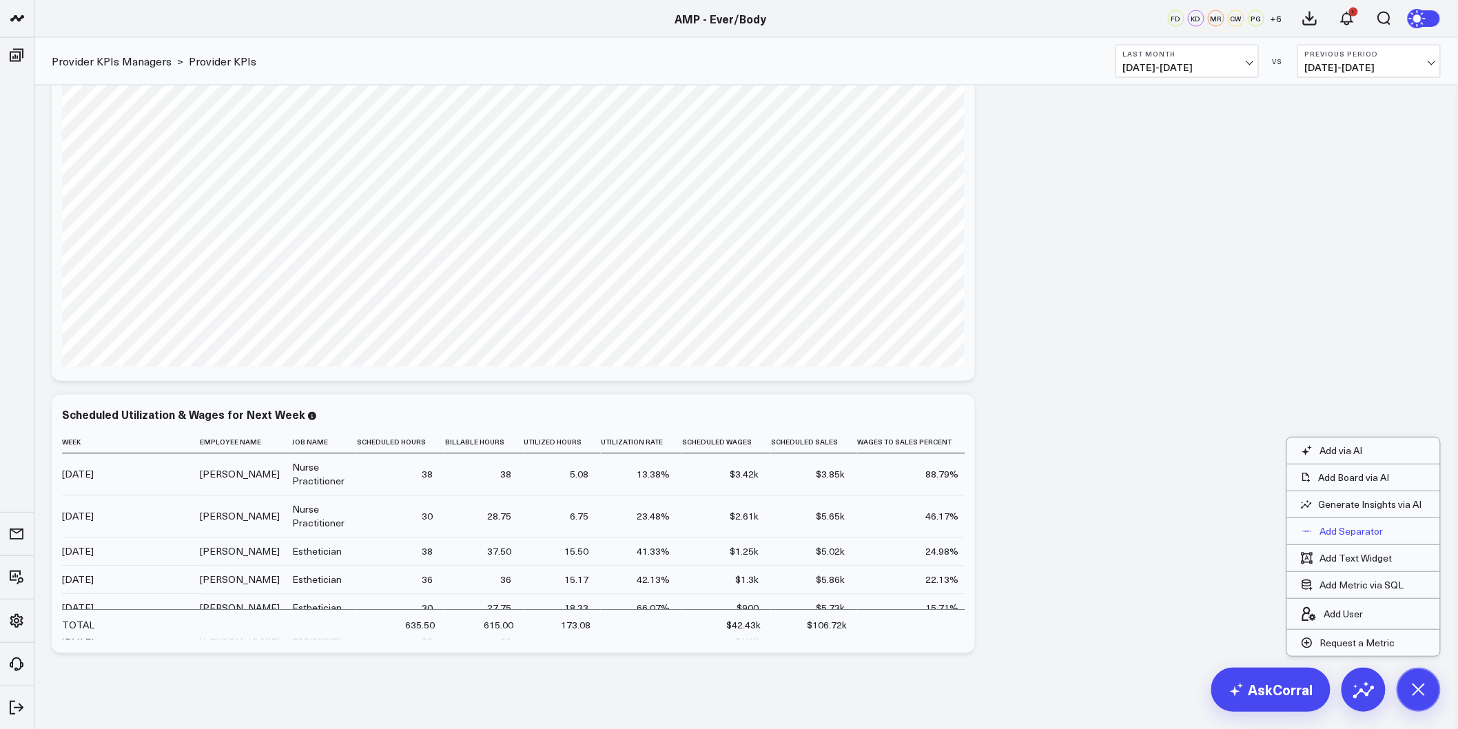
click at [1367, 533] on p "Add Separator" at bounding box center [1352, 531] width 63 height 12
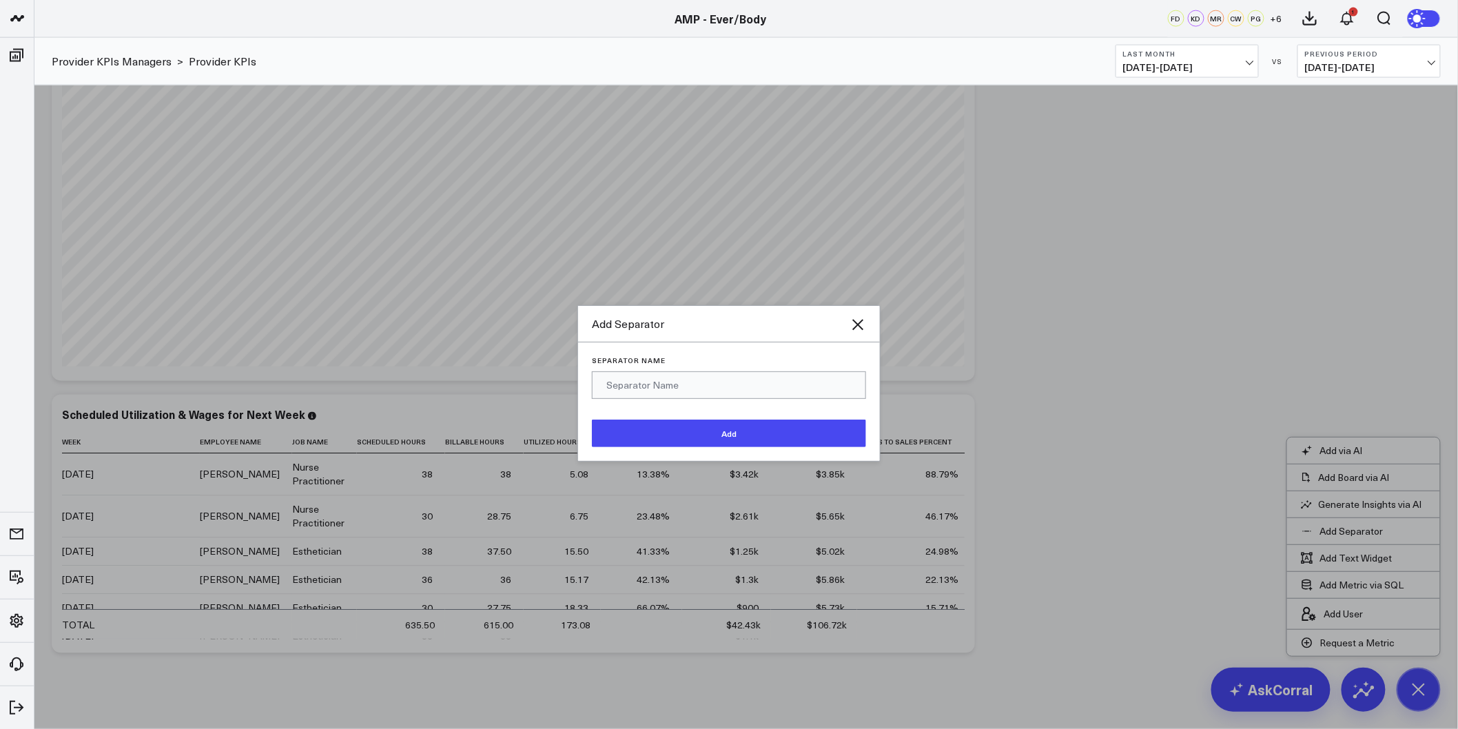
click at [640, 382] on input "Separator Name" at bounding box center [729, 386] width 274 height 28
type input "D"
type input "H"
type input "Dermal Filler Sales"
click at [762, 435] on button "Add" at bounding box center [729, 434] width 274 height 28
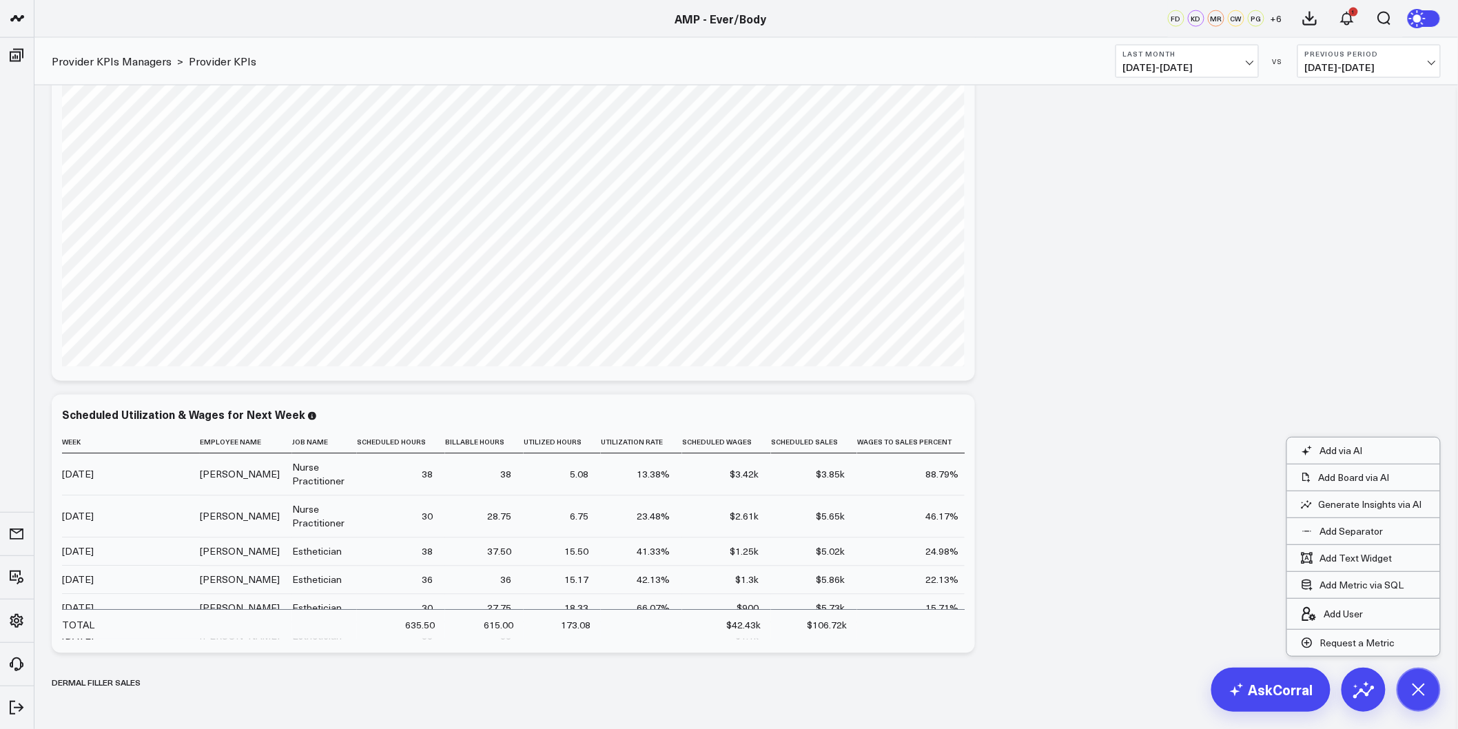
scroll to position [3104, 0]
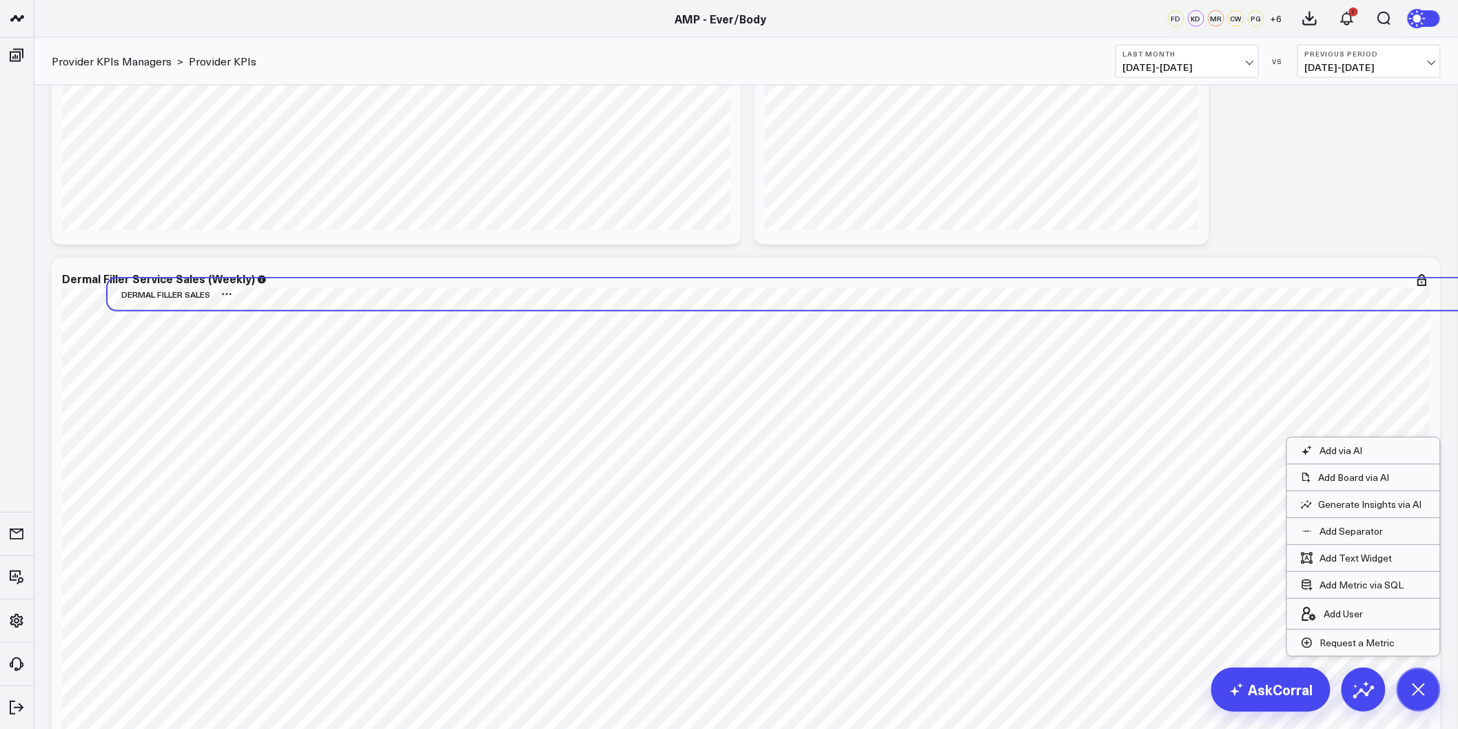
scroll to position [738, 0]
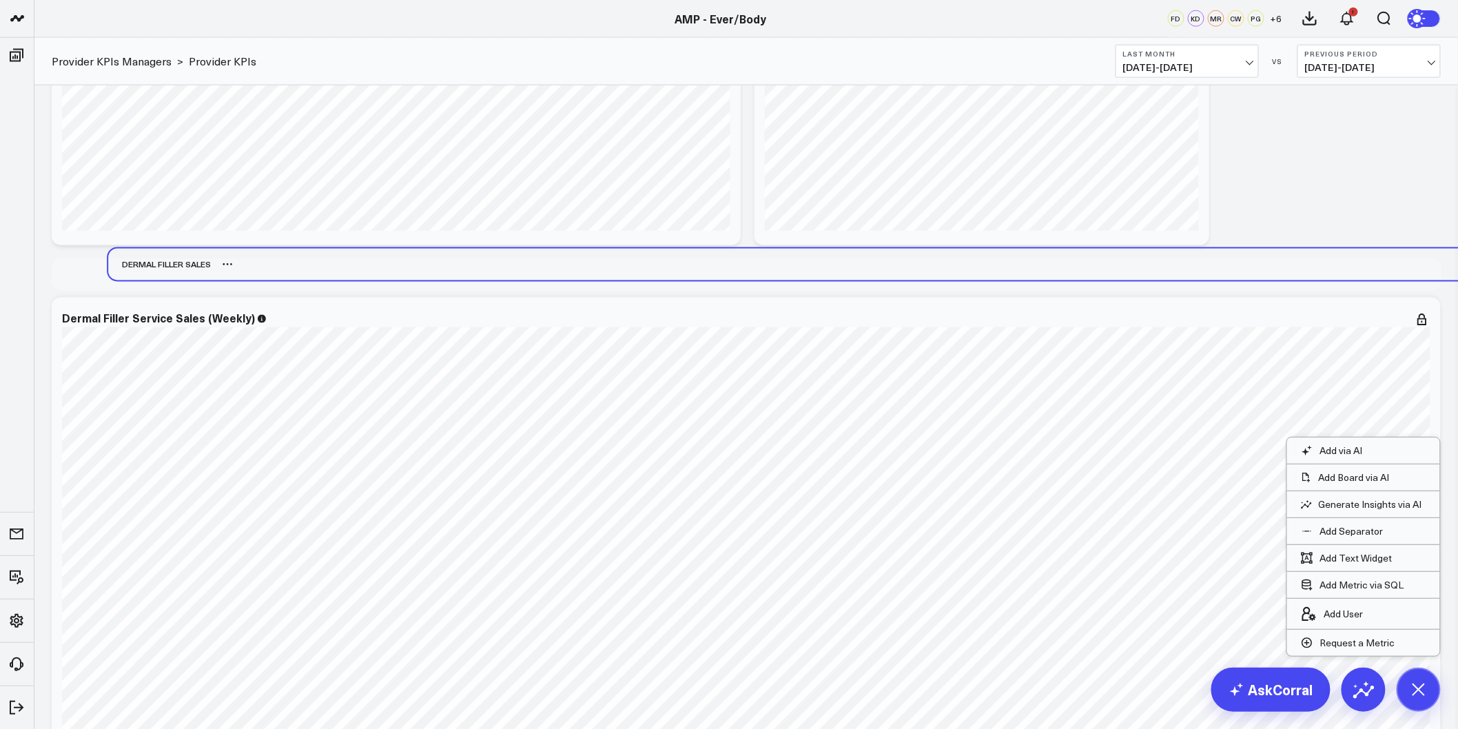
drag, startPoint x: 124, startPoint y: 669, endPoint x: 176, endPoint y: 265, distance: 406.6
click at [176, 265] on div "Dermal Filler Sales" at bounding box center [159, 265] width 103 height 32
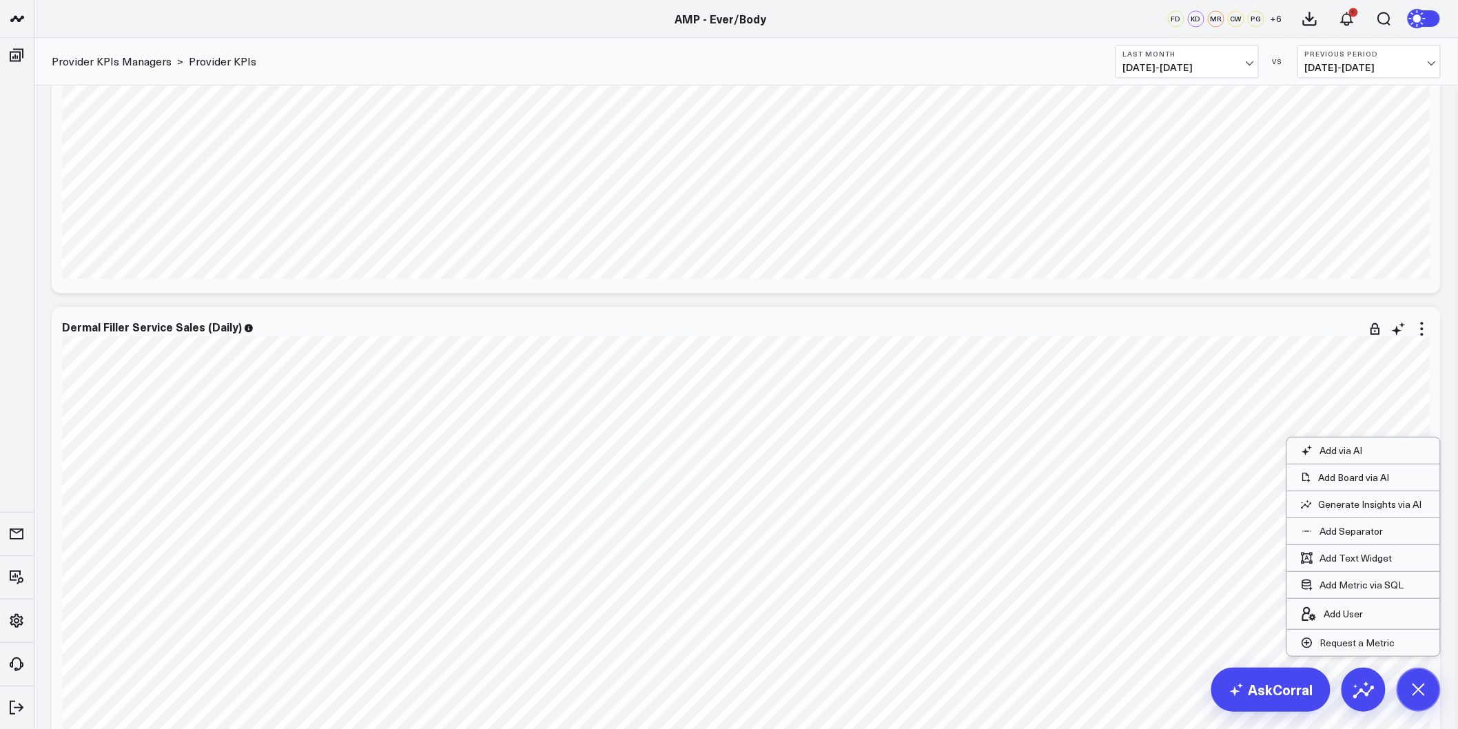
click at [396, 307] on div "Dermal Filler Service Sales (Daily) [fontSize:10px lineHeight:12px] / [PERSON_N…" at bounding box center [747, 572] width 1390 height 531
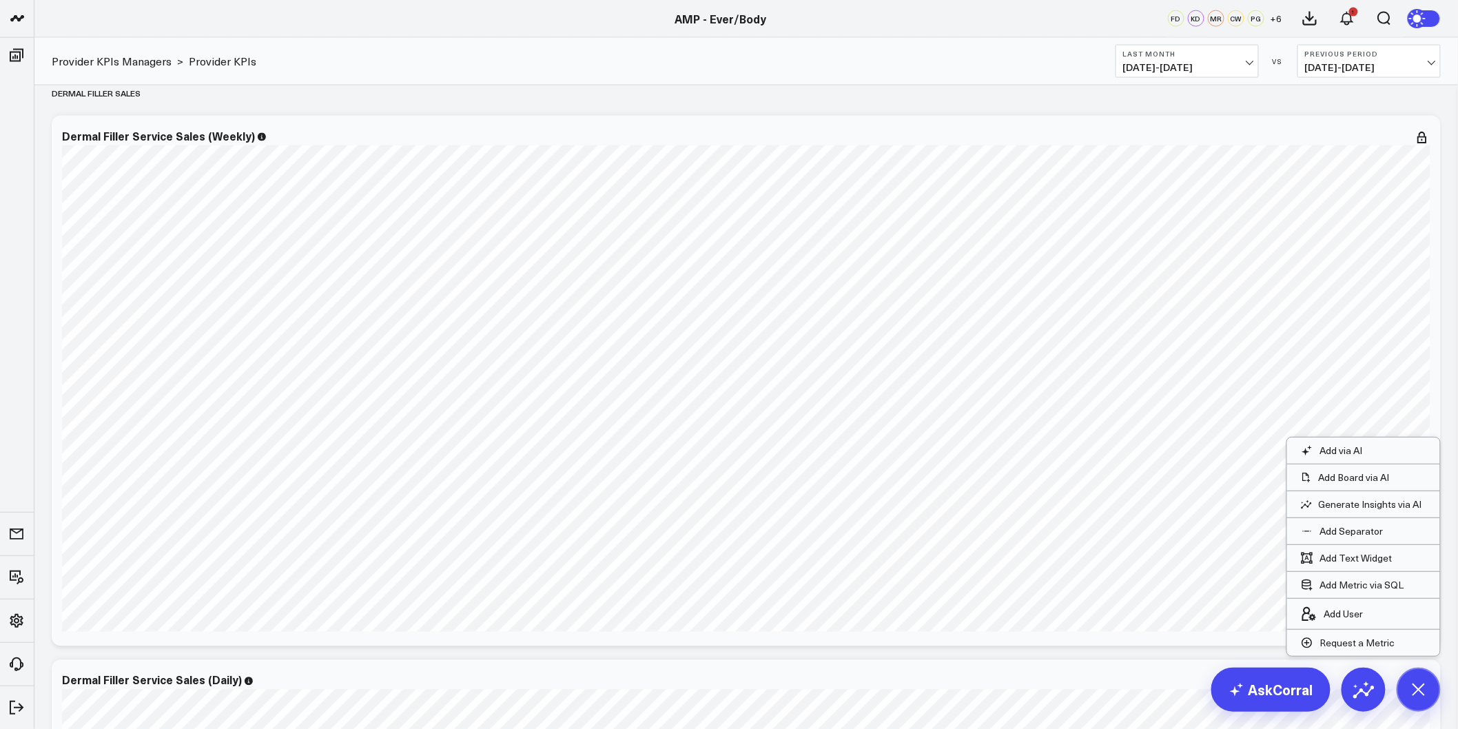
scroll to position [891, 0]
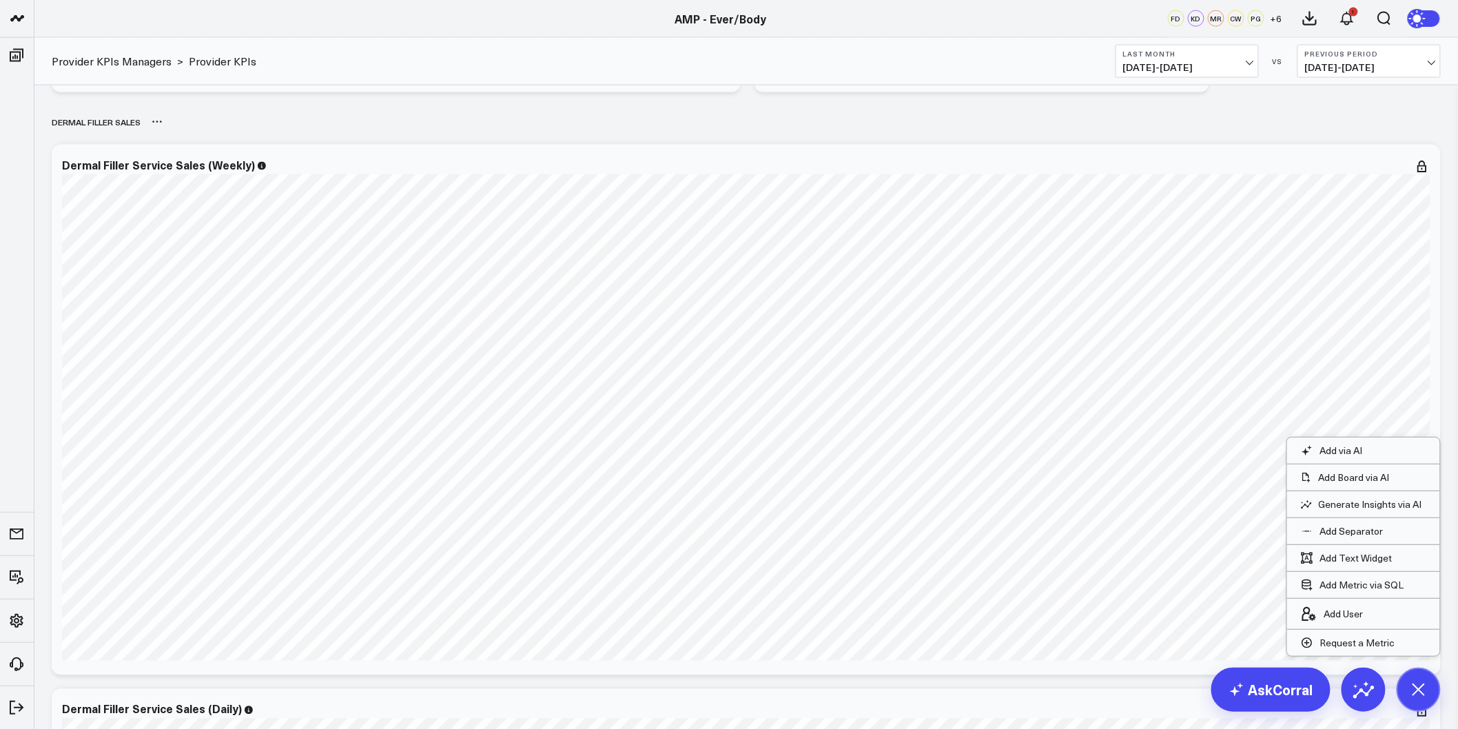
click at [1023, 132] on div "Dermal Filler Sales" at bounding box center [747, 122] width 1390 height 32
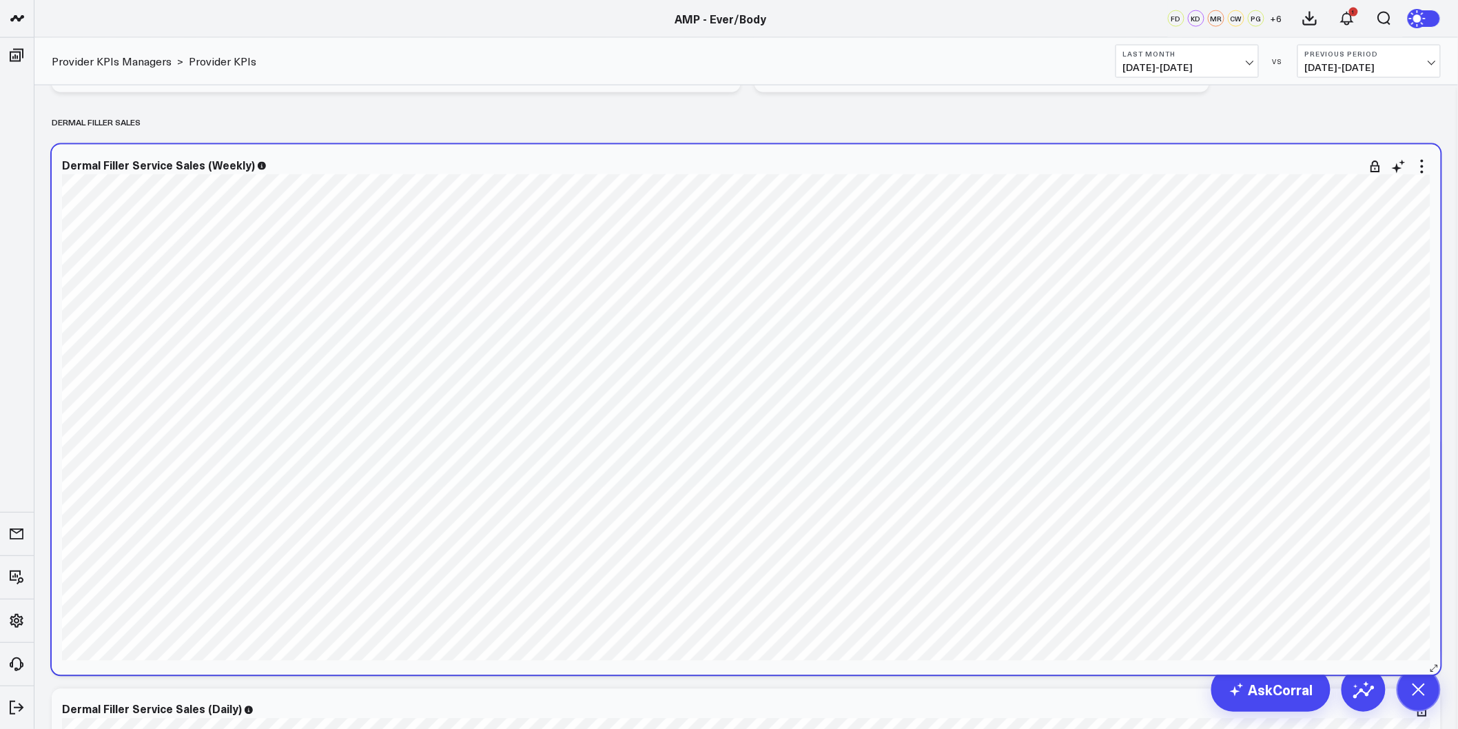
click at [1033, 153] on div "Dermal Filler Service Sales (Weekly) [fontSize:10px lineHeight:12px] / [PERSON_…" at bounding box center [747, 410] width 1390 height 531
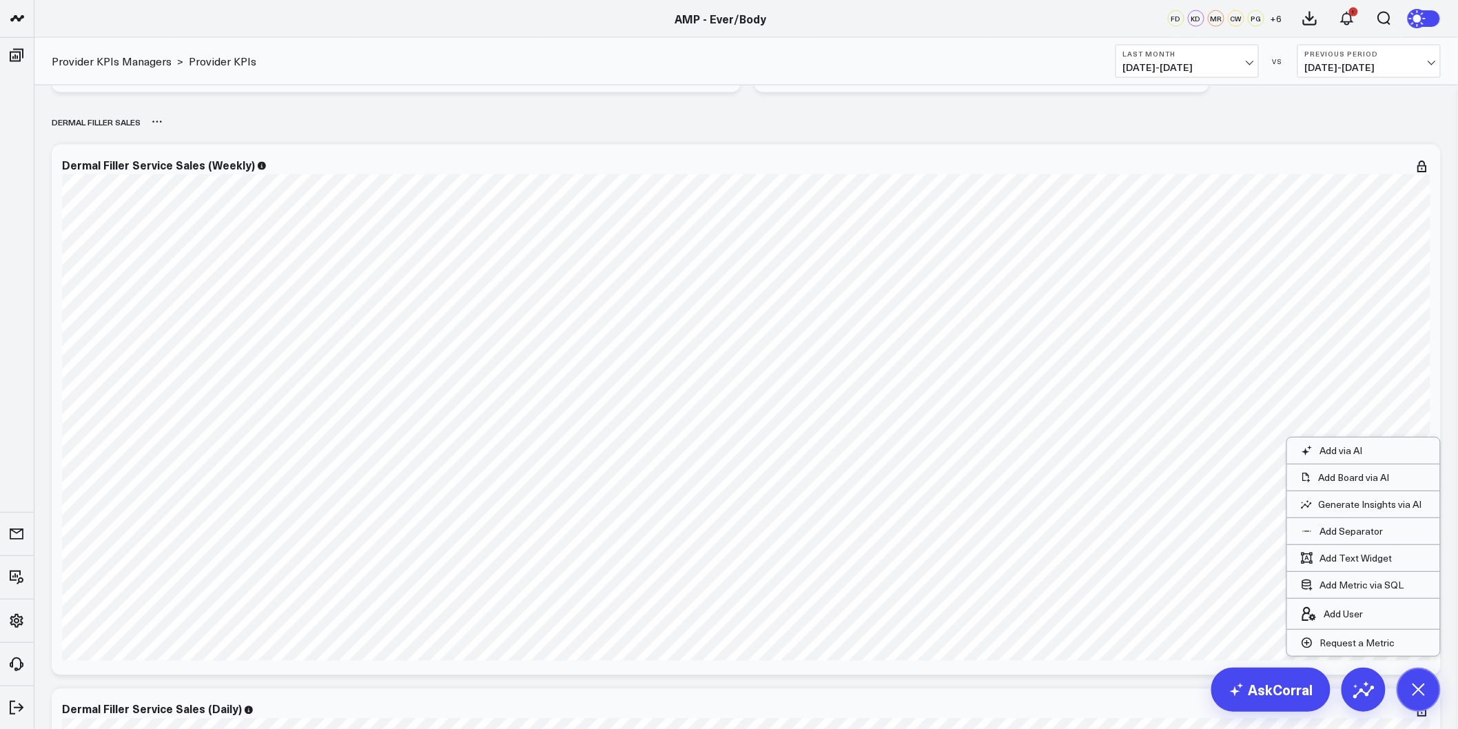
click at [1138, 119] on div "Dermal Filler Sales" at bounding box center [747, 122] width 1390 height 32
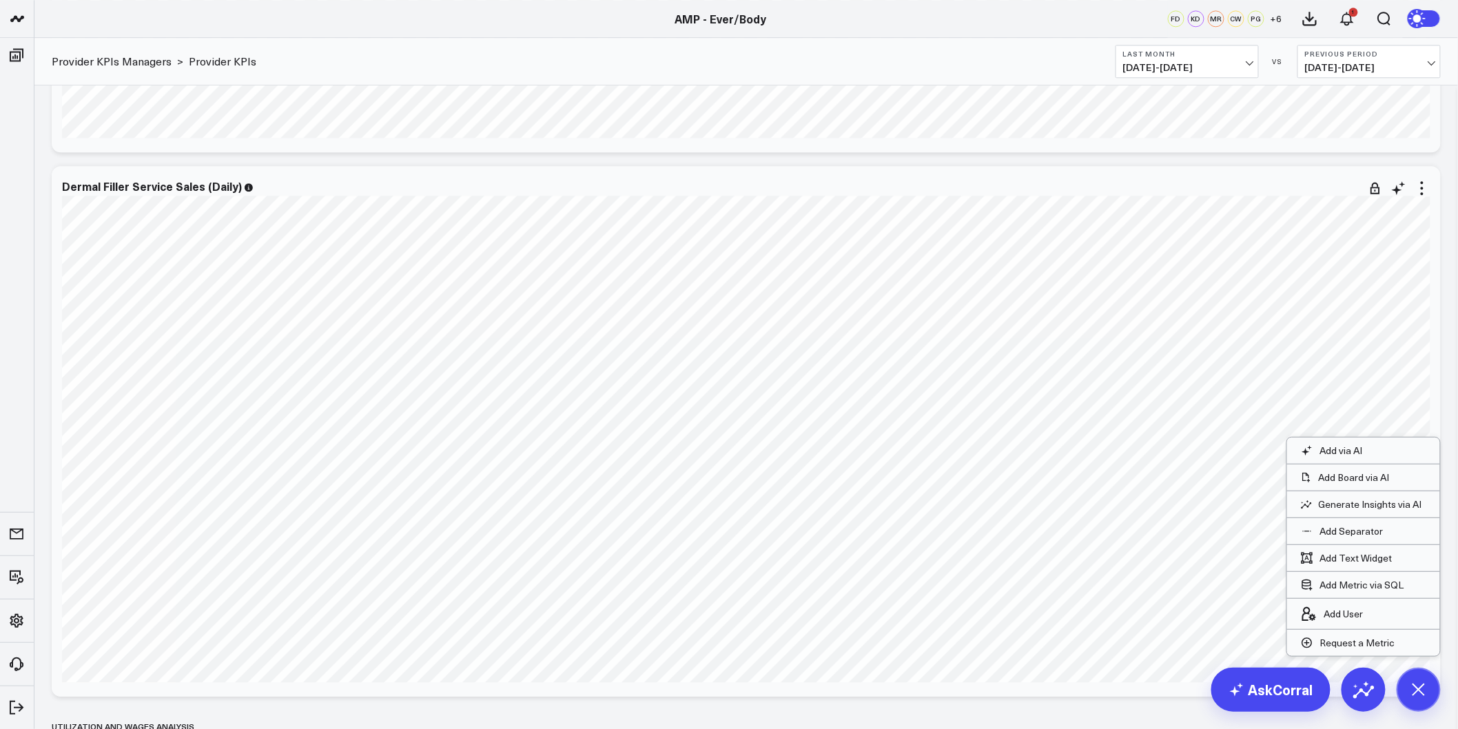
scroll to position [1427, 0]
click at [1455, 349] on div "Service Sales Modify via AI Copy link to widget Ask support Remove Create linke…" at bounding box center [746, 557] width 1424 height 3776
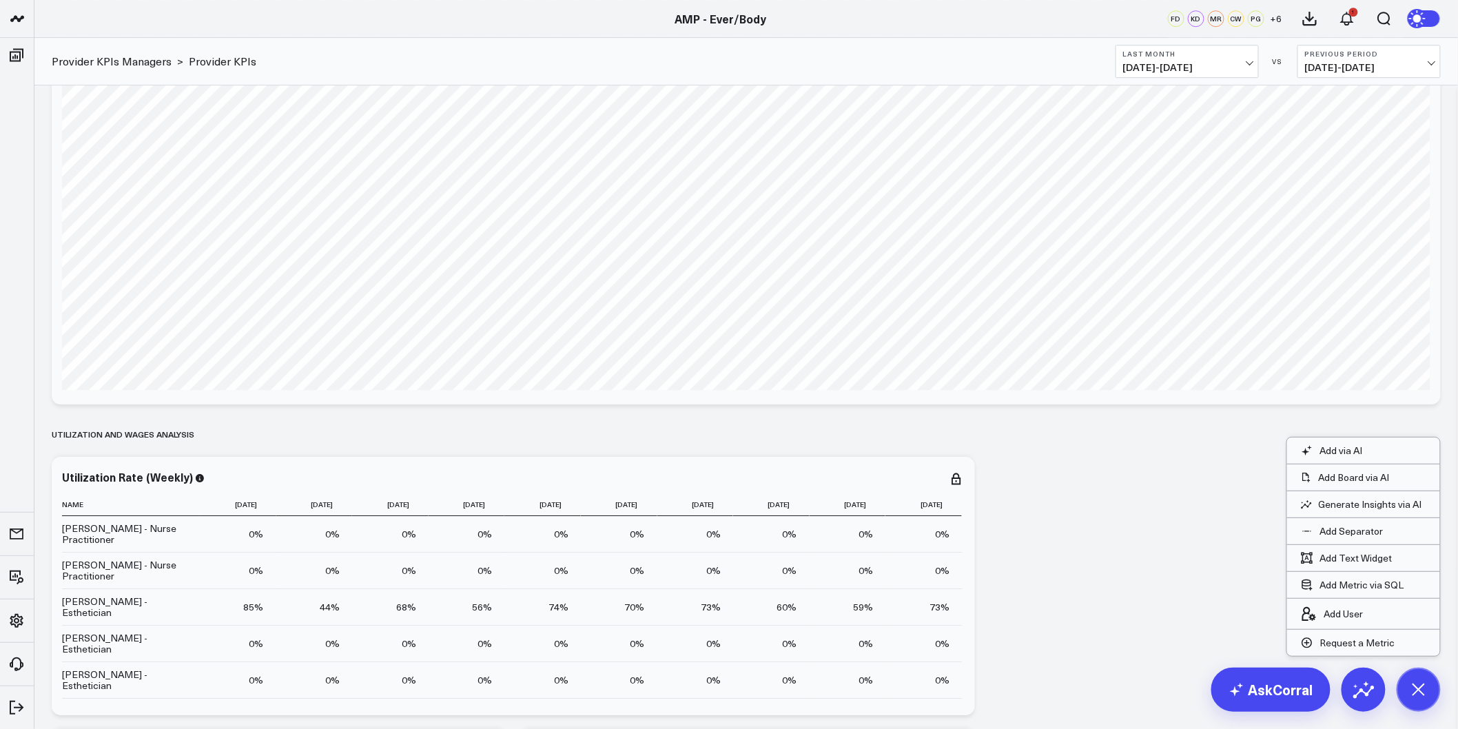
scroll to position [1733, 0]
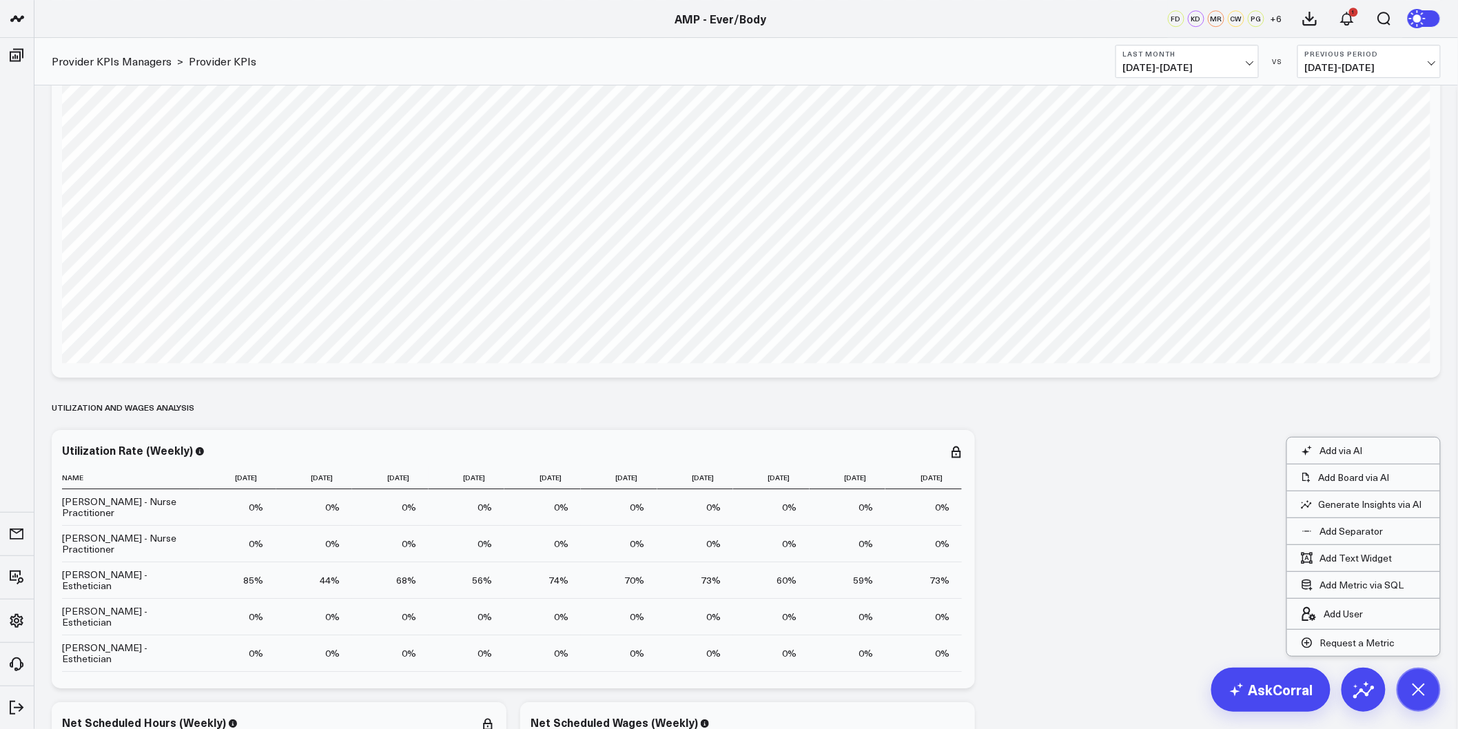
click at [1135, 452] on div "Service Sales Modify via AI Copy link to widget Ask support Remove Create linke…" at bounding box center [746, 210] width 1403 height 3694
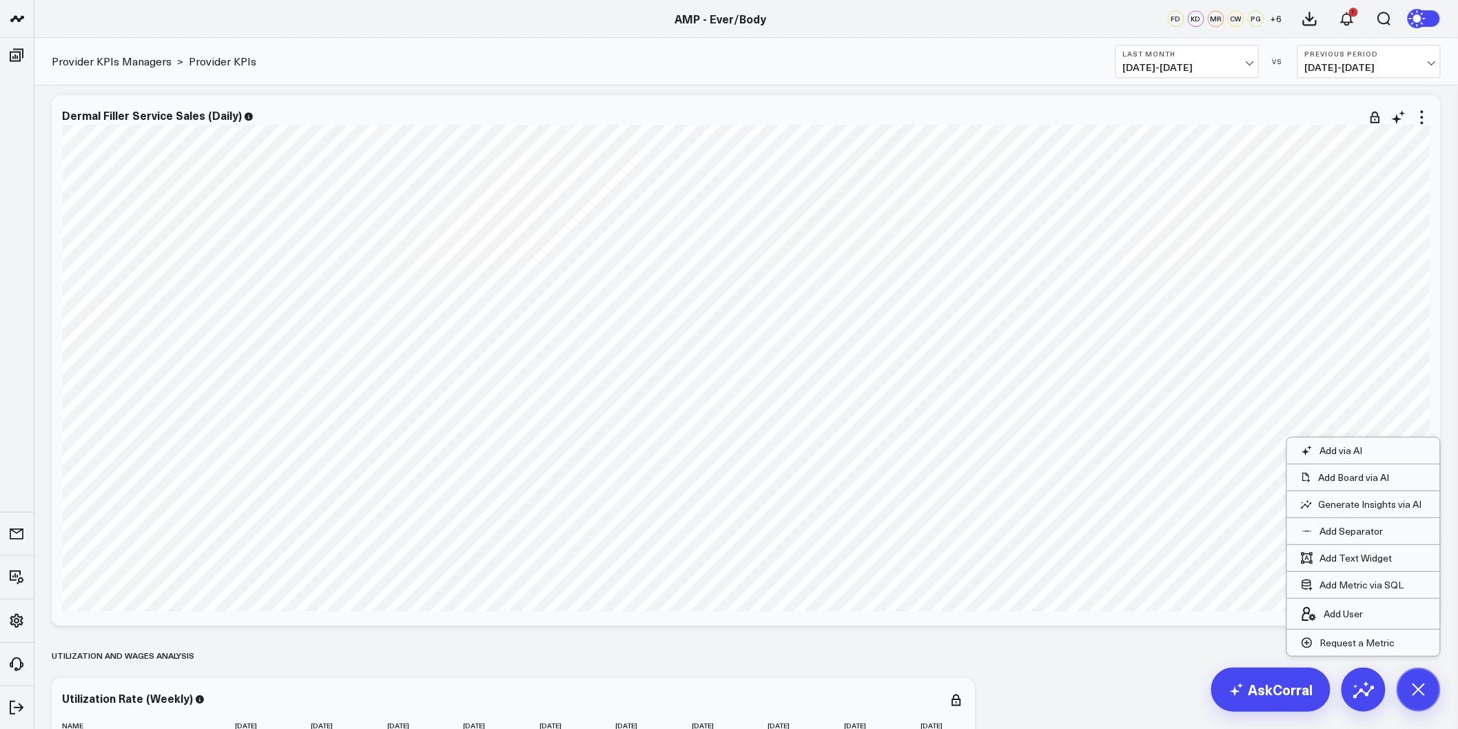
scroll to position [1427, 0]
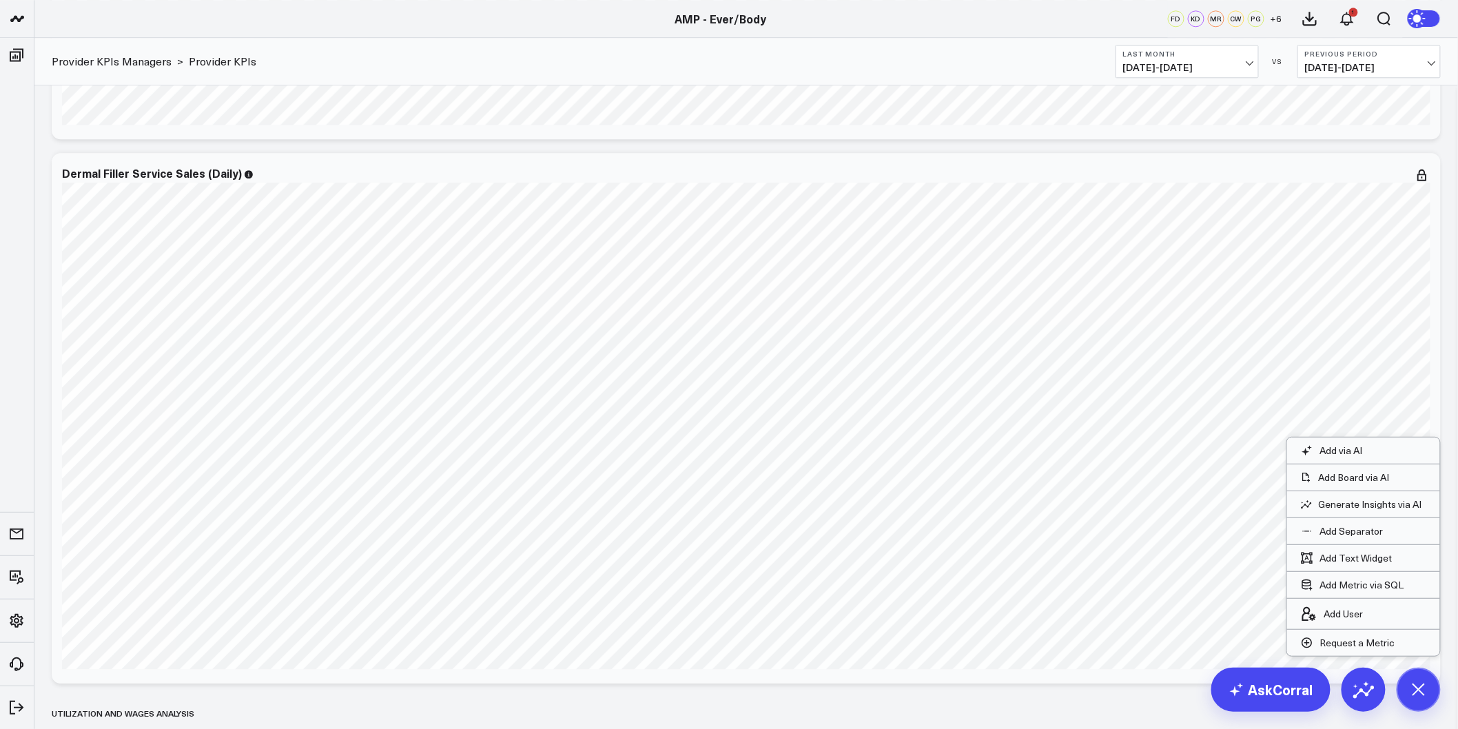
click at [1450, 300] on div "Service Sales Modify via AI Copy link to widget Ask support Remove Create linke…" at bounding box center [746, 557] width 1424 height 3776
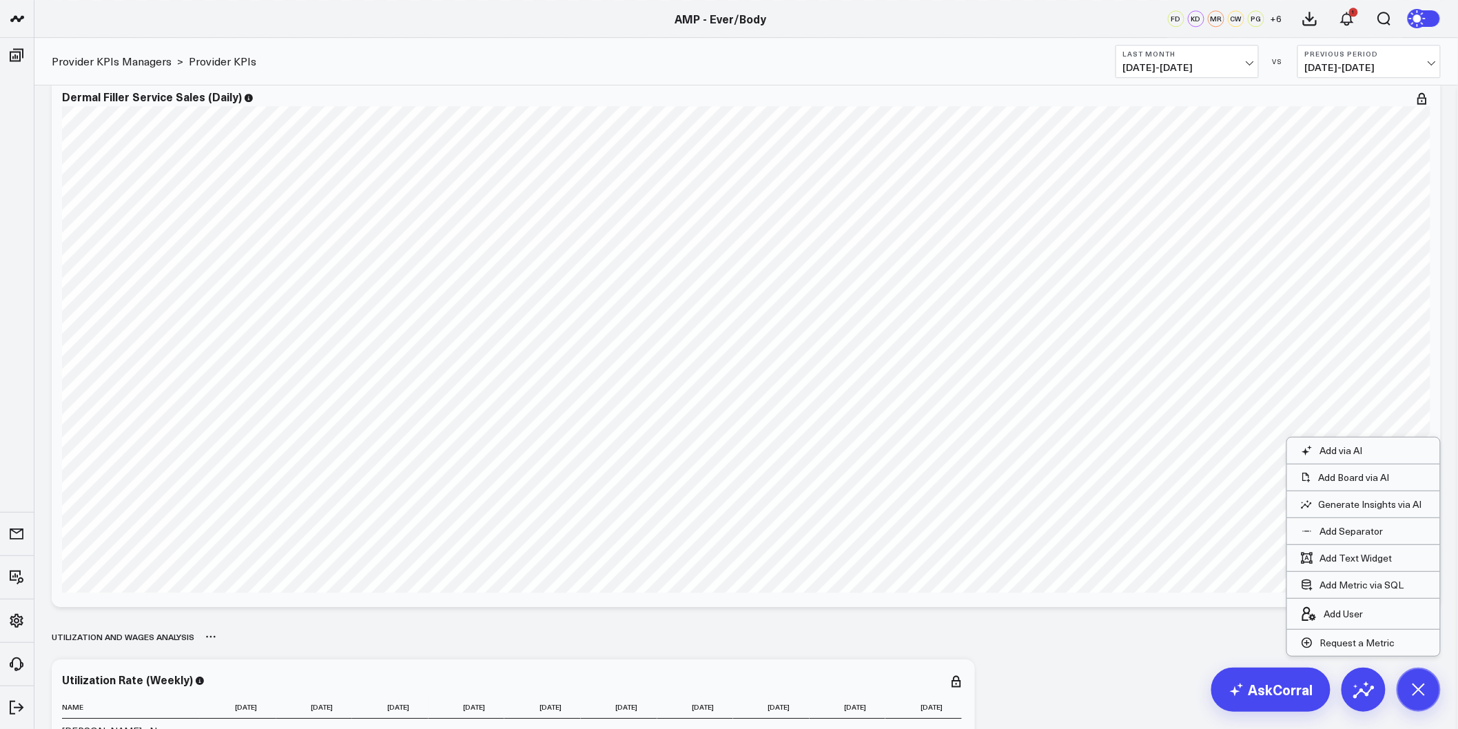
click at [1201, 651] on div "Utilization and Wages Analysis" at bounding box center [747, 637] width 1390 height 32
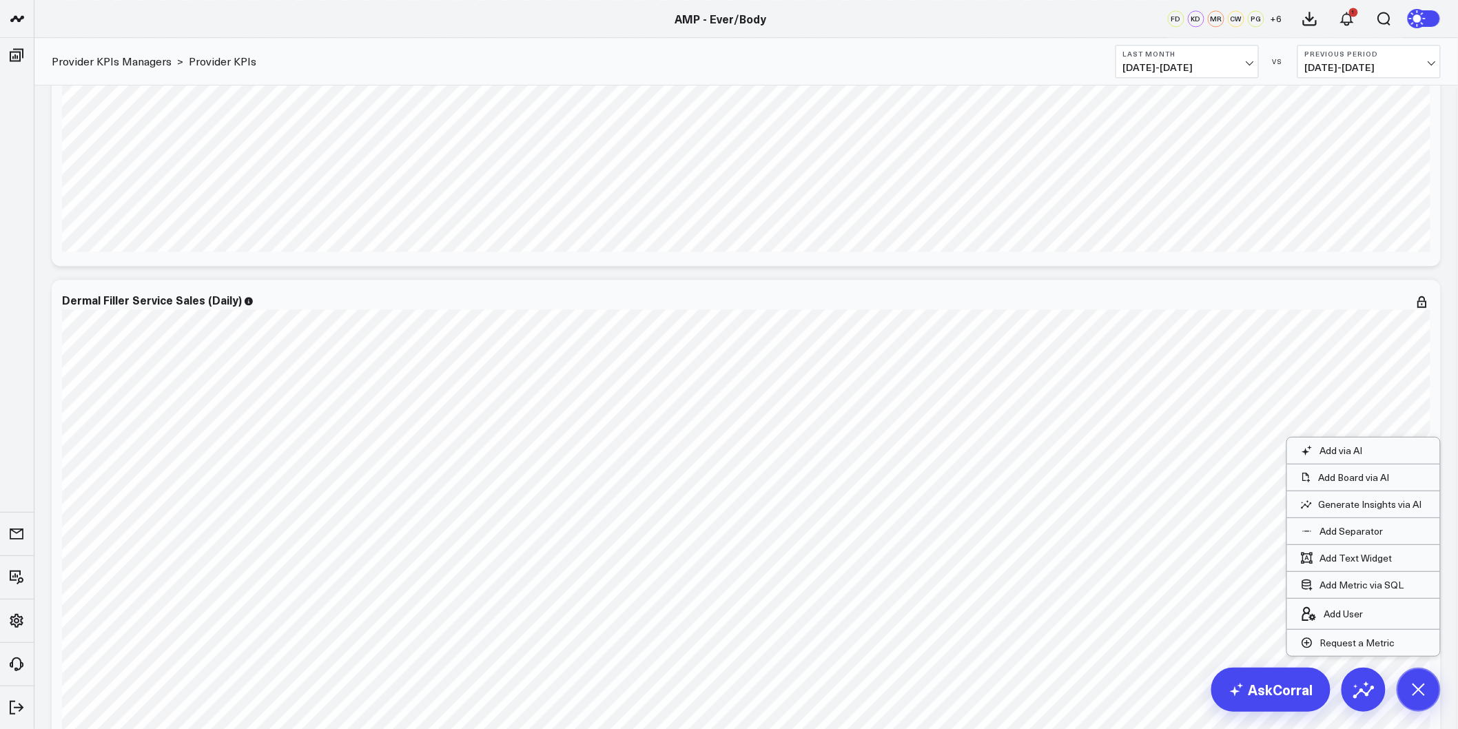
scroll to position [1273, 0]
click at [1445, 345] on div "Service Sales Modify via AI Copy link to widget Ask support Remove Create linke…" at bounding box center [746, 670] width 1403 height 3694
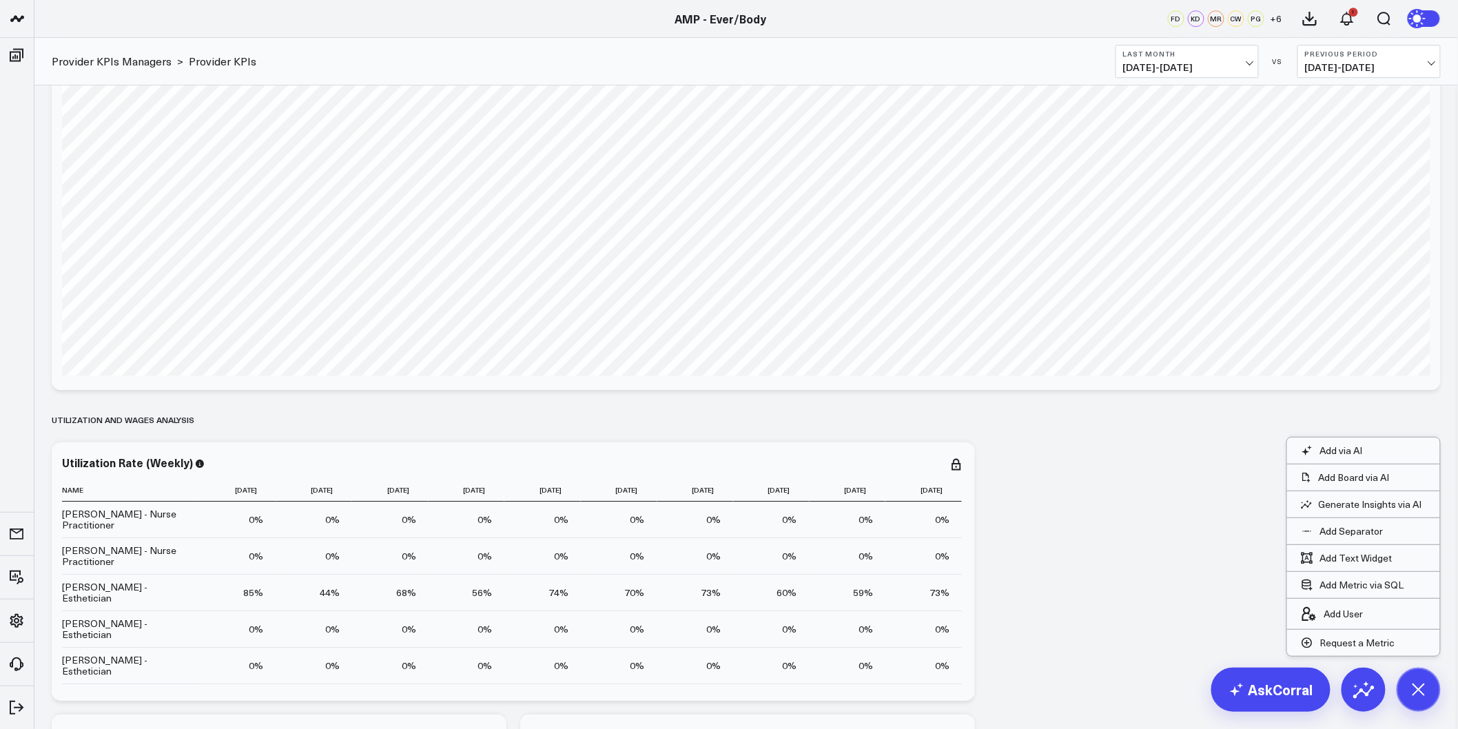
scroll to position [1733, 0]
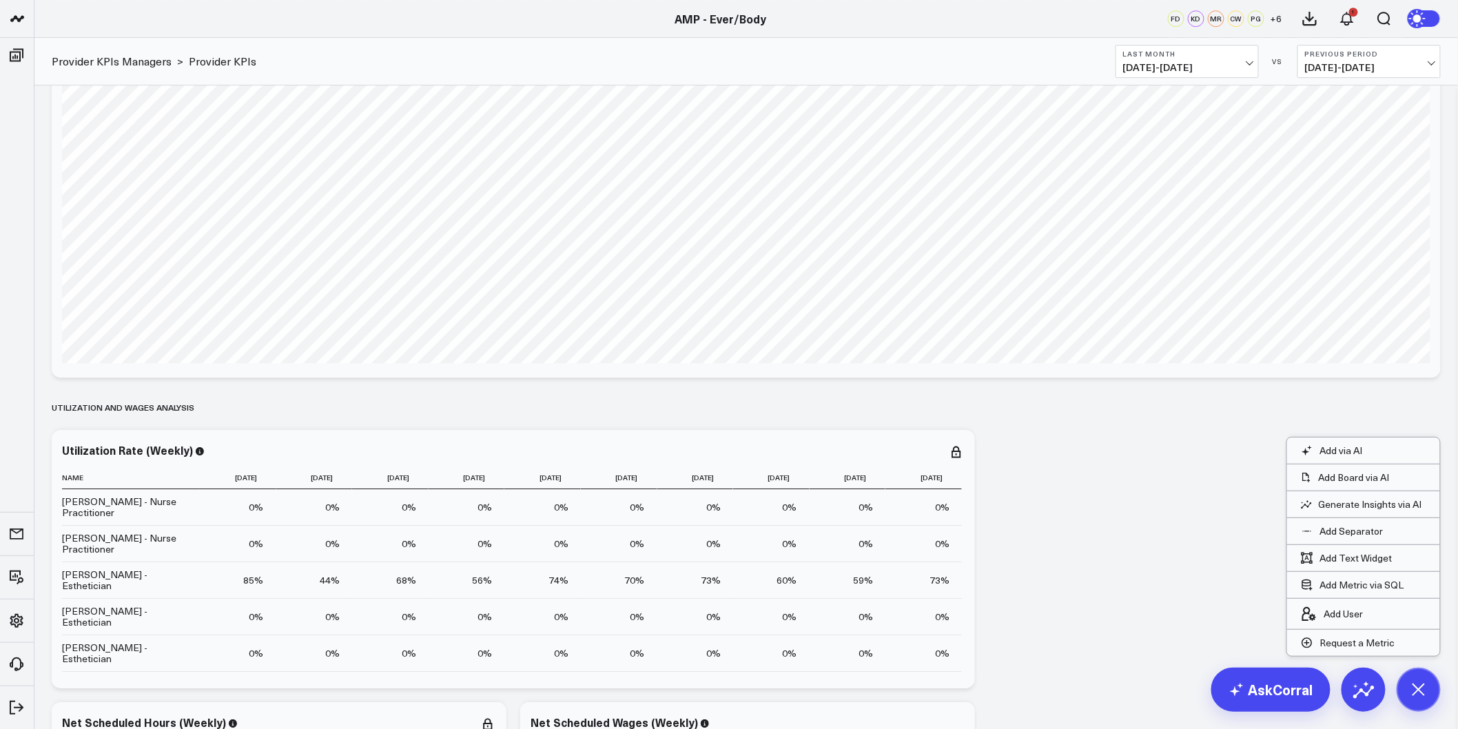
click at [1190, 458] on div "Service Sales Modify via AI Copy link to widget Ask support Remove Create linke…" at bounding box center [746, 210] width 1403 height 3694
click at [1190, 457] on div "Service Sales Modify via AI Copy link to widget Ask support Remove Create linke…" at bounding box center [746, 210] width 1403 height 3694
click at [1190, 459] on div "Service Sales Modify via AI Copy link to widget Ask support Remove Create linke…" at bounding box center [746, 210] width 1403 height 3694
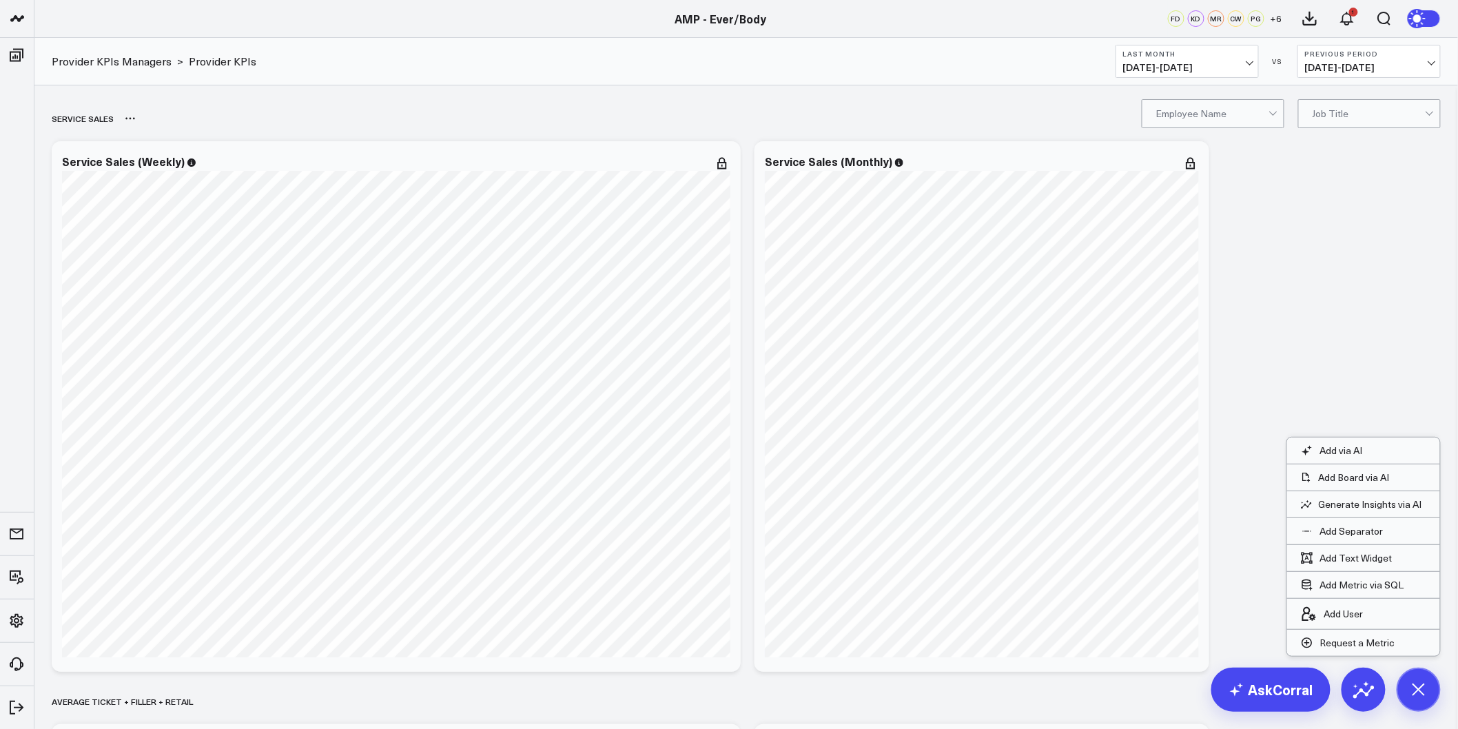
drag, startPoint x: 1090, startPoint y: 513, endPoint x: 1059, endPoint y: 106, distance: 408.5
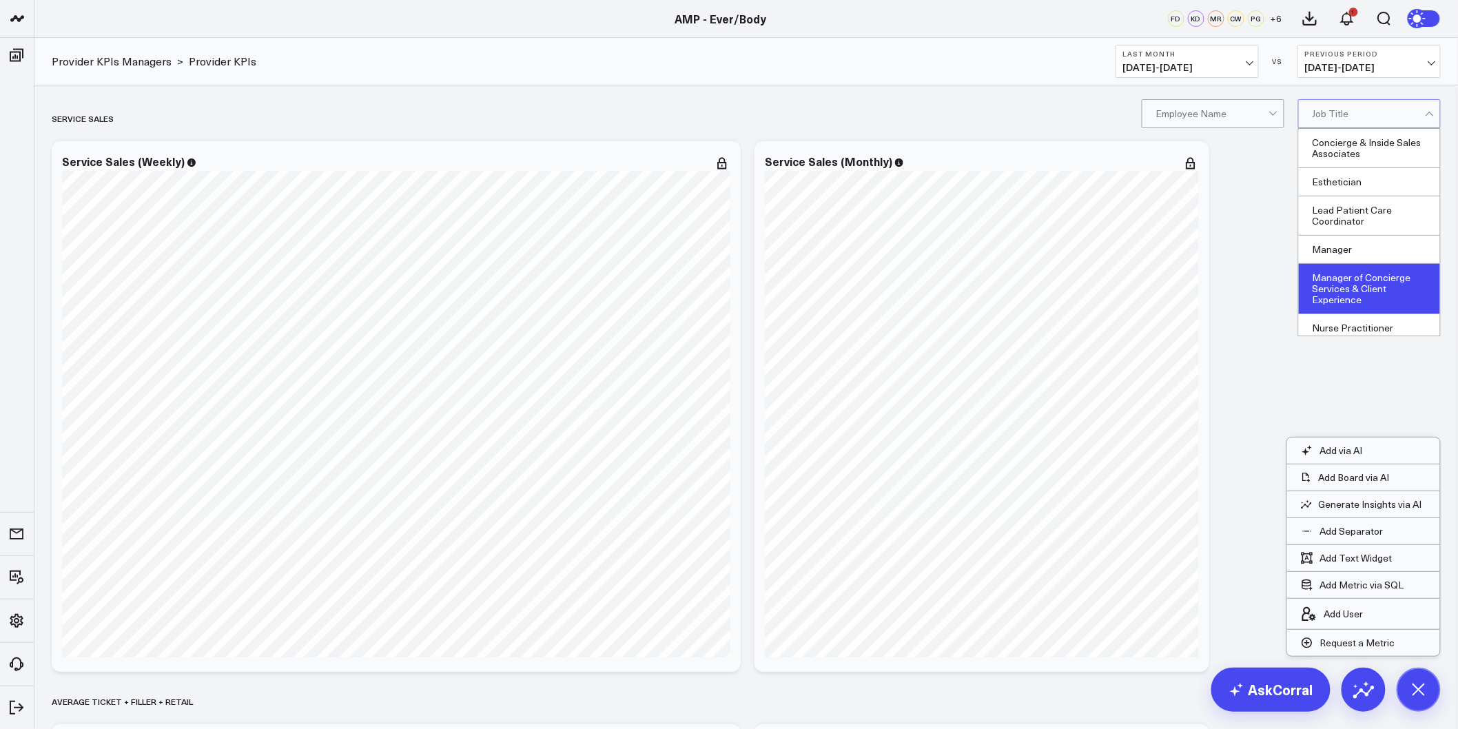
scroll to position [77, 0]
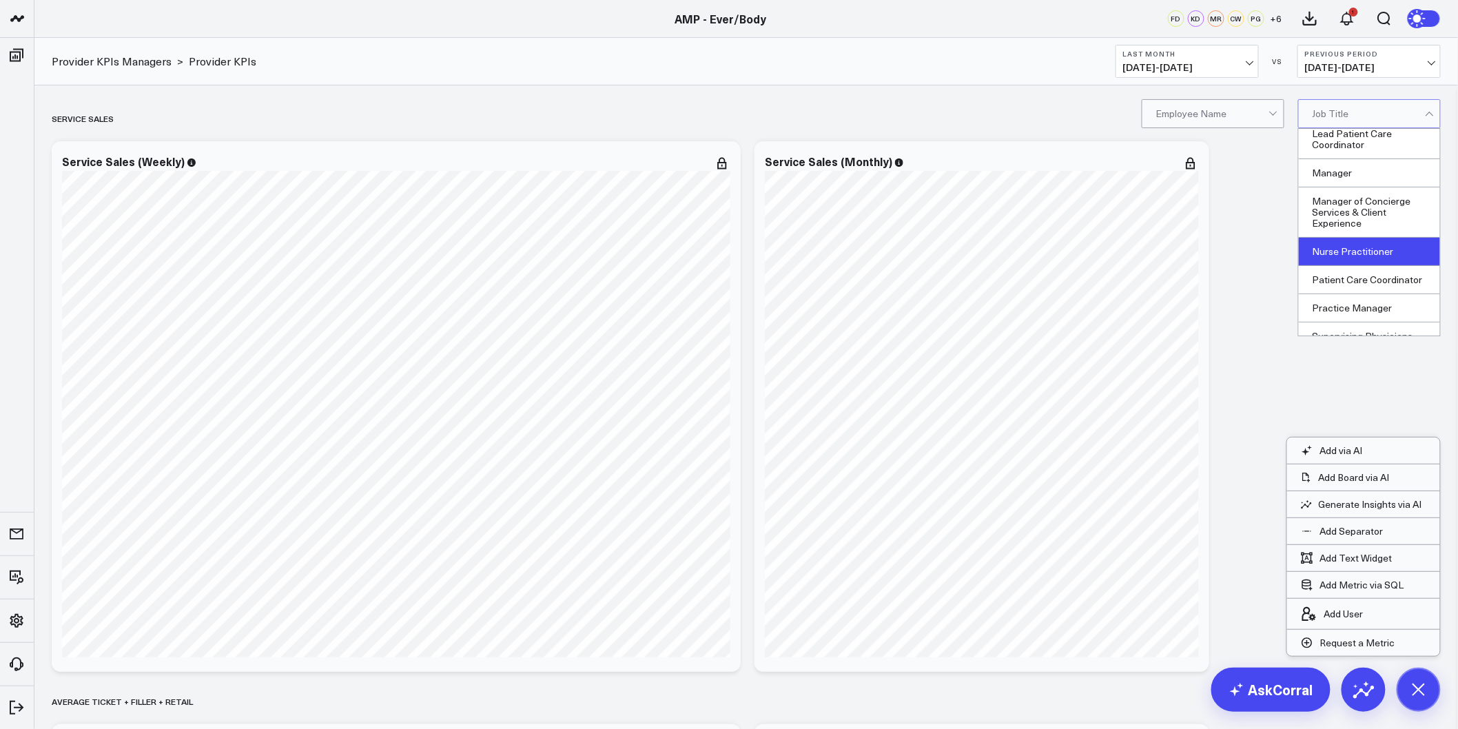
click at [1354, 252] on div "Nurse Practitioner" at bounding box center [1369, 252] width 141 height 28
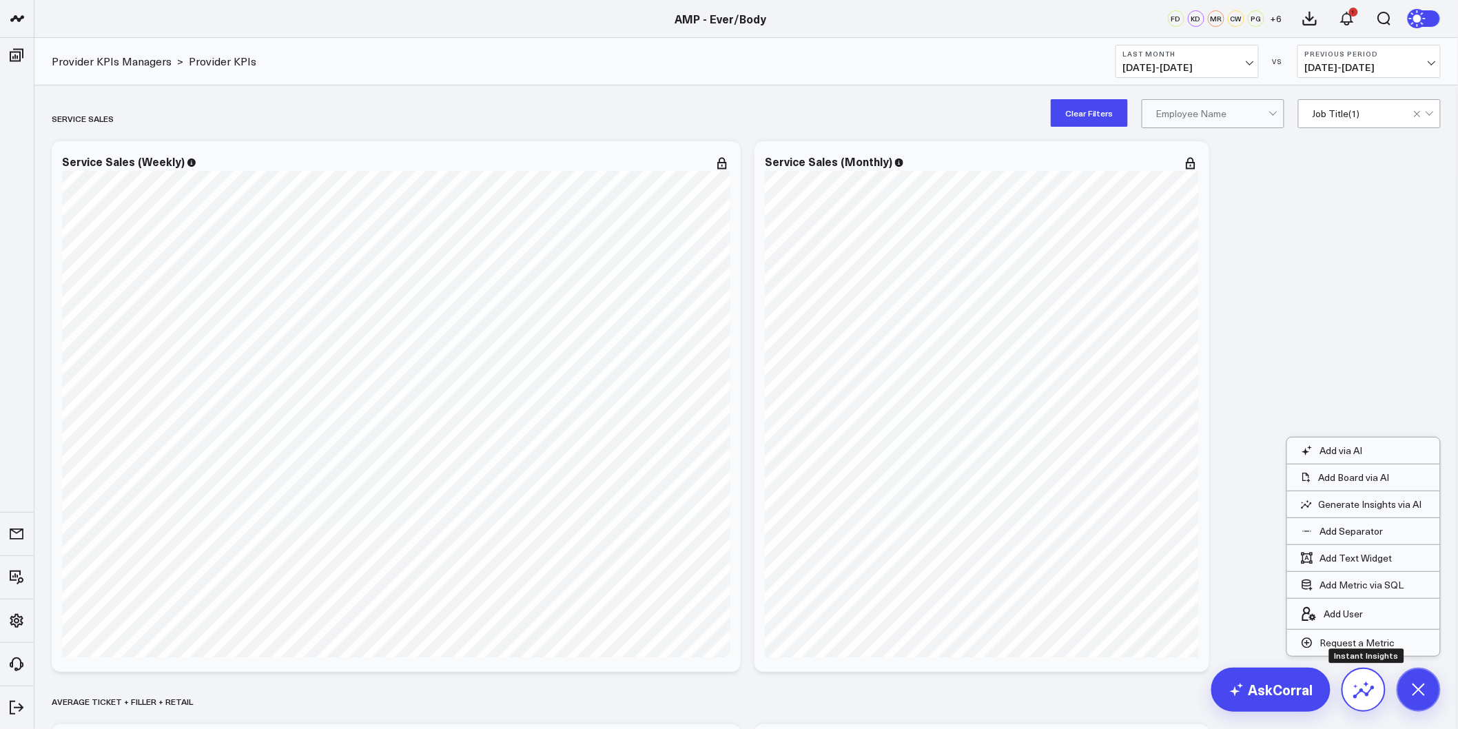
click at [1351, 694] on button at bounding box center [1364, 690] width 44 height 44
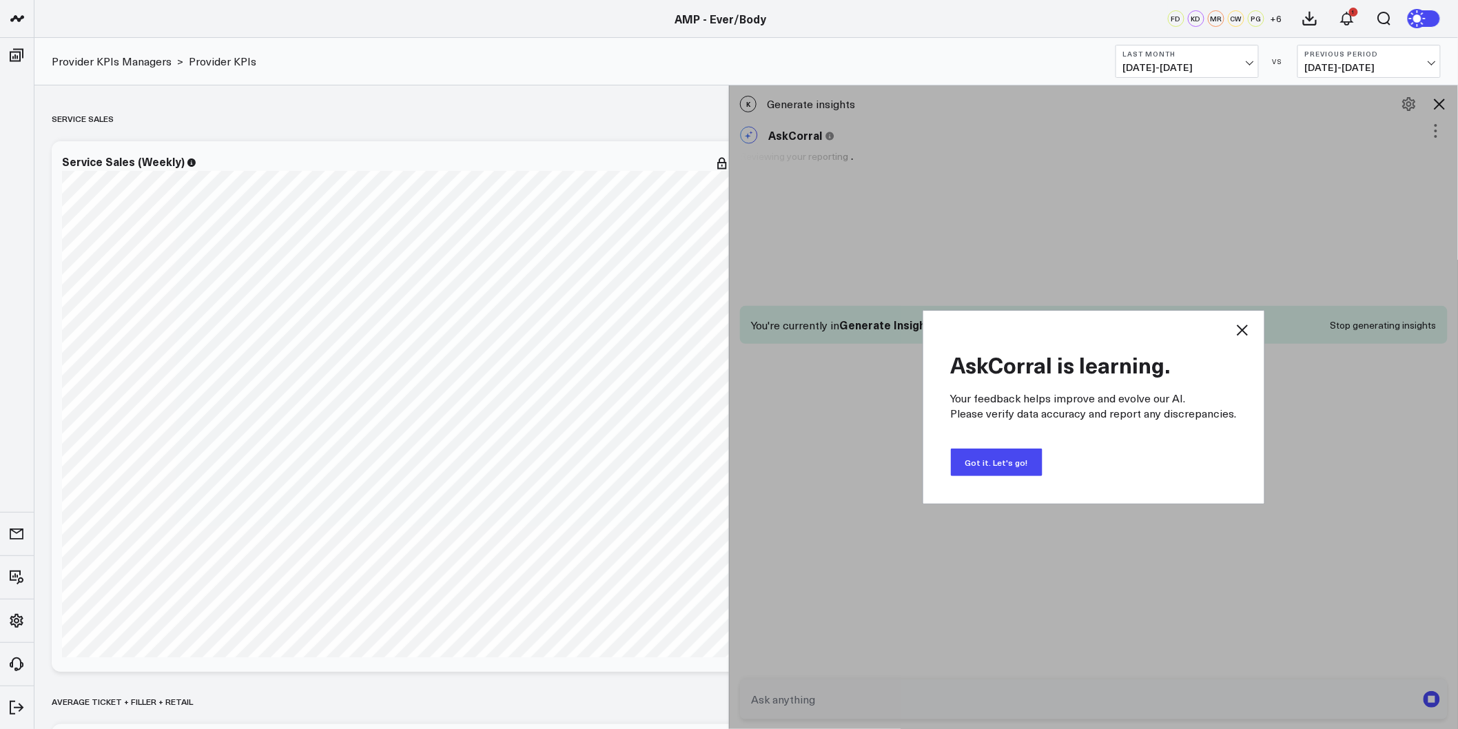
click at [989, 471] on button "Got it. Let's go!" at bounding box center [997, 463] width 92 height 28
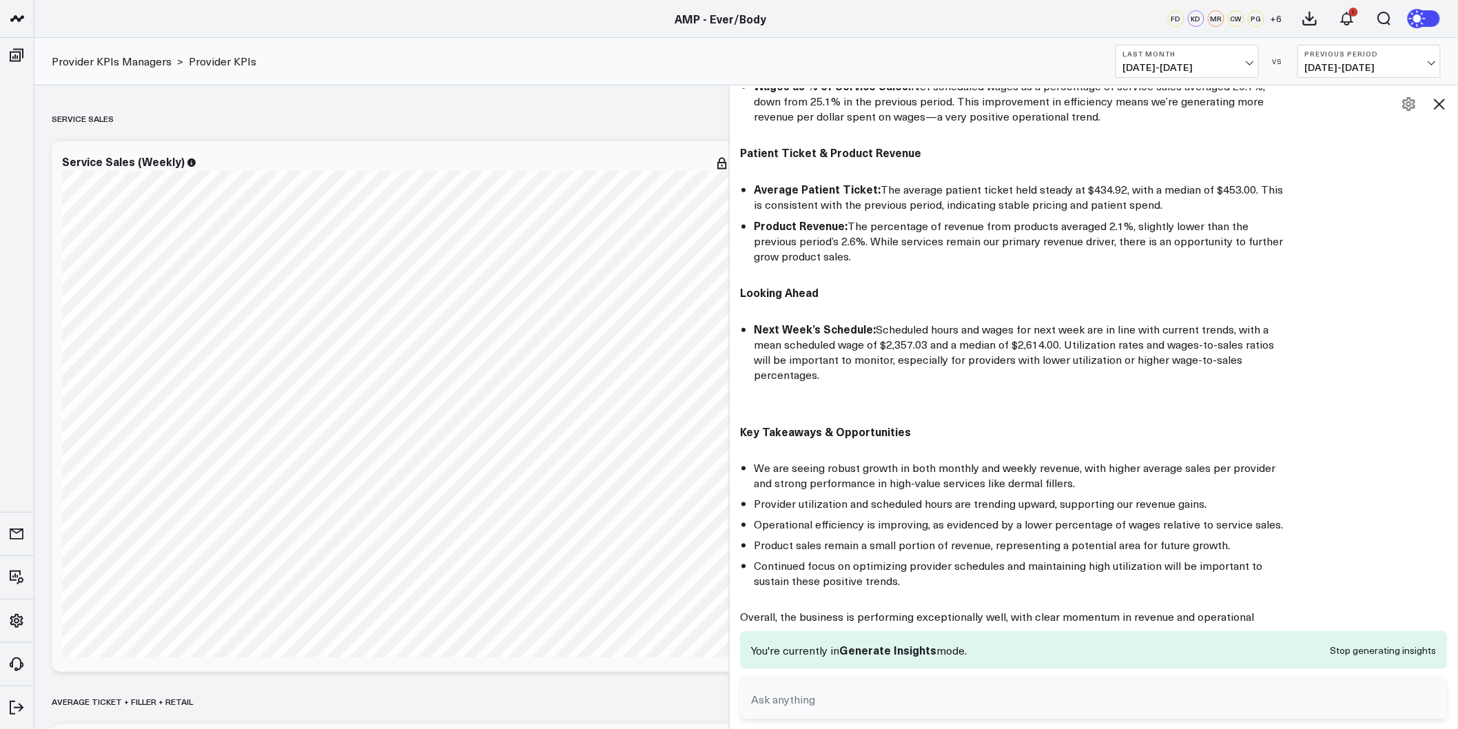
scroll to position [608, 0]
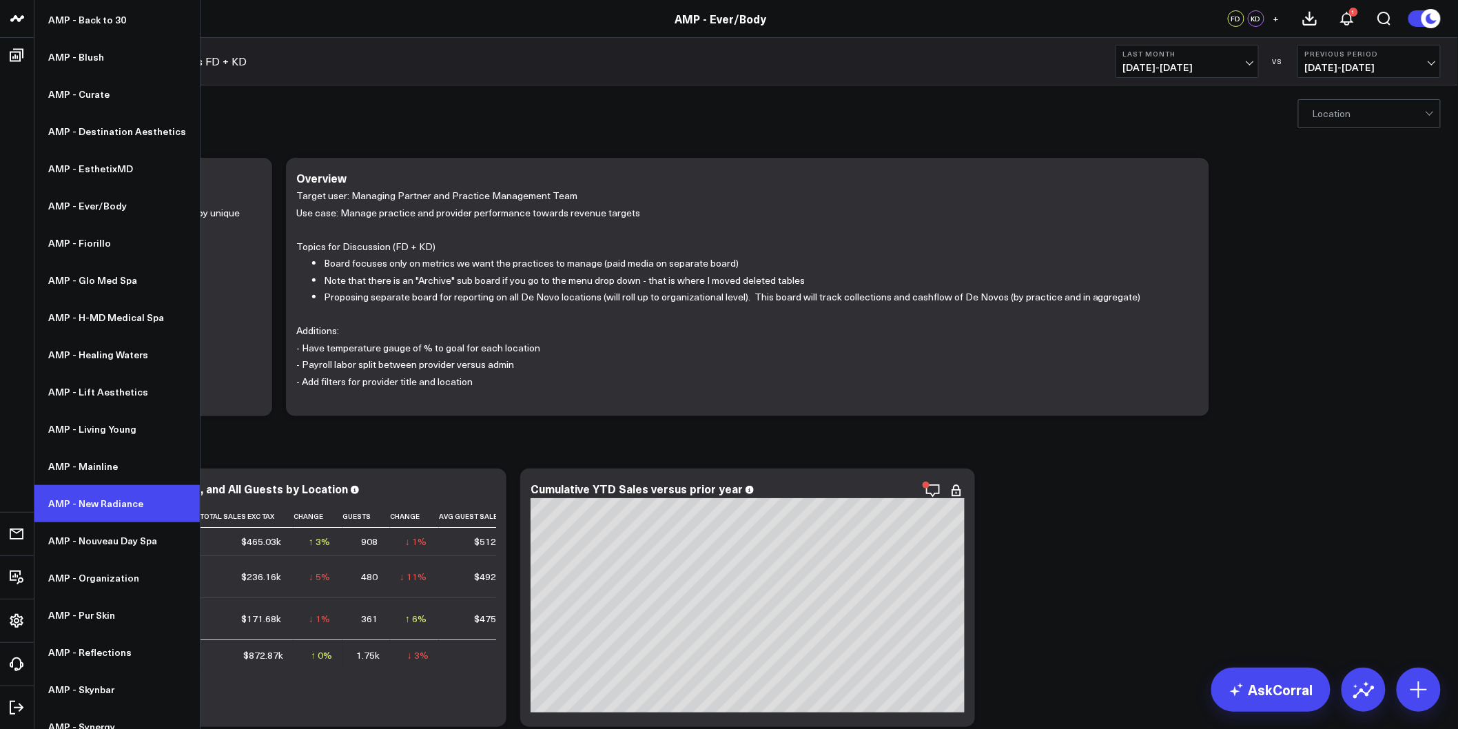
scroll to position [196, 0]
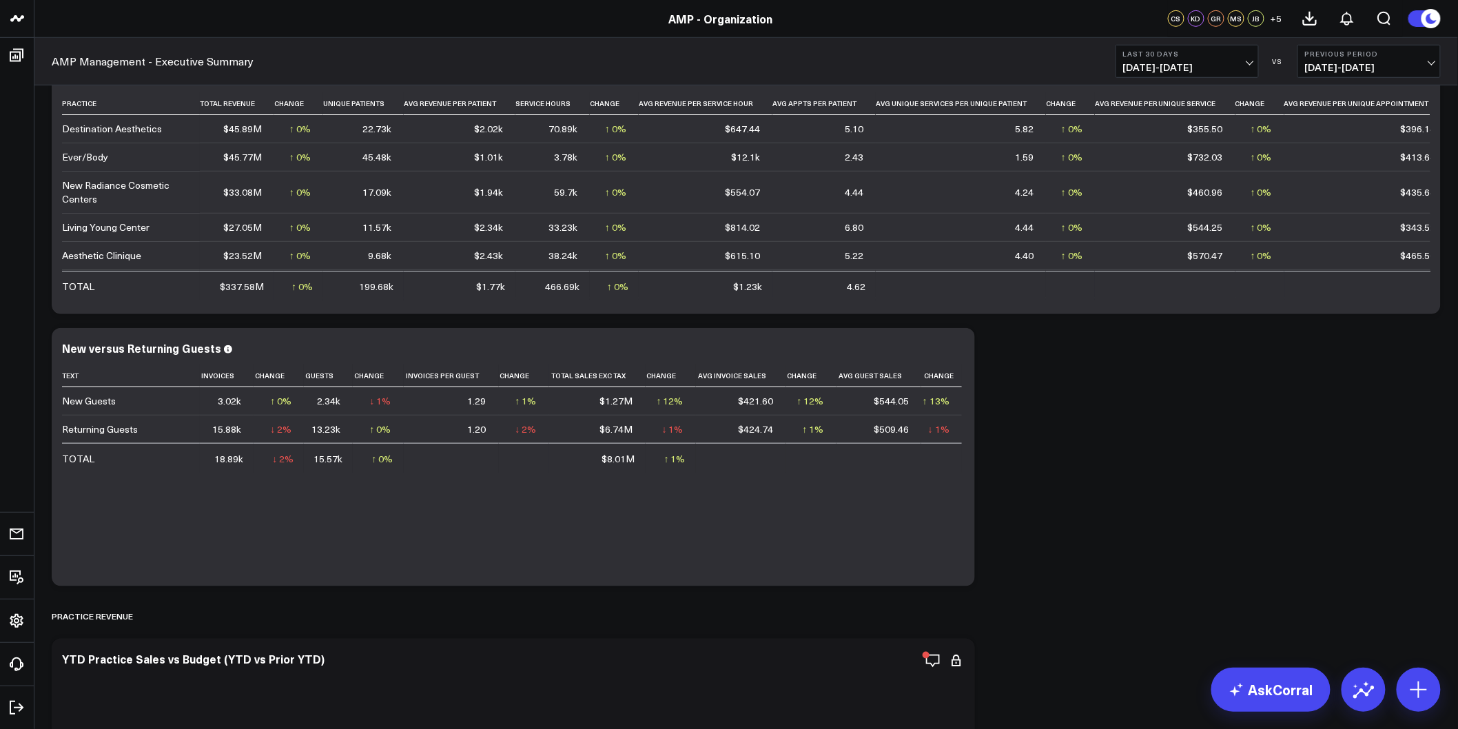
scroll to position [383, 0]
